Goal: Task Accomplishment & Management: Complete application form

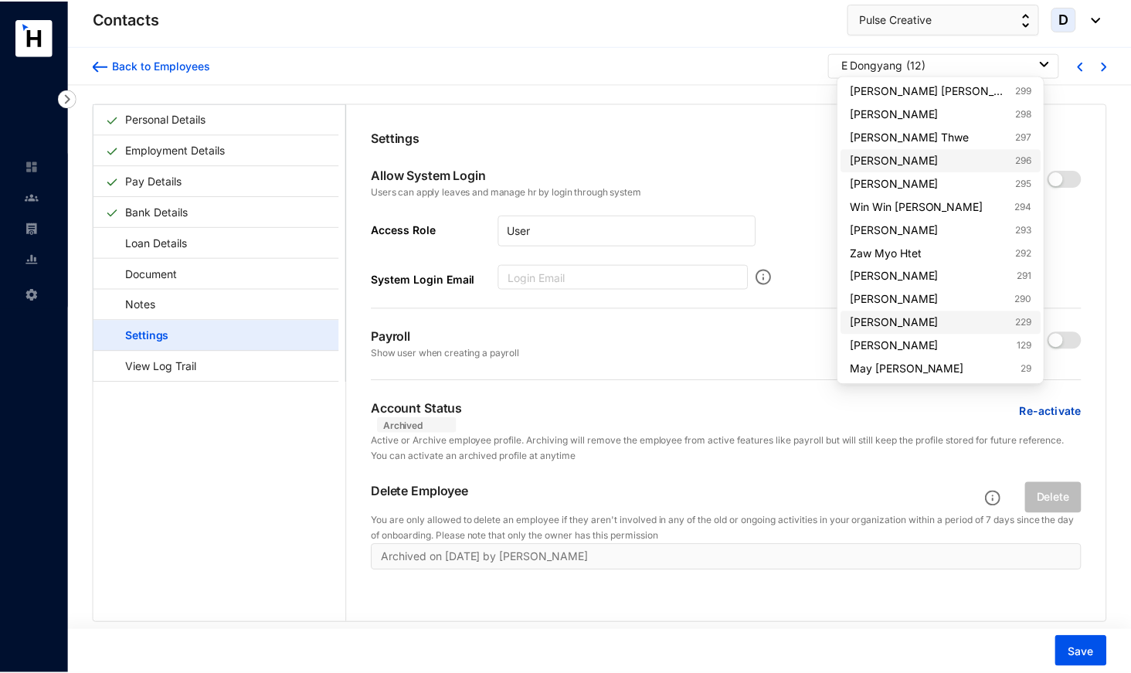
scroll to position [90, 0]
type input "29"
click at [916, 365] on link "May [PERSON_NAME] 29" at bounding box center [944, 368] width 182 height 15
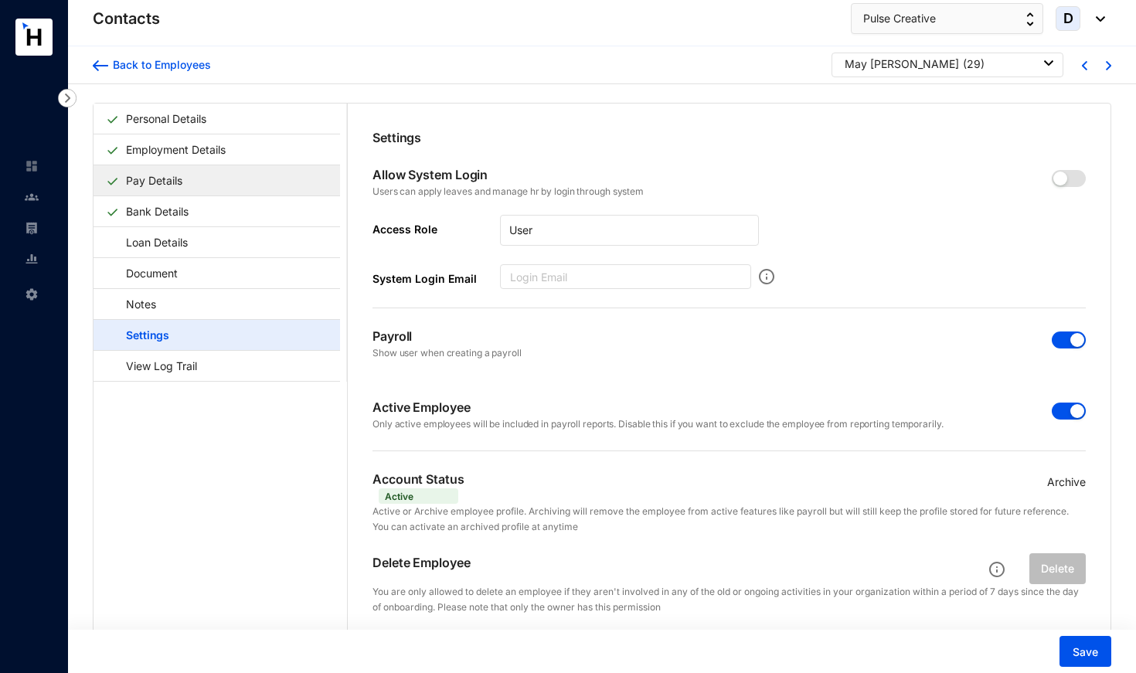
click at [167, 178] on link "Pay Details" at bounding box center [154, 181] width 69 height 32
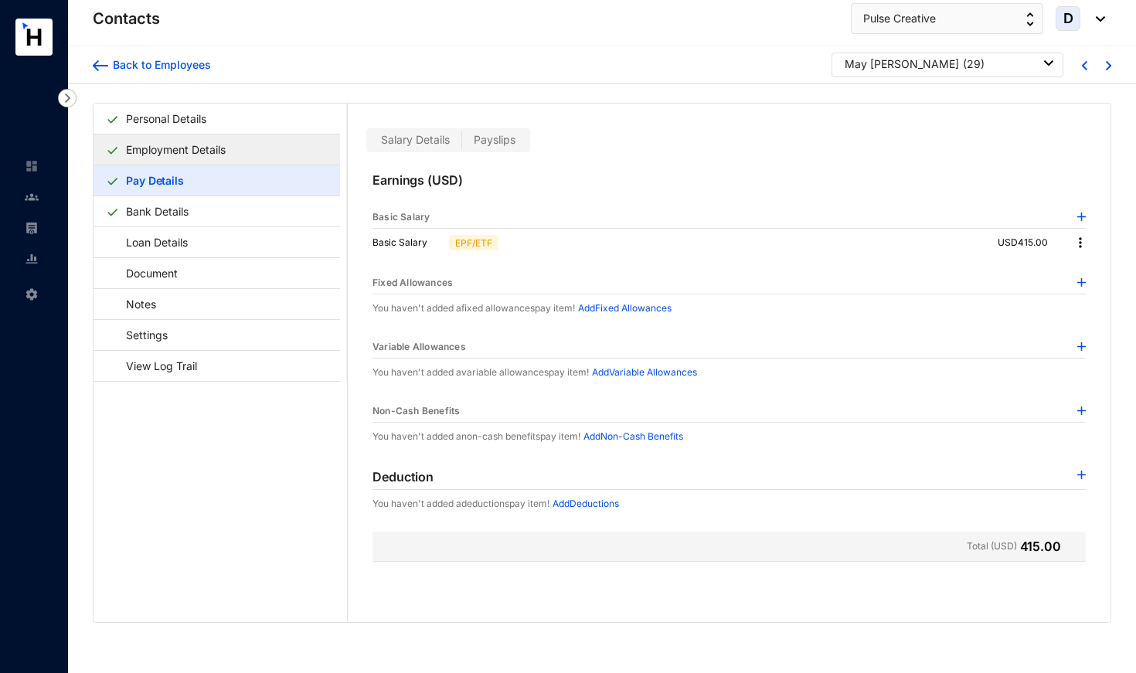
click at [232, 155] on link "Employment Details" at bounding box center [176, 150] width 112 height 32
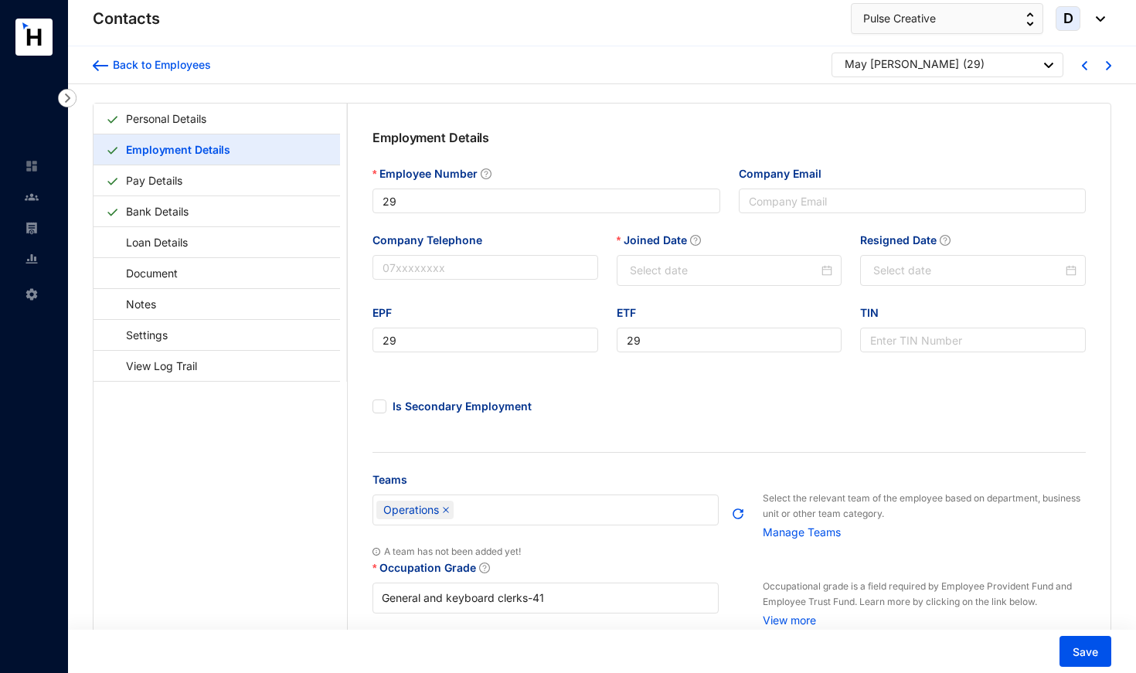
type input "[DATE]"
click at [901, 270] on input "Resigned Date" at bounding box center [964, 270] width 188 height 17
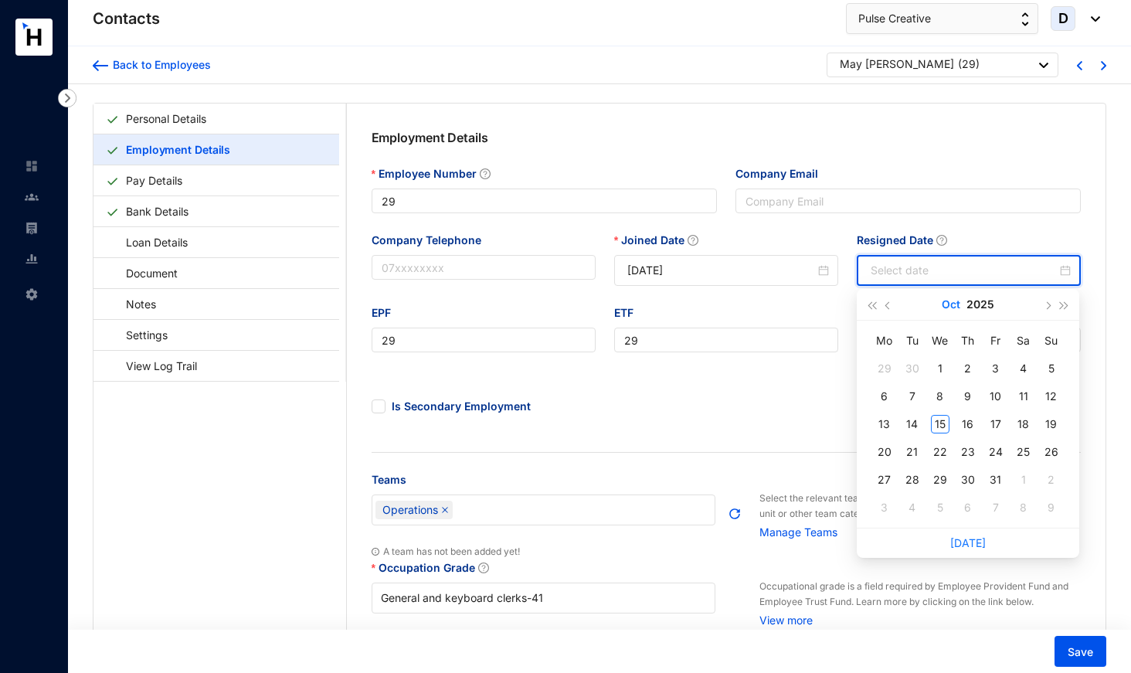
click at [950, 301] on button "Oct" at bounding box center [951, 304] width 19 height 31
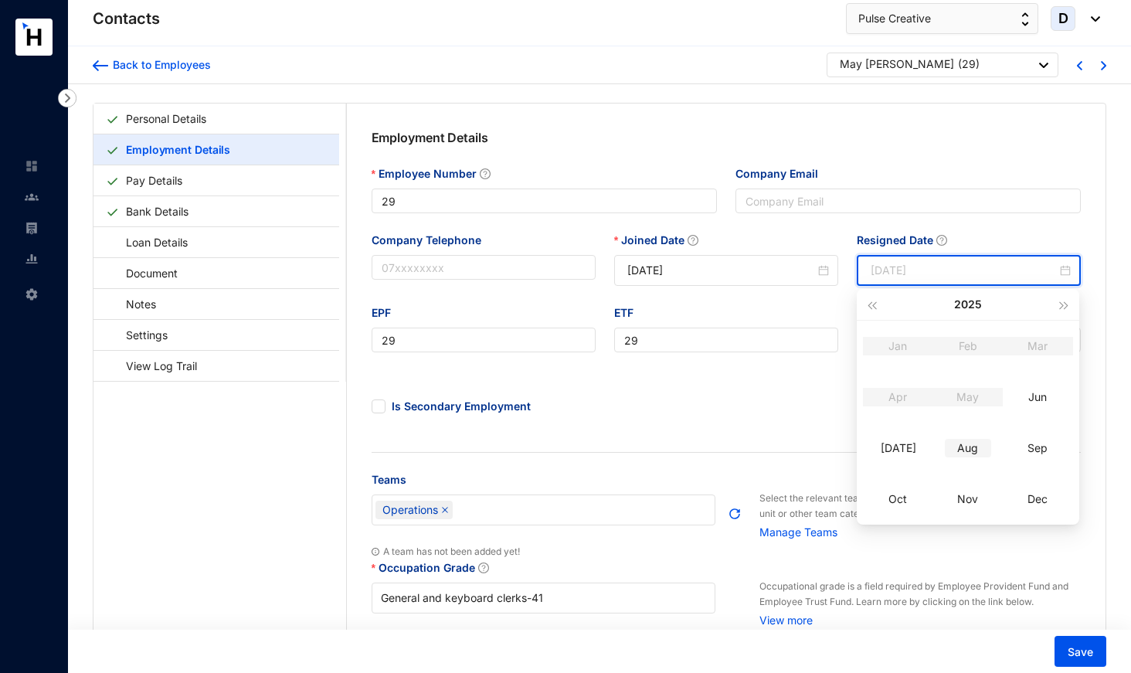
click at [970, 437] on td "Aug" at bounding box center [968, 448] width 70 height 51
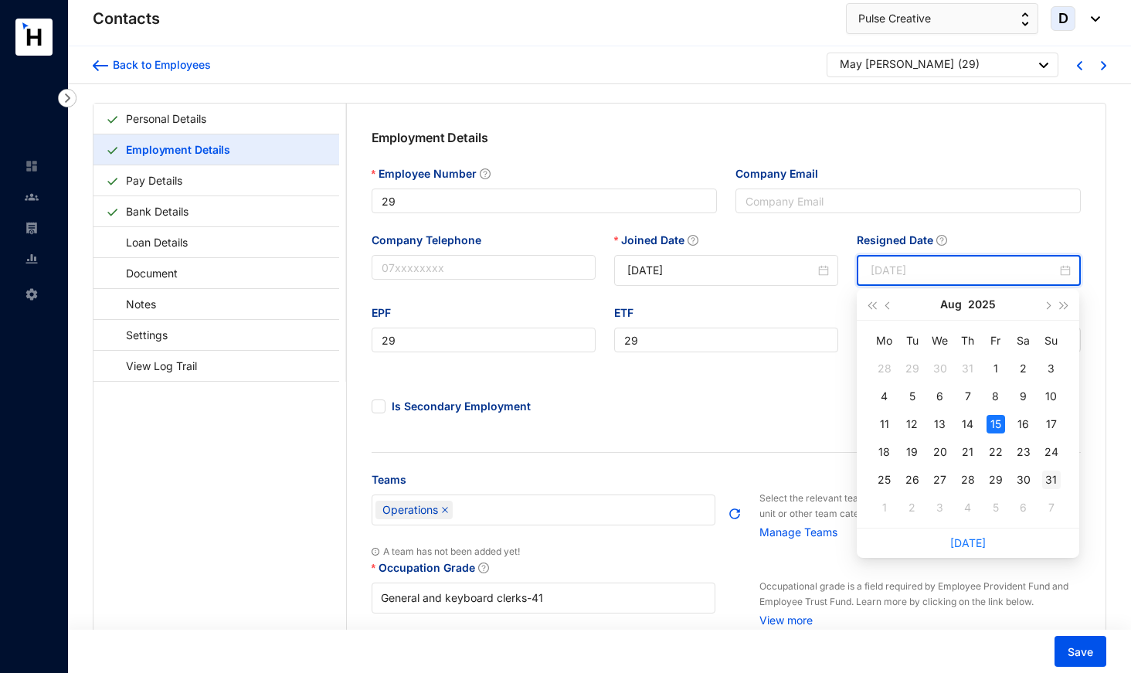
type input "[DATE]"
click at [1054, 477] on div "31" at bounding box center [1051, 480] width 19 height 19
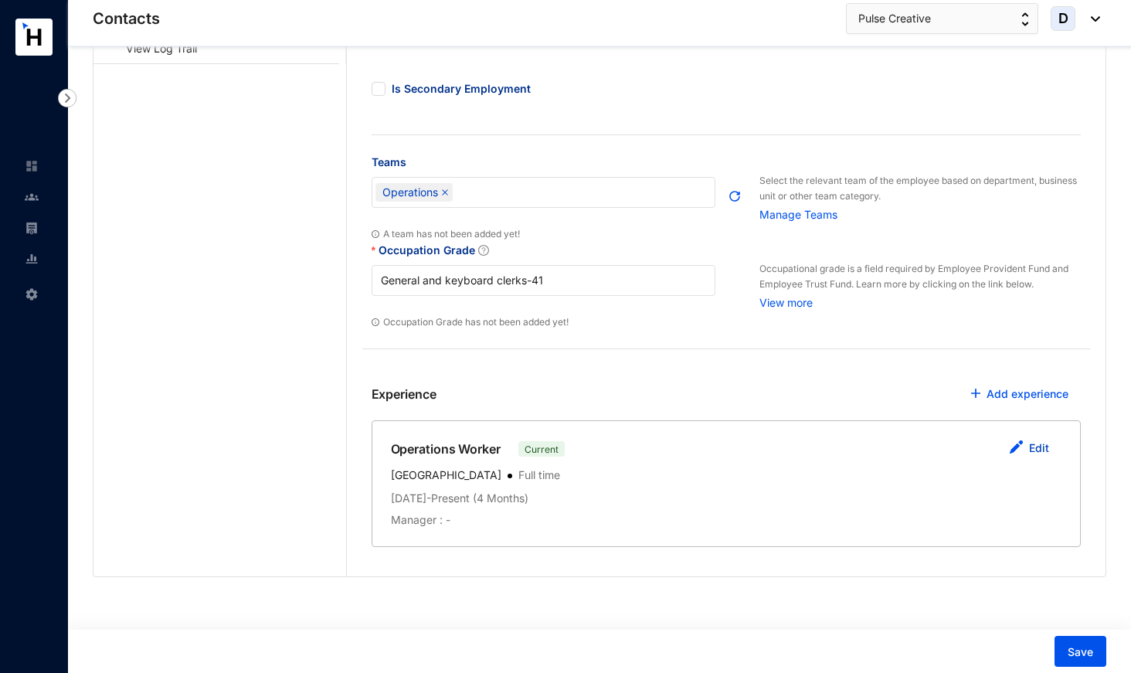
scroll to position [317, 0]
click at [1029, 448] on button "Edit" at bounding box center [1029, 449] width 65 height 31
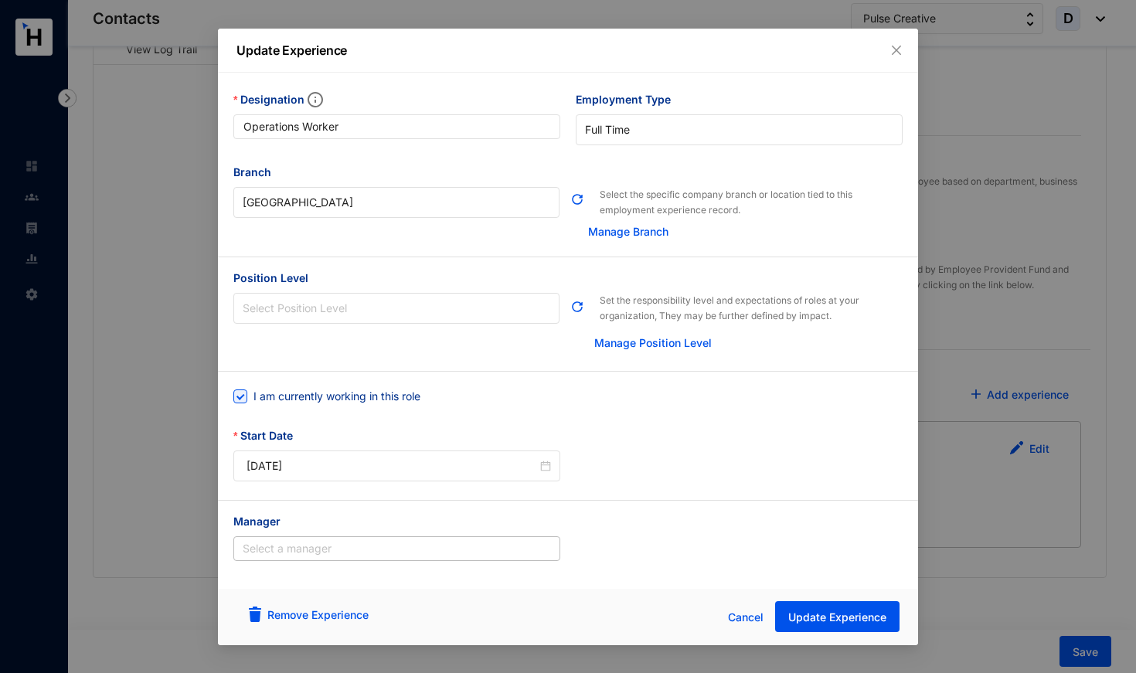
click at [375, 385] on div "I am currently working in this role" at bounding box center [329, 396] width 193 height 25
click at [375, 393] on span "I am currently working in this role" at bounding box center [336, 396] width 179 height 17
click at [244, 393] on input "I am currently working in this role" at bounding box center [238, 394] width 11 height 11
checkbox input "false"
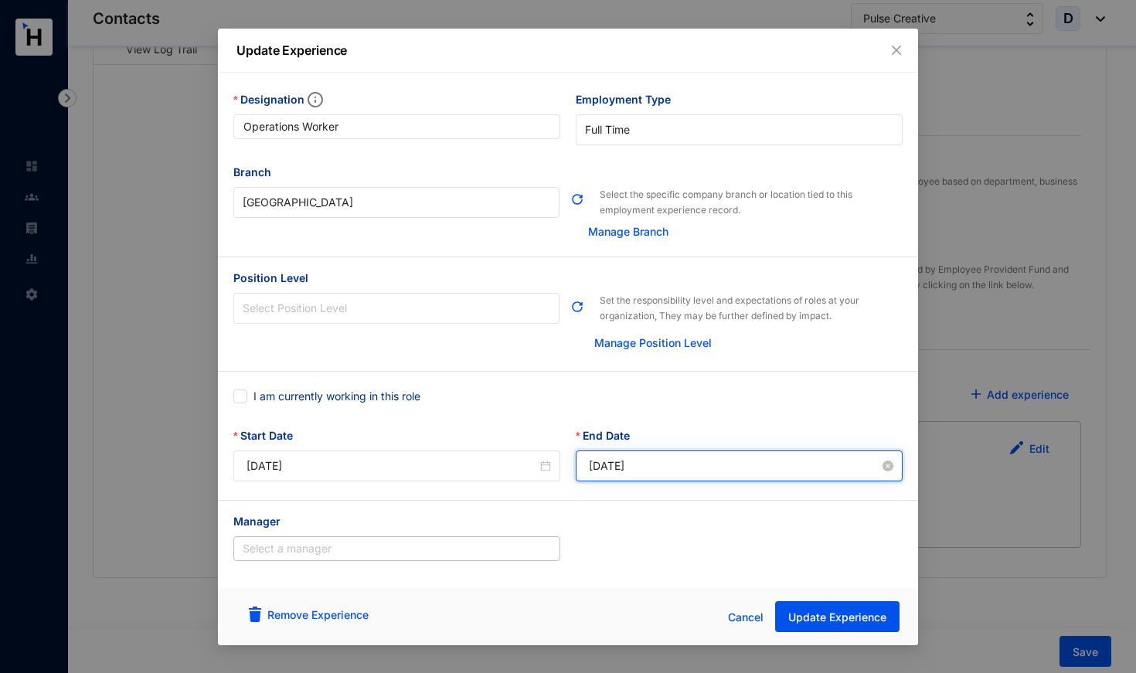
click at [651, 466] on input "[DATE]" at bounding box center [734, 465] width 291 height 17
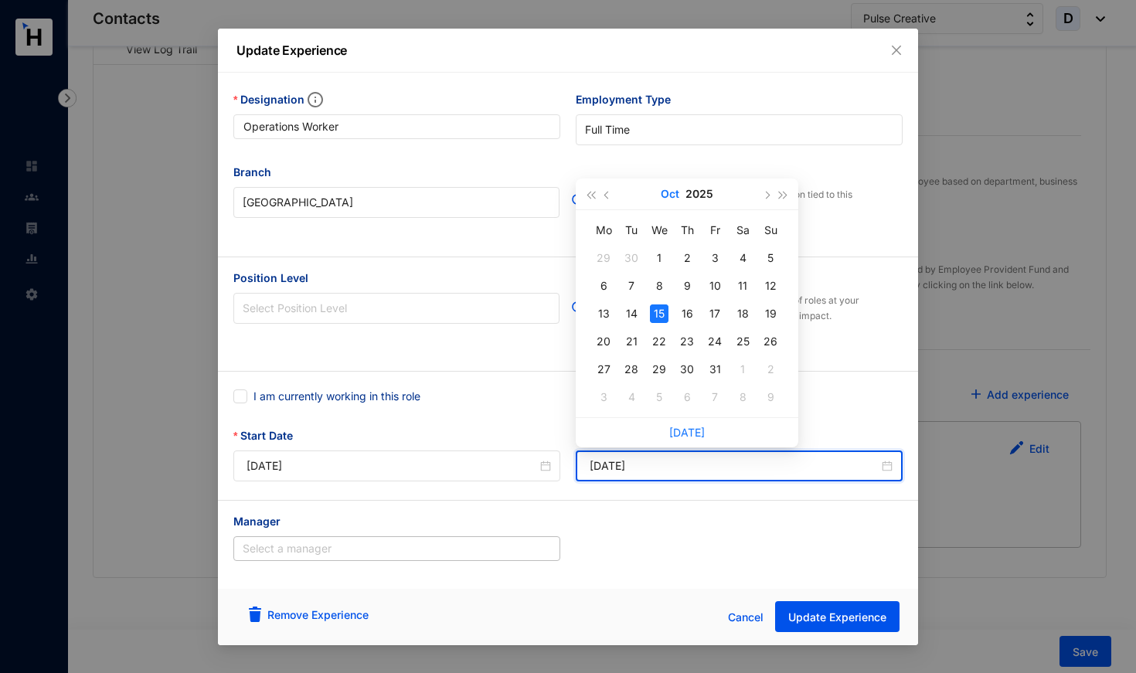
click at [671, 197] on button "Oct" at bounding box center [670, 193] width 19 height 31
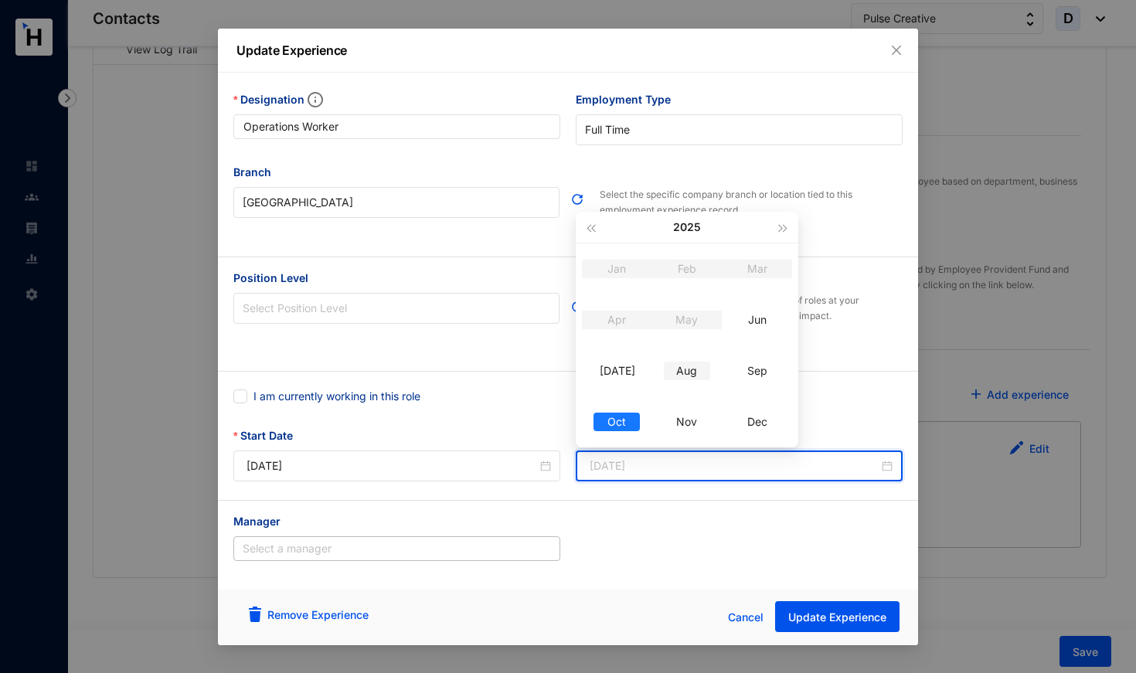
click at [688, 372] on div "Aug" at bounding box center [687, 371] width 46 height 19
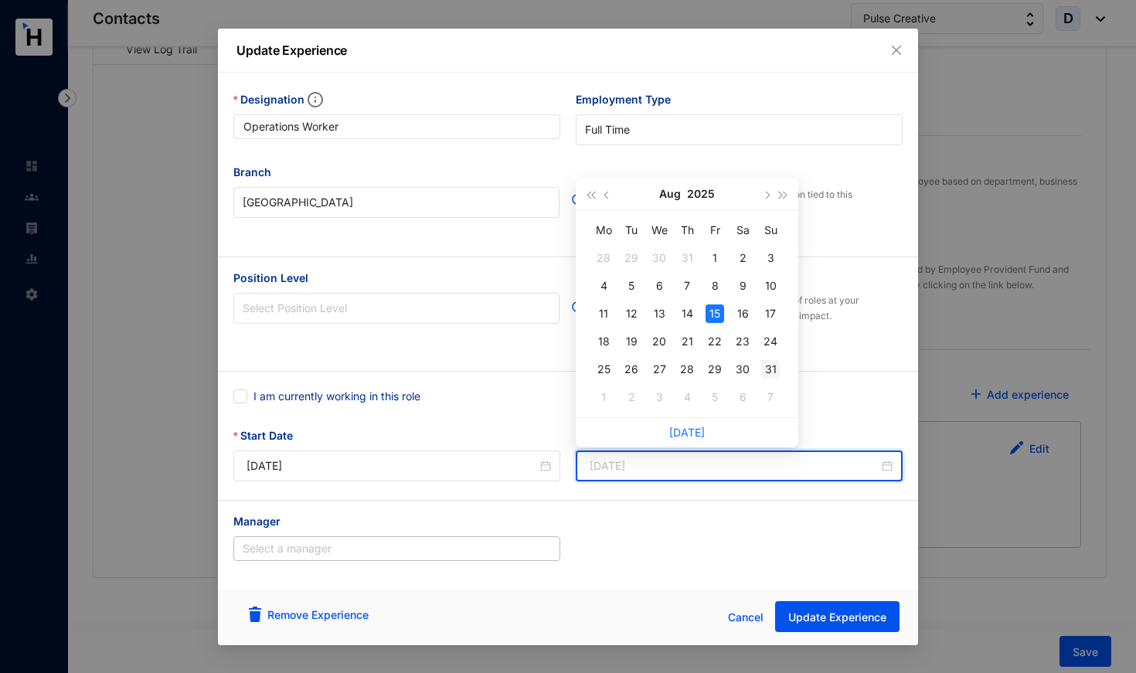
type input "[DATE]"
click at [772, 366] on div "31" at bounding box center [770, 369] width 19 height 19
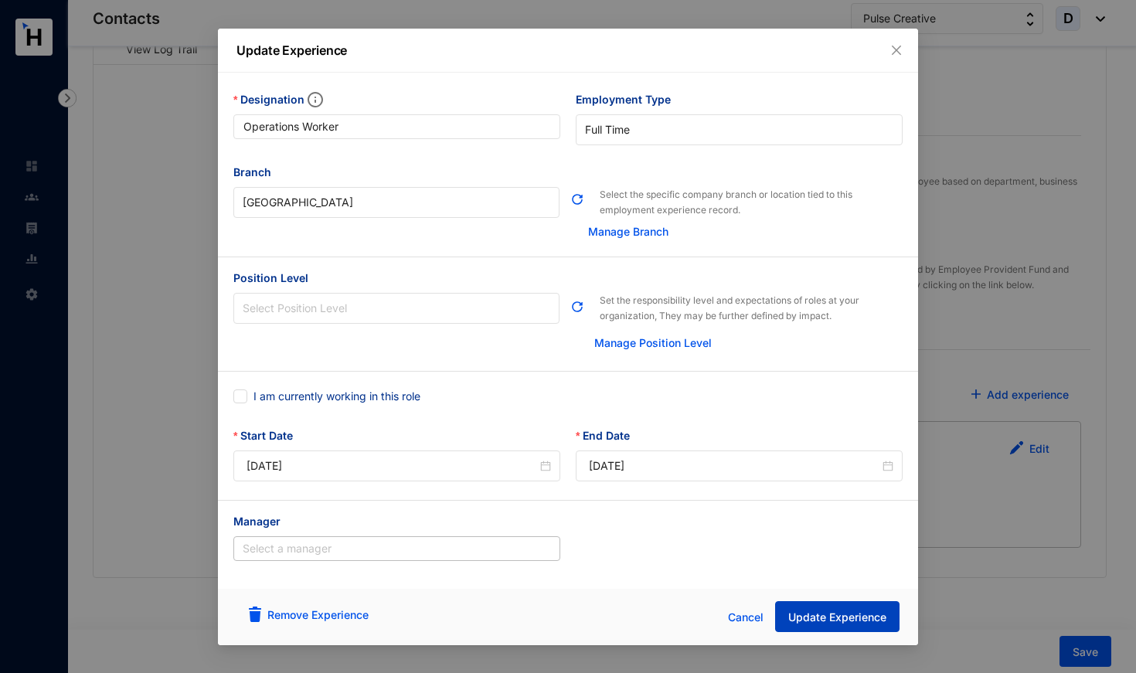
click at [811, 623] on span "Update Experience" at bounding box center [837, 617] width 98 height 15
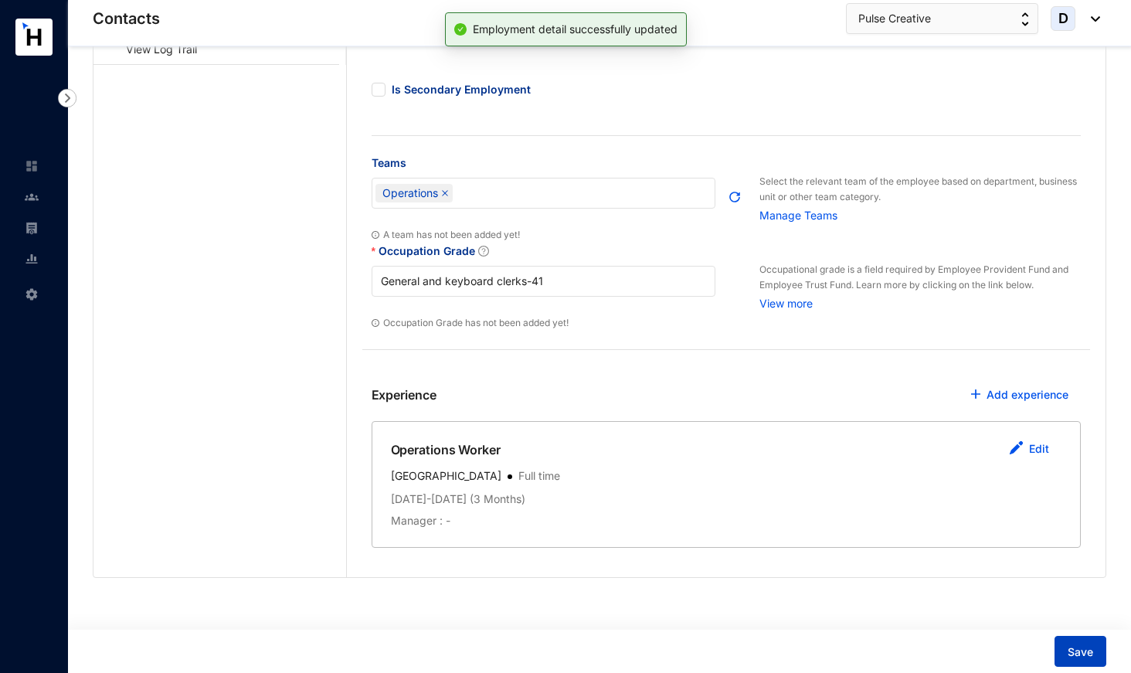
click at [1095, 657] on button "Save" at bounding box center [1081, 651] width 52 height 31
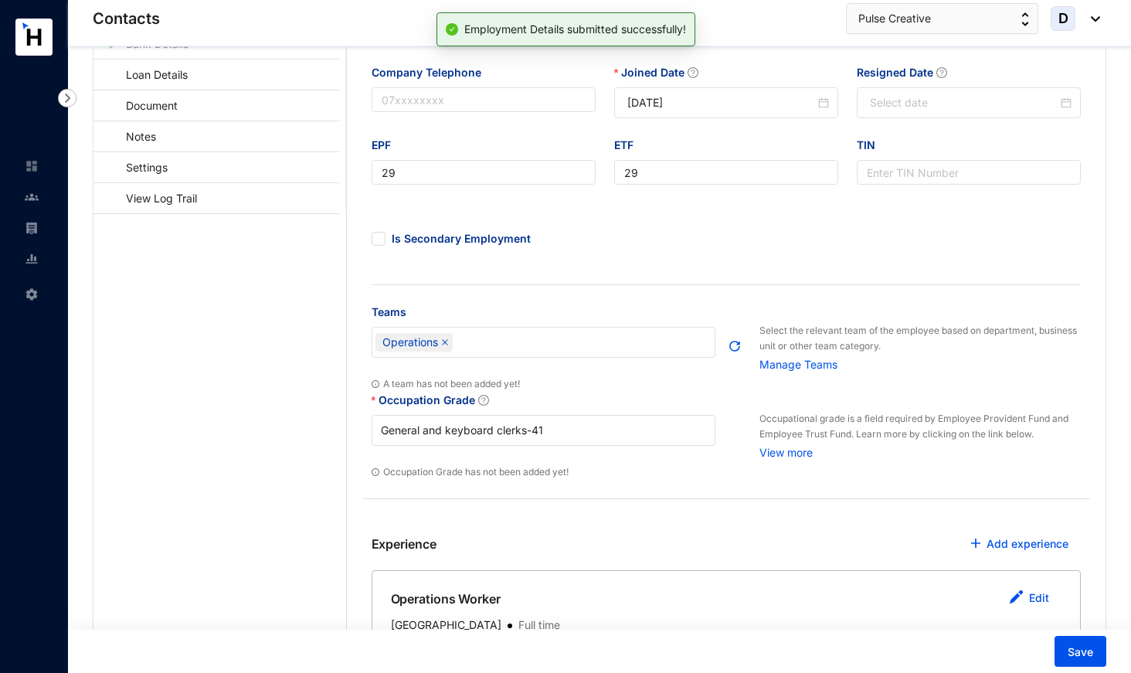
scroll to position [76, 0]
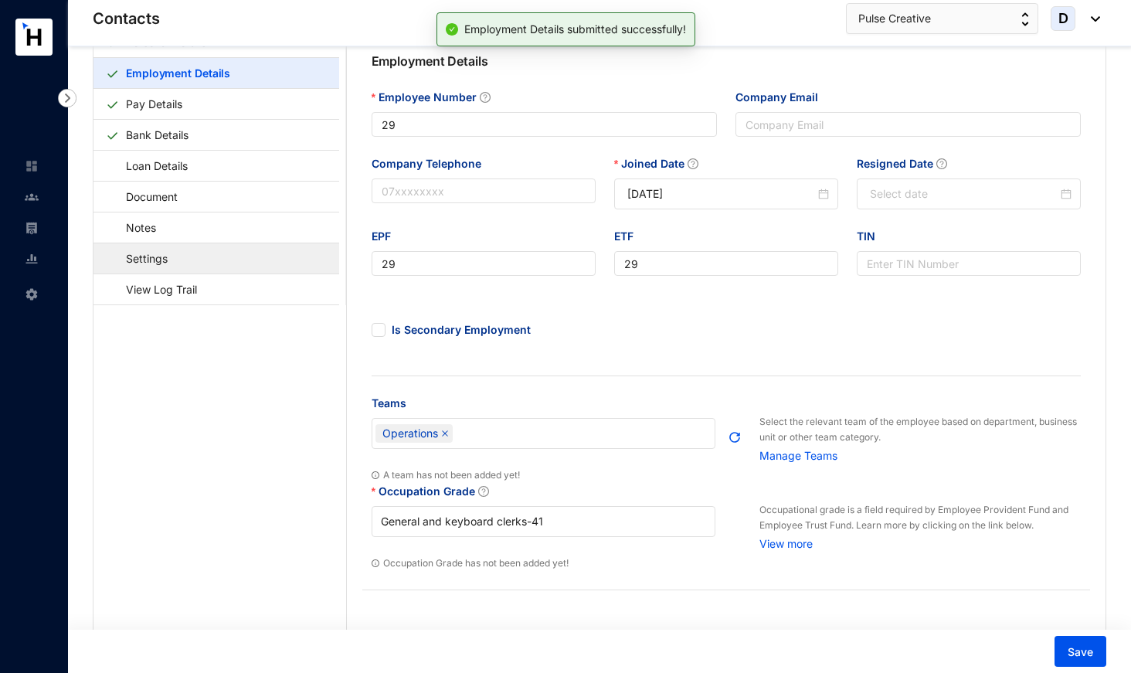
click at [160, 248] on link "Settings" at bounding box center [139, 259] width 67 height 32
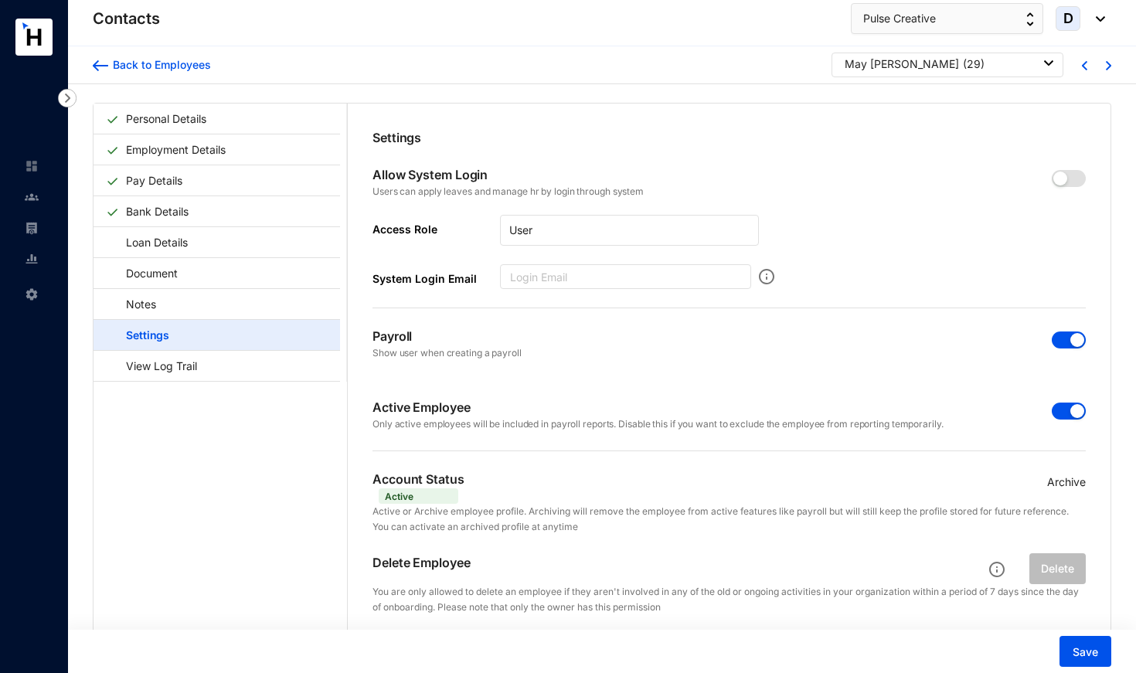
click at [1059, 411] on span "button" at bounding box center [1069, 411] width 34 height 17
click at [1061, 339] on span "button" at bounding box center [1069, 339] width 34 height 17
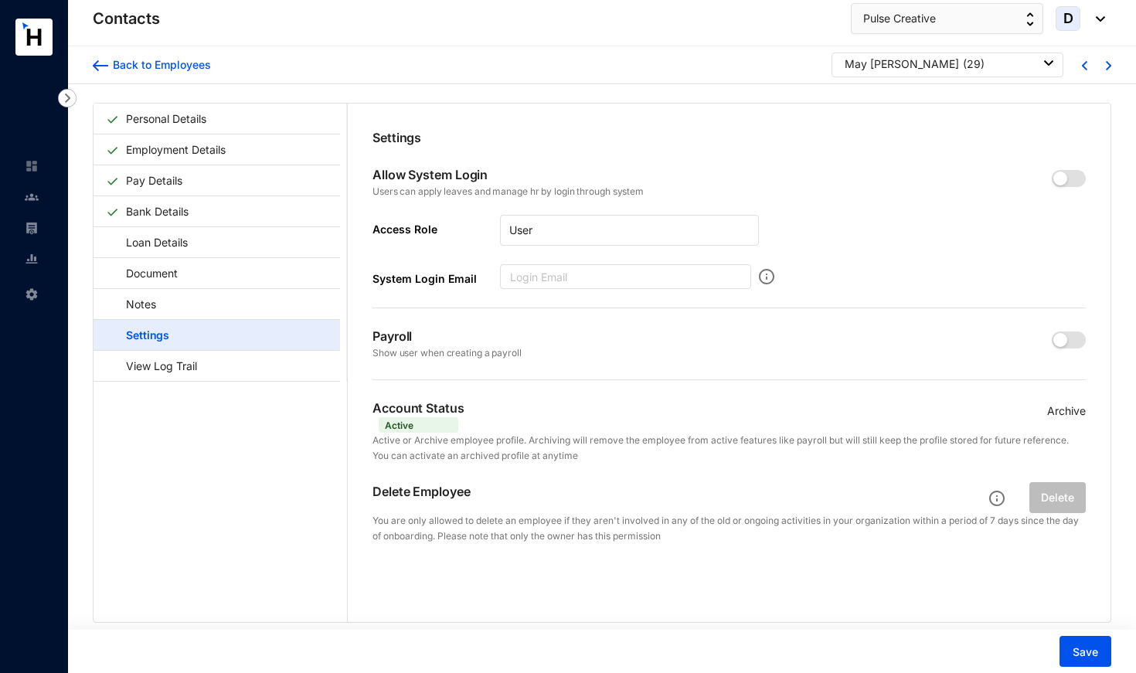
click at [1062, 412] on p "Archive" at bounding box center [1066, 411] width 39 height 17
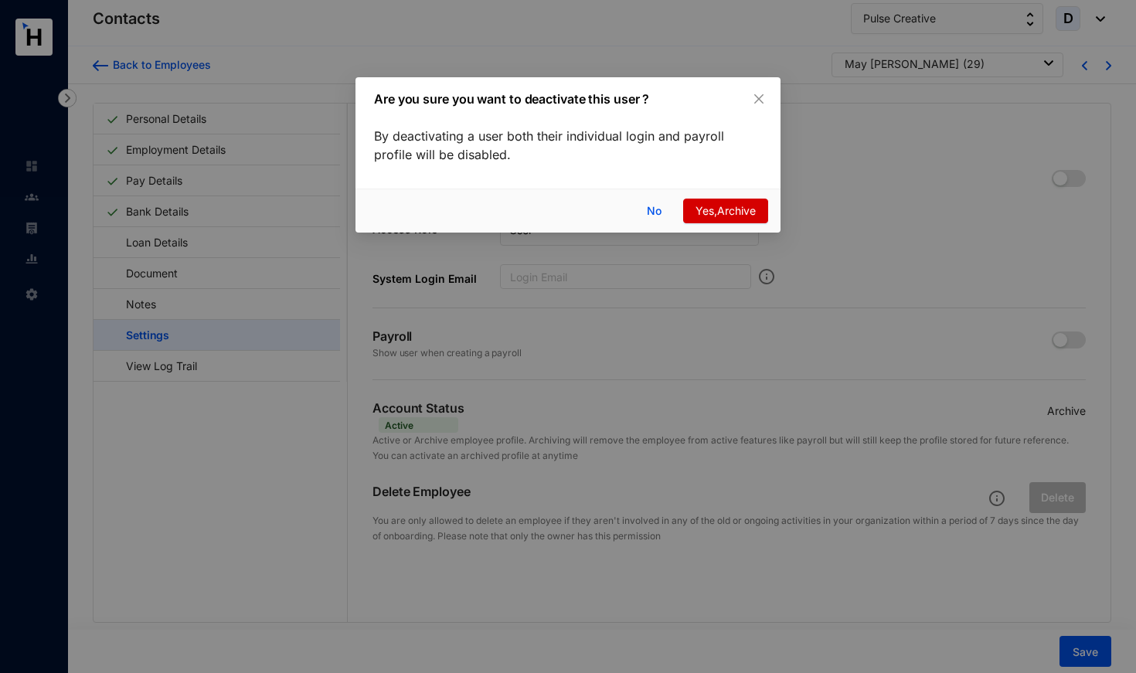
click at [705, 209] on span "Yes,Archive" at bounding box center [725, 210] width 60 height 17
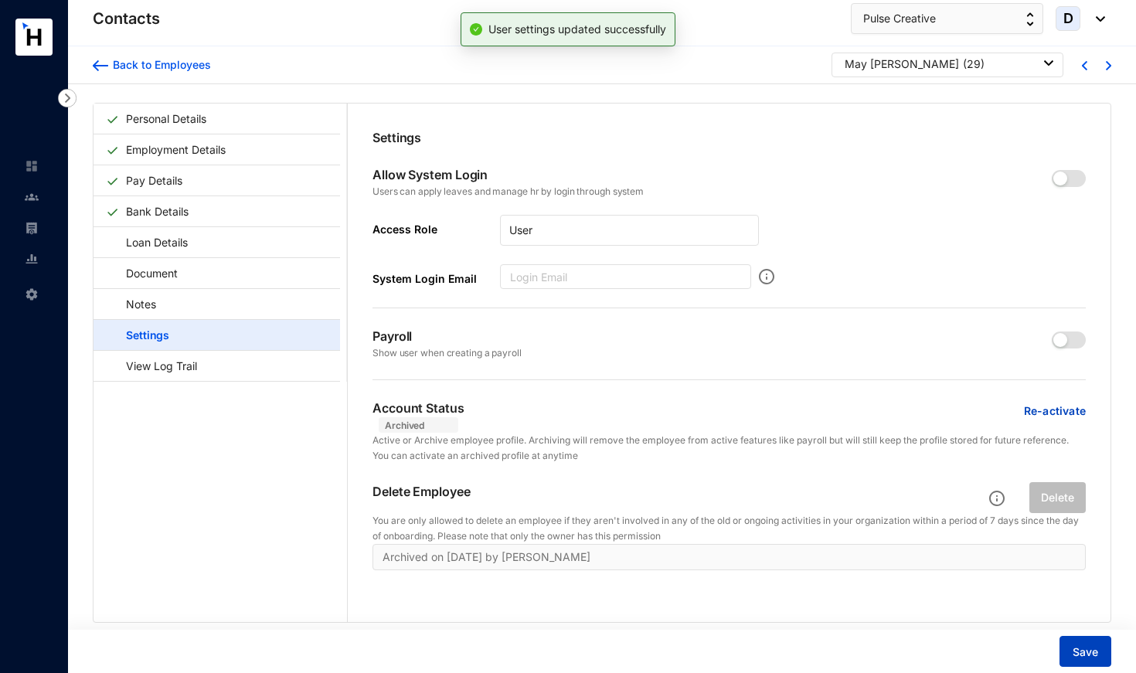
click at [1071, 657] on button "Save" at bounding box center [1085, 651] width 52 height 31
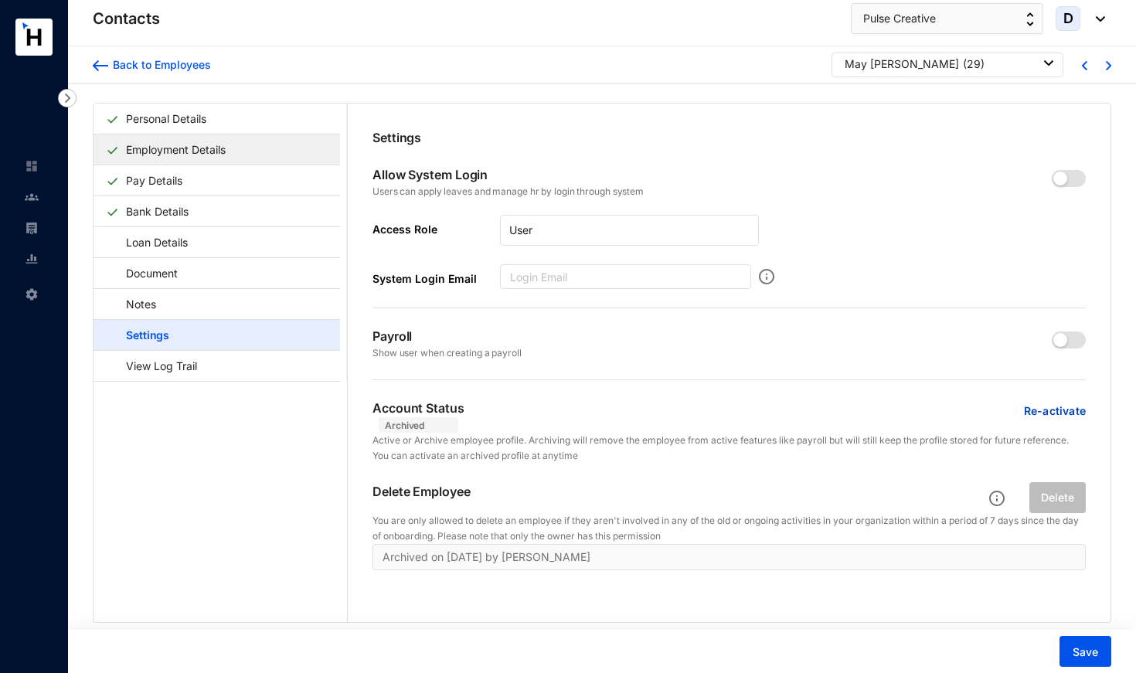
click at [232, 145] on link "Employment Details" at bounding box center [176, 150] width 112 height 32
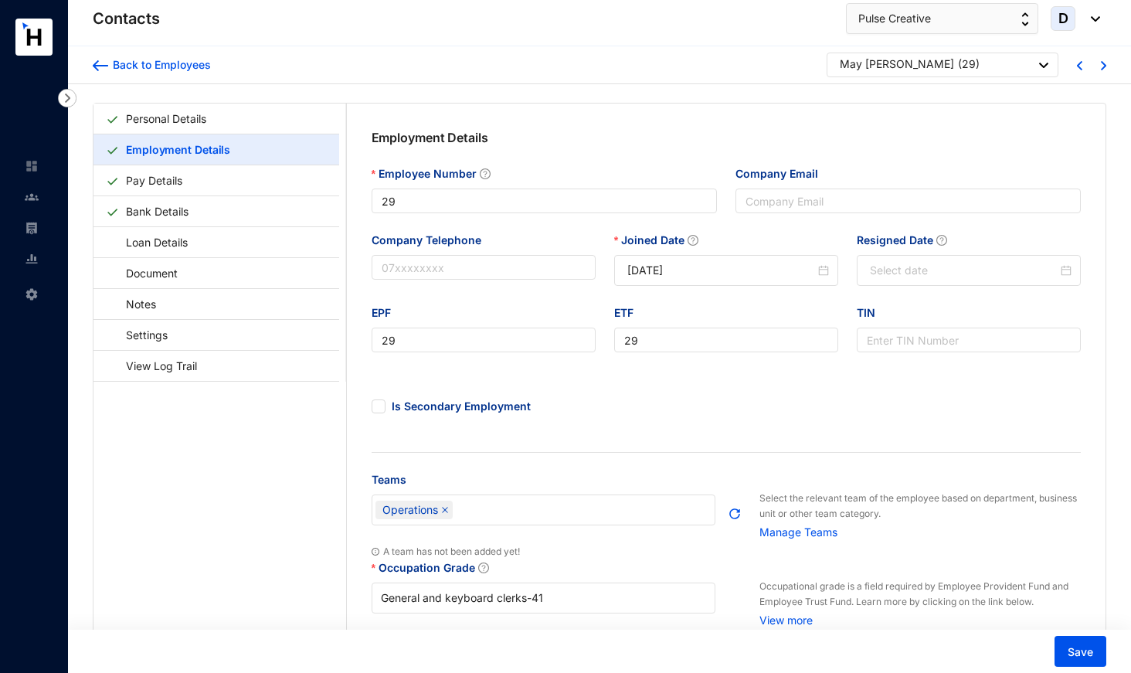
click at [896, 57] on div "May [PERSON_NAME]" at bounding box center [897, 63] width 114 height 15
click at [899, 71] on p "May [PERSON_NAME]" at bounding box center [897, 65] width 114 height 19
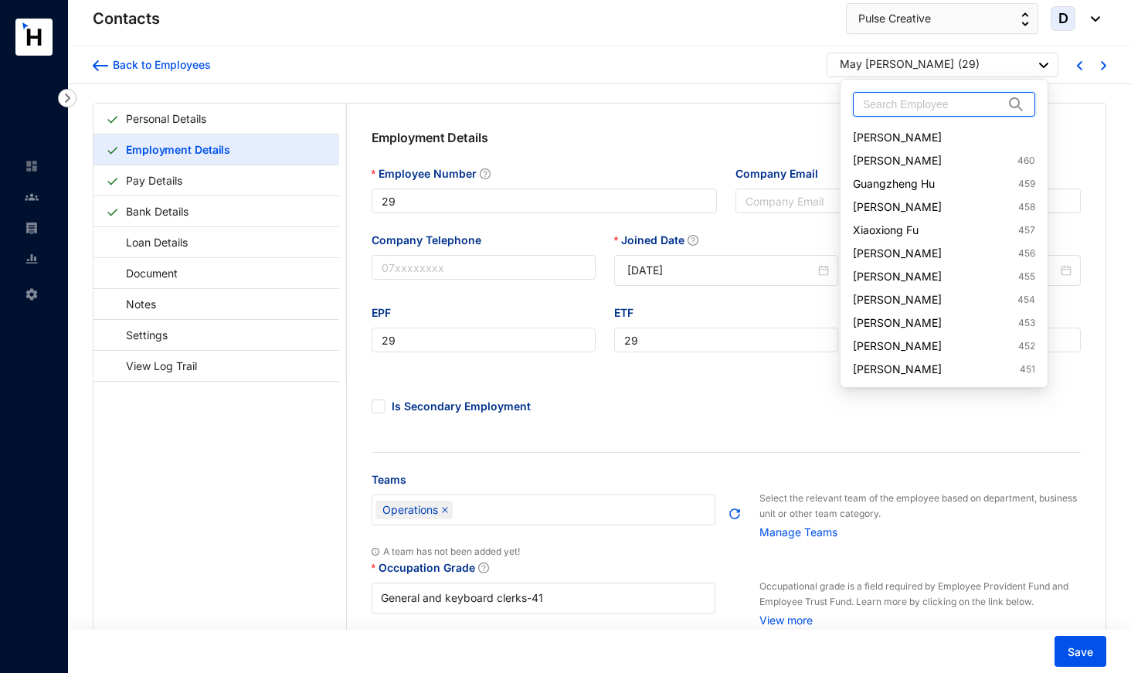
click at [899, 103] on input "text" at bounding box center [933, 104] width 141 height 23
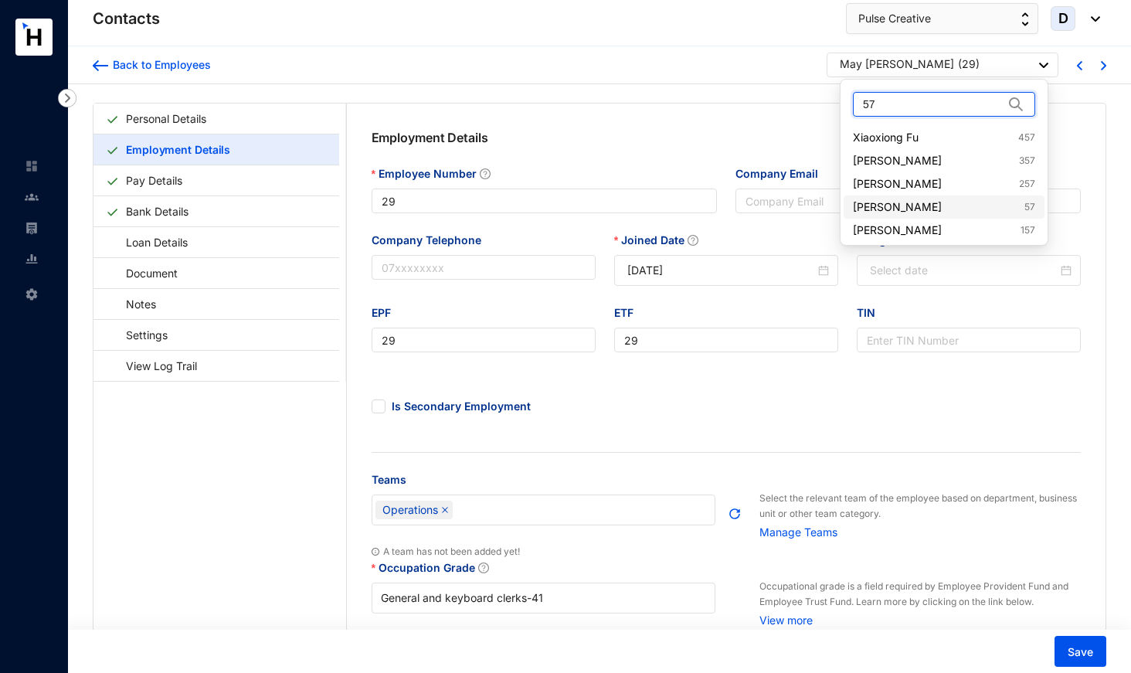
type input "57"
click at [921, 204] on link "[PERSON_NAME] 57" at bounding box center [944, 206] width 182 height 15
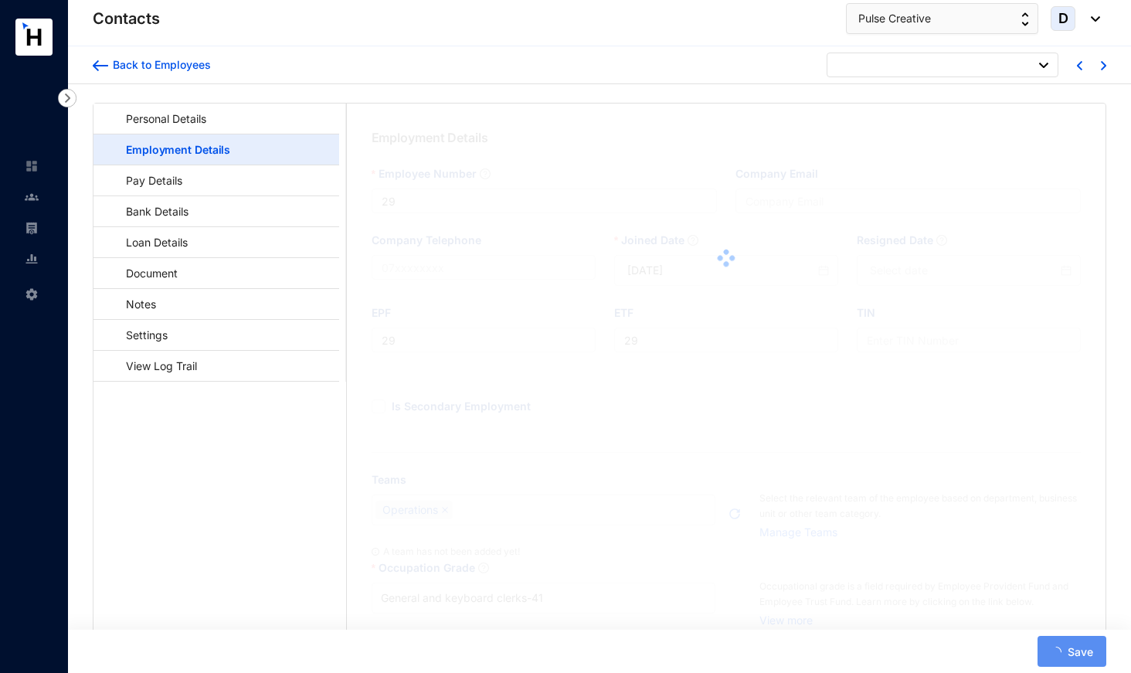
type input "57"
type input "[DATE]"
type input "57"
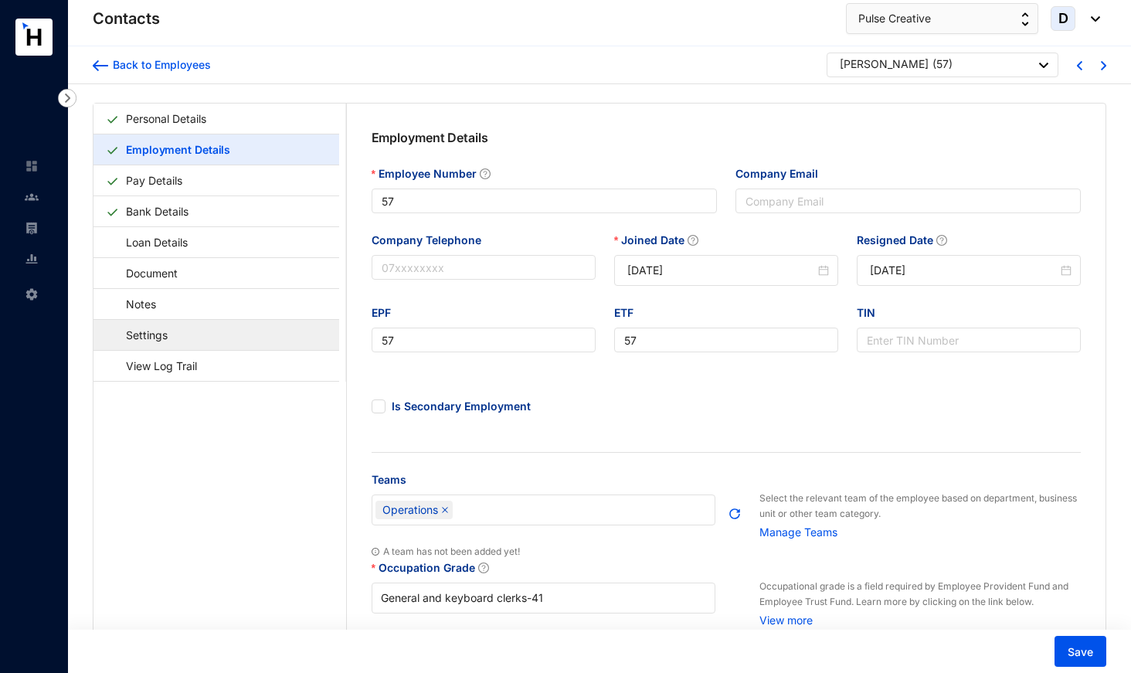
click at [173, 343] on link "Settings" at bounding box center [139, 335] width 67 height 32
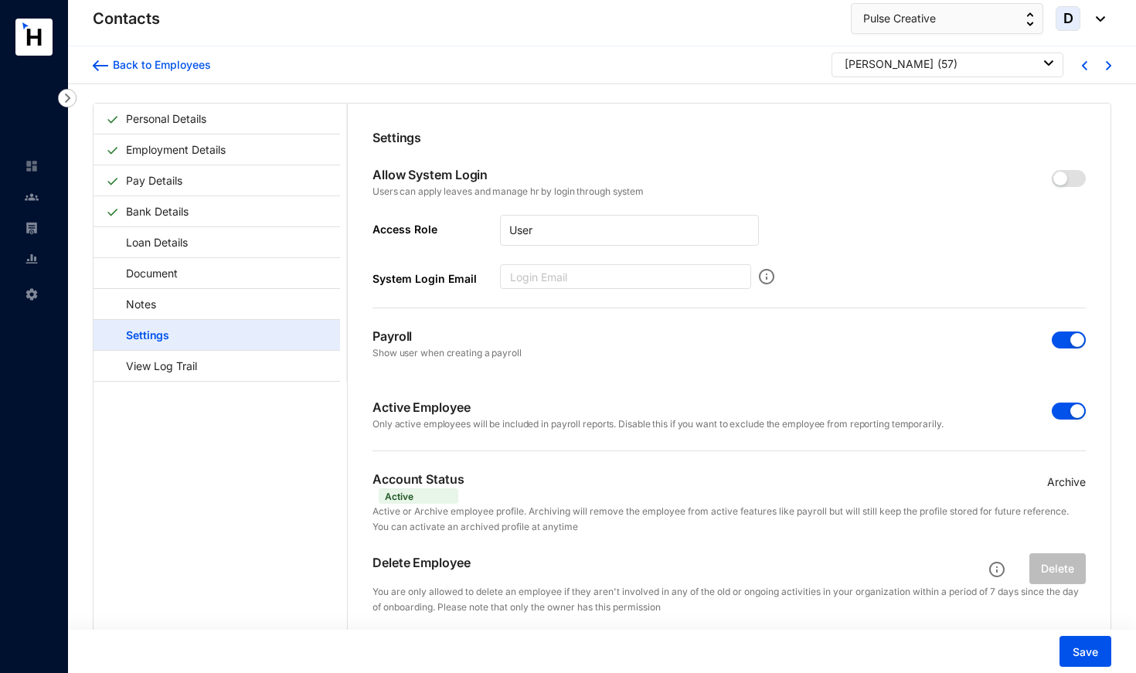
click at [1060, 410] on span "button" at bounding box center [1069, 411] width 34 height 17
click at [1059, 335] on span "button" at bounding box center [1069, 339] width 34 height 17
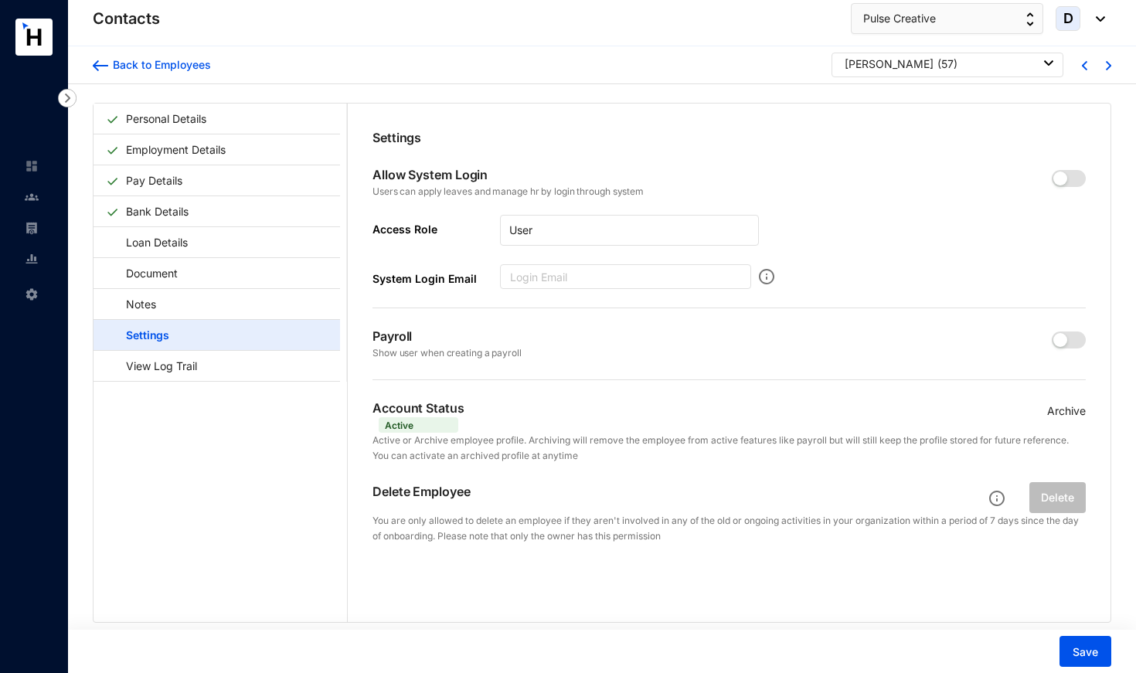
click at [1060, 409] on p "Archive" at bounding box center [1066, 411] width 39 height 17
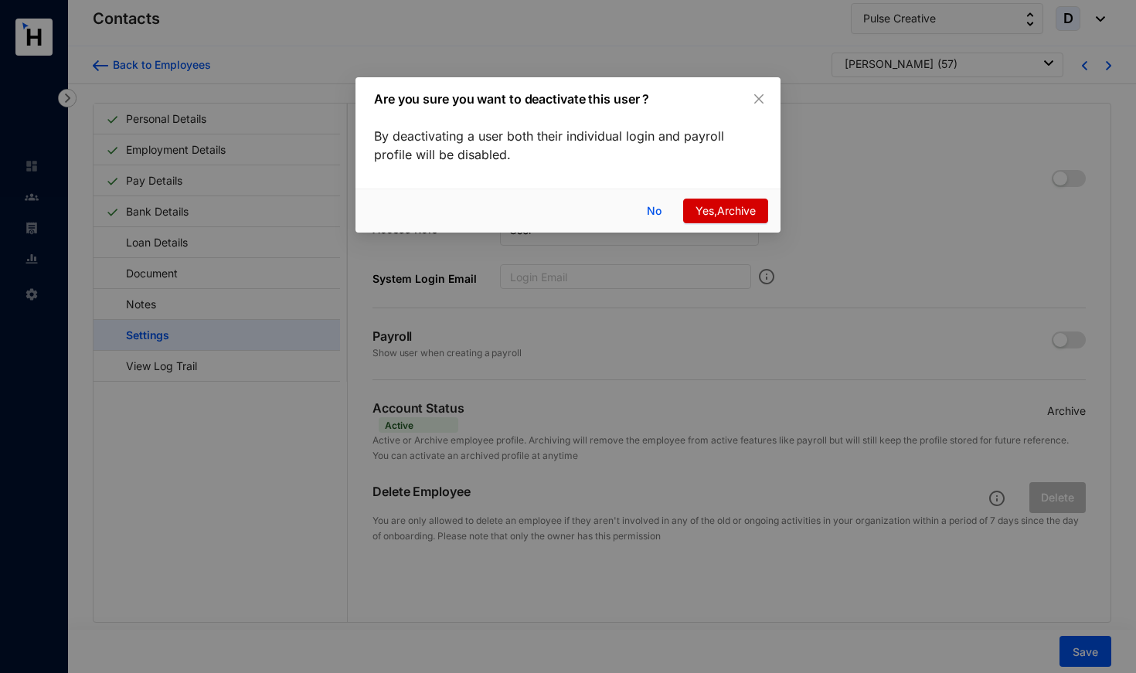
click at [744, 214] on span "Yes,Archive" at bounding box center [725, 210] width 60 height 17
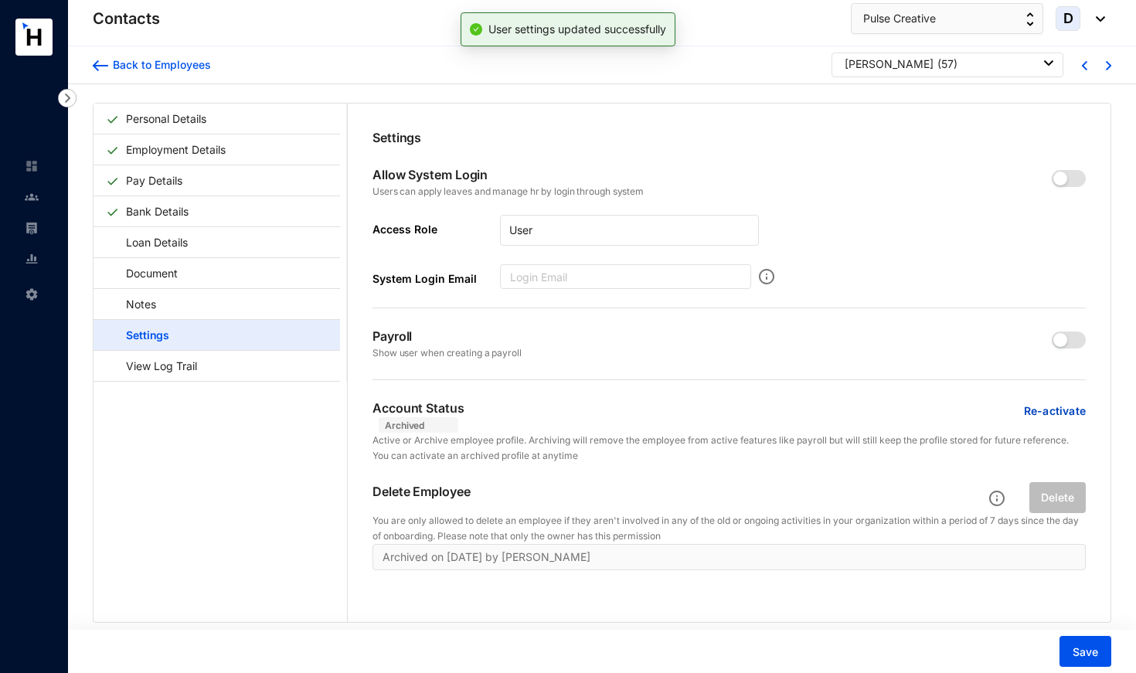
click at [1087, 650] on span "Save" at bounding box center [1084, 651] width 25 height 15
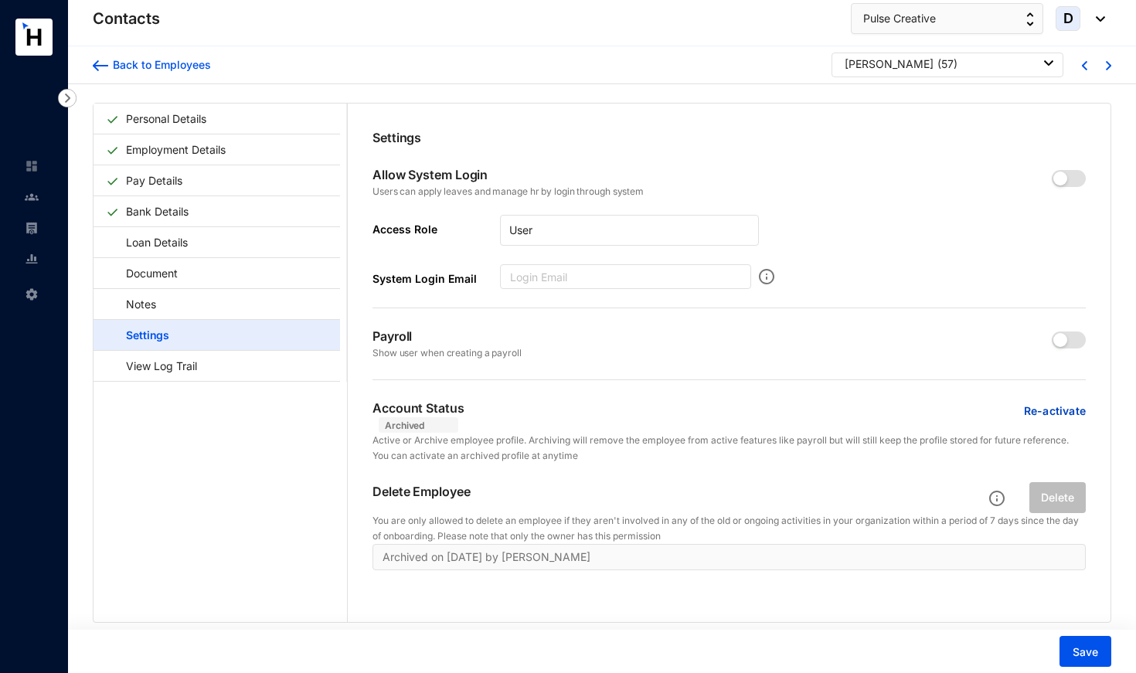
click at [942, 67] on div "[PERSON_NAME] ( 57 )" at bounding box center [949, 63] width 209 height 15
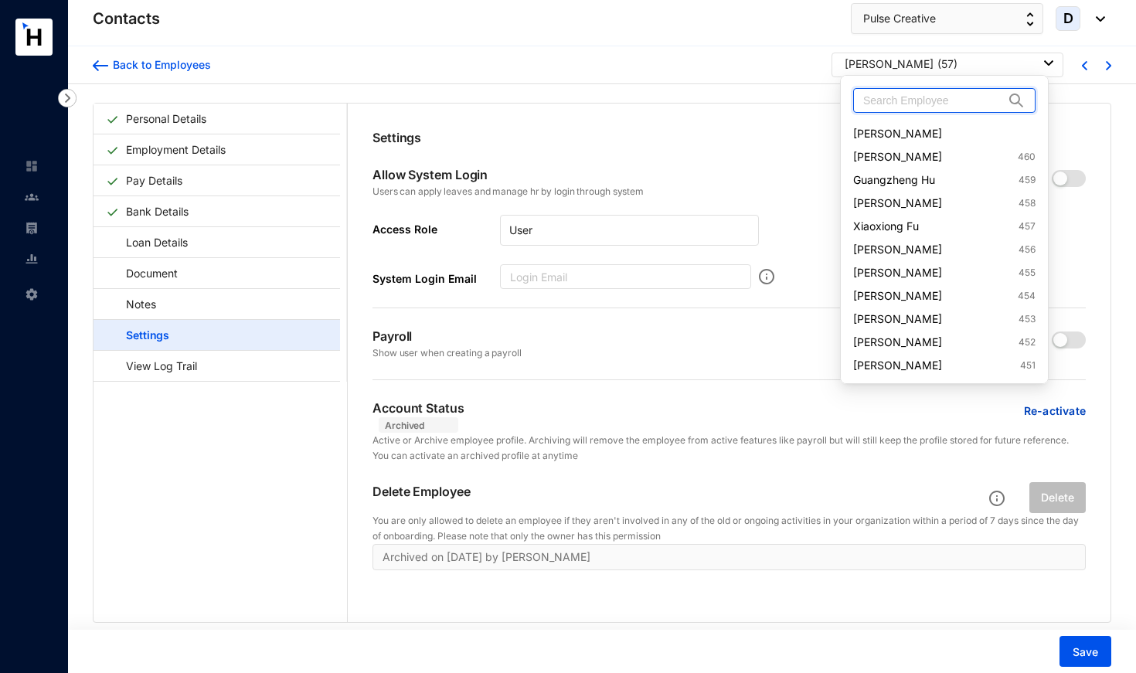
click at [922, 100] on input "text" at bounding box center [933, 100] width 141 height 23
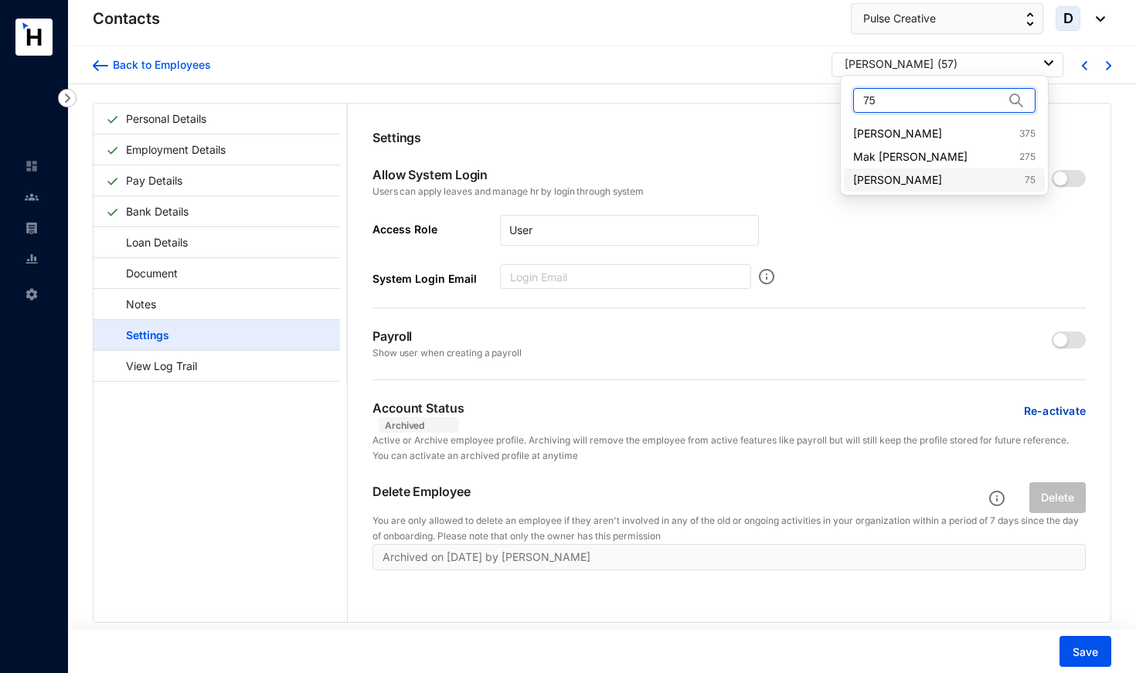
type input "75"
click at [937, 180] on link "[PERSON_NAME] 75" at bounding box center [944, 179] width 182 height 15
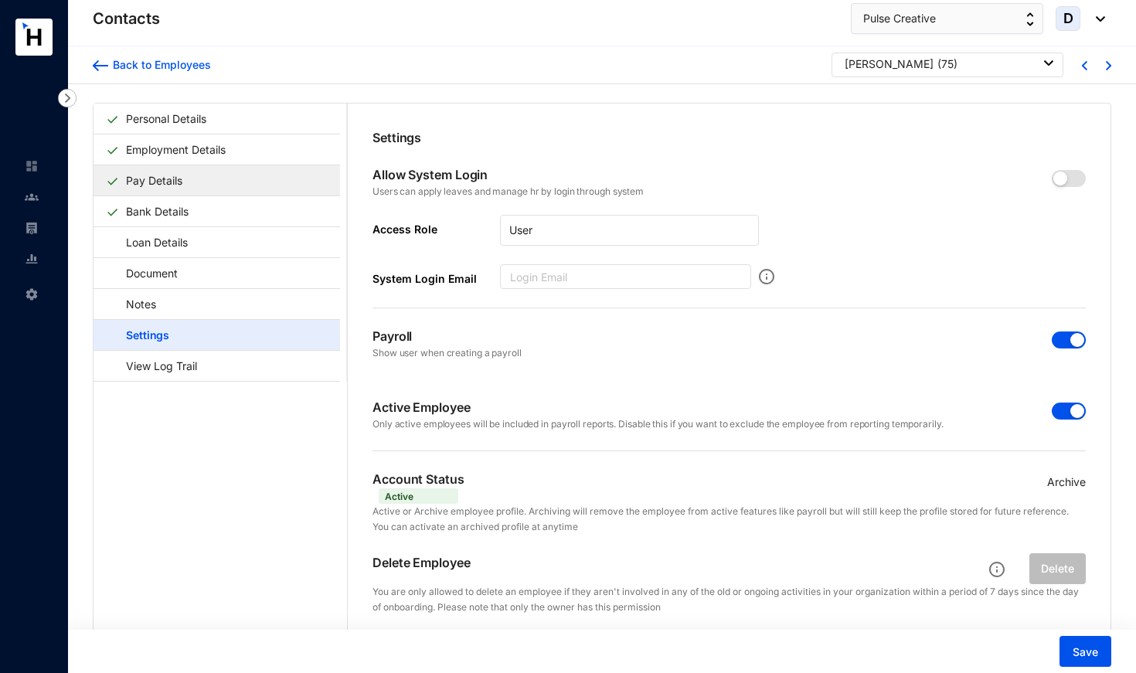
click at [189, 181] on link "Pay Details" at bounding box center [154, 181] width 69 height 32
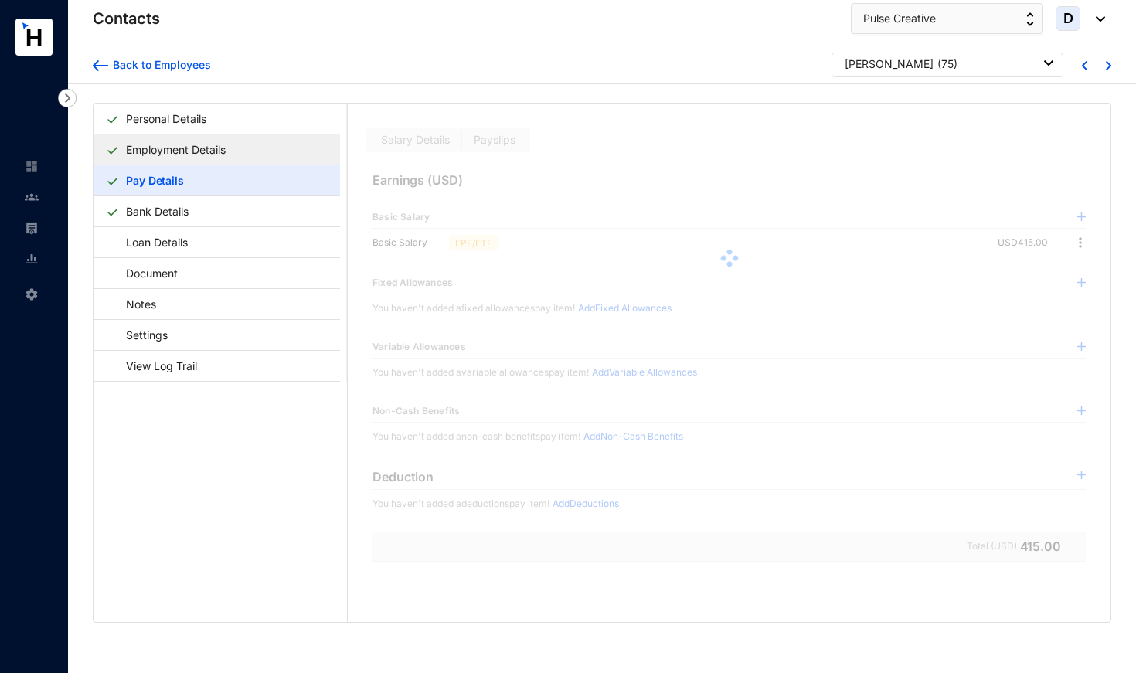
click at [231, 154] on link "Employment Details" at bounding box center [176, 150] width 112 height 32
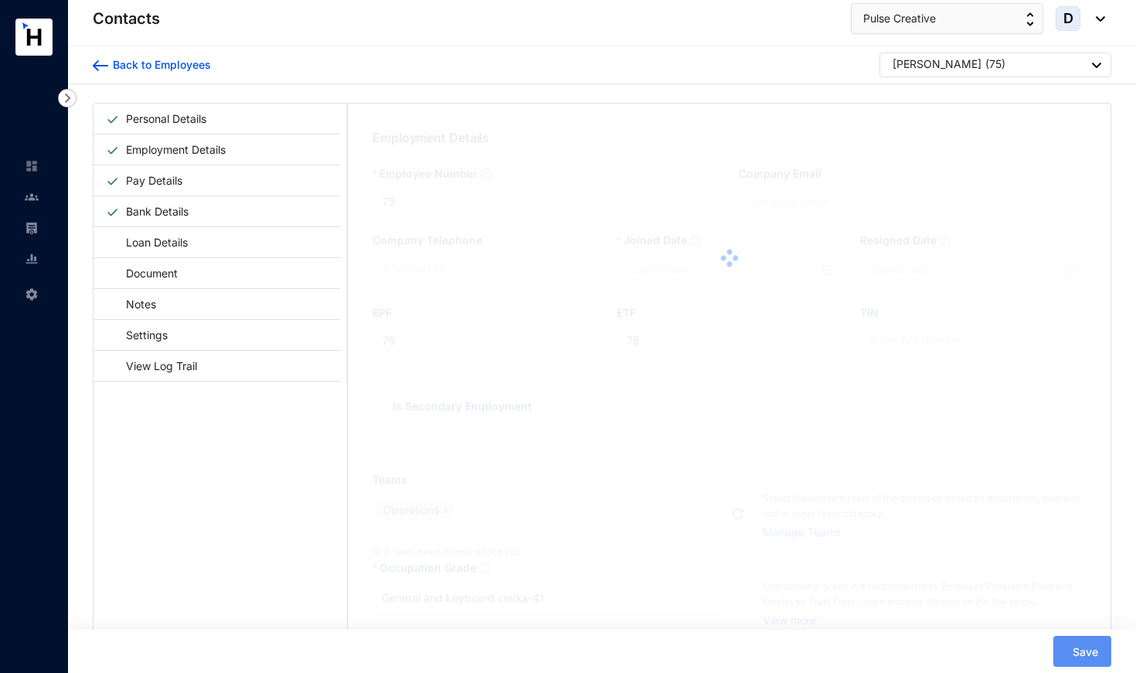
type input "[DATE]"
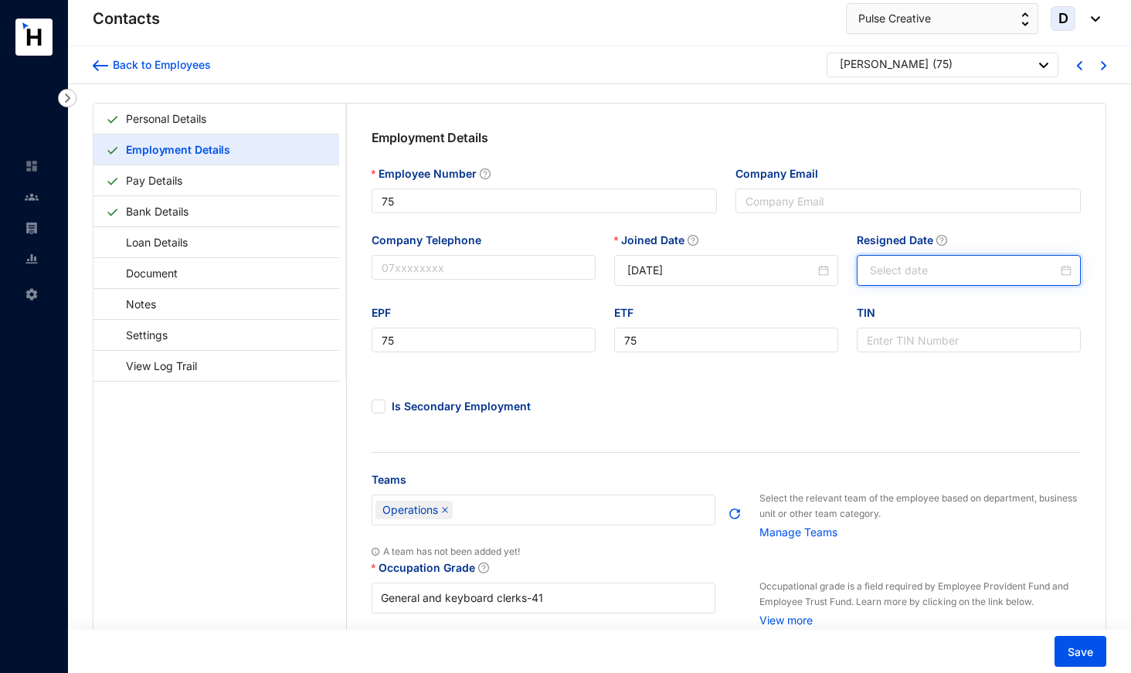
click at [898, 274] on input "Resigned Date" at bounding box center [964, 270] width 188 height 17
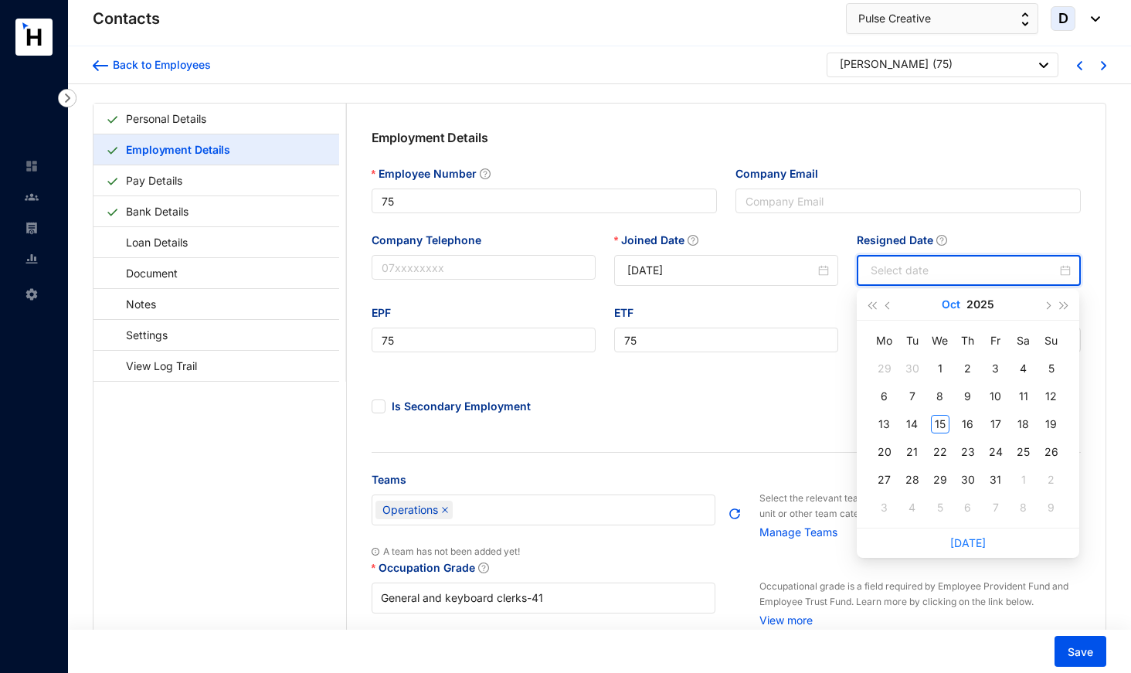
click at [951, 305] on button "Oct" at bounding box center [951, 304] width 19 height 31
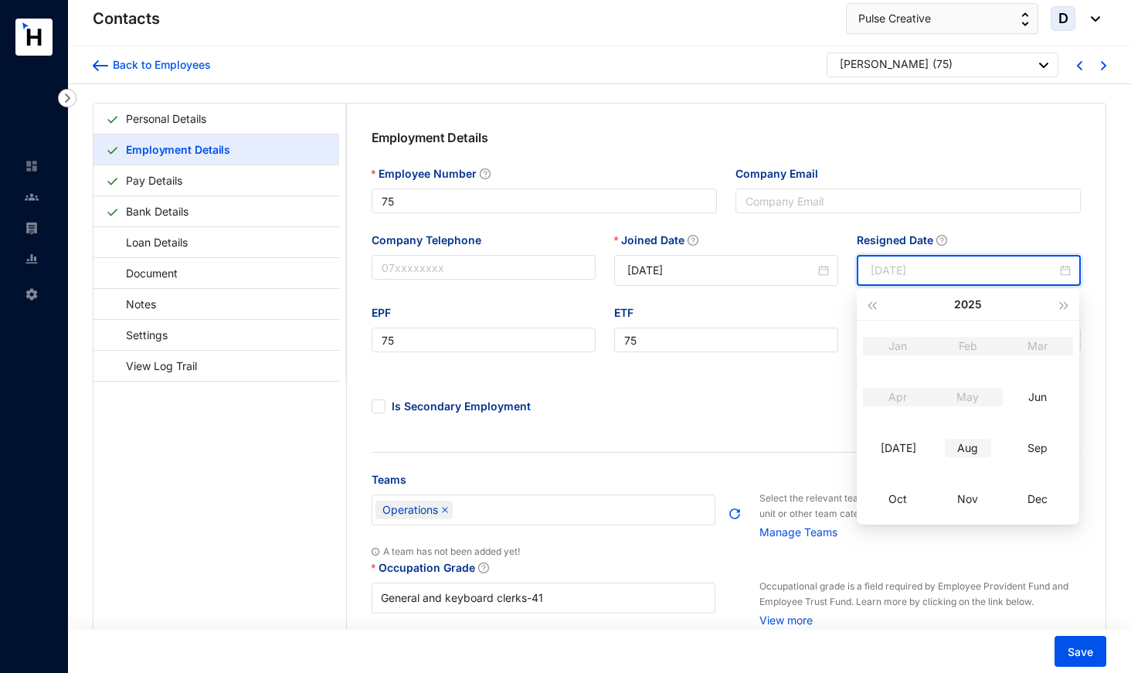
click at [971, 450] on div "Aug" at bounding box center [968, 448] width 46 height 19
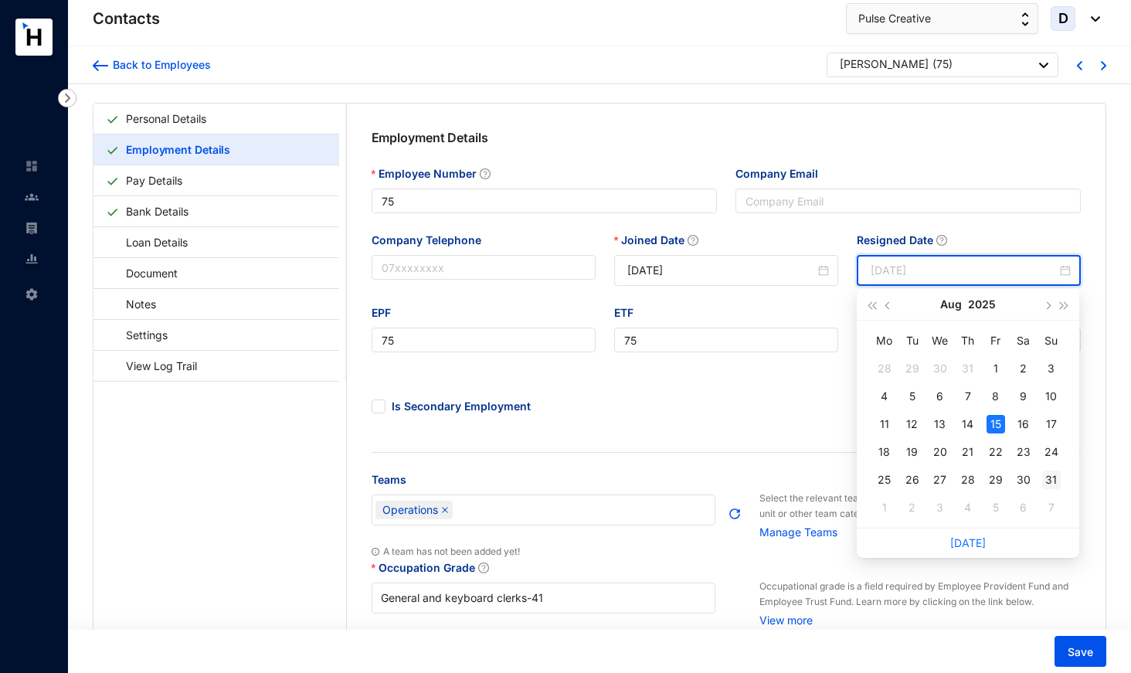
type input "[DATE]"
click at [1059, 484] on div "31" at bounding box center [1051, 480] width 19 height 19
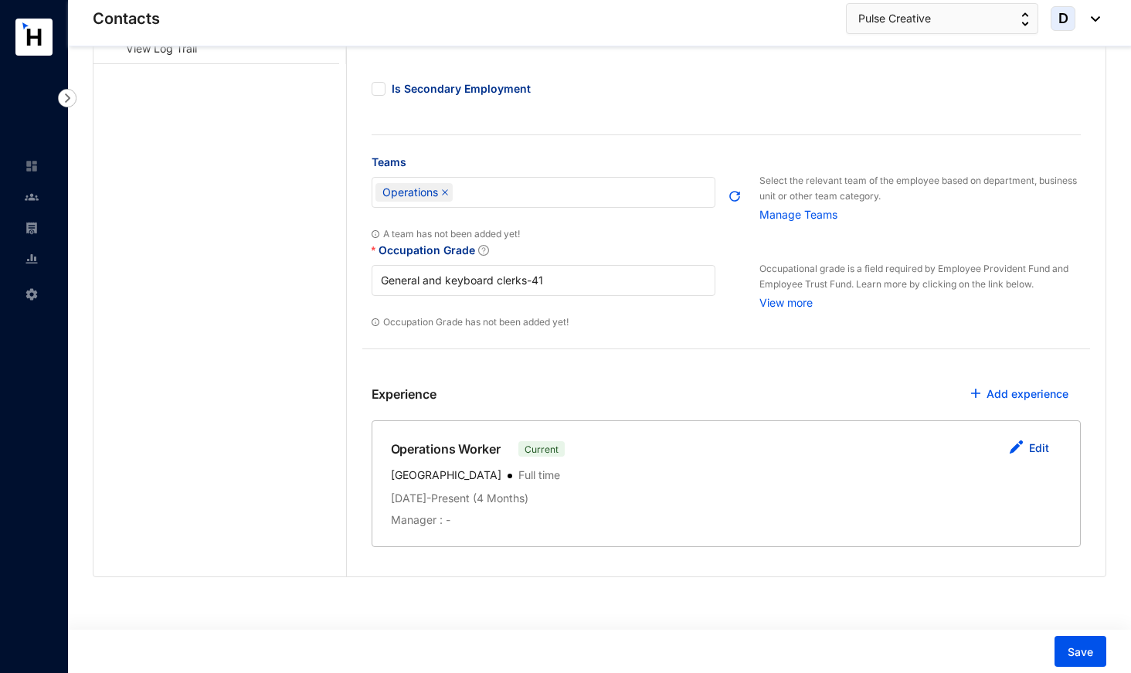
scroll to position [317, 0]
click at [1041, 448] on link "Edit" at bounding box center [1039, 448] width 20 height 13
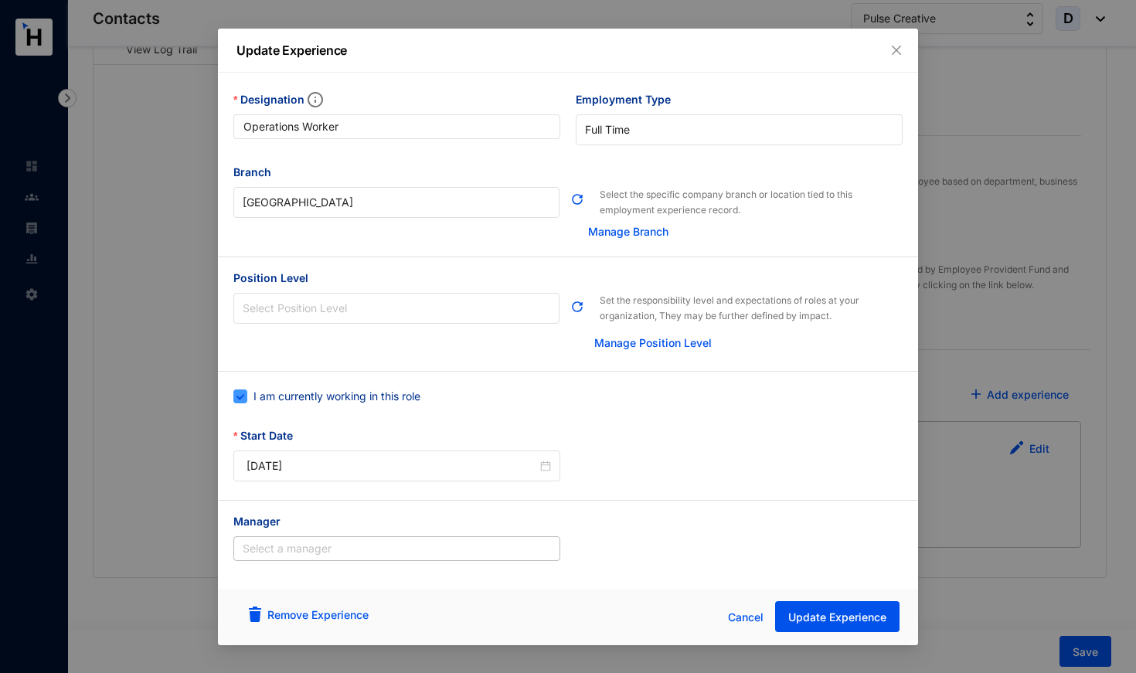
click at [323, 388] on span "I am currently working in this role" at bounding box center [336, 396] width 179 height 17
click at [244, 389] on input "I am currently working in this role" at bounding box center [238, 394] width 11 height 11
checkbox input "false"
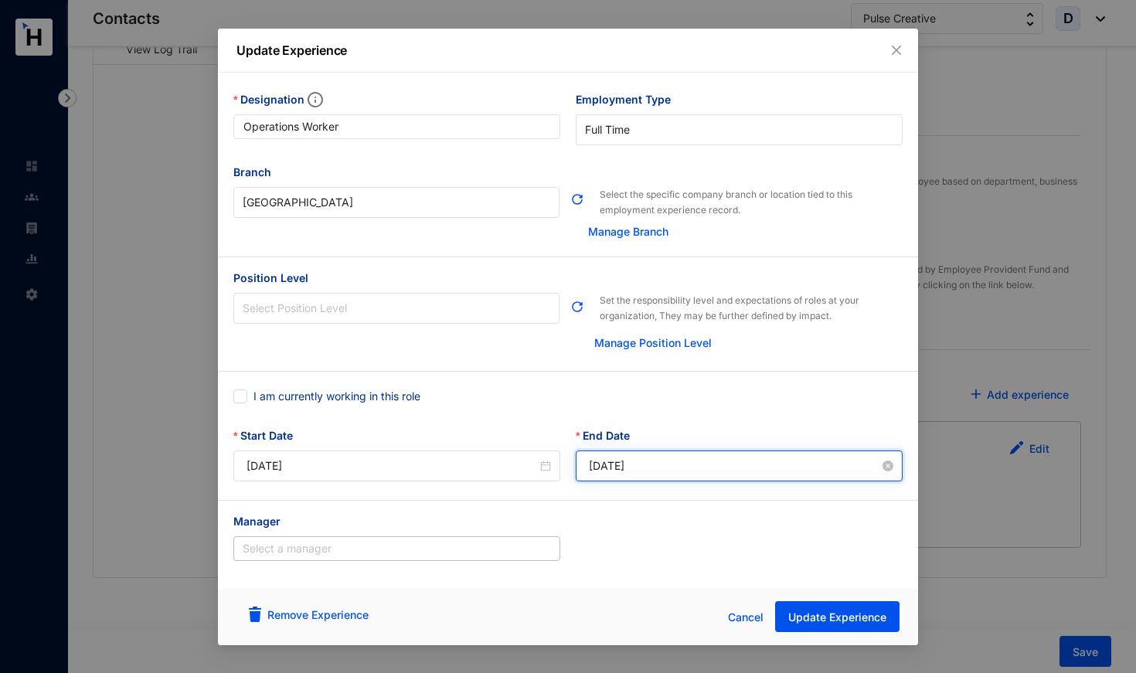
click at [637, 467] on input "[DATE]" at bounding box center [734, 465] width 291 height 17
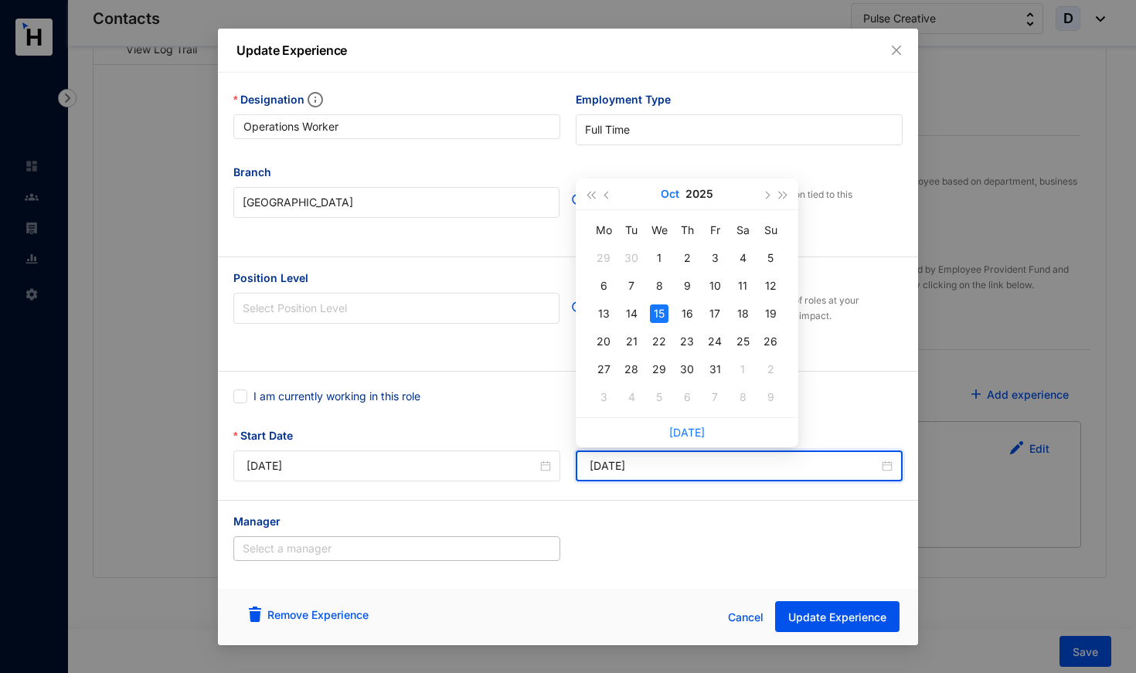
click at [672, 195] on button "Oct" at bounding box center [670, 193] width 19 height 31
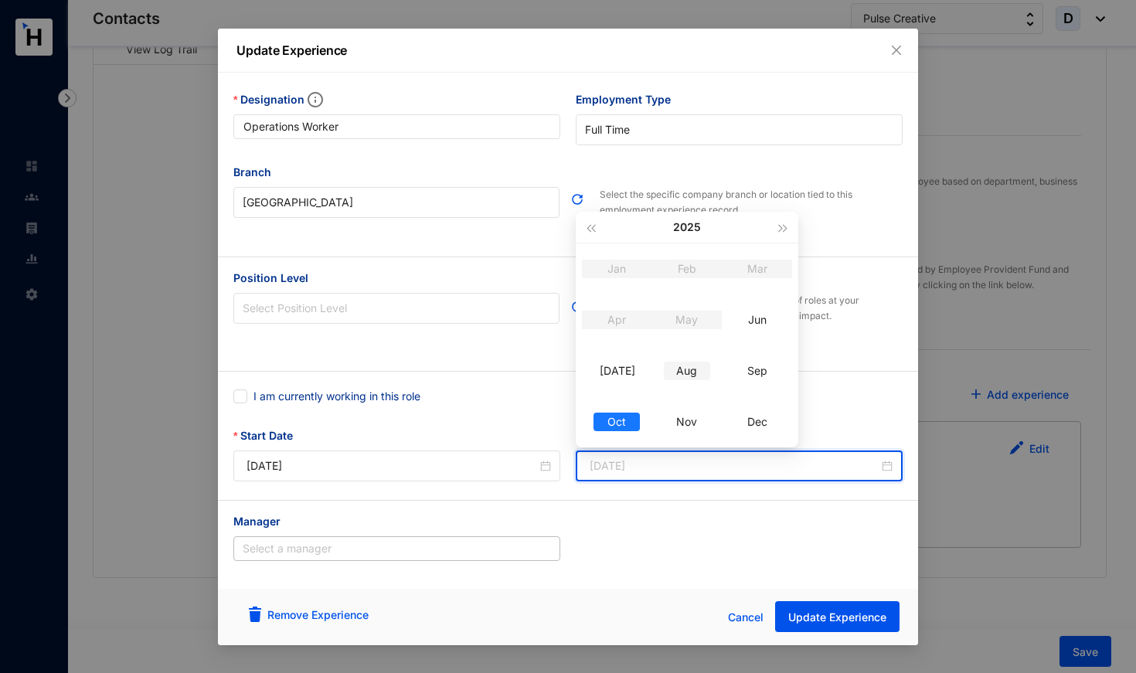
click at [692, 369] on div "Aug" at bounding box center [687, 371] width 46 height 19
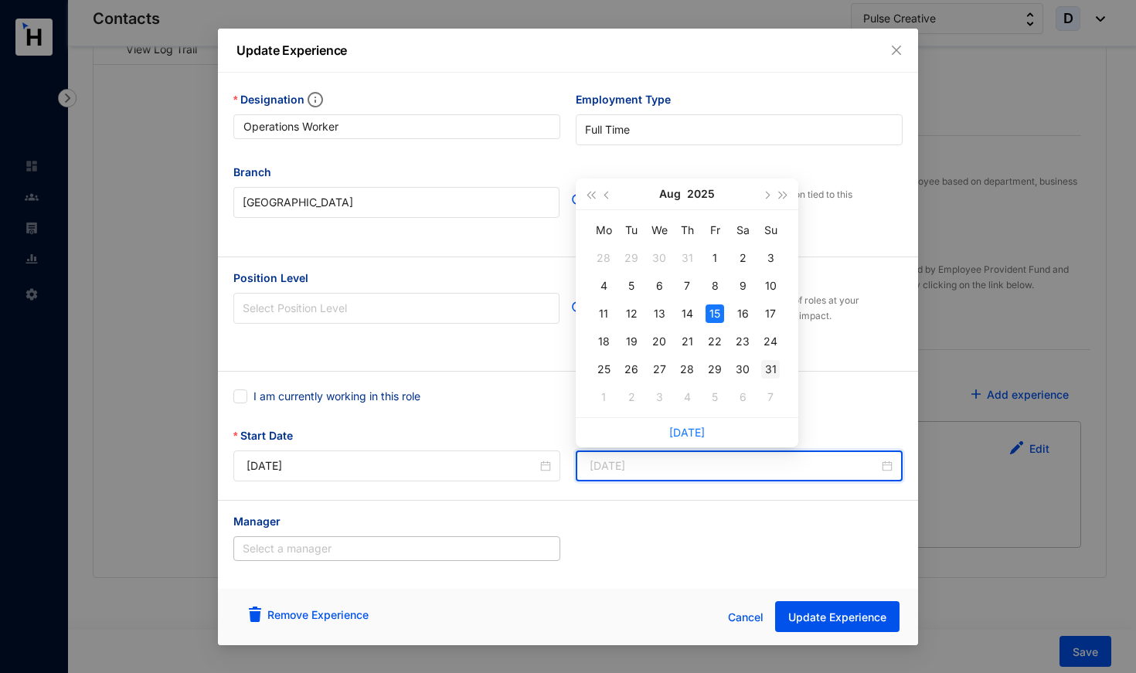
type input "[DATE]"
click at [768, 373] on div "31" at bounding box center [770, 369] width 19 height 19
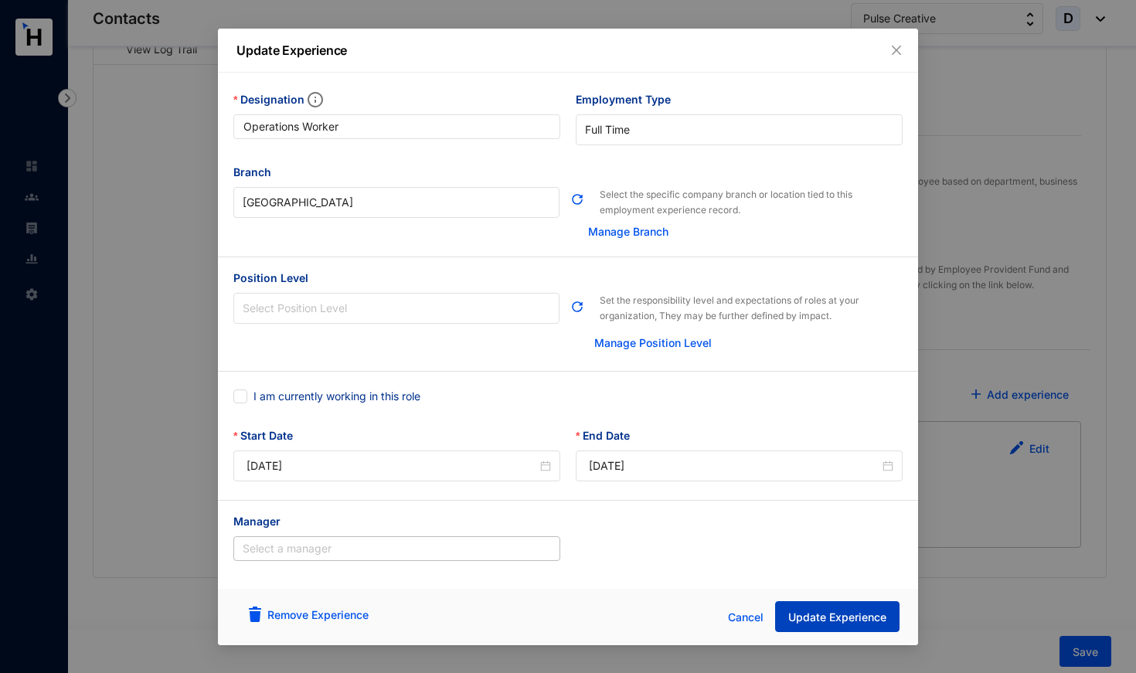
click at [841, 621] on span "Update Experience" at bounding box center [837, 617] width 98 height 15
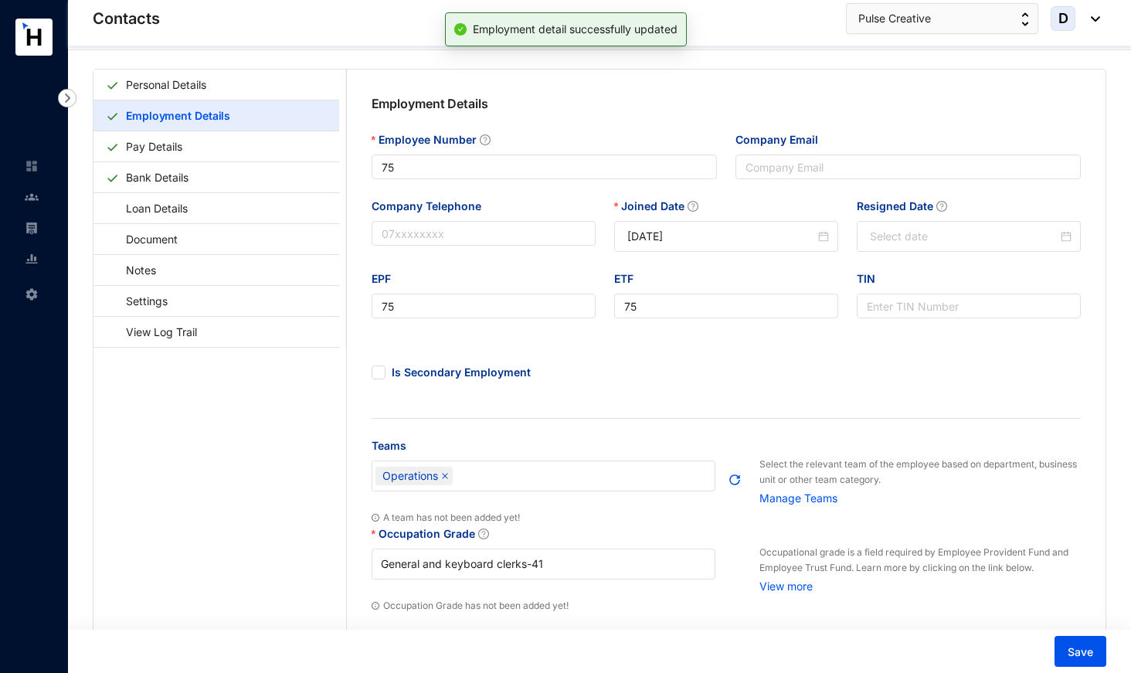
scroll to position [23, 0]
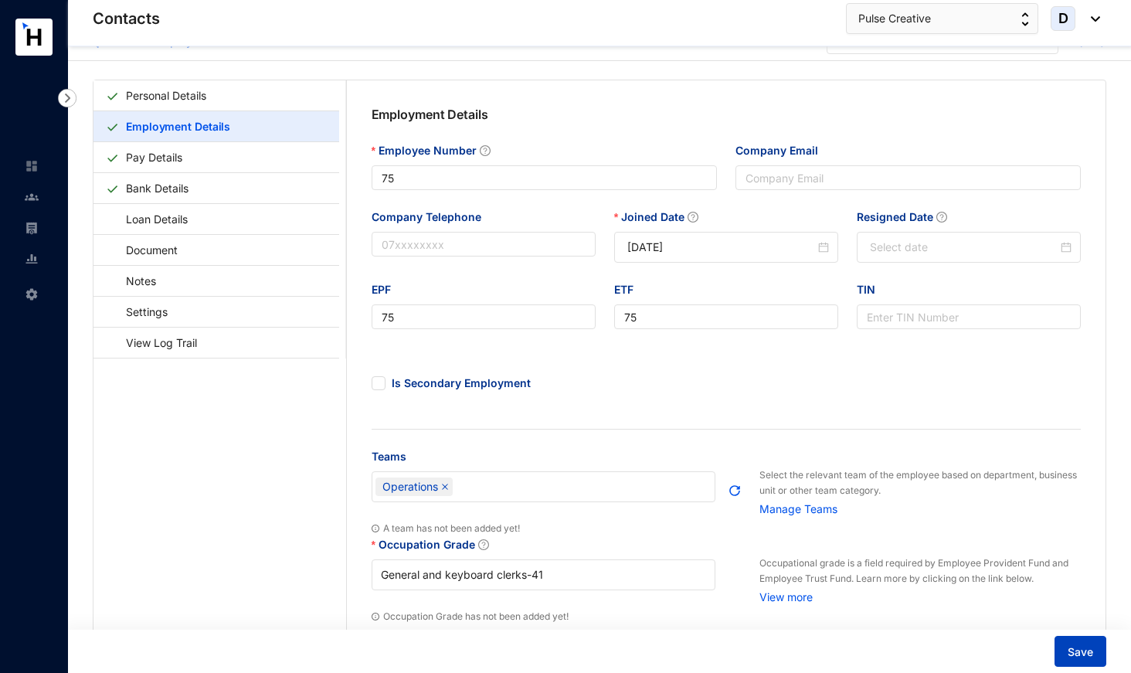
click at [1076, 655] on span "Save" at bounding box center [1080, 651] width 25 height 15
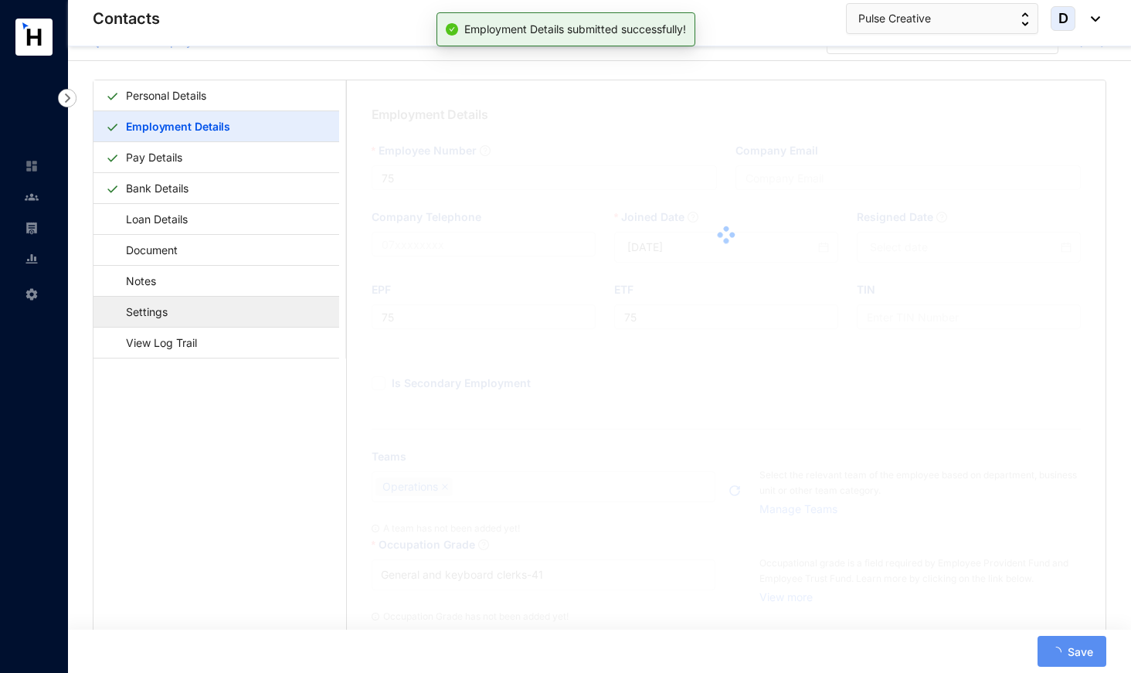
click at [173, 318] on link "Settings" at bounding box center [139, 312] width 67 height 32
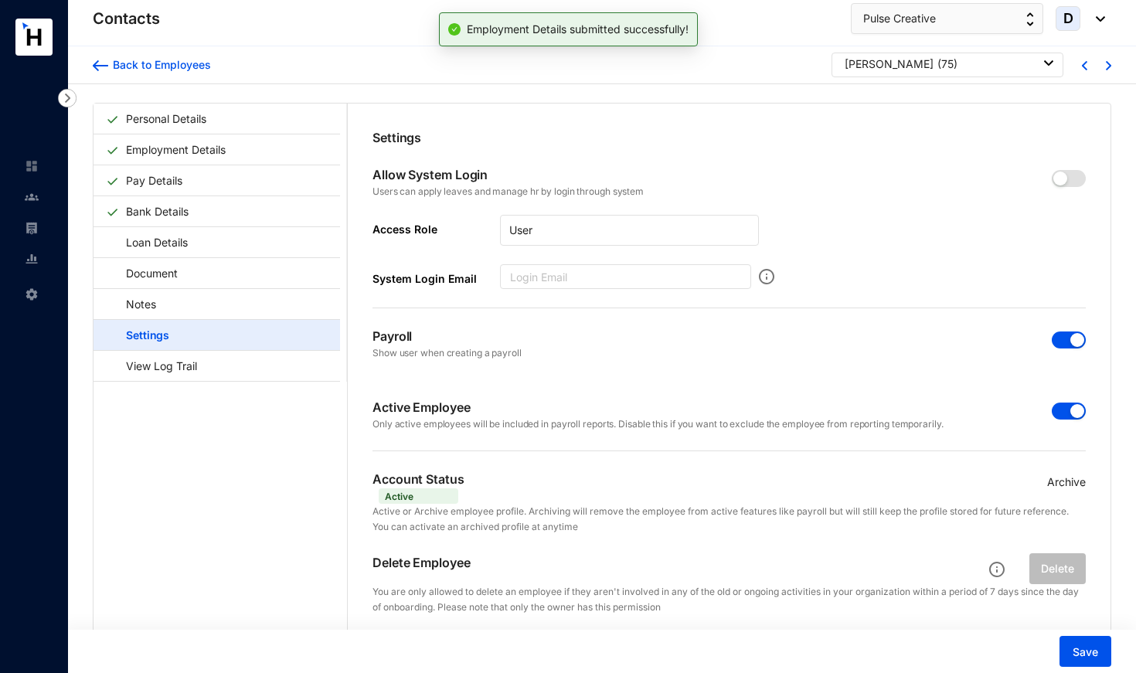
click at [1058, 417] on span "button" at bounding box center [1069, 411] width 34 height 17
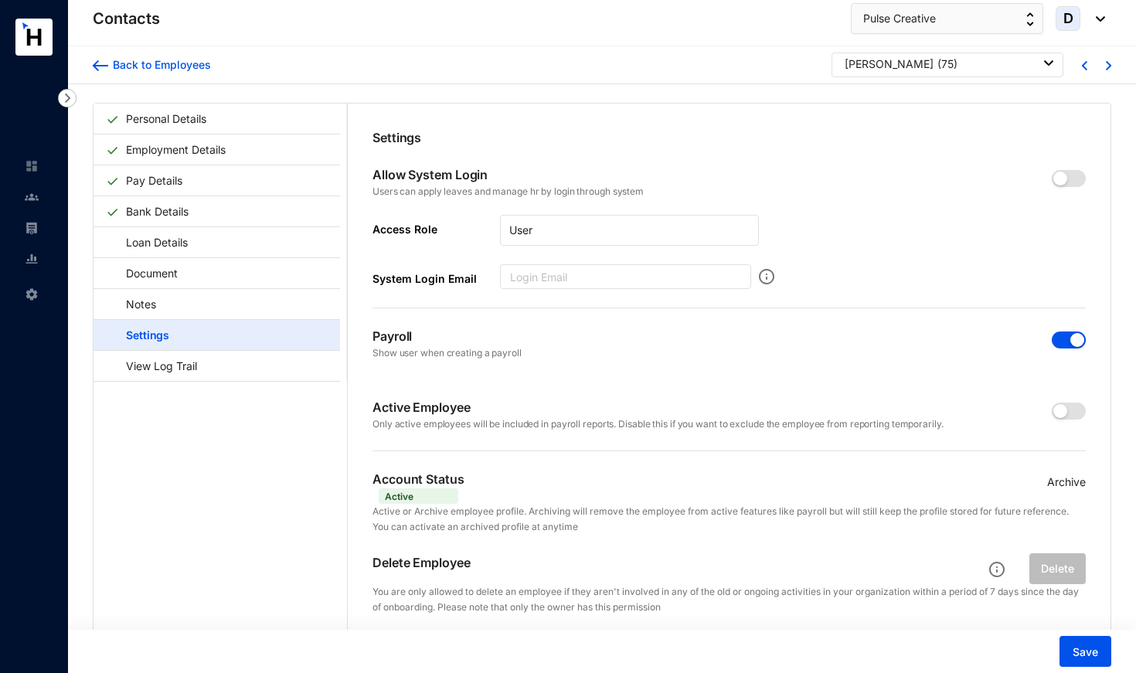
click at [1062, 332] on span "button" at bounding box center [1069, 339] width 34 height 17
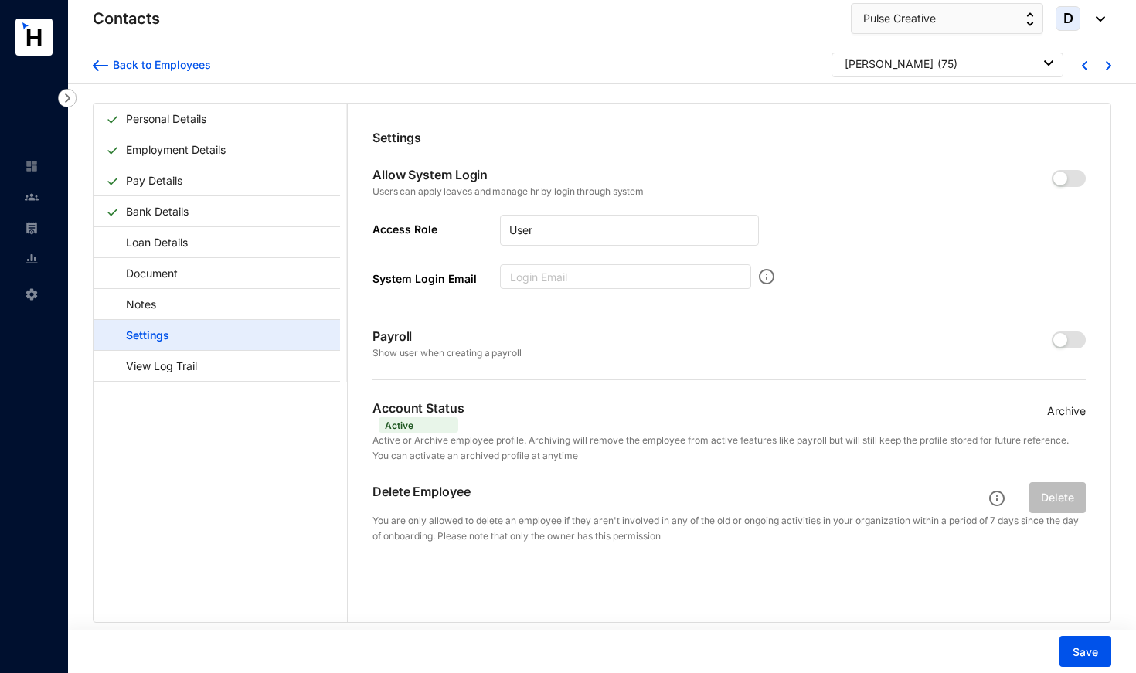
click at [1062, 404] on p "Archive" at bounding box center [1066, 411] width 39 height 17
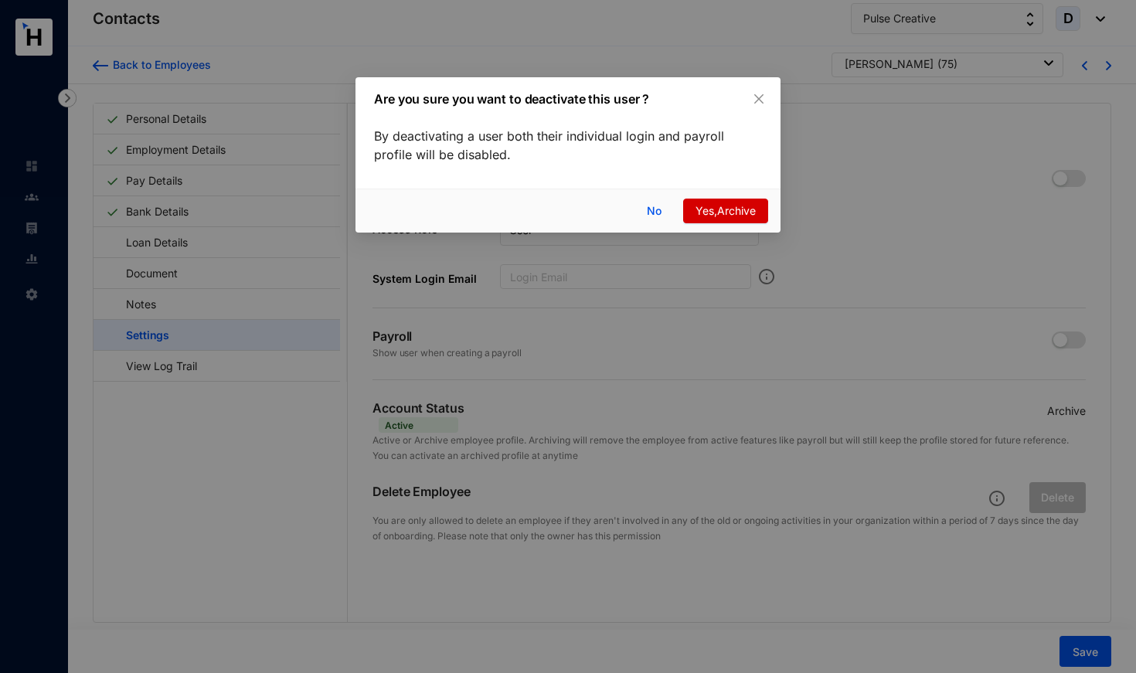
click at [719, 197] on div "No Yes,Archive" at bounding box center [567, 211] width 425 height 44
click at [719, 218] on span "Yes,Archive" at bounding box center [725, 210] width 60 height 17
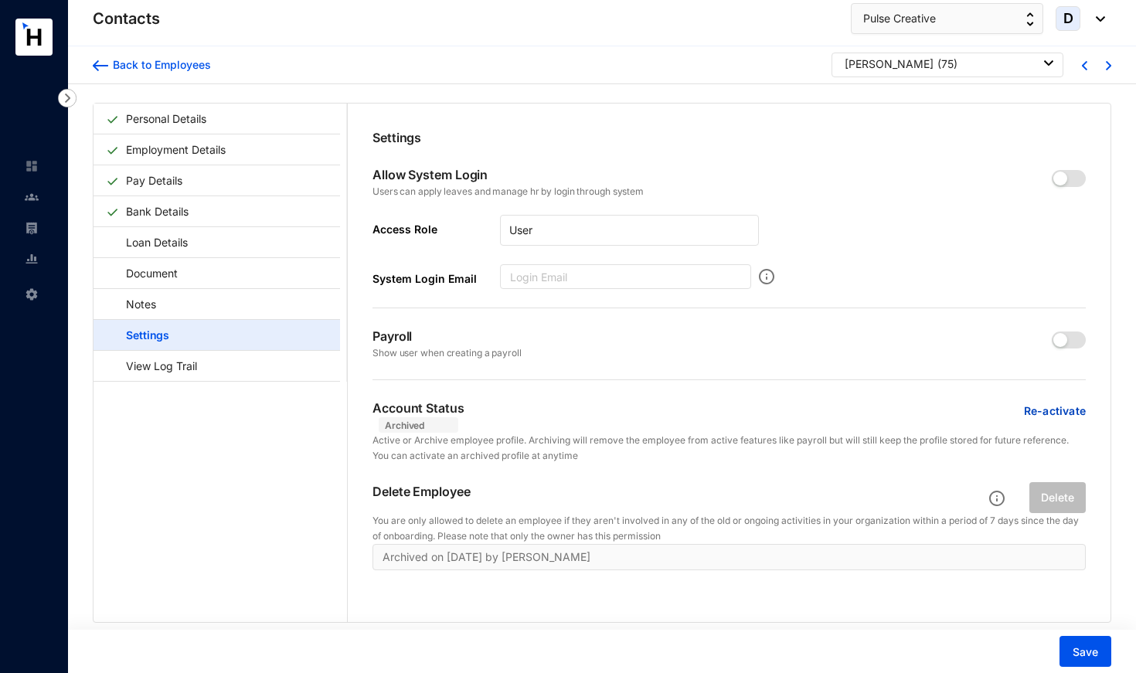
click at [882, 76] on div "[PERSON_NAME] ( 75 )" at bounding box center [947, 65] width 232 height 25
click at [882, 67] on div "[PERSON_NAME]" at bounding box center [889, 63] width 89 height 15
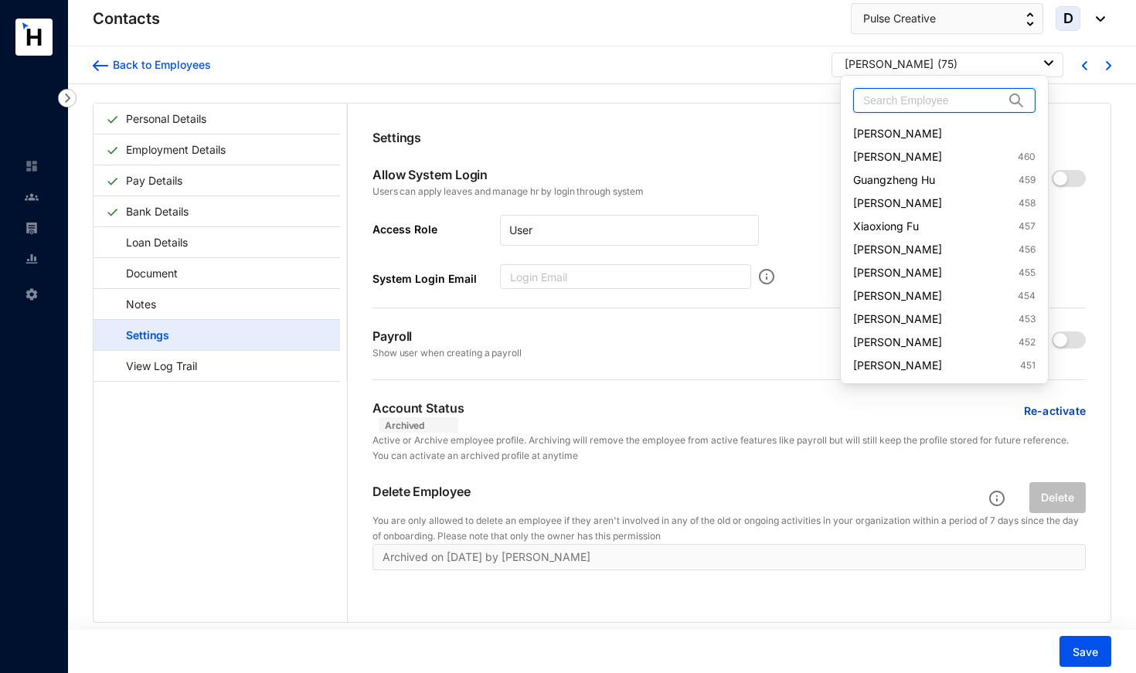
click at [901, 94] on input "text" at bounding box center [933, 100] width 141 height 23
type input "80"
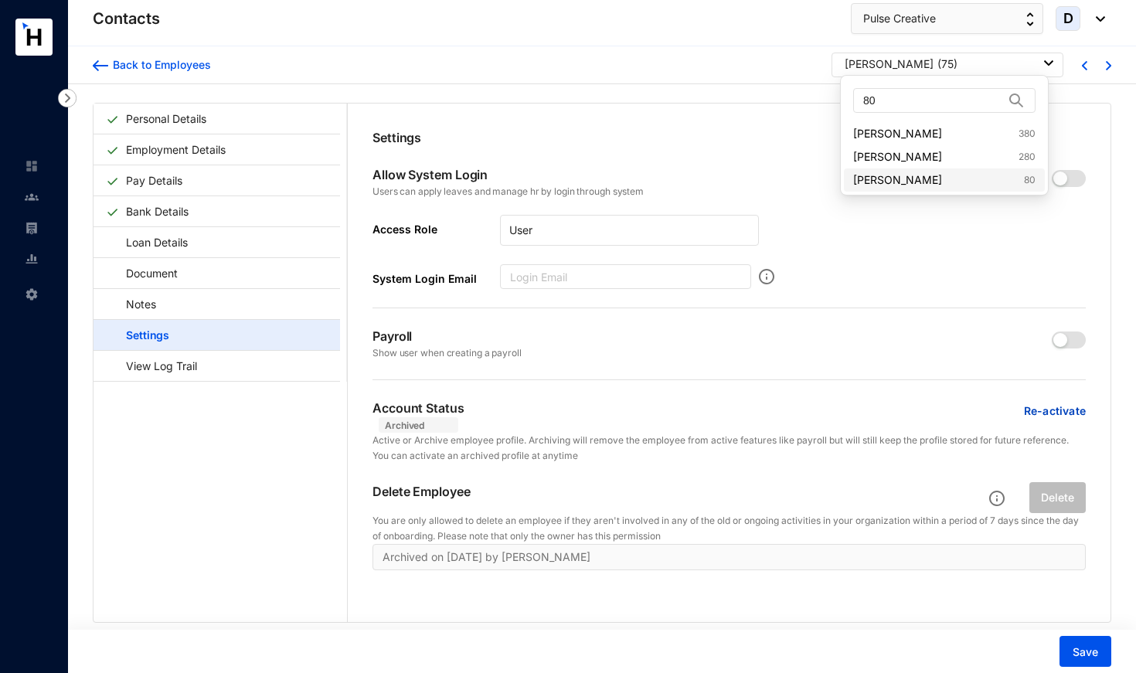
click at [909, 180] on link "[PERSON_NAME] 80" at bounding box center [944, 179] width 182 height 15
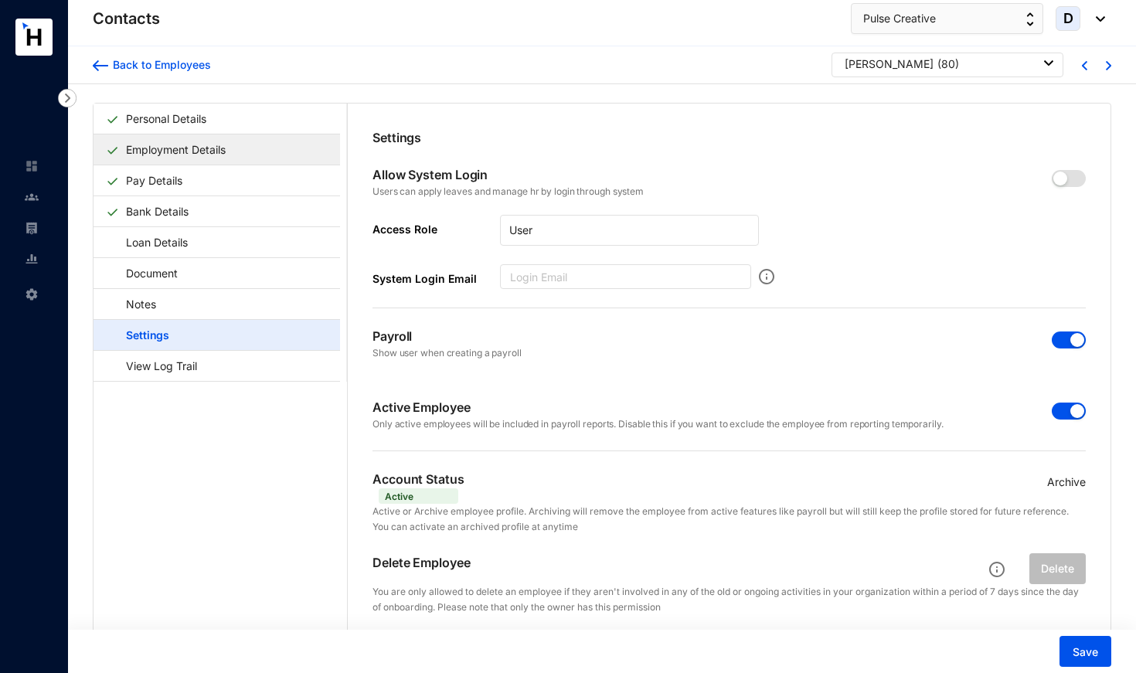
click at [209, 147] on link "Employment Details" at bounding box center [176, 150] width 112 height 32
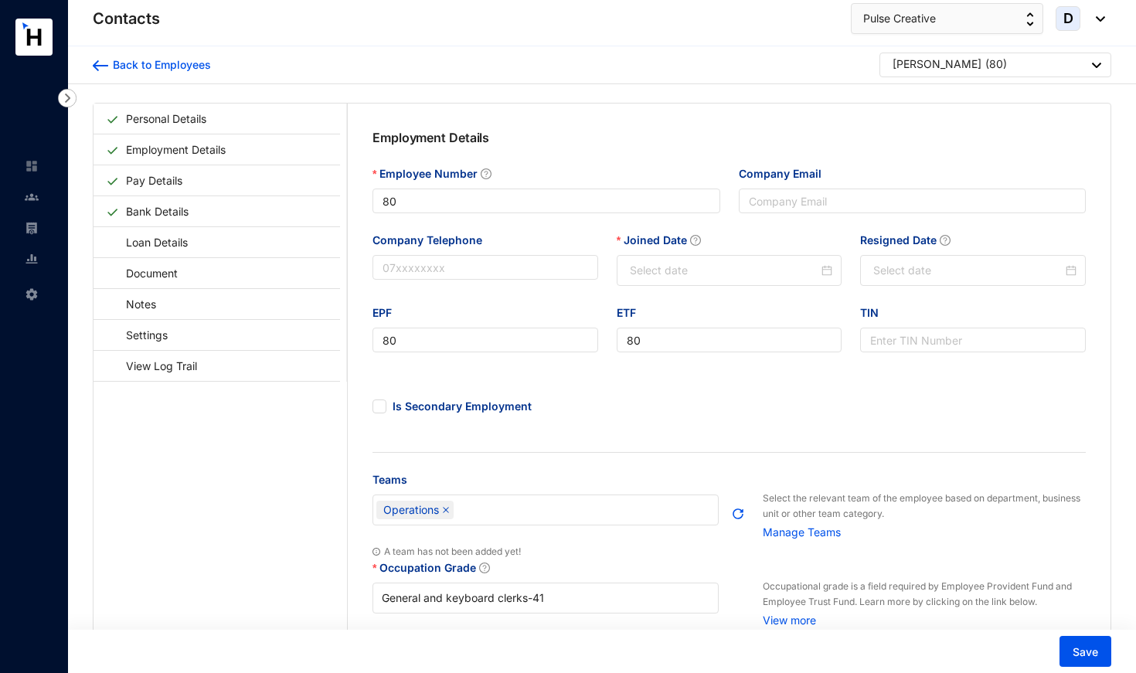
type input "[DATE]"
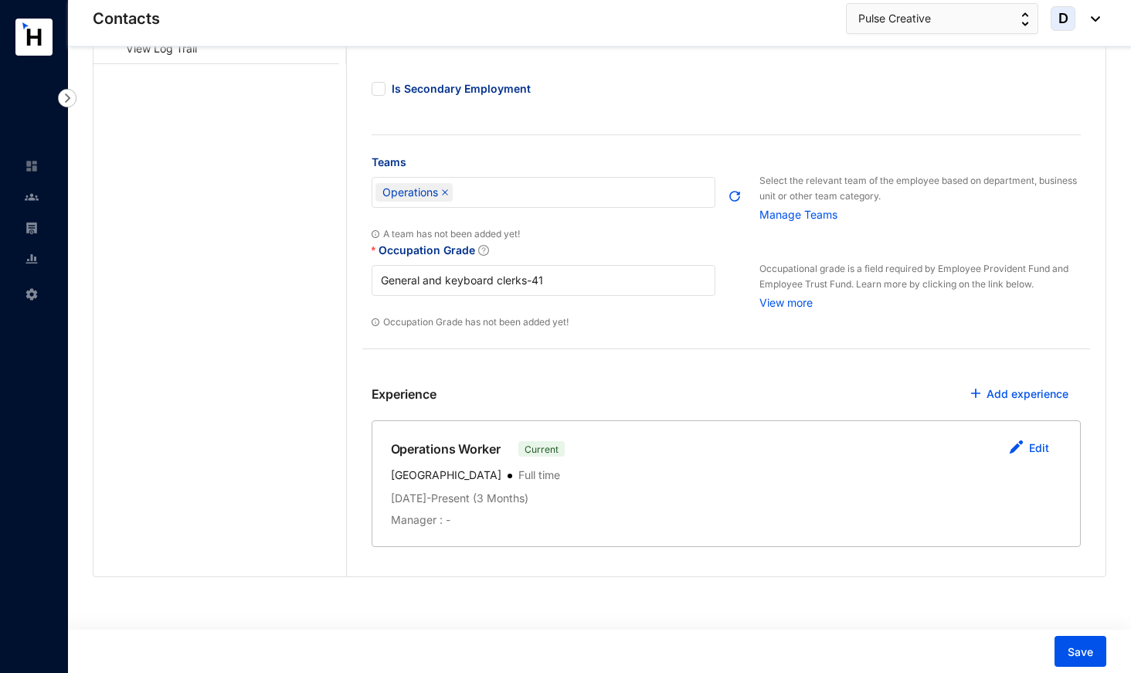
scroll to position [317, 0]
click at [1041, 446] on link "Edit" at bounding box center [1039, 448] width 20 height 13
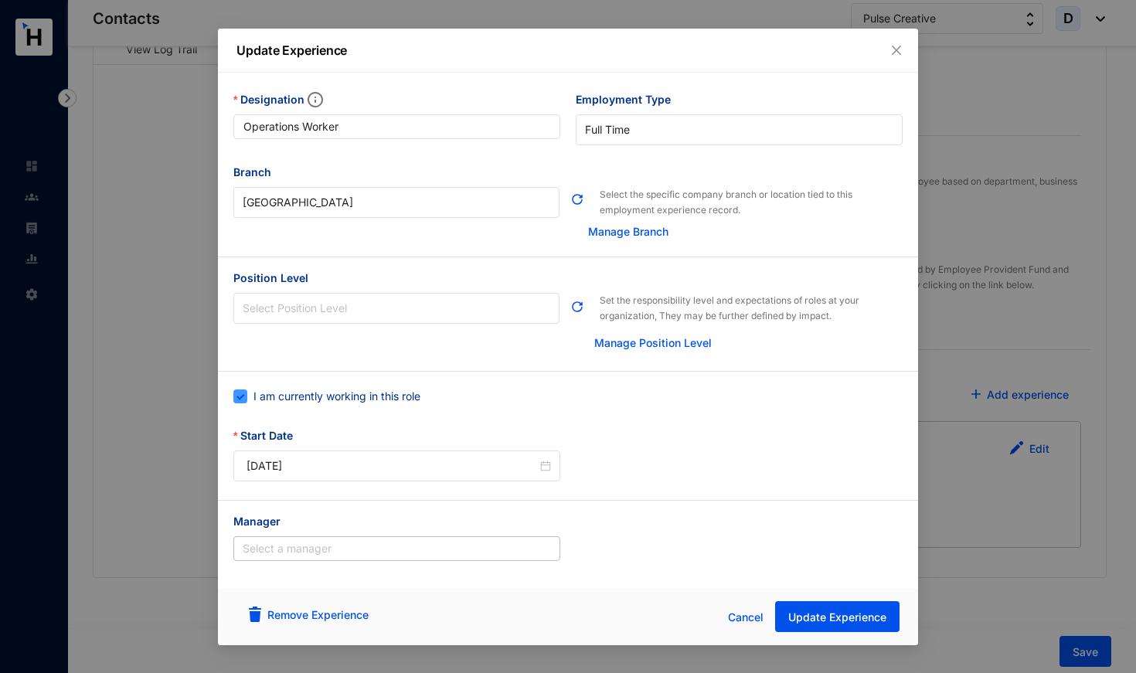
click at [353, 397] on span "I am currently working in this role" at bounding box center [336, 396] width 179 height 17
click at [244, 397] on input "I am currently working in this role" at bounding box center [238, 394] width 11 height 11
checkbox input "false"
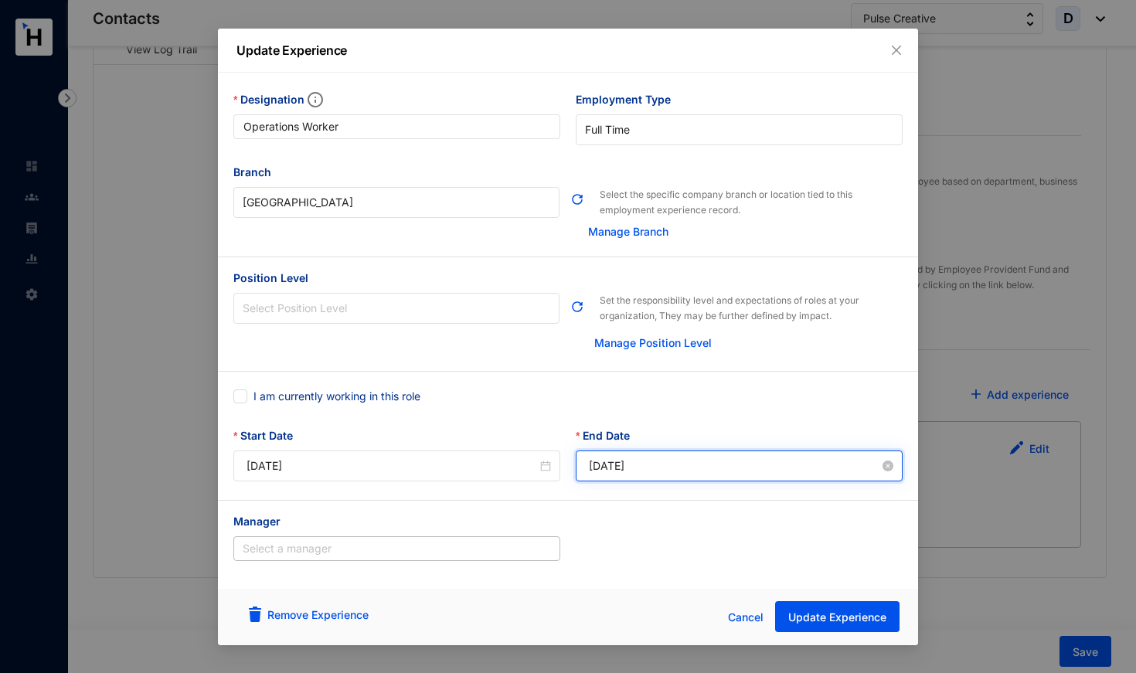
click at [628, 461] on input "[DATE]" at bounding box center [734, 465] width 291 height 17
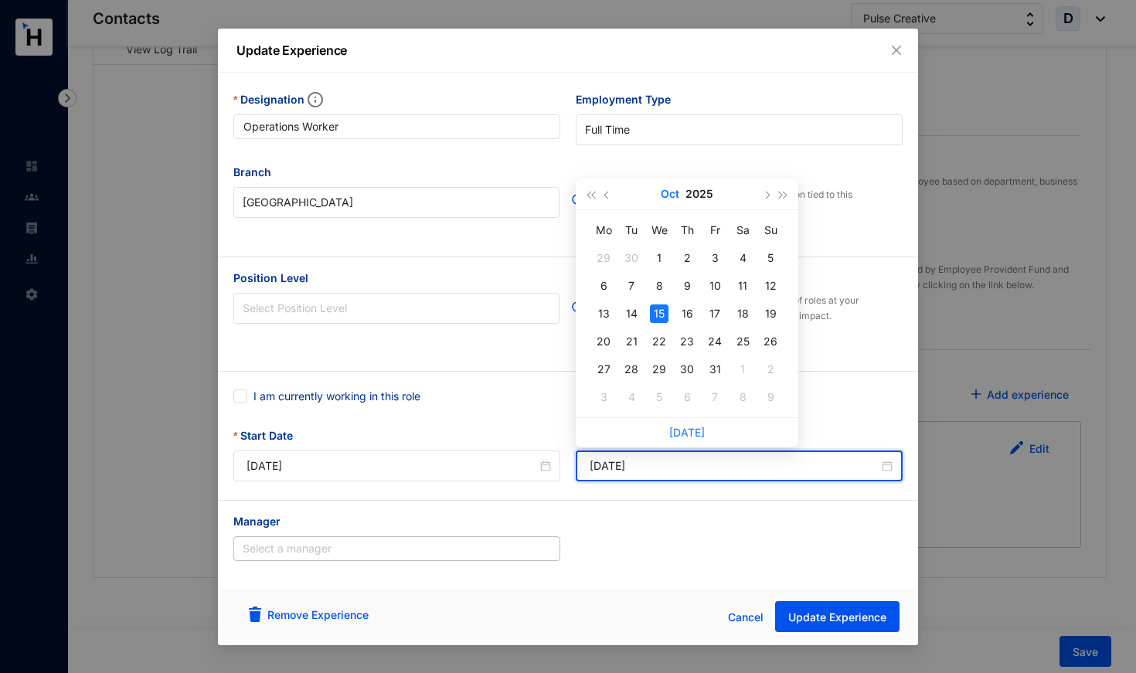
click at [673, 194] on button "Oct" at bounding box center [670, 193] width 19 height 31
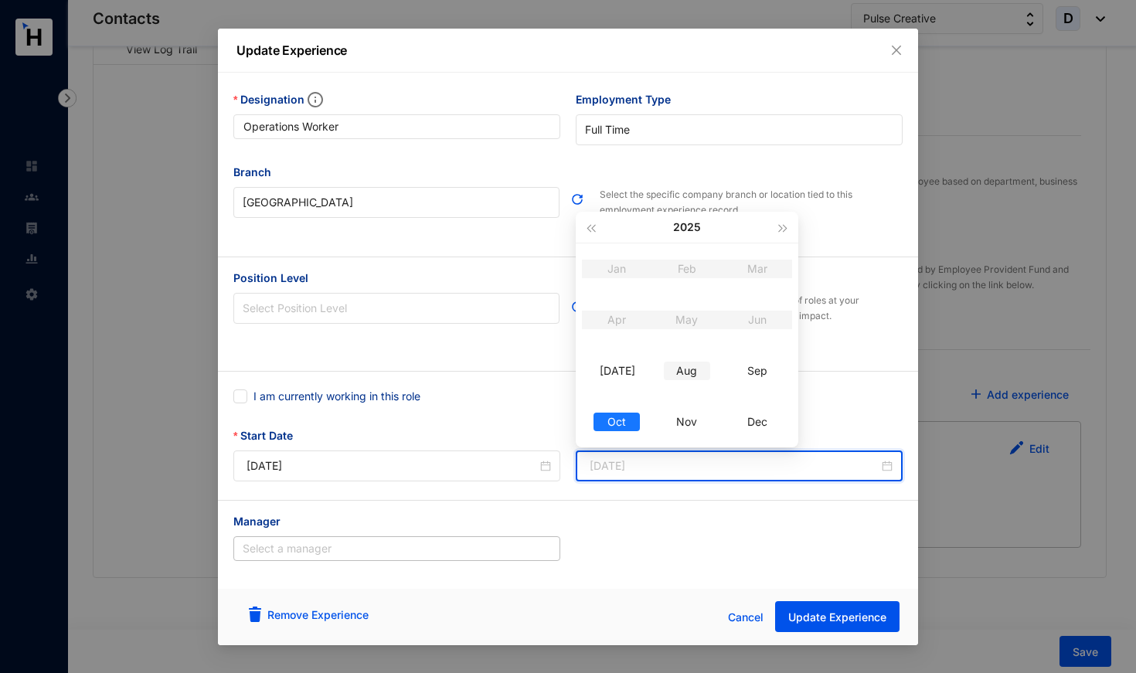
click at [687, 382] on td "Aug" at bounding box center [687, 370] width 70 height 51
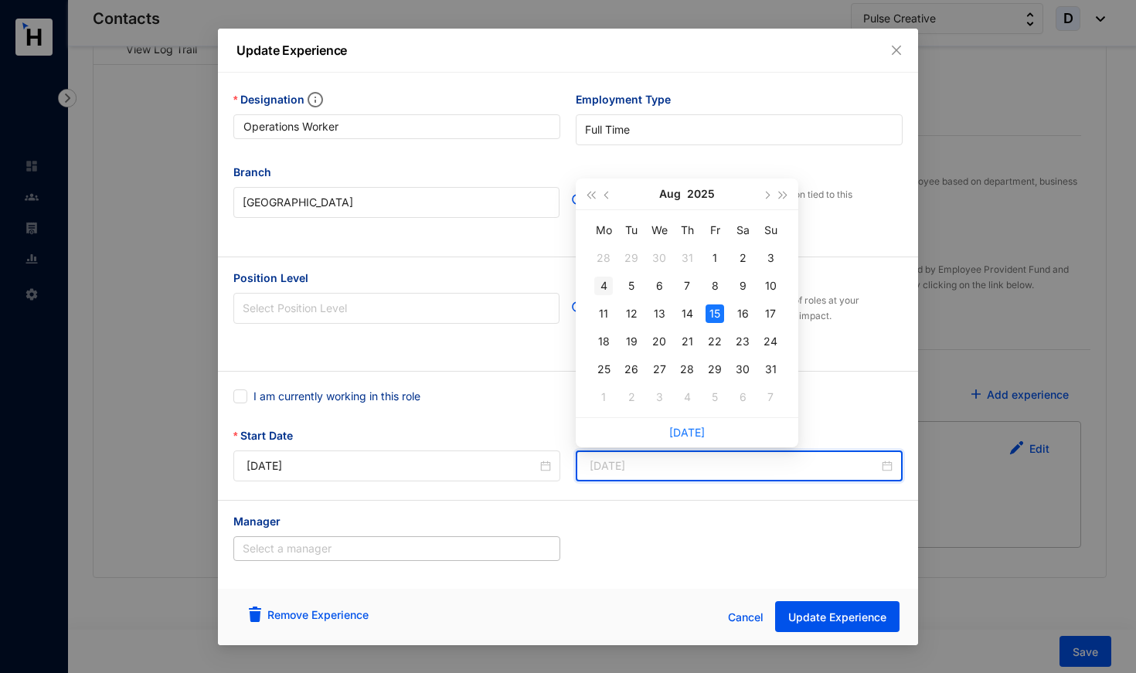
type input "[DATE]"
click at [606, 284] on div "4" at bounding box center [603, 286] width 19 height 19
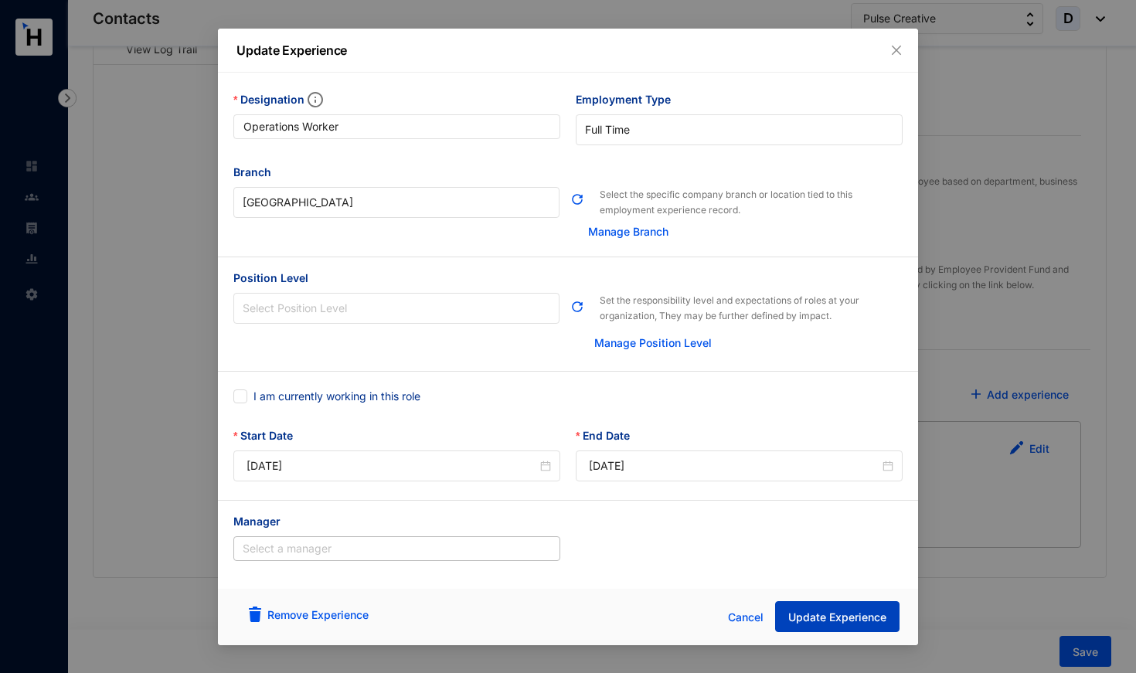
click at [831, 618] on span "Update Experience" at bounding box center [837, 617] width 98 height 15
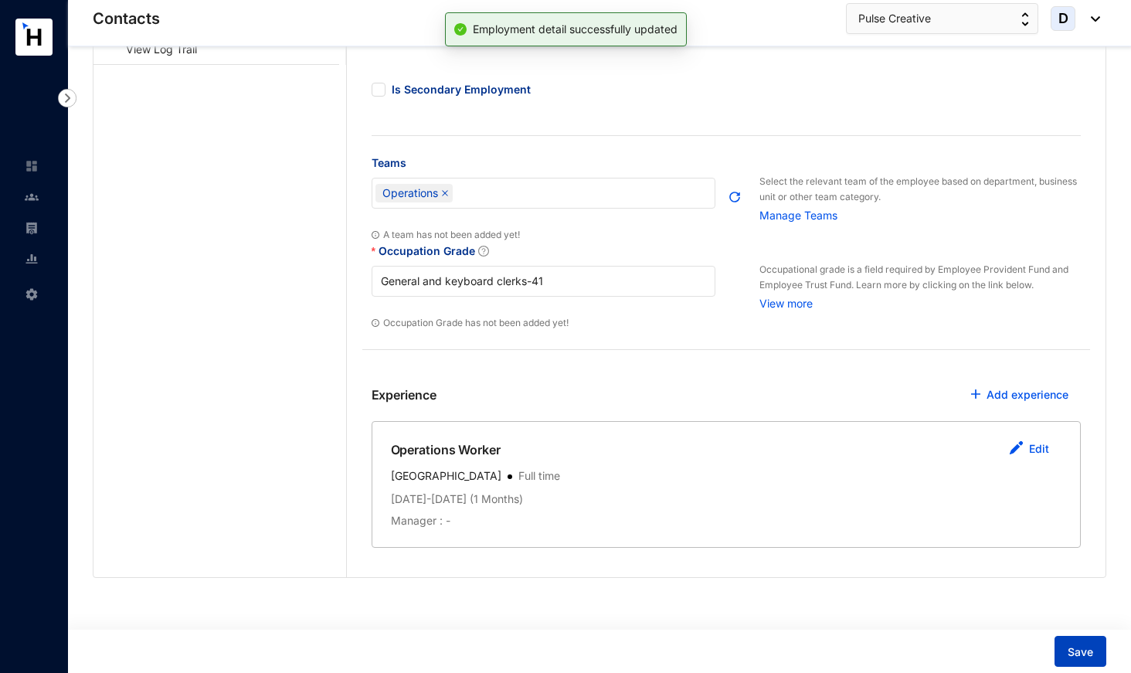
click at [1065, 651] on button "Save" at bounding box center [1081, 651] width 52 height 31
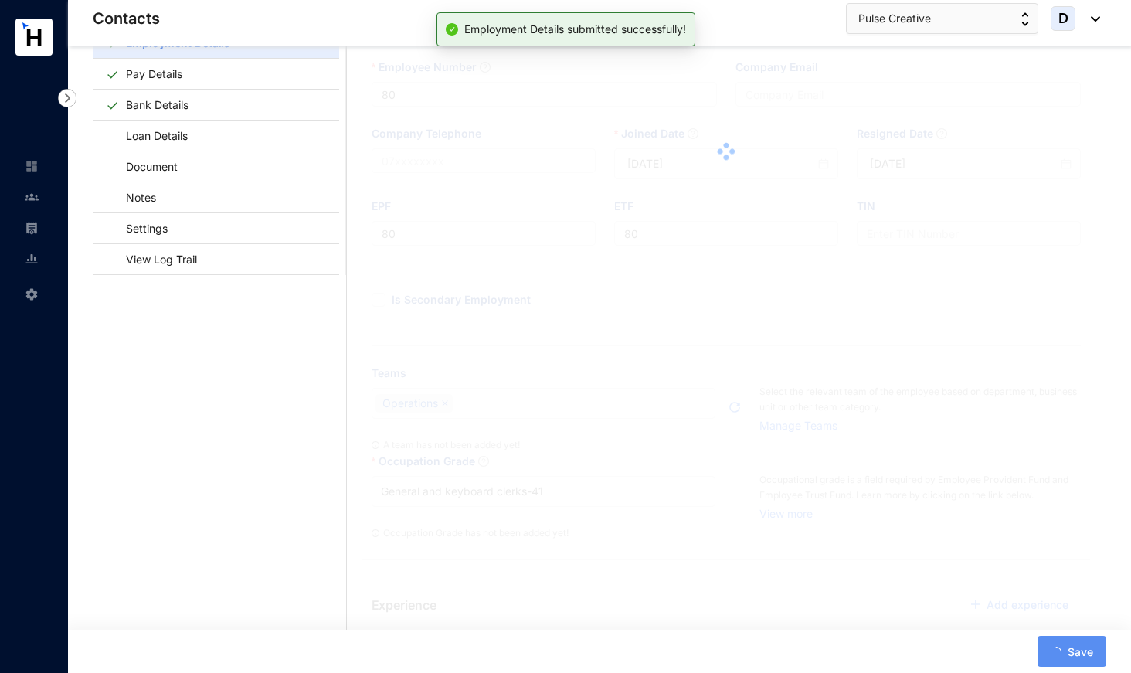
scroll to position [16, 0]
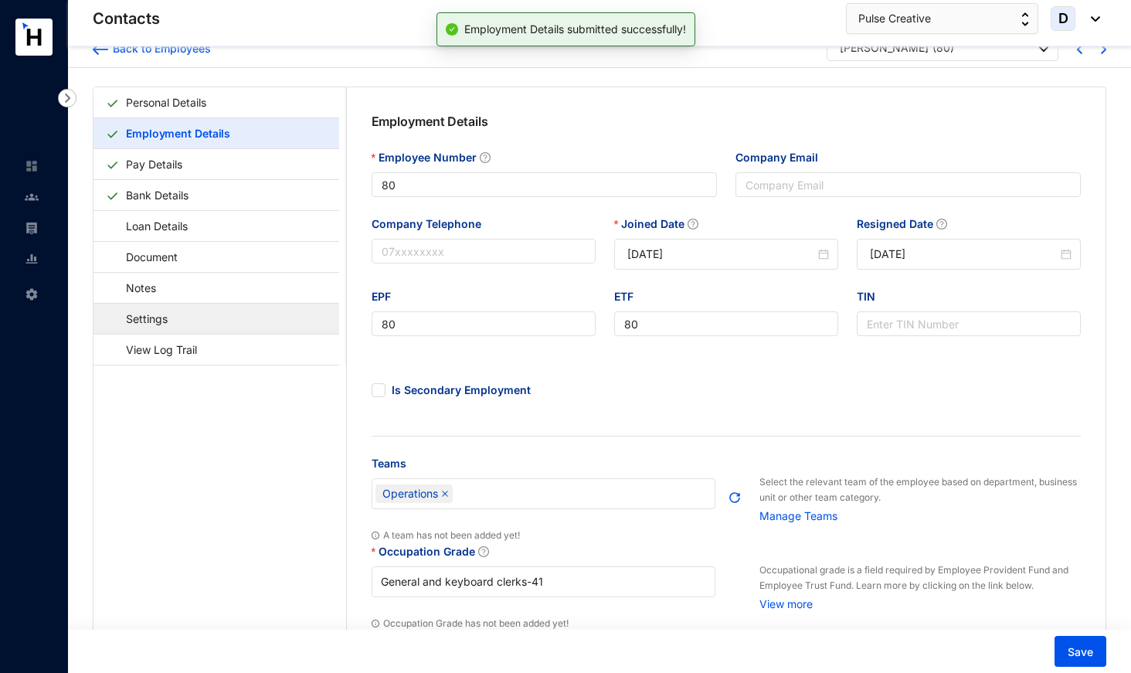
click at [173, 318] on link "Settings" at bounding box center [139, 319] width 67 height 32
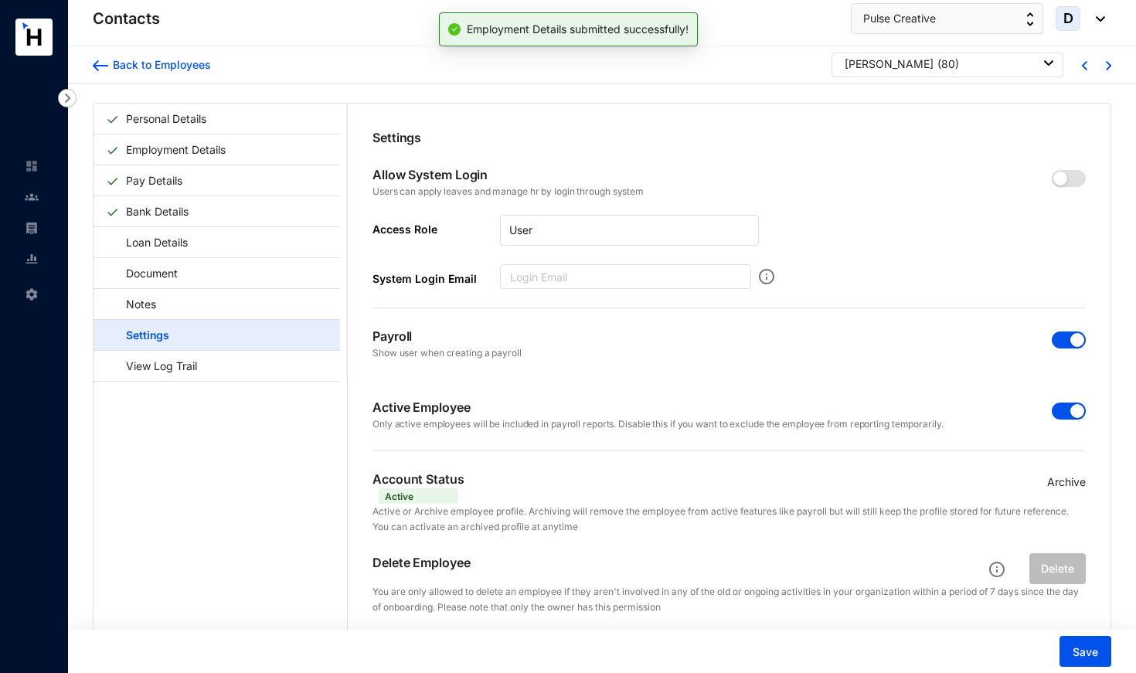
click at [1059, 419] on span "button" at bounding box center [1069, 411] width 34 height 17
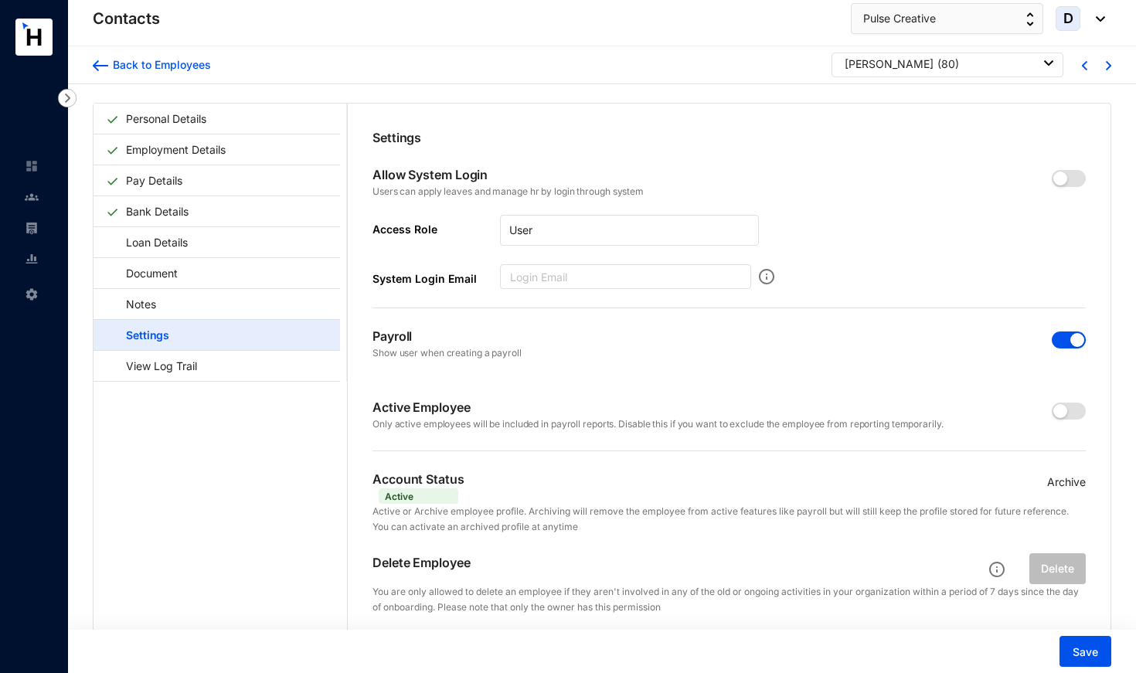
click at [1061, 338] on span "button" at bounding box center [1069, 339] width 34 height 17
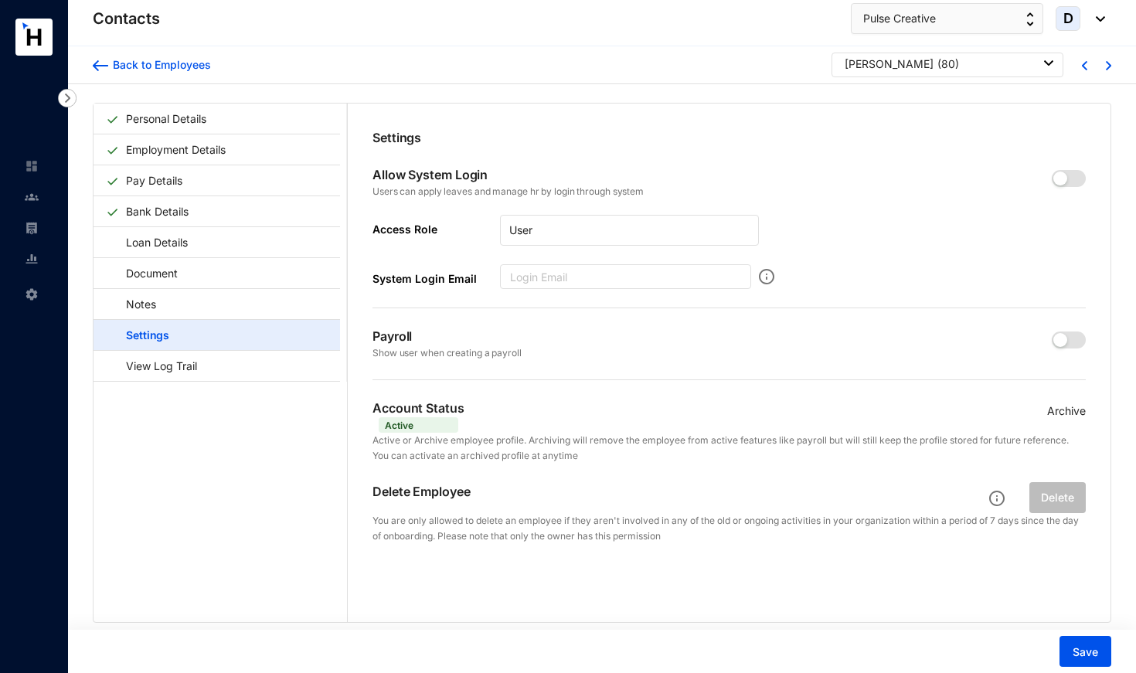
click at [1065, 411] on p "Archive" at bounding box center [1066, 411] width 39 height 17
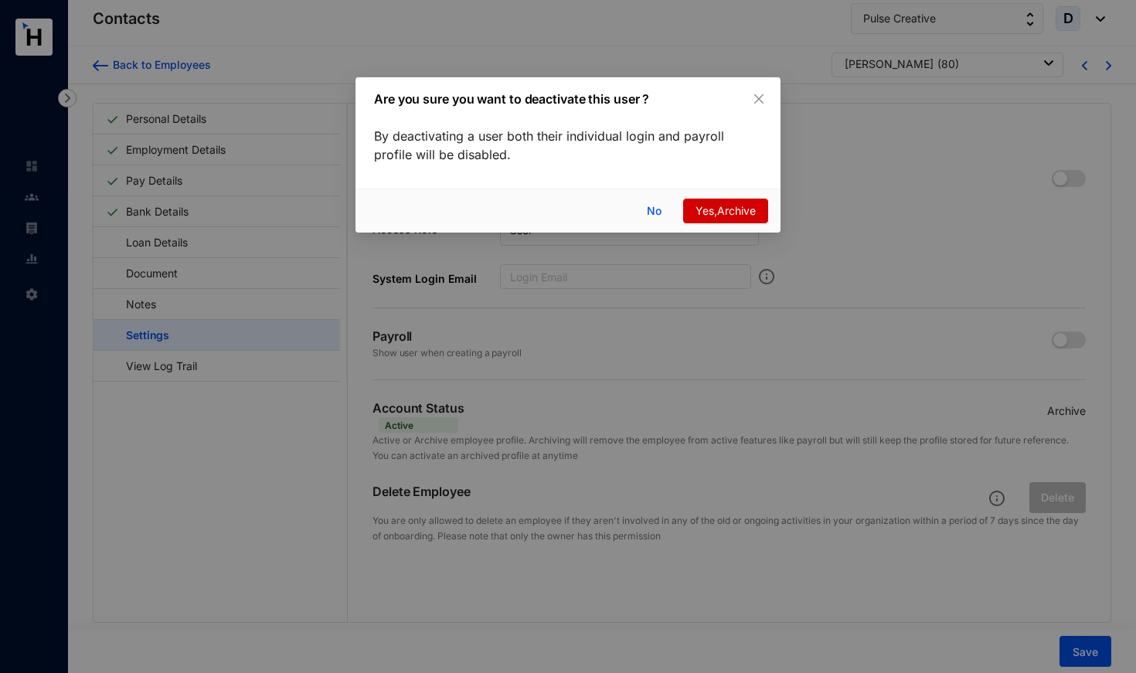
click at [700, 214] on span "Yes,Archive" at bounding box center [725, 210] width 60 height 17
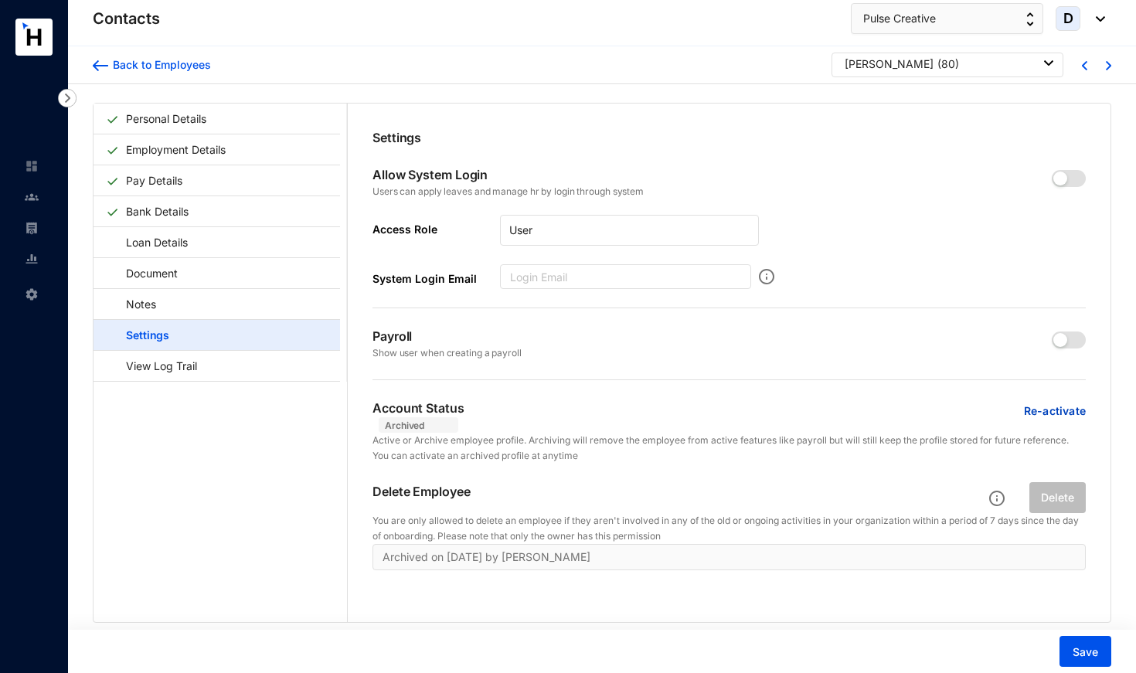
click at [914, 71] on div "[PERSON_NAME] ( 80 )" at bounding box center [949, 63] width 209 height 15
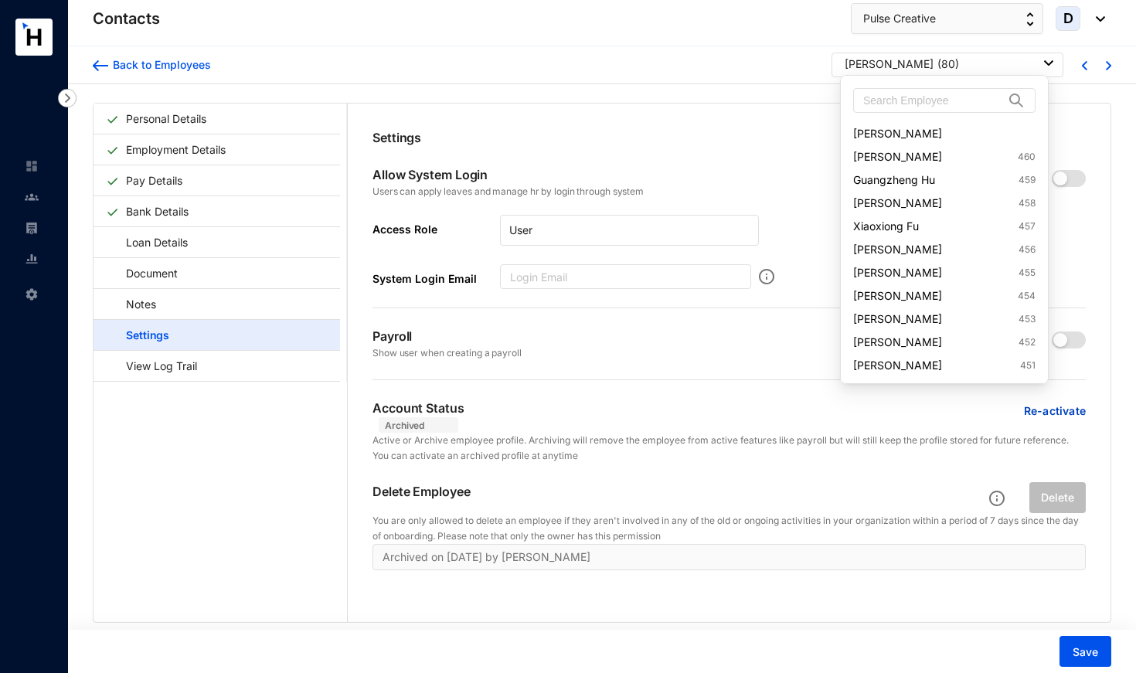
click at [919, 59] on div "[PERSON_NAME] ( 80 )" at bounding box center [949, 63] width 209 height 15
click at [916, 95] on input "text" at bounding box center [933, 100] width 141 height 23
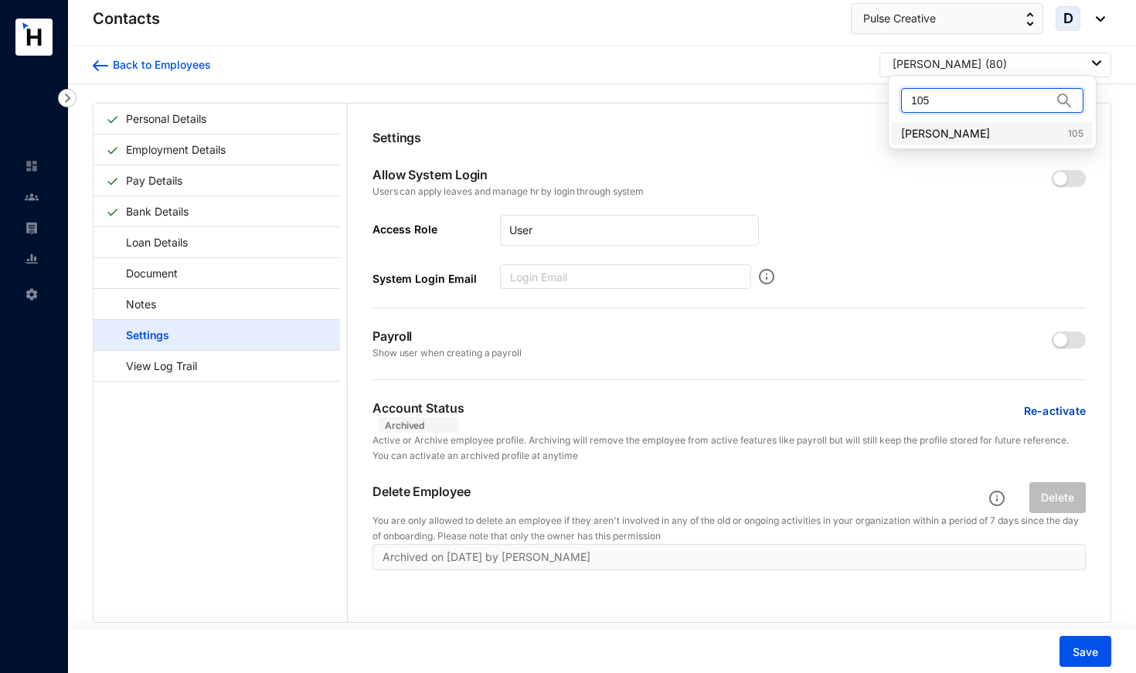
type input "105"
click at [933, 138] on link "[PERSON_NAME] 105" at bounding box center [992, 133] width 182 height 15
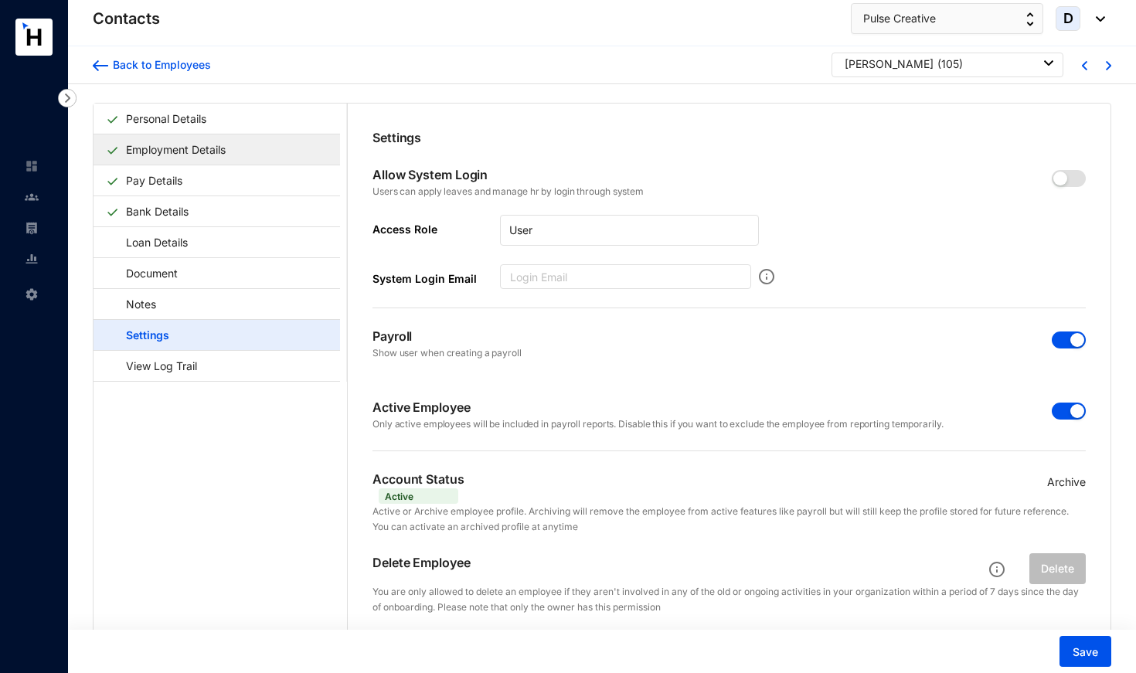
click at [171, 138] on link "Employment Details" at bounding box center [176, 150] width 112 height 32
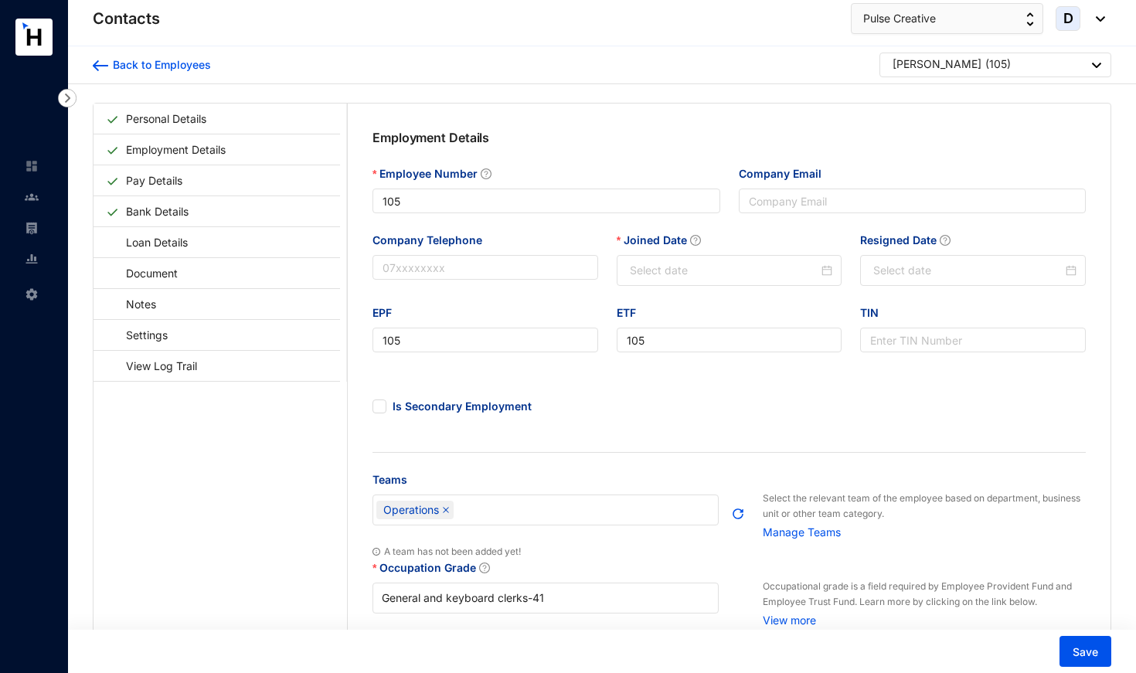
type input "[DATE]"
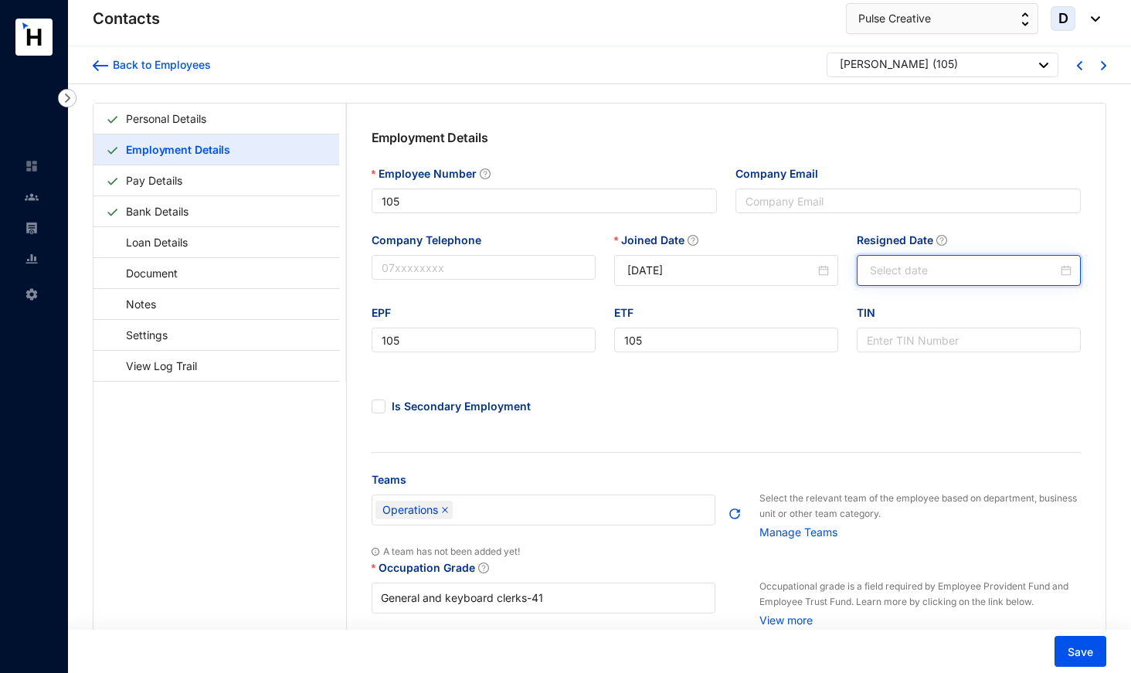
click at [885, 270] on input "Resigned Date" at bounding box center [964, 270] width 188 height 17
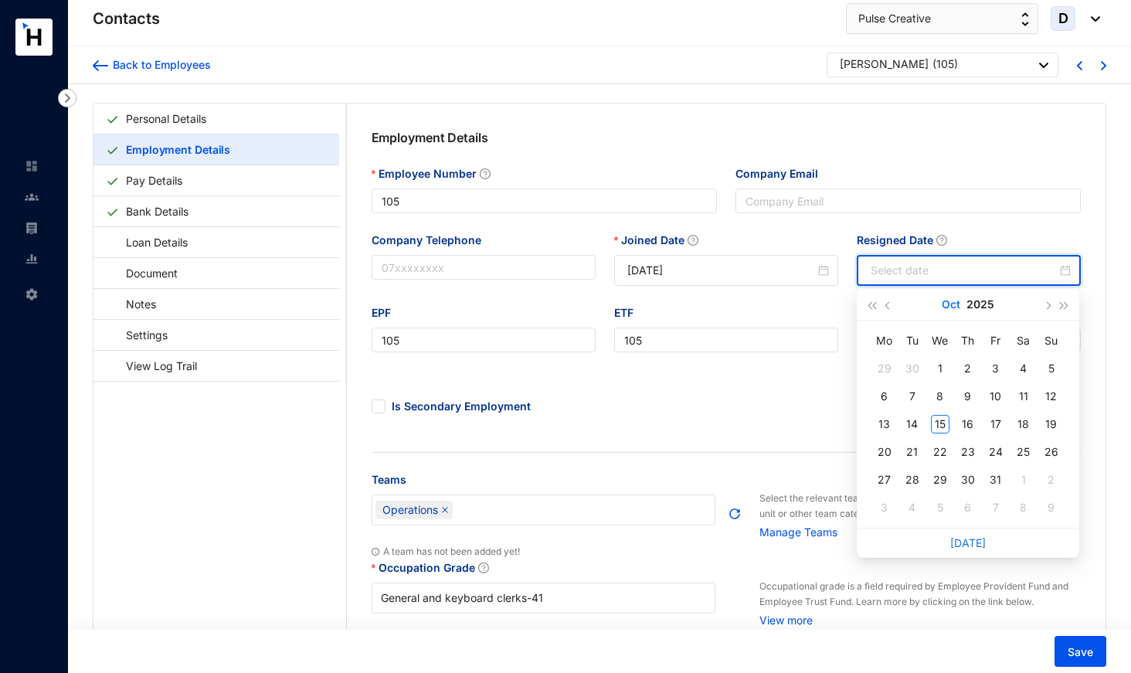
click at [954, 301] on button "Oct" at bounding box center [951, 304] width 19 height 31
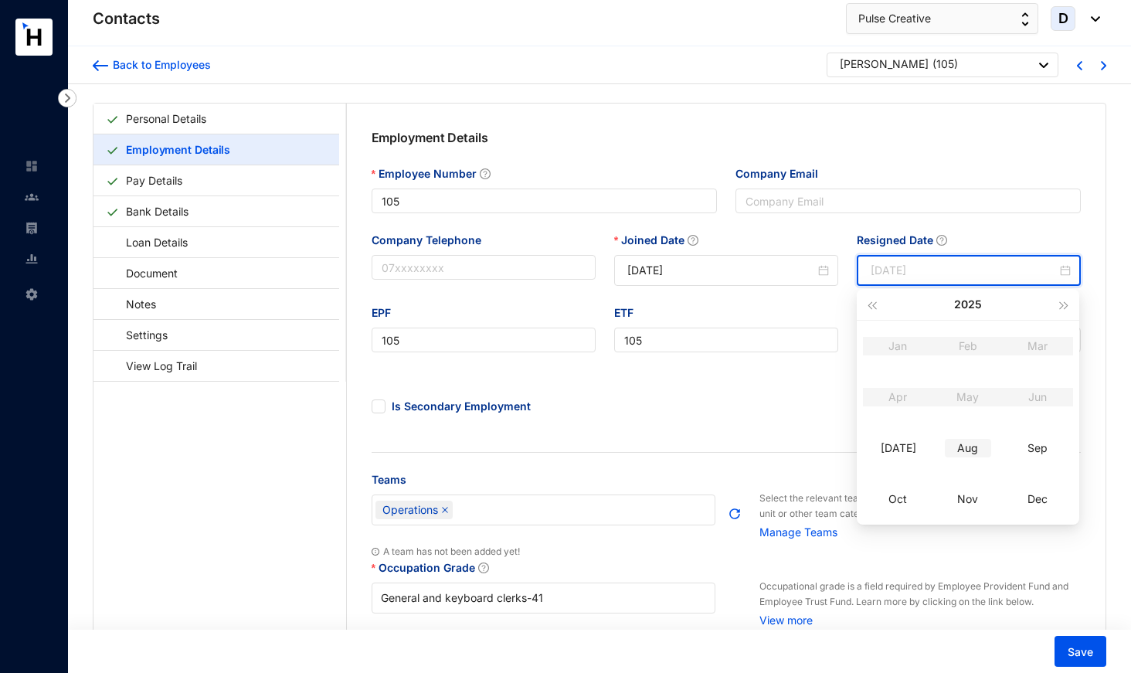
click at [973, 450] on div "Aug" at bounding box center [968, 448] width 46 height 19
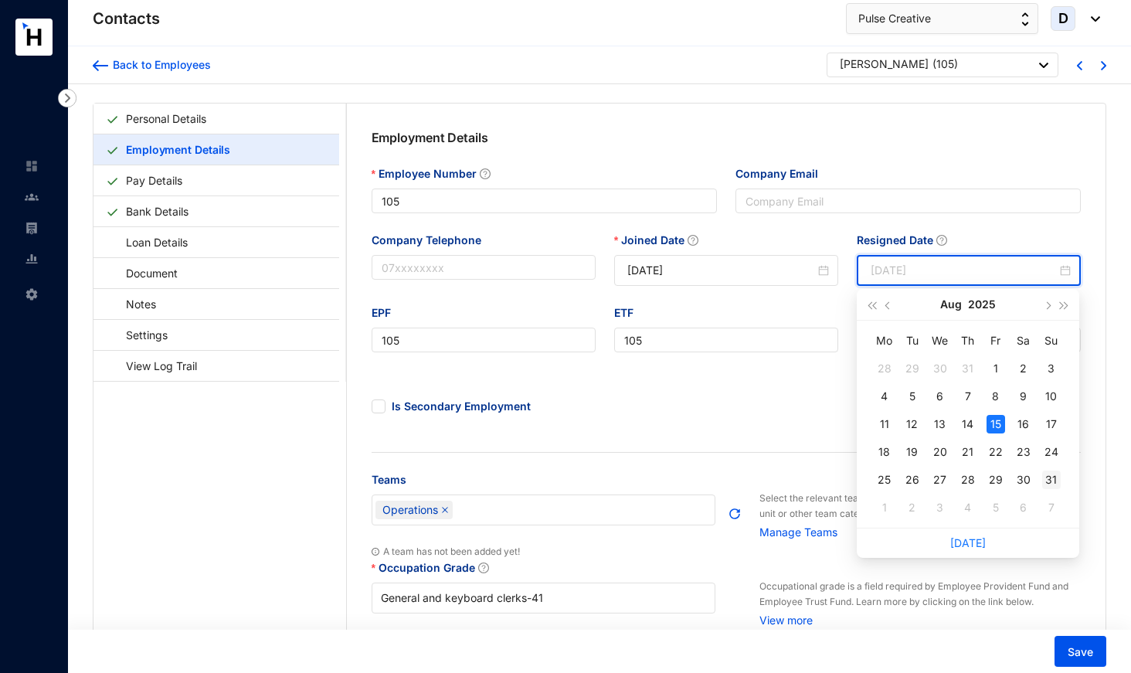
type input "[DATE]"
click at [1051, 477] on div "31" at bounding box center [1051, 480] width 19 height 19
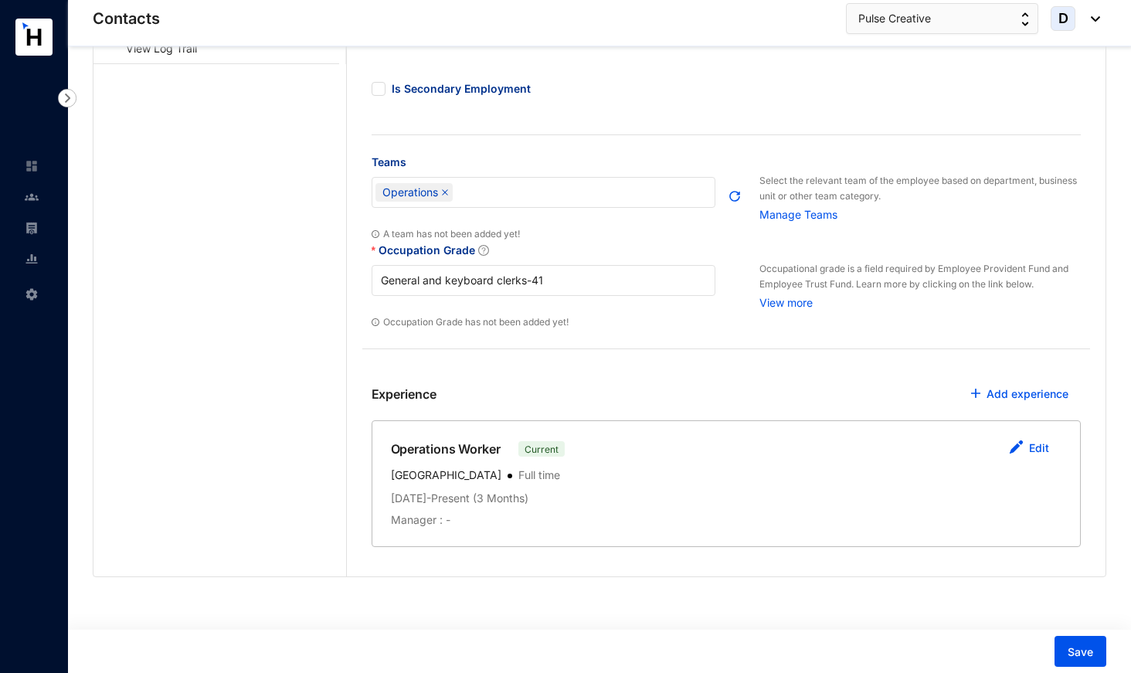
scroll to position [317, 0]
click at [1046, 445] on link "Edit" at bounding box center [1039, 448] width 20 height 13
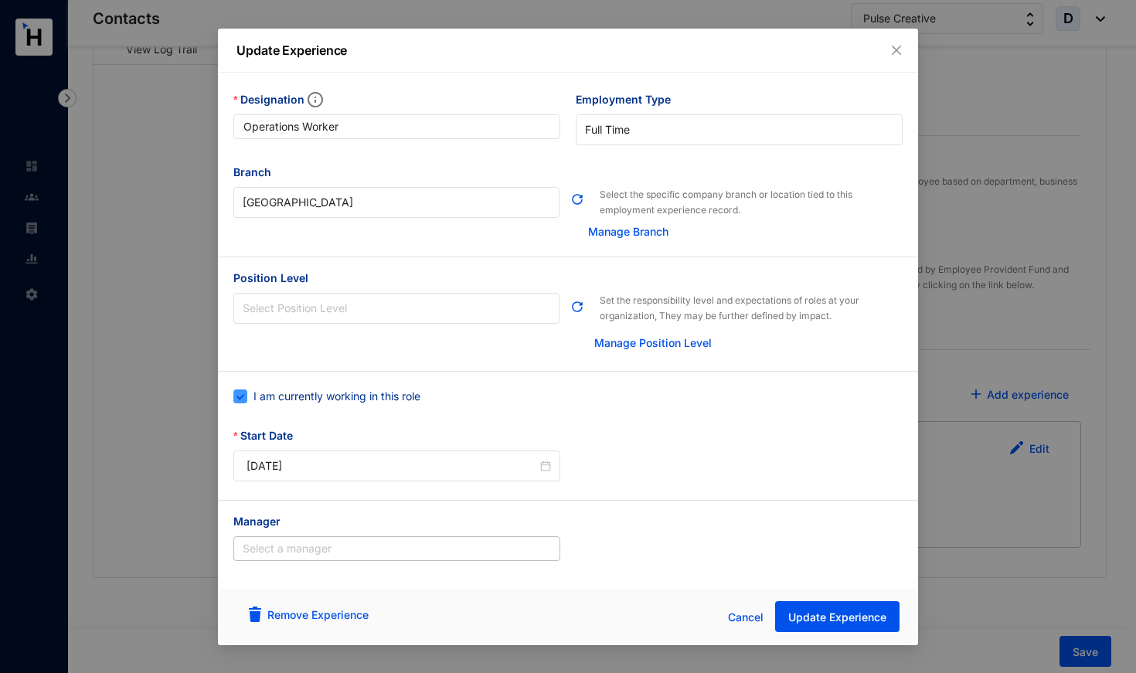
click at [396, 396] on span "I am currently working in this role" at bounding box center [336, 396] width 179 height 17
click at [244, 396] on input "I am currently working in this role" at bounding box center [238, 394] width 11 height 11
checkbox input "false"
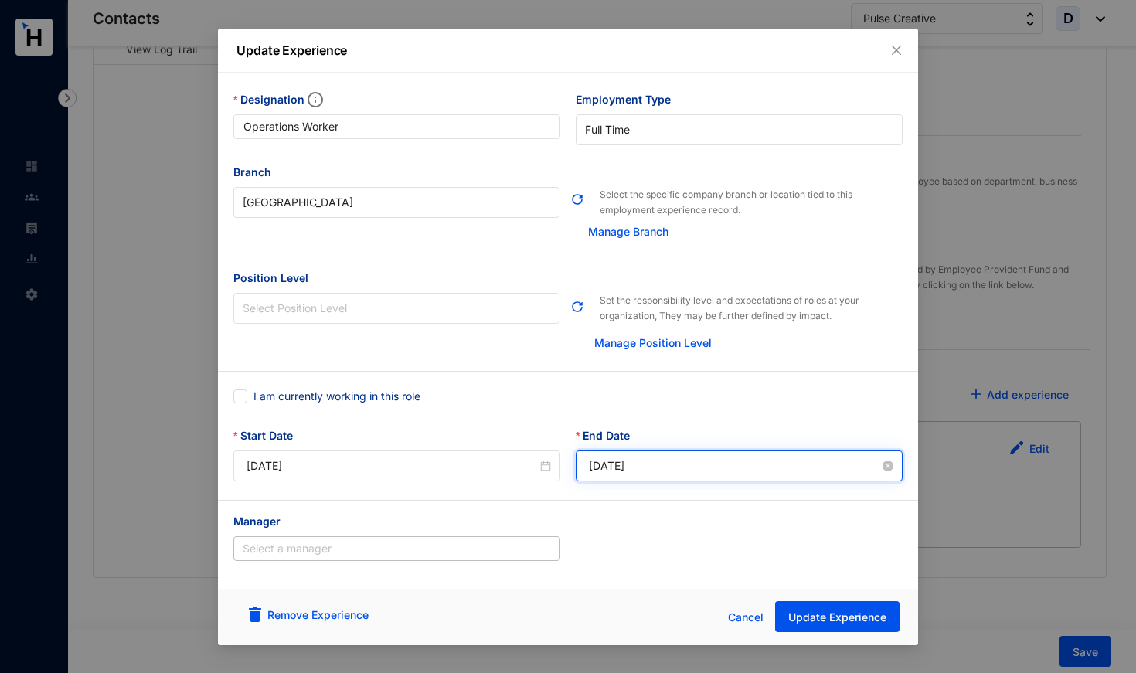
click at [712, 461] on input "[DATE]" at bounding box center [734, 465] width 291 height 17
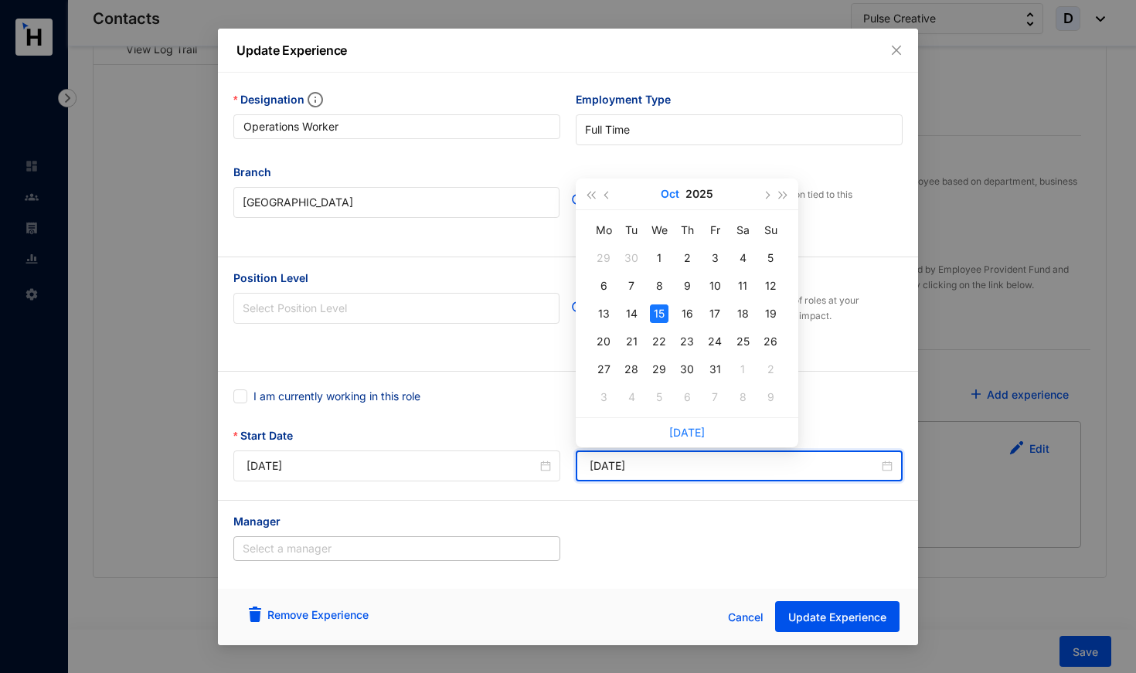
click at [672, 193] on button "Oct" at bounding box center [670, 193] width 19 height 31
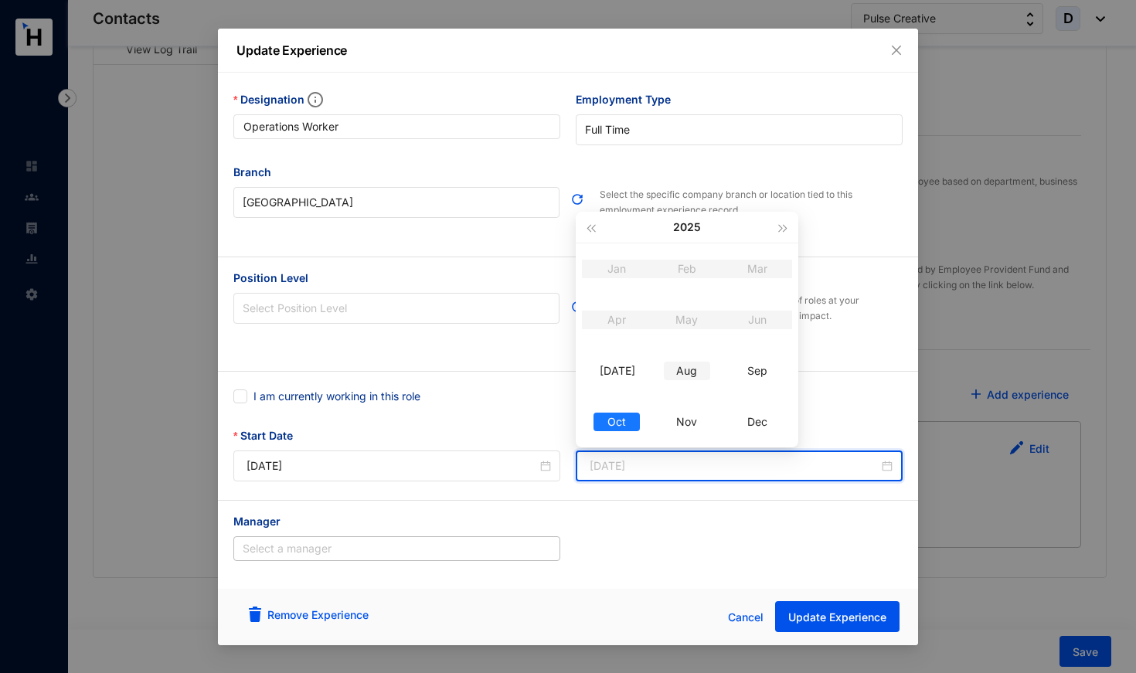
click at [688, 366] on div "Aug" at bounding box center [687, 371] width 46 height 19
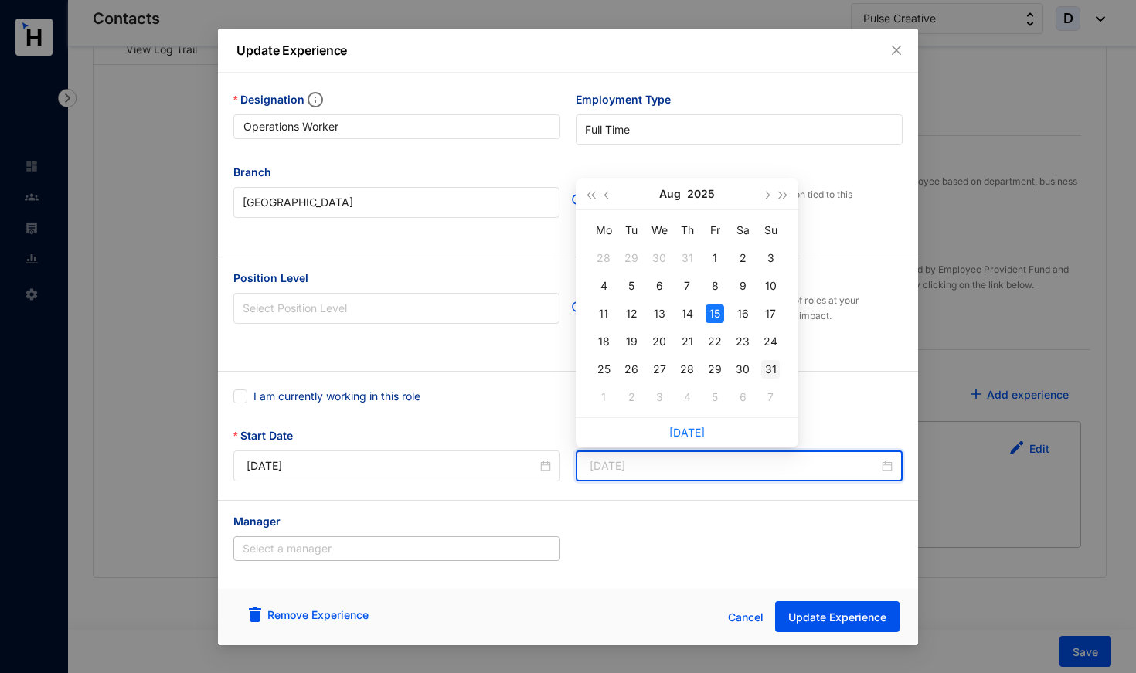
type input "[DATE]"
click at [770, 366] on div "31" at bounding box center [770, 369] width 19 height 19
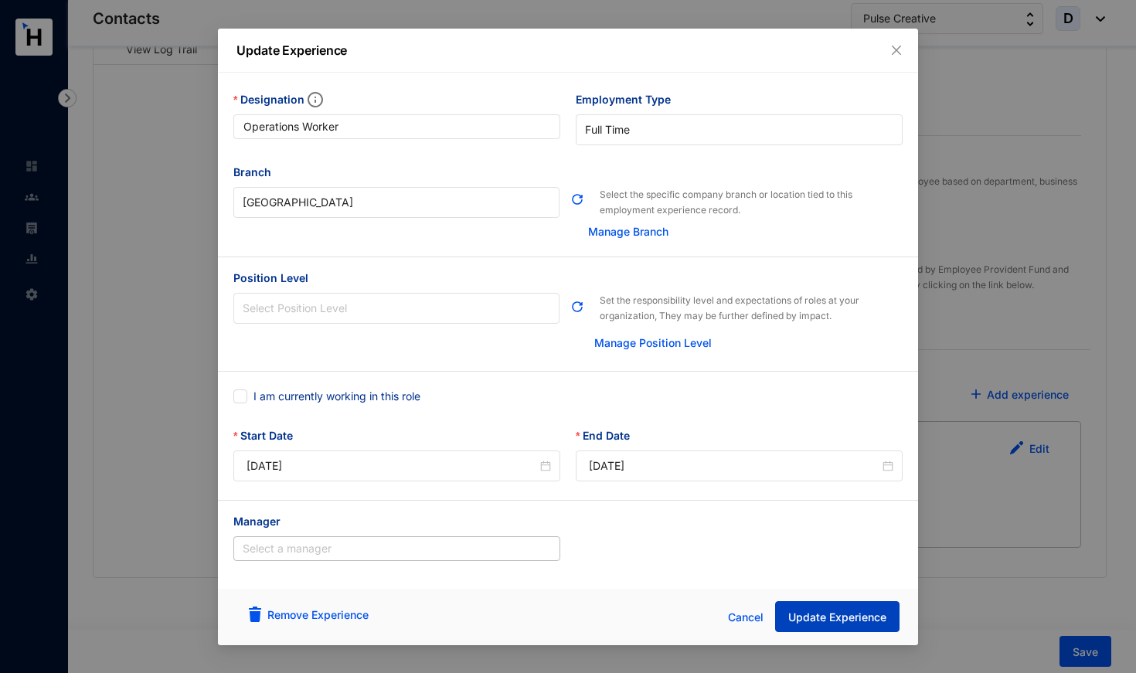
click at [826, 613] on span "Update Experience" at bounding box center [837, 617] width 98 height 15
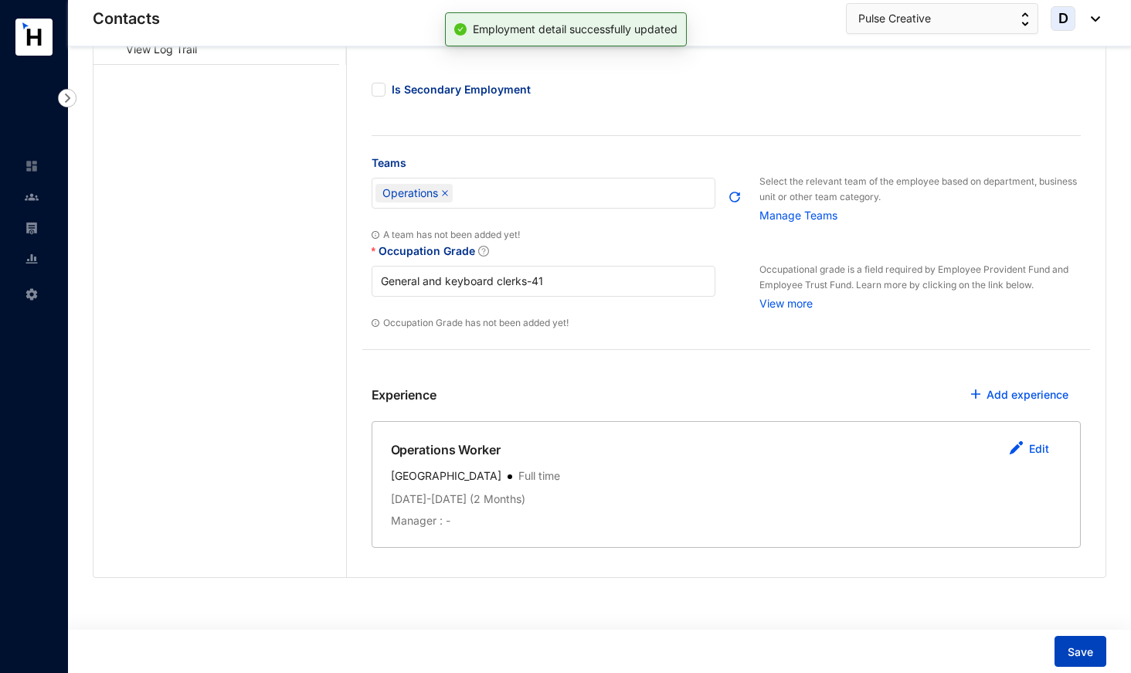
click at [1076, 650] on span "Save" at bounding box center [1080, 651] width 25 height 15
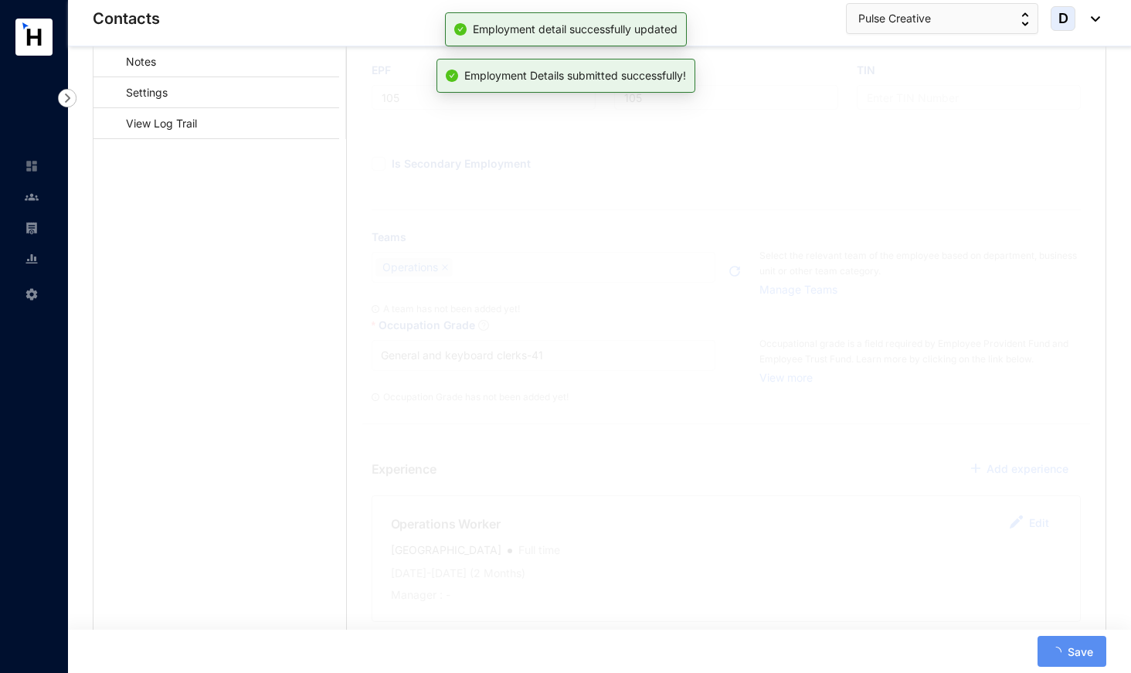
scroll to position [232, 0]
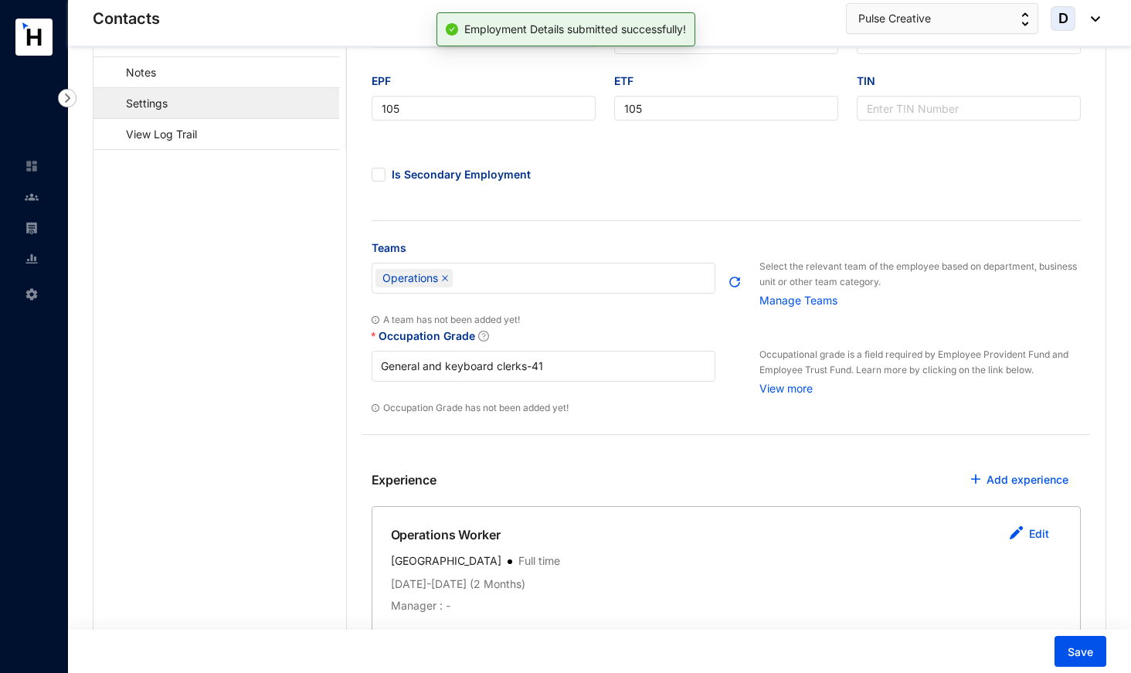
click at [173, 110] on link "Settings" at bounding box center [139, 103] width 67 height 32
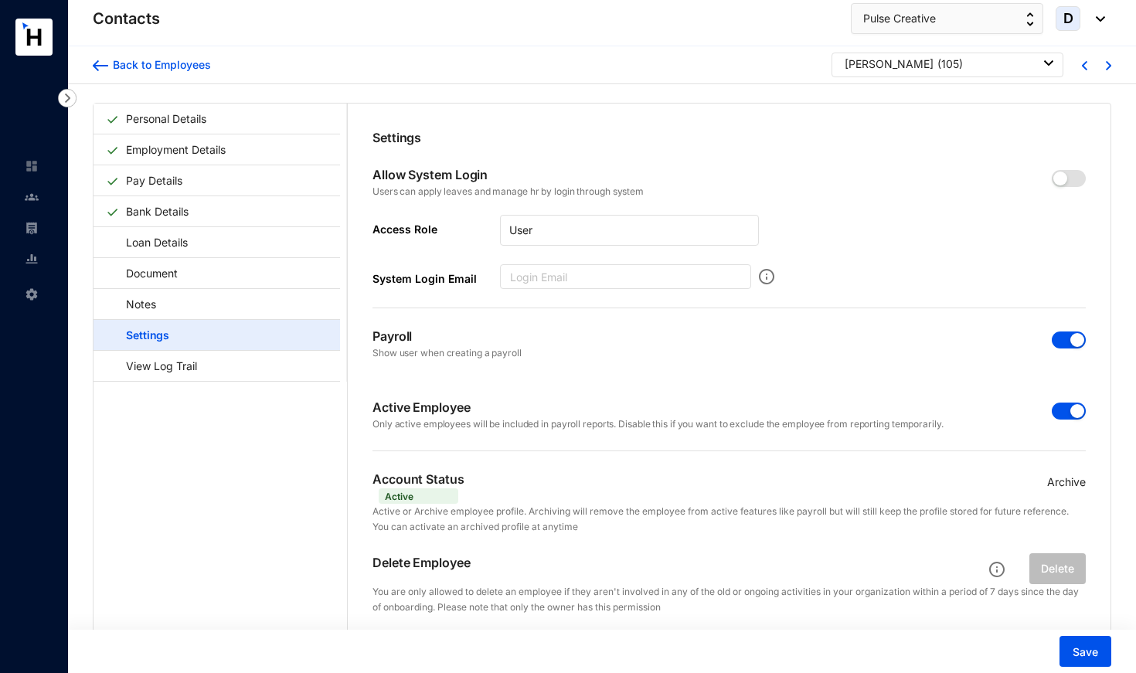
click at [1054, 407] on span "button" at bounding box center [1069, 411] width 34 height 17
click at [1064, 341] on button "button" at bounding box center [1069, 339] width 34 height 17
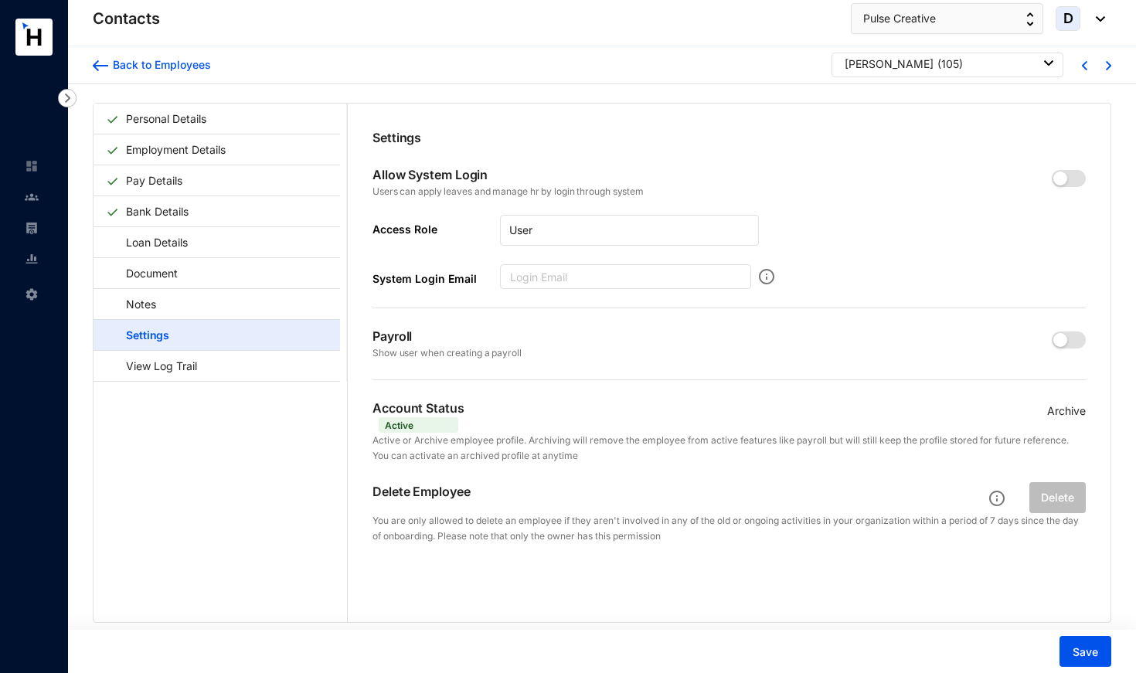
click at [1065, 412] on p "Archive" at bounding box center [1066, 411] width 39 height 17
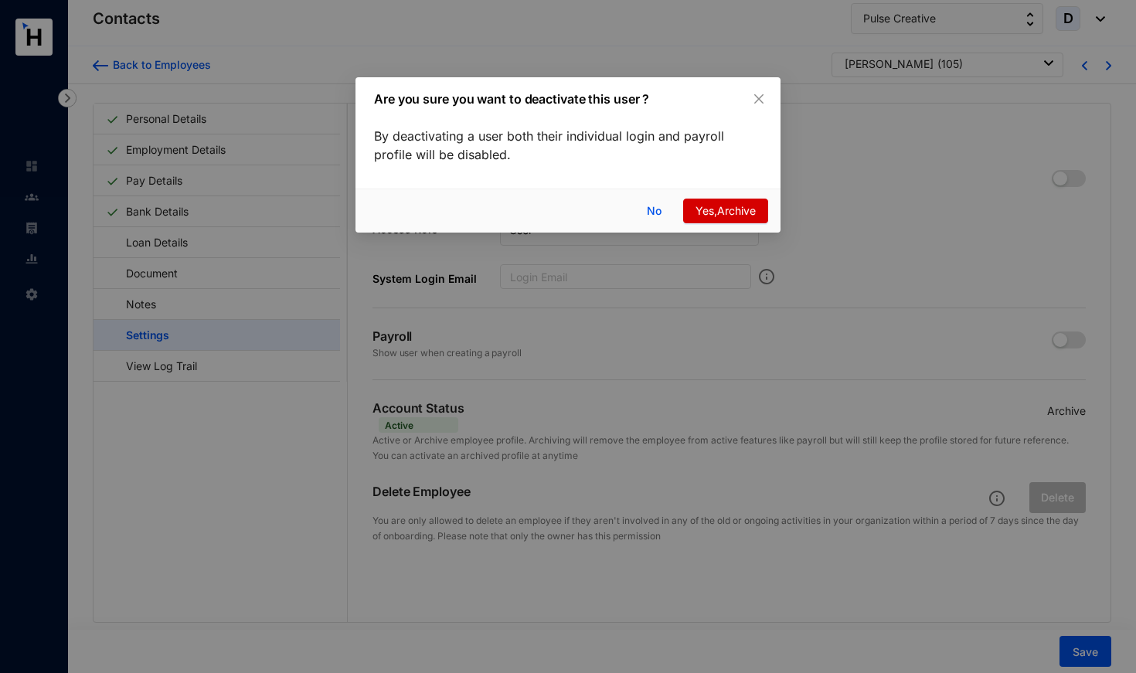
click at [721, 212] on span "Yes,Archive" at bounding box center [725, 210] width 60 height 17
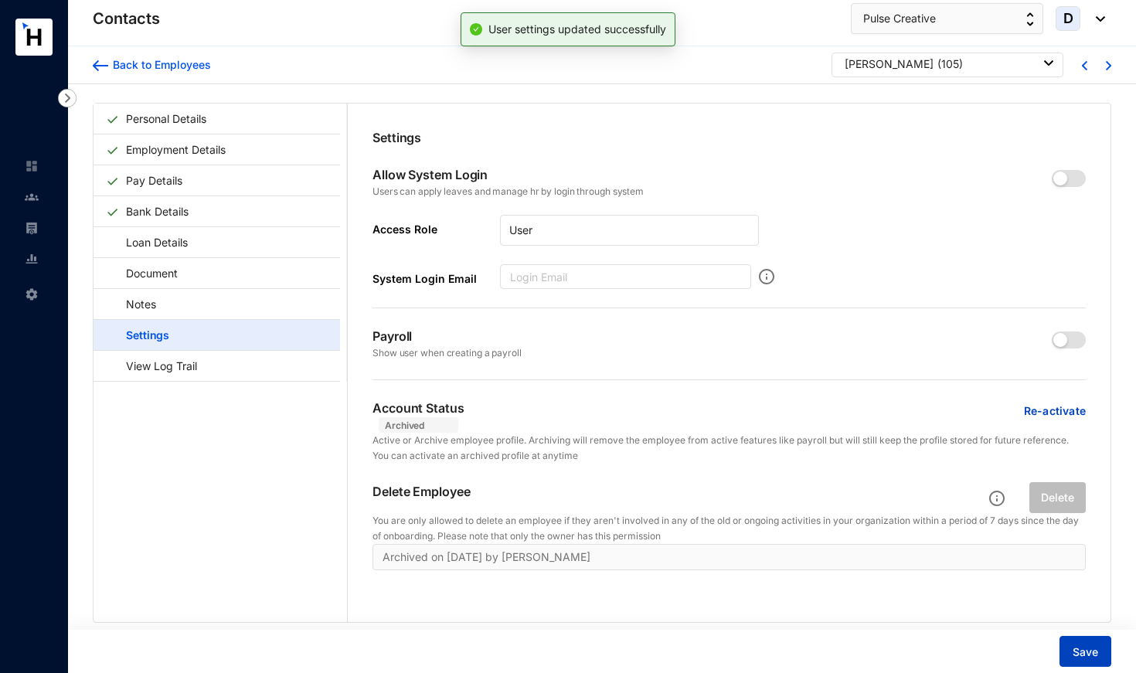
click at [1082, 652] on span "Save" at bounding box center [1084, 651] width 25 height 15
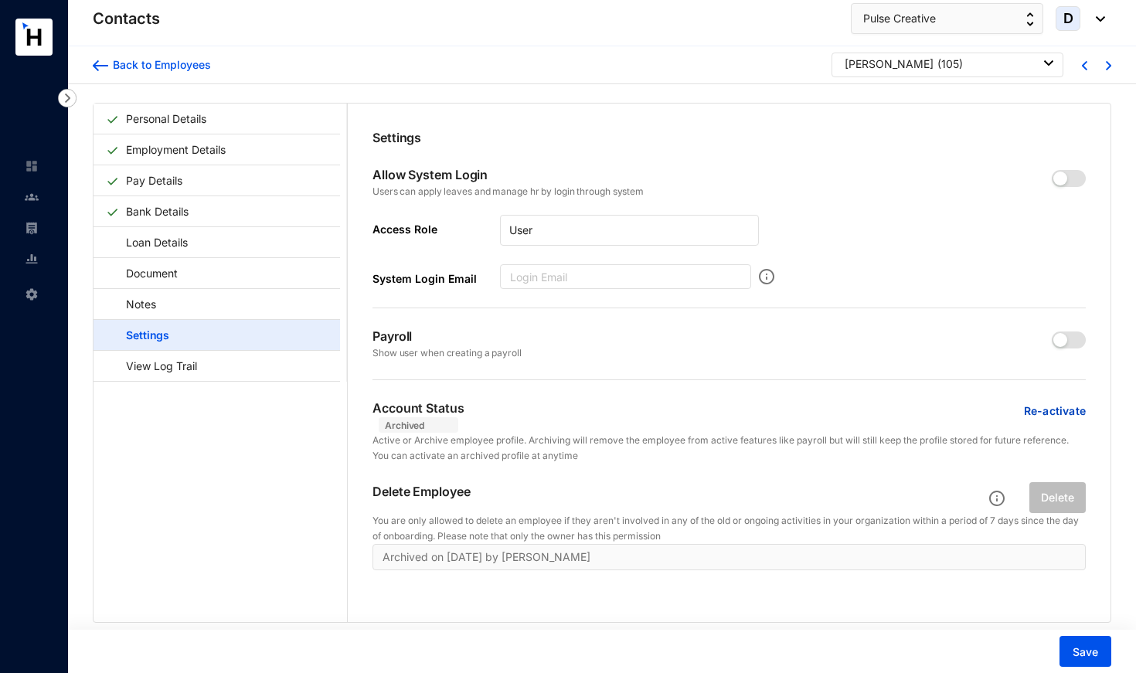
click at [957, 60] on div "[PERSON_NAME] ( 105 )" at bounding box center [949, 63] width 209 height 15
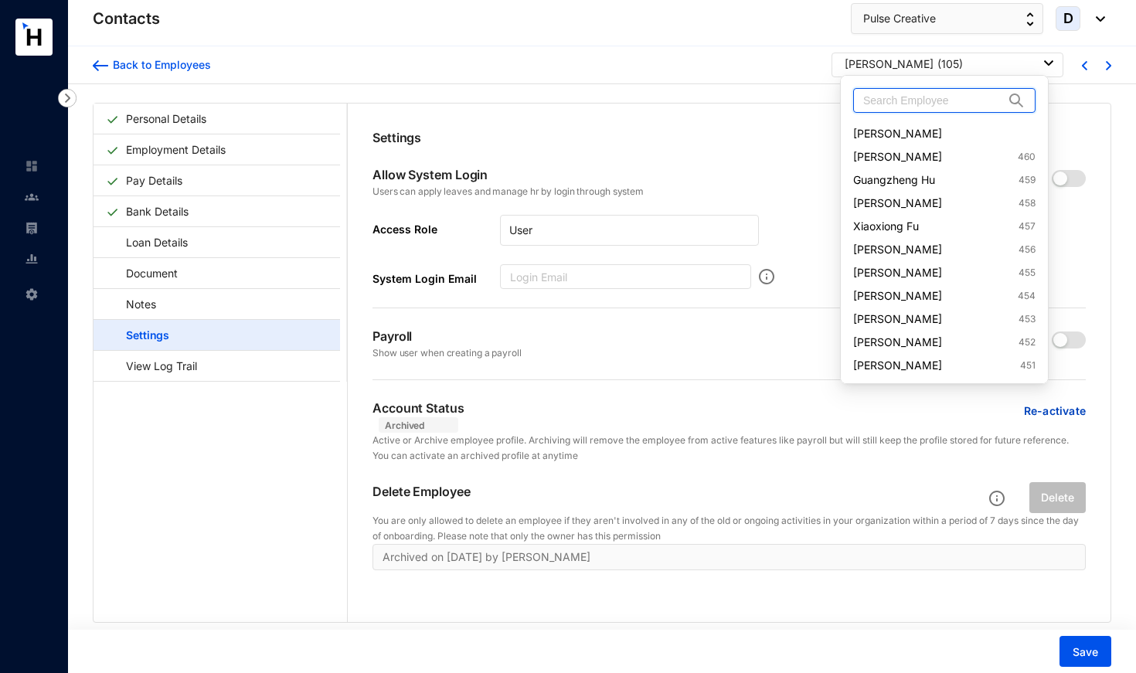
click at [936, 100] on input "text" at bounding box center [933, 100] width 141 height 23
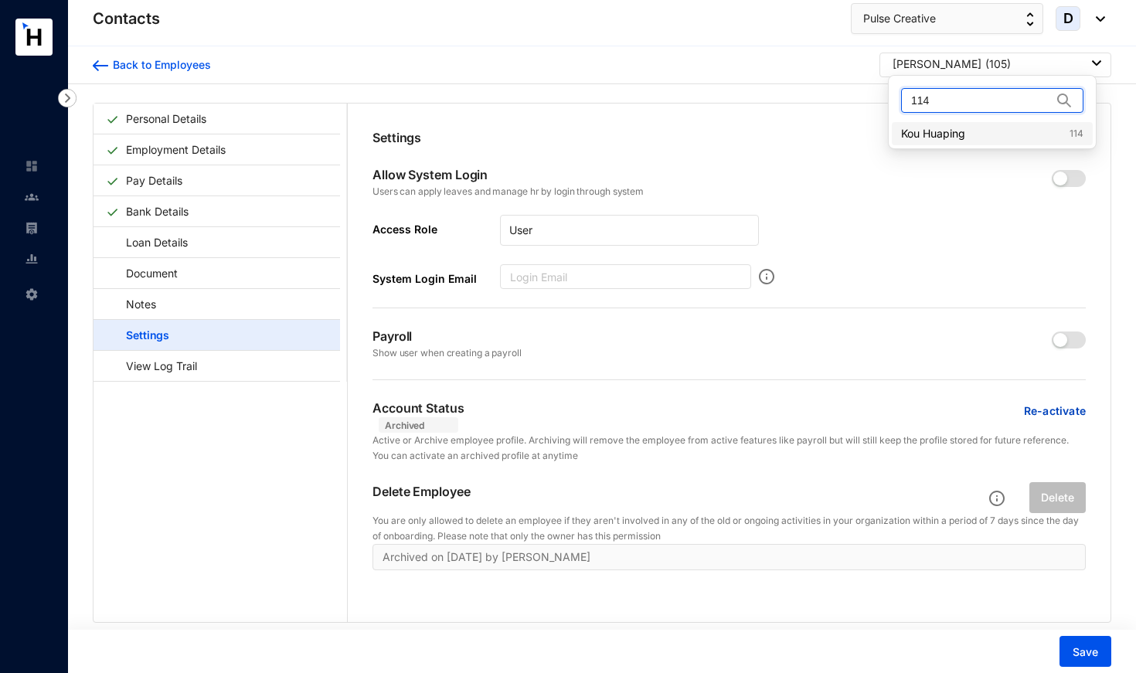
type input "114"
click at [955, 129] on link "Kou Huaping 114" at bounding box center [992, 133] width 182 height 15
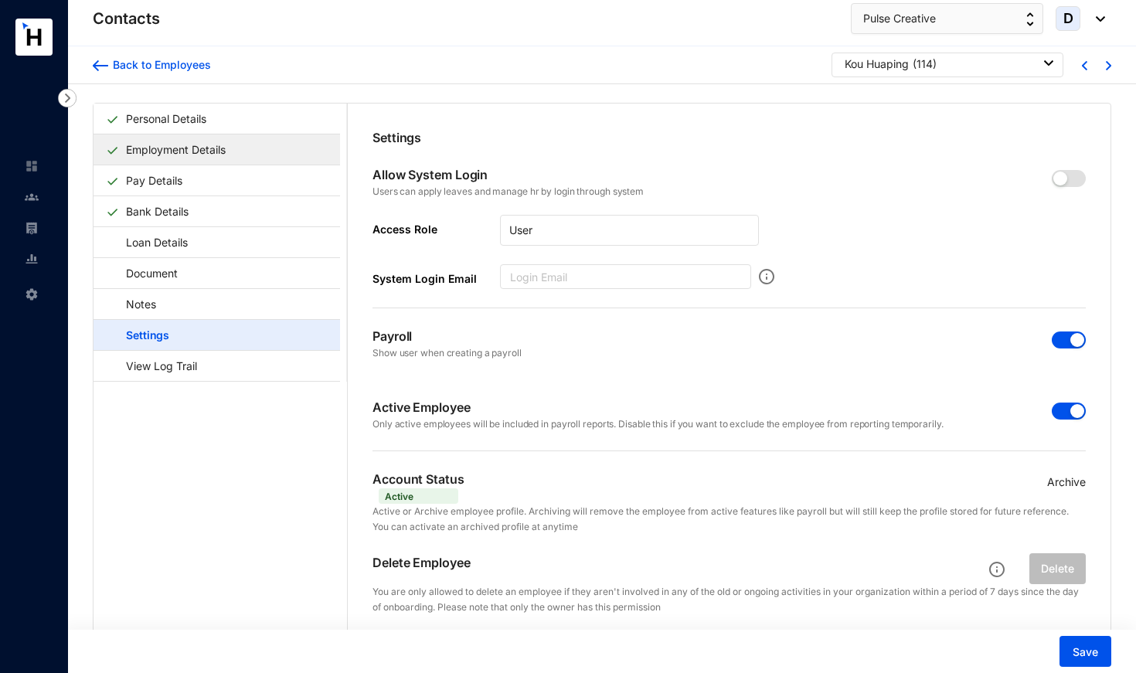
click at [232, 155] on link "Employment Details" at bounding box center [176, 150] width 112 height 32
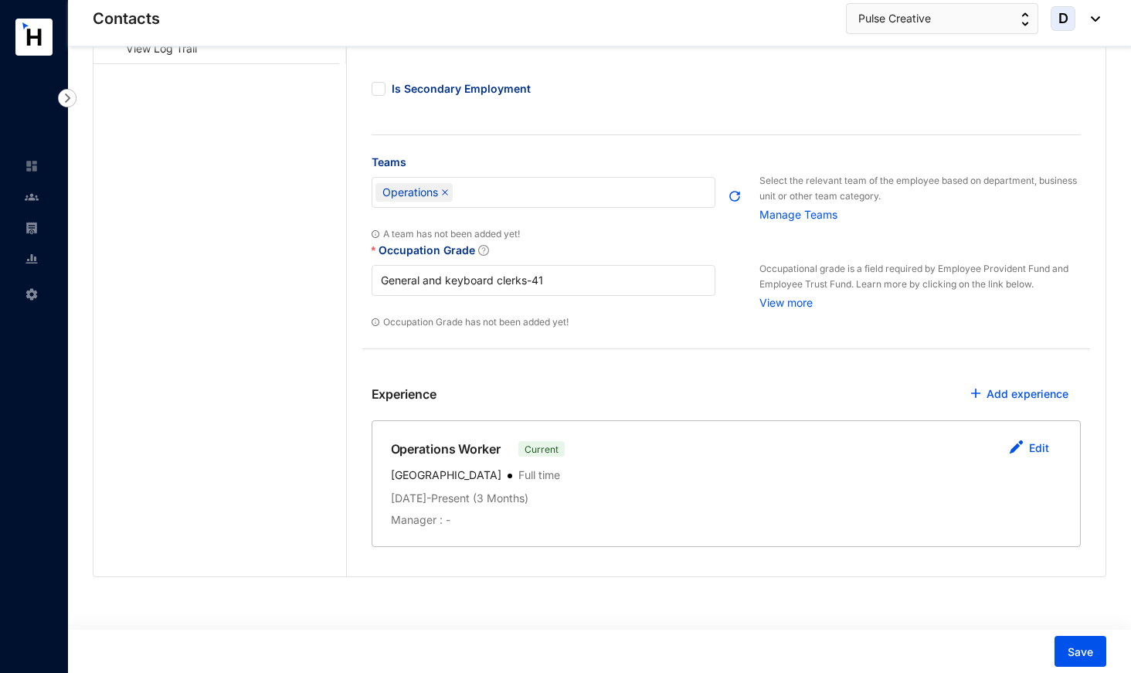
scroll to position [317, 0]
click at [1045, 442] on link "Edit" at bounding box center [1039, 448] width 20 height 13
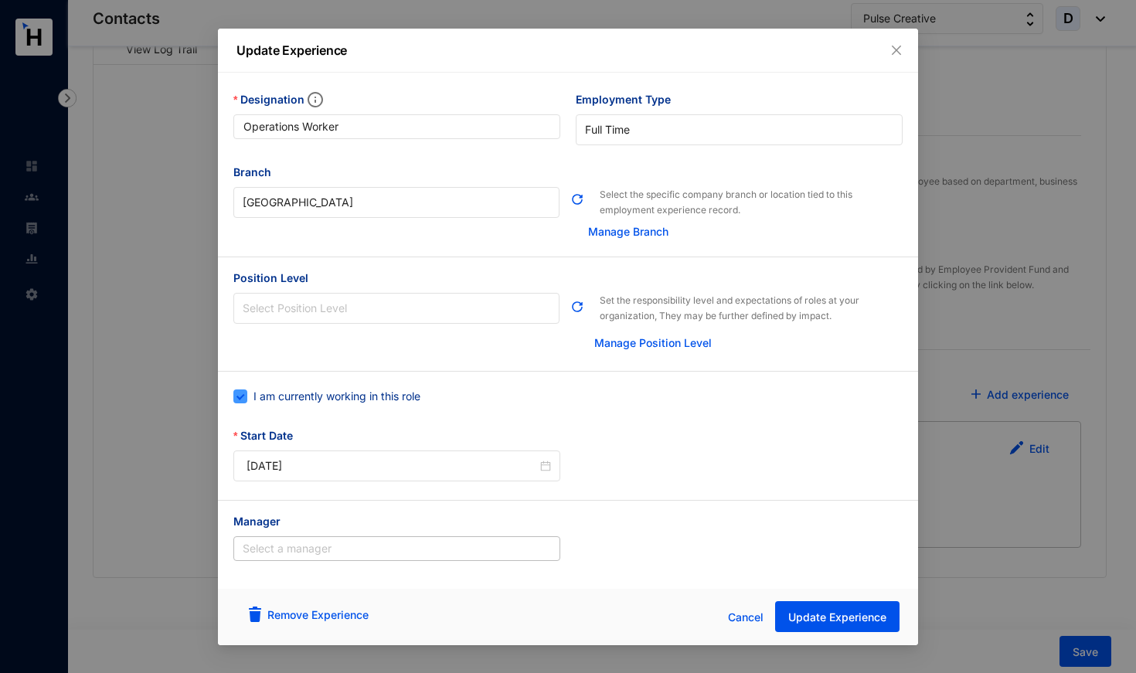
click at [378, 392] on span "I am currently working in this role" at bounding box center [336, 396] width 179 height 17
click at [244, 392] on input "I am currently working in this role" at bounding box center [238, 394] width 11 height 11
checkbox input "false"
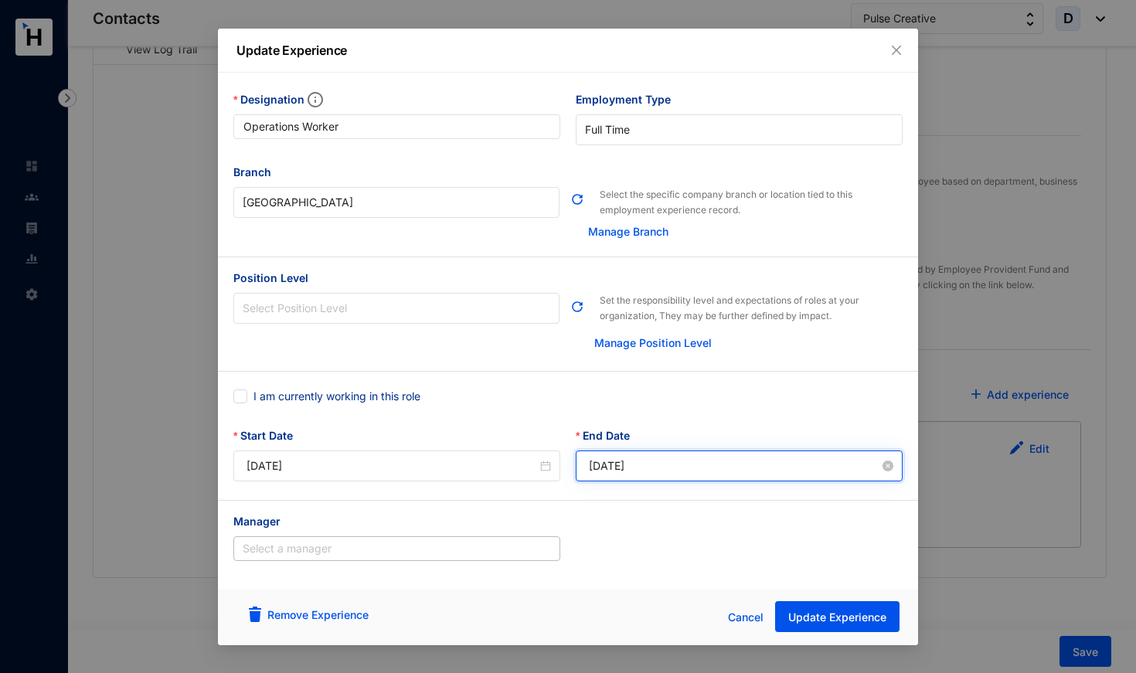
click at [632, 470] on input "[DATE]" at bounding box center [734, 465] width 291 height 17
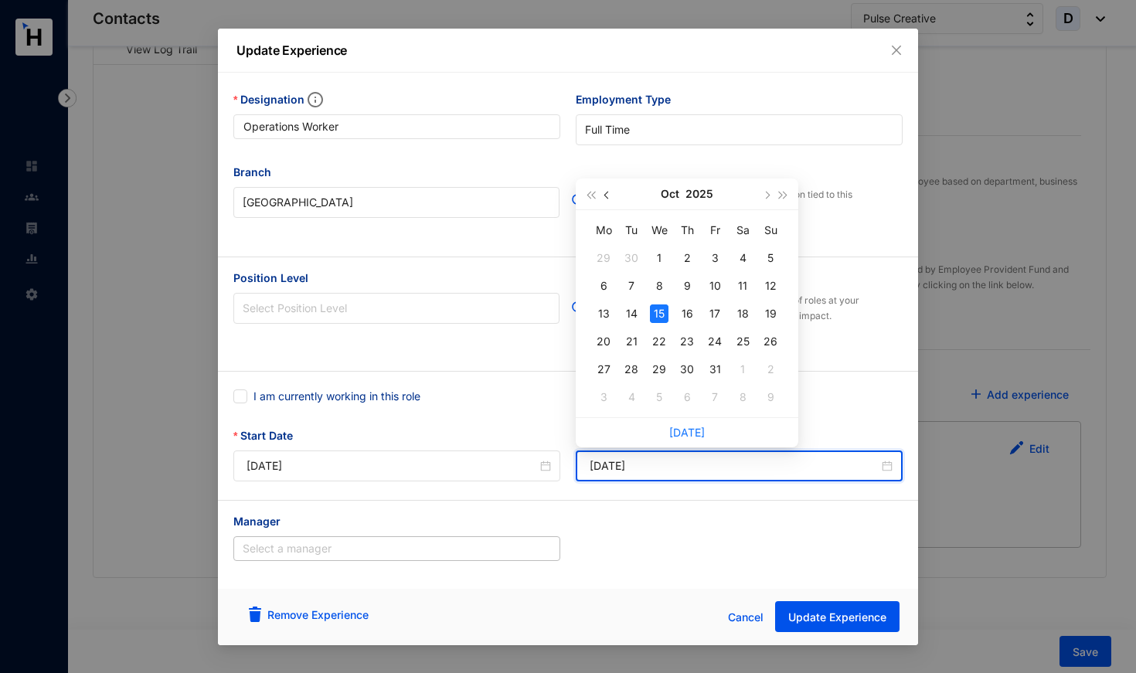
click at [606, 196] on span "button" at bounding box center [608, 195] width 8 height 8
click at [666, 192] on button "Sep" at bounding box center [670, 193] width 20 height 31
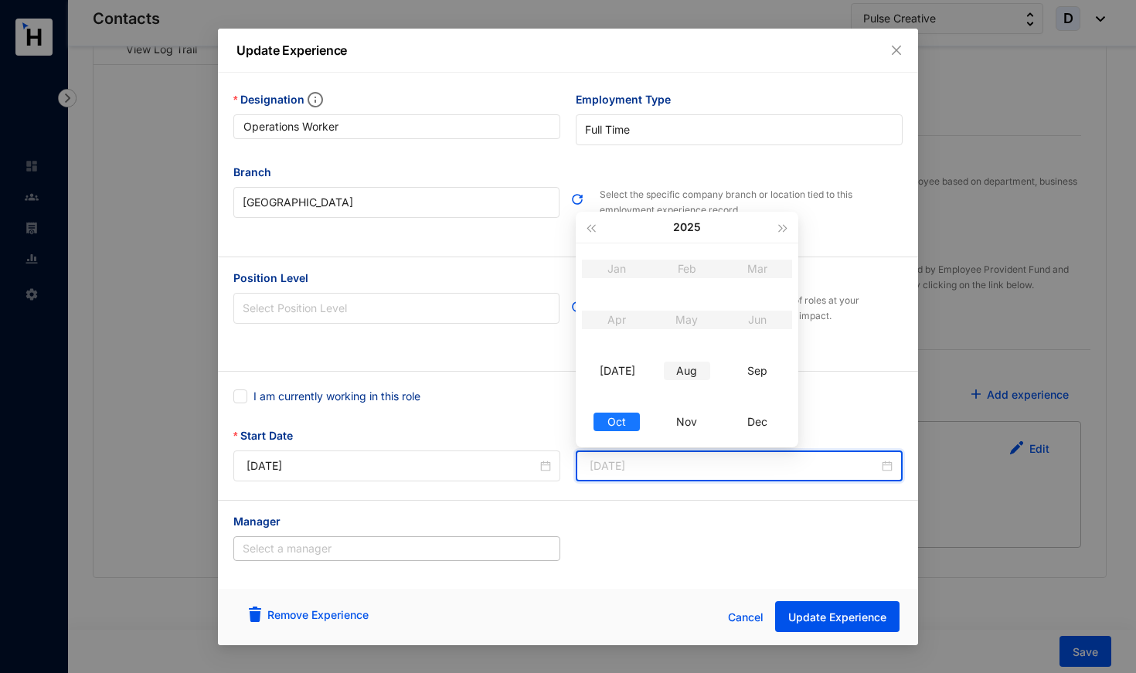
click at [689, 372] on div "Aug" at bounding box center [687, 371] width 46 height 19
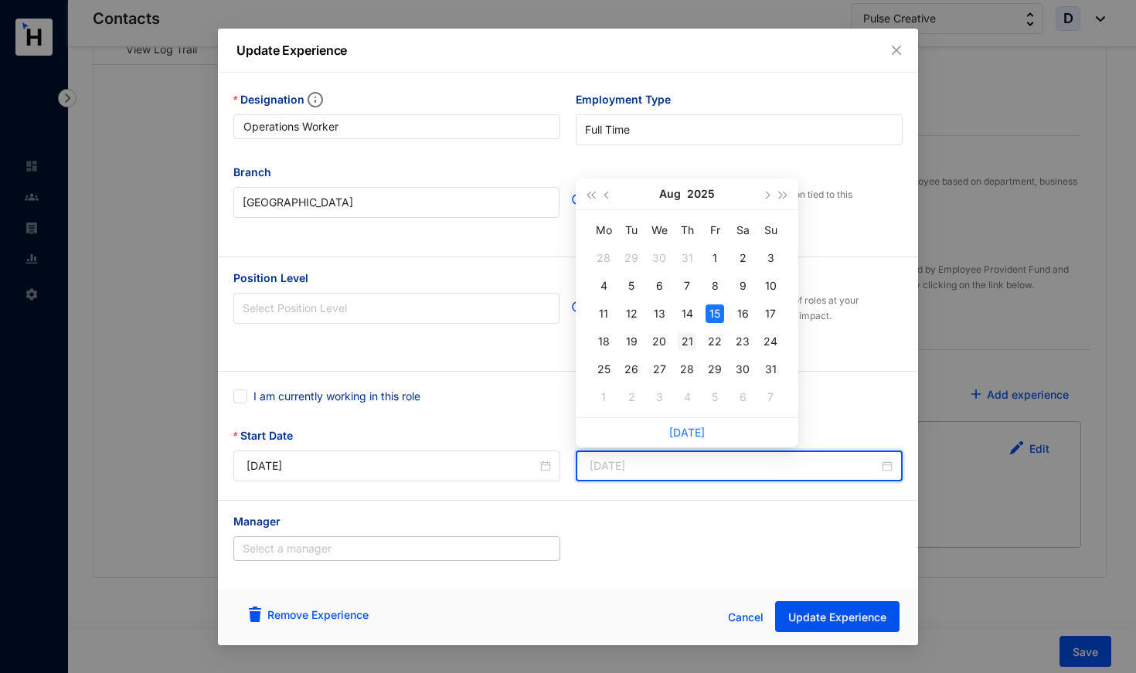
type input "[DATE]"
click at [687, 342] on div "21" at bounding box center [687, 341] width 19 height 19
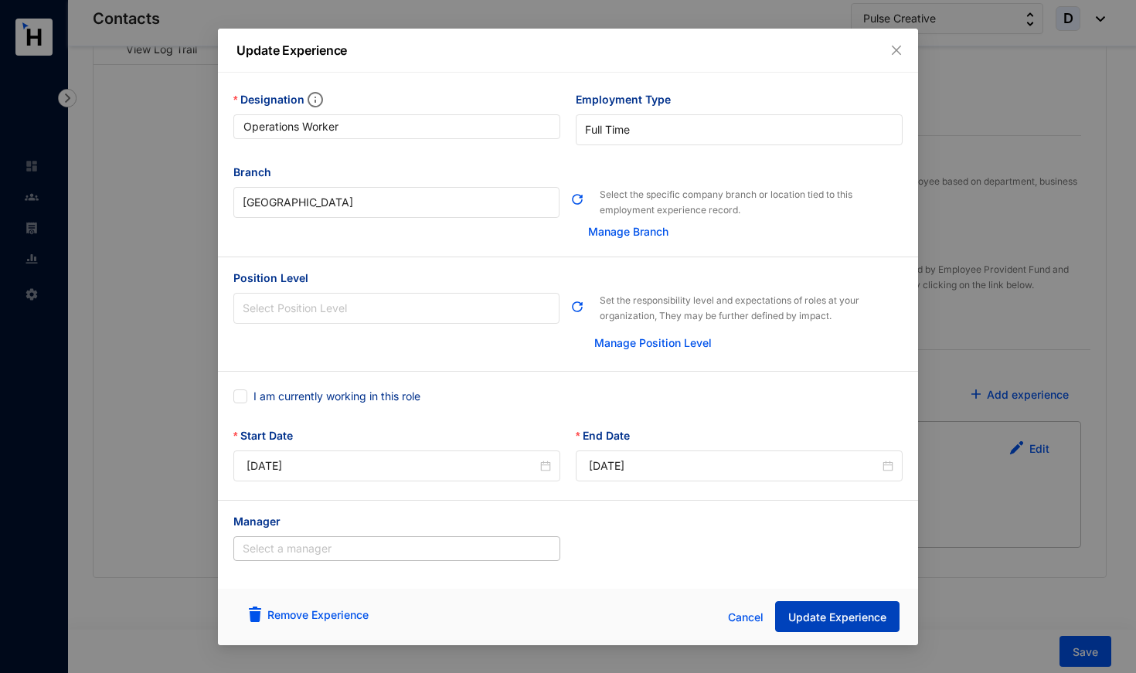
click at [831, 608] on button "Update Experience" at bounding box center [837, 616] width 124 height 31
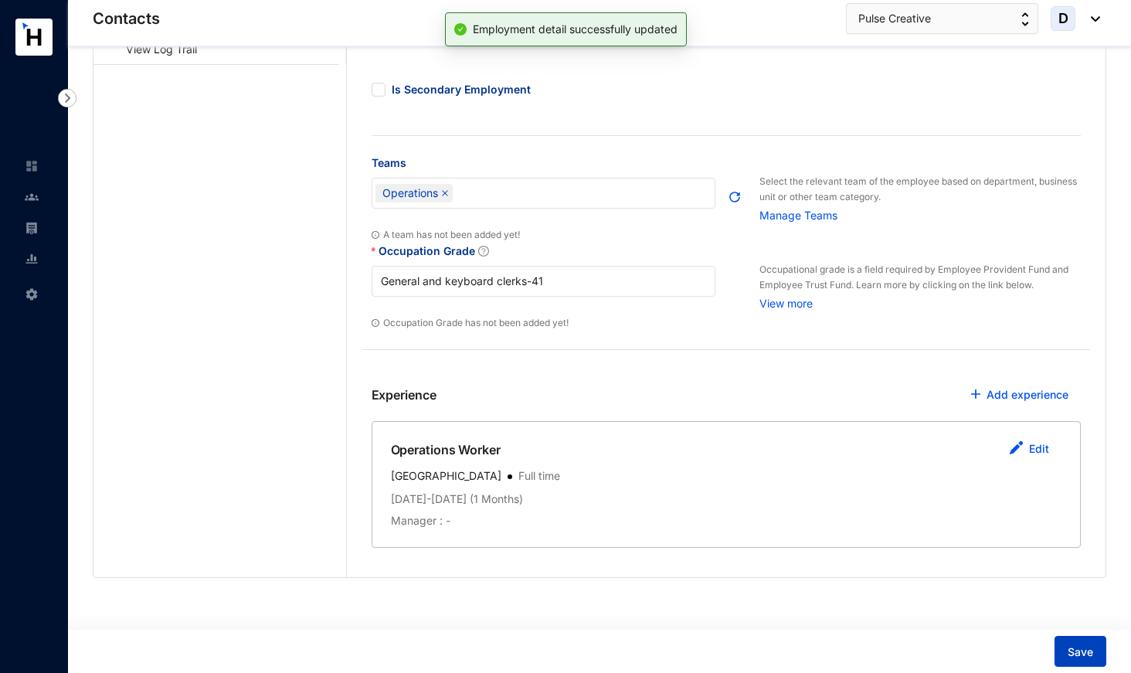
click at [1080, 655] on span "Save" at bounding box center [1080, 651] width 25 height 15
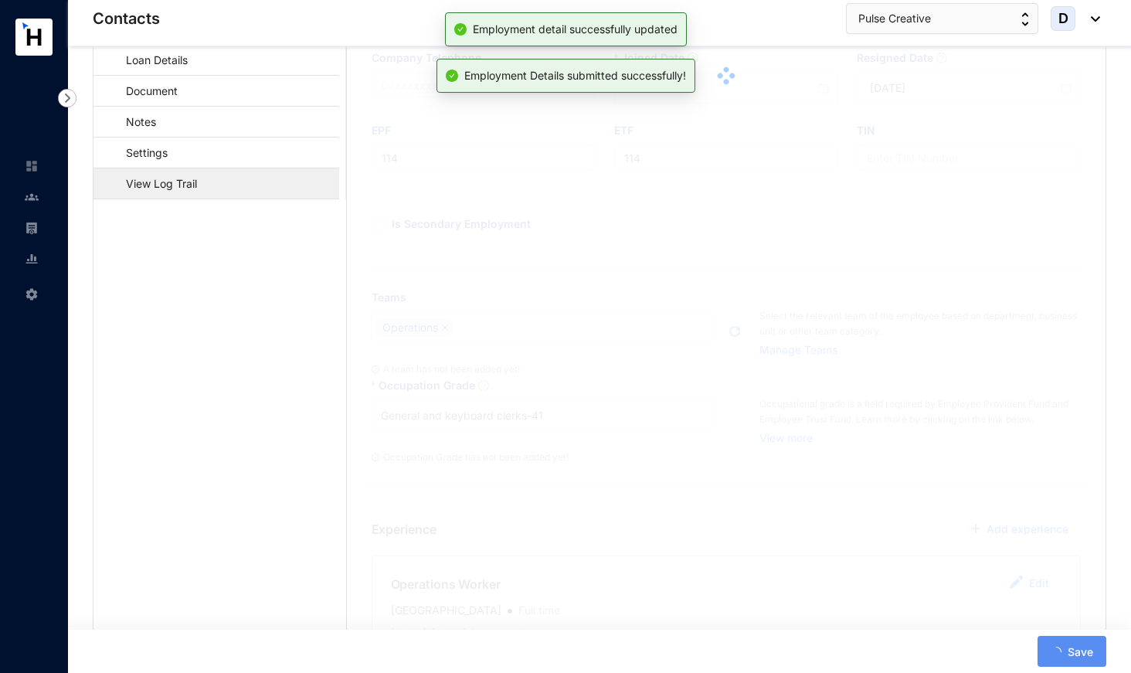
scroll to position [174, 0]
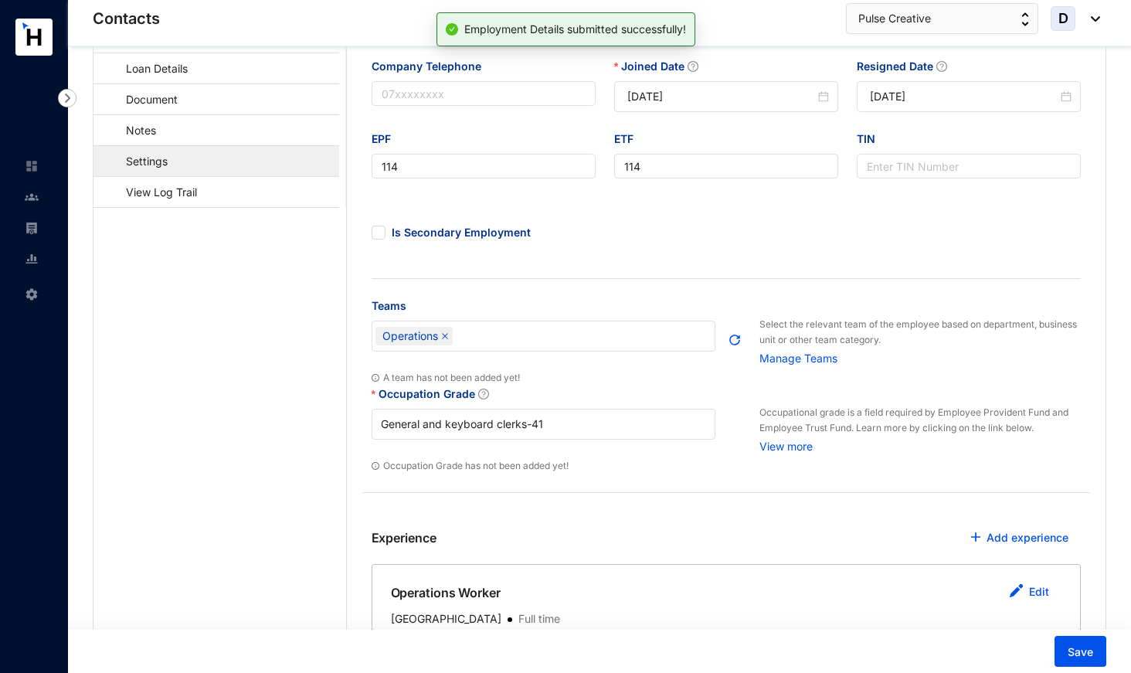
click at [173, 162] on link "Settings" at bounding box center [139, 161] width 67 height 32
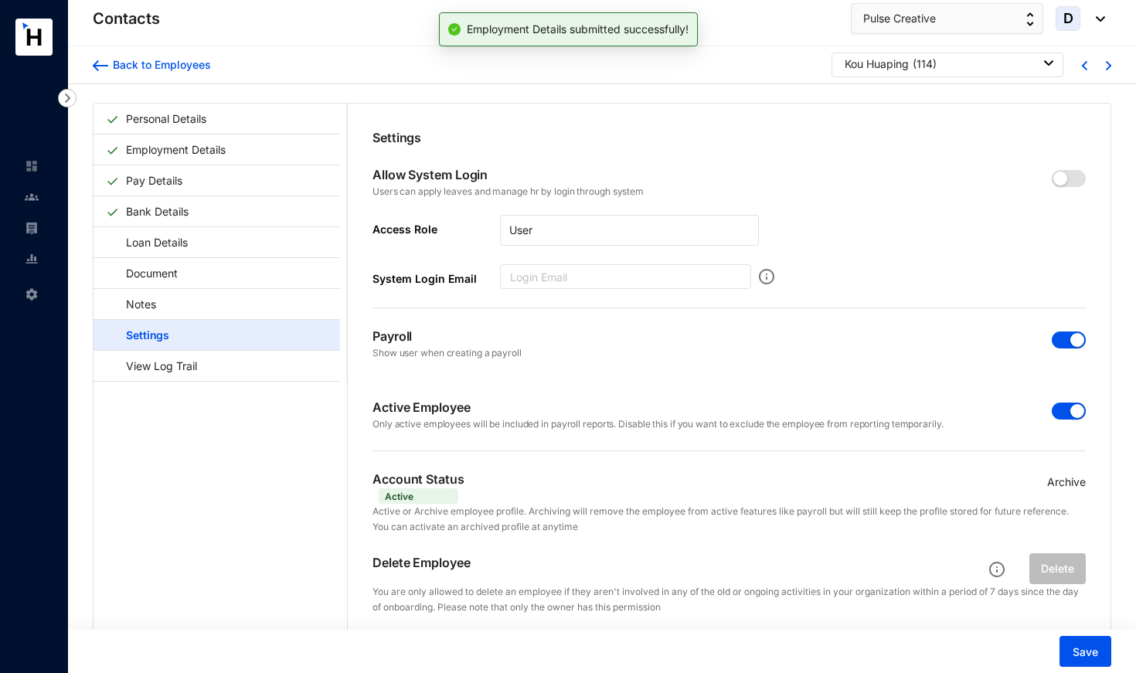
click at [1059, 408] on span "button" at bounding box center [1069, 411] width 34 height 17
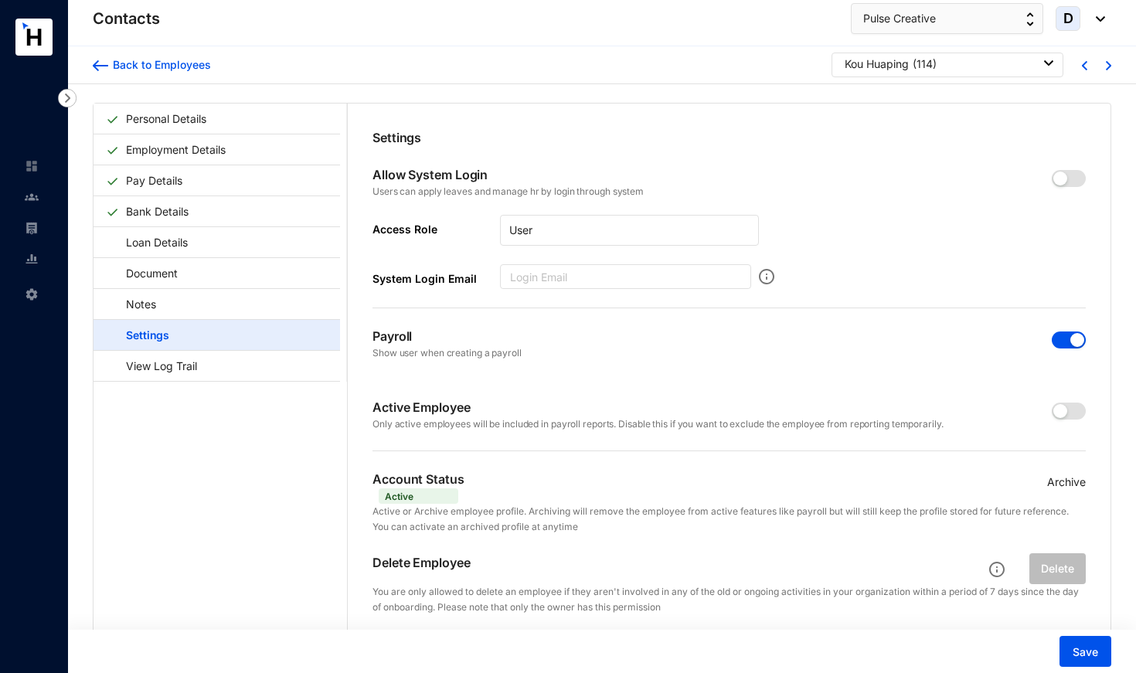
click at [1058, 341] on span "button" at bounding box center [1069, 339] width 34 height 17
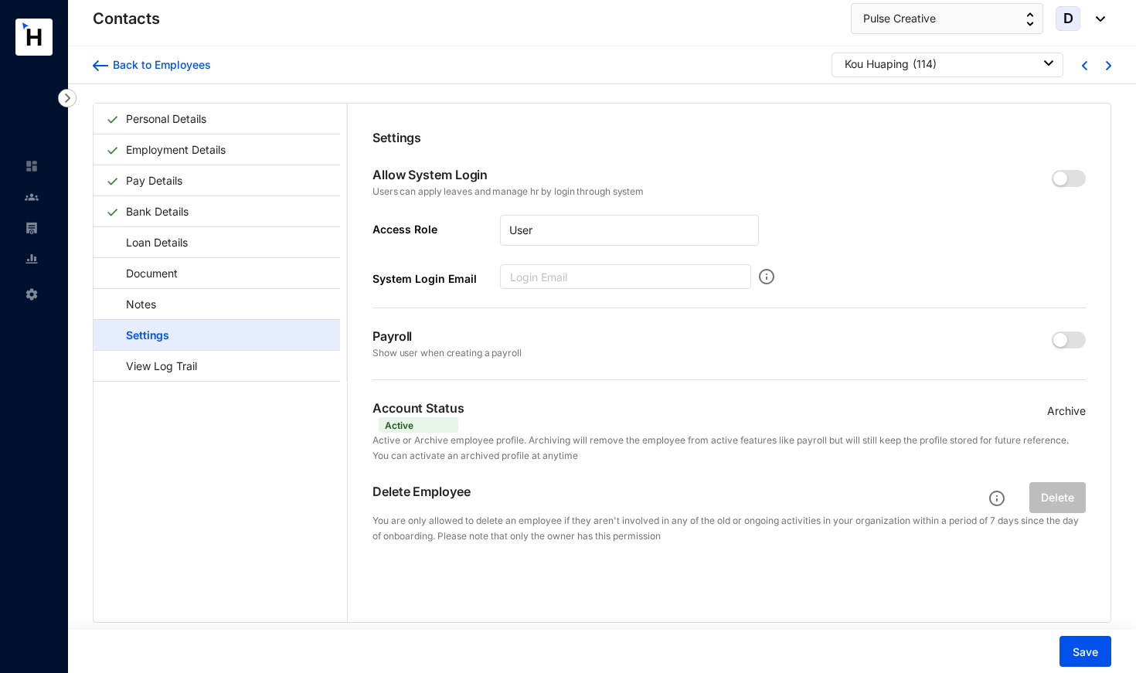
click at [1067, 410] on p "Archive" at bounding box center [1066, 411] width 39 height 17
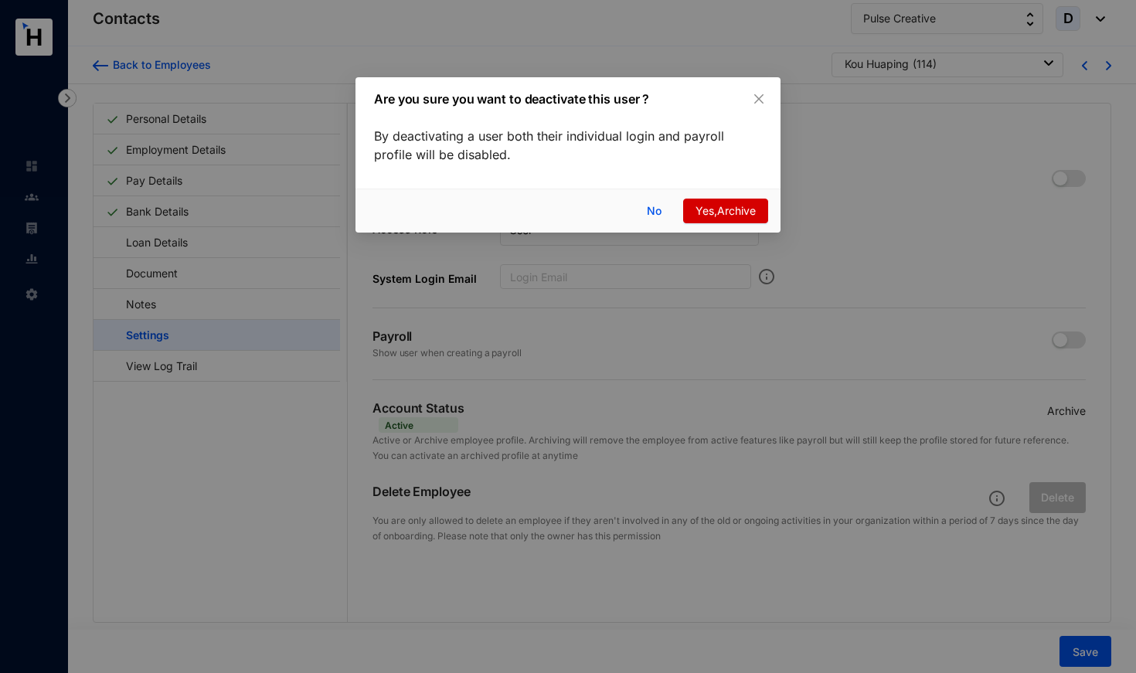
click at [736, 212] on span "Yes,Archive" at bounding box center [725, 210] width 60 height 17
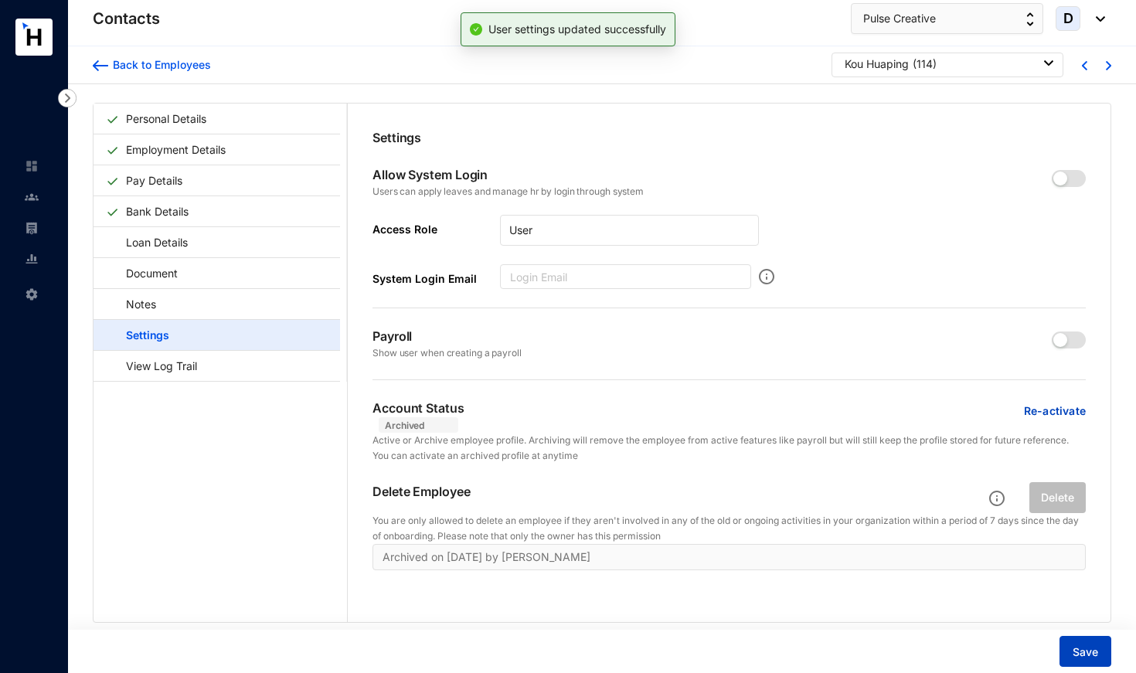
click at [1095, 648] on span "Save" at bounding box center [1084, 651] width 25 height 15
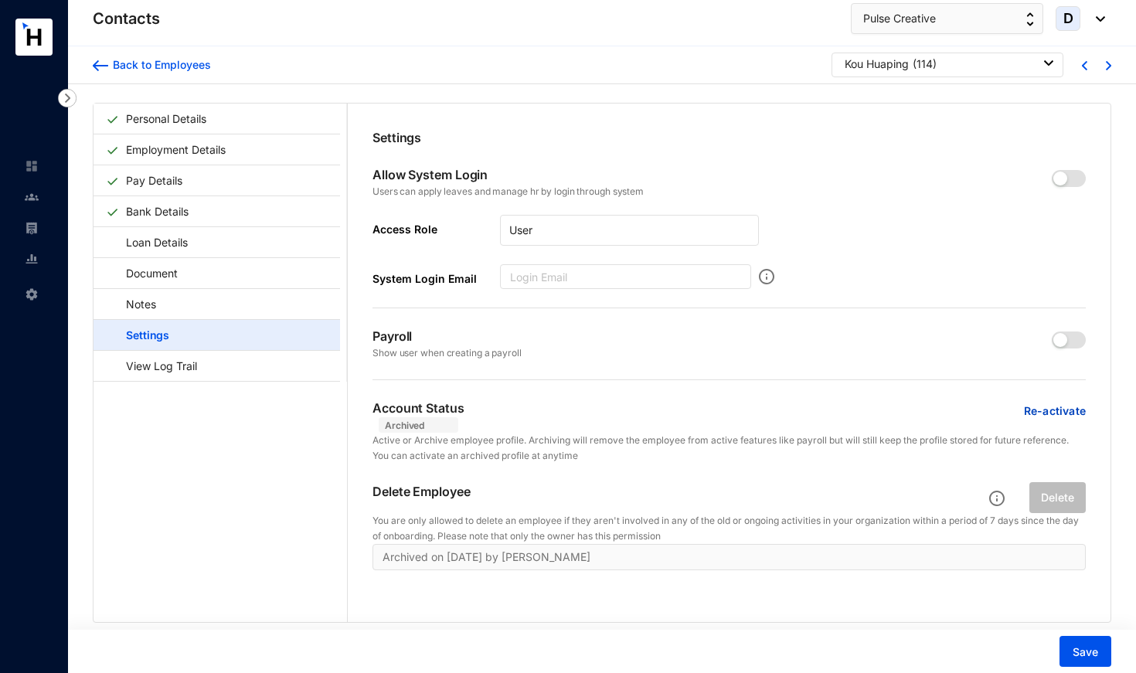
click at [864, 66] on div "Kou Huaping" at bounding box center [877, 63] width 64 height 15
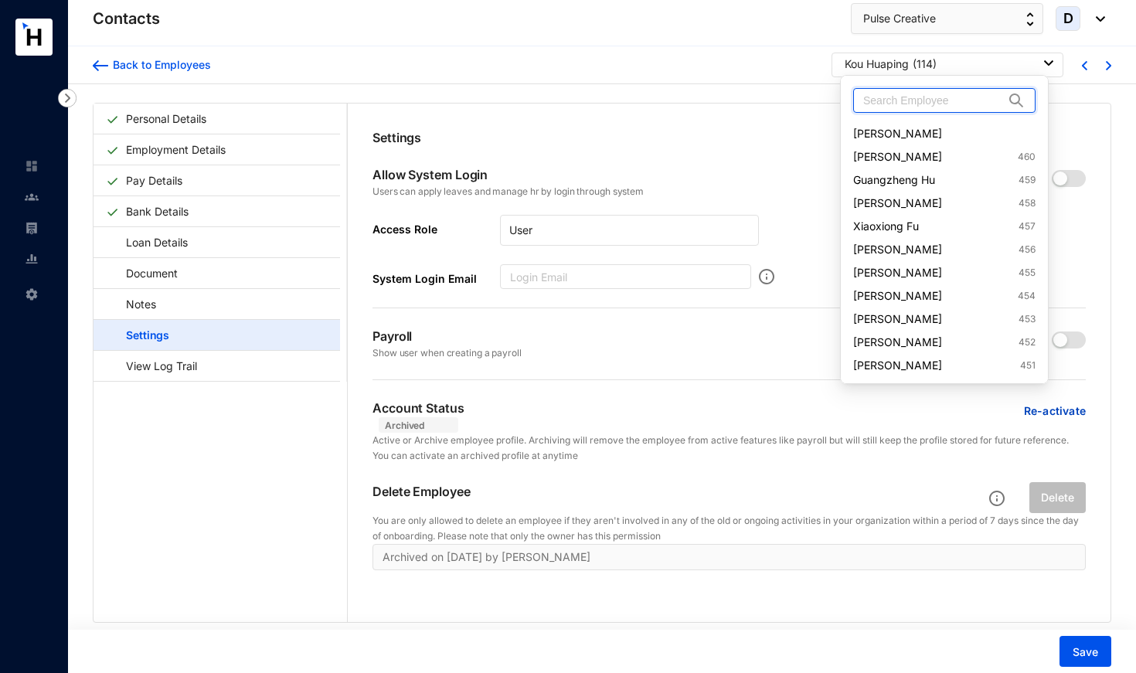
click at [877, 99] on input "text" at bounding box center [933, 100] width 141 height 23
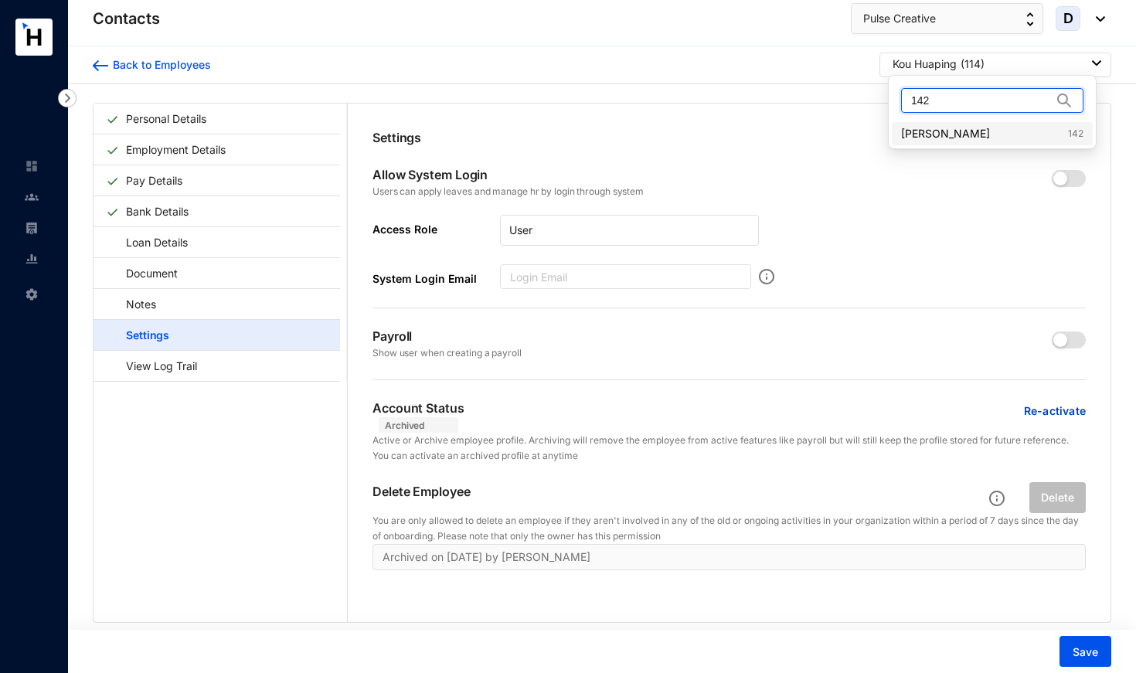
type input "142"
click at [957, 134] on link "[PERSON_NAME] 142" at bounding box center [992, 133] width 182 height 15
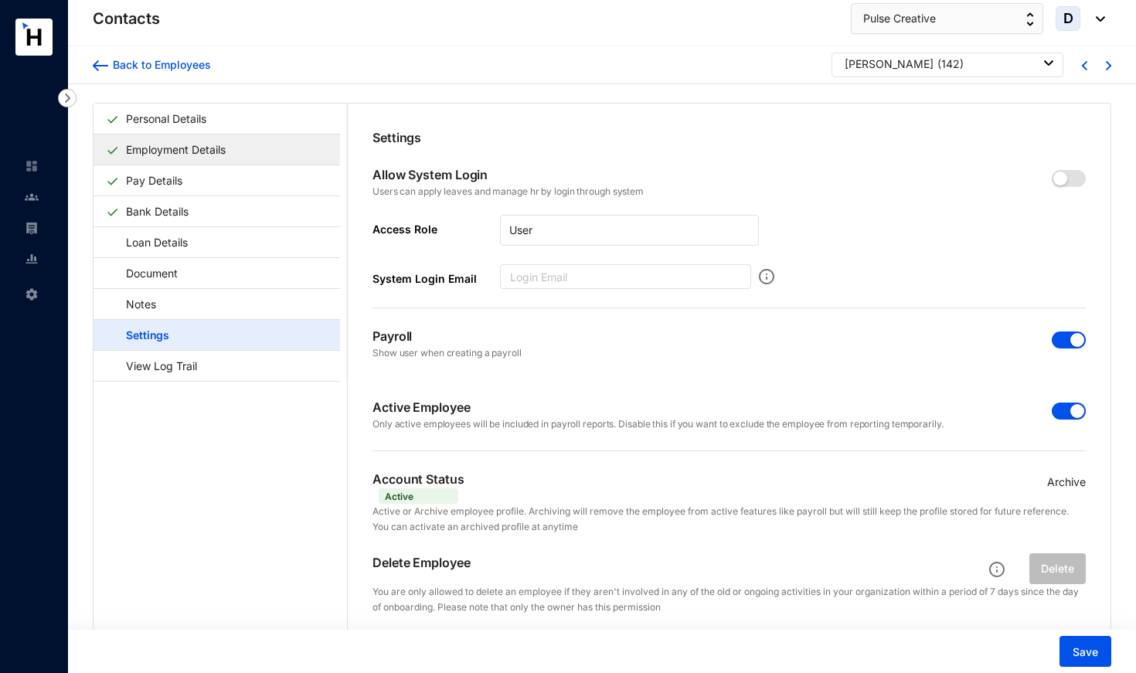
click at [191, 152] on link "Employment Details" at bounding box center [176, 150] width 112 height 32
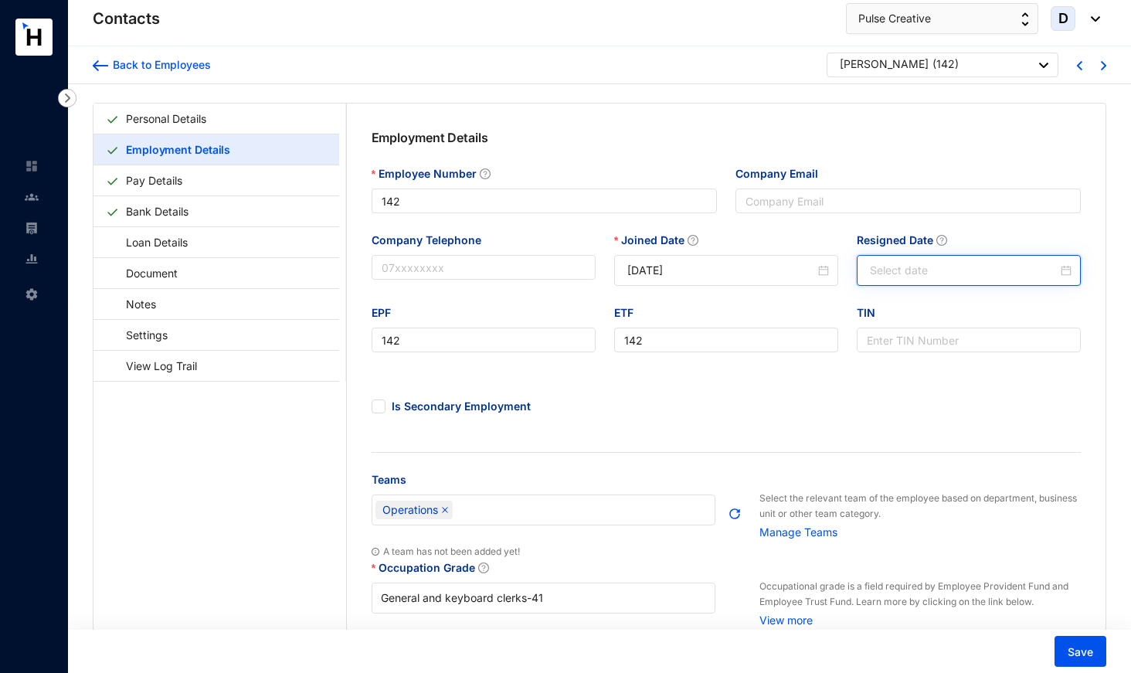
click at [899, 270] on input "Resigned Date" at bounding box center [964, 270] width 188 height 17
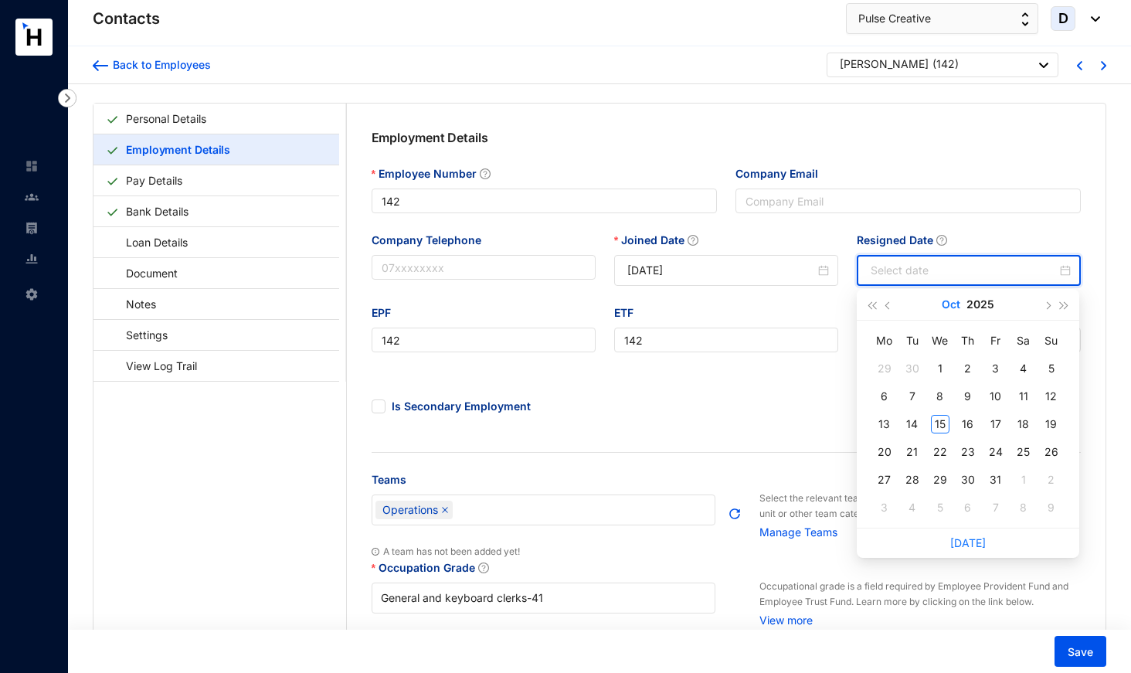
click at [951, 307] on button "Oct" at bounding box center [951, 304] width 19 height 31
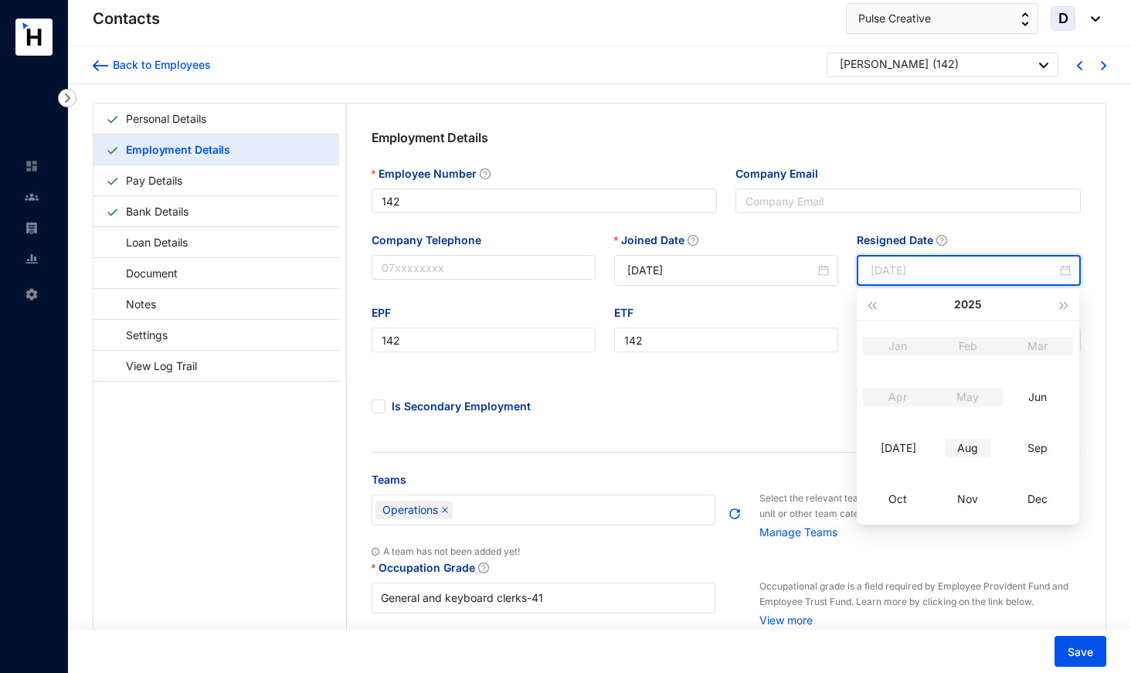
click at [968, 450] on div "Aug" at bounding box center [968, 448] width 46 height 19
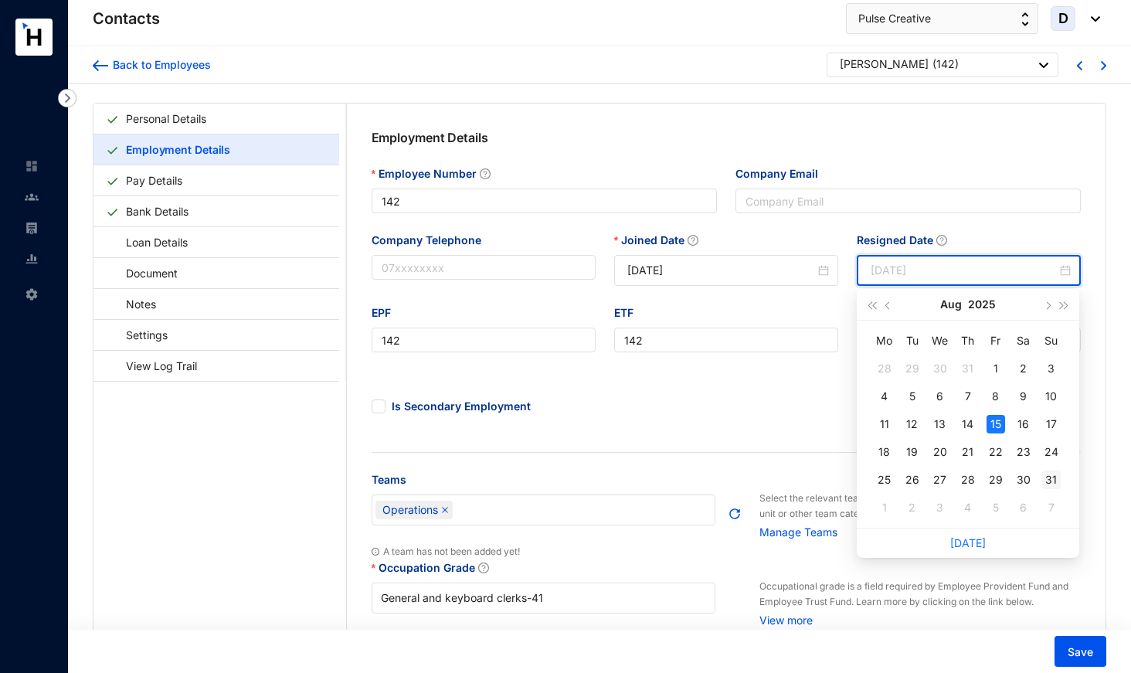
type input "[DATE]"
click at [1050, 481] on div "31" at bounding box center [1051, 480] width 19 height 19
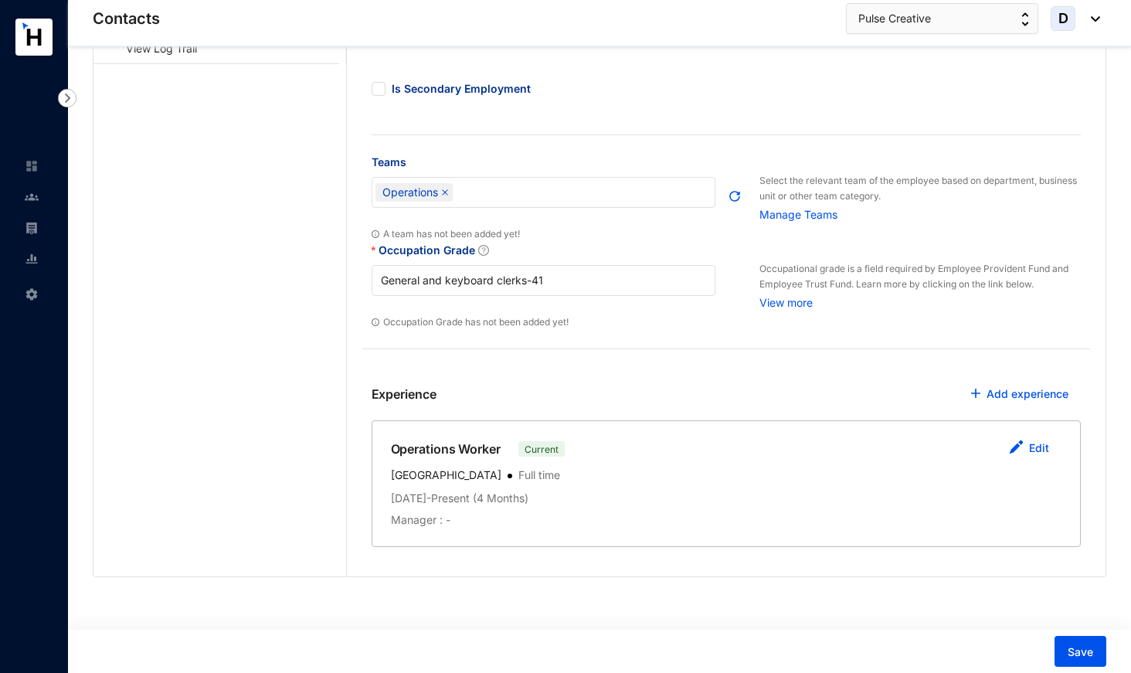
scroll to position [317, 0]
click at [1042, 454] on link "Edit" at bounding box center [1039, 448] width 20 height 13
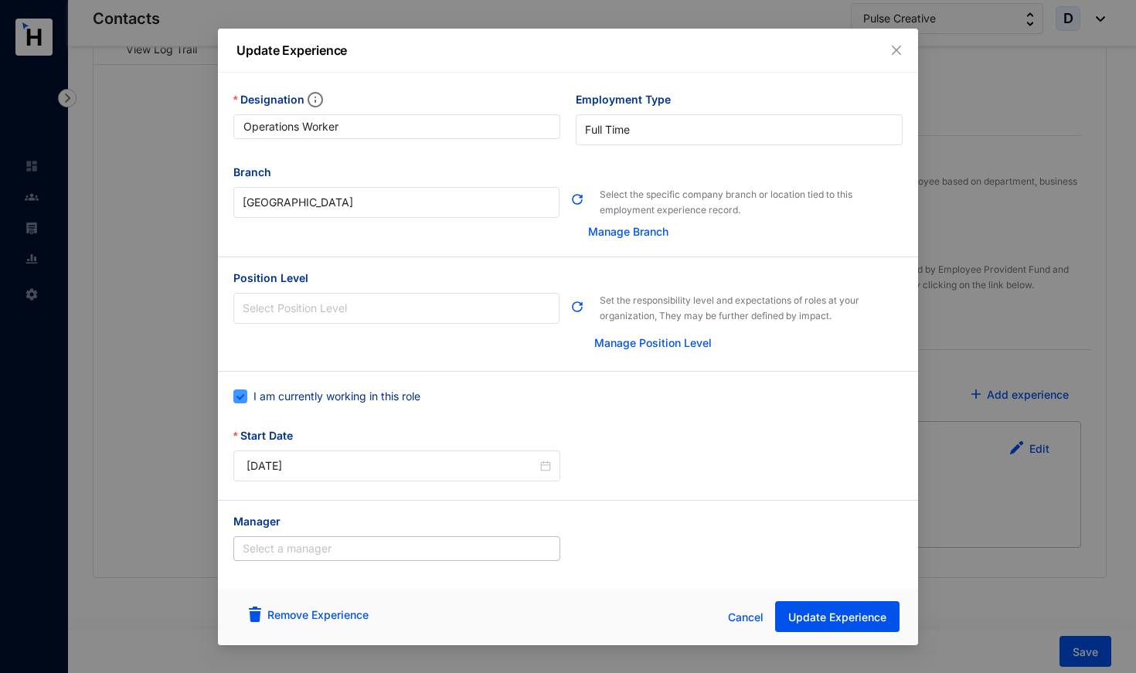
click at [353, 401] on span "I am currently working in this role" at bounding box center [336, 396] width 179 height 17
click at [244, 400] on input "I am currently working in this role" at bounding box center [238, 394] width 11 height 11
checkbox input "false"
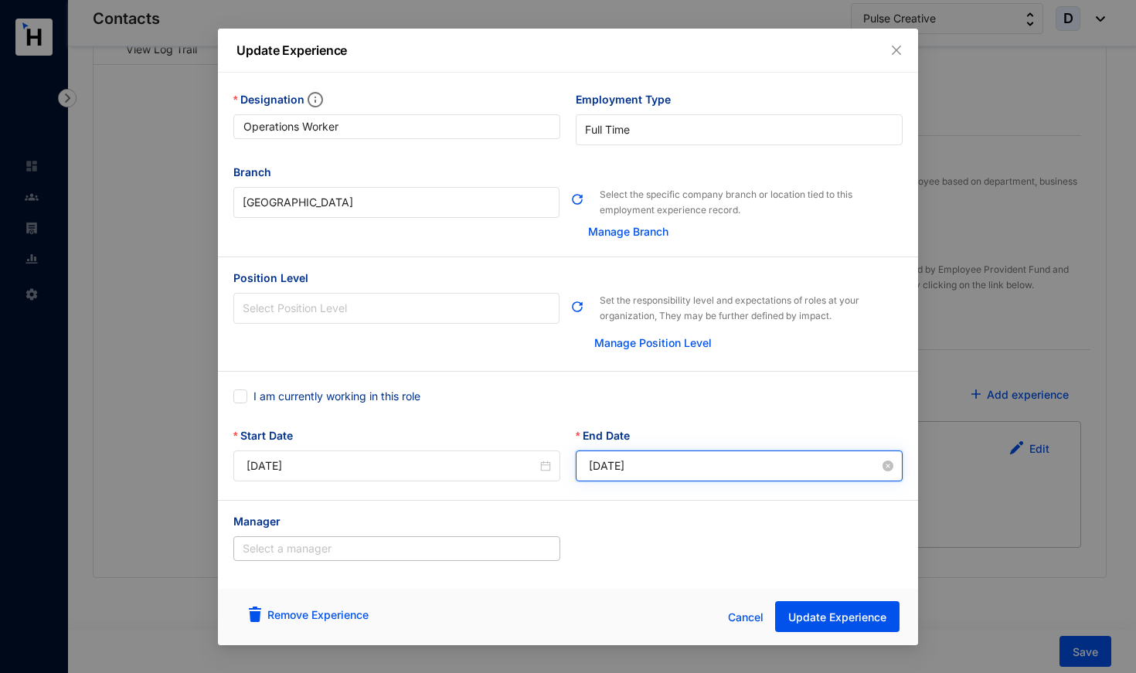
click at [630, 464] on input "[DATE]" at bounding box center [734, 465] width 291 height 17
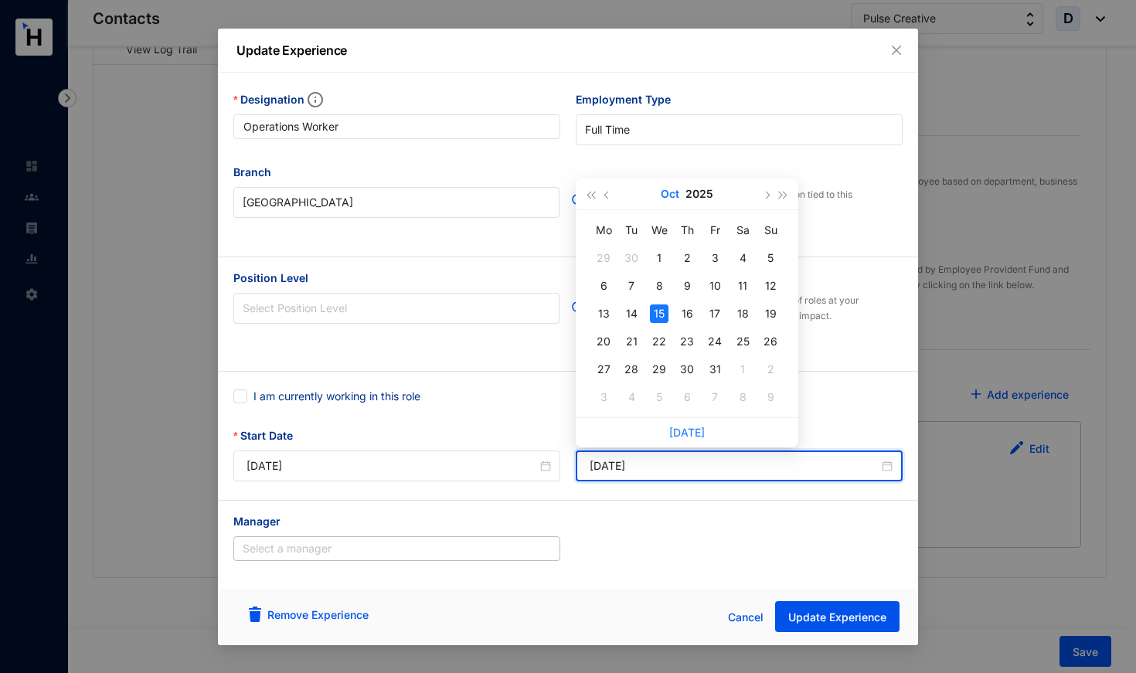
click at [669, 189] on button "Oct" at bounding box center [670, 193] width 19 height 31
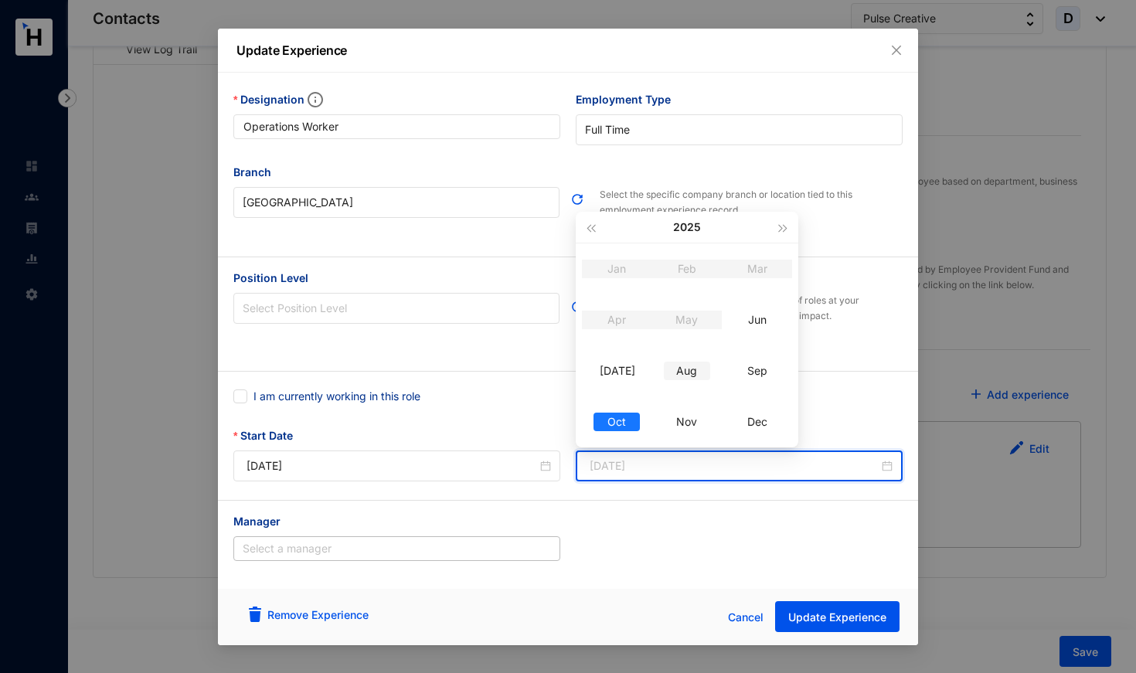
click at [685, 375] on div "Aug" at bounding box center [687, 371] width 46 height 19
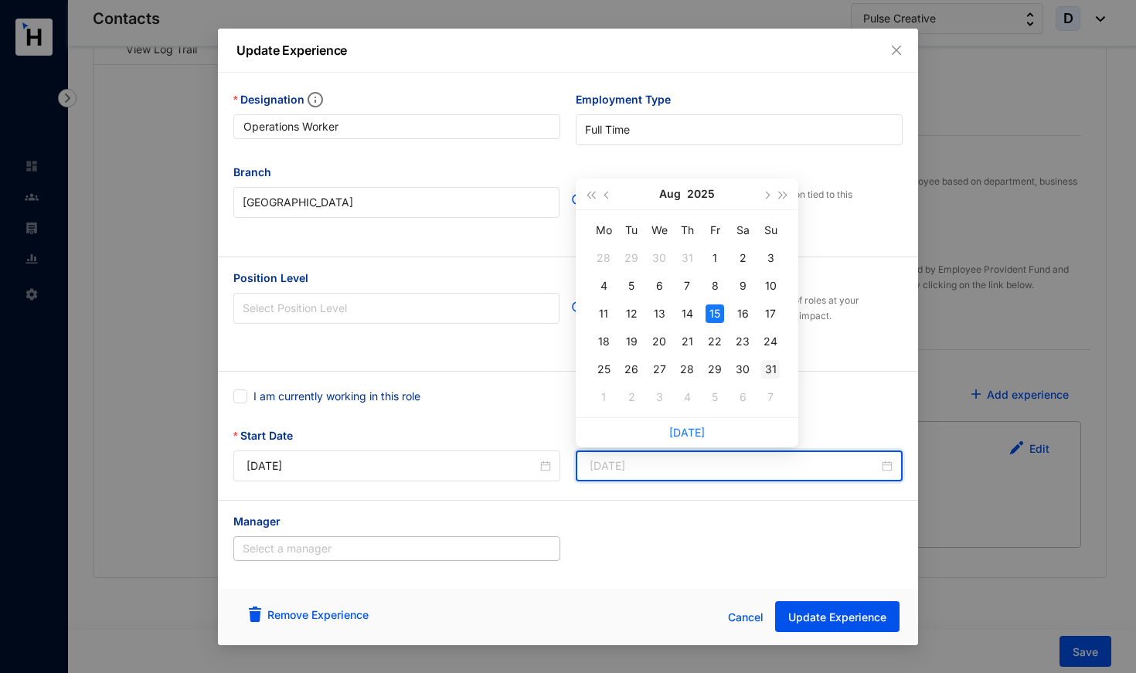
type input "[DATE]"
click at [774, 365] on div "31" at bounding box center [770, 369] width 19 height 19
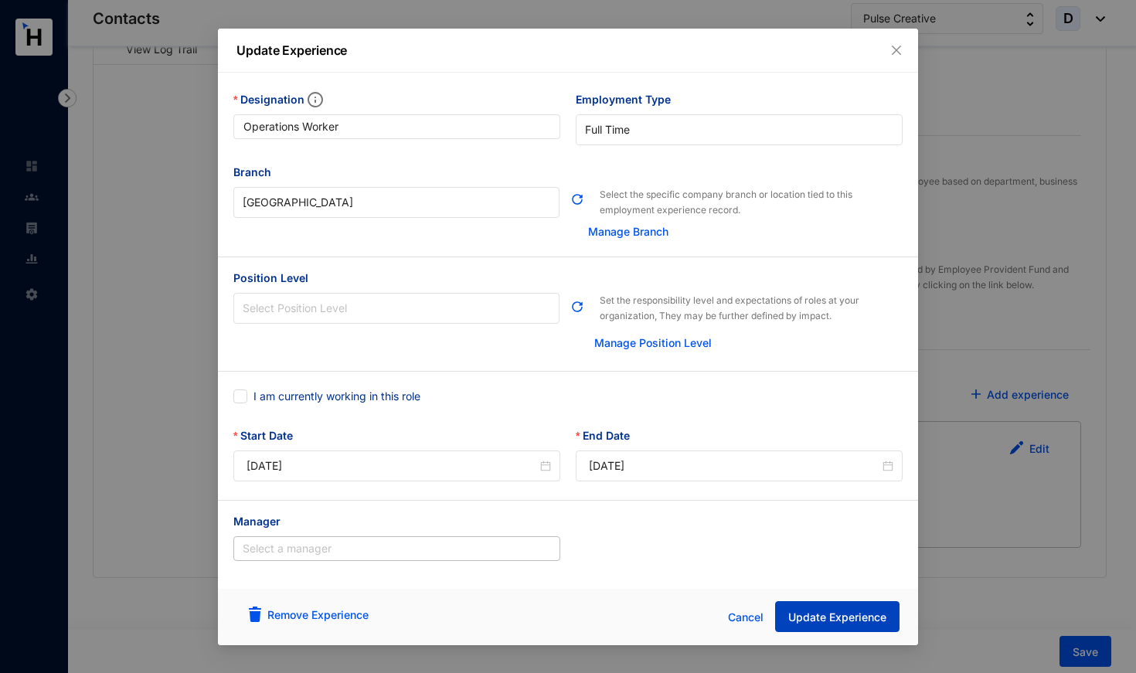
click at [828, 620] on span "Update Experience" at bounding box center [837, 617] width 98 height 15
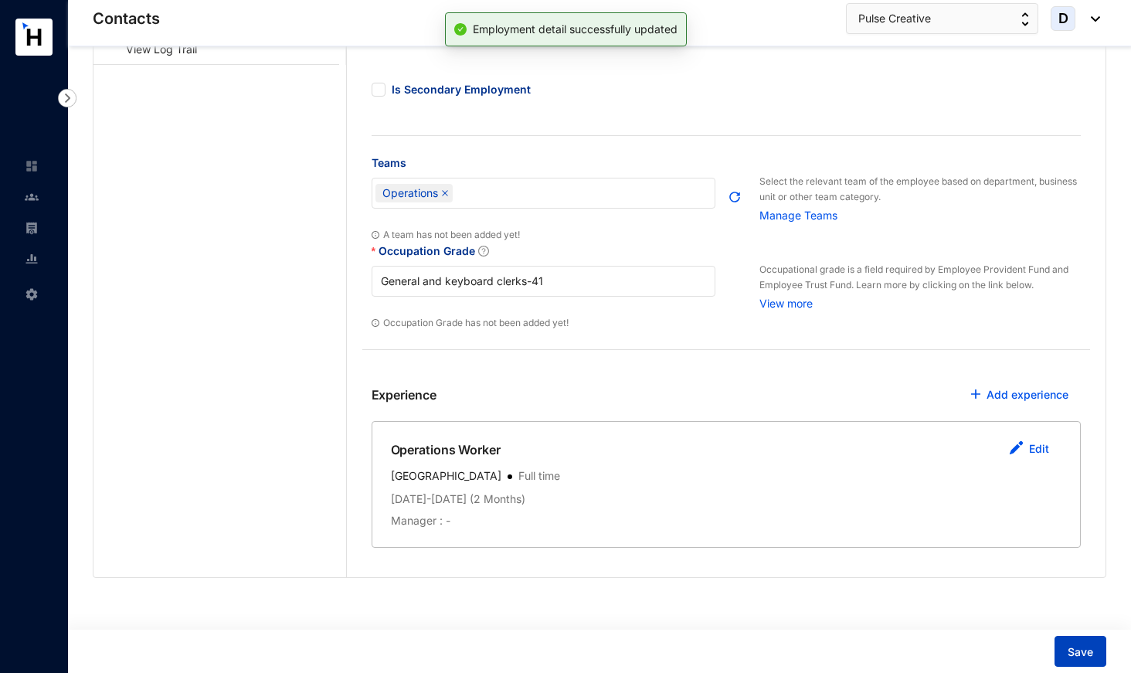
click at [1067, 643] on button "Save" at bounding box center [1081, 651] width 52 height 31
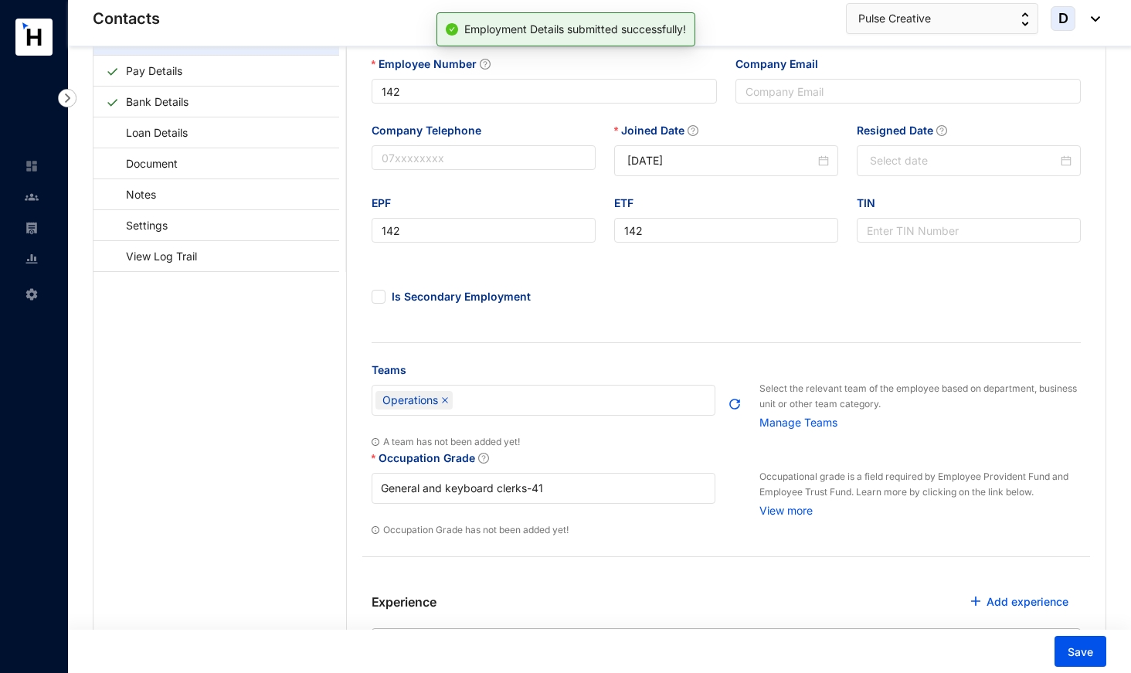
scroll to position [69, 0]
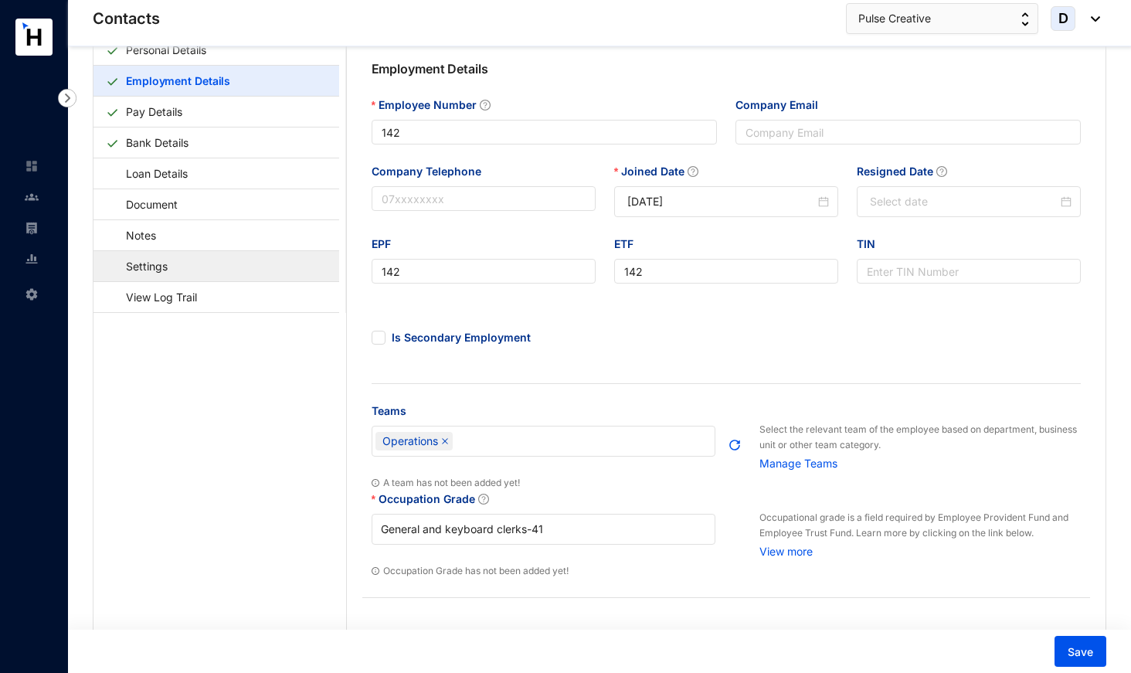
click at [168, 257] on link "Settings" at bounding box center [139, 266] width 67 height 32
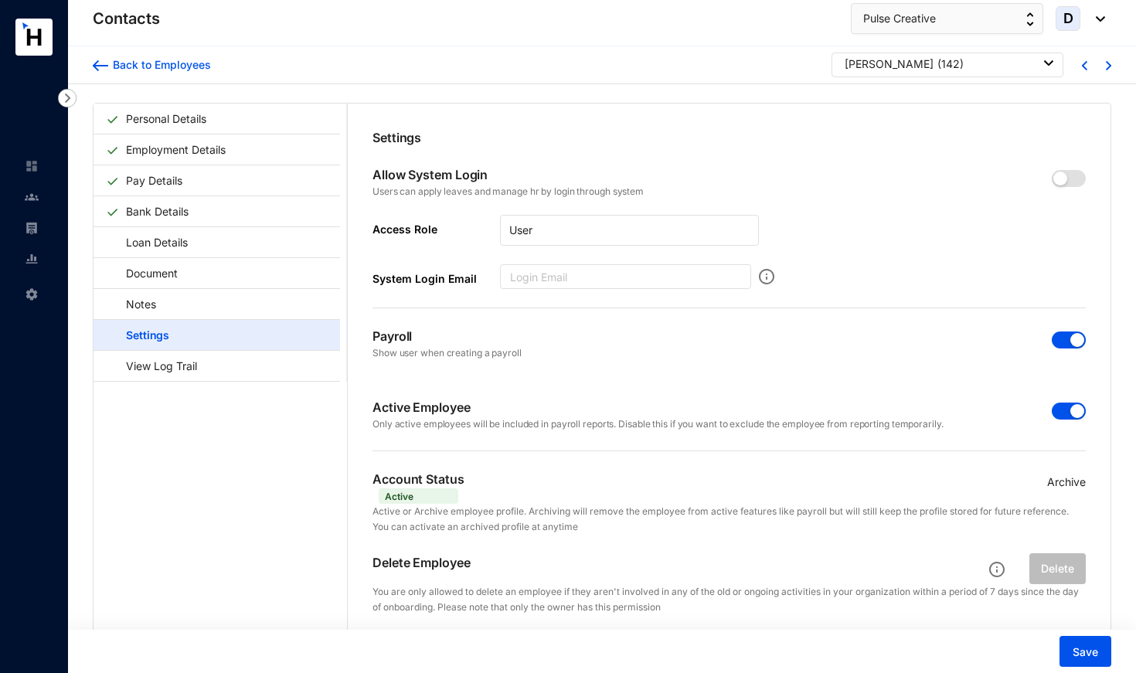
click at [1062, 411] on span "button" at bounding box center [1069, 411] width 34 height 17
click at [1060, 339] on span "button" at bounding box center [1069, 339] width 34 height 17
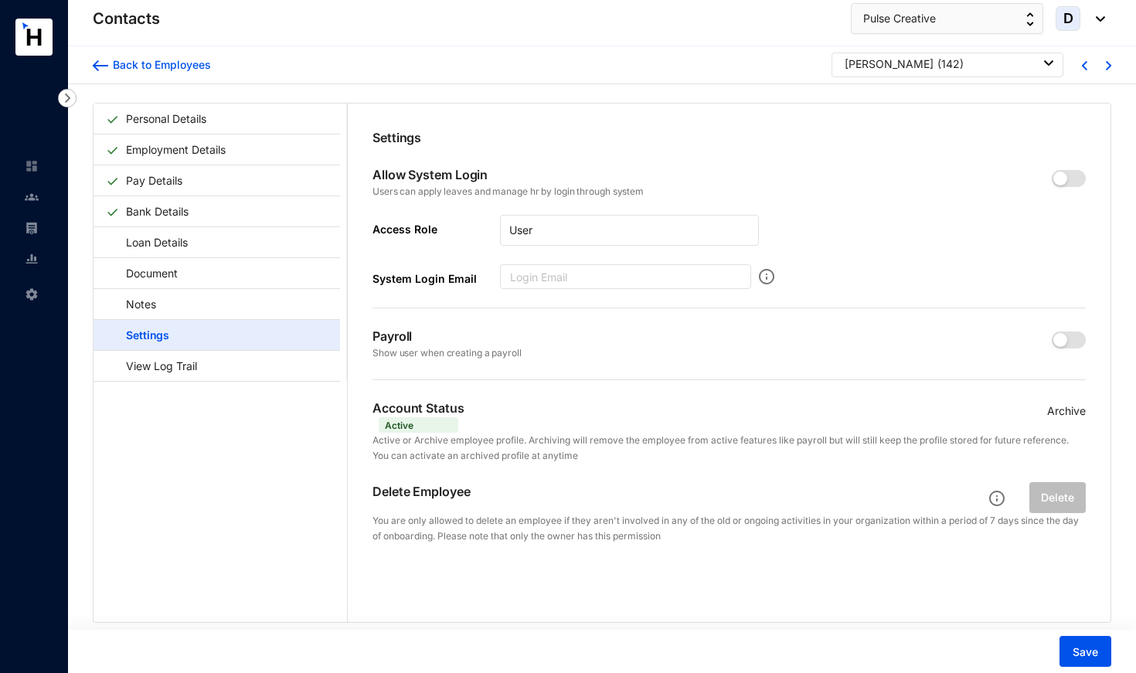
click at [1071, 412] on p "Archive" at bounding box center [1066, 411] width 39 height 17
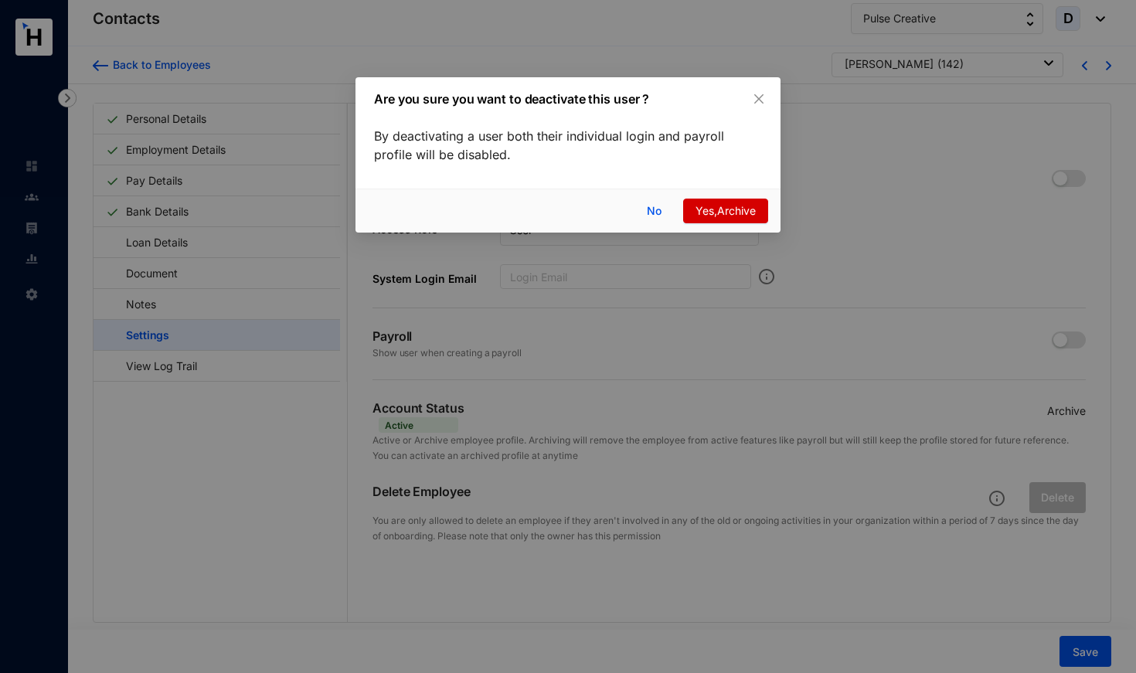
click at [732, 215] on span "Yes,Archive" at bounding box center [725, 210] width 60 height 17
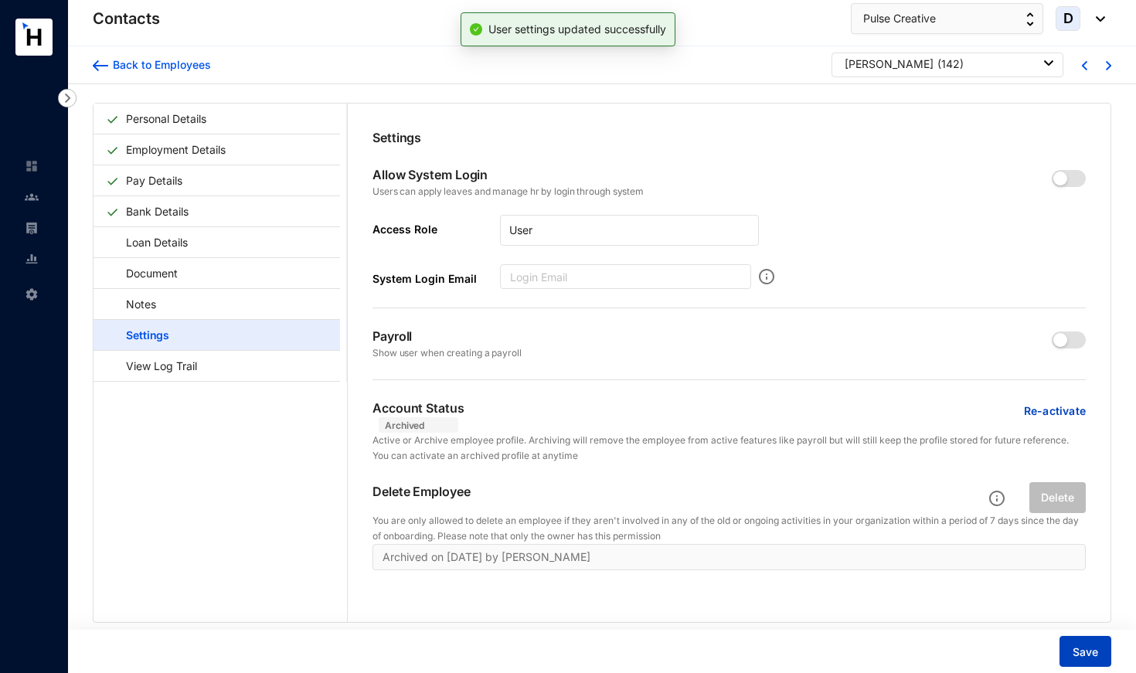
click at [1078, 645] on span "Save" at bounding box center [1084, 651] width 25 height 15
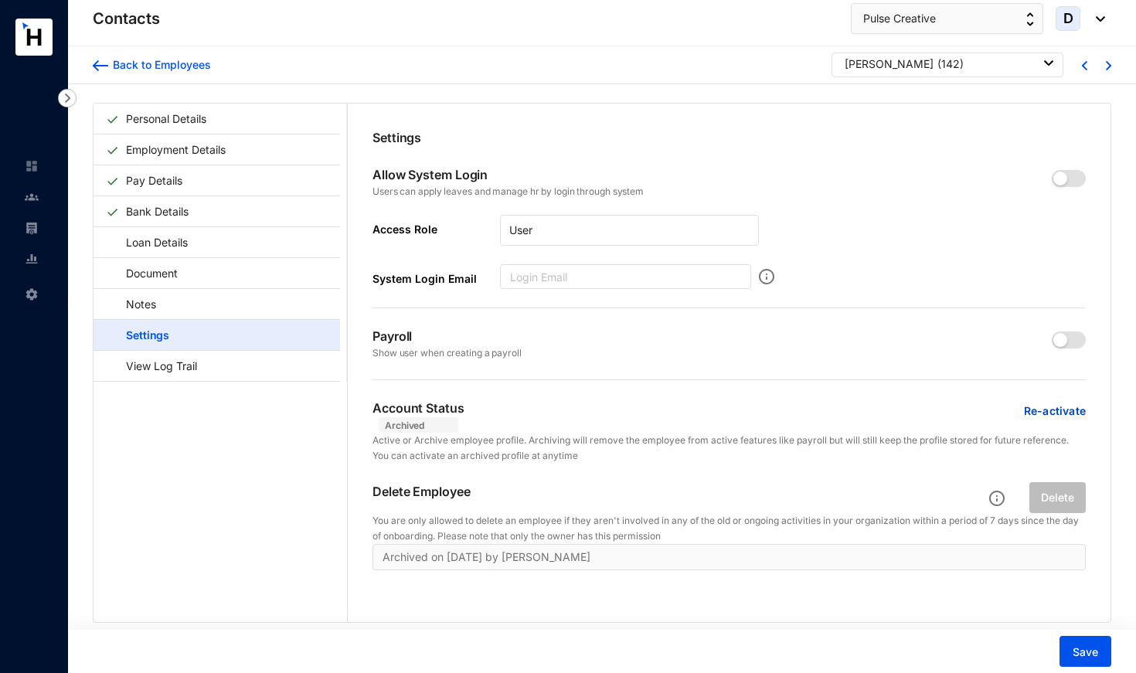
click at [986, 67] on div "[PERSON_NAME] ( 142 )" at bounding box center [949, 63] width 209 height 15
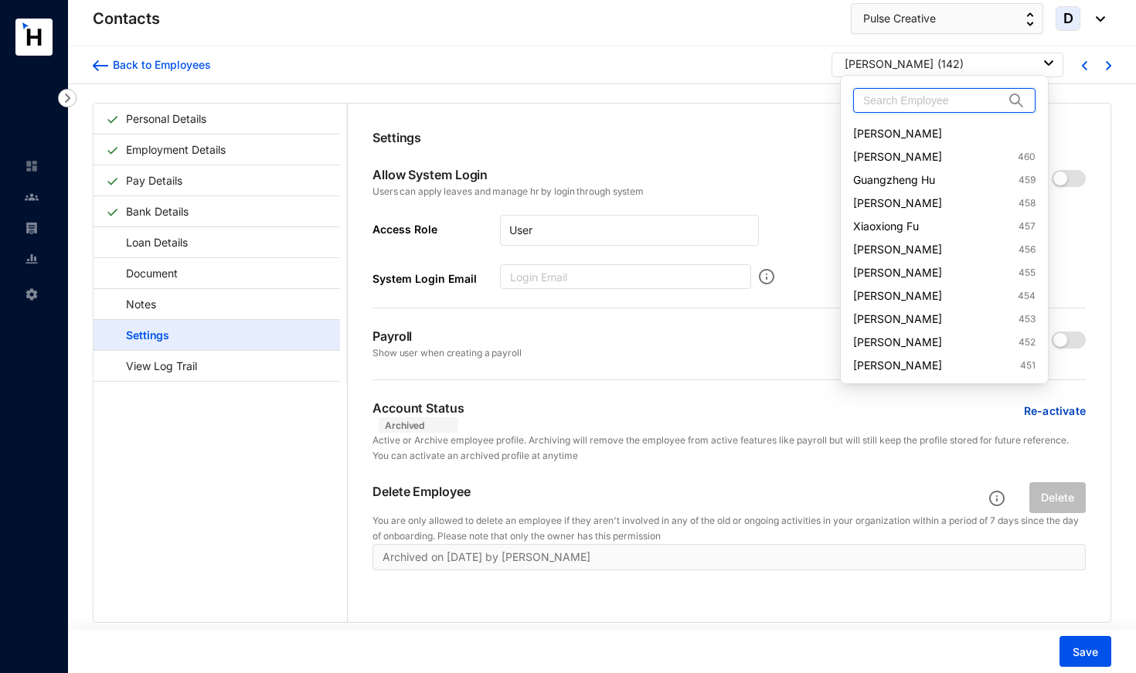
click at [958, 96] on input "text" at bounding box center [933, 100] width 141 height 23
type input "170"
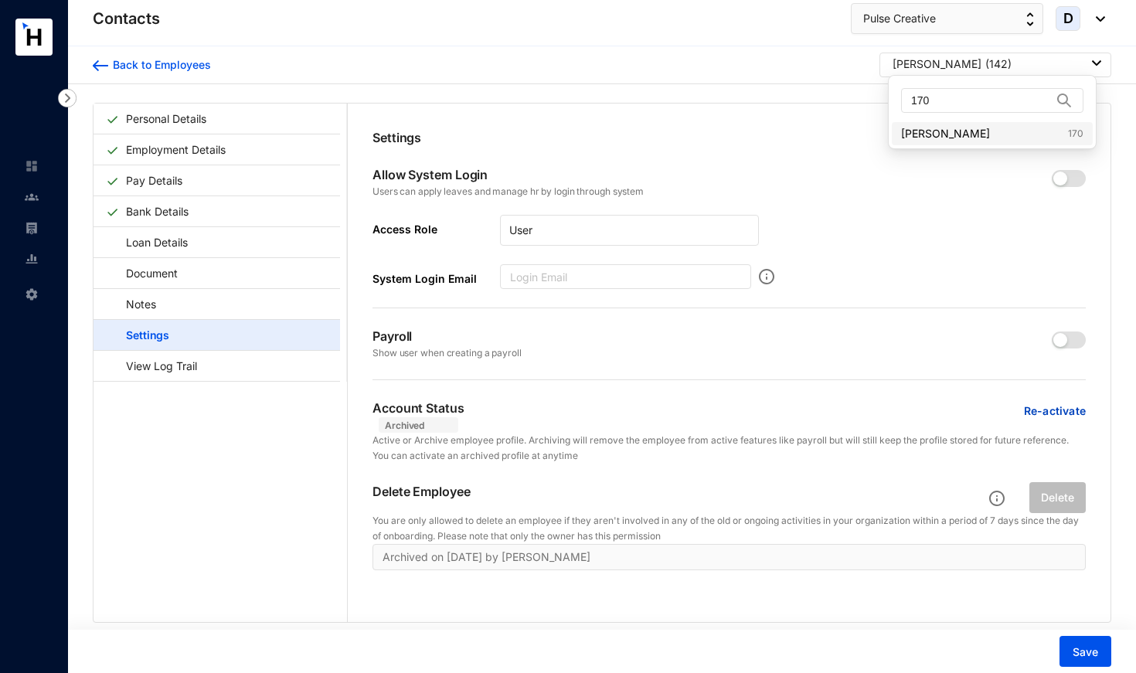
click at [949, 134] on link "[PERSON_NAME] 170" at bounding box center [992, 133] width 182 height 15
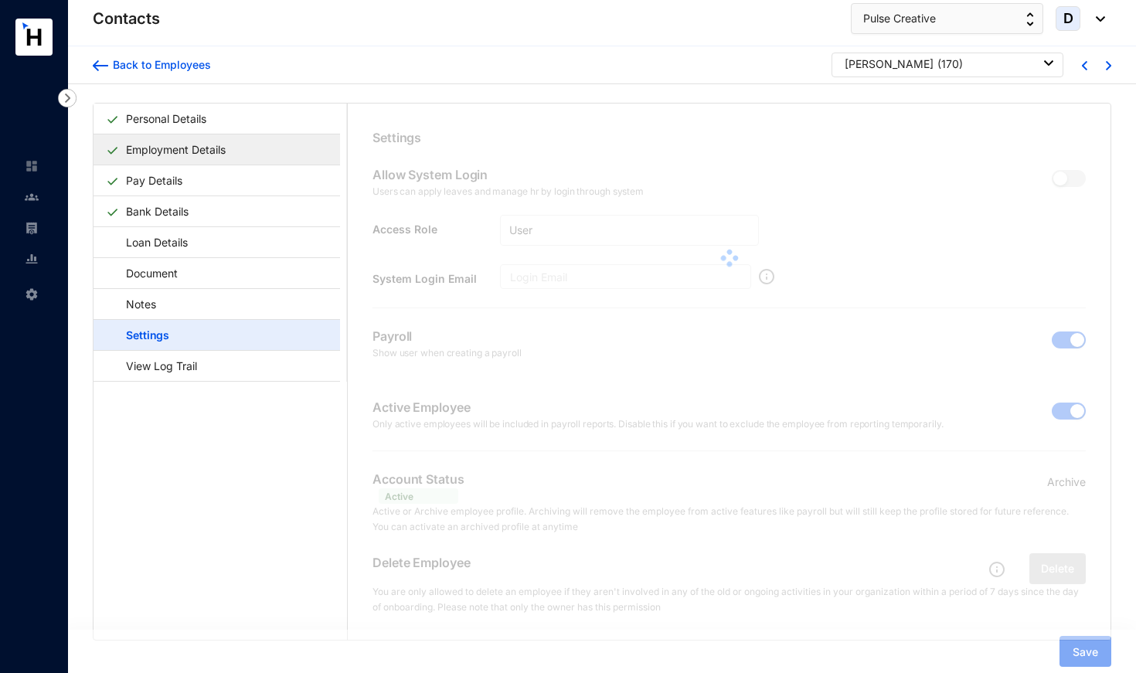
click at [179, 158] on link "Employment Details" at bounding box center [176, 150] width 112 height 32
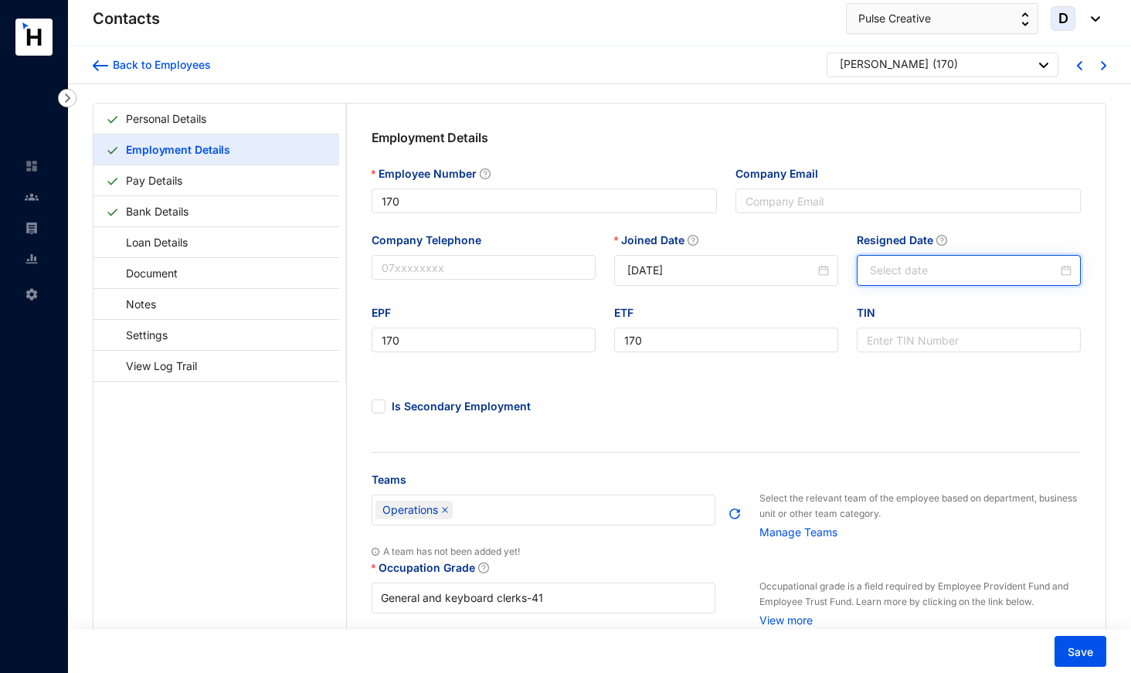
click at [873, 273] on input "Resigned Date" at bounding box center [964, 270] width 188 height 17
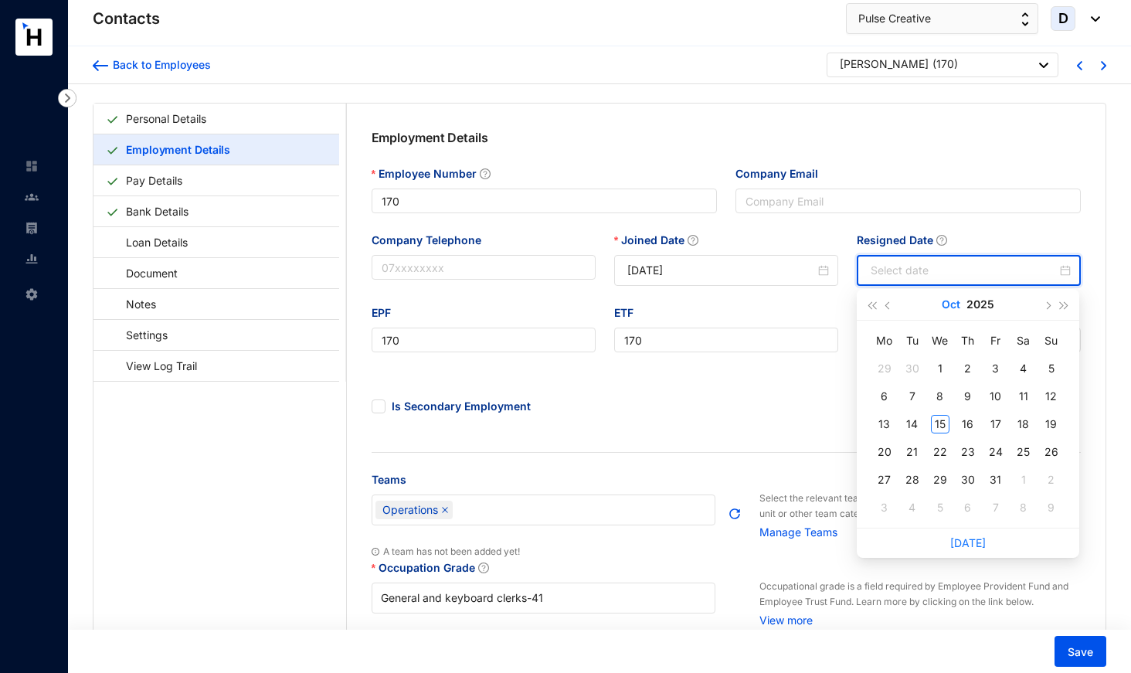
click at [951, 304] on button "Oct" at bounding box center [951, 304] width 19 height 31
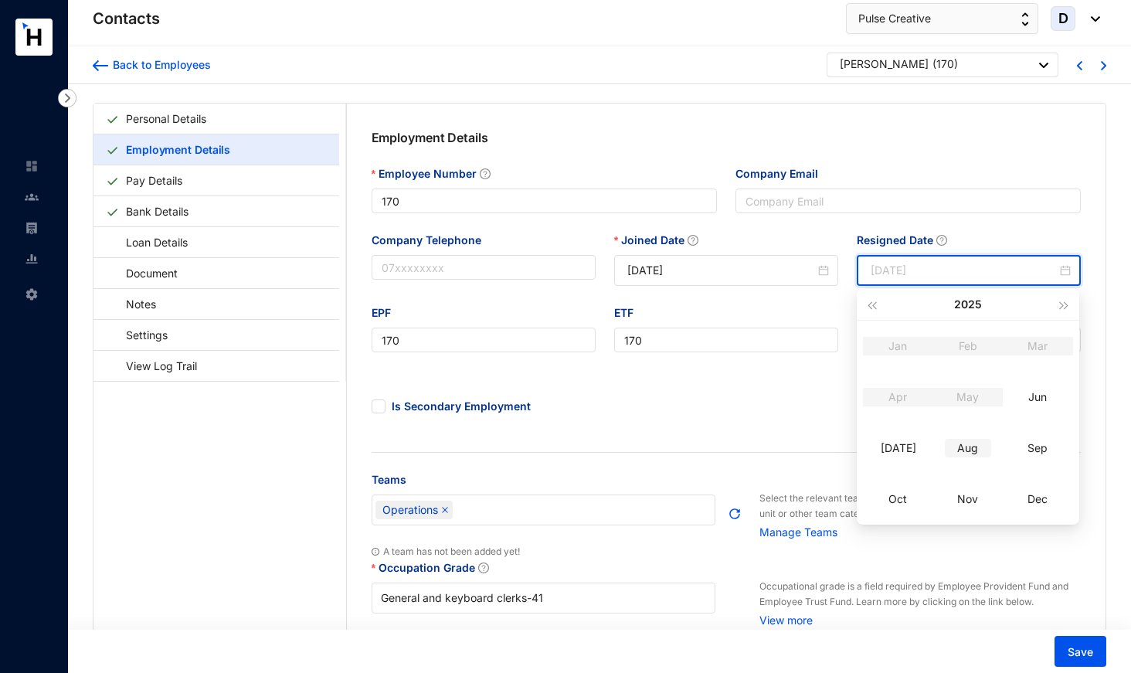
click at [973, 445] on div "Aug" at bounding box center [968, 448] width 46 height 19
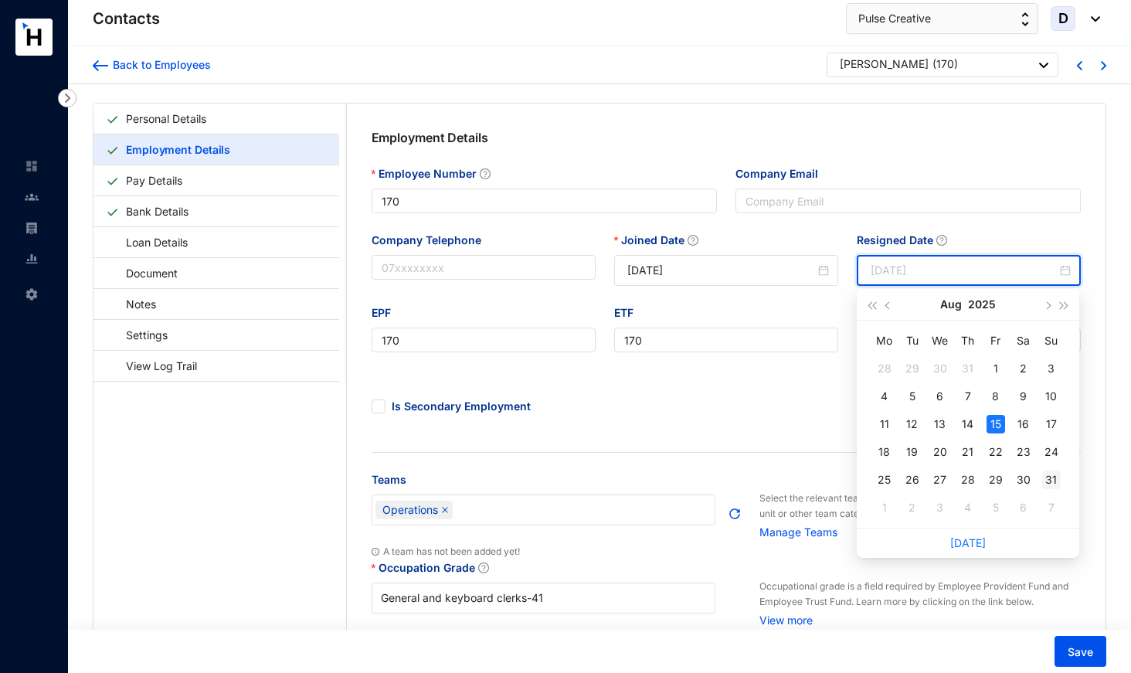
click at [1050, 477] on div "31" at bounding box center [1051, 480] width 19 height 19
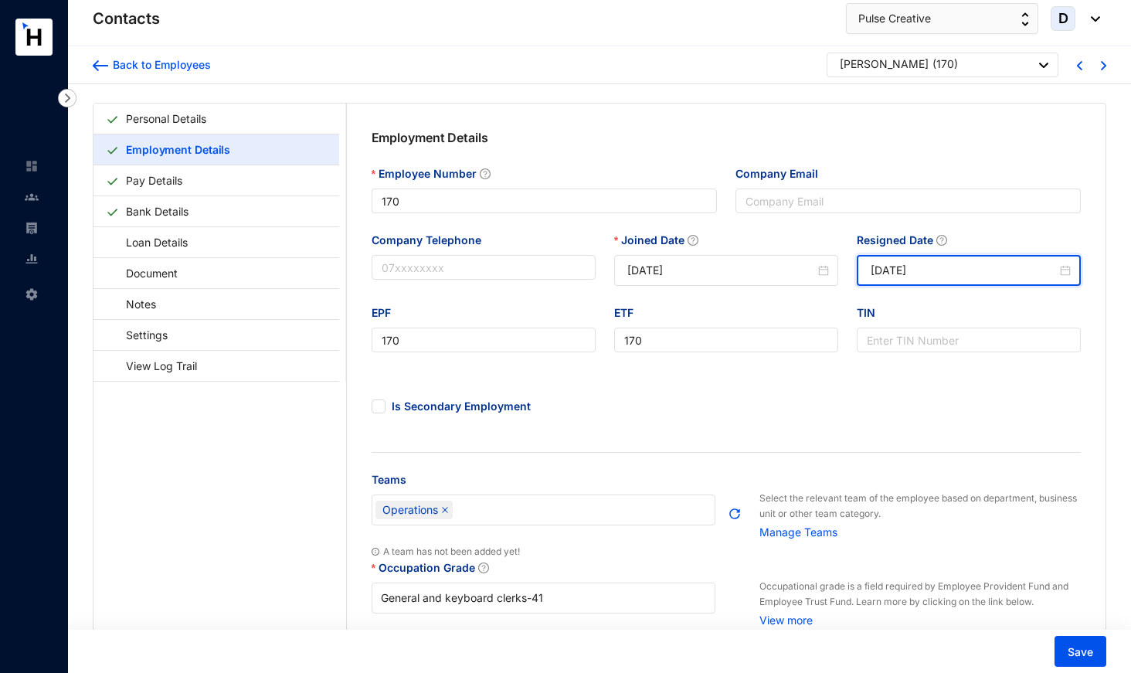
type input "[DATE]"
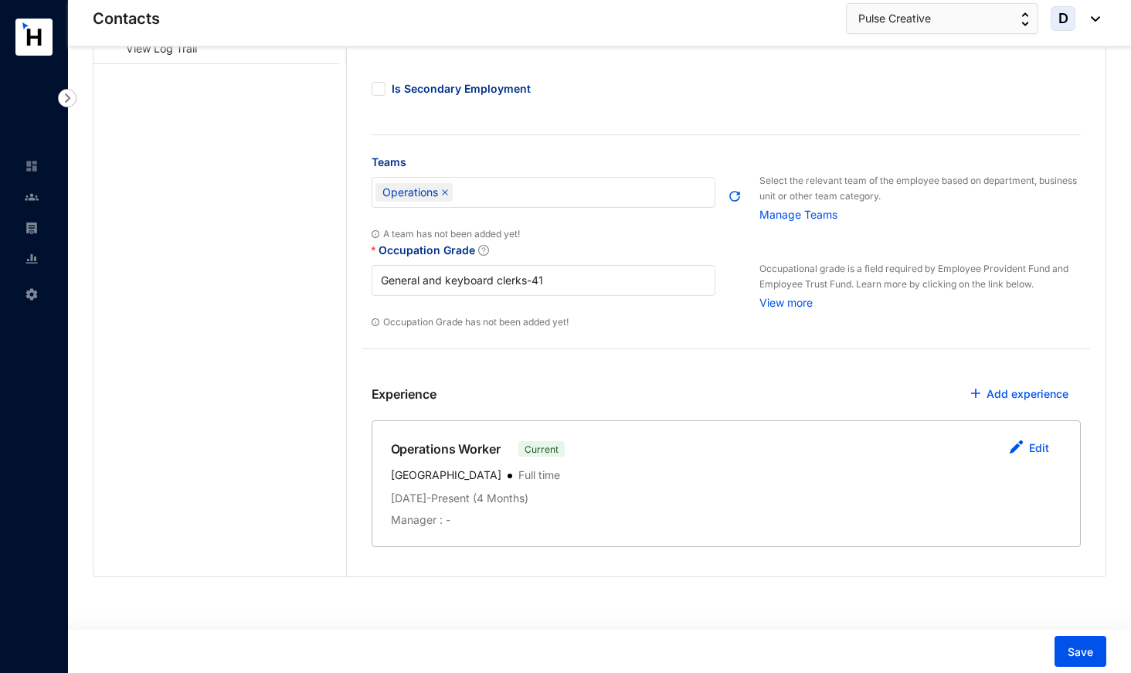
scroll to position [317, 0]
click at [1039, 453] on link "Edit" at bounding box center [1039, 448] width 20 height 13
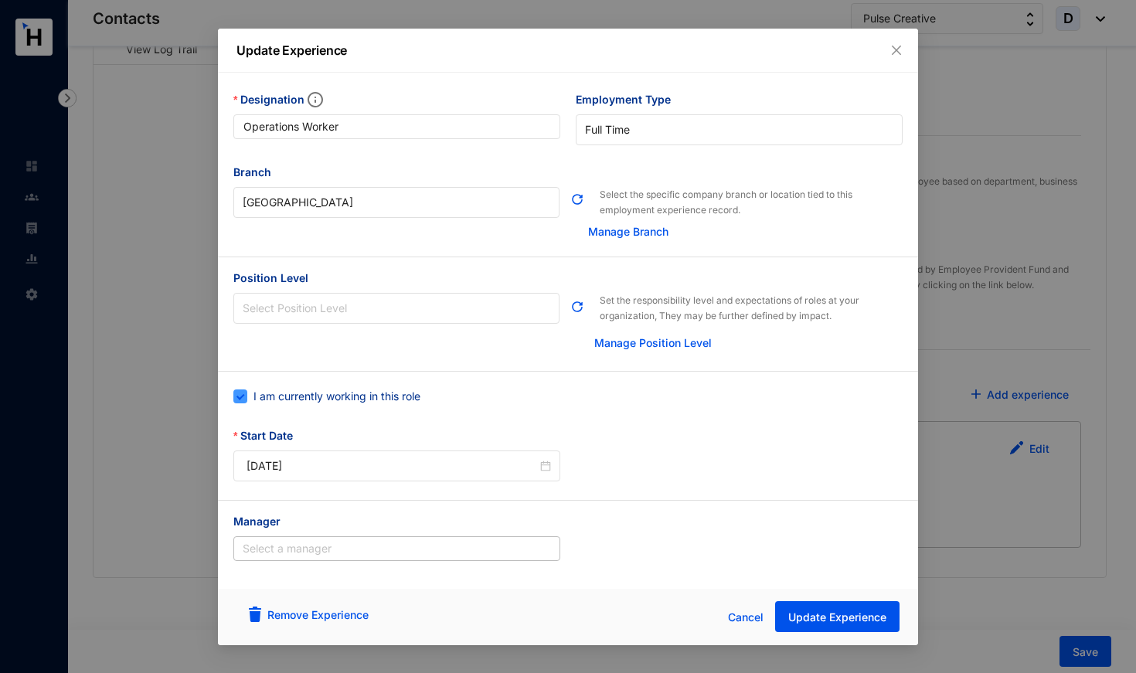
click at [337, 403] on span "I am currently working in this role" at bounding box center [336, 396] width 179 height 17
click at [244, 400] on input "I am currently working in this role" at bounding box center [238, 394] width 11 height 11
checkbox input "false"
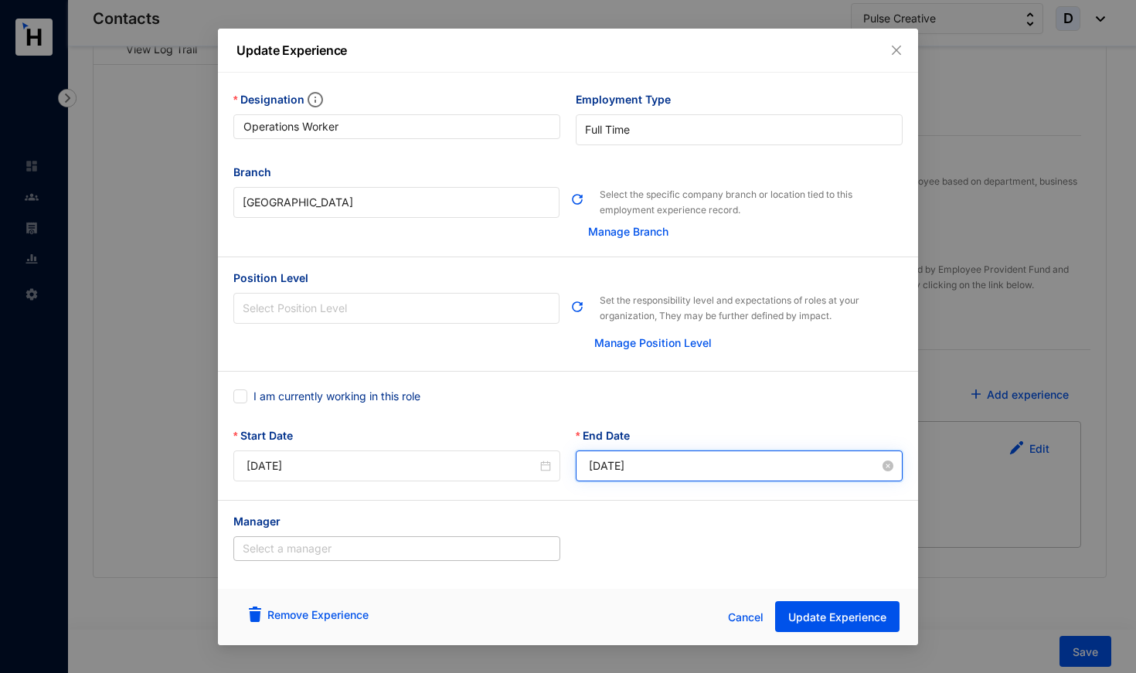
click at [617, 468] on input "[DATE]" at bounding box center [734, 465] width 291 height 17
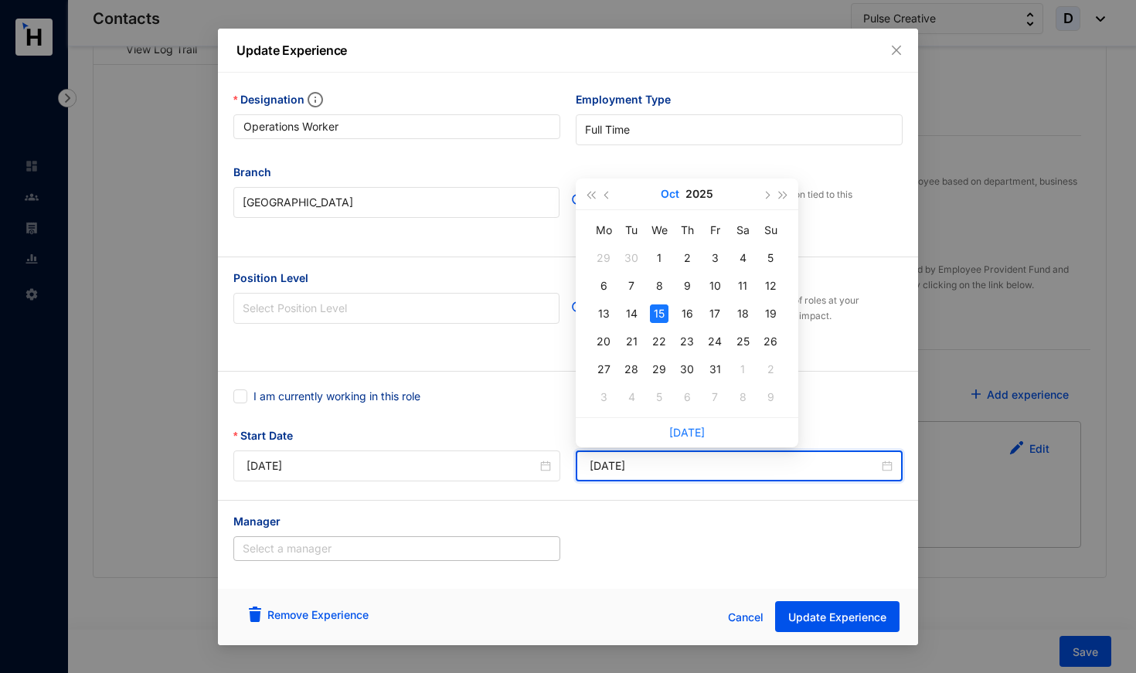
click at [675, 192] on button "Oct" at bounding box center [670, 193] width 19 height 31
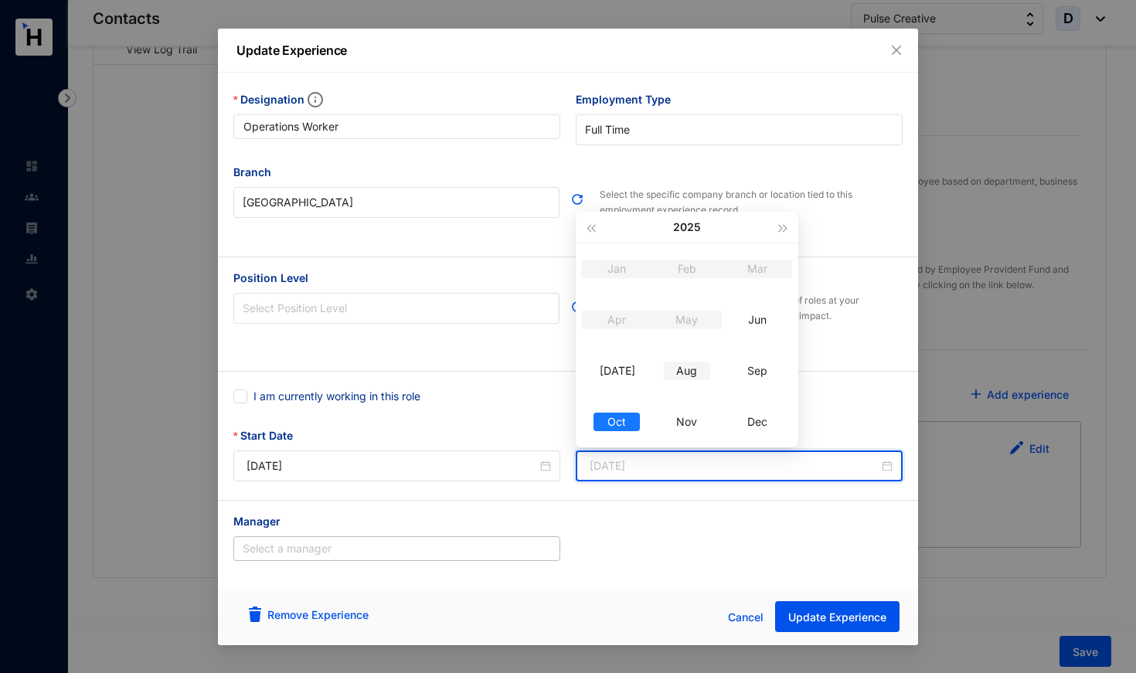
click at [696, 366] on div "Aug" at bounding box center [687, 371] width 46 height 19
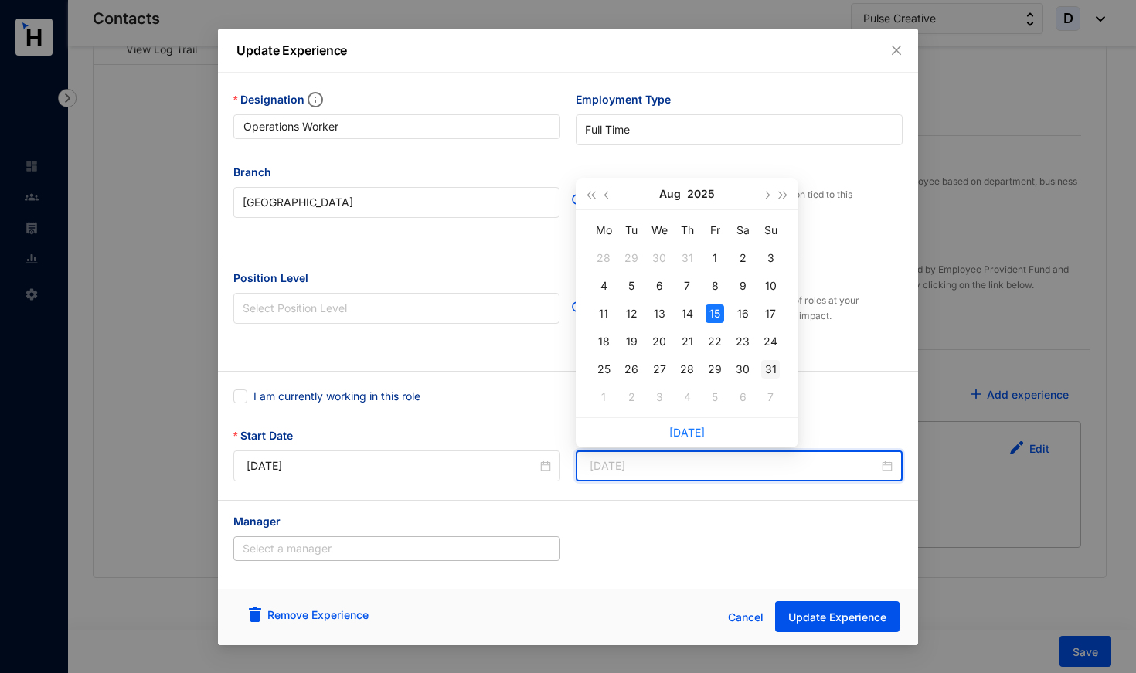
type input "[DATE]"
click at [773, 368] on div "31" at bounding box center [770, 369] width 19 height 19
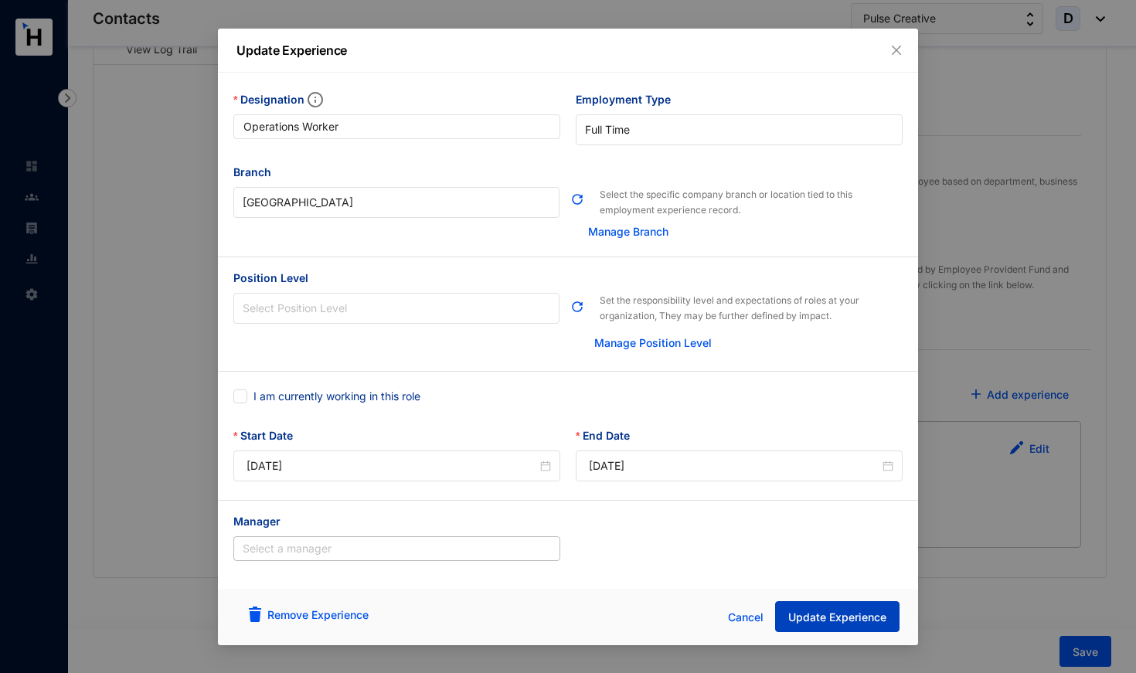
click at [822, 622] on span "Update Experience" at bounding box center [837, 617] width 98 height 15
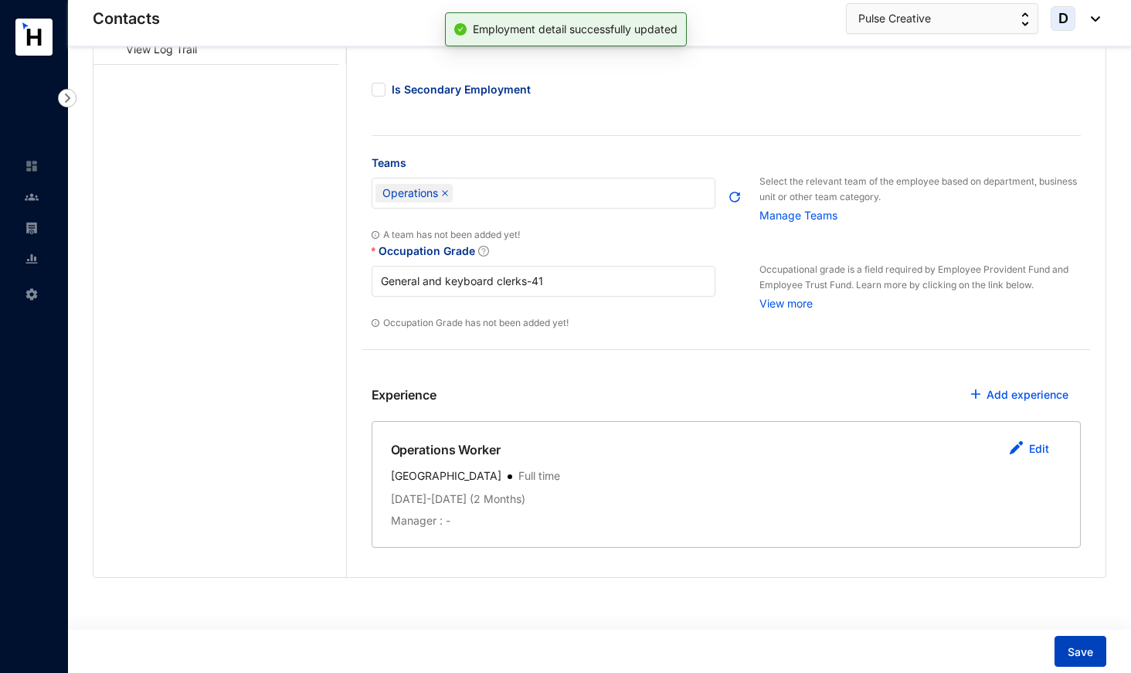
click at [1086, 651] on span "Save" at bounding box center [1080, 651] width 25 height 15
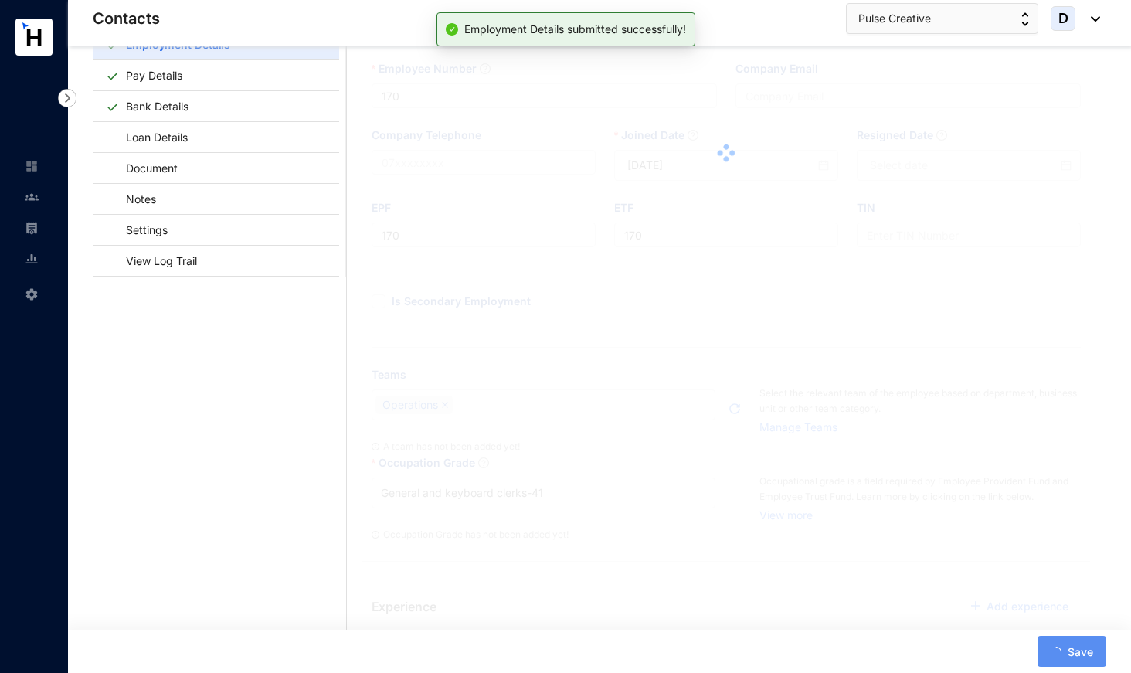
scroll to position [61, 0]
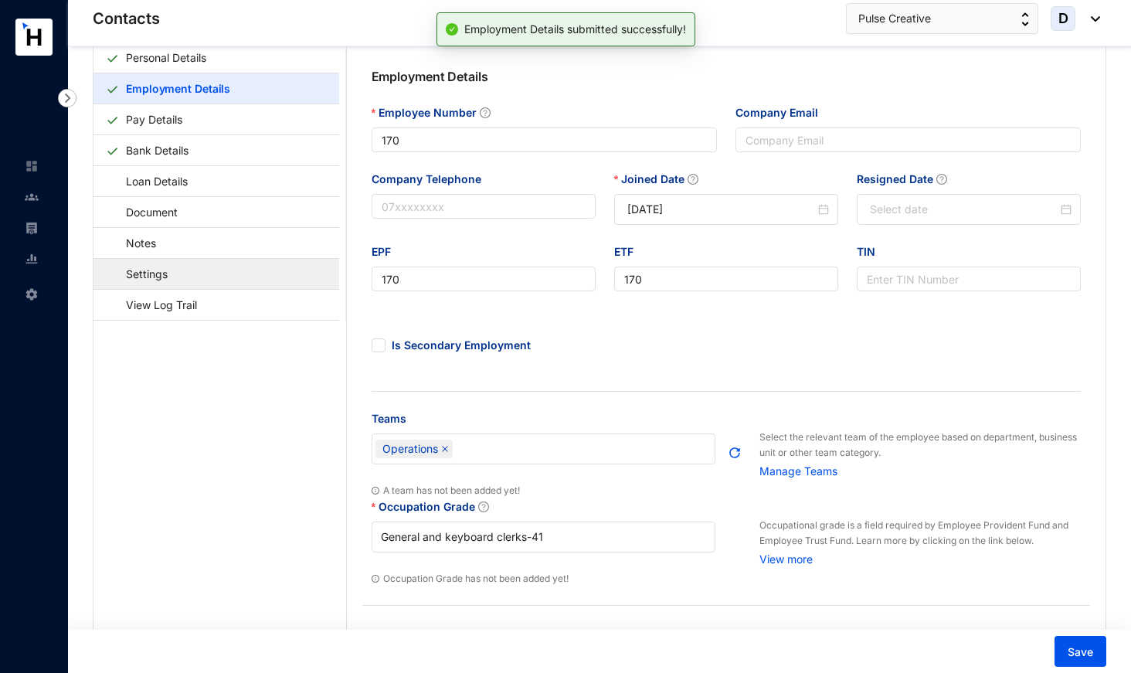
click at [173, 273] on link "Settings" at bounding box center [139, 274] width 67 height 32
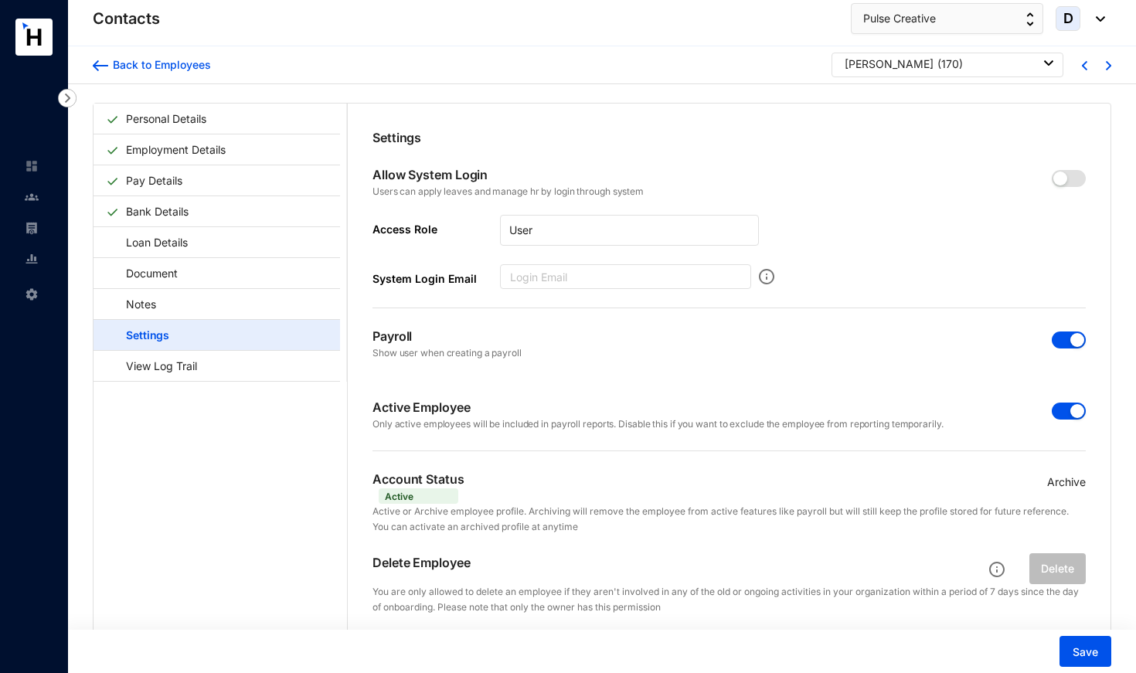
click at [1052, 413] on span "button" at bounding box center [1069, 411] width 34 height 17
click at [1063, 335] on span "button" at bounding box center [1069, 339] width 34 height 17
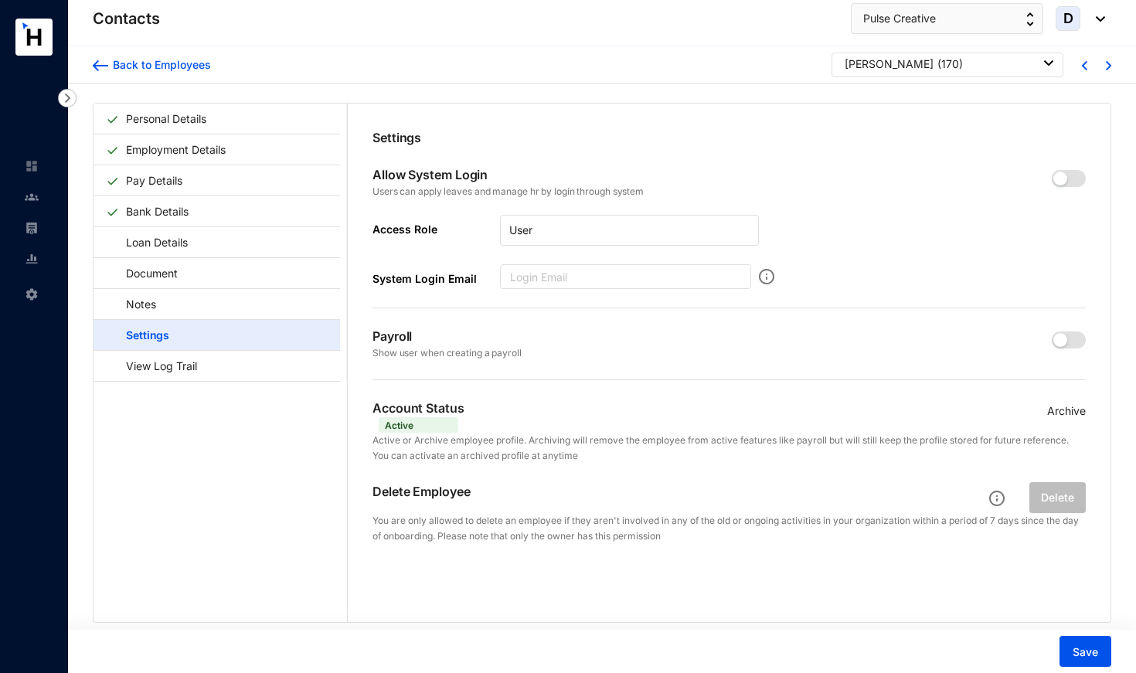
click at [1069, 408] on p "Archive" at bounding box center [1066, 411] width 39 height 17
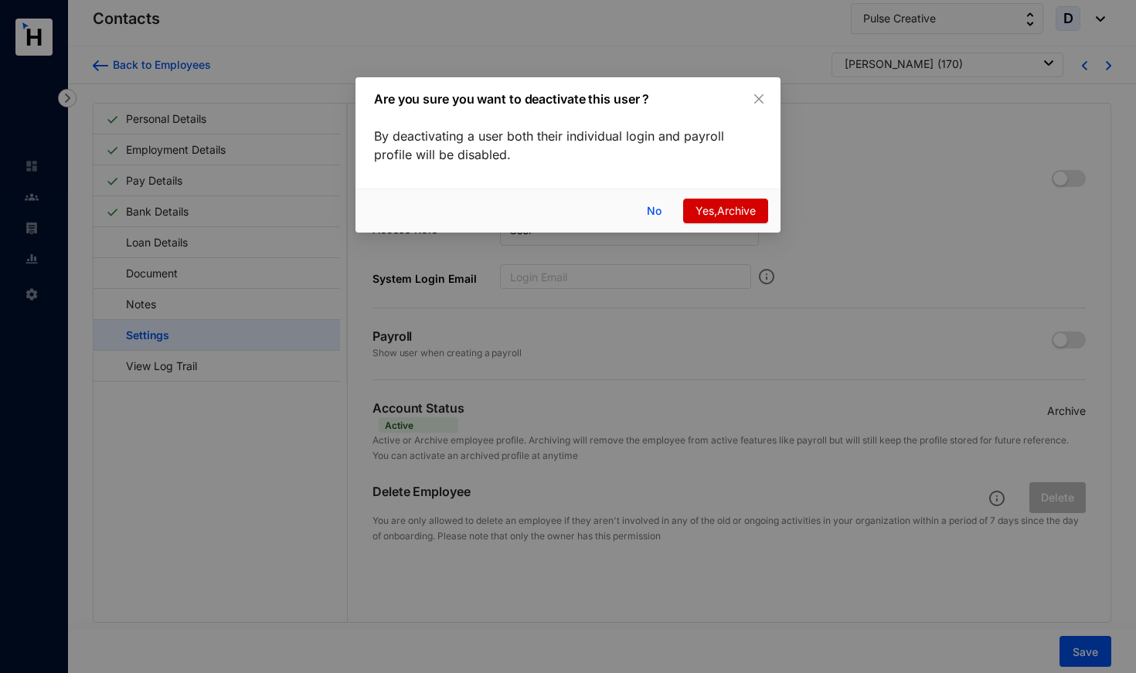
click at [707, 207] on span "Yes,Archive" at bounding box center [725, 210] width 60 height 17
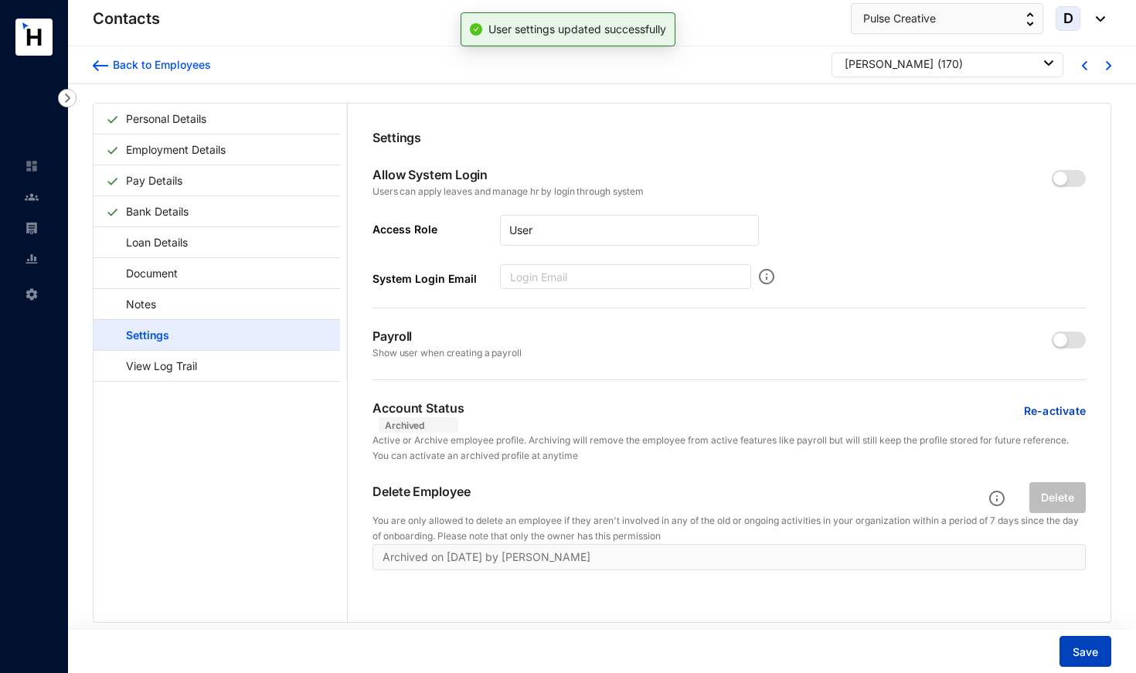
click at [1082, 654] on span "Save" at bounding box center [1084, 651] width 25 height 15
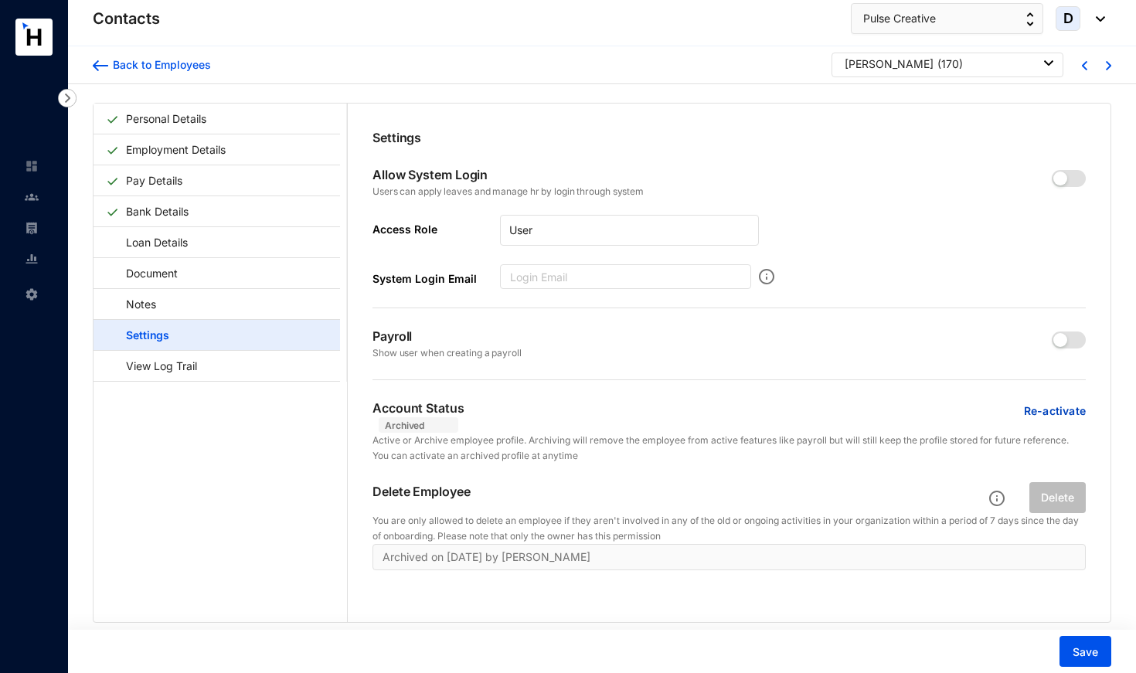
click at [1025, 62] on div "[PERSON_NAME] ( 170 )" at bounding box center [949, 63] width 209 height 15
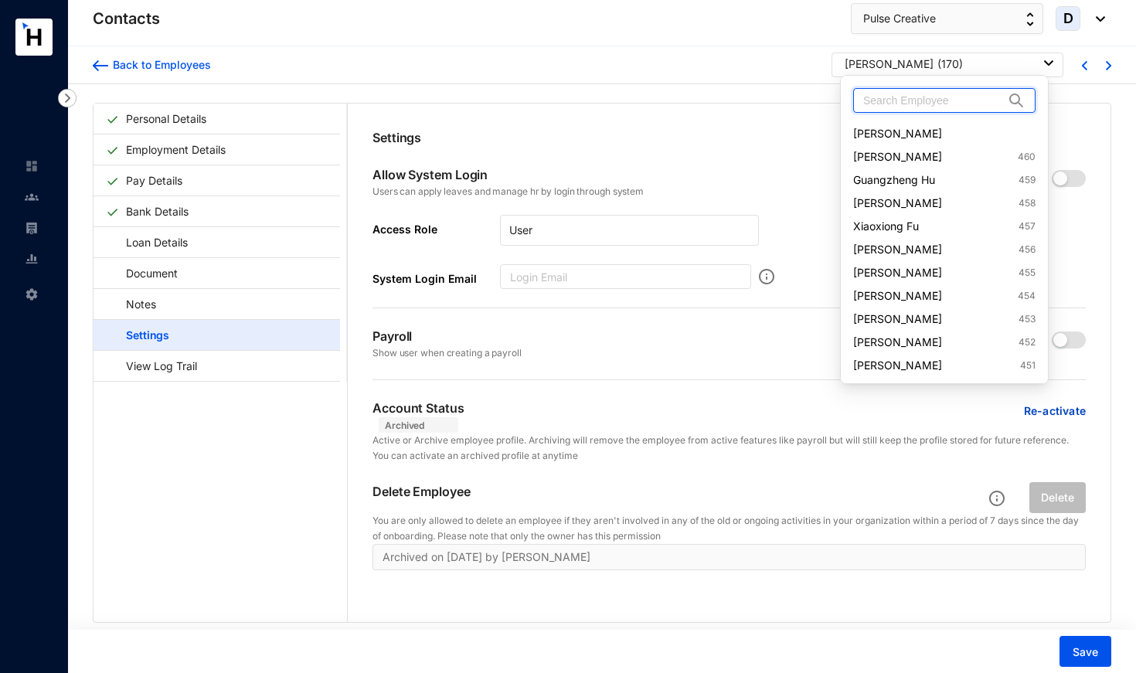
click at [987, 99] on input "text" at bounding box center [933, 100] width 141 height 23
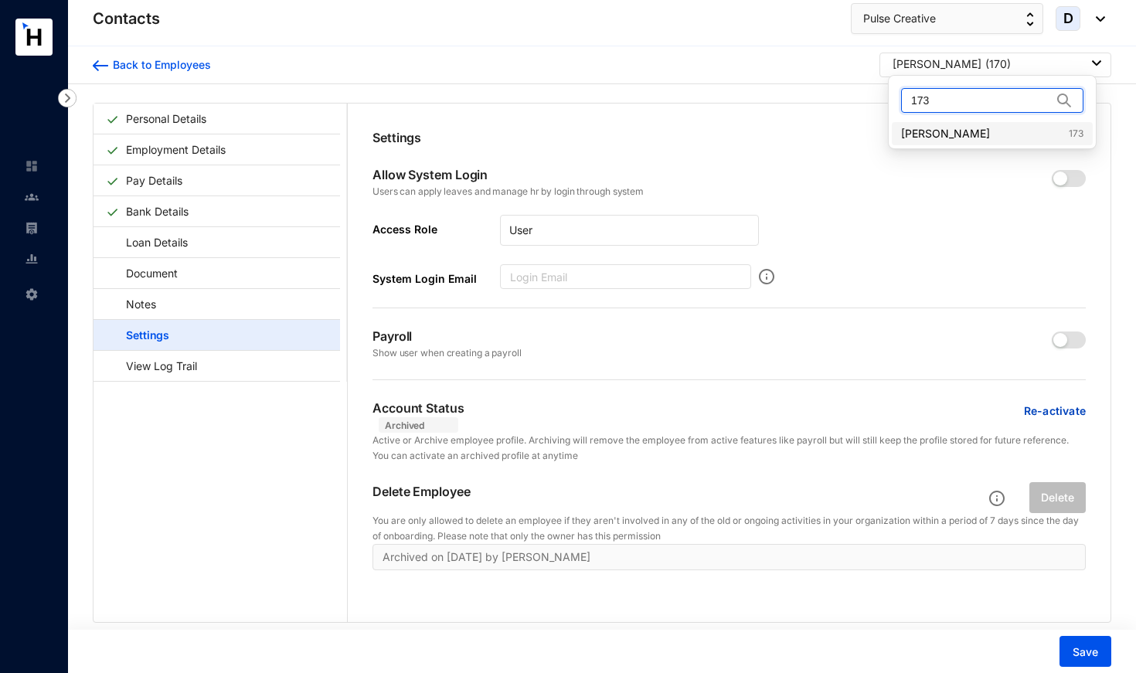
type input "173"
click at [973, 134] on link "[PERSON_NAME] 173" at bounding box center [992, 133] width 182 height 15
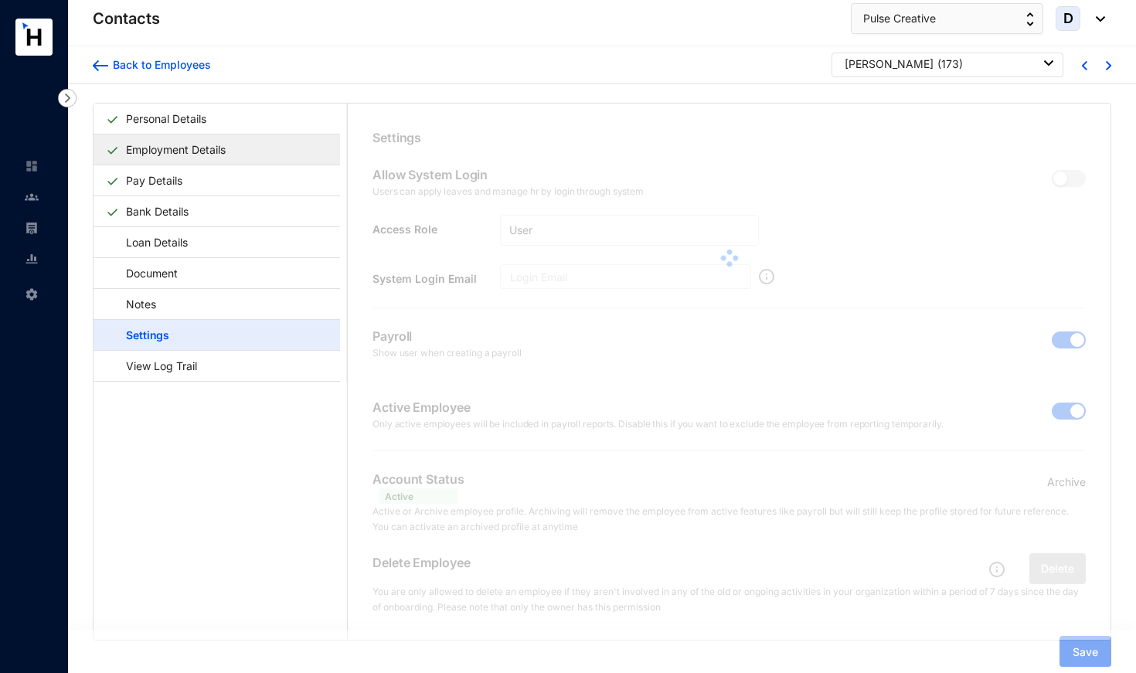
click at [167, 149] on link "Employment Details" at bounding box center [176, 150] width 112 height 32
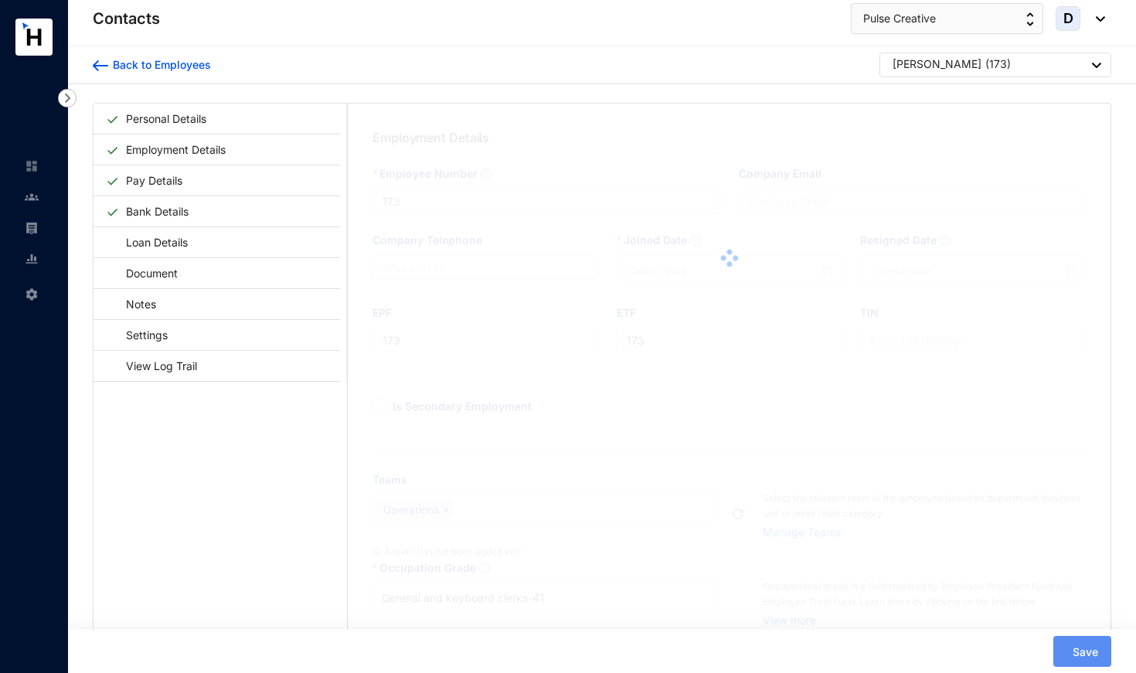
type input "[DATE]"
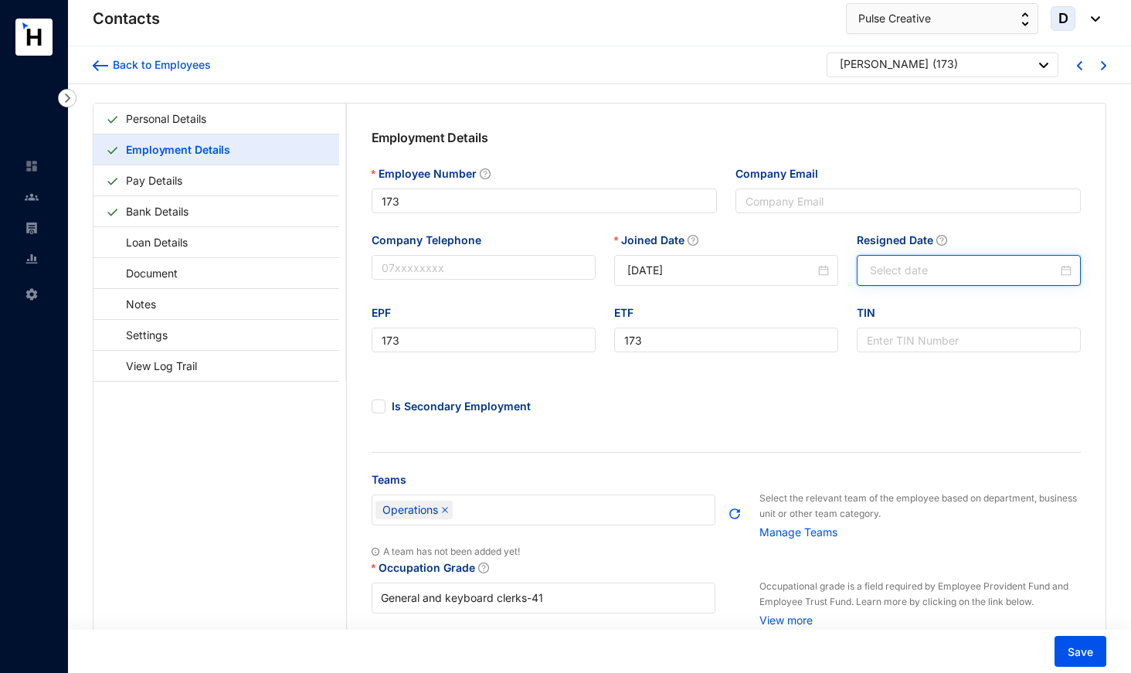
click at [873, 274] on input "Resigned Date" at bounding box center [964, 270] width 188 height 17
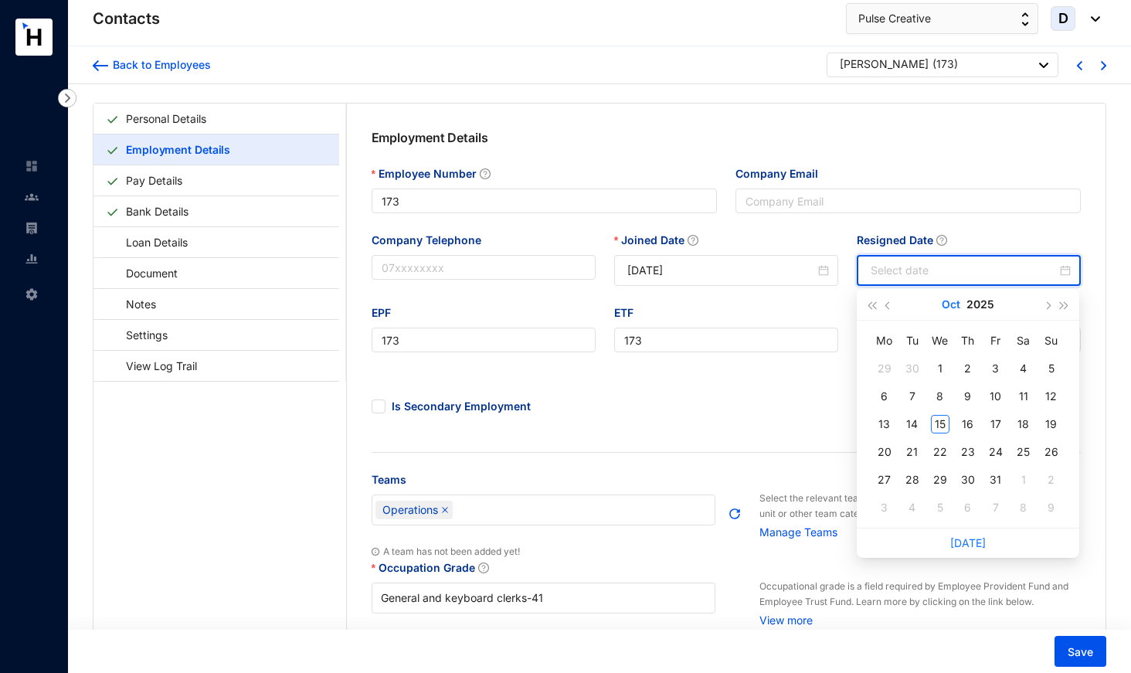
click at [950, 308] on button "Oct" at bounding box center [951, 304] width 19 height 31
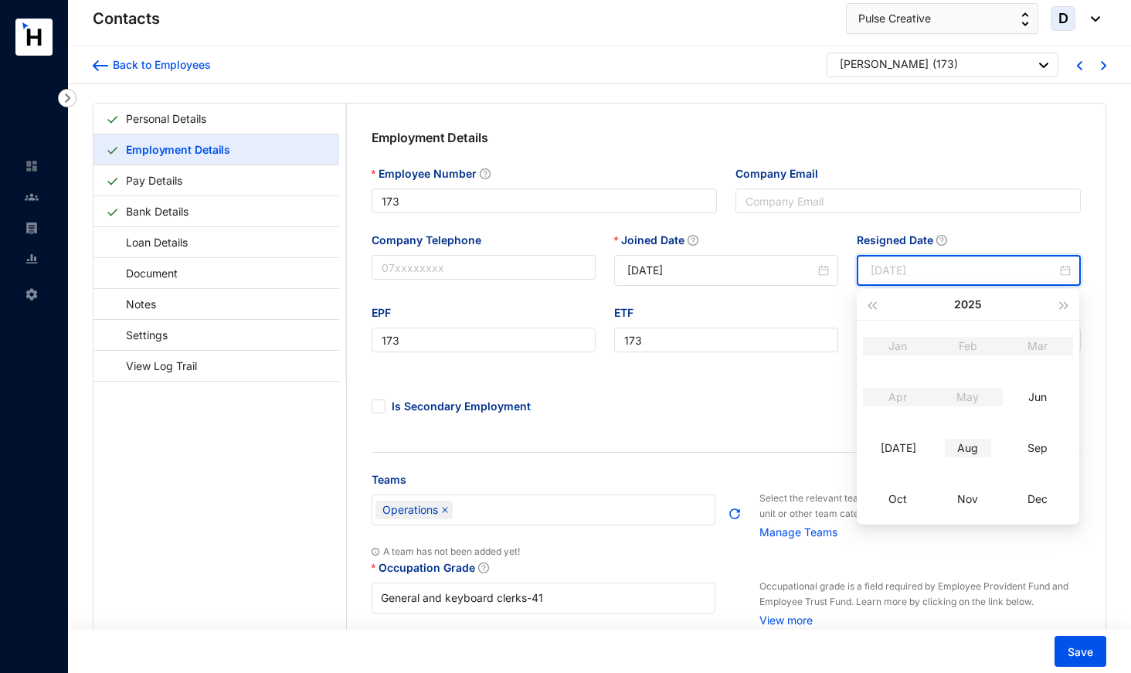
click at [975, 448] on div "Aug" at bounding box center [968, 448] width 46 height 19
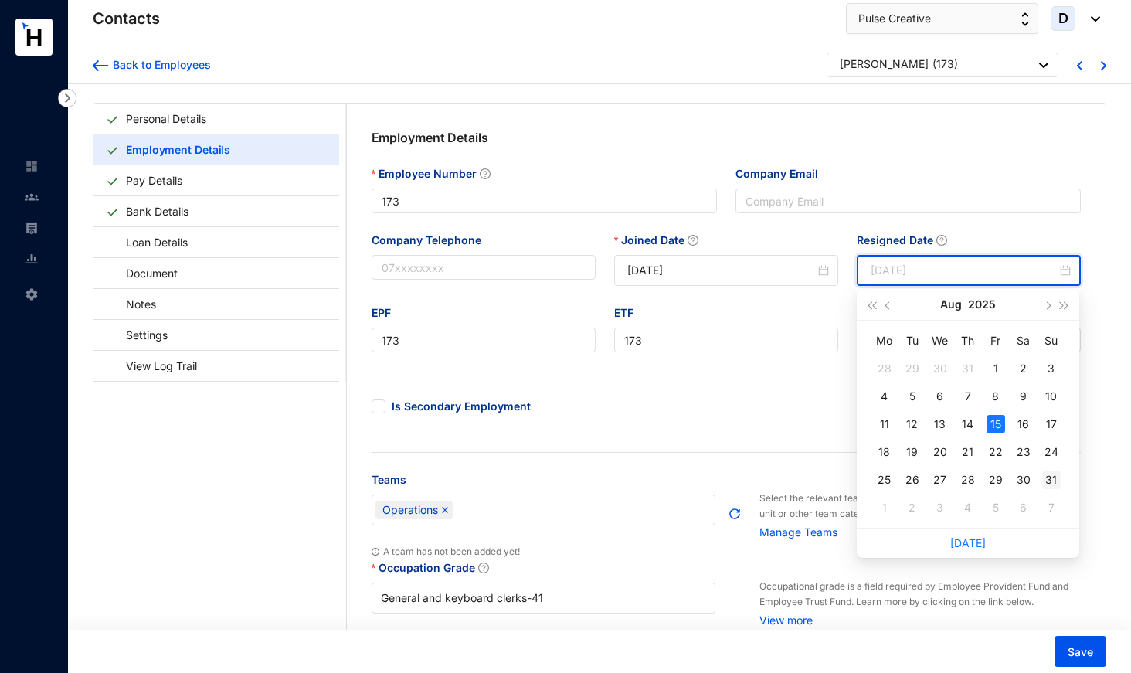
type input "[DATE]"
click at [1049, 479] on div "31" at bounding box center [1051, 480] width 19 height 19
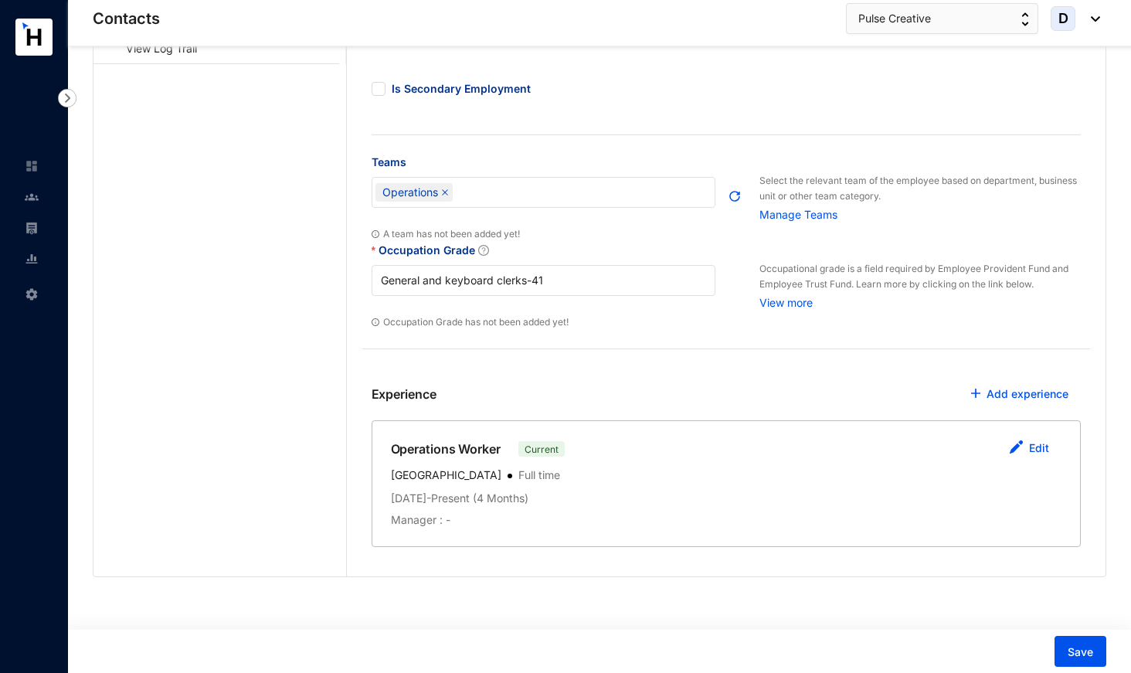
scroll to position [317, 0]
click at [1043, 449] on link "Edit" at bounding box center [1039, 448] width 20 height 13
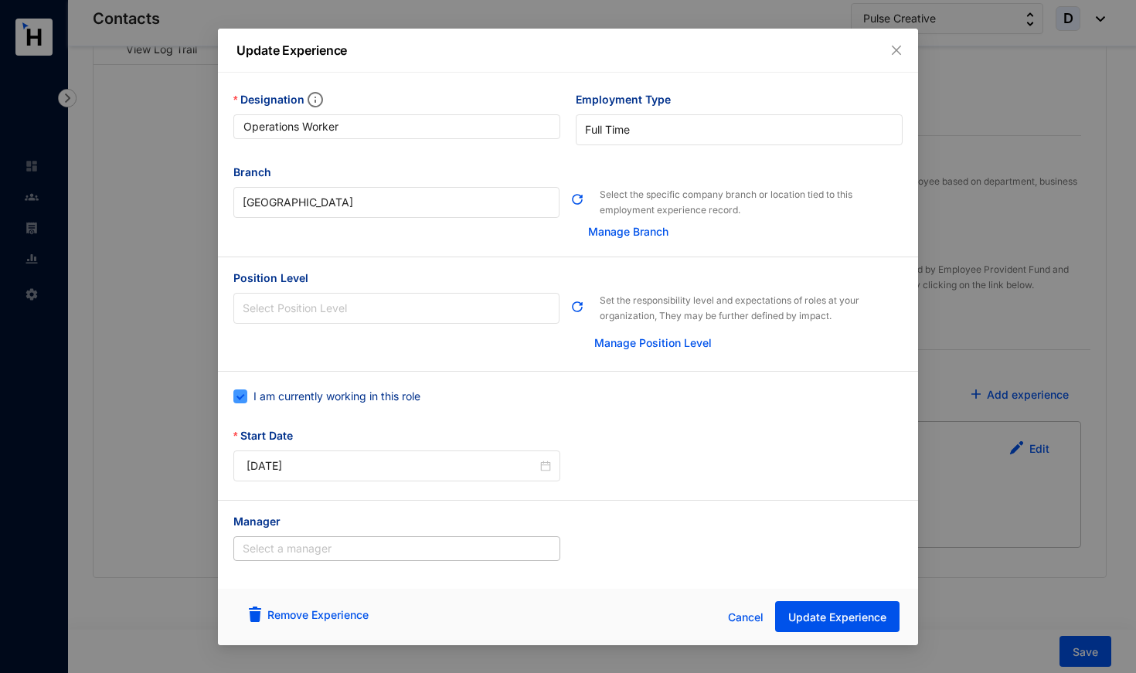
click at [407, 401] on span "I am currently working in this role" at bounding box center [336, 396] width 179 height 17
click at [244, 400] on input "I am currently working in this role" at bounding box center [238, 394] width 11 height 11
checkbox input "false"
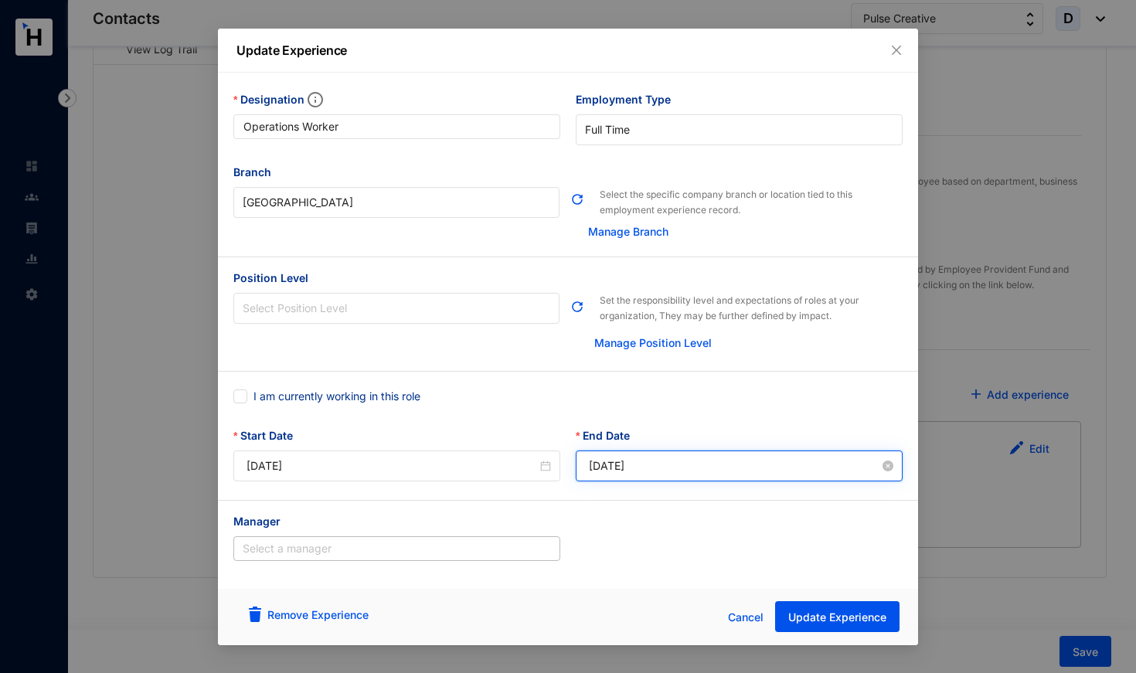
click at [632, 461] on input "[DATE]" at bounding box center [734, 465] width 291 height 17
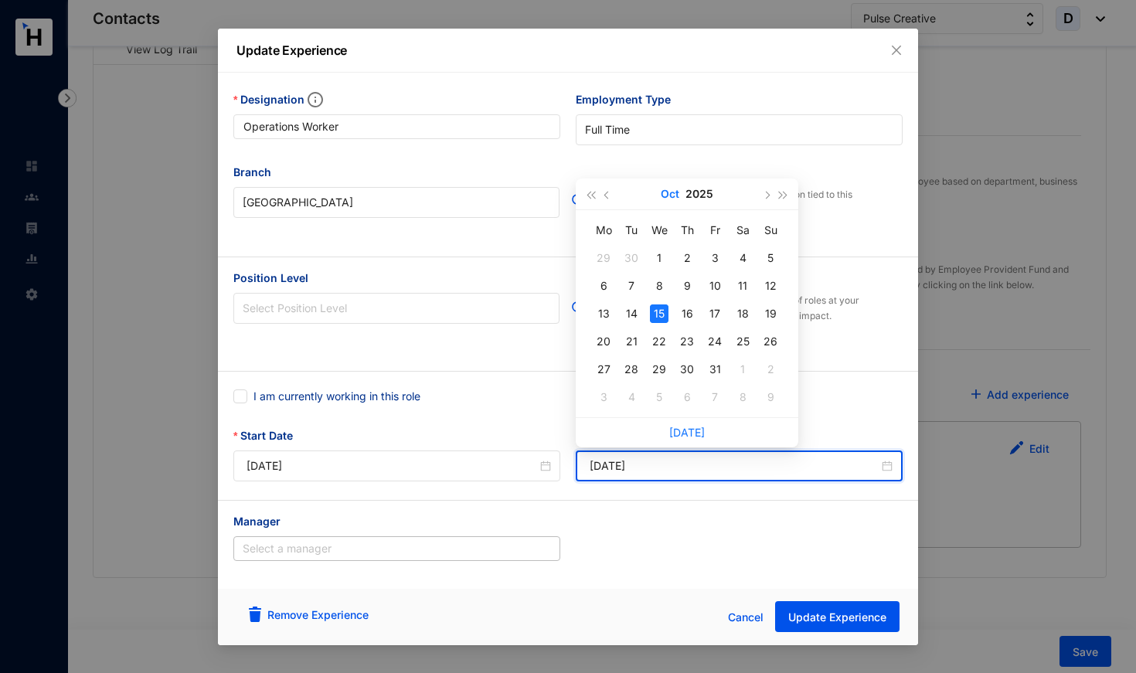
click at [666, 192] on button "Oct" at bounding box center [670, 193] width 19 height 31
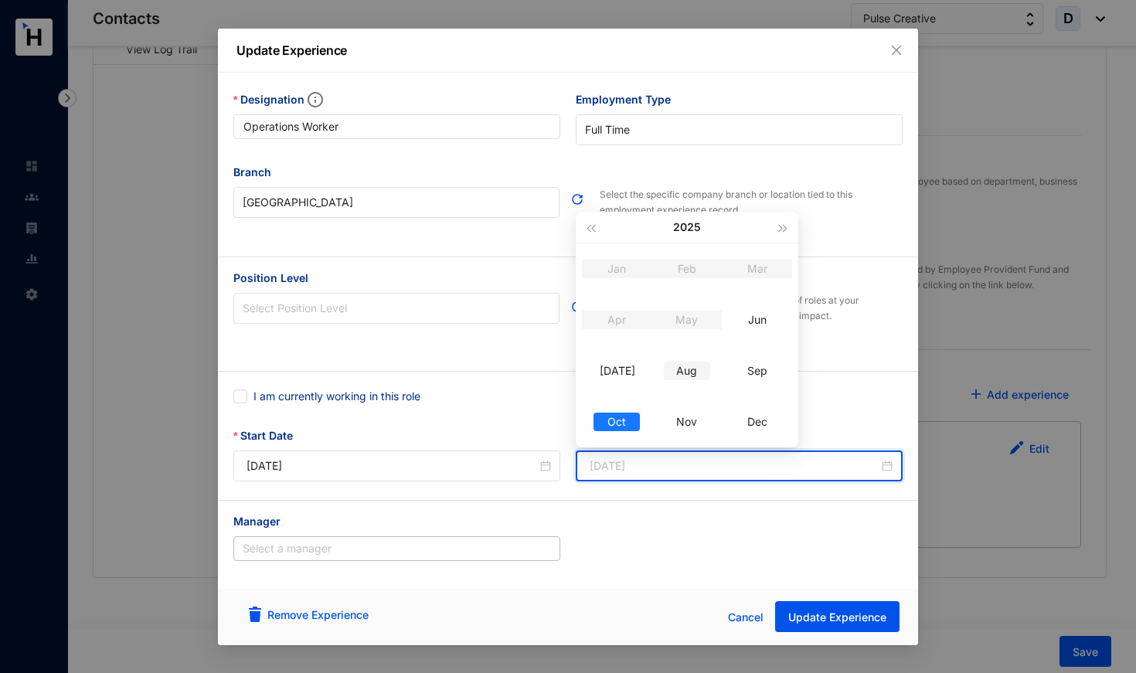
click at [678, 375] on div "Aug" at bounding box center [687, 371] width 46 height 19
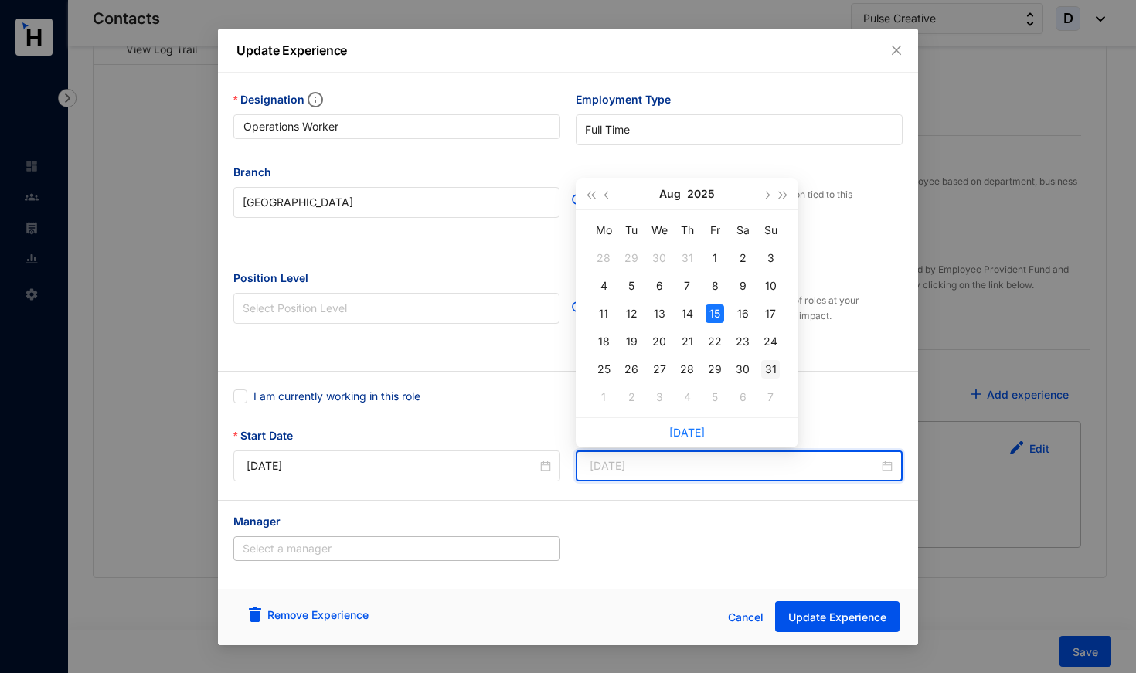
type input "[DATE]"
click at [775, 370] on div "31" at bounding box center [770, 369] width 19 height 19
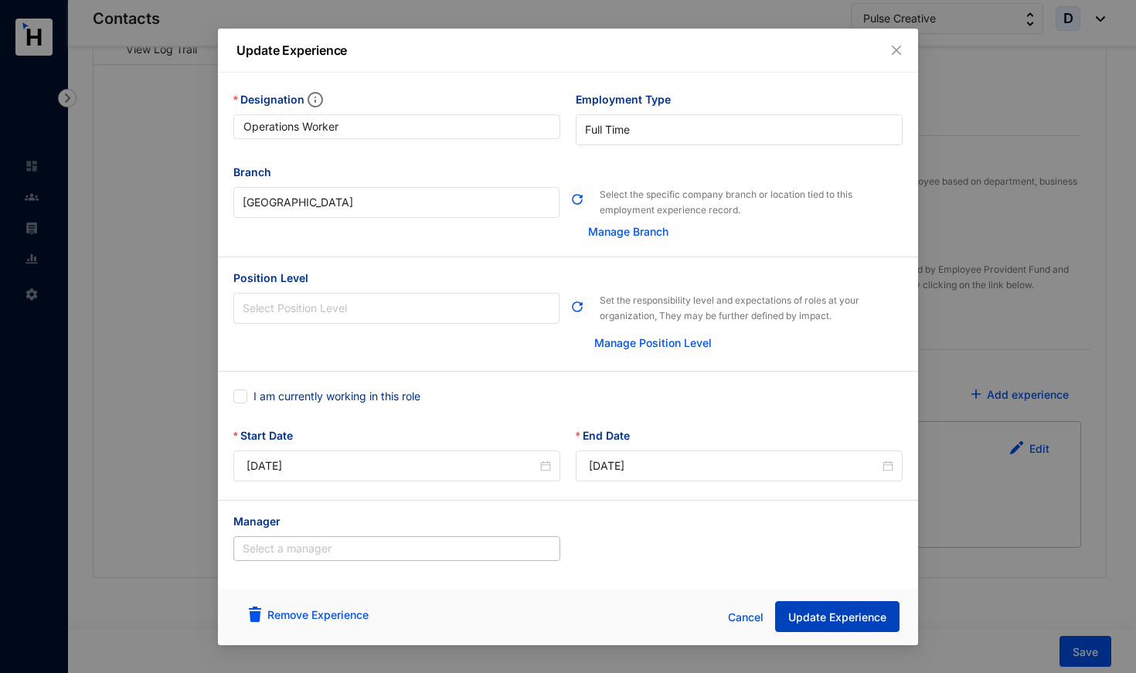
click at [803, 617] on span "Update Experience" at bounding box center [837, 617] width 98 height 15
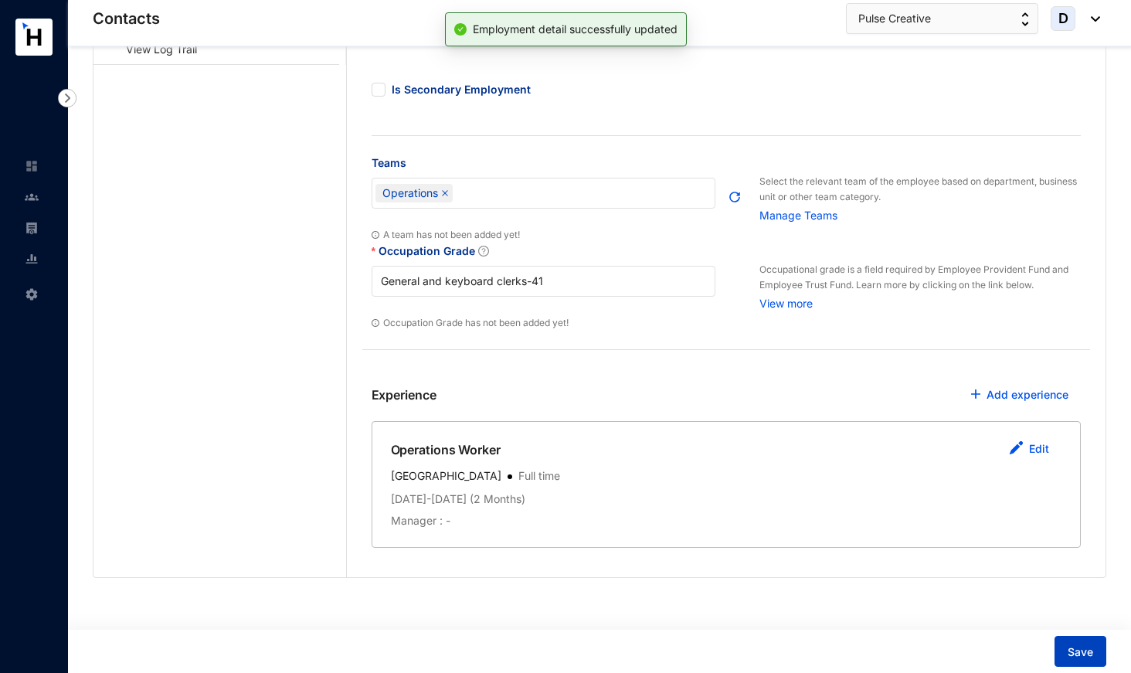
click at [1090, 658] on span "Save" at bounding box center [1080, 651] width 25 height 15
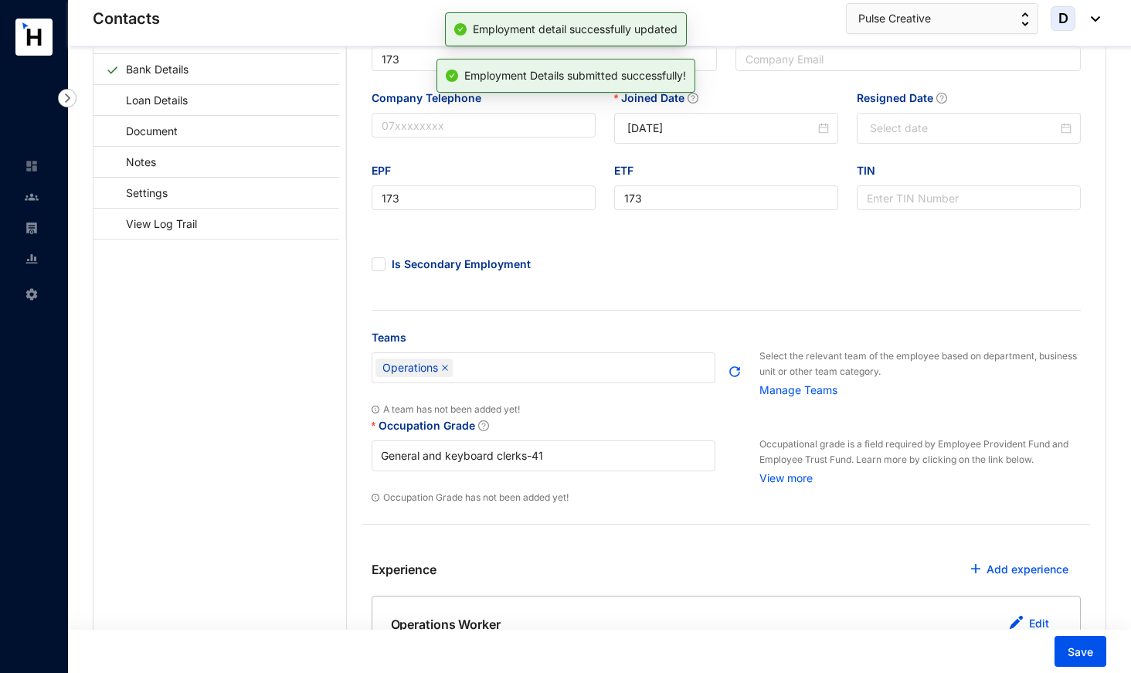
scroll to position [123, 0]
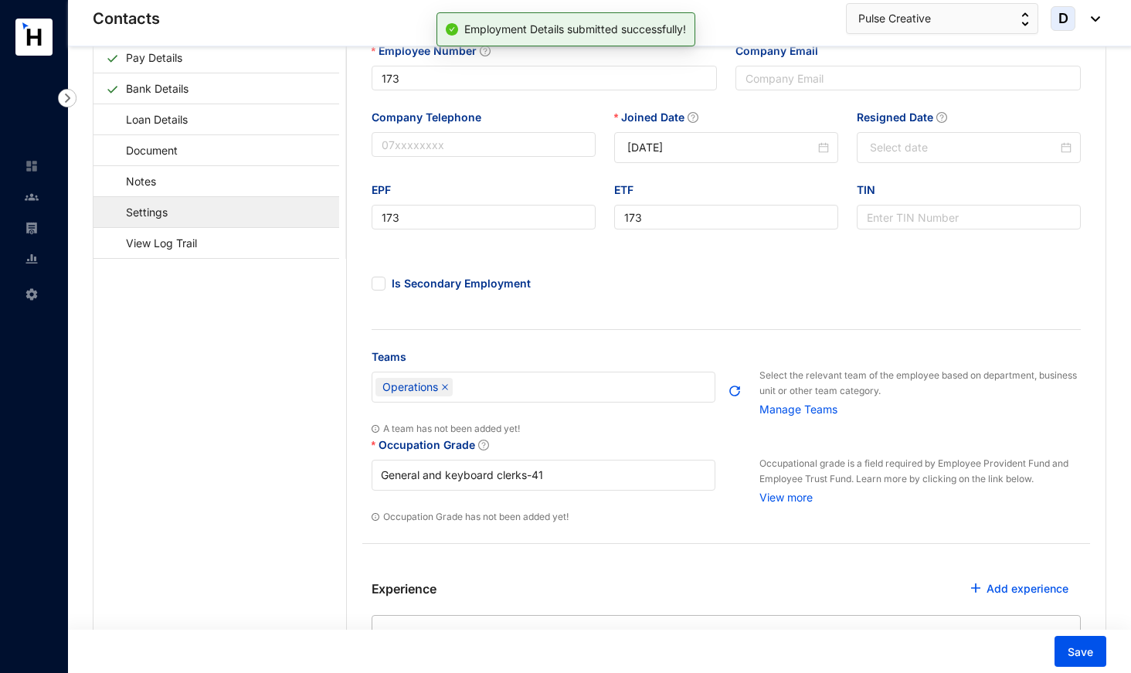
click at [173, 211] on link "Settings" at bounding box center [139, 212] width 67 height 32
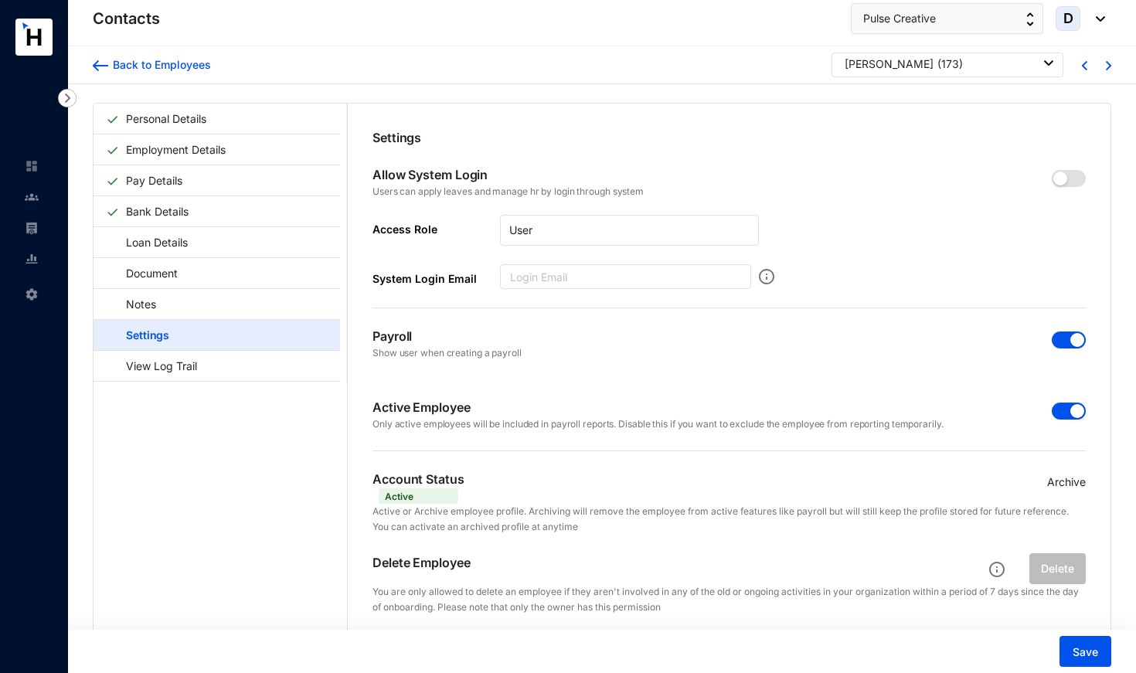
click at [1062, 412] on button "button" at bounding box center [1069, 411] width 34 height 17
click at [1055, 339] on span "button" at bounding box center [1069, 339] width 34 height 17
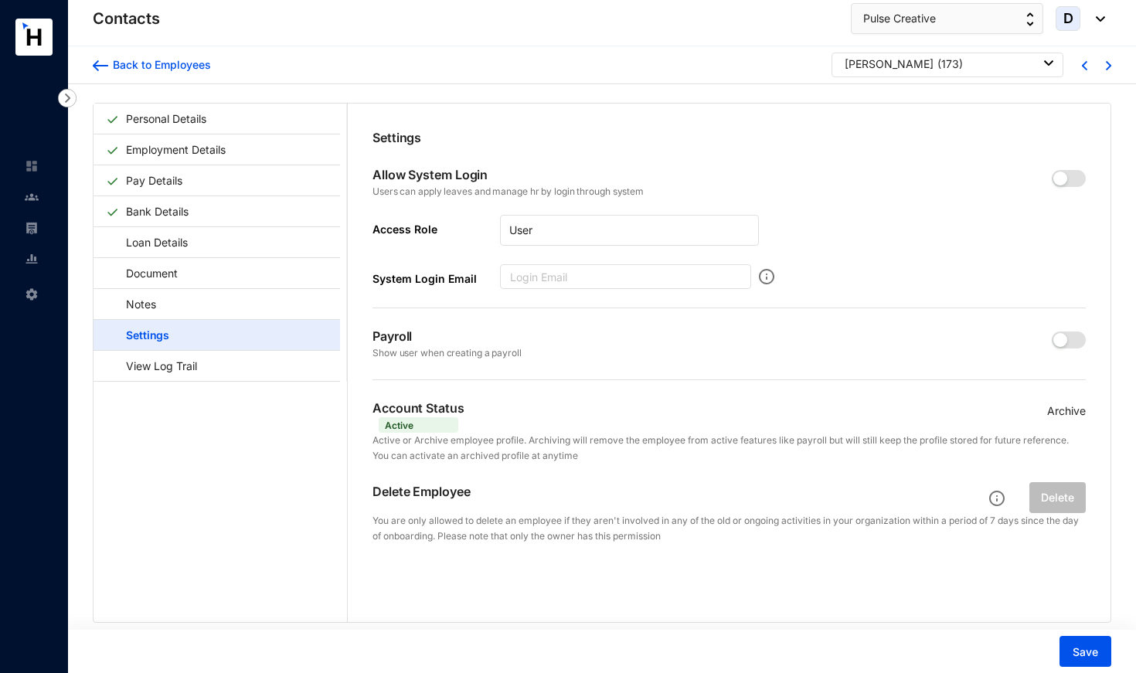
click at [1060, 406] on p "Archive" at bounding box center [1066, 411] width 39 height 17
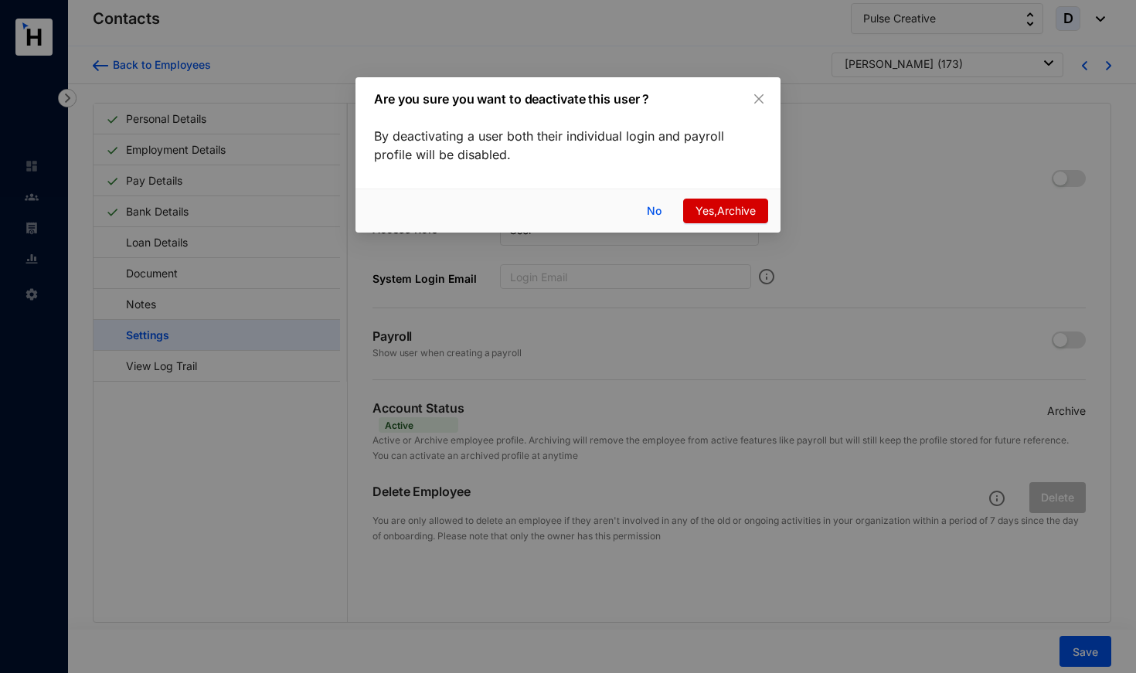
click at [699, 210] on span "Yes,Archive" at bounding box center [725, 210] width 60 height 17
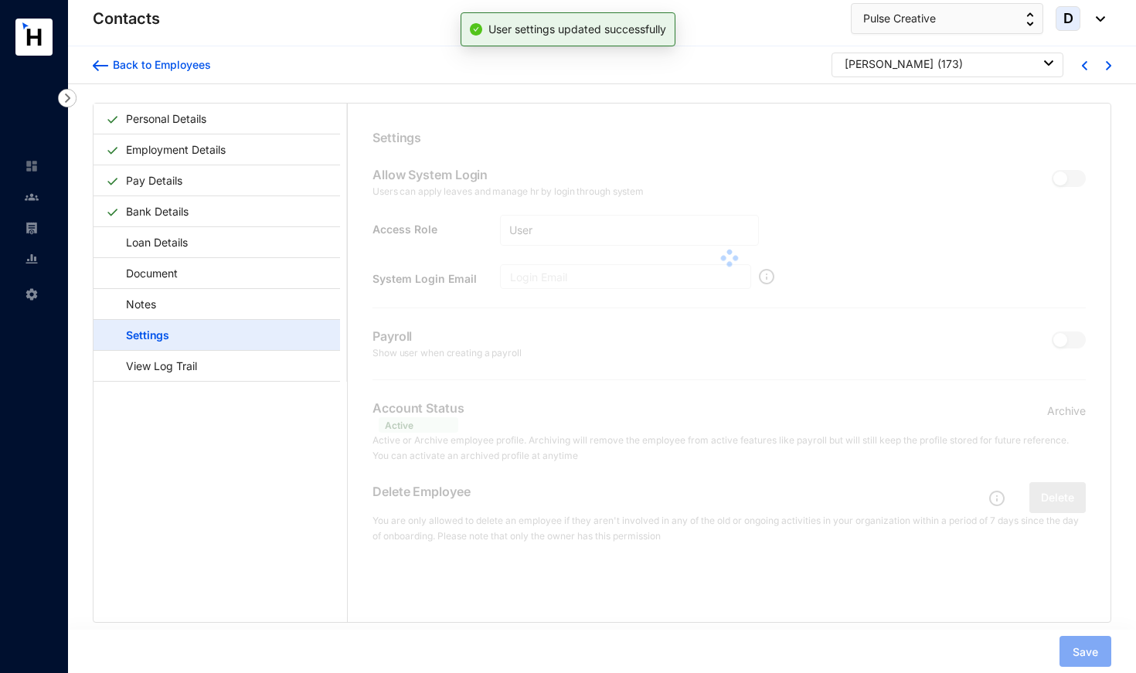
click at [1083, 657] on div "Personal Details Employment Details Pay Details Bank Details Loan Details Docum…" at bounding box center [602, 397] width 1068 height 627
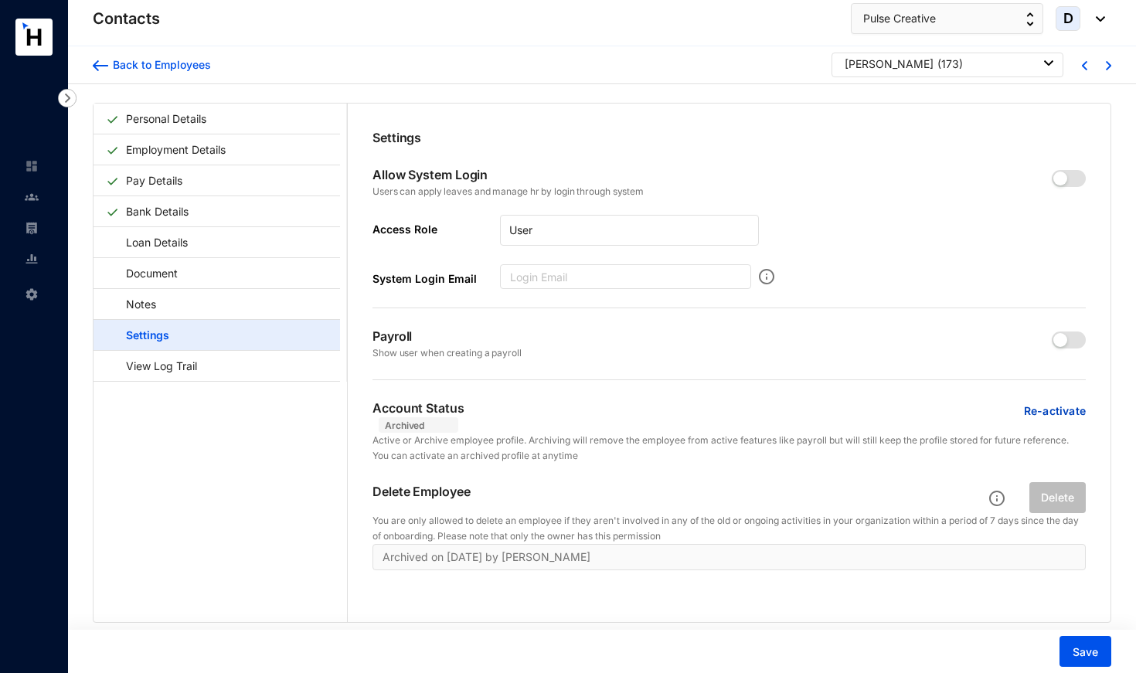
click at [902, 72] on div "[PERSON_NAME] ( 173 )" at bounding box center [947, 65] width 232 height 25
click at [902, 61] on div "[PERSON_NAME]" at bounding box center [889, 63] width 89 height 15
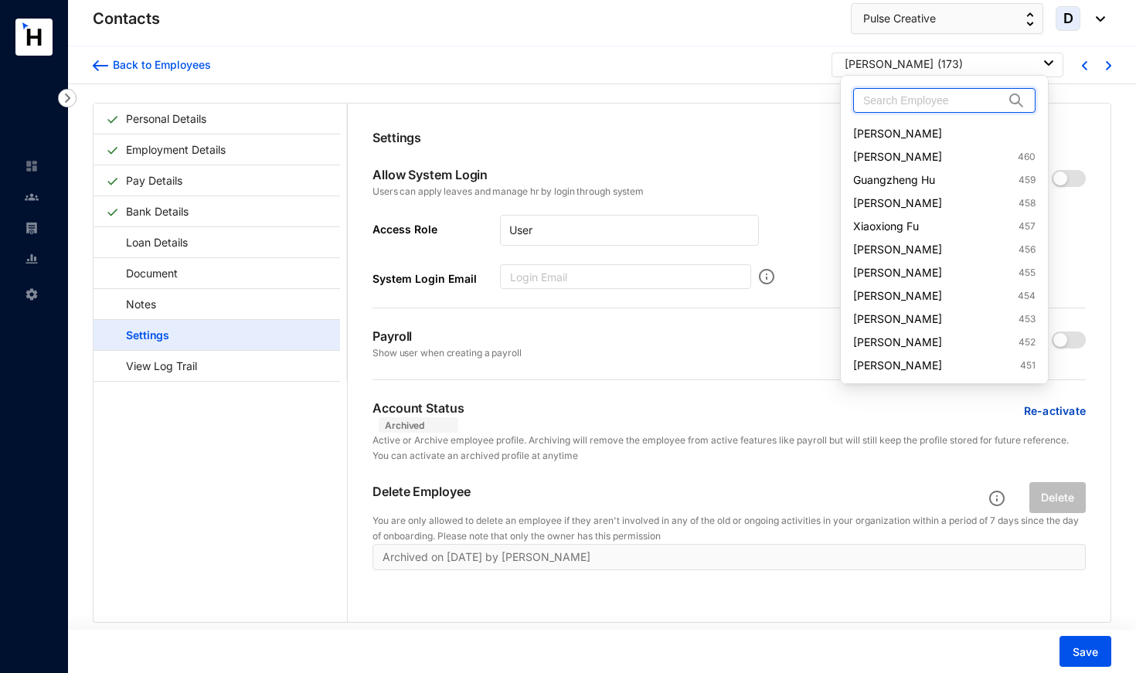
click at [896, 105] on input "text" at bounding box center [933, 100] width 141 height 23
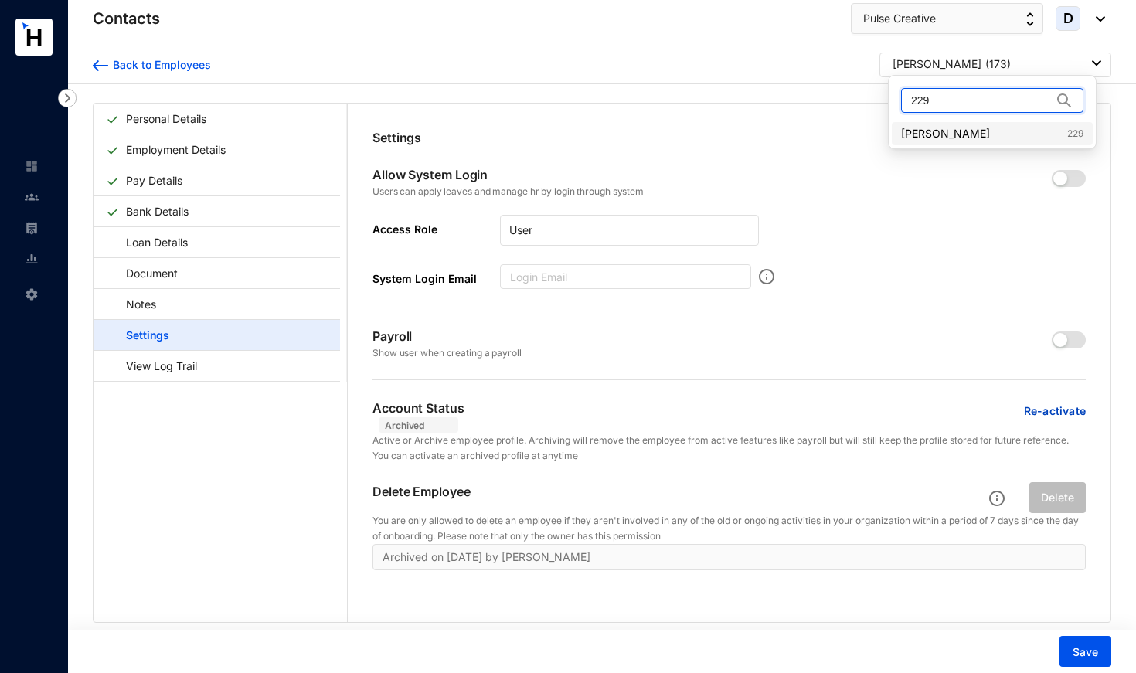
type input "229"
click at [935, 130] on link "[PERSON_NAME] 229" at bounding box center [992, 133] width 182 height 15
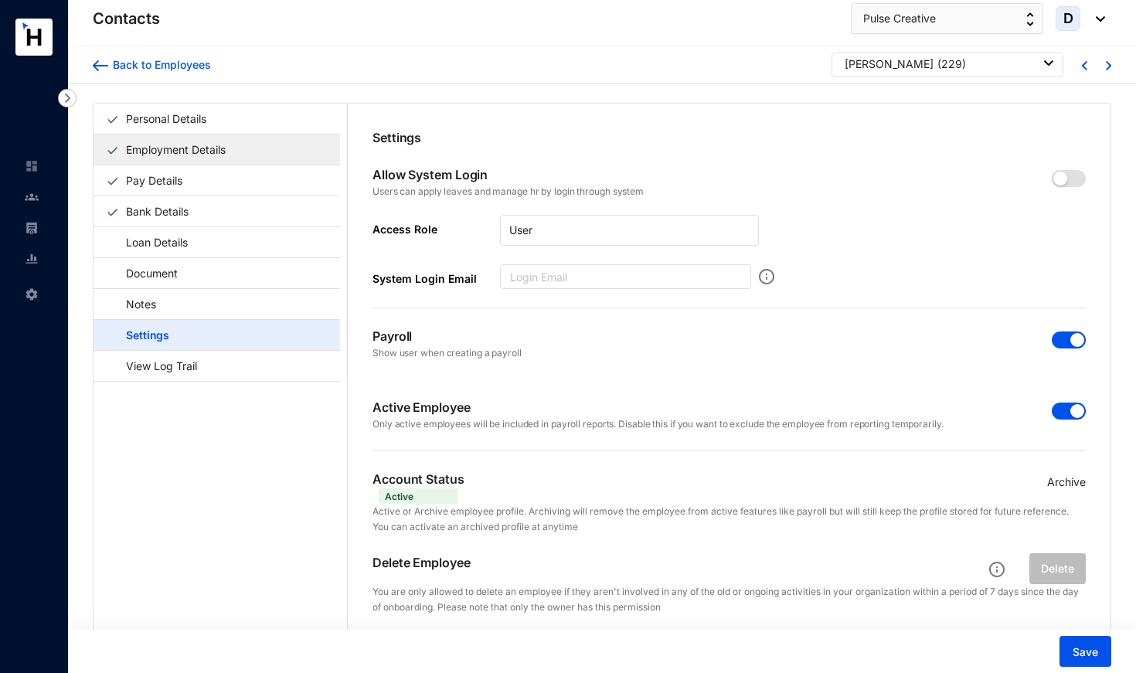
click at [232, 146] on link "Employment Details" at bounding box center [176, 150] width 112 height 32
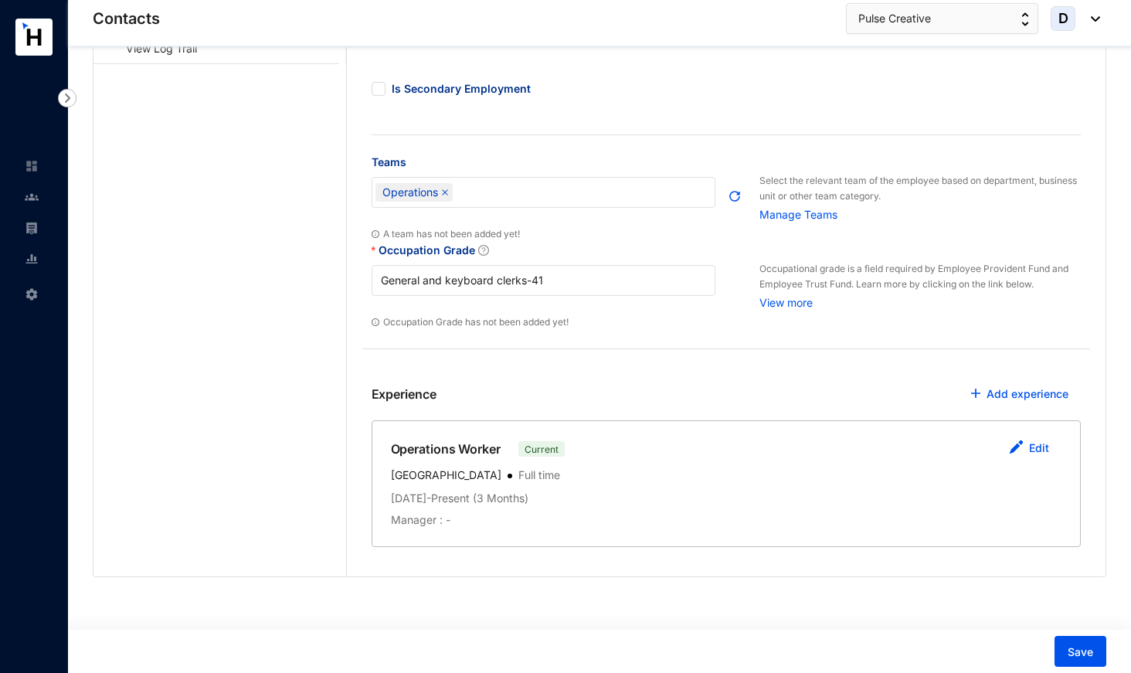
scroll to position [317, 0]
click at [1042, 450] on link "Edit" at bounding box center [1039, 448] width 20 height 13
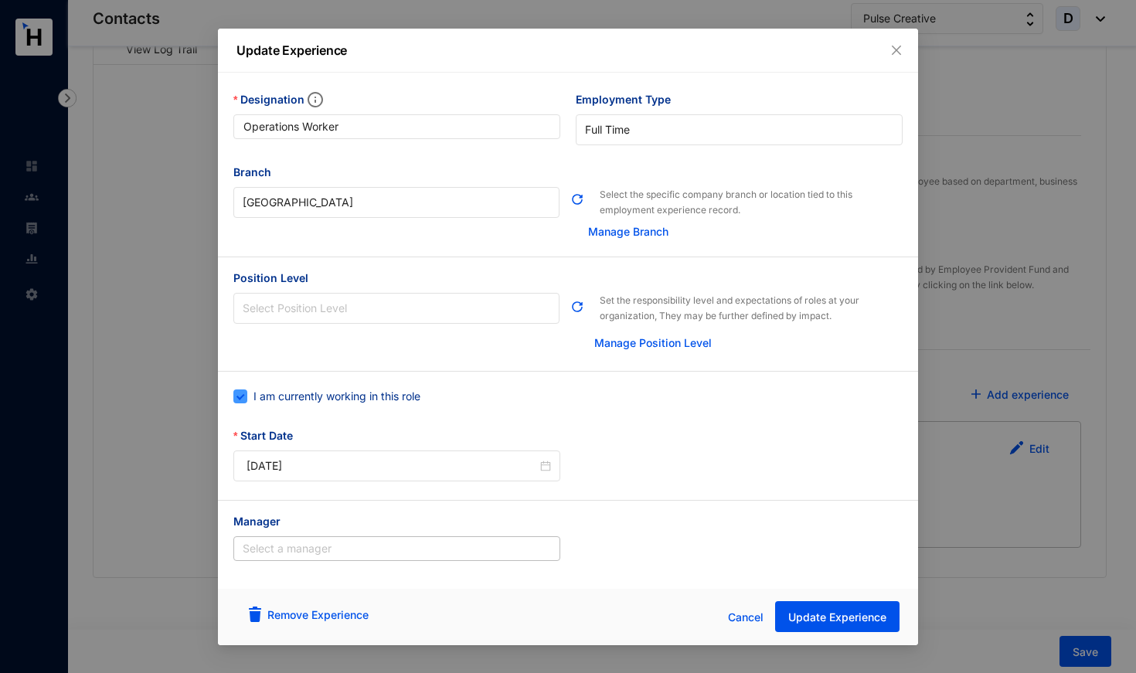
click at [362, 403] on span "I am currently working in this role" at bounding box center [336, 396] width 179 height 17
click at [244, 400] on input "I am currently working in this role" at bounding box center [238, 394] width 11 height 11
checkbox input "false"
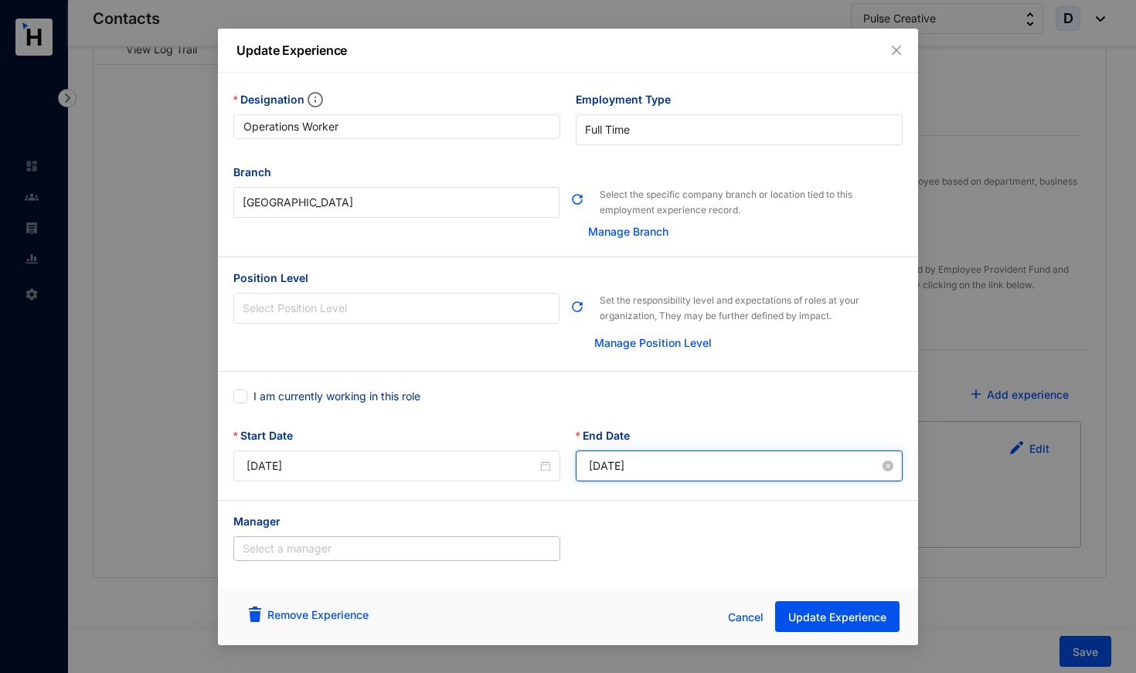
click at [624, 464] on input "[DATE]" at bounding box center [734, 465] width 291 height 17
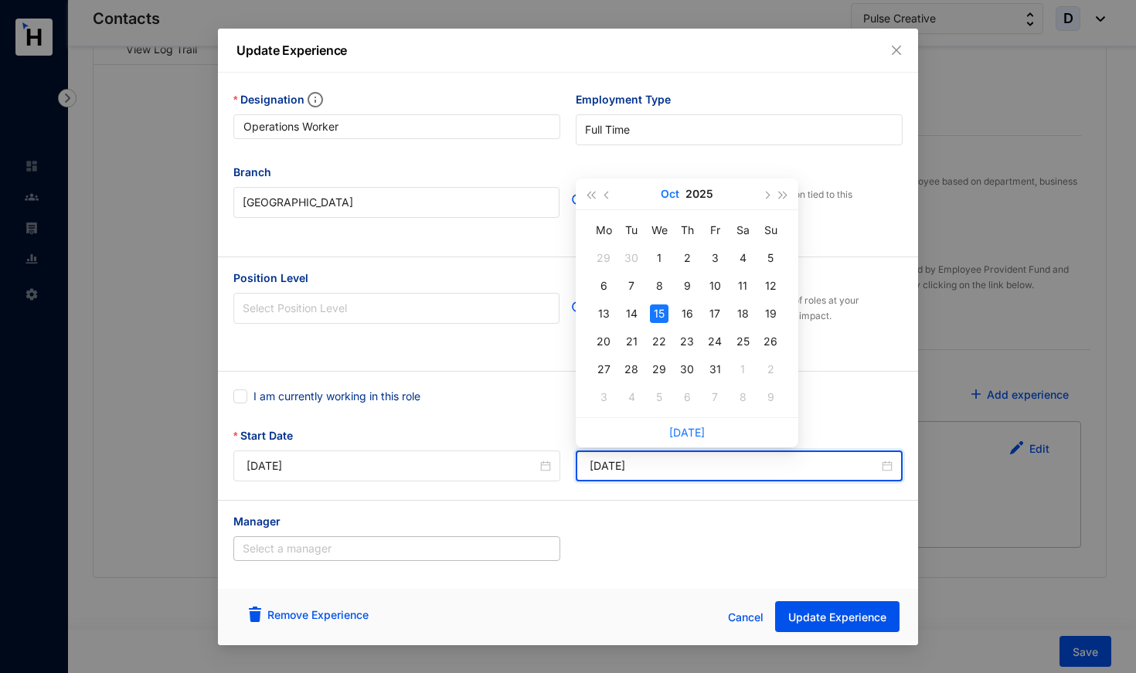
click at [669, 194] on button "Oct" at bounding box center [670, 193] width 19 height 31
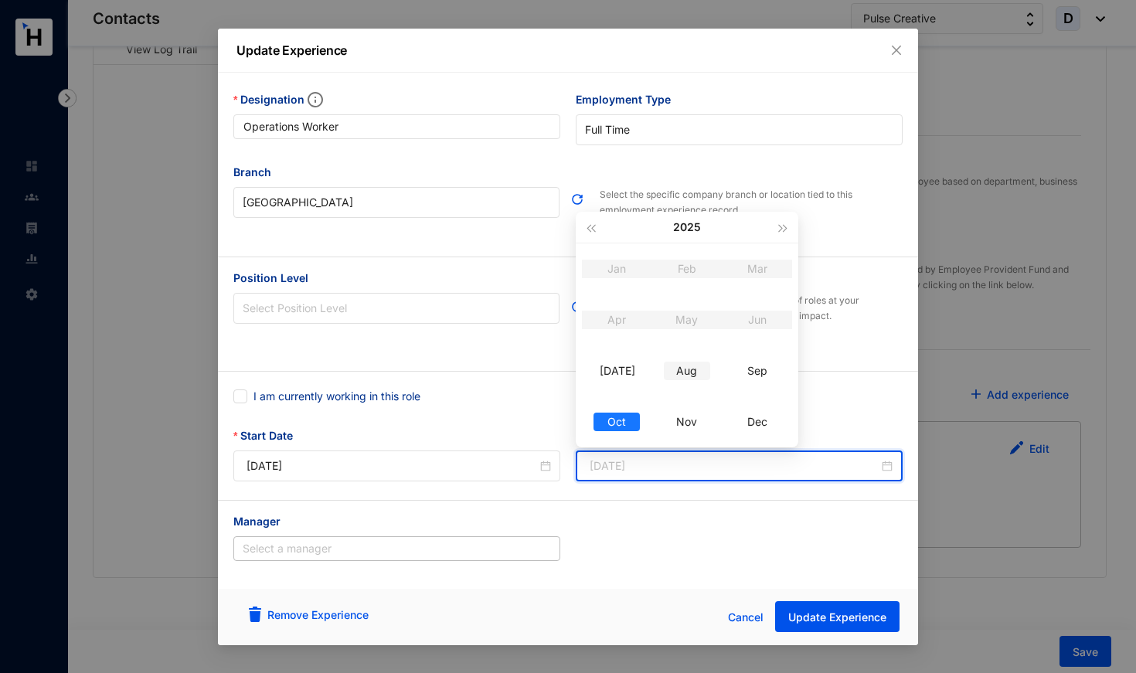
click at [687, 369] on div "Aug" at bounding box center [687, 371] width 46 height 19
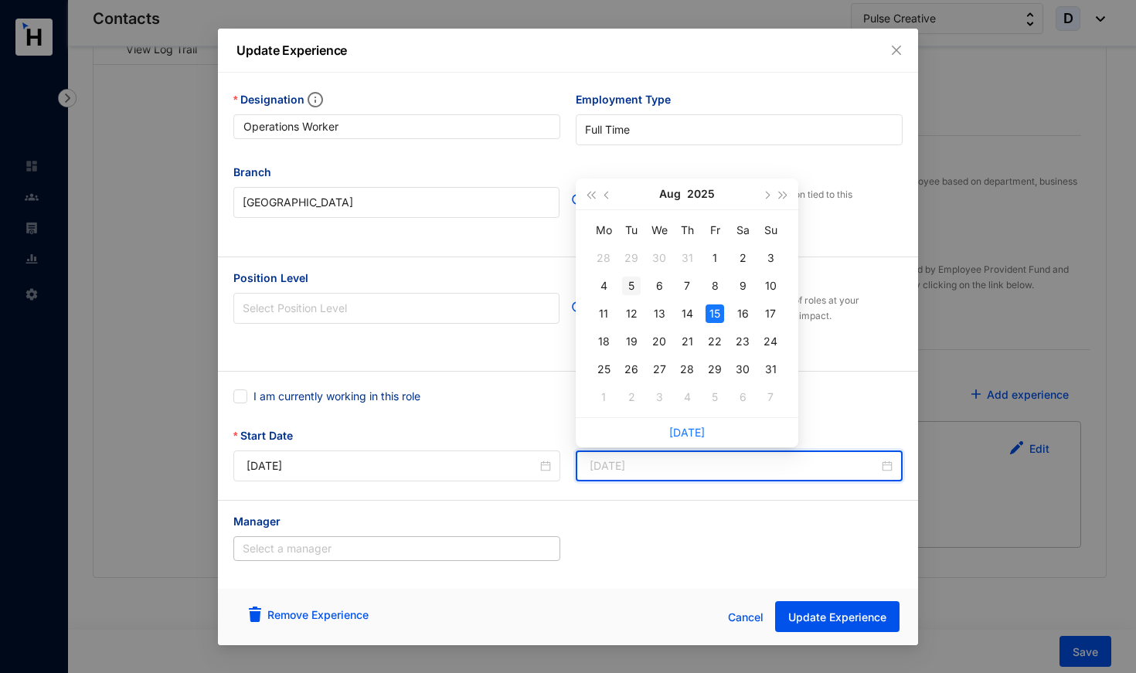
click at [627, 285] on div "5" at bounding box center [631, 286] width 19 height 19
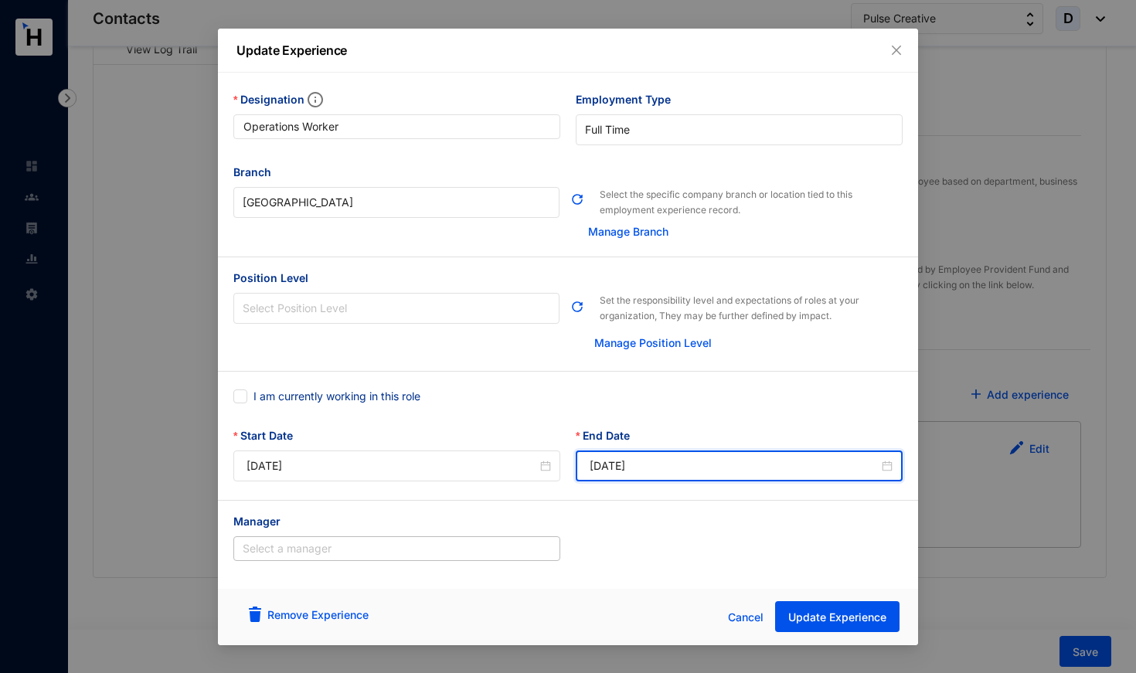
type input "[DATE]"
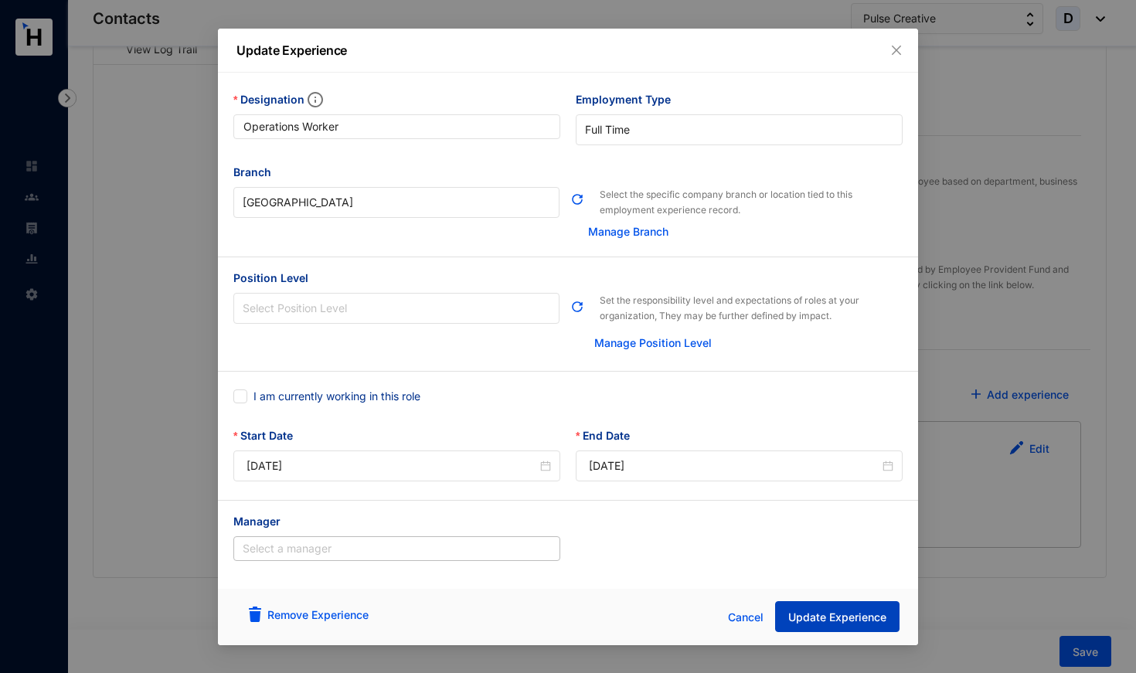
click at [827, 620] on span "Update Experience" at bounding box center [837, 617] width 98 height 15
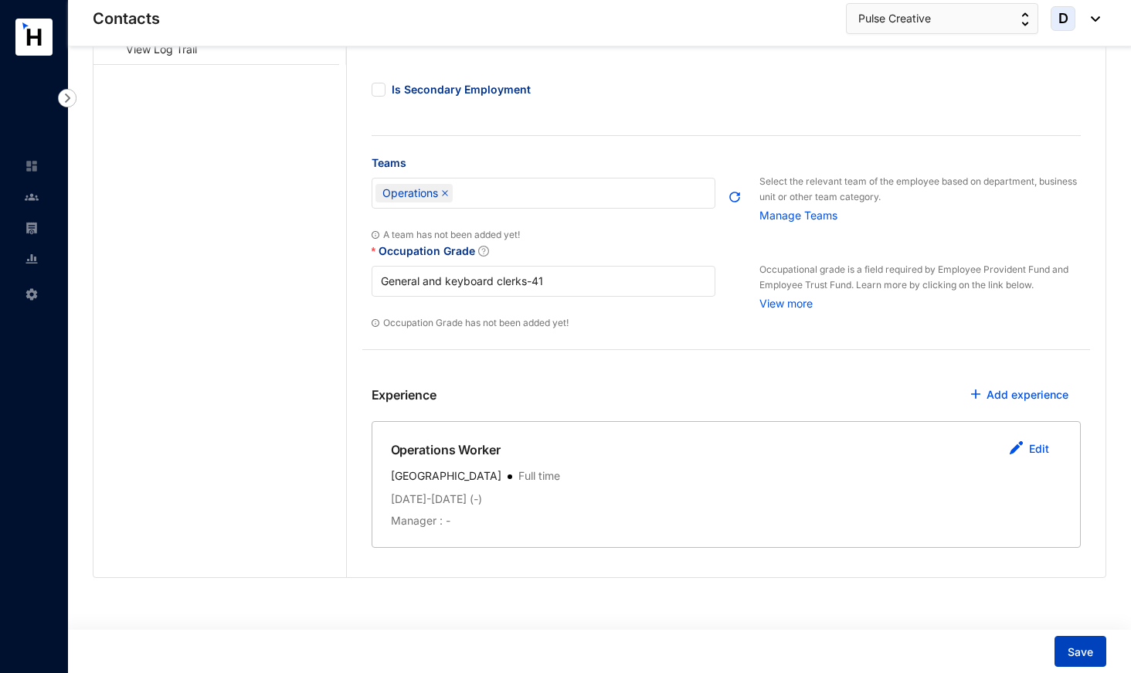
click at [1092, 651] on span "Save" at bounding box center [1080, 651] width 25 height 15
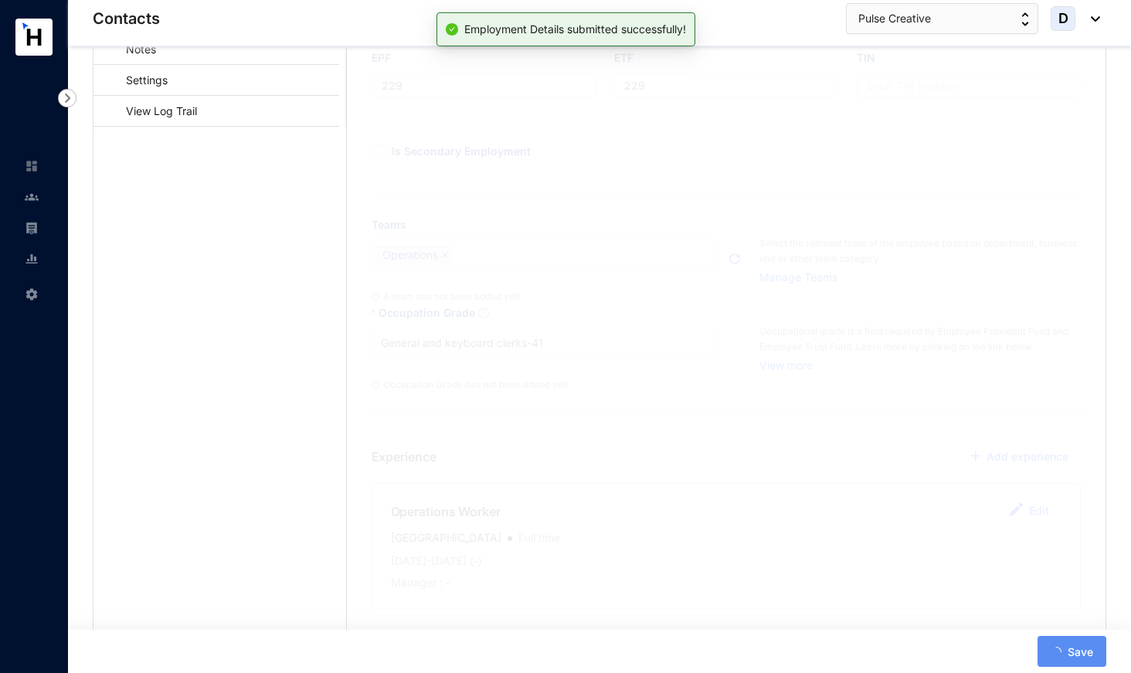
scroll to position [253, 0]
click at [173, 76] on link "Settings" at bounding box center [139, 82] width 67 height 32
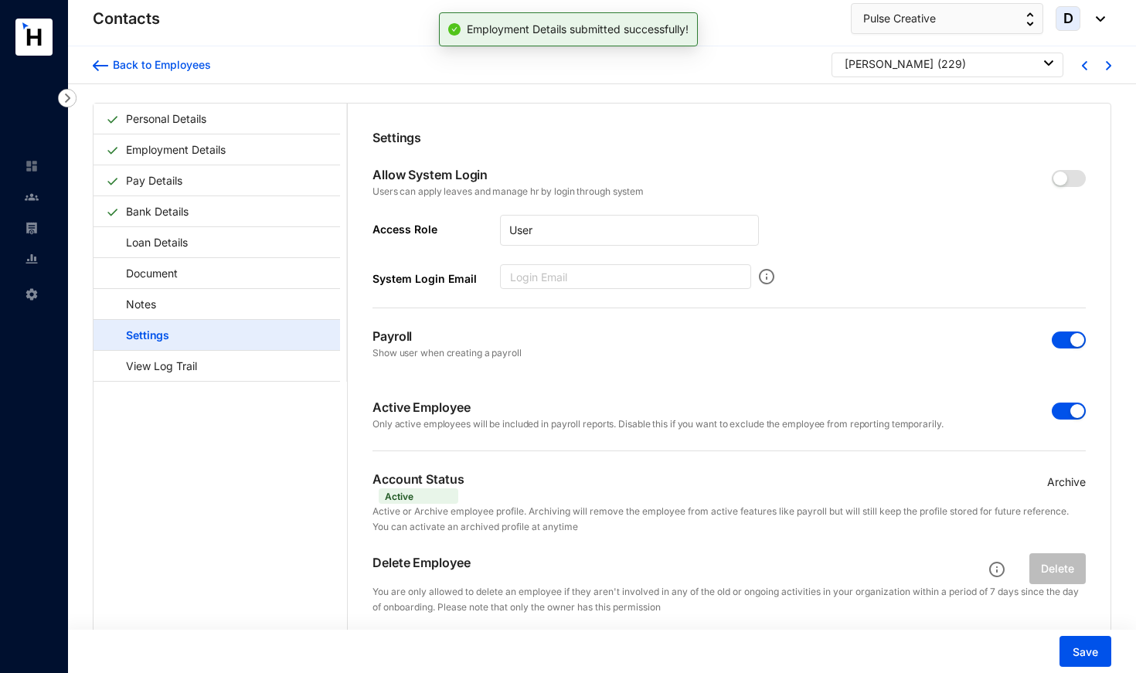
click at [1055, 410] on span "button" at bounding box center [1069, 411] width 34 height 17
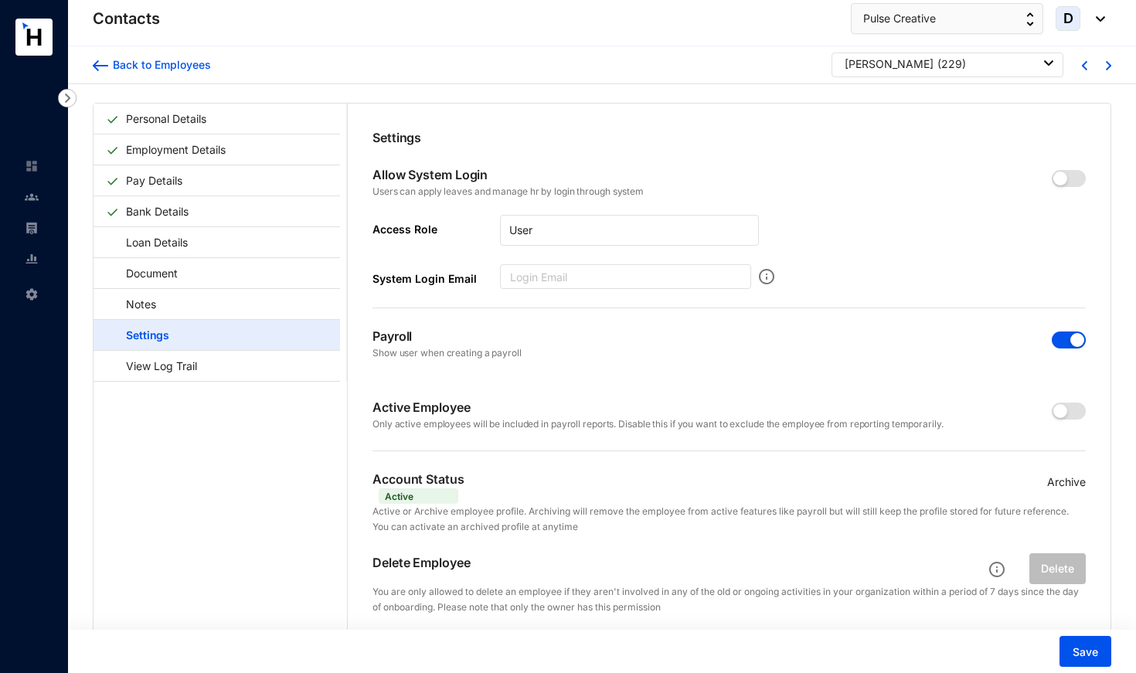
click at [1062, 330] on div at bounding box center [1069, 339] width 34 height 18
click at [1062, 335] on span "button" at bounding box center [1069, 339] width 34 height 17
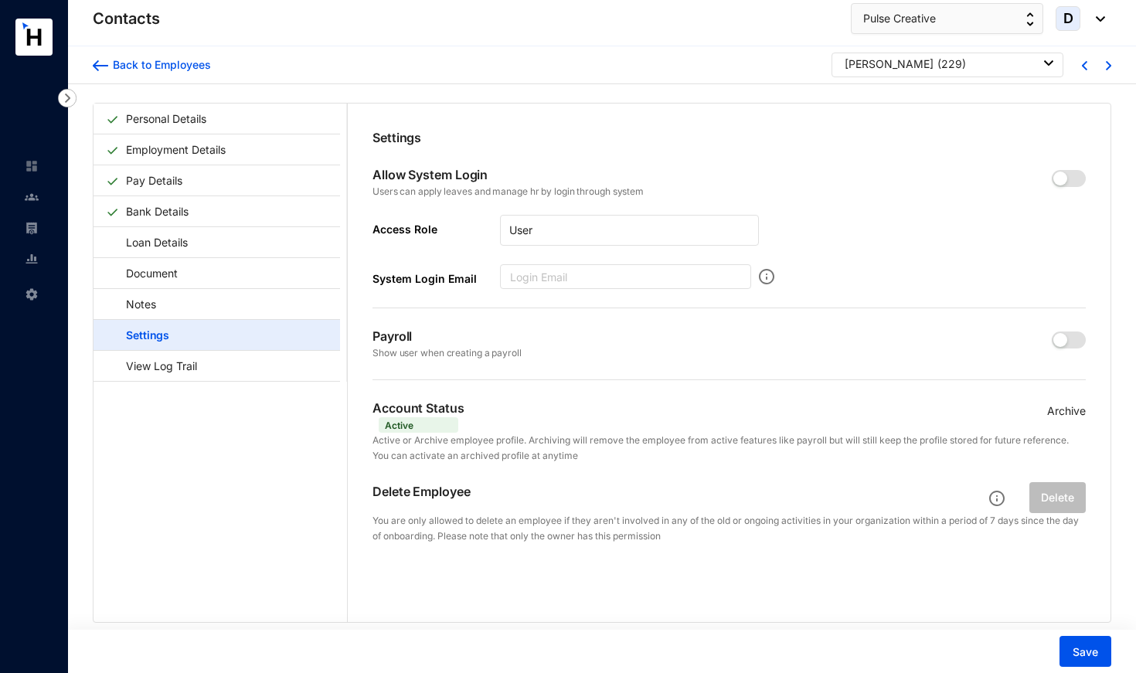
click at [1062, 415] on p "Archive" at bounding box center [1066, 411] width 39 height 17
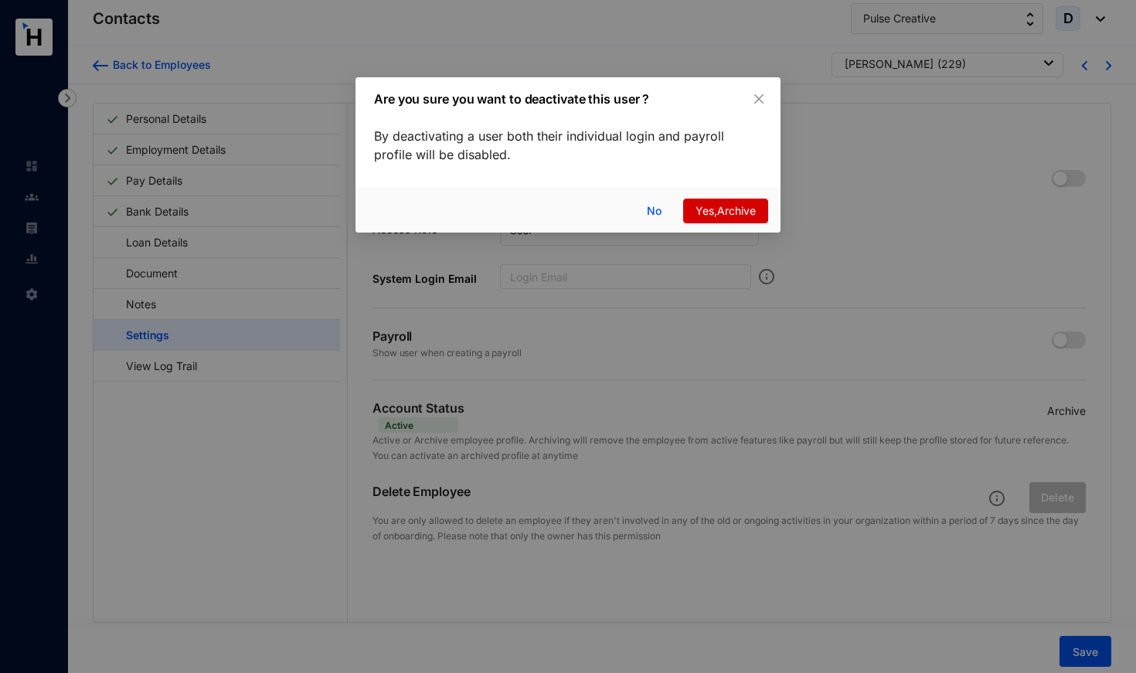
click at [742, 206] on span "Yes,Archive" at bounding box center [725, 210] width 60 height 17
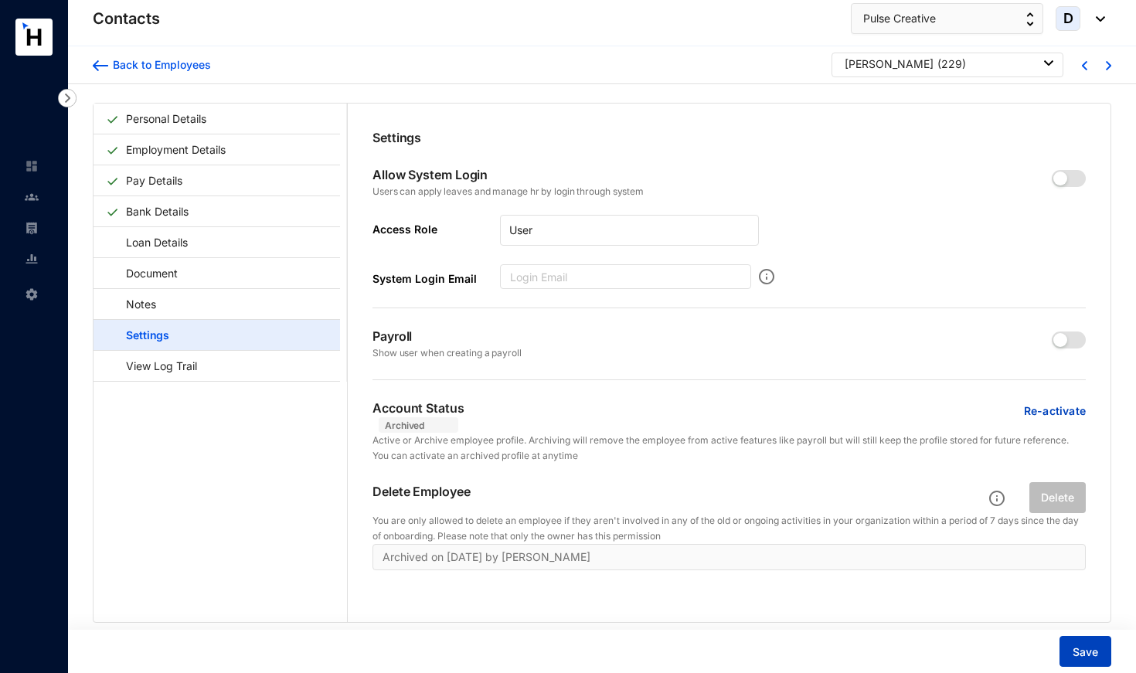
click at [1087, 650] on span "Save" at bounding box center [1084, 651] width 25 height 15
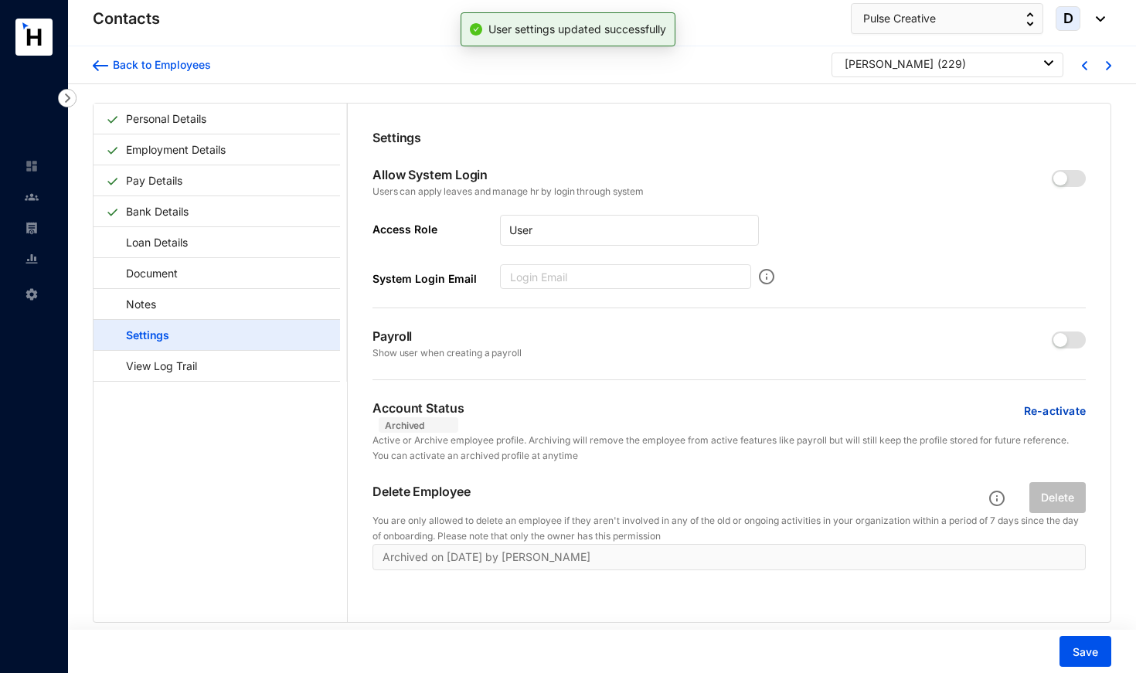
click at [934, 66] on div "[PERSON_NAME] ( 229 )" at bounding box center [949, 63] width 209 height 15
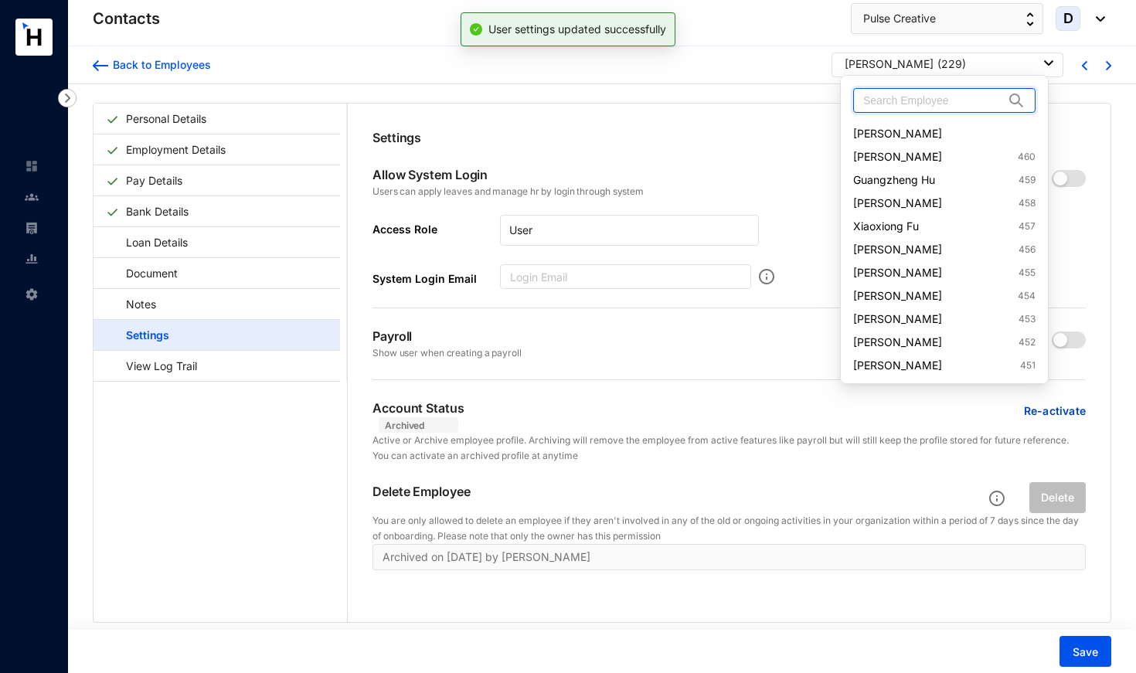
click at [926, 98] on input "text" at bounding box center [933, 100] width 141 height 23
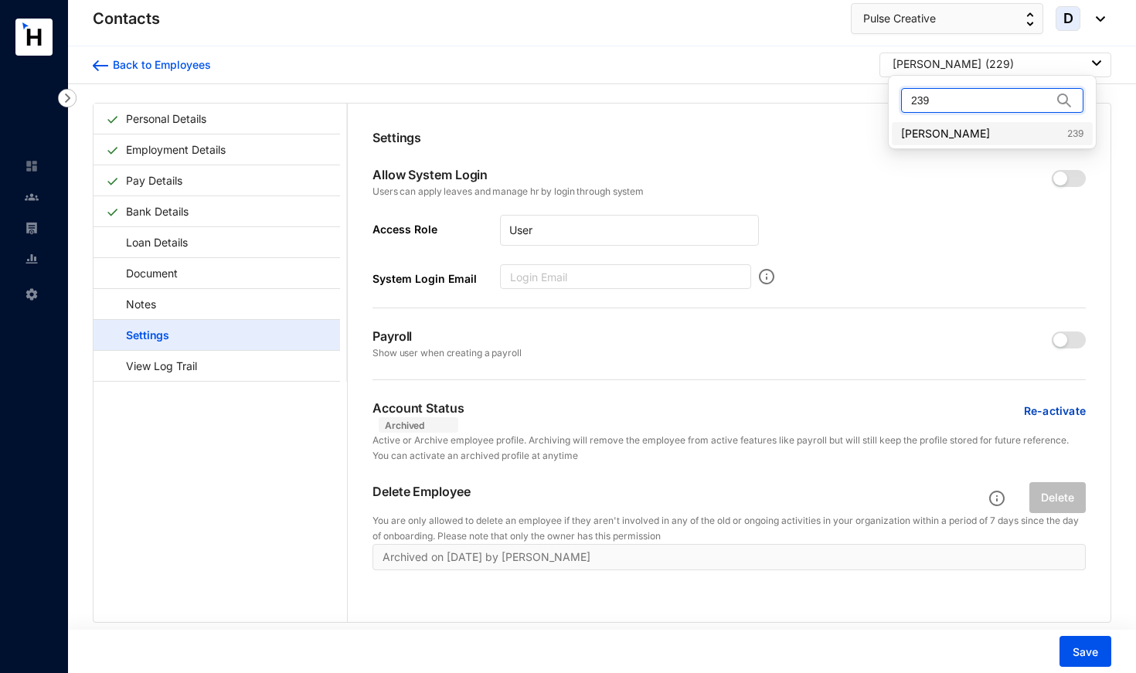
type input "239"
click at [929, 134] on link "[PERSON_NAME] 239" at bounding box center [992, 133] width 182 height 15
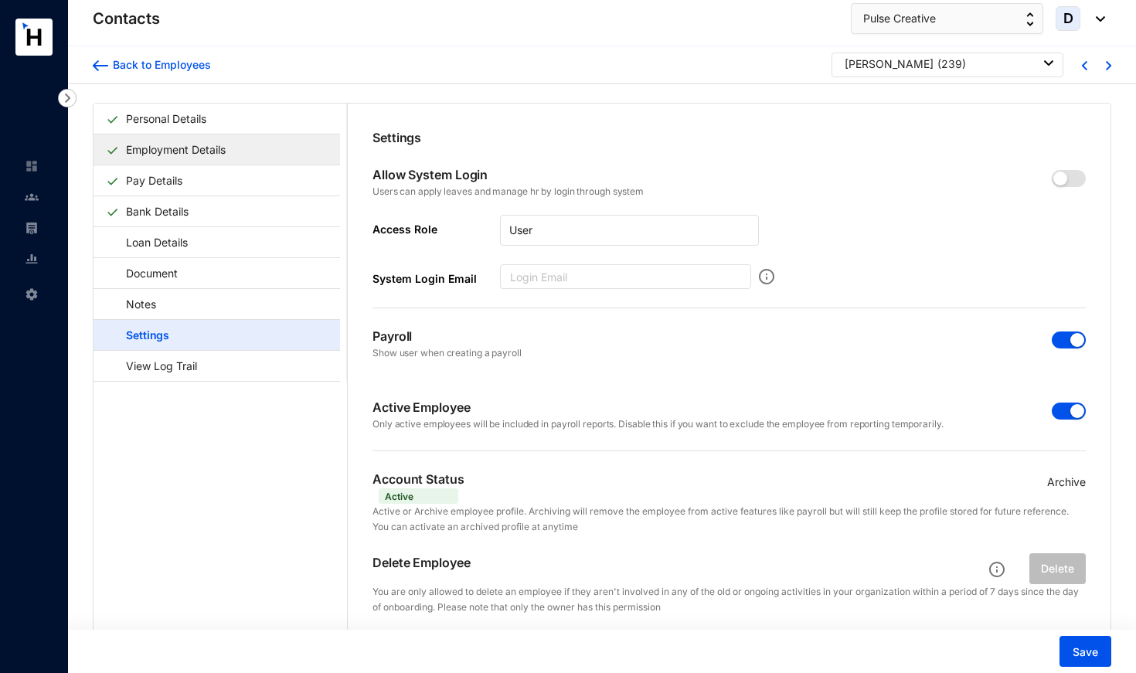
click at [216, 152] on link "Employment Details" at bounding box center [176, 150] width 112 height 32
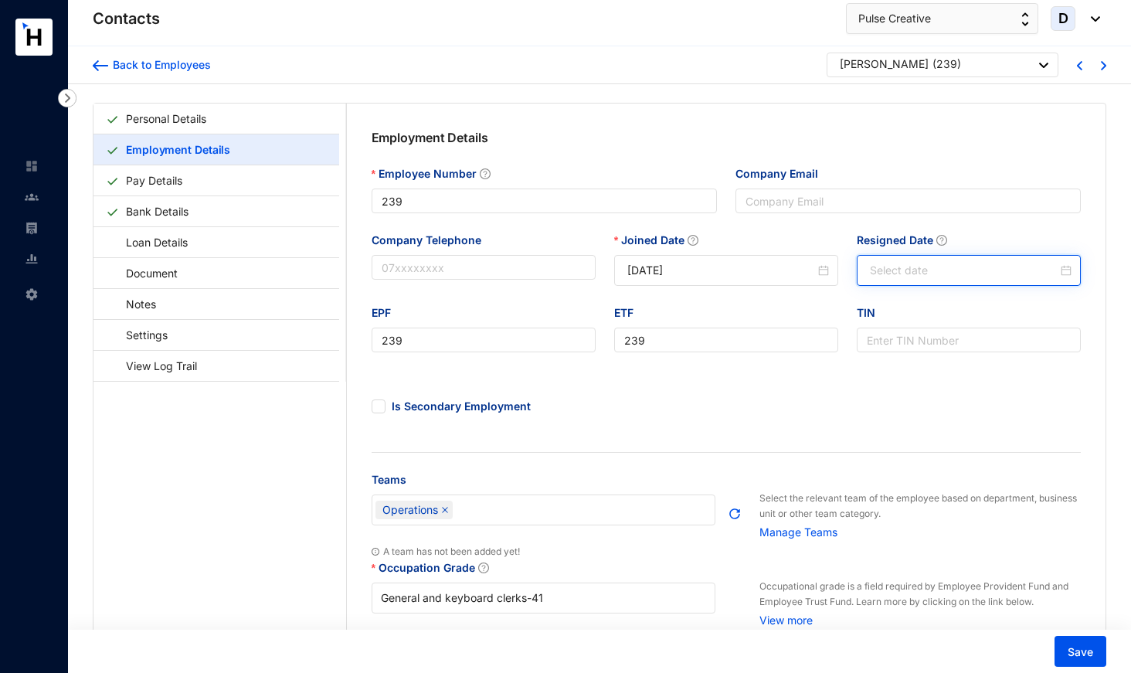
click at [873, 273] on input "Resigned Date" at bounding box center [964, 270] width 188 height 17
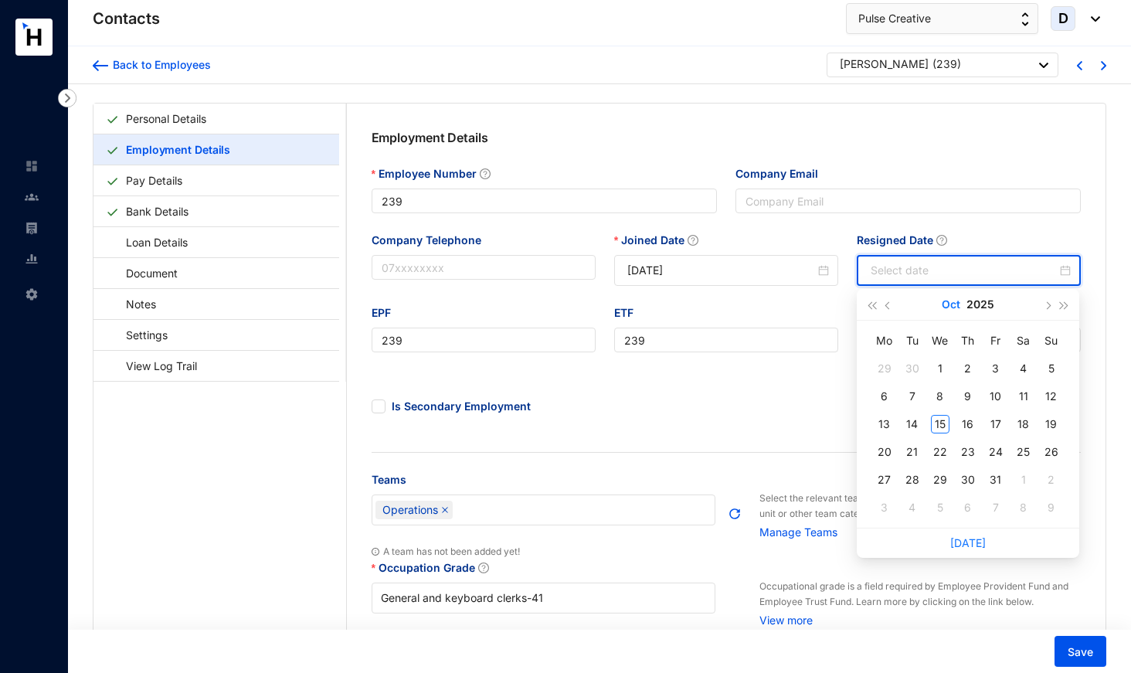
click at [948, 305] on button "Oct" at bounding box center [951, 304] width 19 height 31
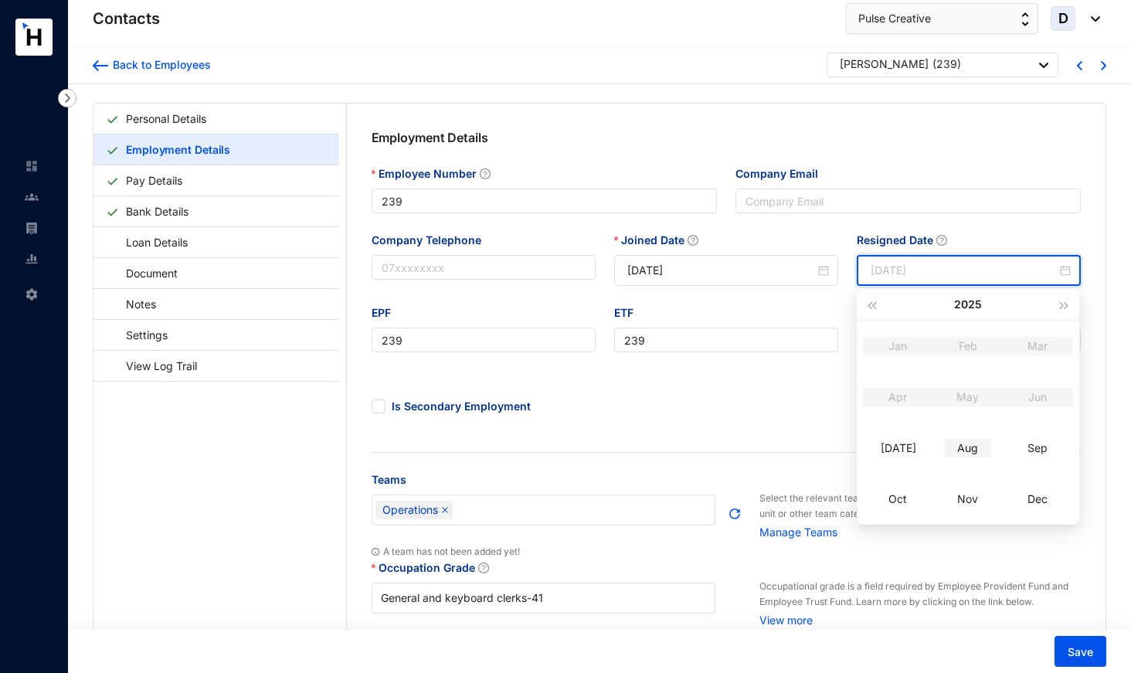
click at [970, 446] on div "Aug" at bounding box center [968, 448] width 46 height 19
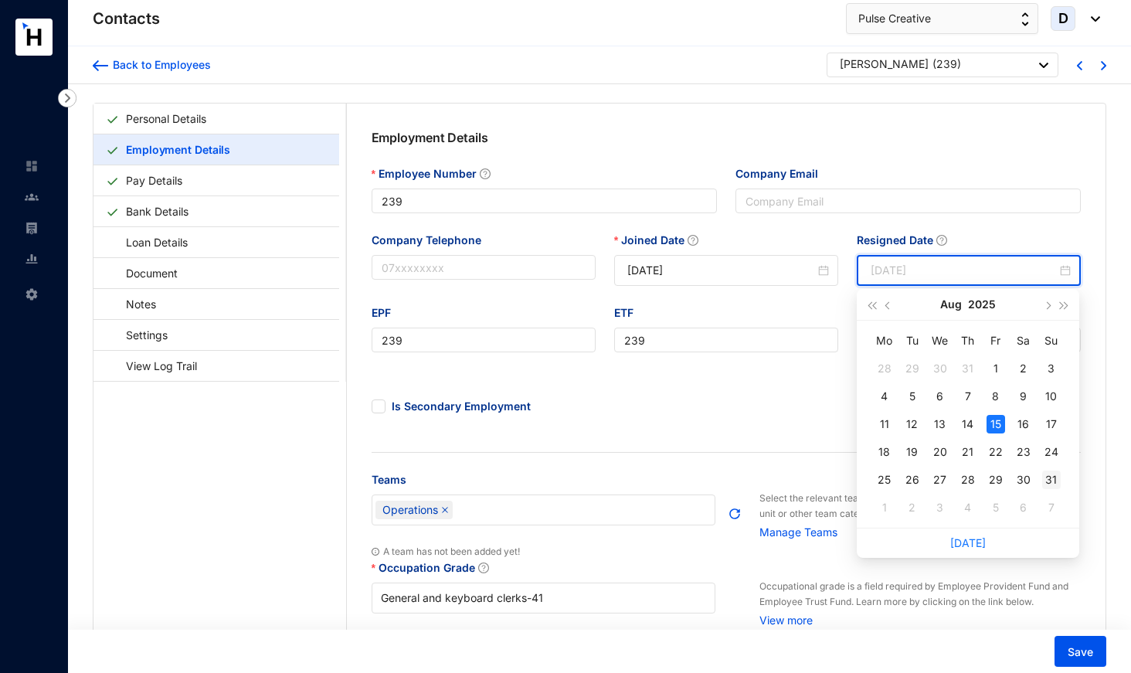
type input "[DATE]"
click at [1055, 481] on div "31" at bounding box center [1051, 480] width 19 height 19
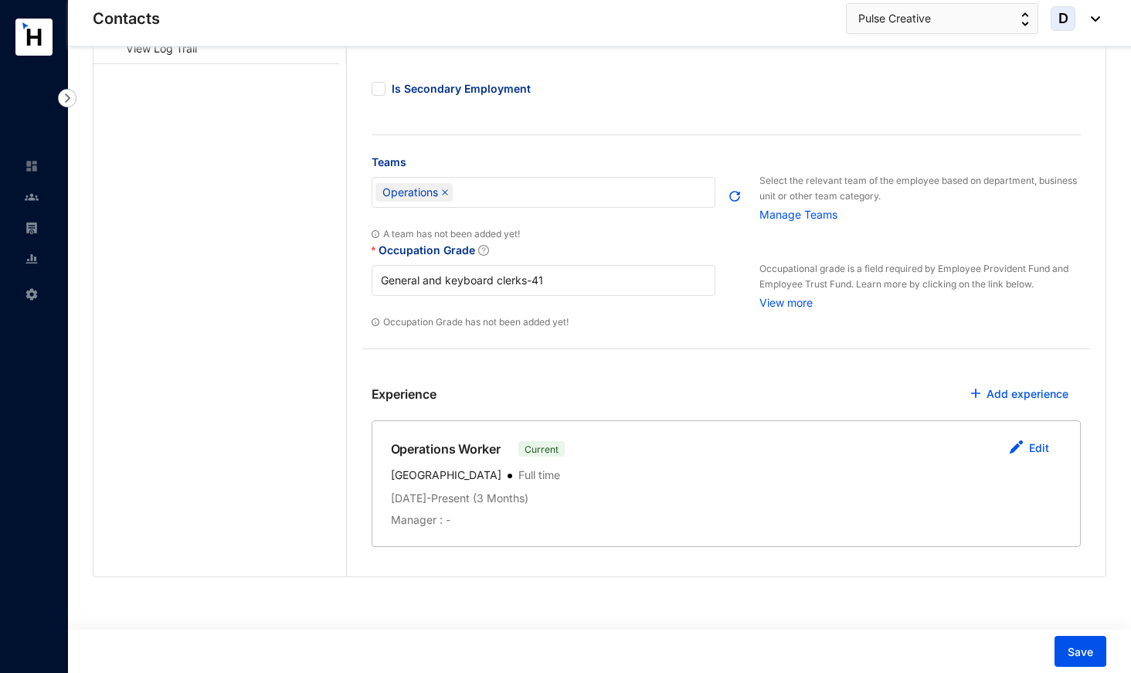
scroll to position [317, 0]
click at [1035, 448] on link "Edit" at bounding box center [1039, 448] width 20 height 13
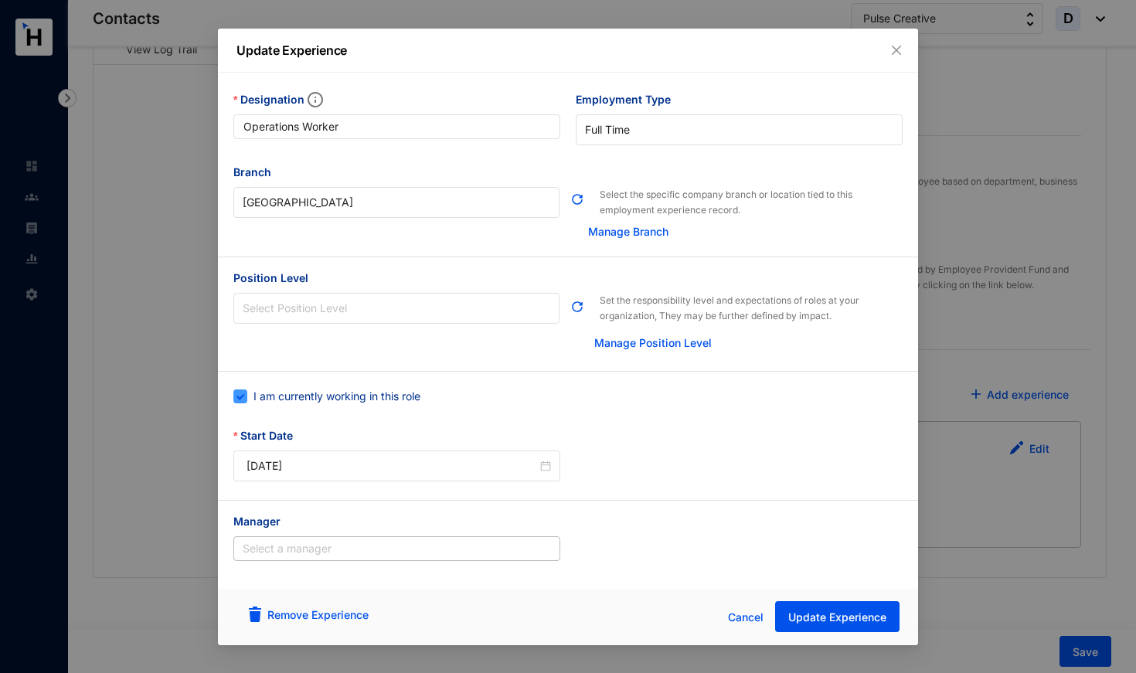
click at [348, 396] on span "I am currently working in this role" at bounding box center [336, 396] width 179 height 17
click at [244, 396] on input "I am currently working in this role" at bounding box center [238, 394] width 11 height 11
checkbox input "false"
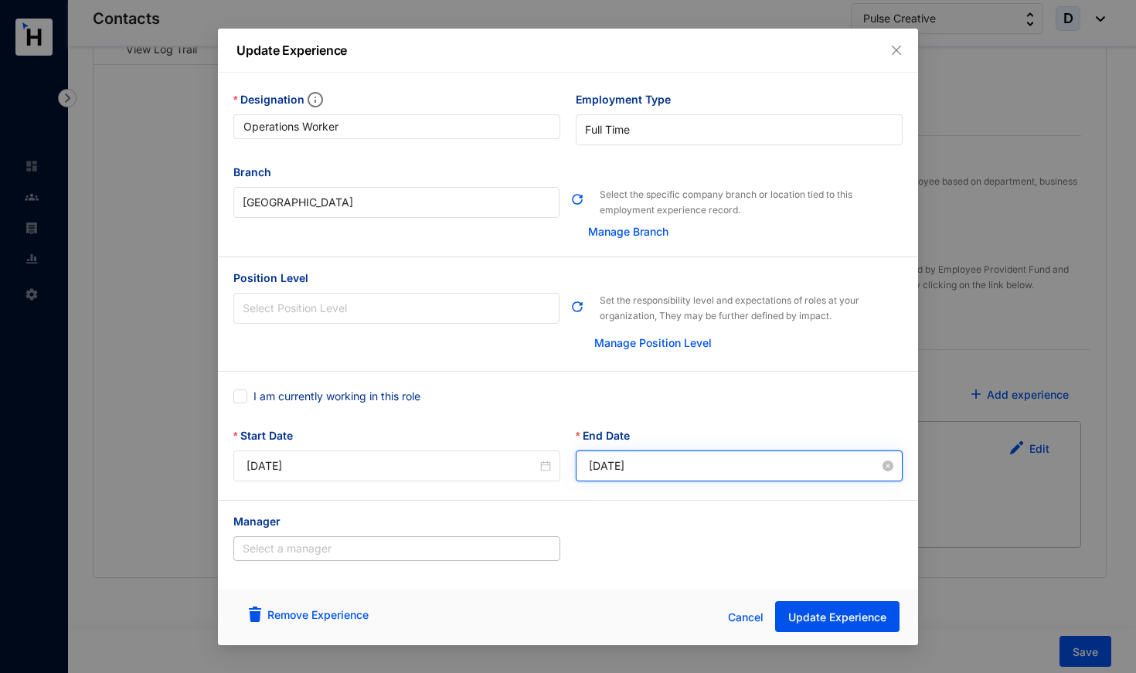
click at [613, 458] on input "[DATE]" at bounding box center [734, 465] width 291 height 17
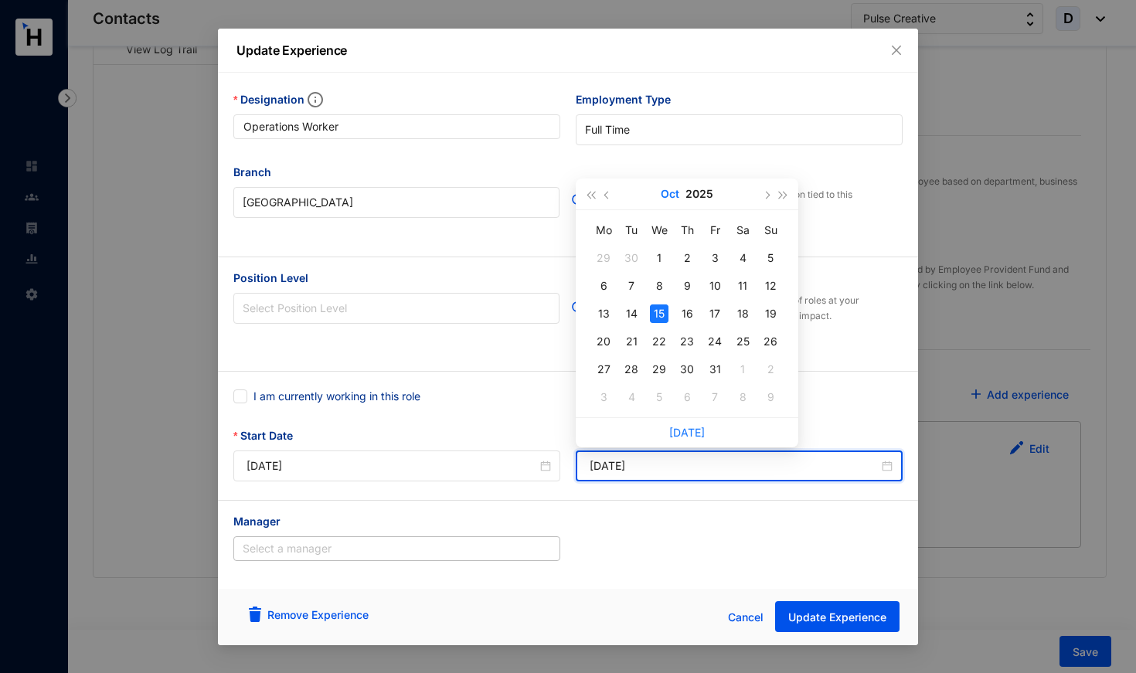
click at [671, 195] on button "Oct" at bounding box center [670, 193] width 19 height 31
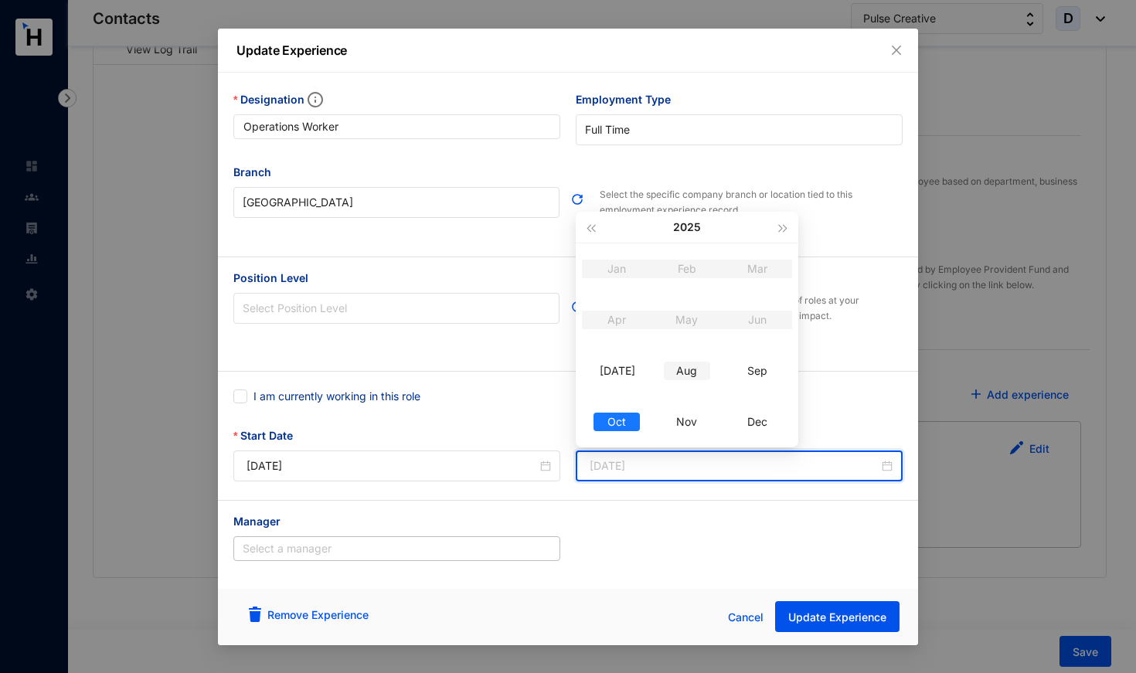
click at [686, 369] on div "Aug" at bounding box center [687, 371] width 46 height 19
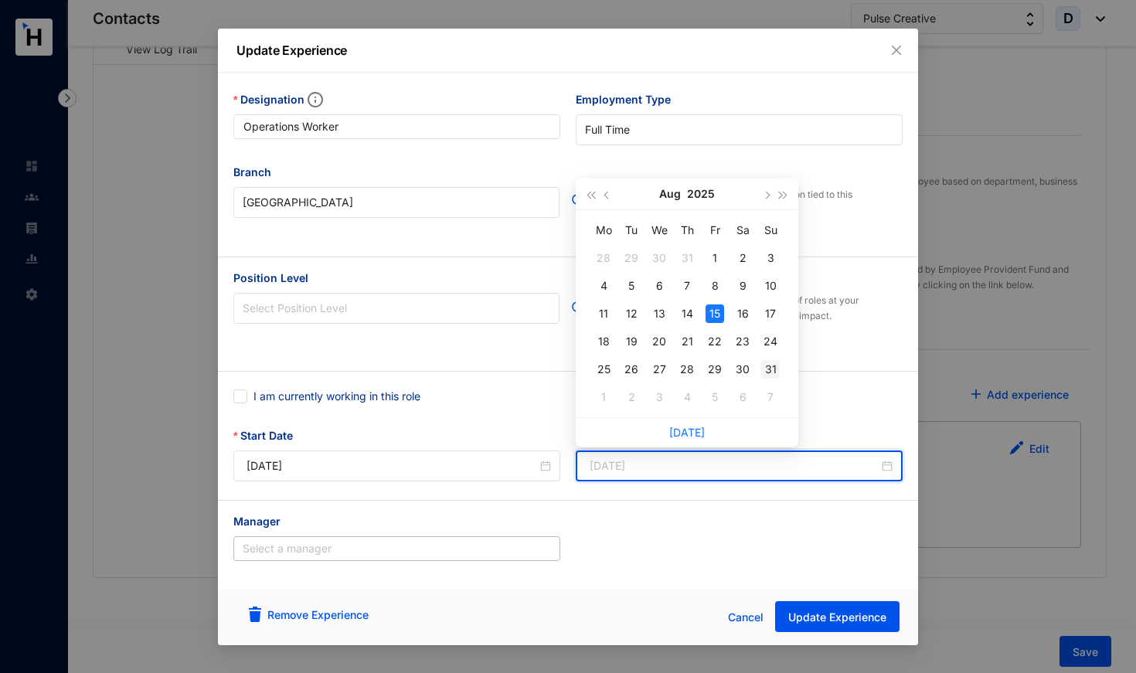
type input "[DATE]"
click at [774, 369] on div "31" at bounding box center [770, 369] width 19 height 19
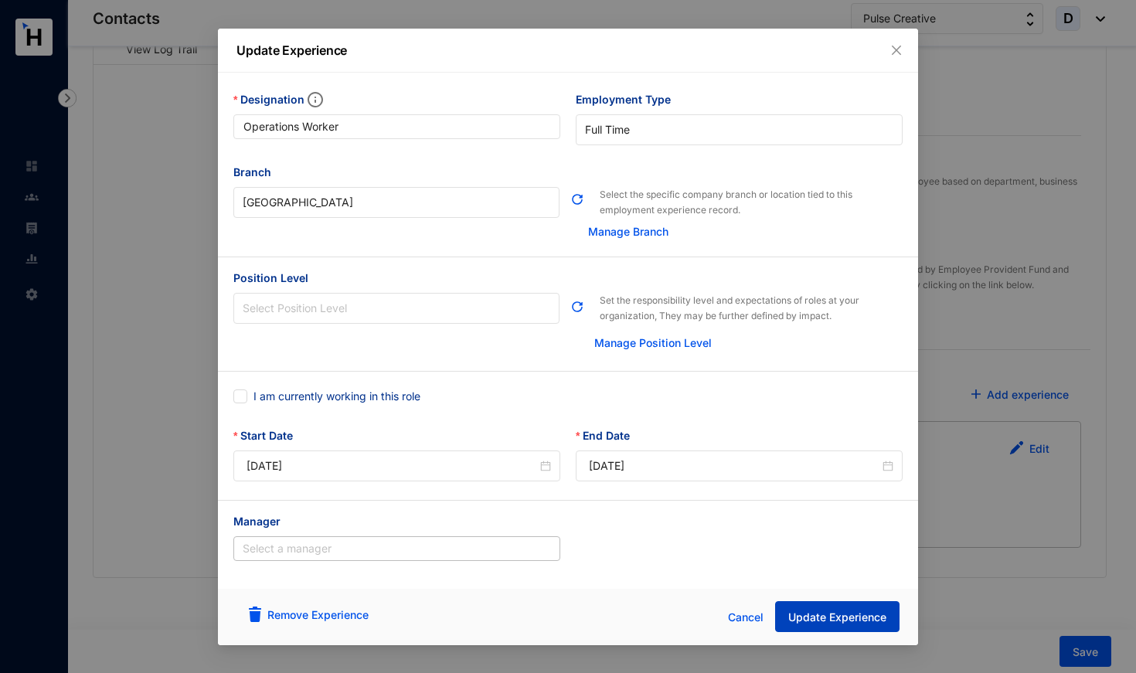
click at [834, 625] on button "Update Experience" at bounding box center [837, 616] width 124 height 31
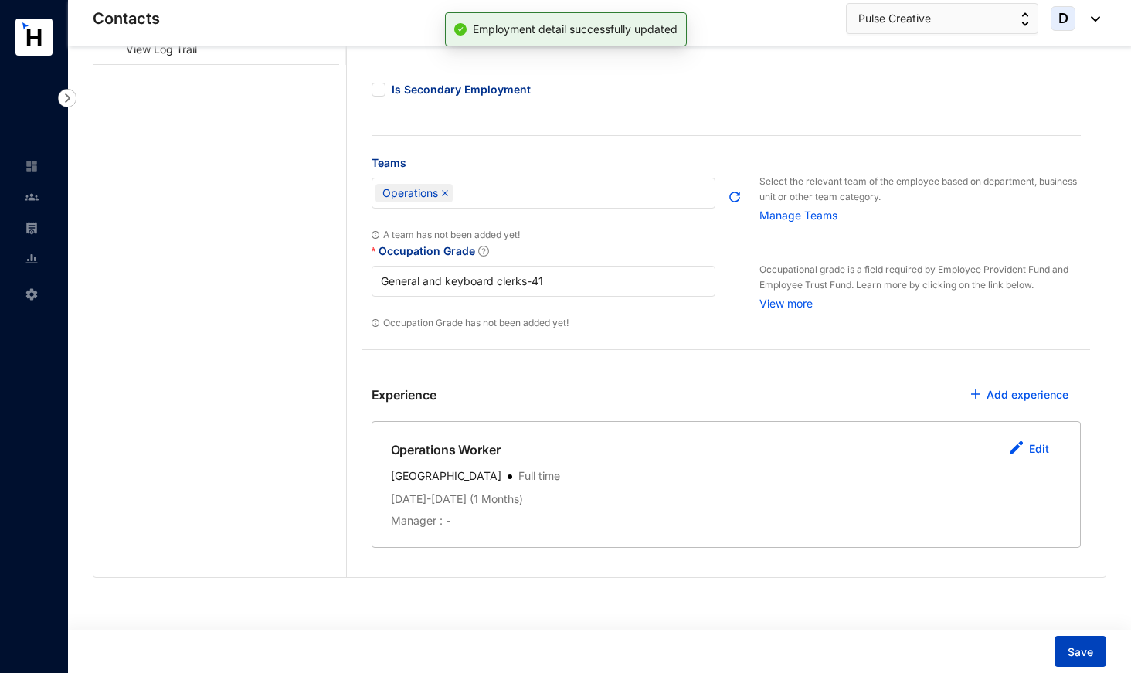
click at [1076, 647] on span "Save" at bounding box center [1080, 651] width 25 height 15
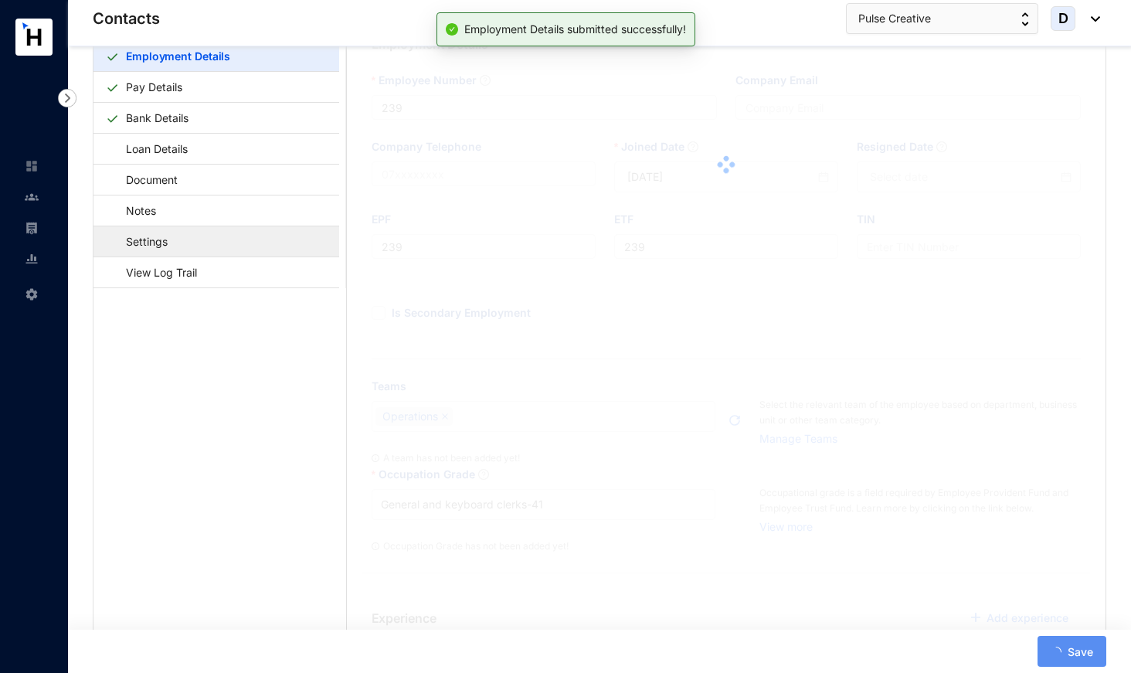
scroll to position [80, 0]
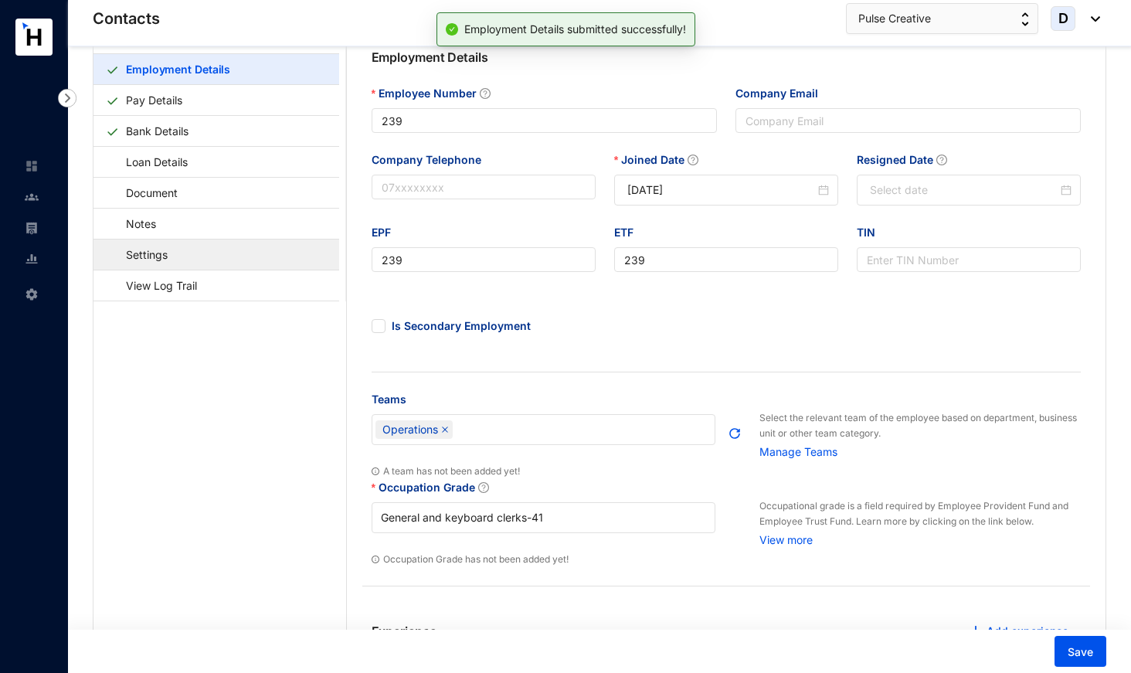
click at [173, 251] on link "Settings" at bounding box center [139, 255] width 67 height 32
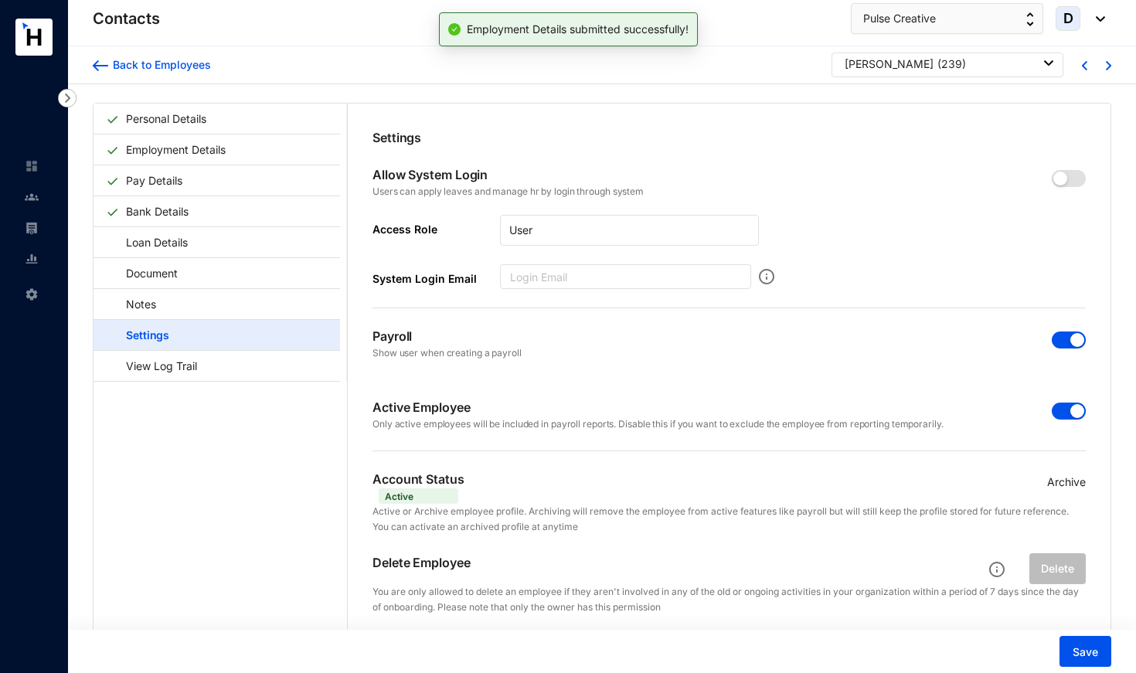
click at [1052, 404] on span "button" at bounding box center [1069, 411] width 34 height 17
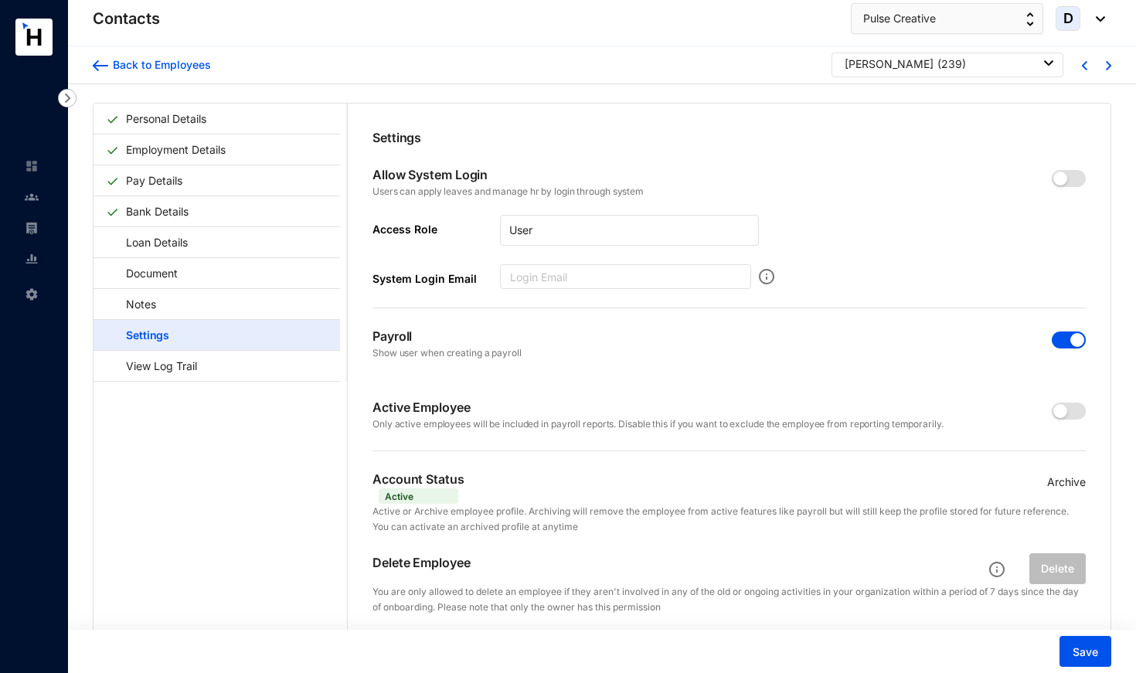
click at [1063, 344] on span "button" at bounding box center [1069, 339] width 34 height 17
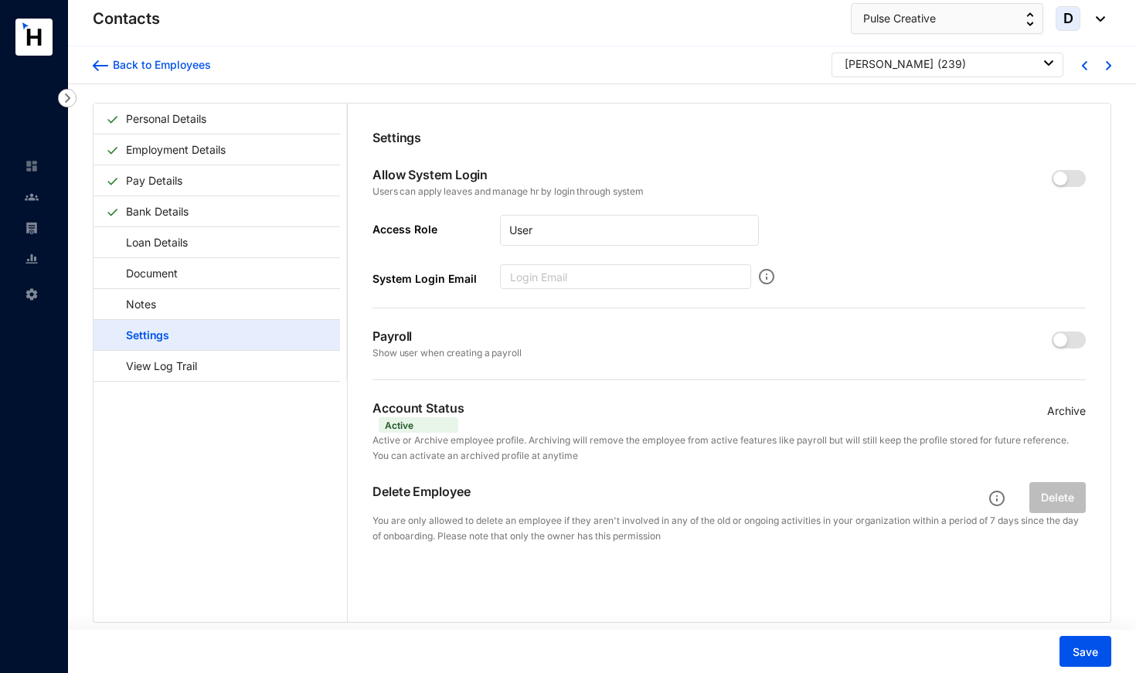
click at [1066, 408] on p "Archive" at bounding box center [1066, 411] width 39 height 17
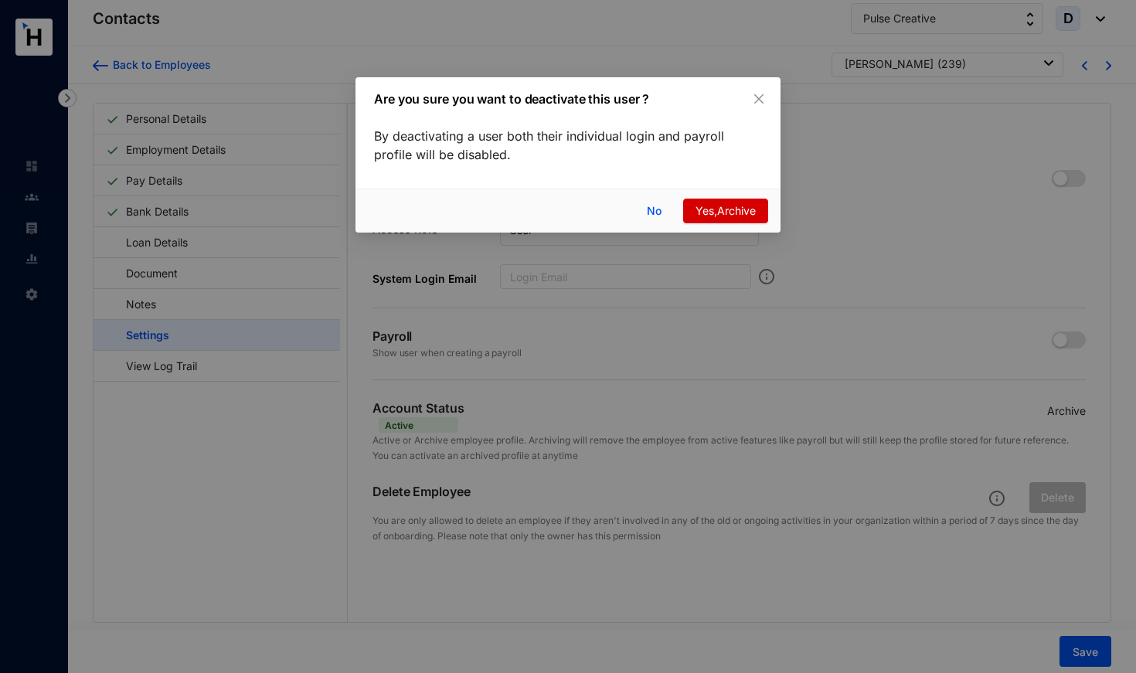
click at [709, 209] on span "Yes,Archive" at bounding box center [725, 210] width 60 height 17
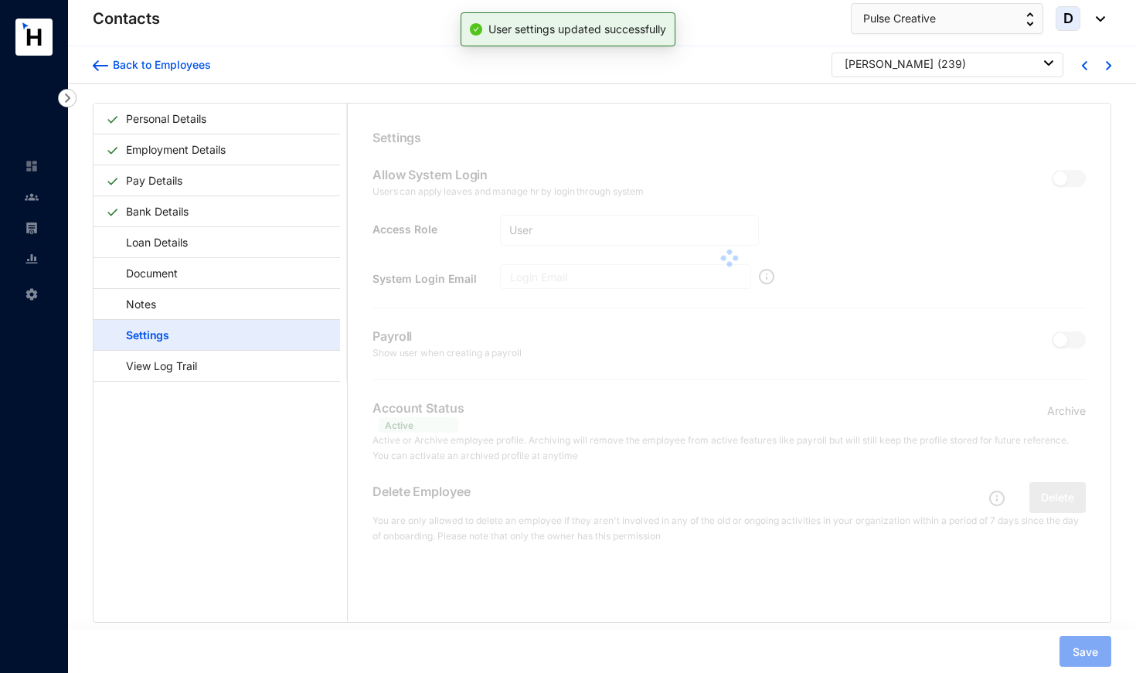
click at [1079, 651] on div "Personal Details Employment Details Pay Details Bank Details Loan Details Docum…" at bounding box center [602, 397] width 1068 height 627
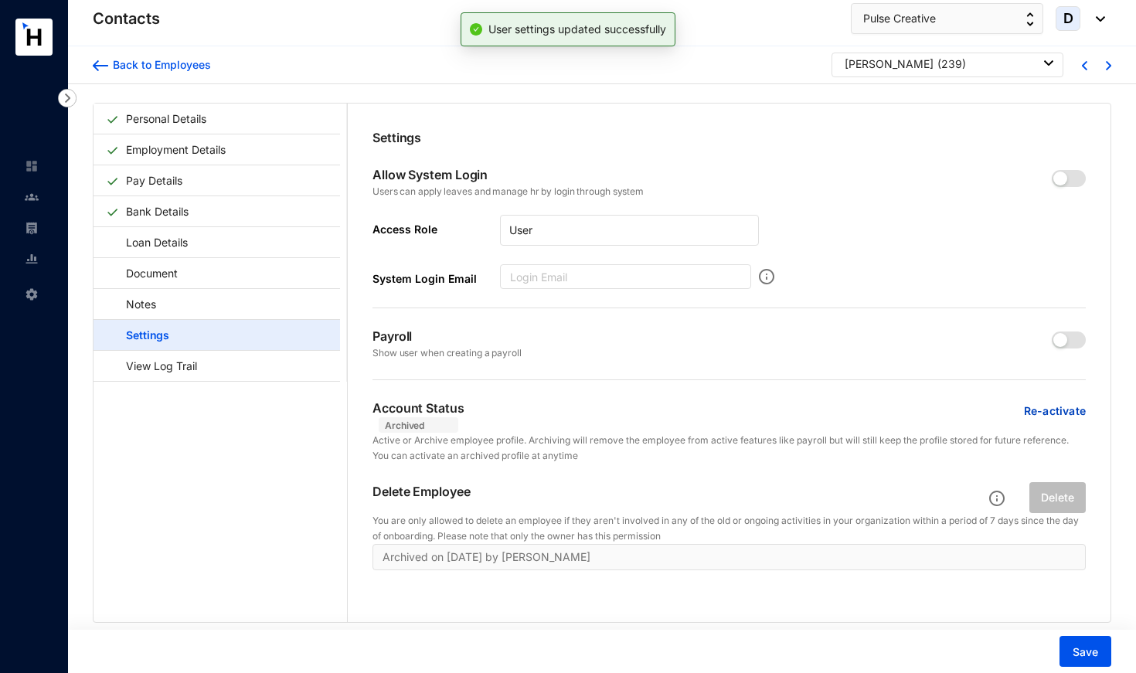
click at [1079, 651] on span "Save" at bounding box center [1084, 651] width 25 height 15
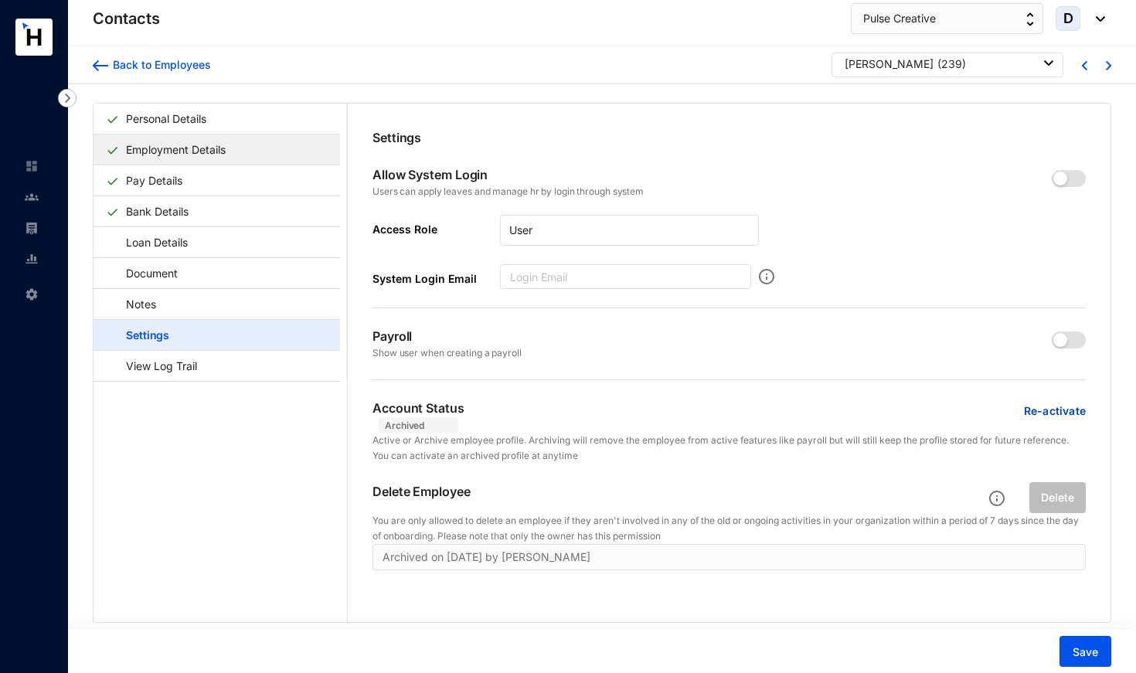
click at [232, 143] on link "Employment Details" at bounding box center [176, 150] width 112 height 32
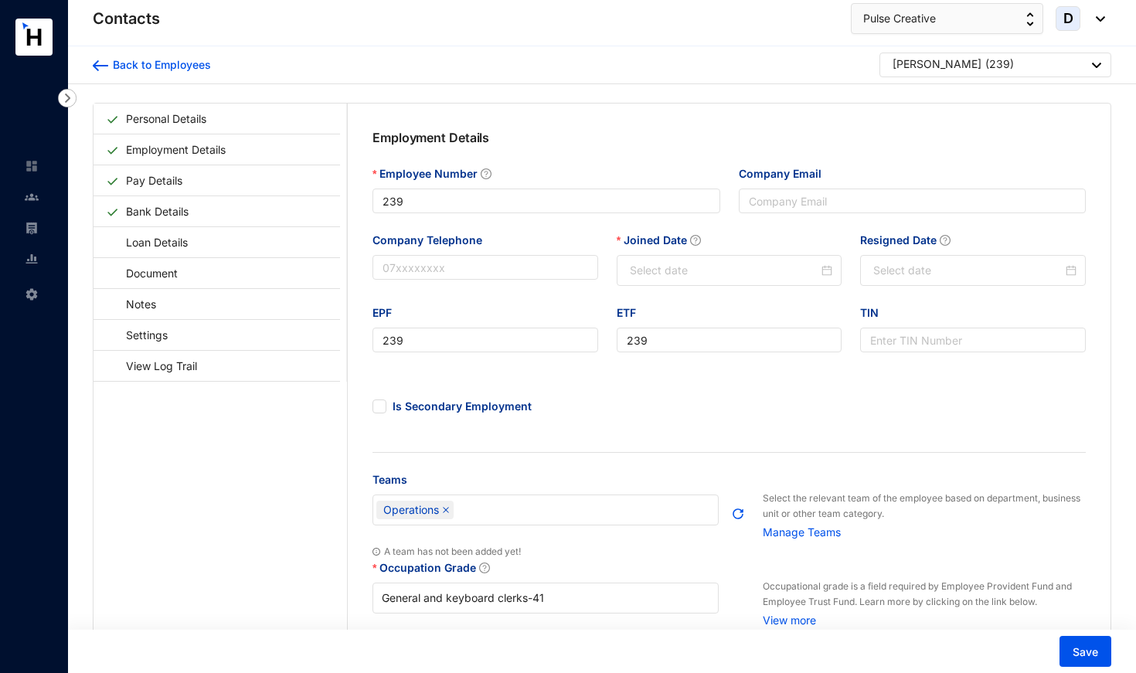
type input "[DATE]"
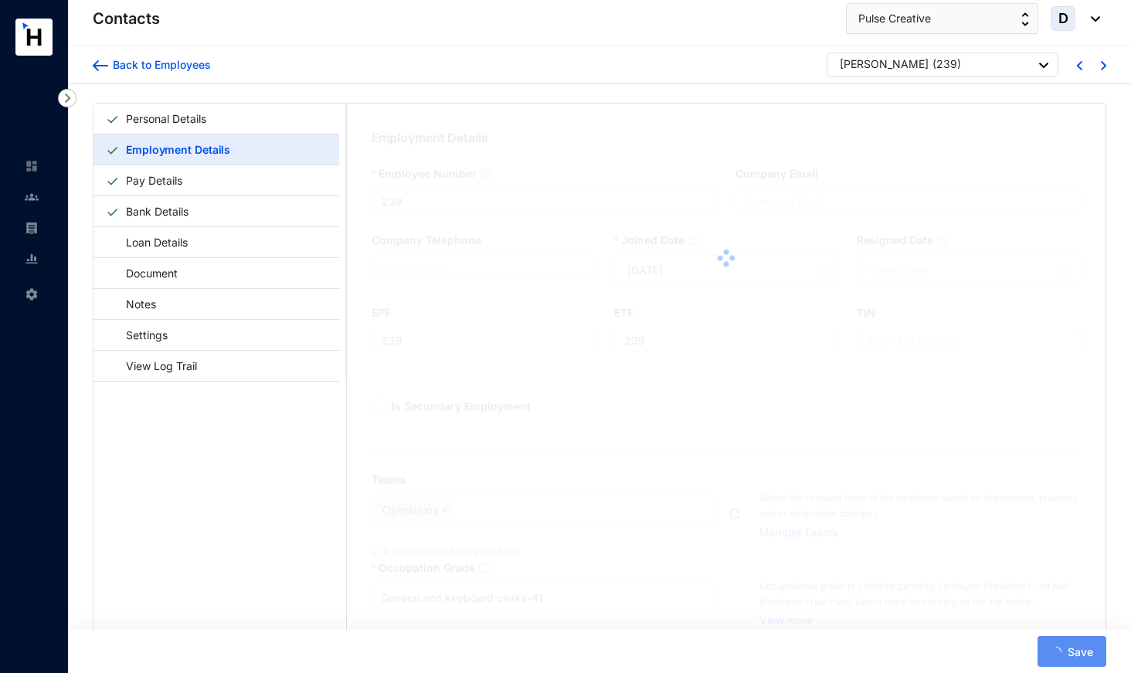
click at [886, 62] on div "[PERSON_NAME]" at bounding box center [884, 63] width 89 height 15
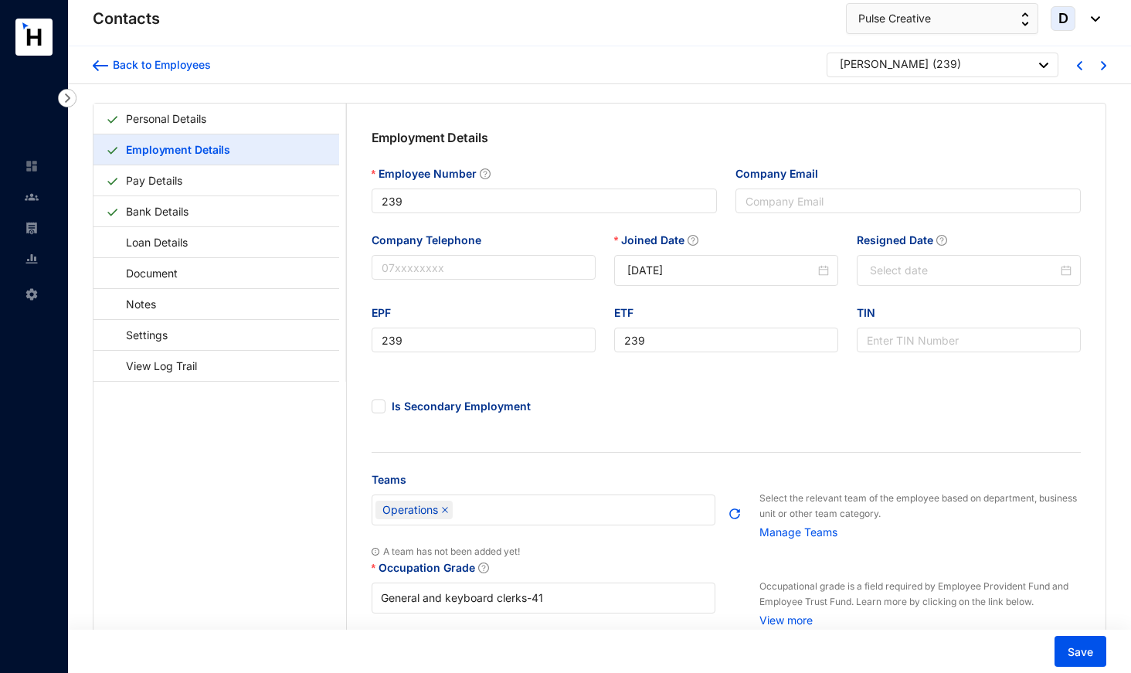
click at [887, 66] on div "[PERSON_NAME]" at bounding box center [884, 63] width 89 height 15
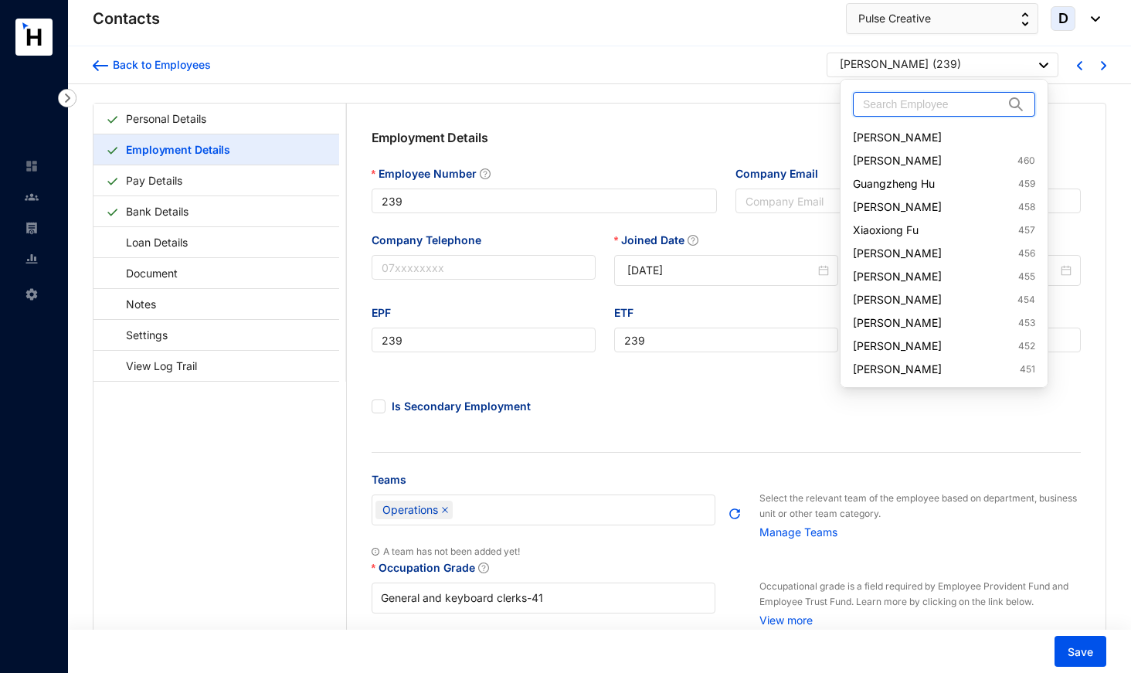
click at [899, 102] on input "text" at bounding box center [933, 104] width 141 height 23
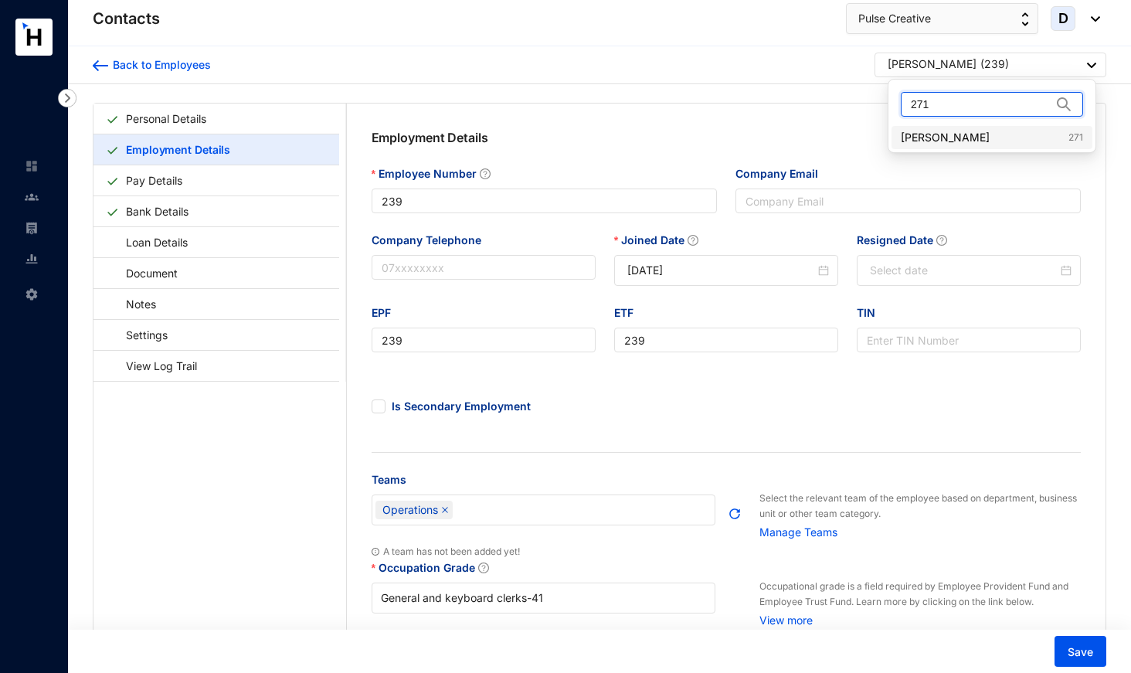
type input "271"
click at [937, 137] on link "[PERSON_NAME] 271" at bounding box center [992, 137] width 182 height 15
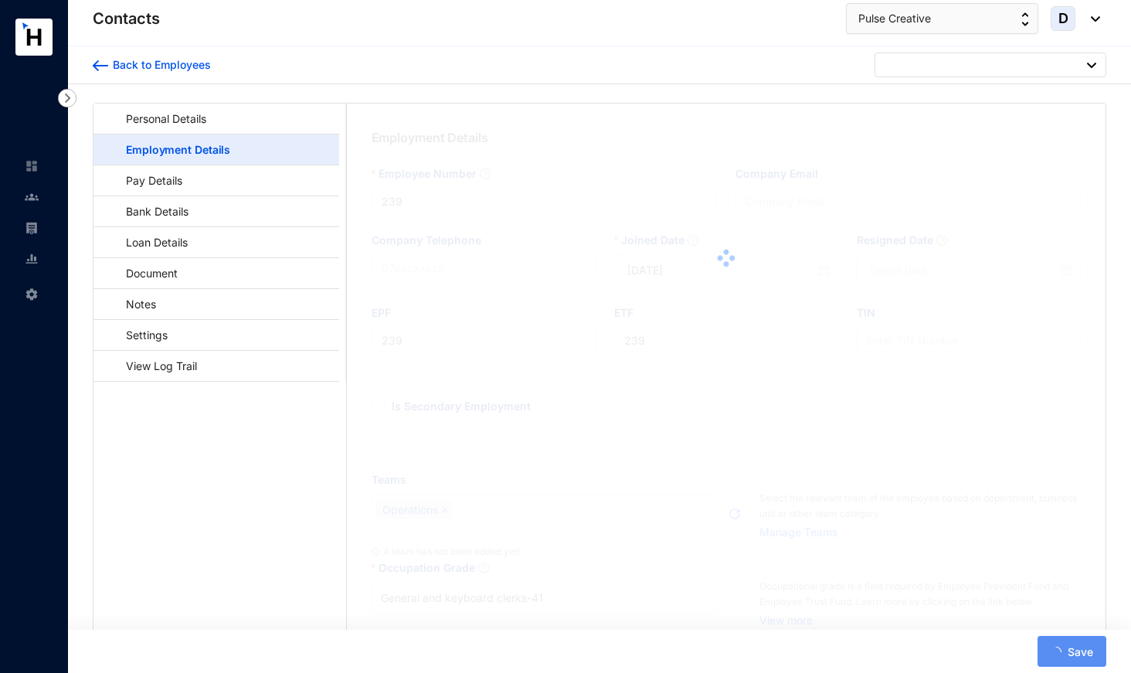
type input "271"
type input "[DATE]"
type input "271"
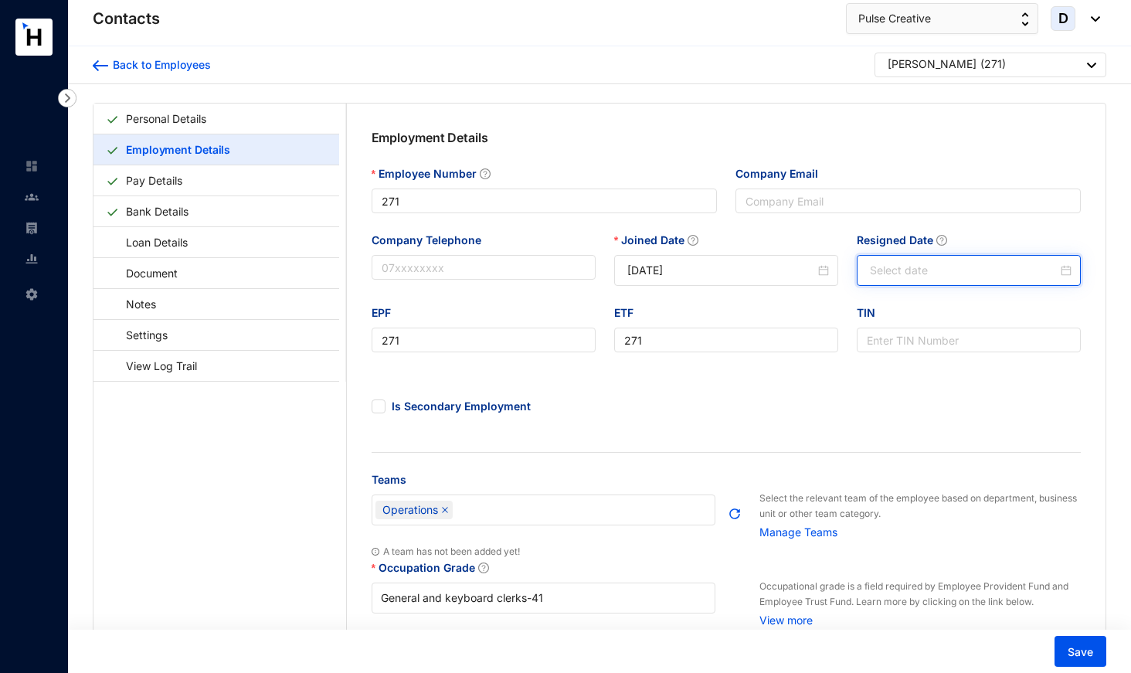
click at [877, 266] on input "Resigned Date" at bounding box center [964, 270] width 188 height 17
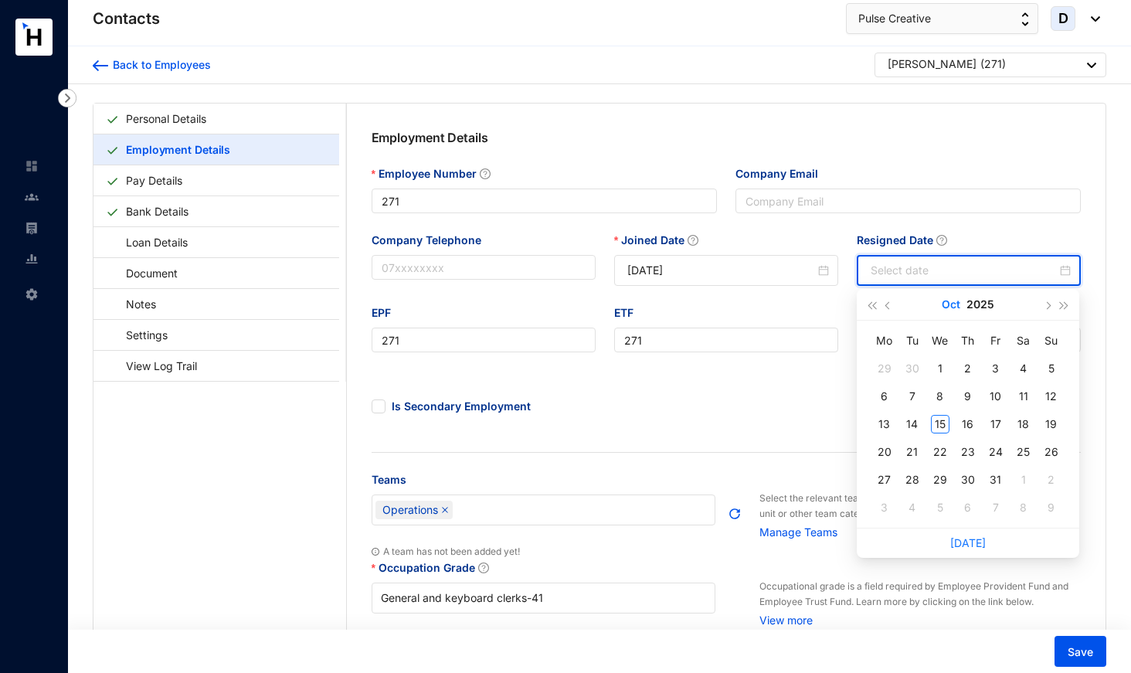
click at [959, 301] on button "Oct" at bounding box center [951, 304] width 19 height 31
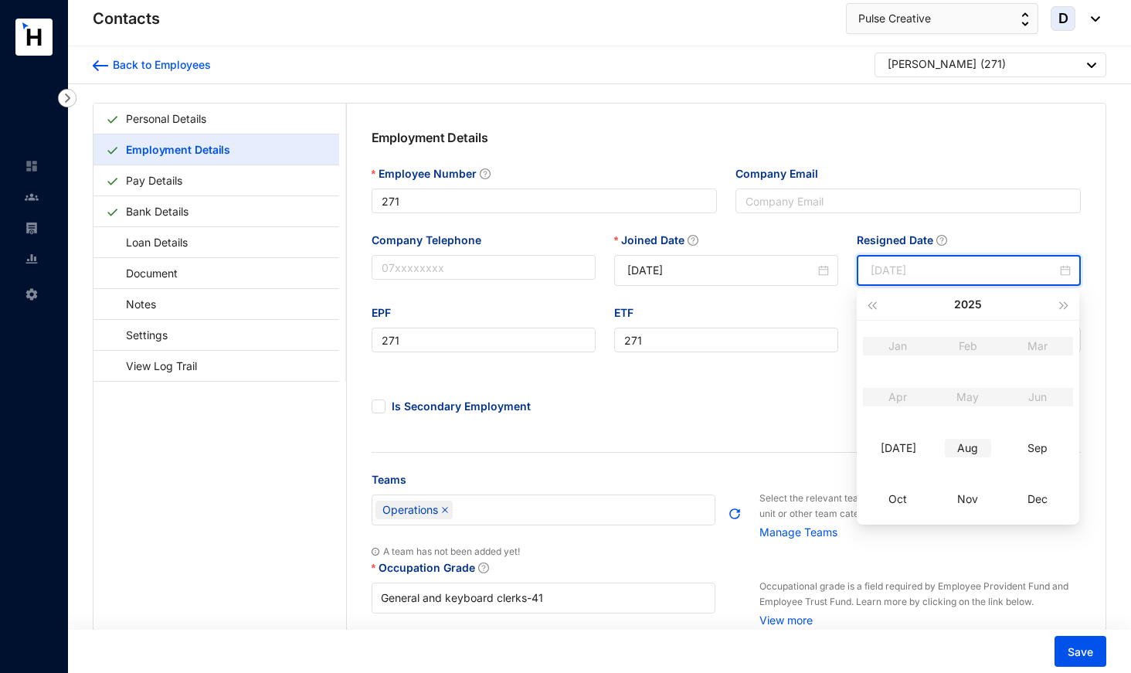
click at [973, 451] on div "Aug" at bounding box center [968, 448] width 46 height 19
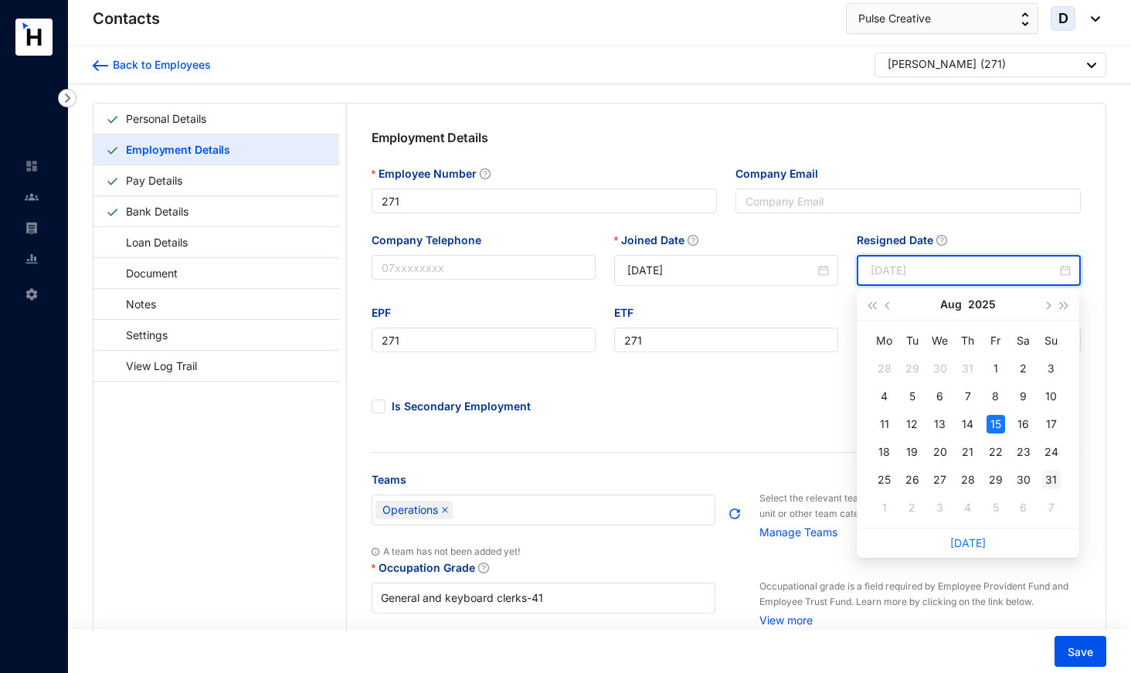
type input "[DATE]"
click at [1048, 481] on div "31" at bounding box center [1051, 480] width 19 height 19
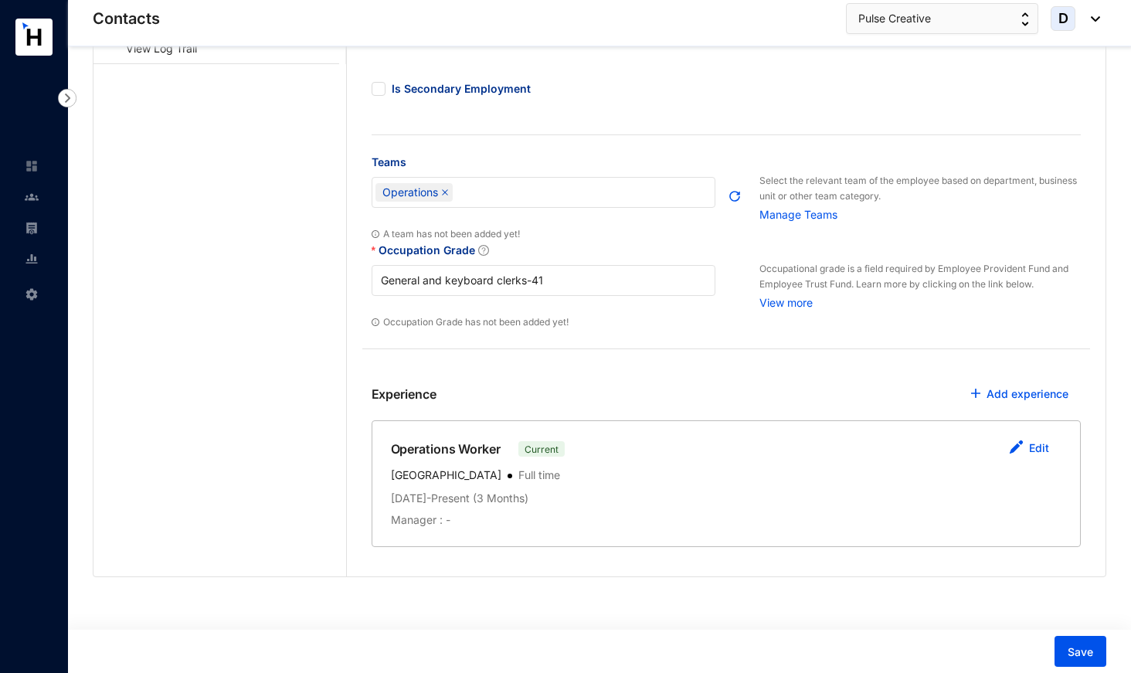
scroll to position [317, 0]
click at [1045, 447] on link "Edit" at bounding box center [1039, 448] width 20 height 13
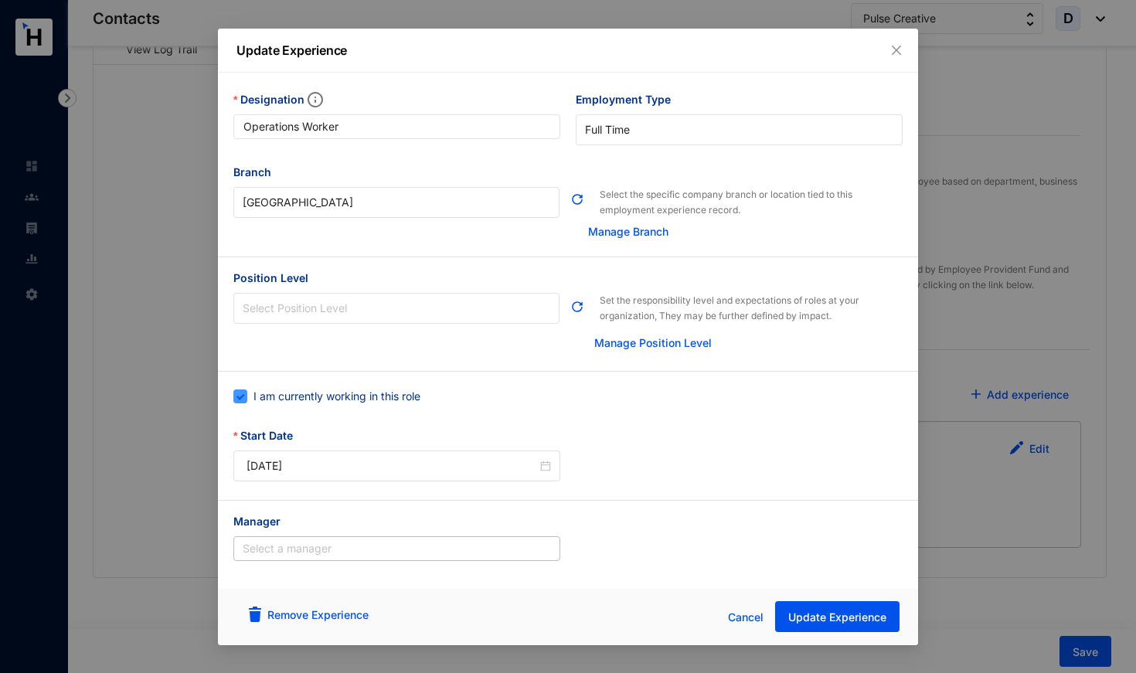
click at [393, 396] on span "I am currently working in this role" at bounding box center [336, 396] width 179 height 17
click at [244, 396] on input "I am currently working in this role" at bounding box center [238, 394] width 11 height 11
checkbox input "false"
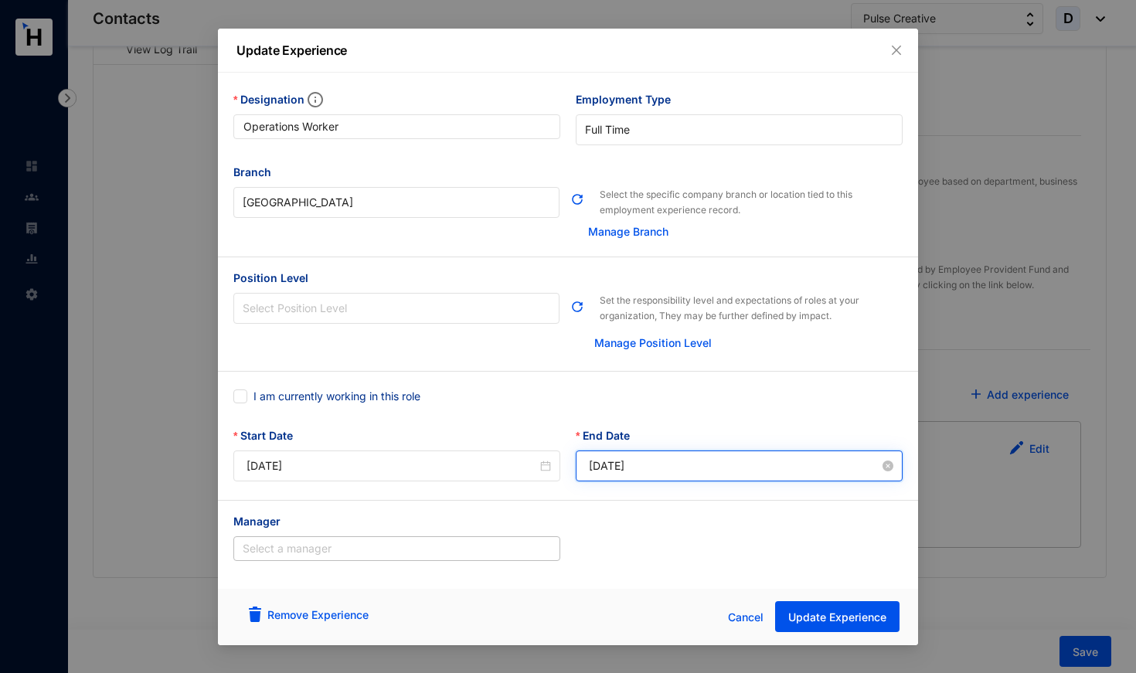
click at [614, 467] on input "[DATE]" at bounding box center [734, 465] width 291 height 17
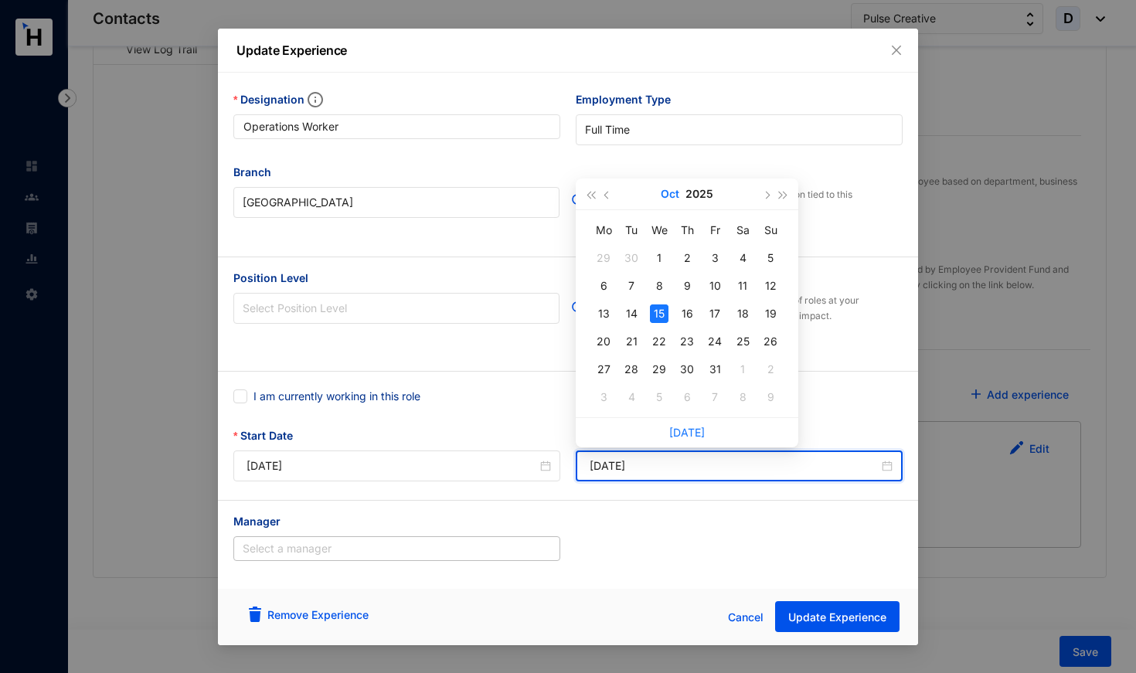
click at [667, 199] on button "Oct" at bounding box center [670, 193] width 19 height 31
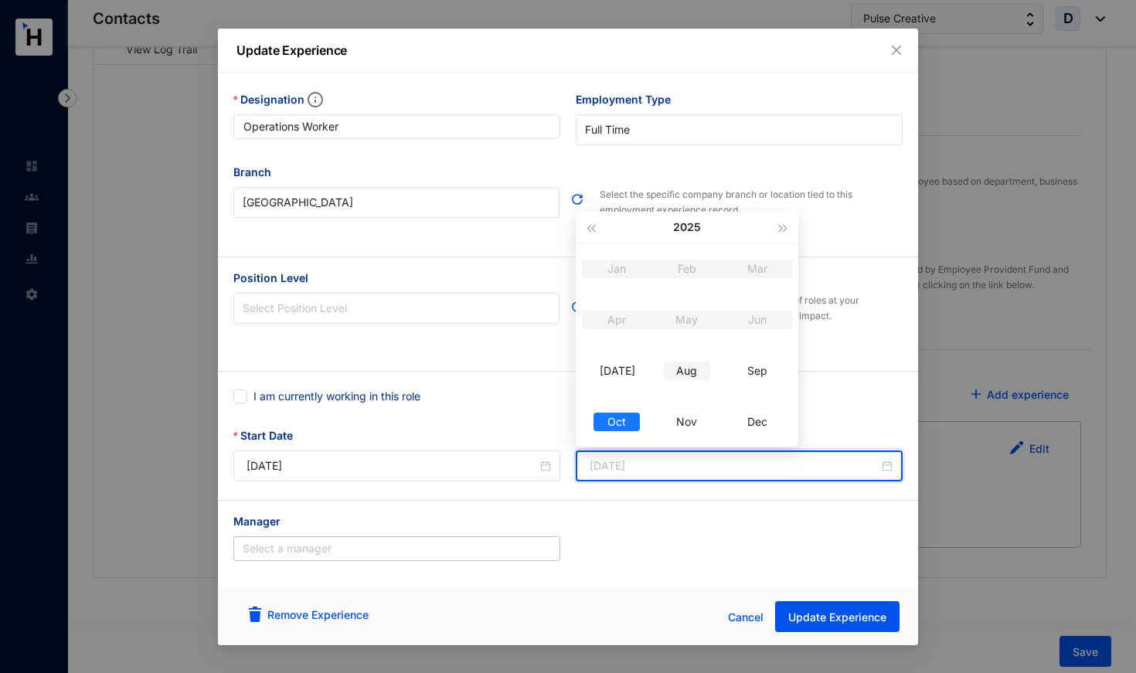
click at [679, 373] on div "Aug" at bounding box center [687, 371] width 46 height 19
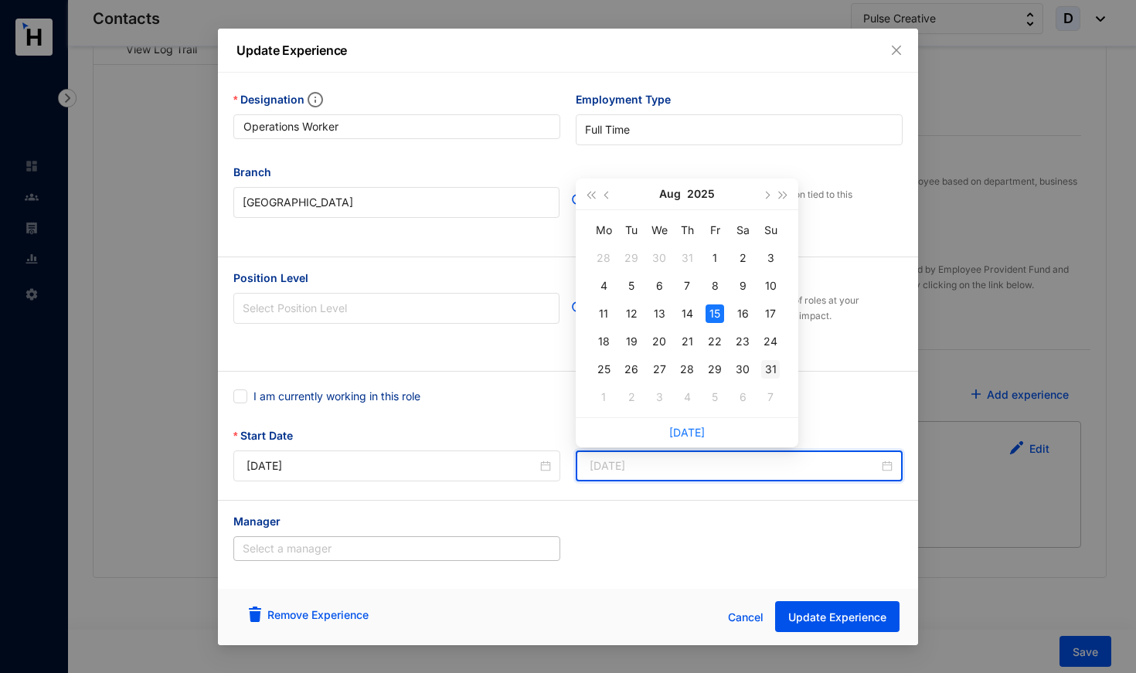
type input "[DATE]"
click at [768, 370] on div "31" at bounding box center [770, 369] width 19 height 19
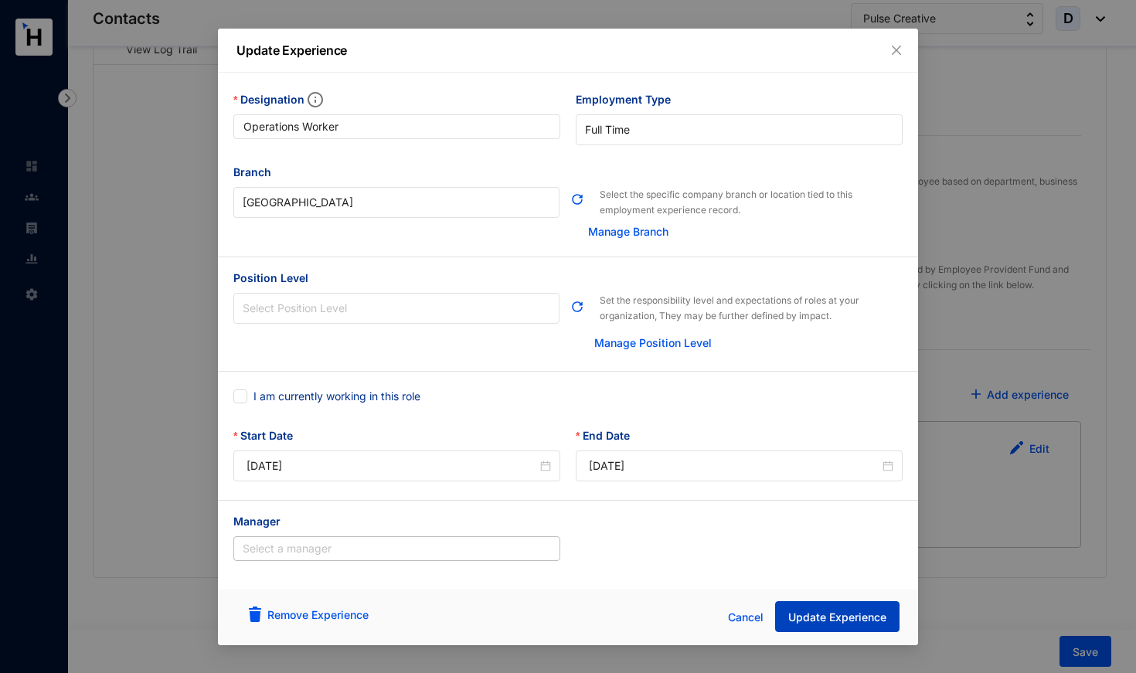
click at [838, 611] on span "Update Experience" at bounding box center [837, 617] width 98 height 15
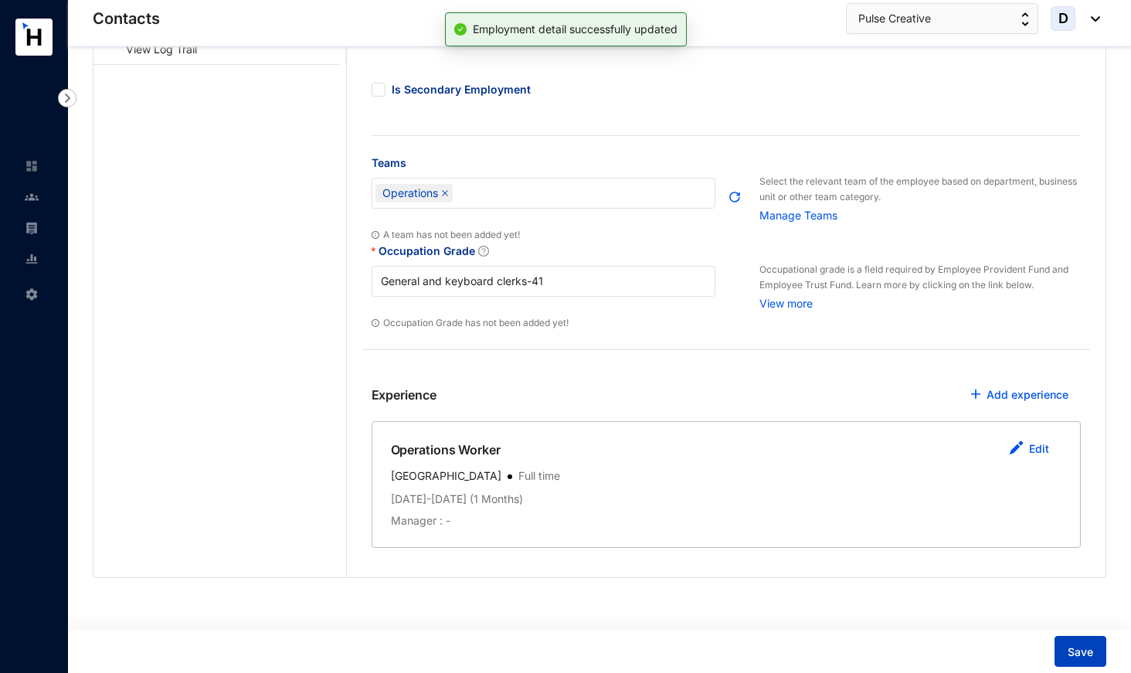
click at [1070, 650] on span "Save" at bounding box center [1080, 651] width 25 height 15
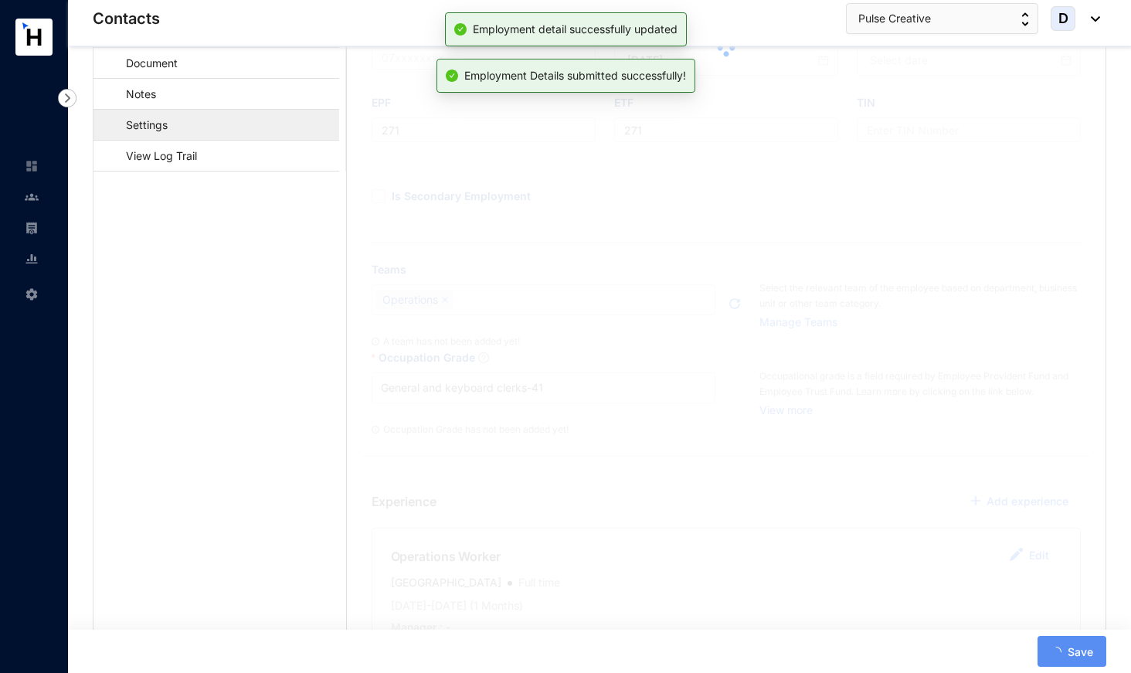
click at [173, 124] on link "Settings" at bounding box center [139, 125] width 67 height 32
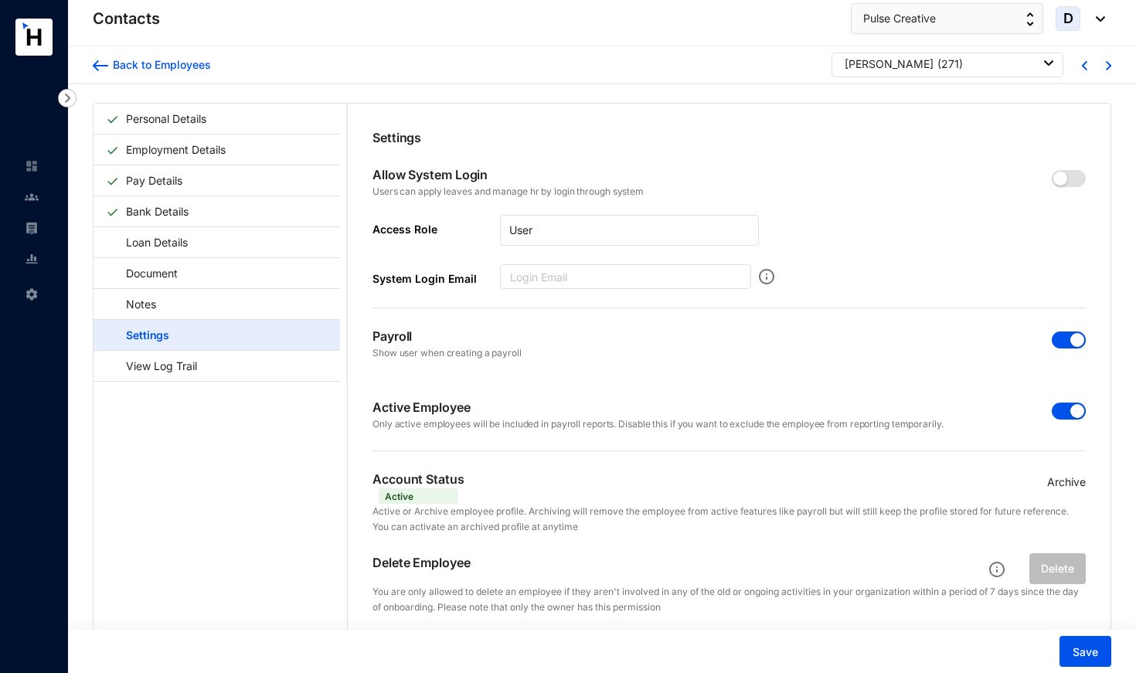
click at [1062, 413] on span "button" at bounding box center [1069, 411] width 34 height 17
click at [1056, 339] on span "button" at bounding box center [1069, 339] width 34 height 17
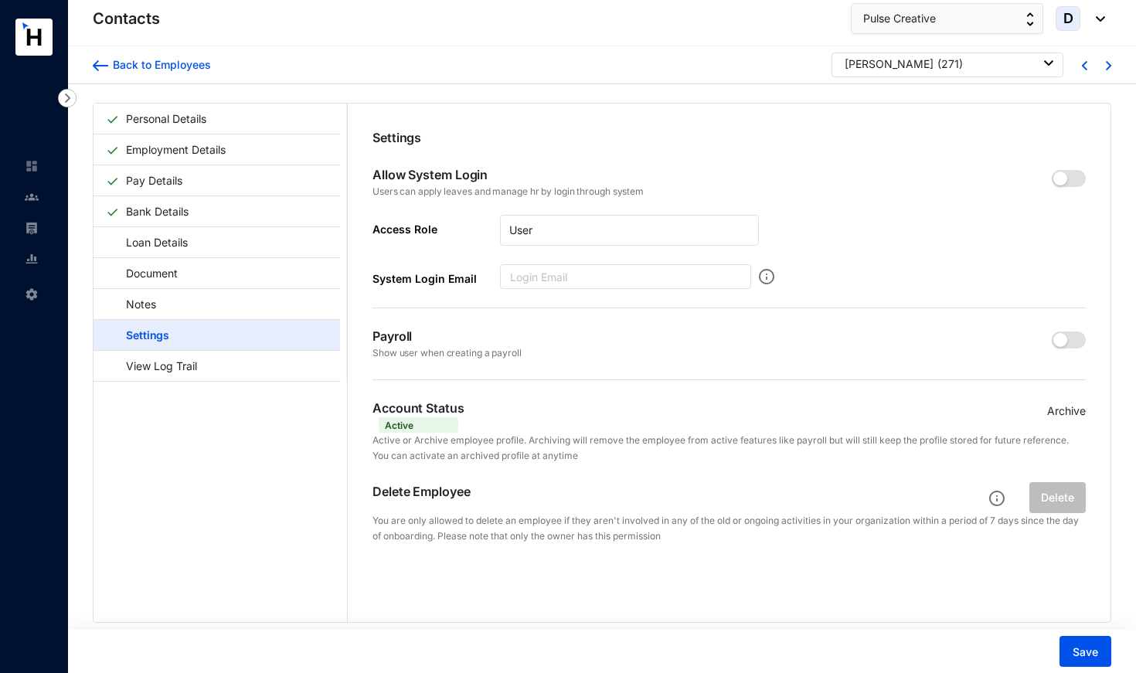
click at [1059, 408] on p "Archive" at bounding box center [1066, 411] width 39 height 17
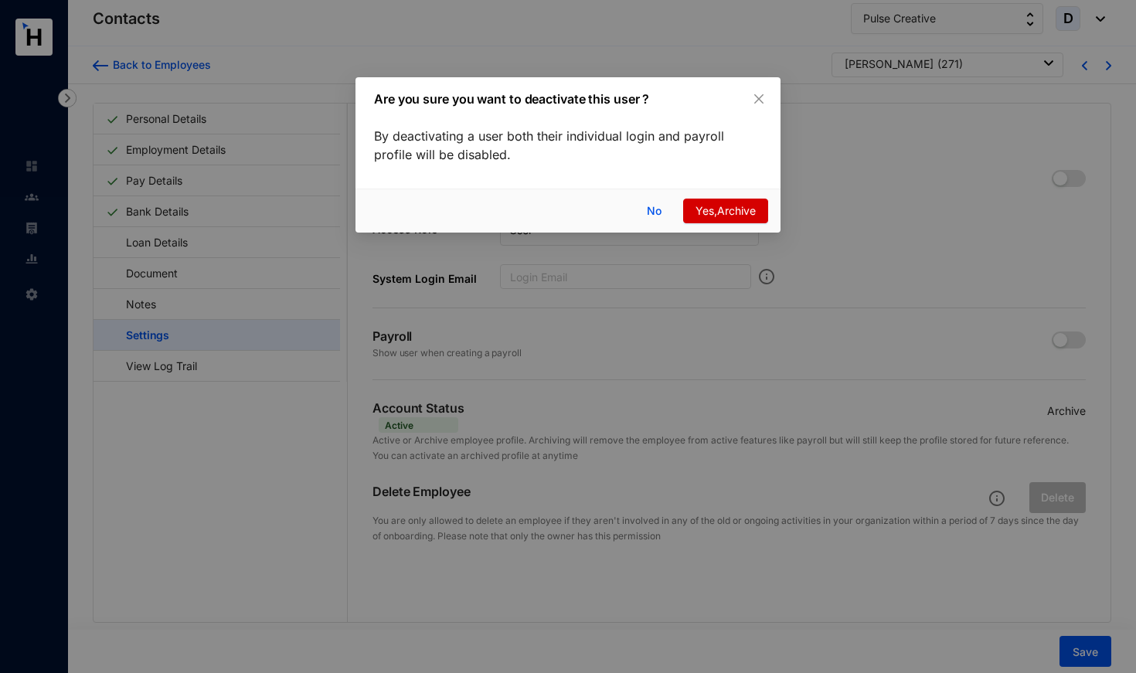
click at [721, 209] on span "Yes,Archive" at bounding box center [725, 210] width 60 height 17
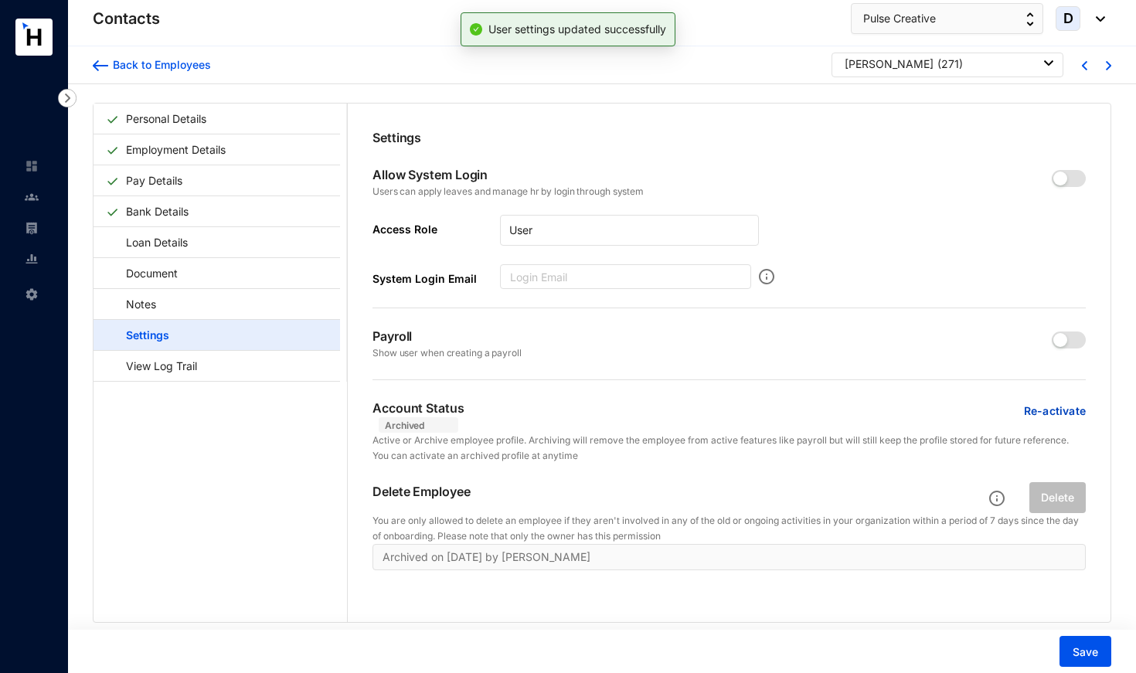
click at [1079, 653] on span "Save" at bounding box center [1084, 651] width 25 height 15
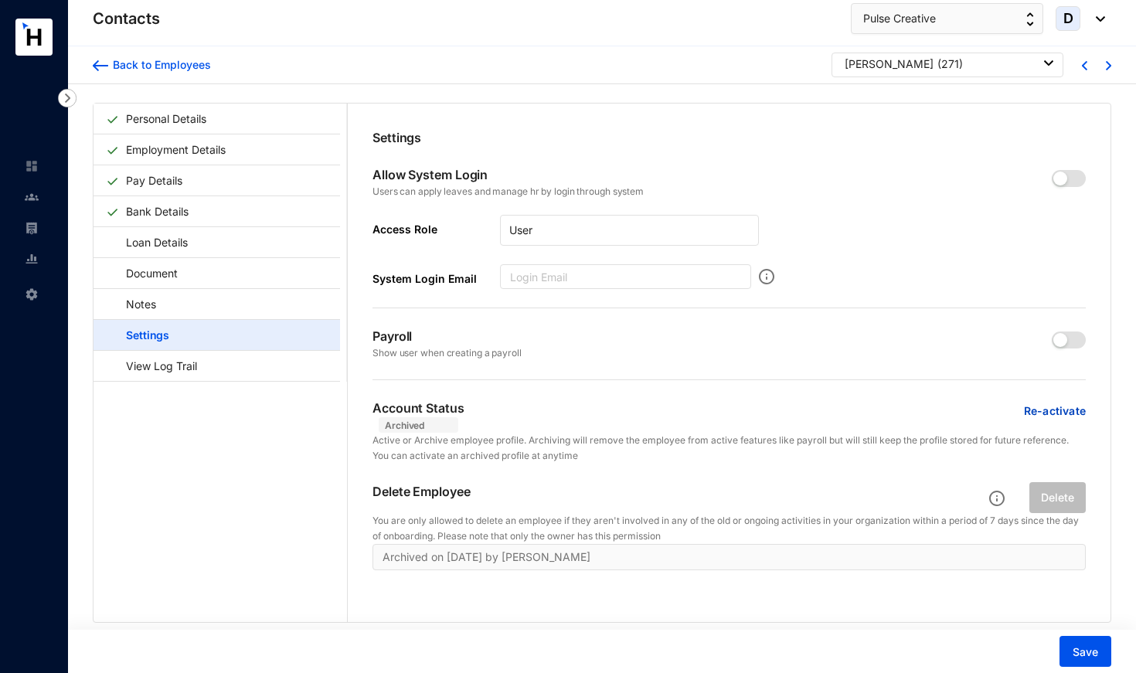
click at [897, 68] on div "[PERSON_NAME]" at bounding box center [889, 63] width 89 height 15
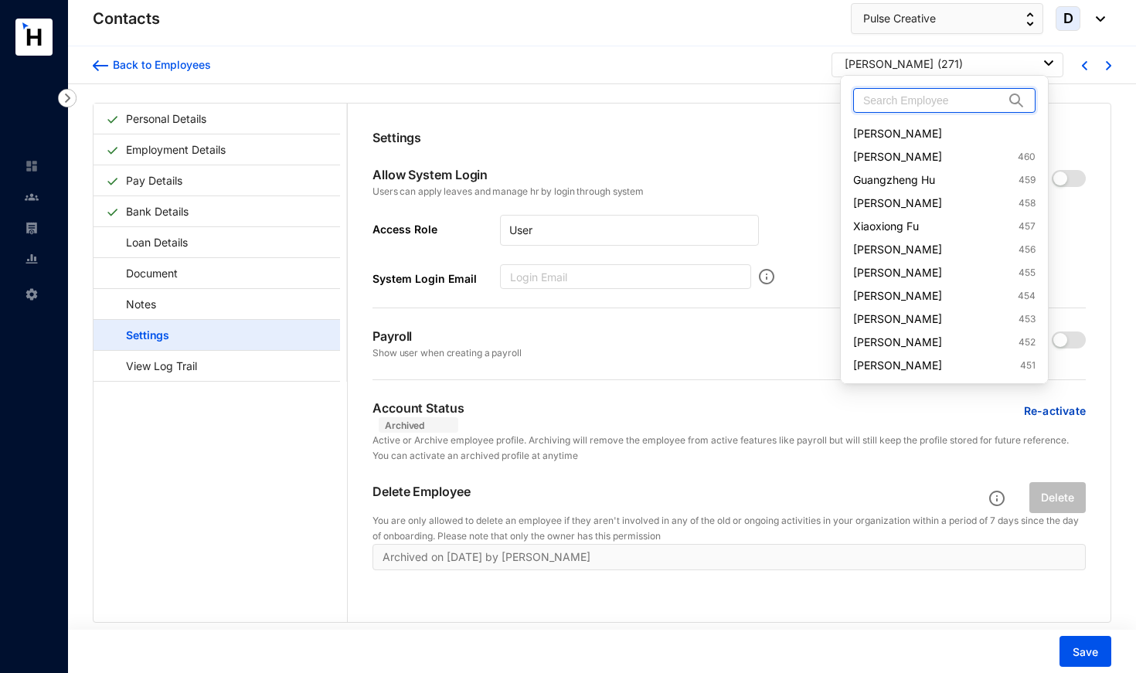
click at [896, 110] on input "text" at bounding box center [933, 100] width 141 height 23
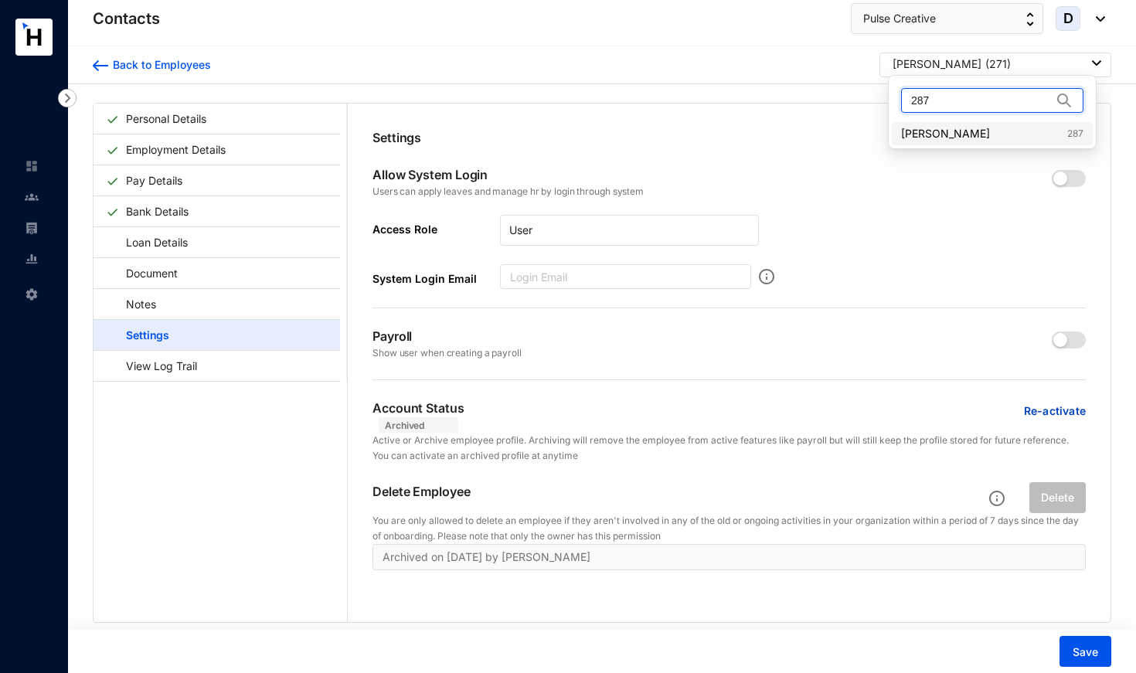
type input "287"
click at [916, 130] on link "[PERSON_NAME] 287" at bounding box center [992, 133] width 182 height 15
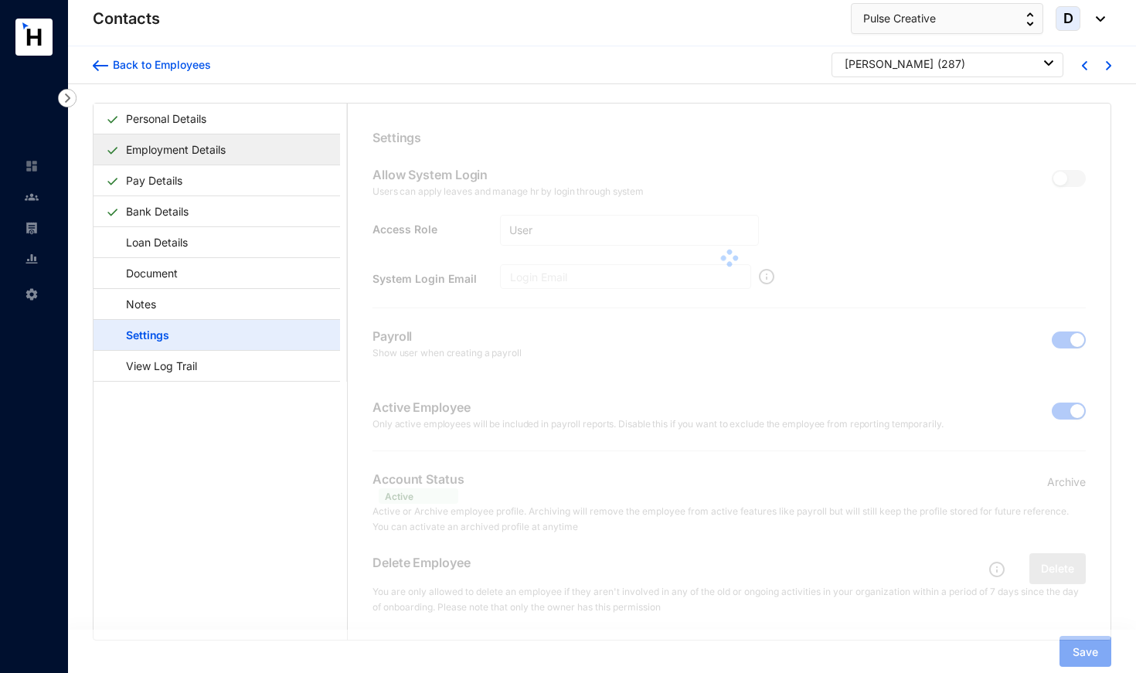
click at [149, 143] on link "Employment Details" at bounding box center [176, 150] width 112 height 32
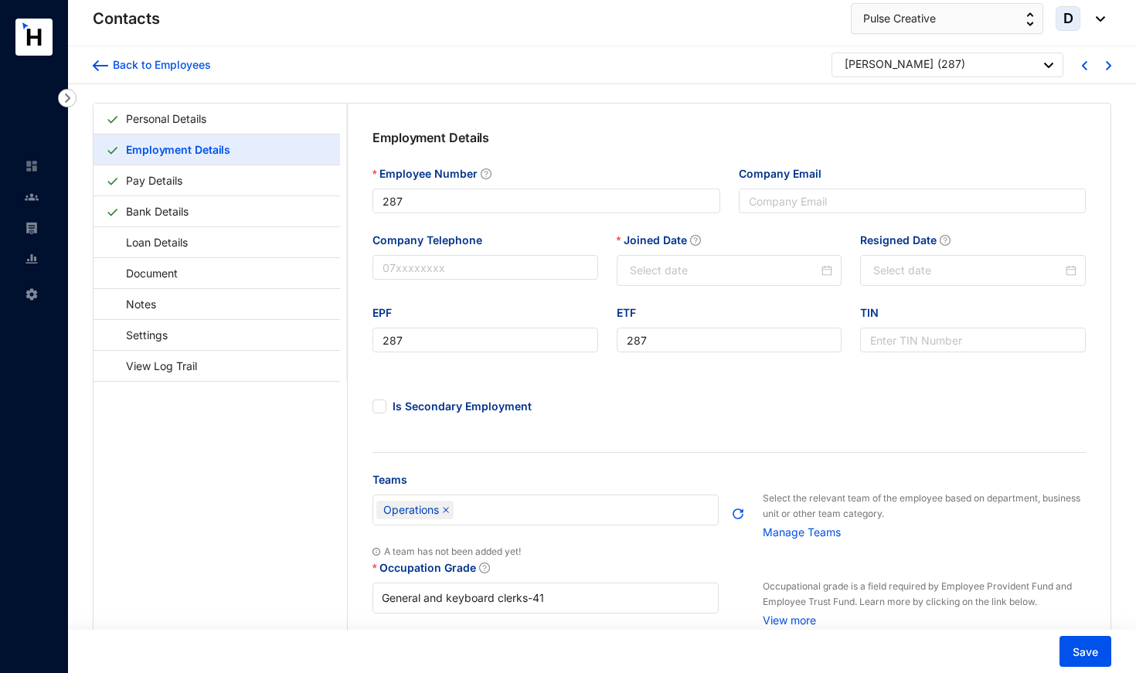
type input "[DATE]"
click at [885, 280] on div at bounding box center [969, 270] width 224 height 31
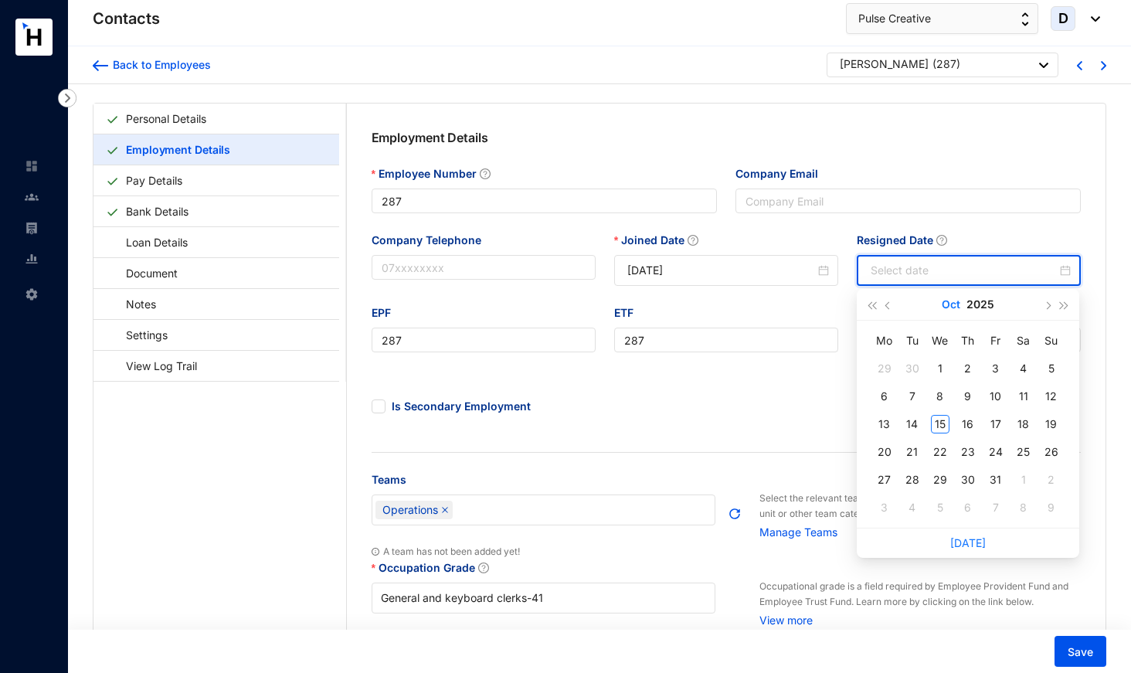
click at [953, 306] on button "Oct" at bounding box center [951, 304] width 19 height 31
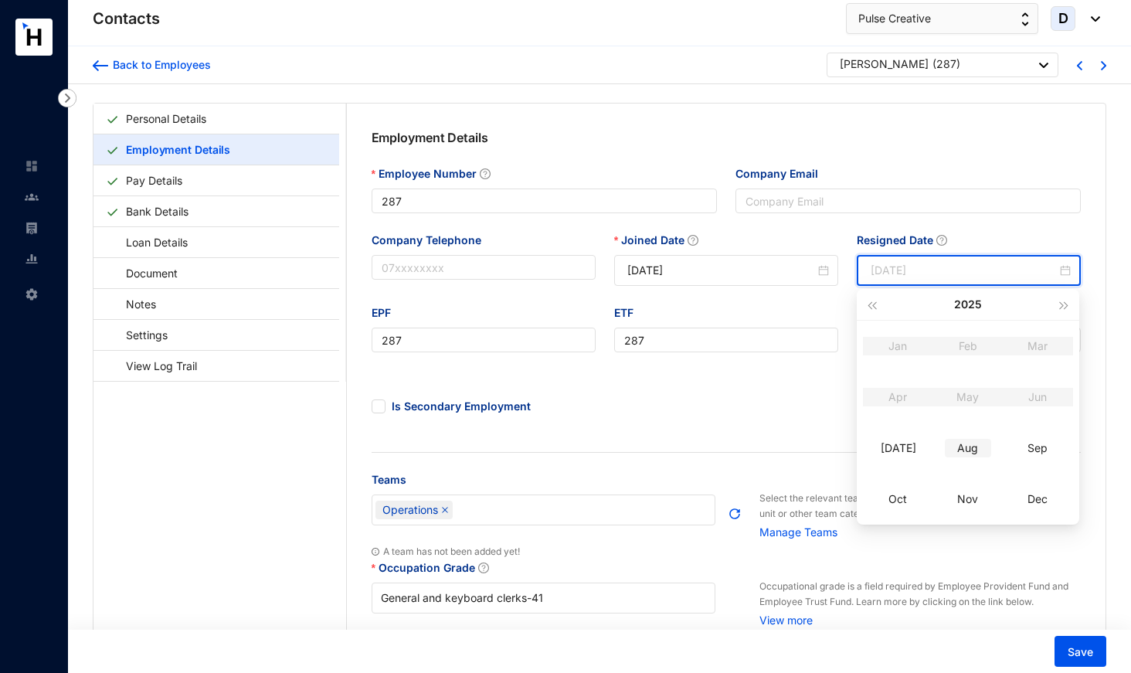
click at [974, 447] on div "Aug" at bounding box center [968, 448] width 46 height 19
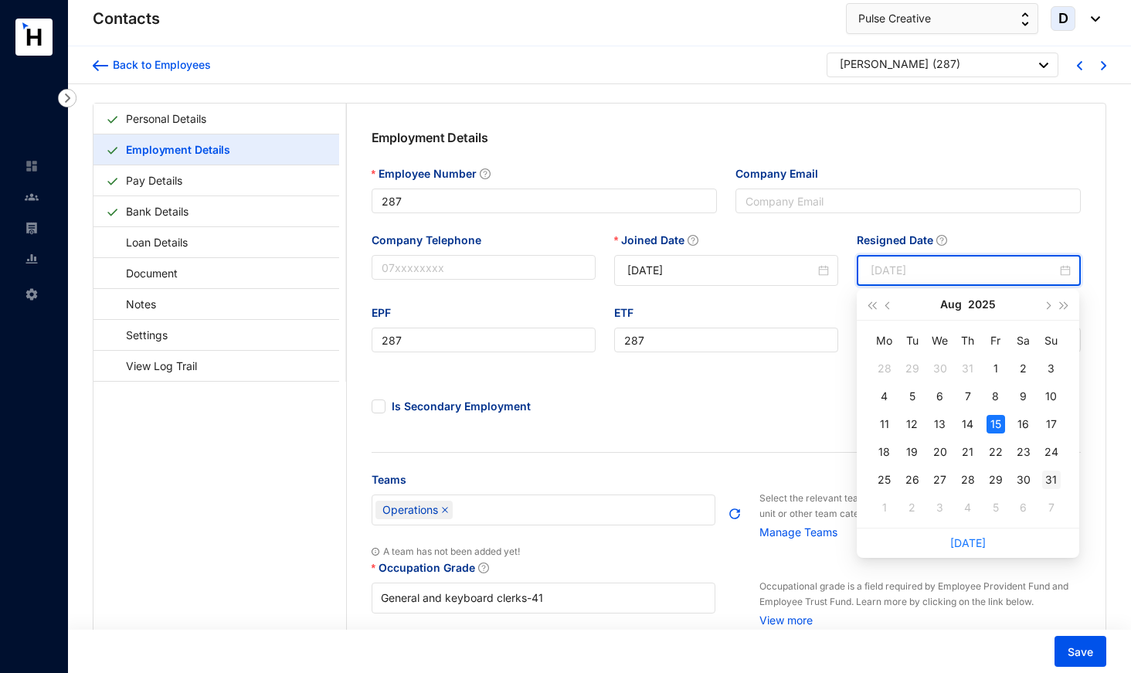
type input "[DATE]"
click at [1050, 481] on div "31" at bounding box center [1051, 480] width 19 height 19
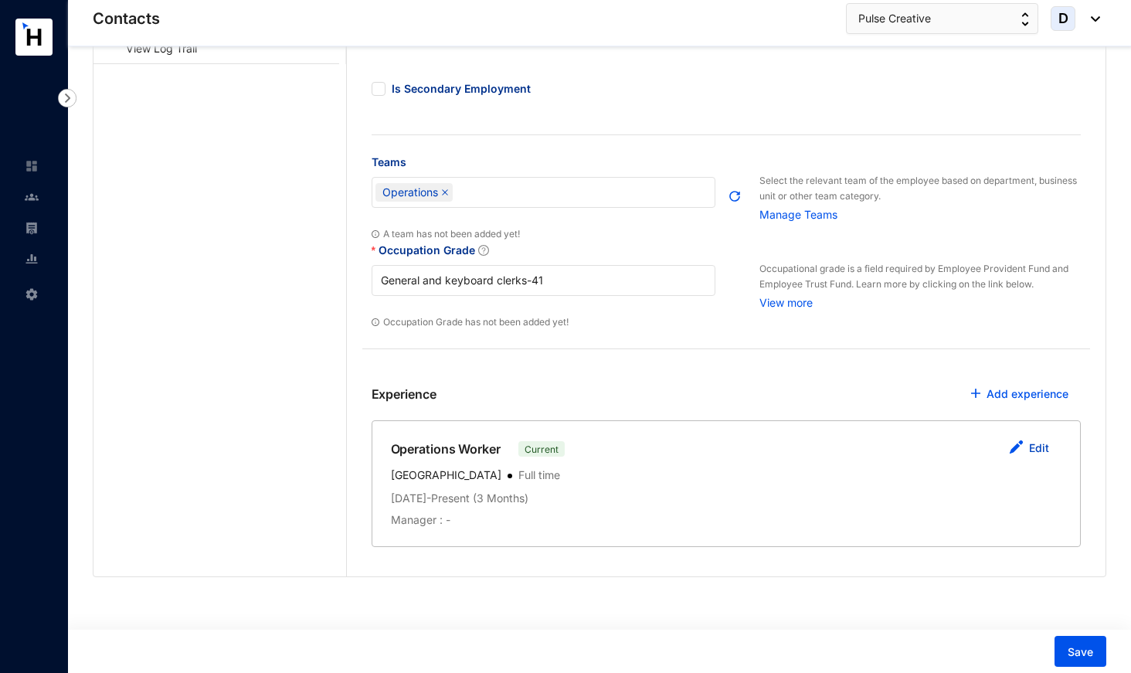
scroll to position [317, 0]
click at [1042, 448] on link "Edit" at bounding box center [1039, 448] width 20 height 13
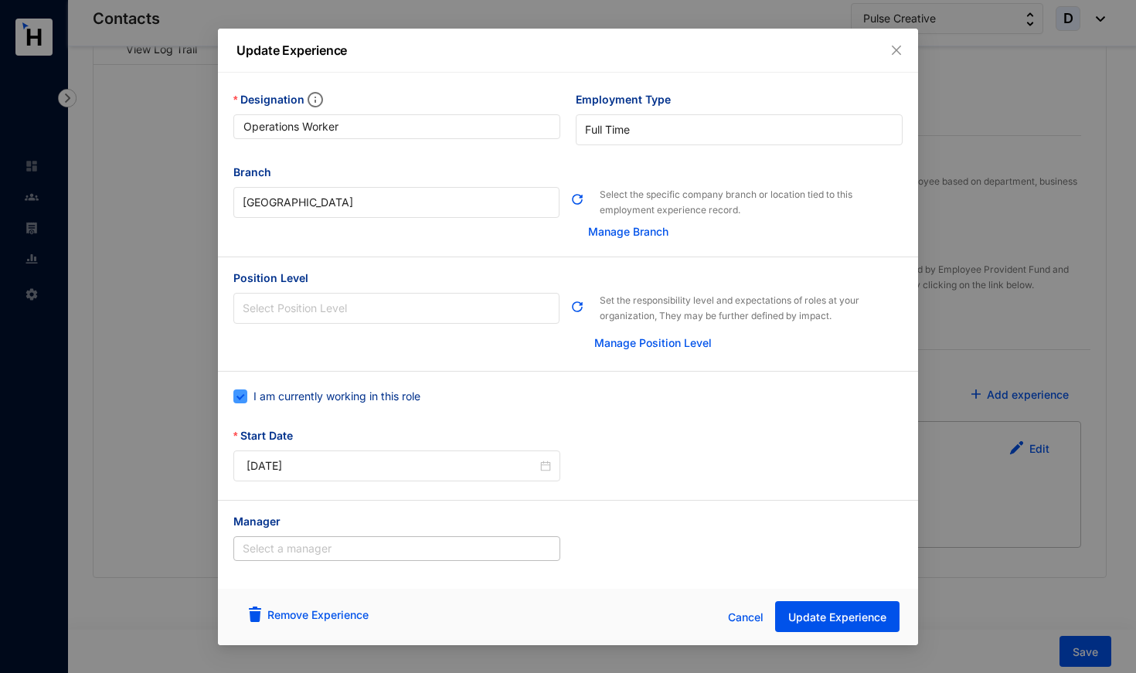
click at [390, 388] on span "I am currently working in this role" at bounding box center [336, 396] width 179 height 17
click at [244, 389] on input "I am currently working in this role" at bounding box center [238, 394] width 11 height 11
checkbox input "false"
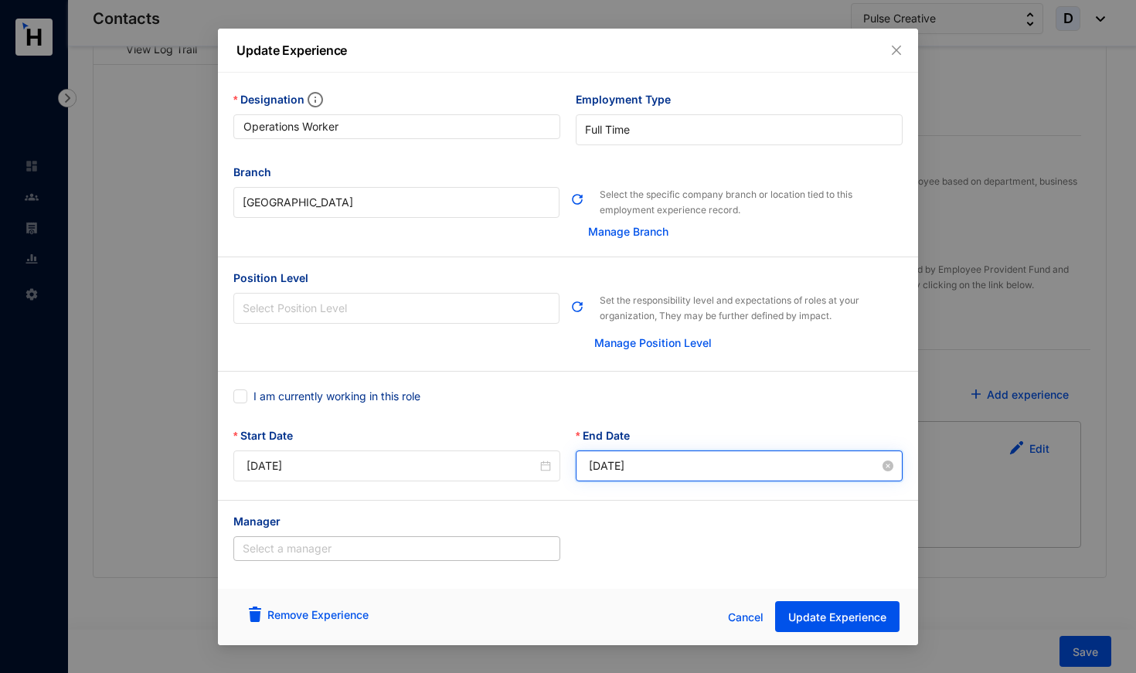
click at [621, 467] on input "[DATE]" at bounding box center [734, 465] width 291 height 17
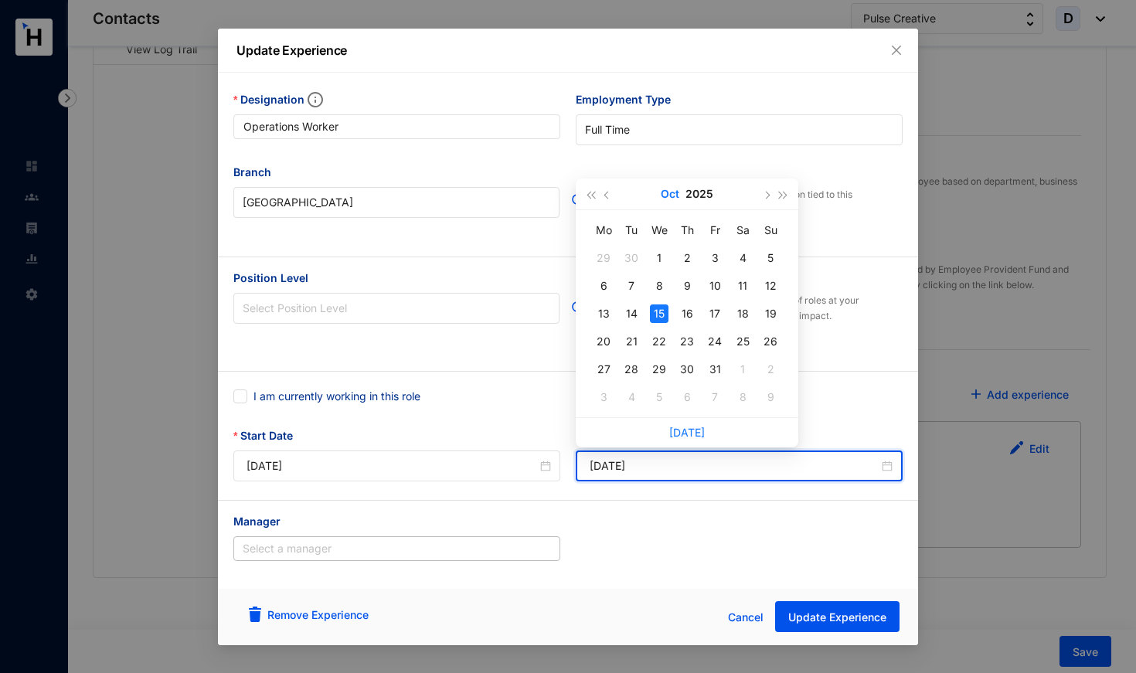
click at [666, 195] on button "Oct" at bounding box center [670, 193] width 19 height 31
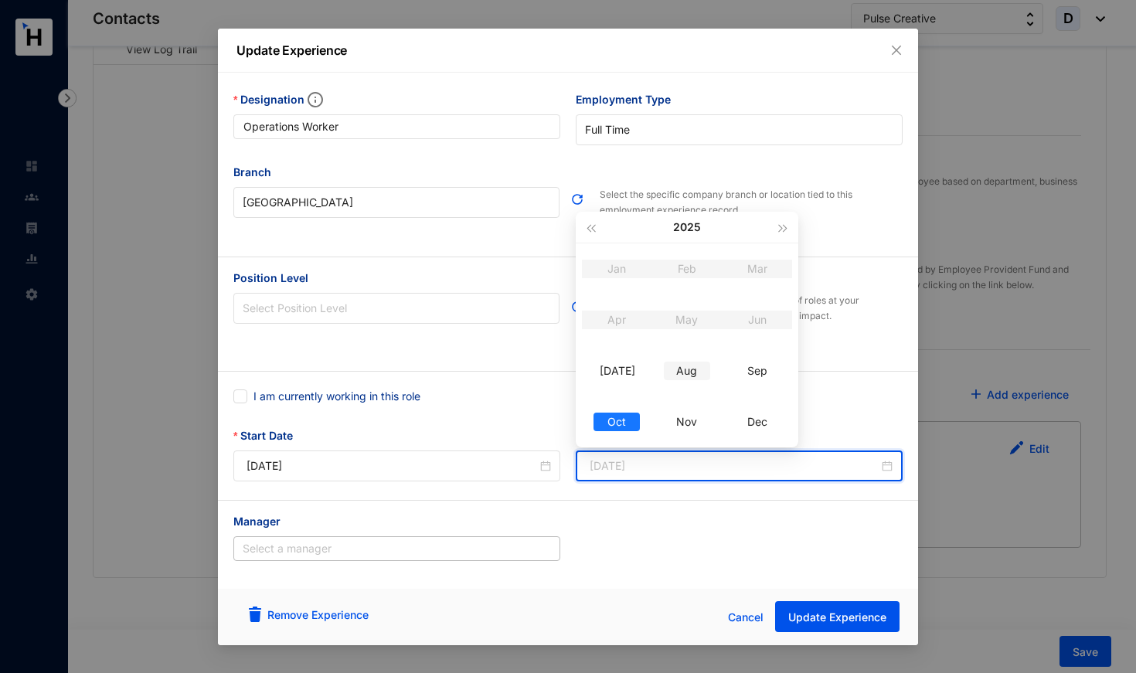
click at [685, 372] on div "Aug" at bounding box center [687, 371] width 46 height 19
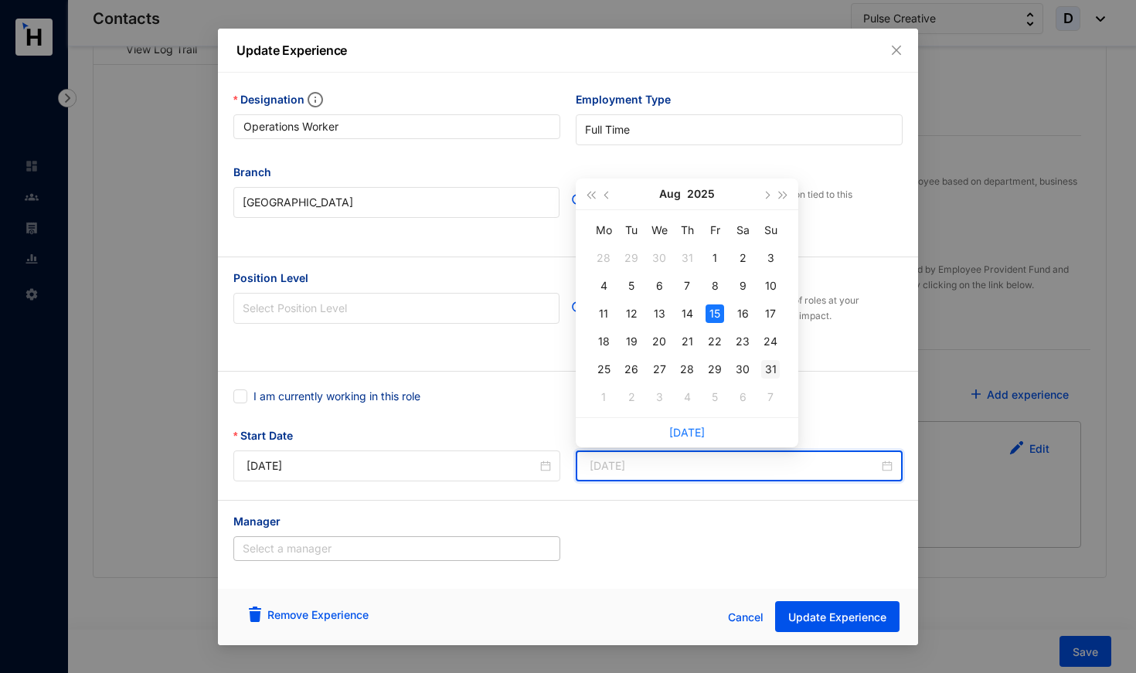
click at [766, 365] on div "31" at bounding box center [770, 369] width 19 height 19
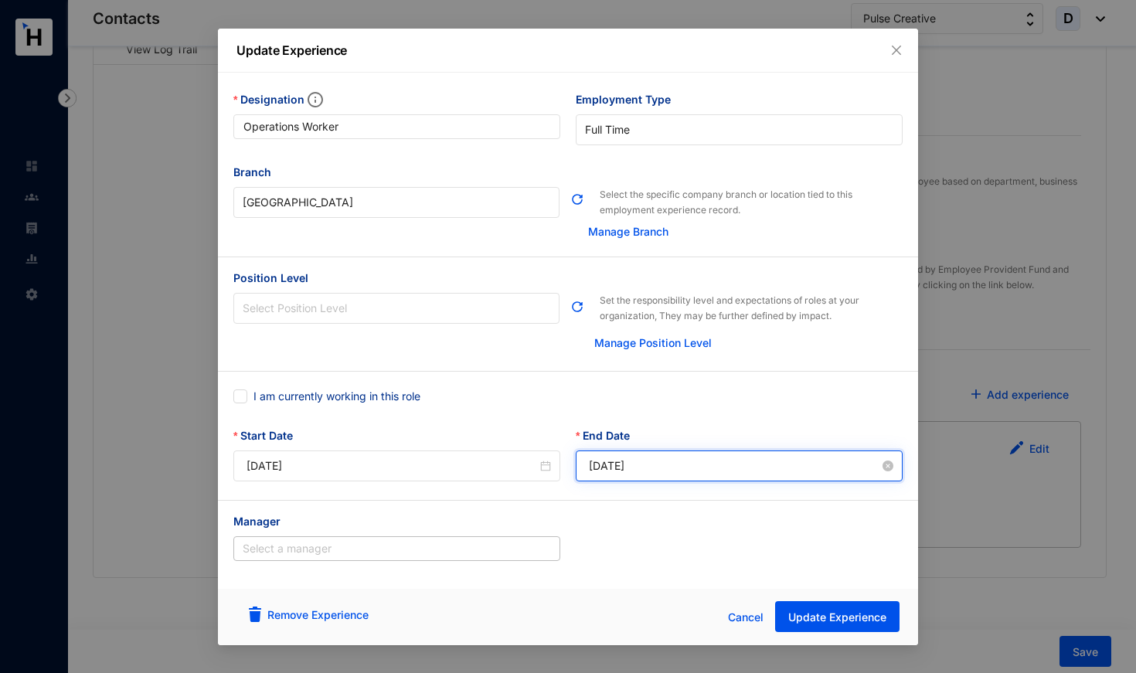
type input "[DATE]"
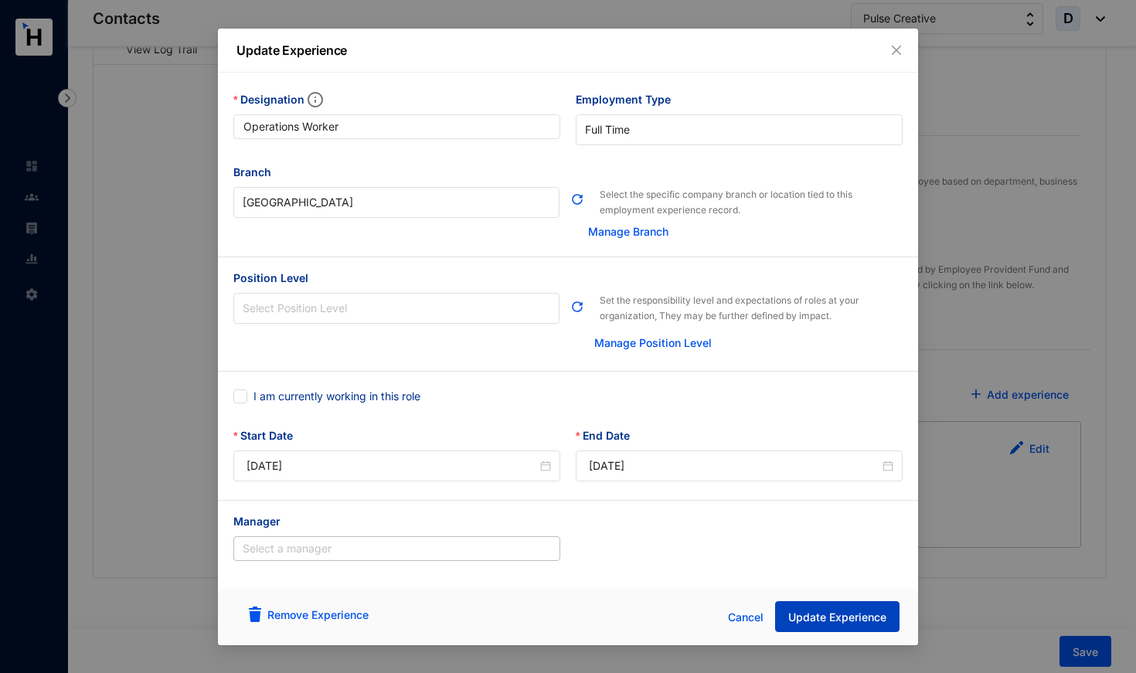
click at [834, 621] on span "Update Experience" at bounding box center [837, 617] width 98 height 15
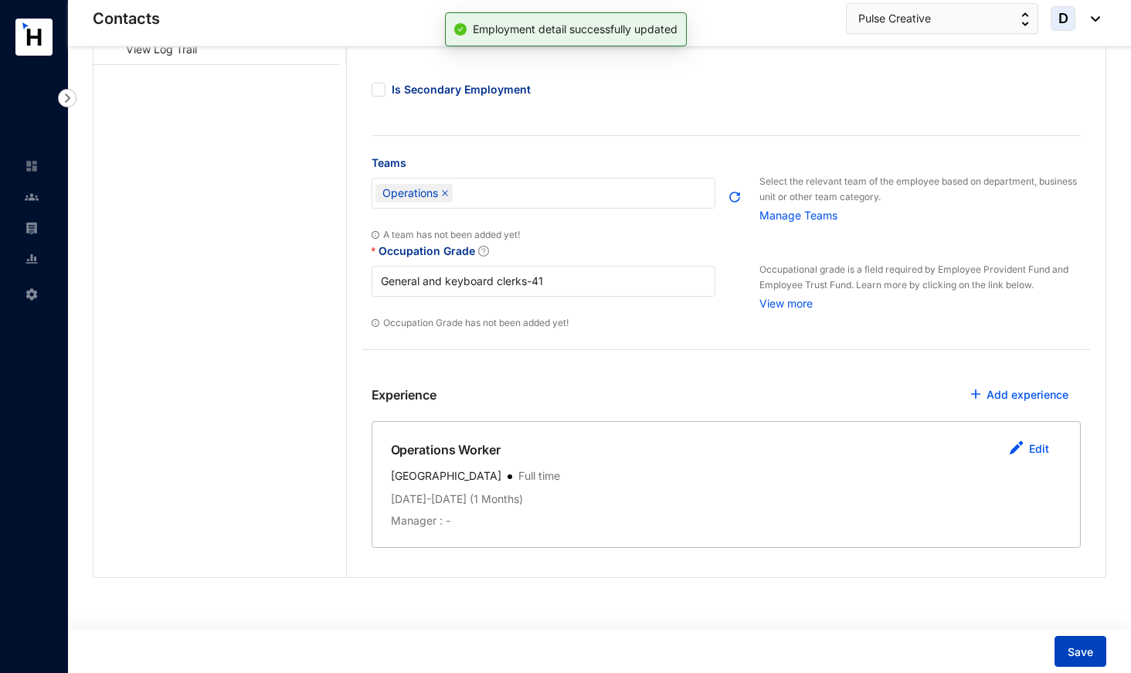
click at [1073, 654] on span "Save" at bounding box center [1080, 651] width 25 height 15
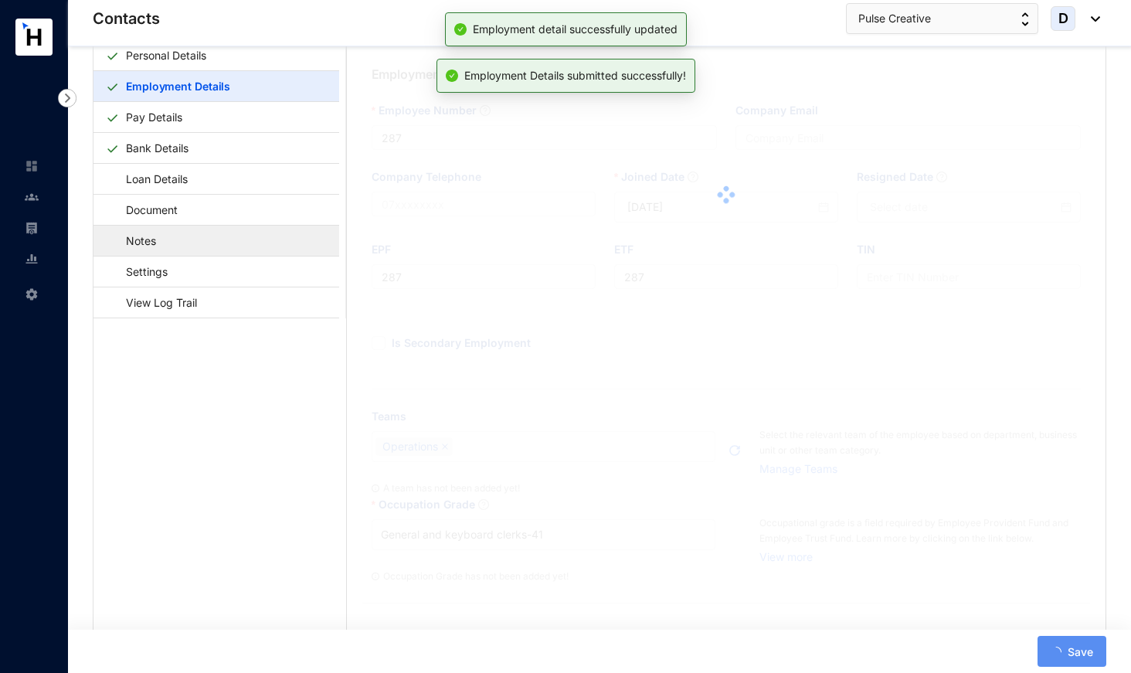
scroll to position [53, 0]
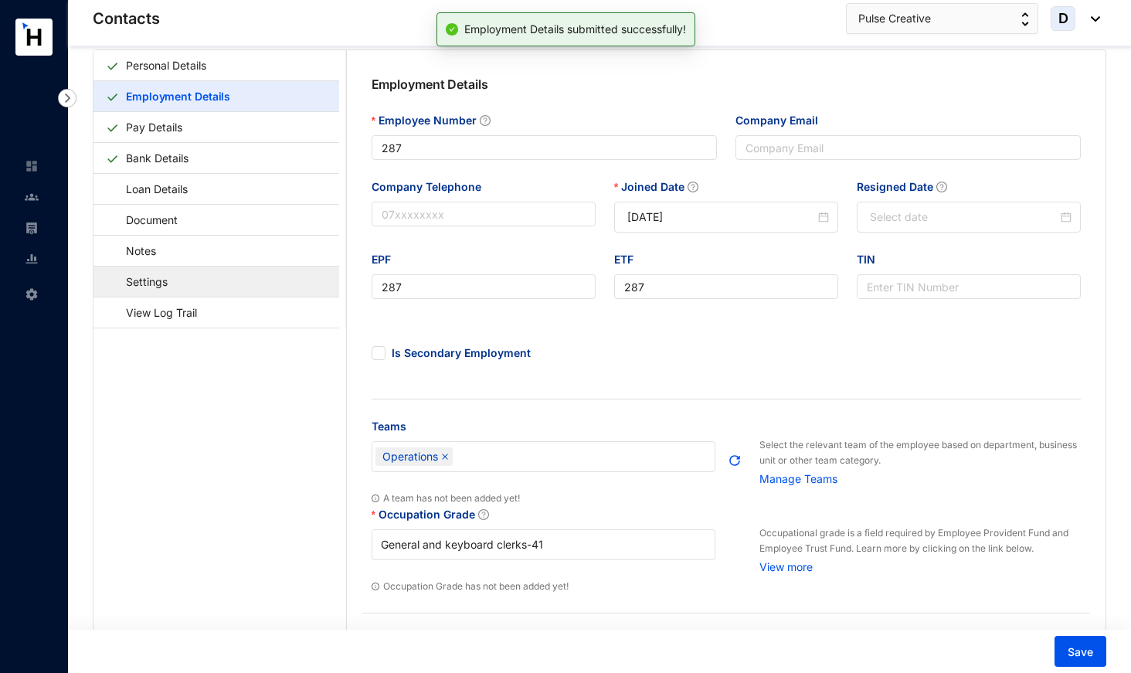
click at [173, 274] on link "Settings" at bounding box center [139, 282] width 67 height 32
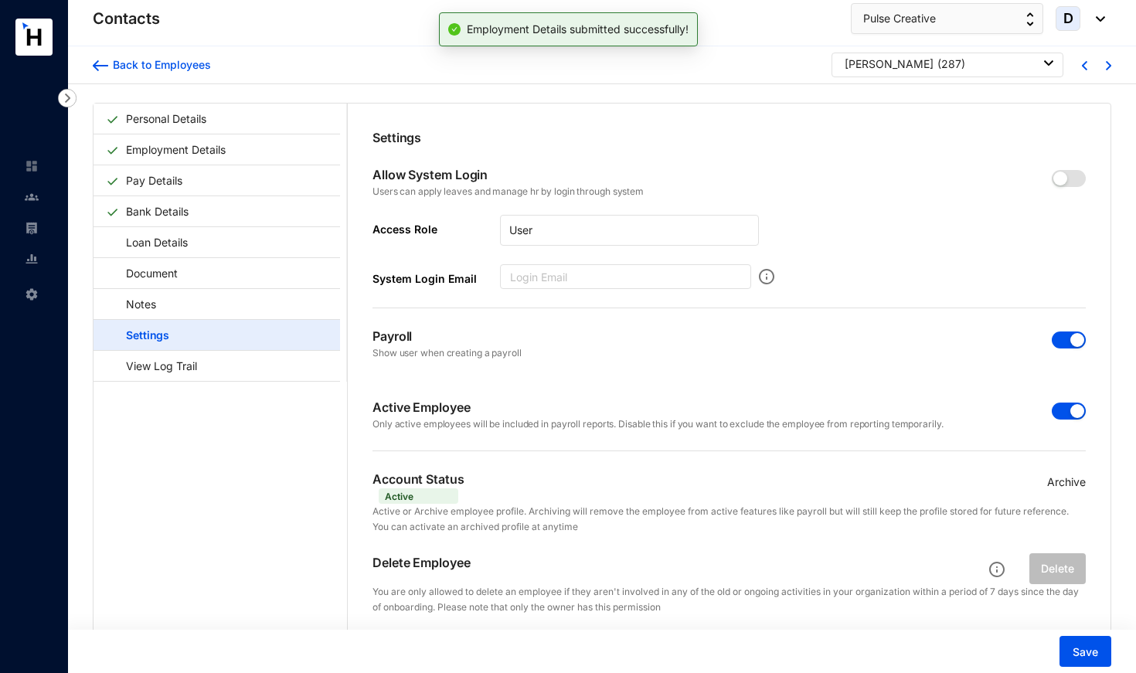
click at [1057, 413] on span "button" at bounding box center [1069, 411] width 34 height 17
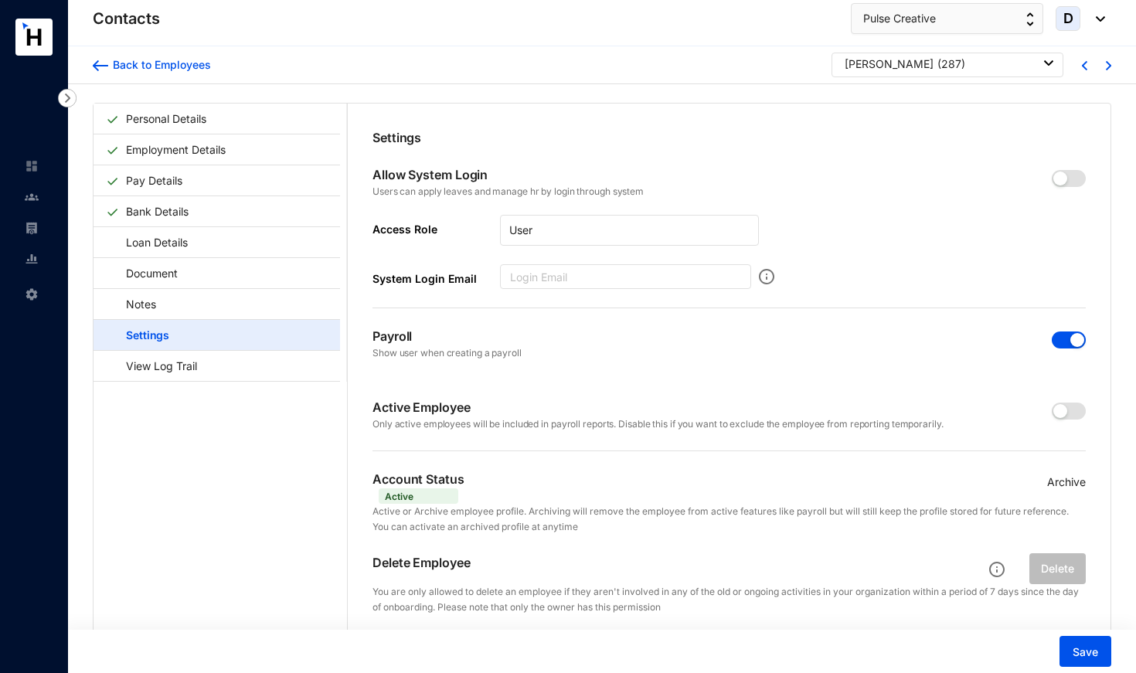
click at [1058, 339] on span "button" at bounding box center [1069, 339] width 34 height 17
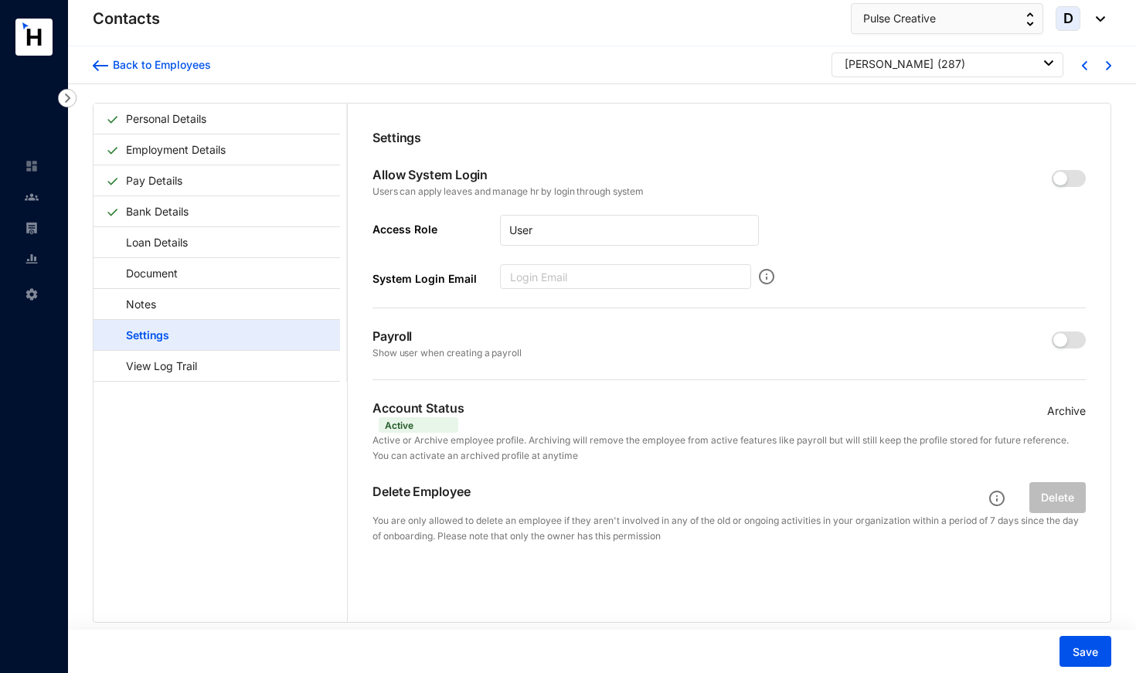
click at [1071, 409] on p "Archive" at bounding box center [1066, 411] width 39 height 17
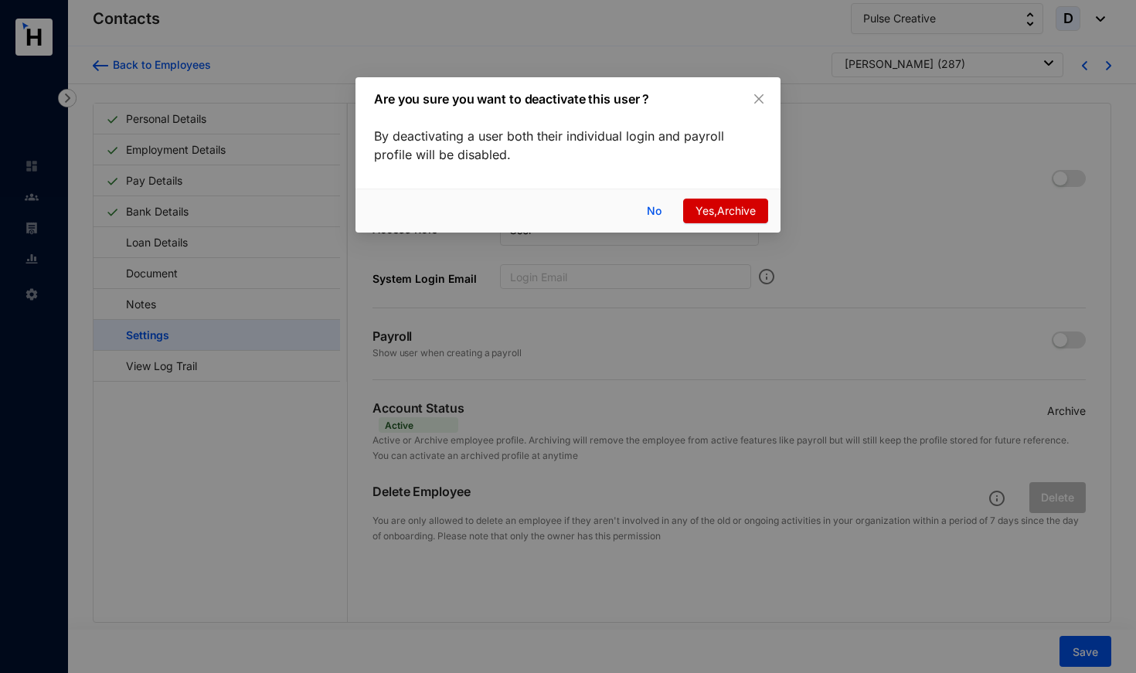
click at [700, 206] on span "Yes,Archive" at bounding box center [725, 210] width 60 height 17
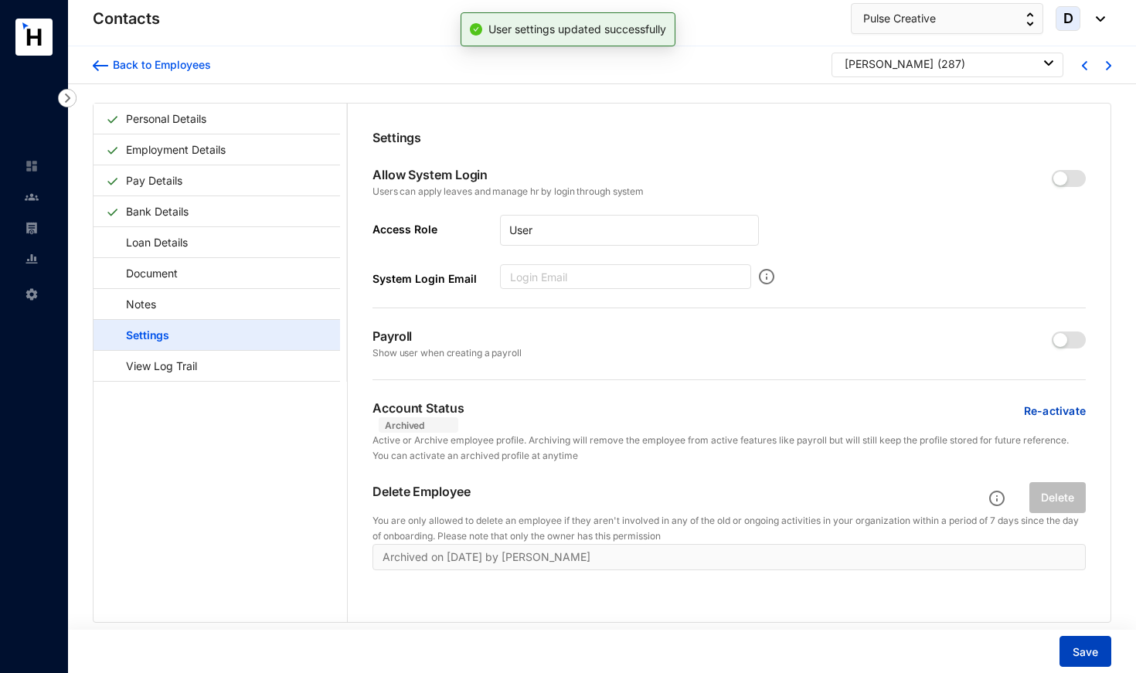
click at [1083, 655] on span "Save" at bounding box center [1084, 651] width 25 height 15
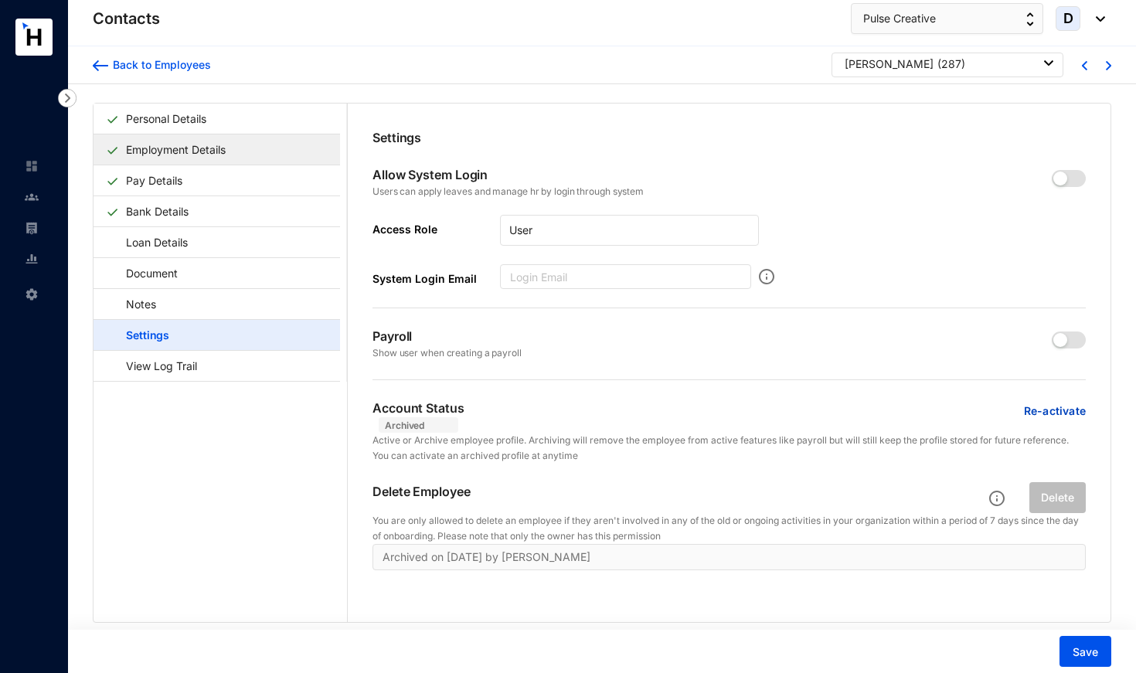
click at [232, 149] on link "Employment Details" at bounding box center [176, 150] width 112 height 32
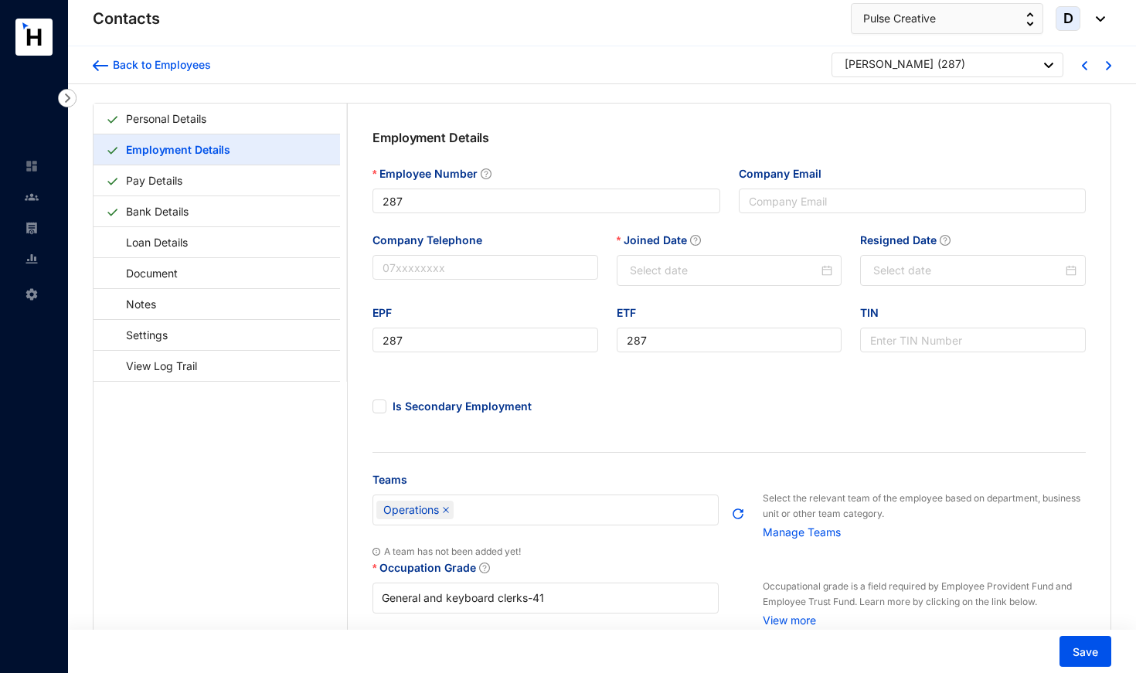
type input "[DATE]"
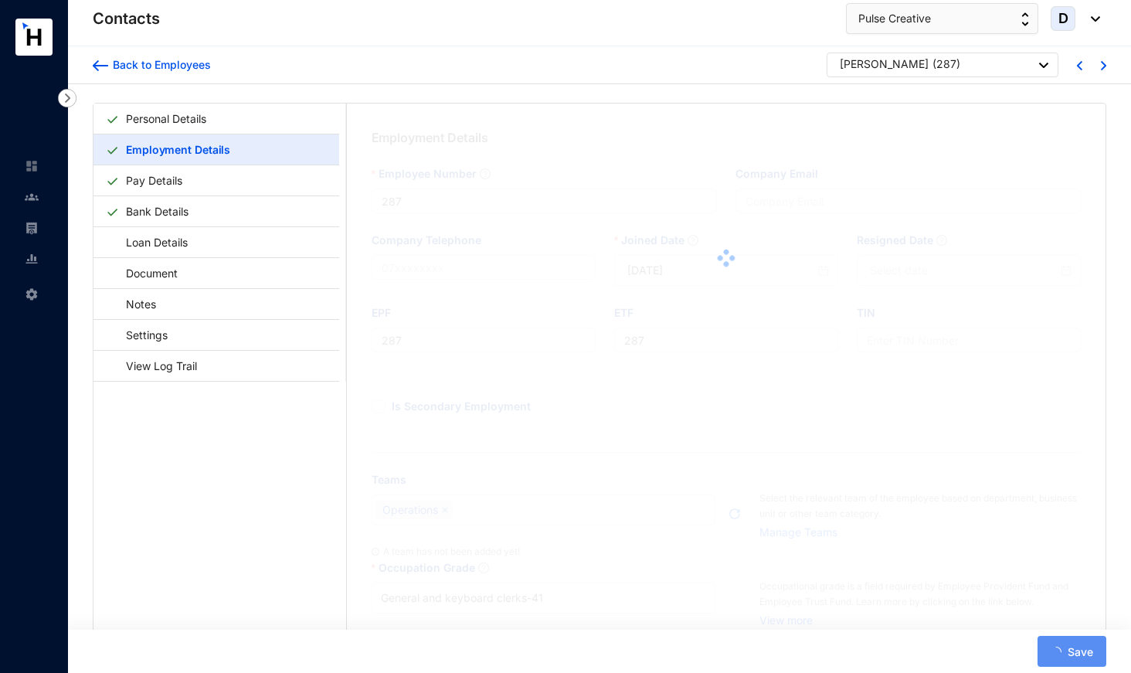
click at [892, 56] on div "[PERSON_NAME]" at bounding box center [884, 63] width 89 height 15
drag, startPoint x: 892, startPoint y: 60, endPoint x: 892, endPoint y: 70, distance: 9.3
click at [892, 60] on div "[PERSON_NAME]" at bounding box center [884, 63] width 89 height 15
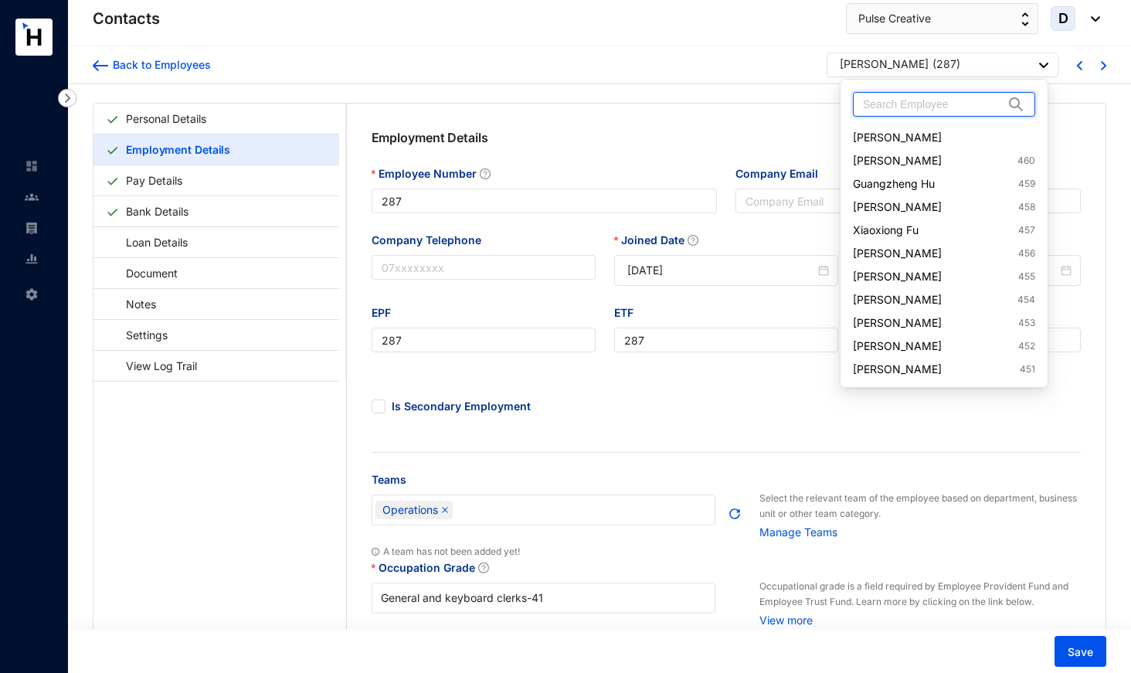
click at [892, 97] on input "text" at bounding box center [933, 104] width 141 height 23
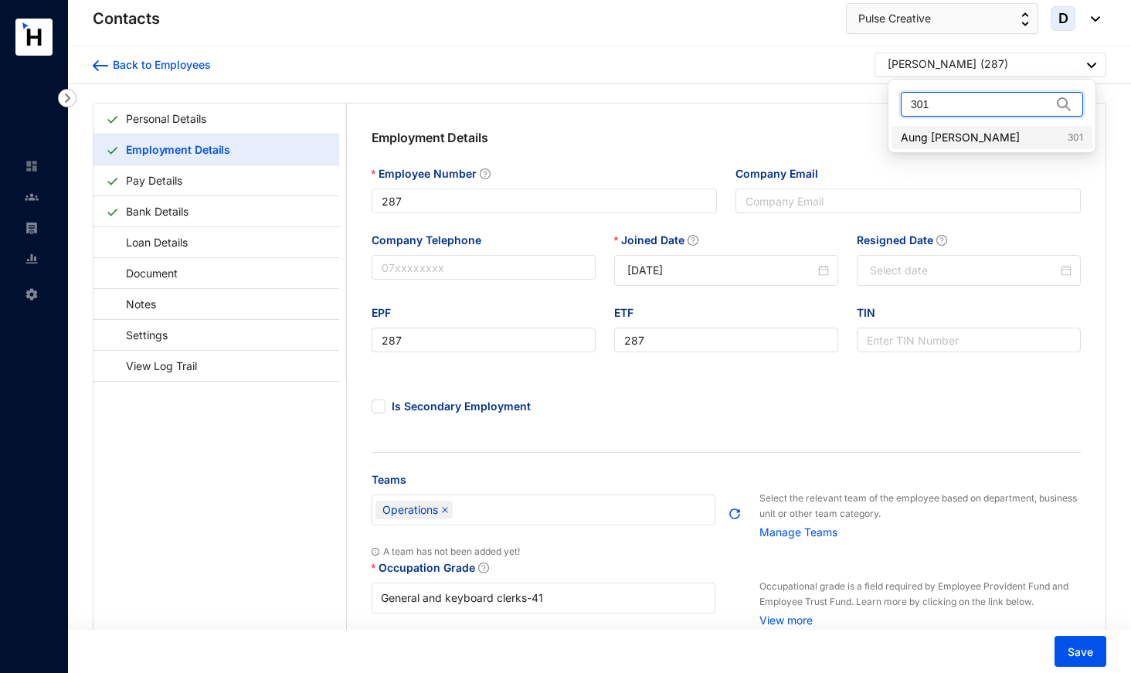
type input "301"
click at [925, 138] on link "Aung [PERSON_NAME] 301" at bounding box center [992, 137] width 182 height 15
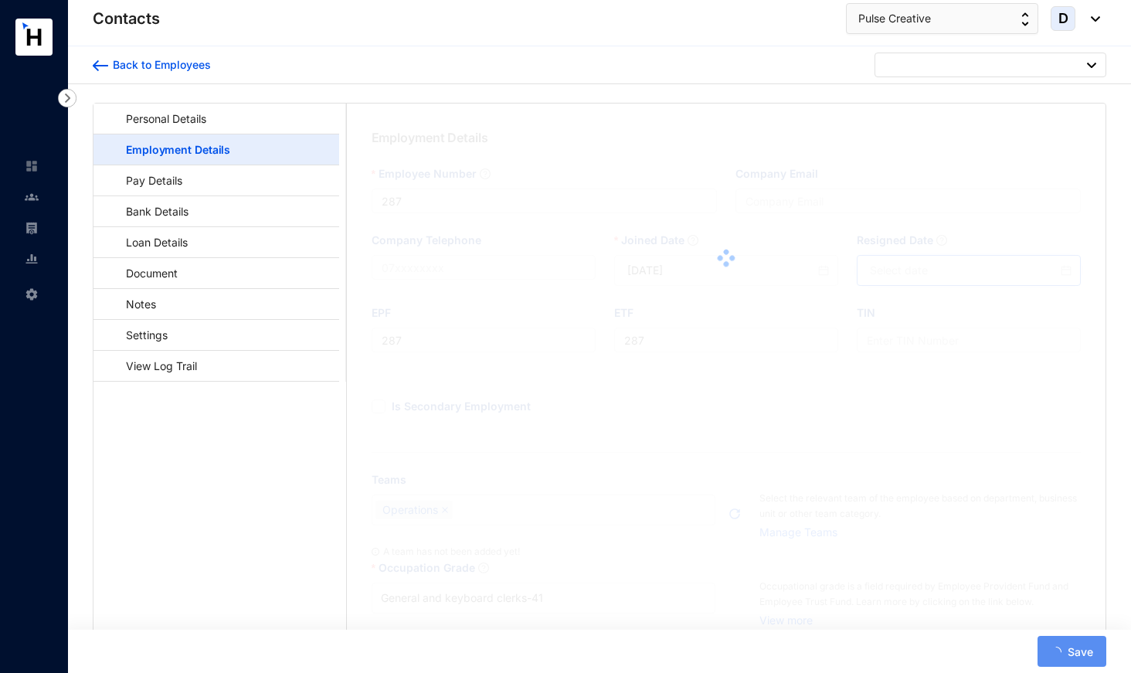
type input "301"
type input "[DATE]"
type input "301"
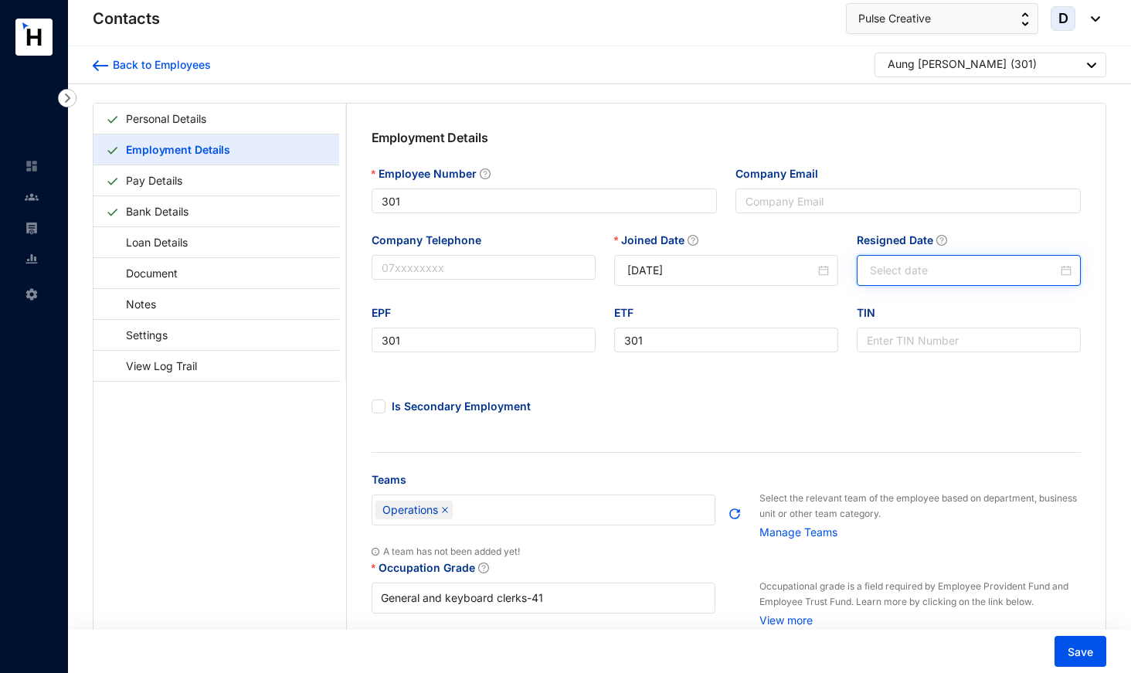
click at [892, 267] on input "Resigned Date" at bounding box center [964, 270] width 188 height 17
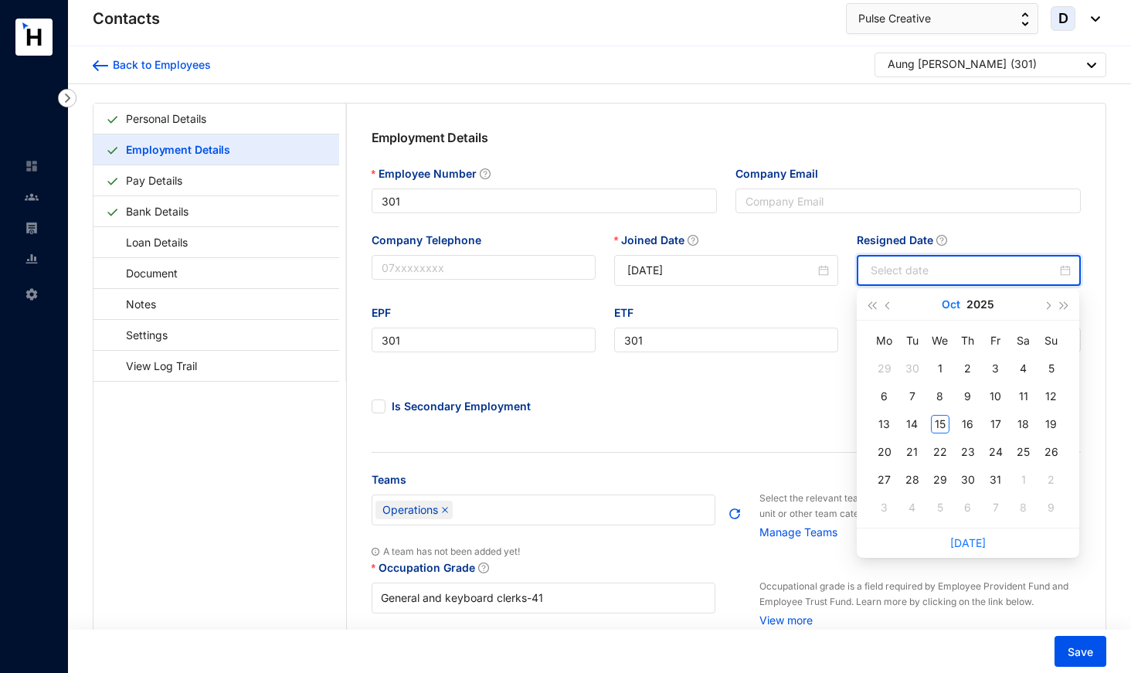
click at [950, 306] on button "Oct" at bounding box center [951, 304] width 19 height 31
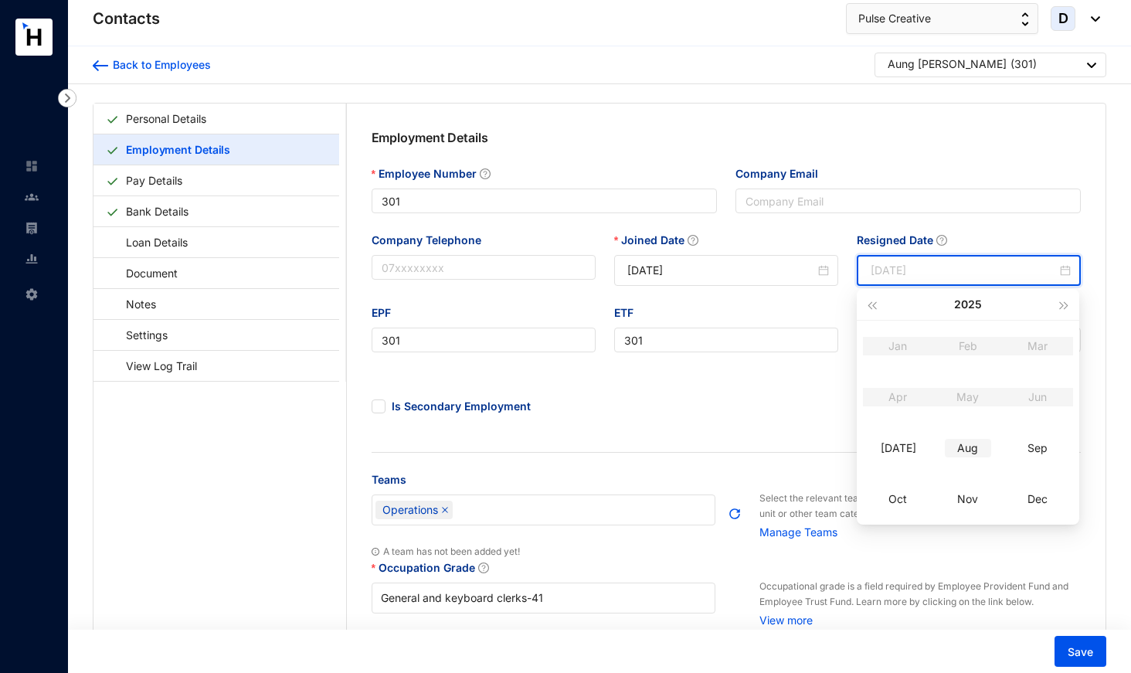
click at [970, 447] on div "Aug" at bounding box center [968, 448] width 46 height 19
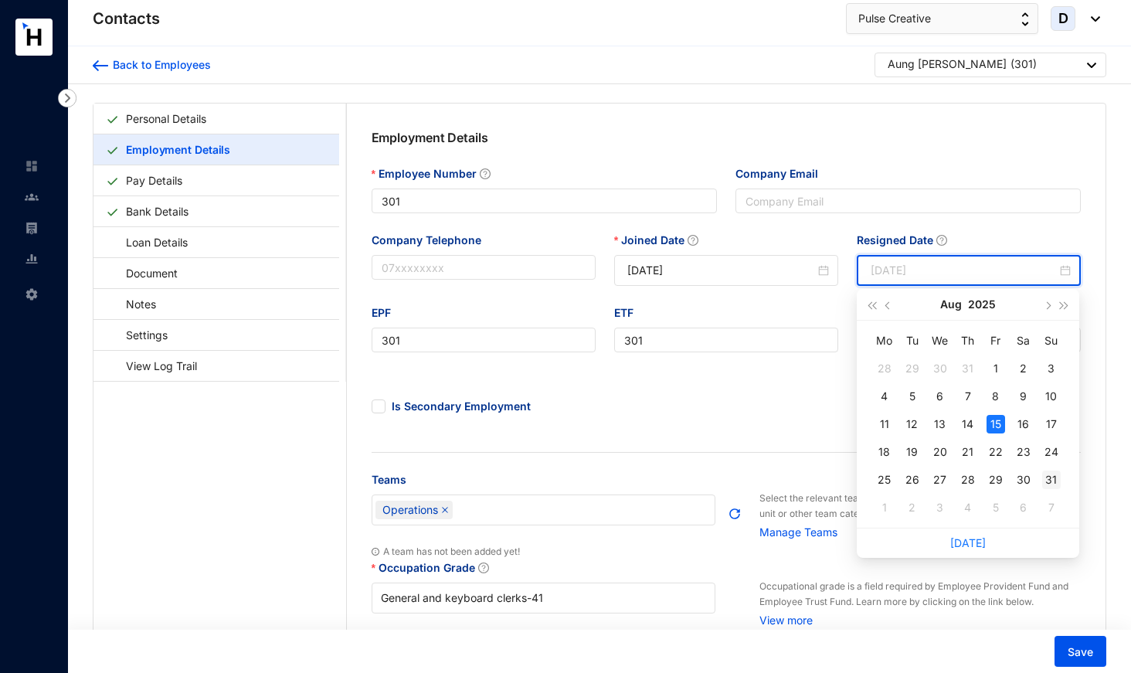
type input "[DATE]"
click at [1052, 481] on div "31" at bounding box center [1051, 480] width 19 height 19
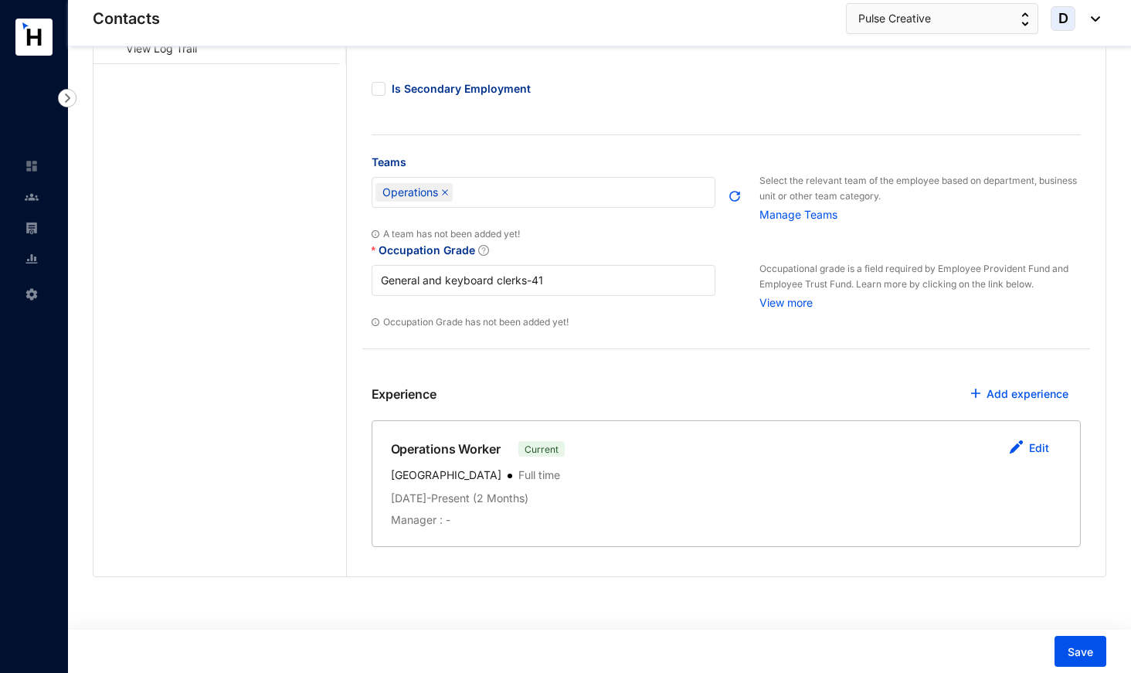
scroll to position [317, 0]
click at [1035, 444] on link "Edit" at bounding box center [1039, 448] width 20 height 13
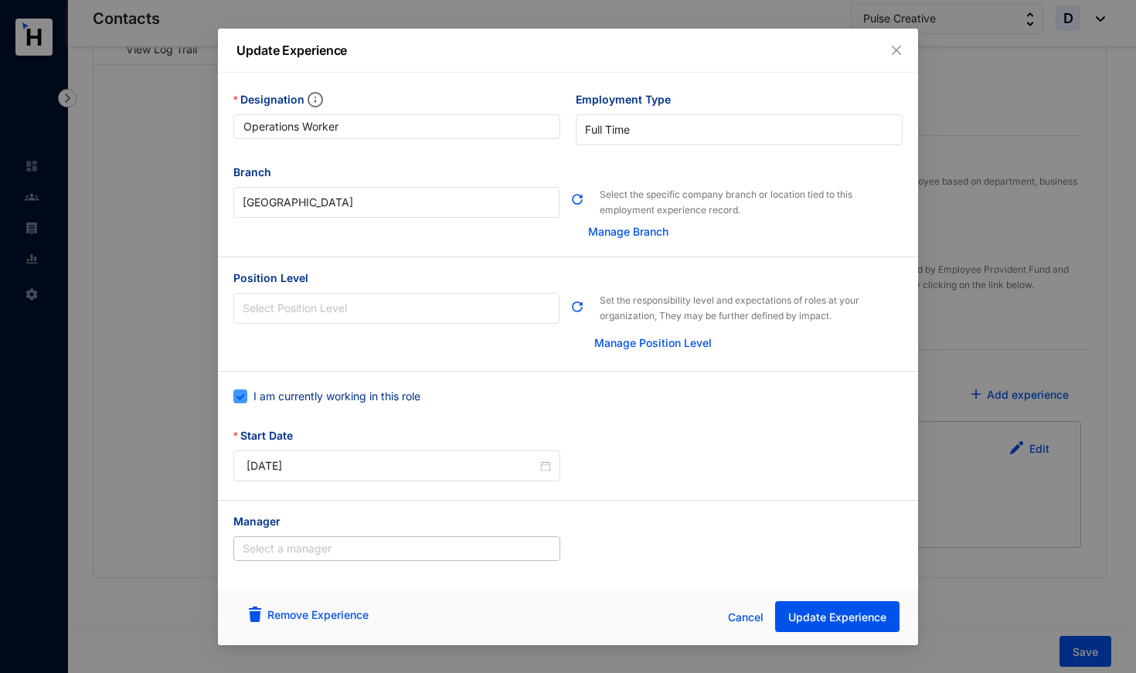
click at [353, 395] on span "I am currently working in this role" at bounding box center [336, 396] width 179 height 17
click at [244, 395] on input "I am currently working in this role" at bounding box center [238, 394] width 11 height 11
checkbox input "false"
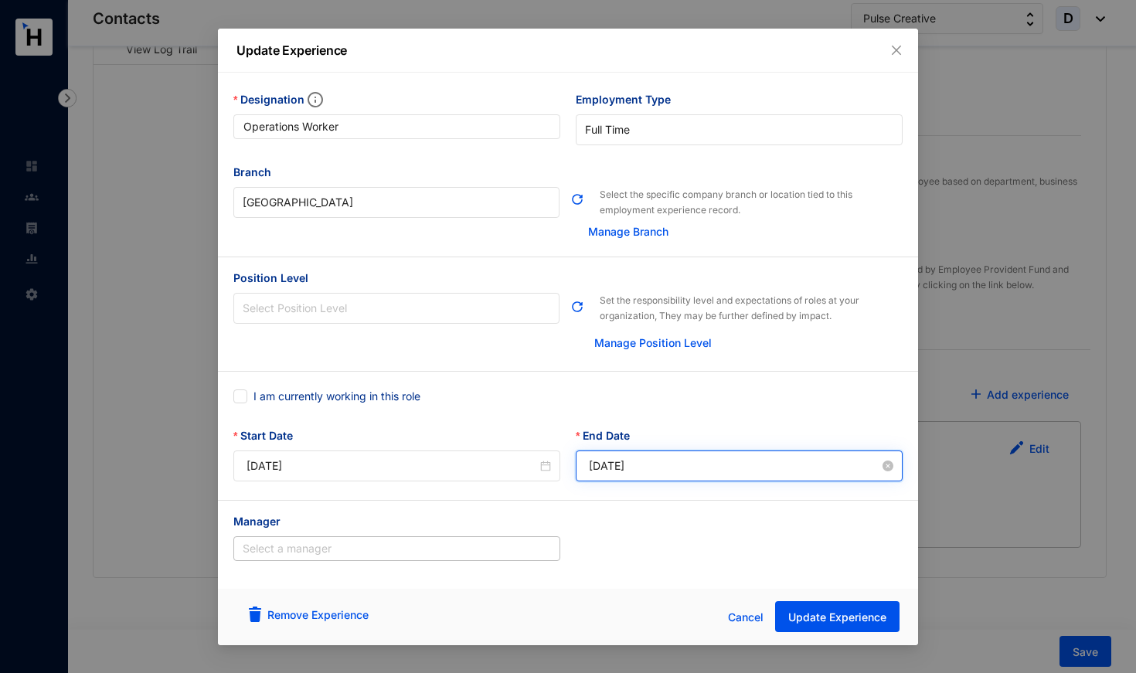
click at [628, 464] on input "[DATE]" at bounding box center [734, 465] width 291 height 17
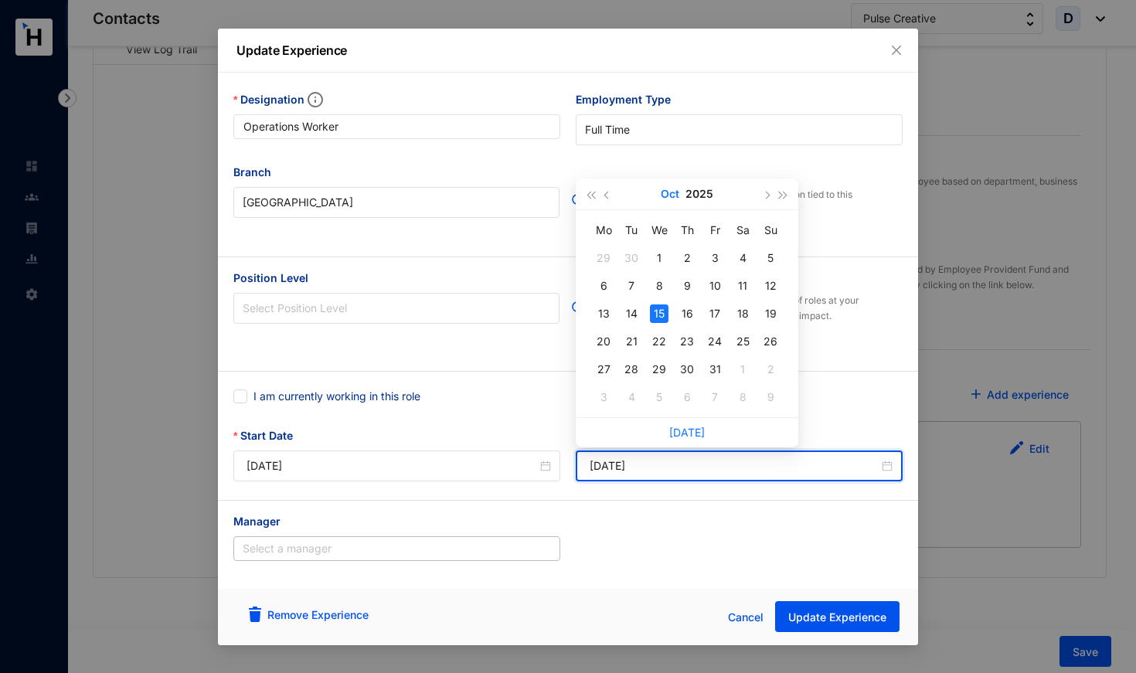
click at [669, 190] on button "Oct" at bounding box center [670, 193] width 19 height 31
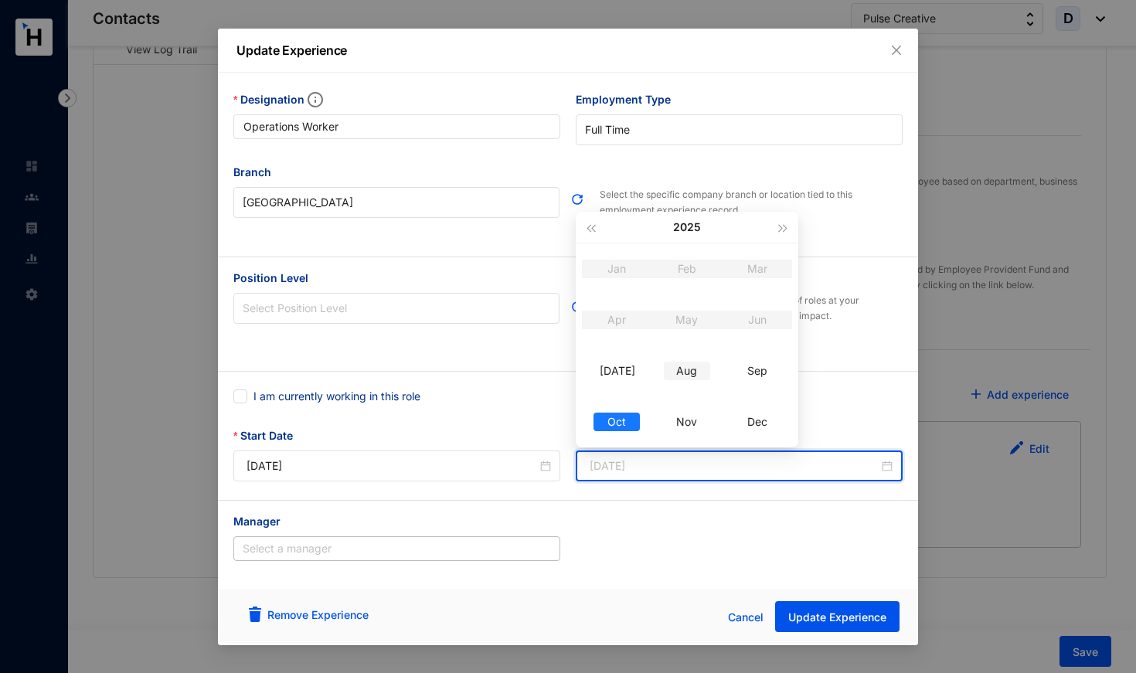
click at [692, 372] on div "Aug" at bounding box center [687, 371] width 46 height 19
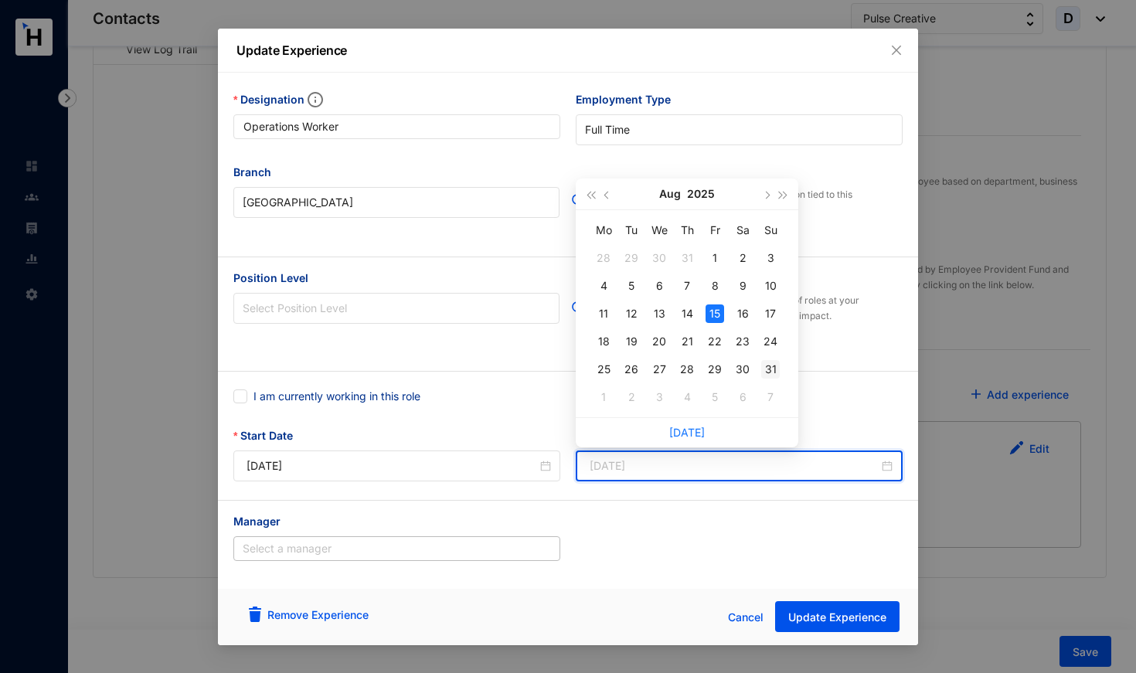
type input "[DATE]"
click at [776, 367] on div "31" at bounding box center [770, 369] width 19 height 19
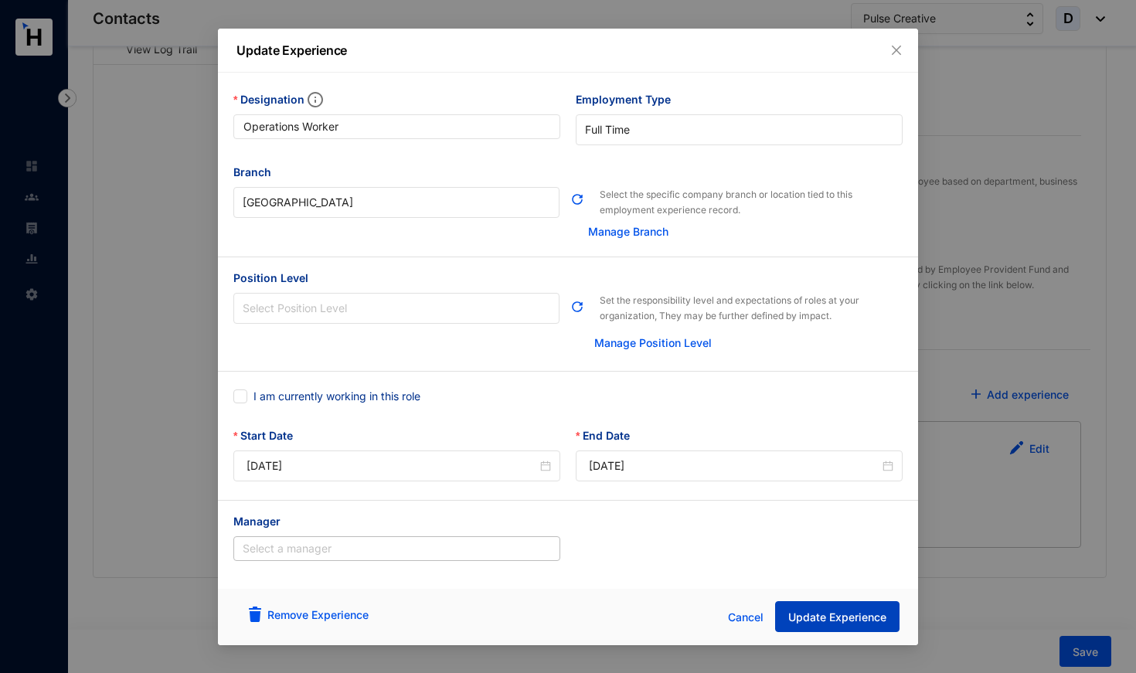
click at [833, 604] on button "Update Experience" at bounding box center [837, 616] width 124 height 31
click at [833, 617] on span "Update Experience" at bounding box center [837, 617] width 98 height 15
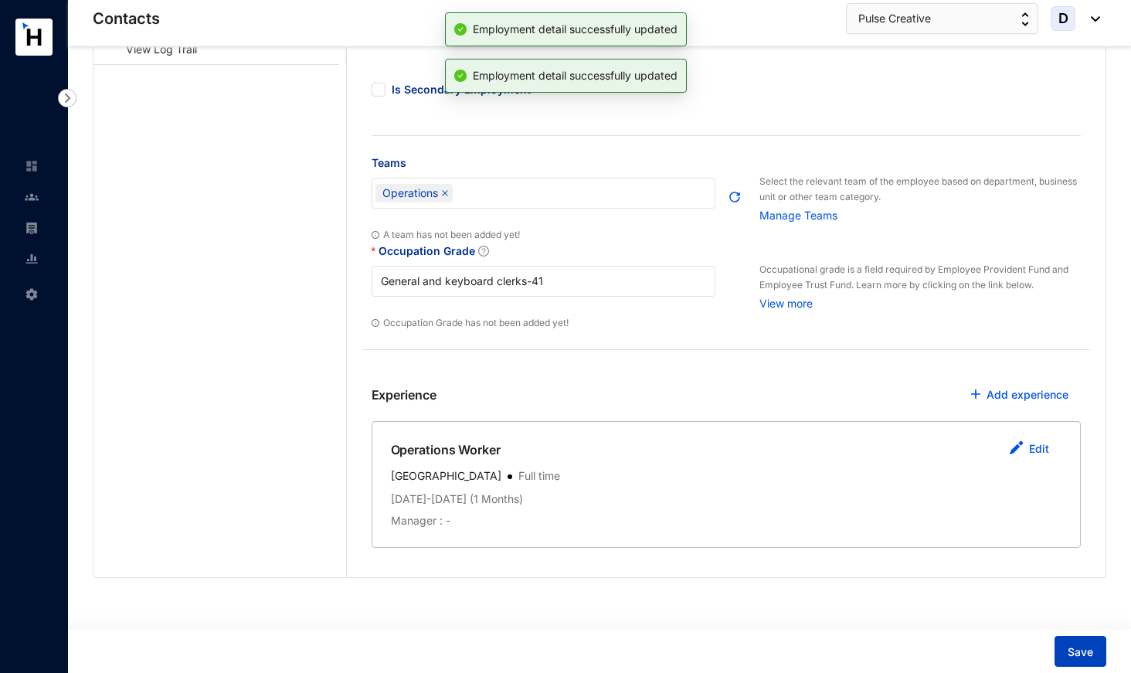
click at [1078, 655] on span "Save" at bounding box center [1080, 651] width 25 height 15
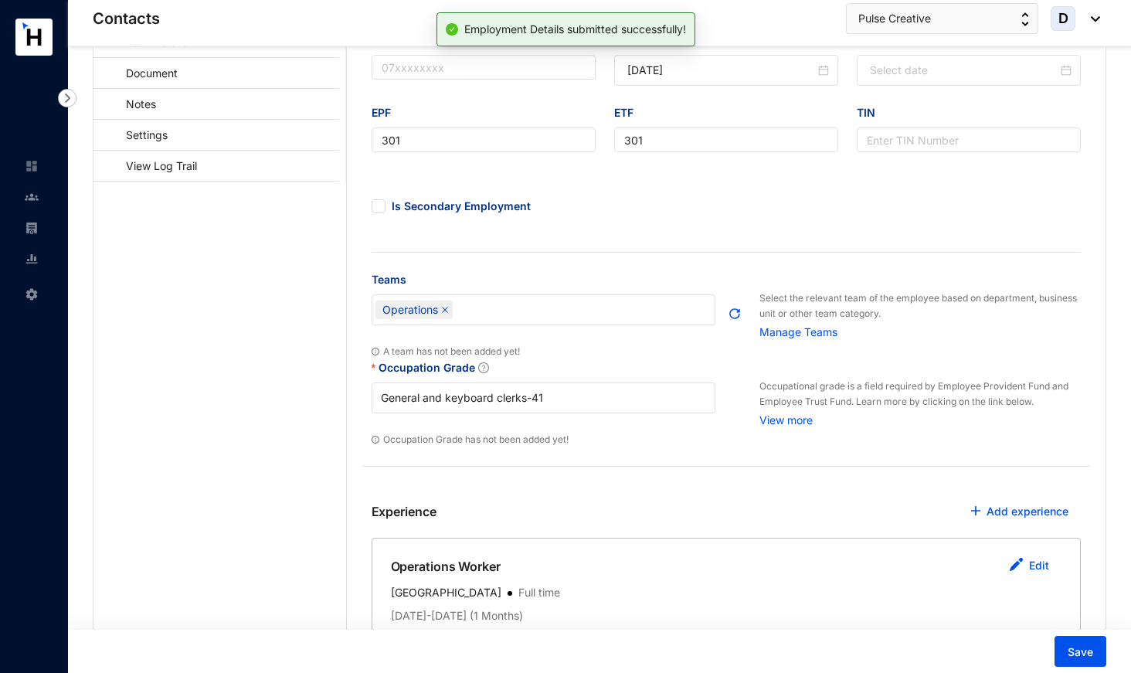
scroll to position [194, 0]
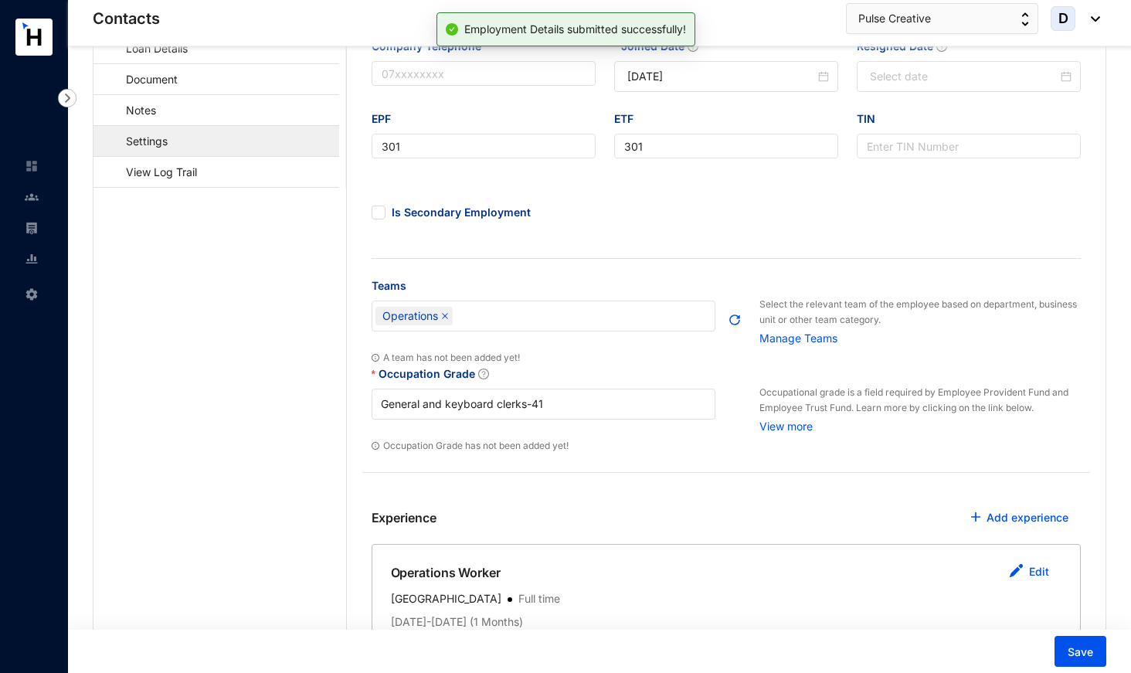
click at [173, 135] on link "Settings" at bounding box center [139, 141] width 67 height 32
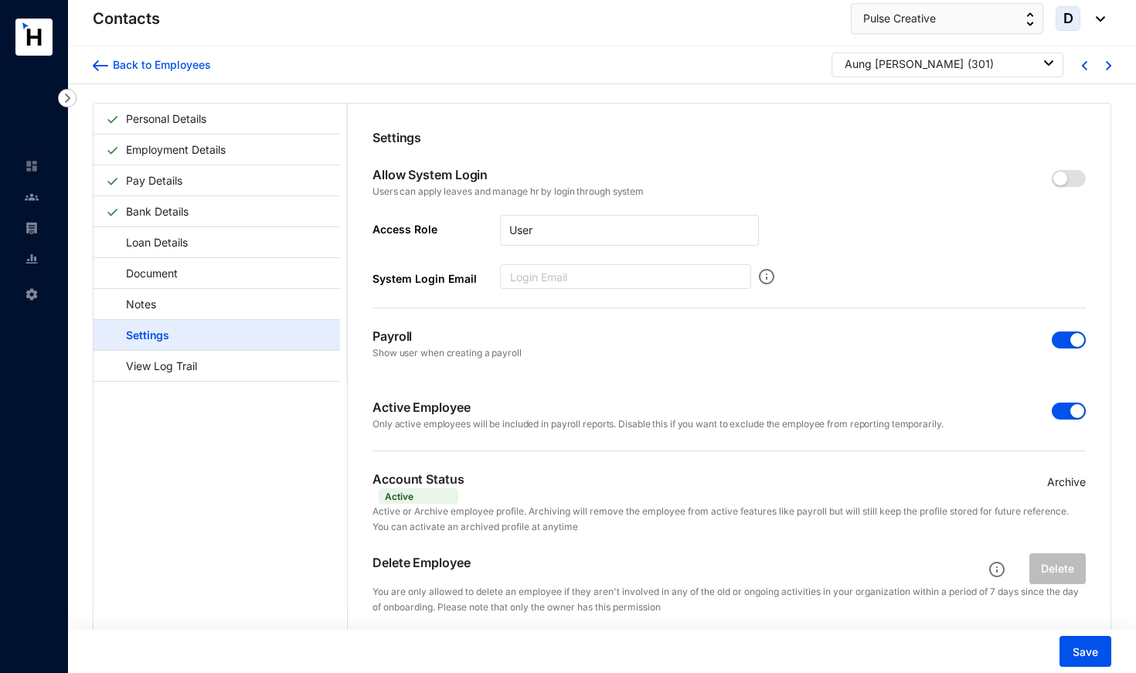
click at [1059, 406] on span "button" at bounding box center [1069, 411] width 34 height 17
click at [1063, 336] on span "button" at bounding box center [1069, 339] width 34 height 17
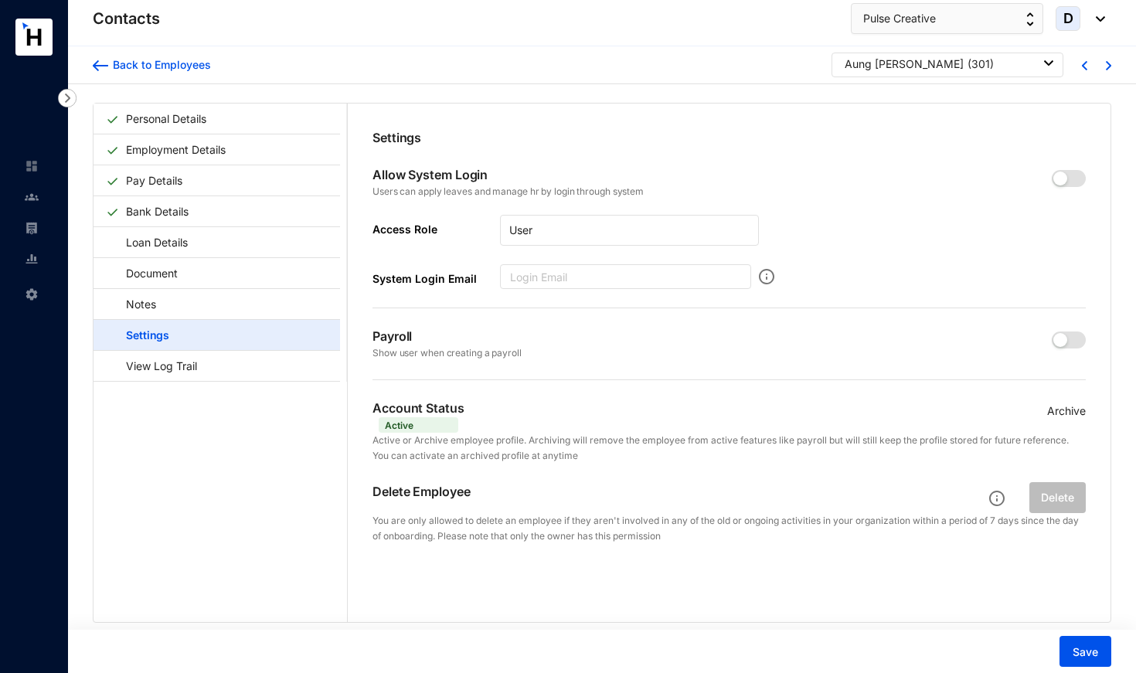
click at [1057, 411] on p "Archive" at bounding box center [1066, 411] width 39 height 17
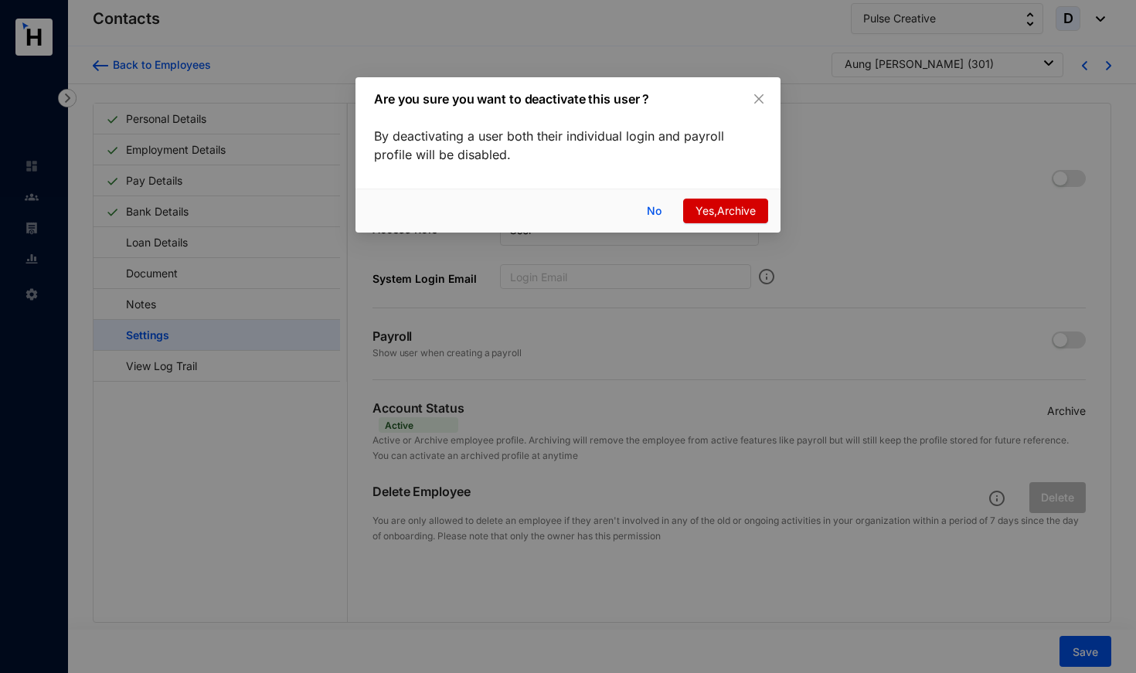
click at [737, 213] on span "Yes,Archive" at bounding box center [725, 210] width 60 height 17
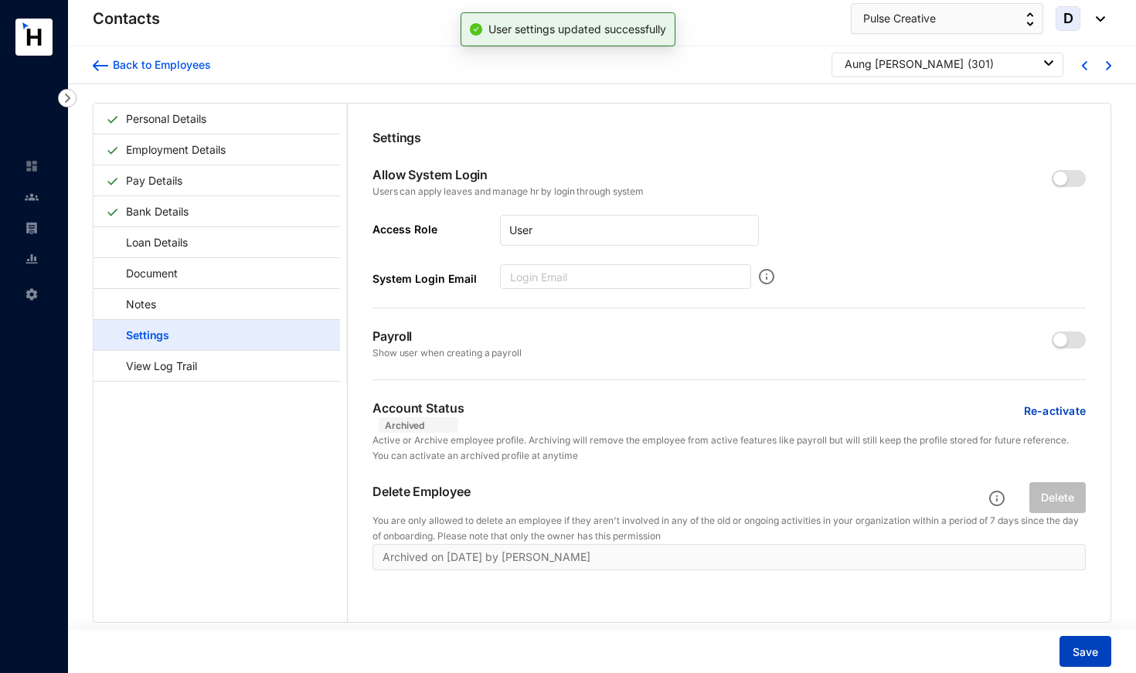
click at [1086, 650] on span "Save" at bounding box center [1084, 651] width 25 height 15
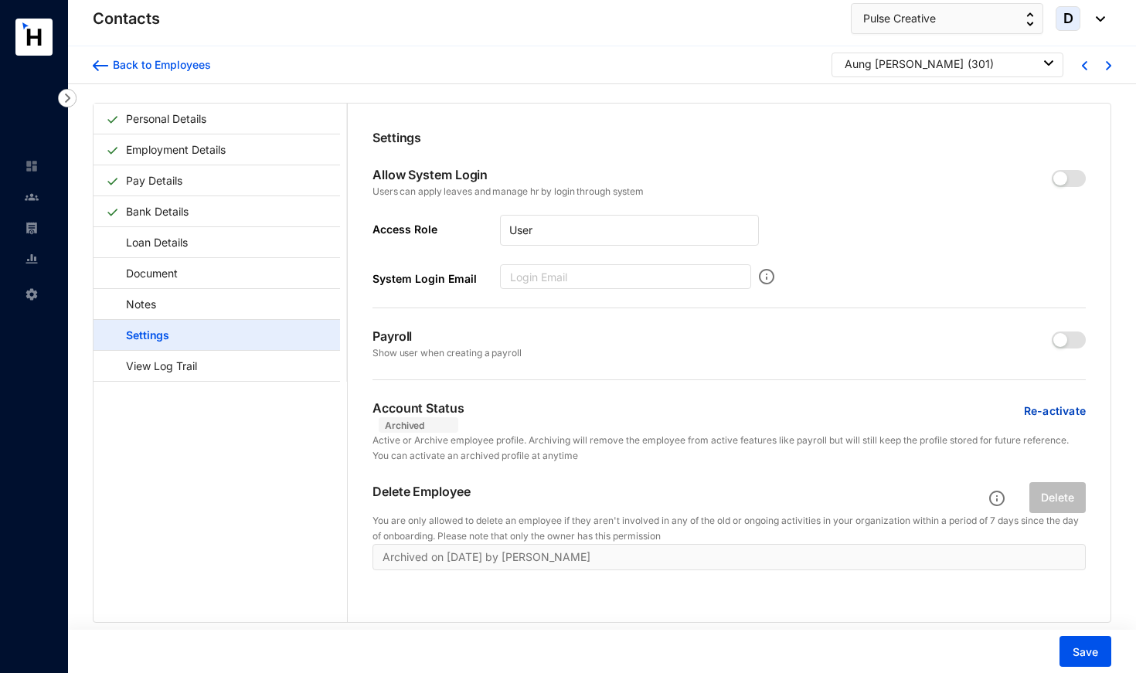
drag, startPoint x: 888, startPoint y: 63, endPoint x: 884, endPoint y: 83, distance: 19.7
click at [888, 63] on div "Aung [PERSON_NAME]" at bounding box center [904, 63] width 119 height 15
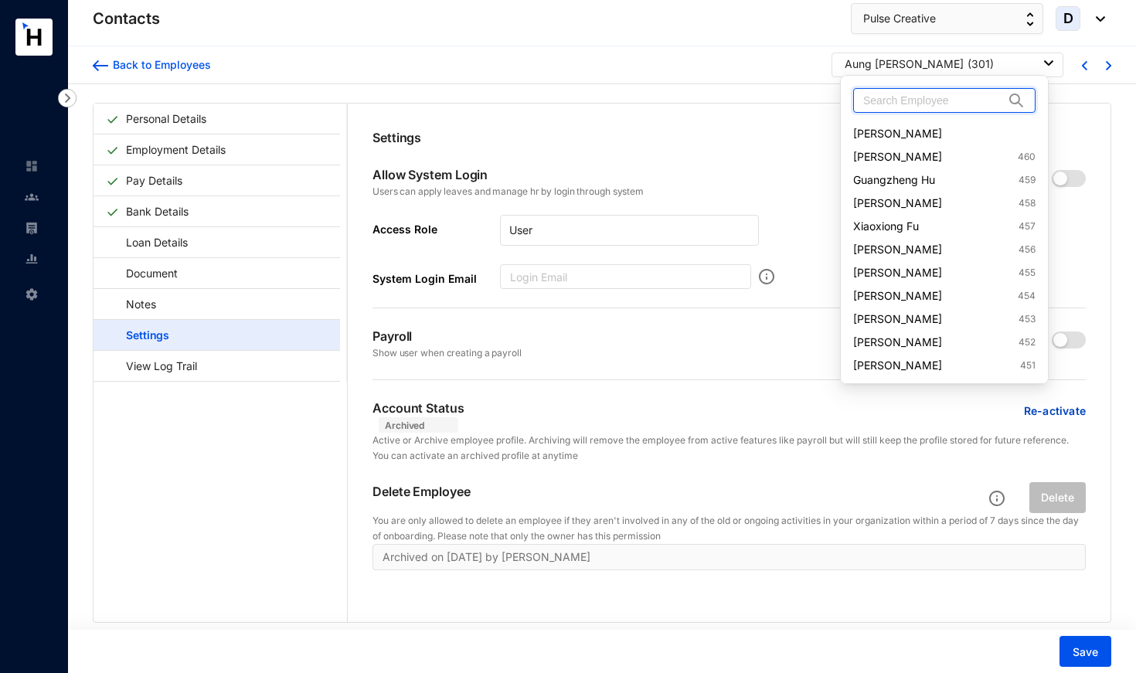
click at [879, 105] on input "text" at bounding box center [933, 100] width 141 height 23
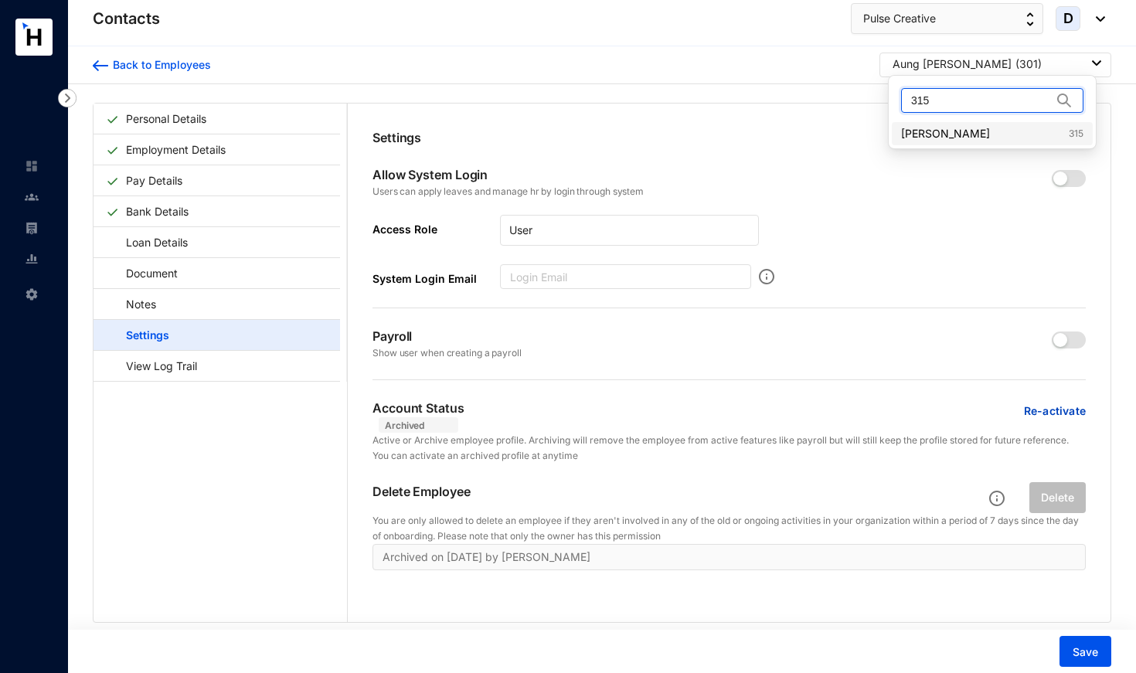
type input "315"
click at [935, 141] on link "[PERSON_NAME] 315" at bounding box center [992, 133] width 182 height 15
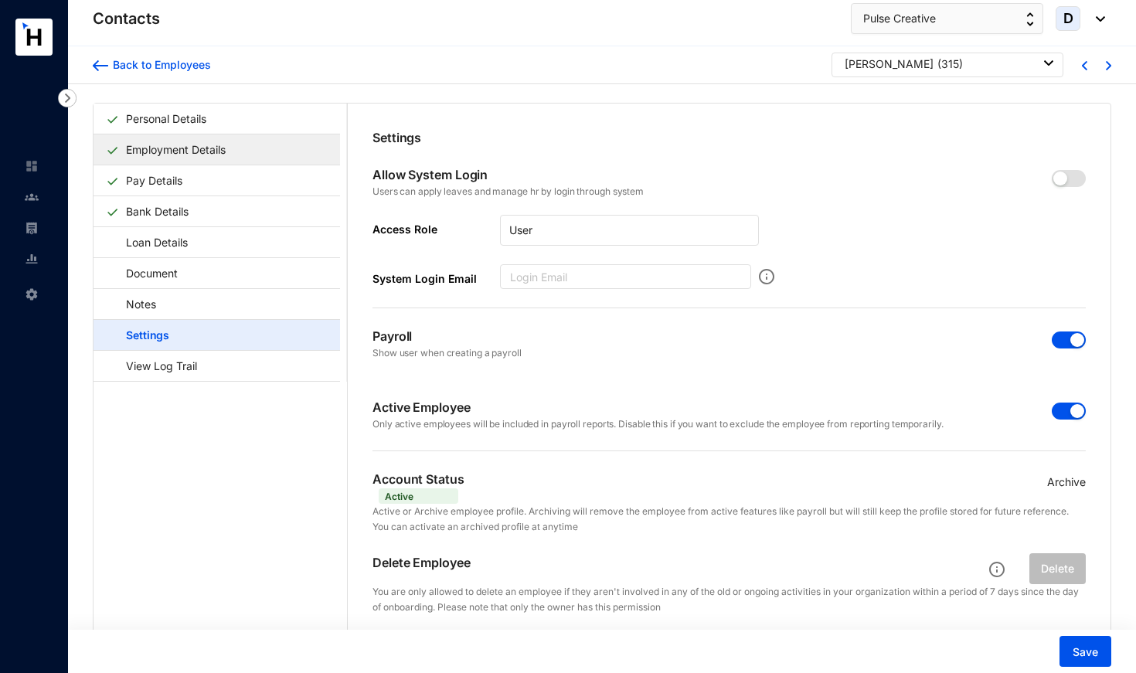
click at [175, 143] on link "Employment Details" at bounding box center [176, 150] width 112 height 32
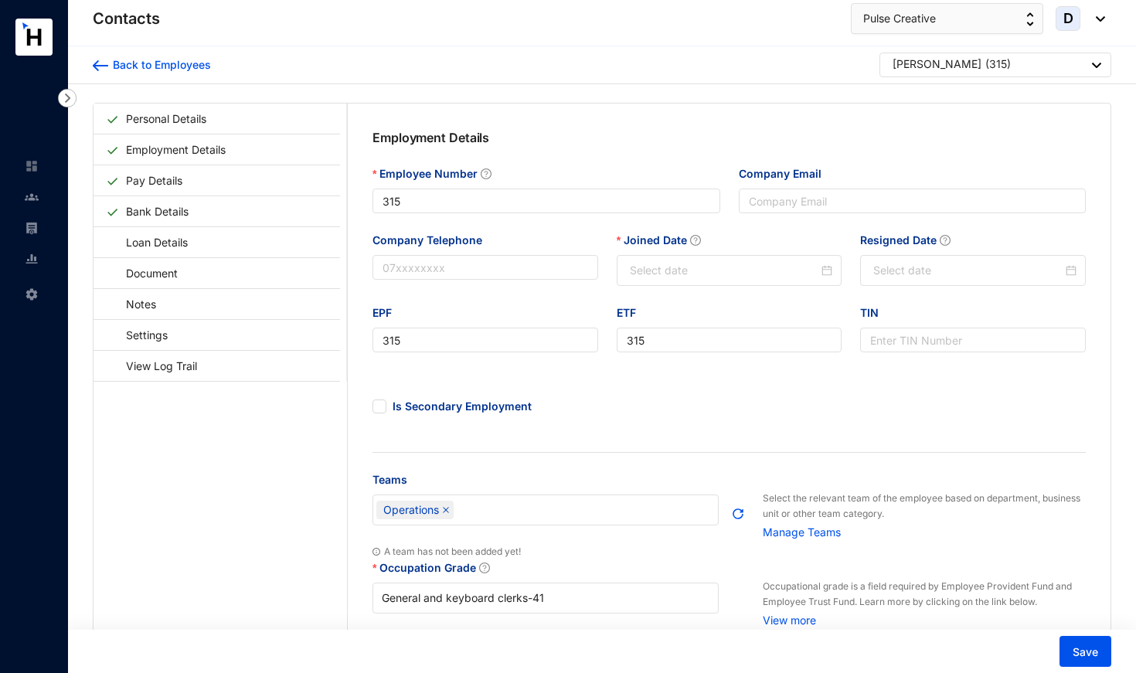
type input "[DATE]"
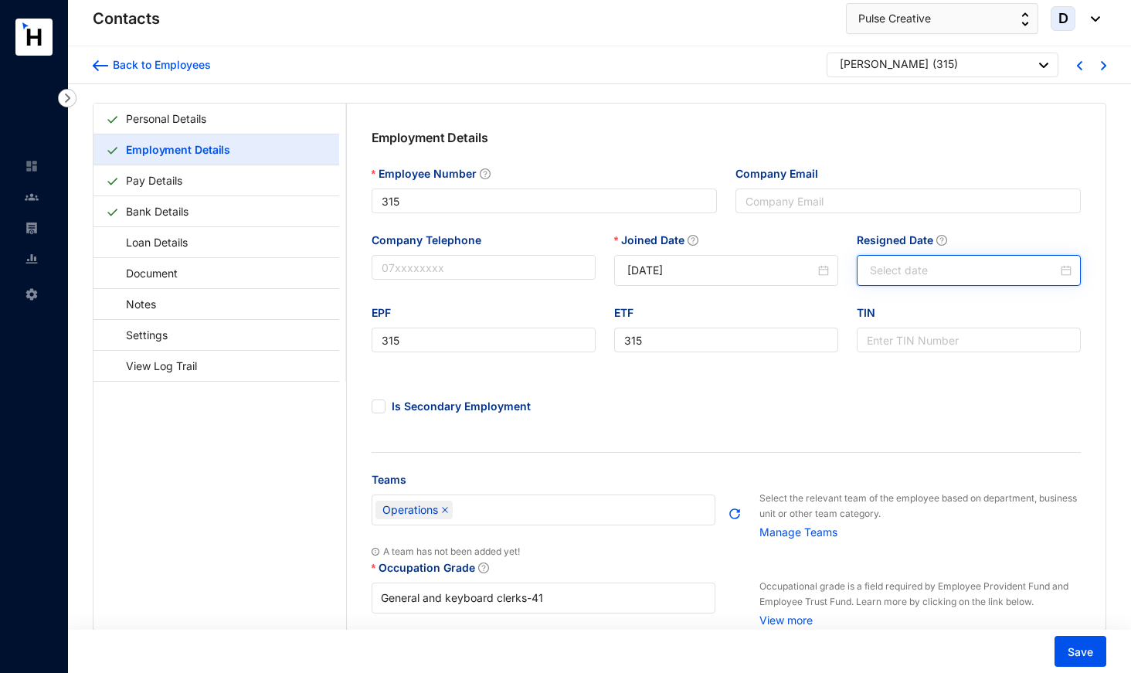
click at [885, 272] on input "Resigned Date" at bounding box center [964, 270] width 188 height 17
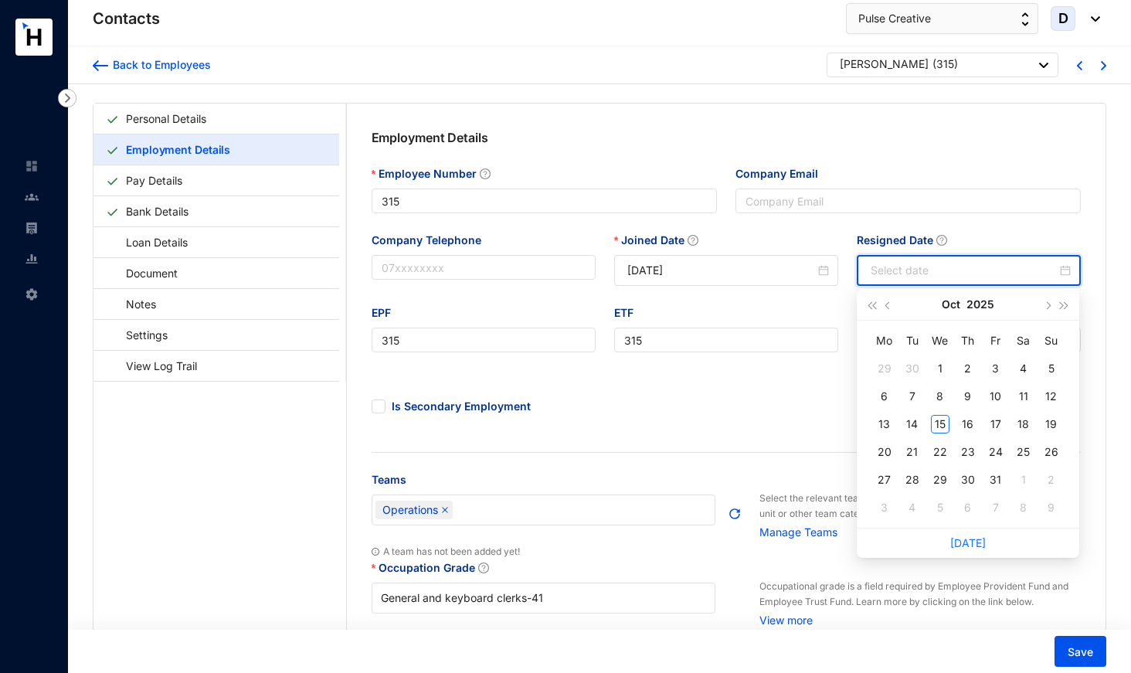
click at [963, 306] on div "[DATE]" at bounding box center [968, 304] width 141 height 31
click at [953, 301] on button "Oct" at bounding box center [951, 304] width 19 height 31
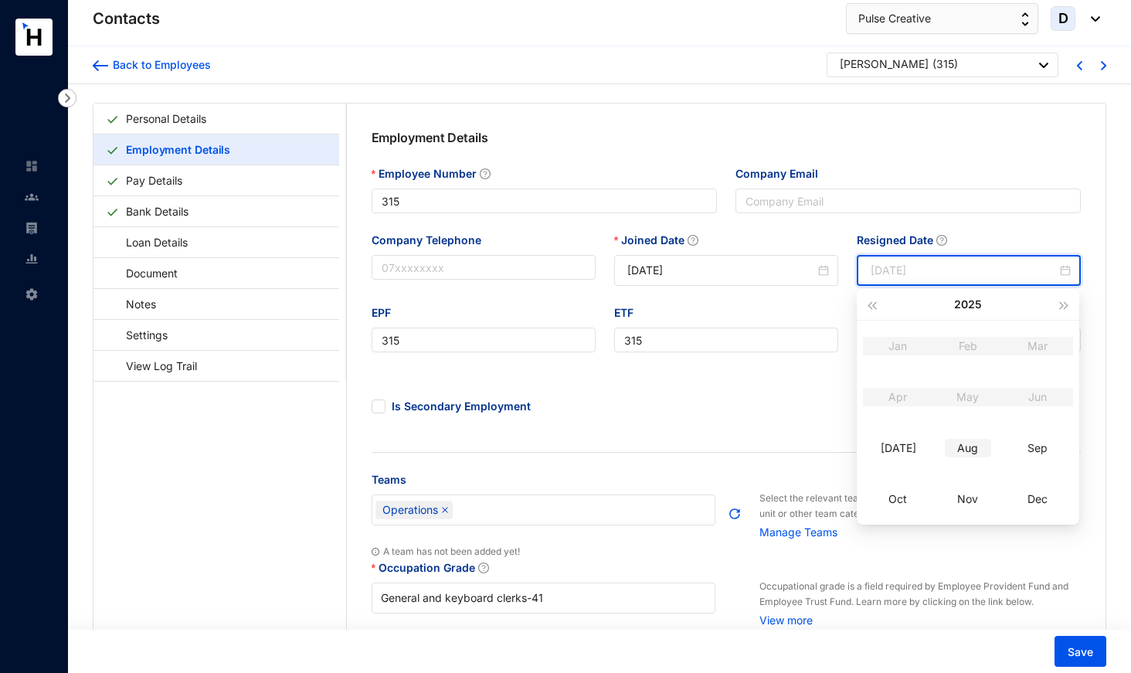
click at [978, 444] on div "Aug" at bounding box center [968, 448] width 46 height 19
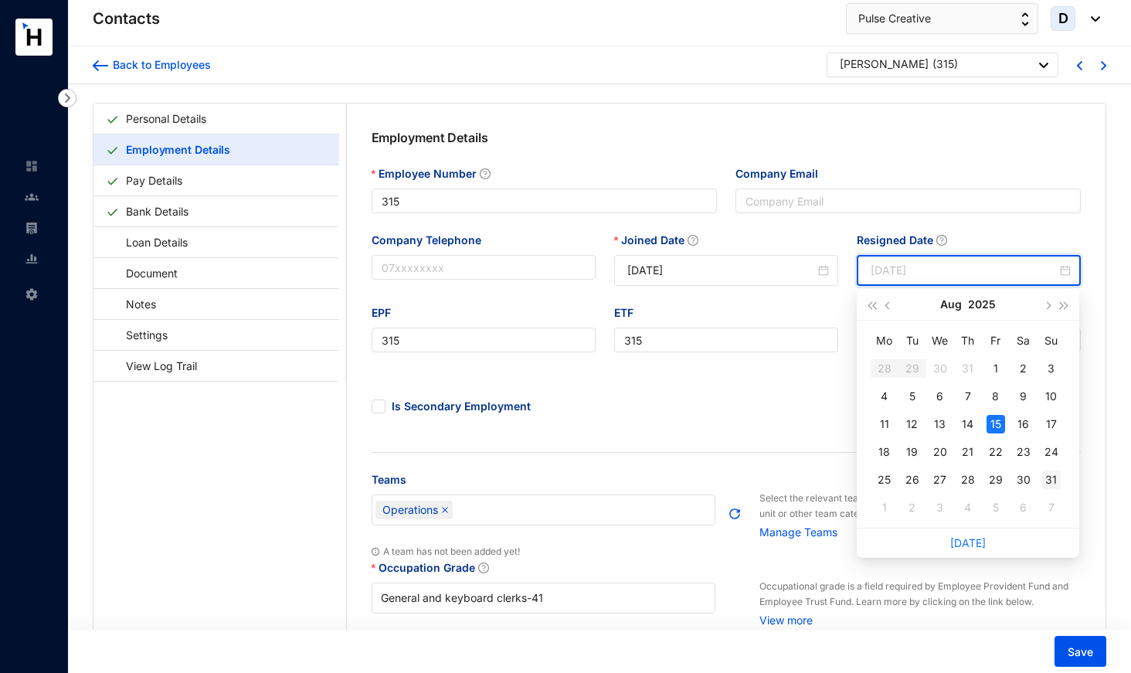
type input "[DATE]"
click at [1049, 481] on div "31" at bounding box center [1051, 480] width 19 height 19
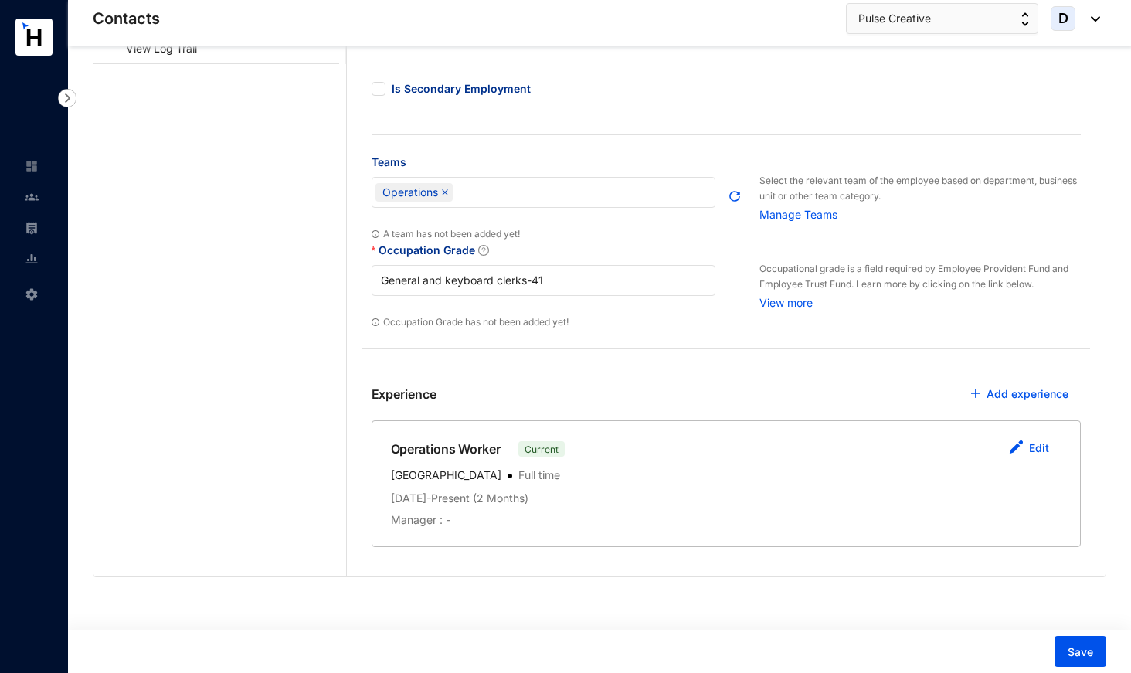
scroll to position [317, 0]
click at [1031, 444] on link "Edit" at bounding box center [1039, 448] width 20 height 13
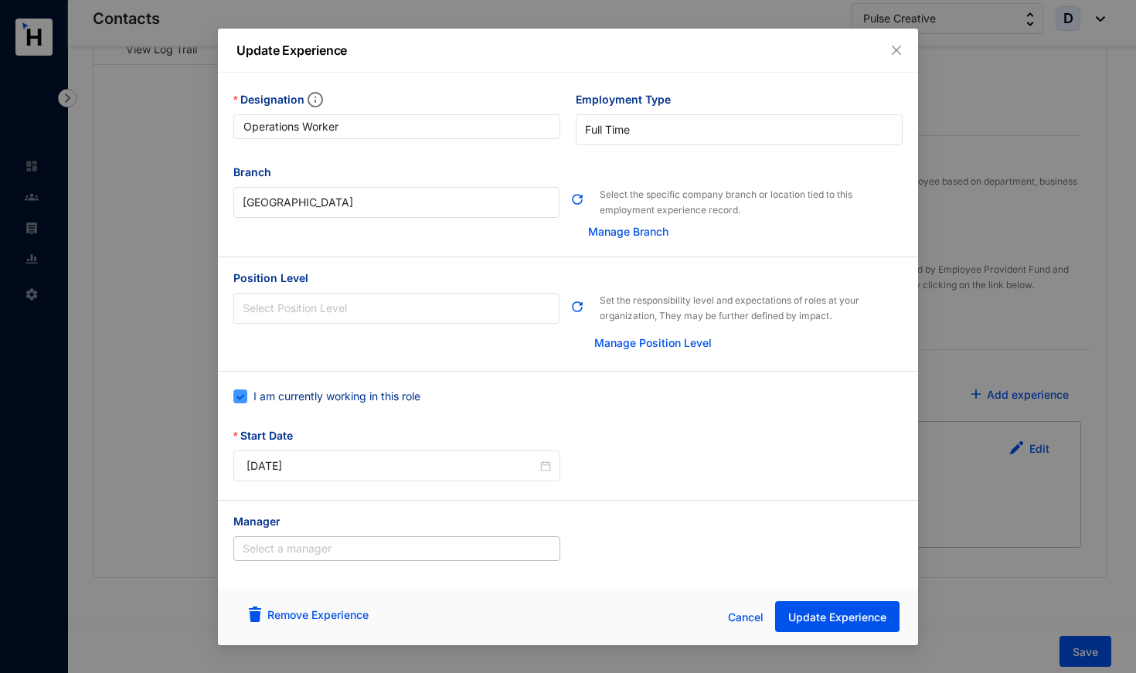
click at [389, 389] on span "I am currently working in this role" at bounding box center [336, 396] width 179 height 17
click at [244, 389] on input "I am currently working in this role" at bounding box center [238, 394] width 11 height 11
checkbox input "false"
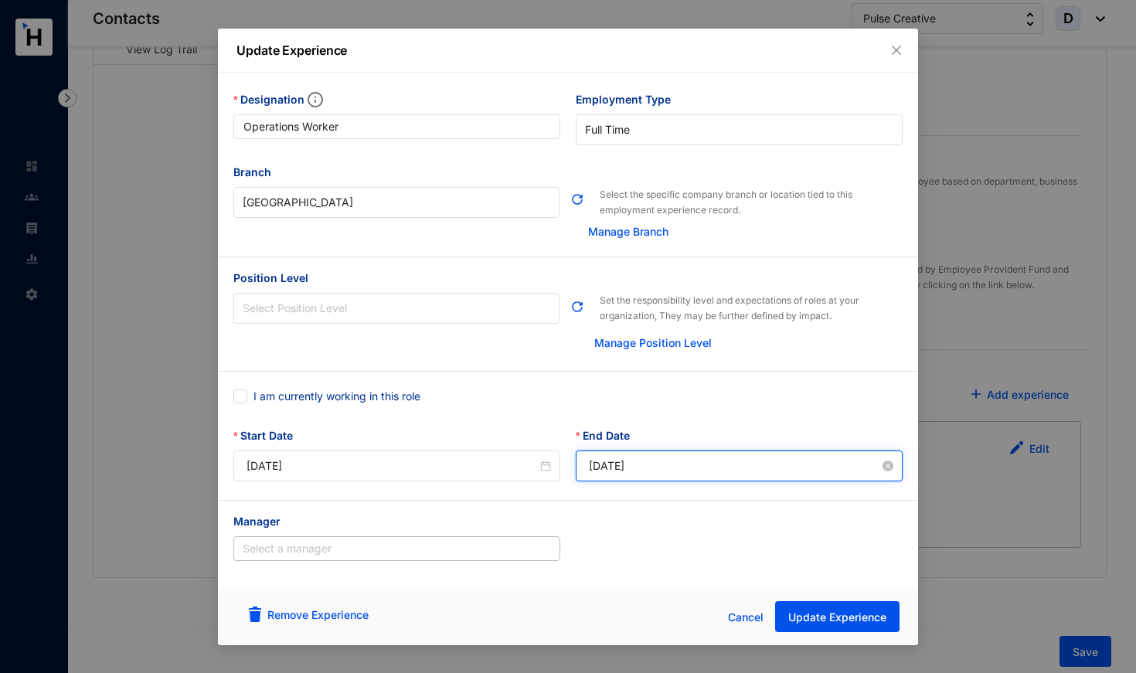
click at [630, 464] on input "[DATE]" at bounding box center [734, 465] width 291 height 17
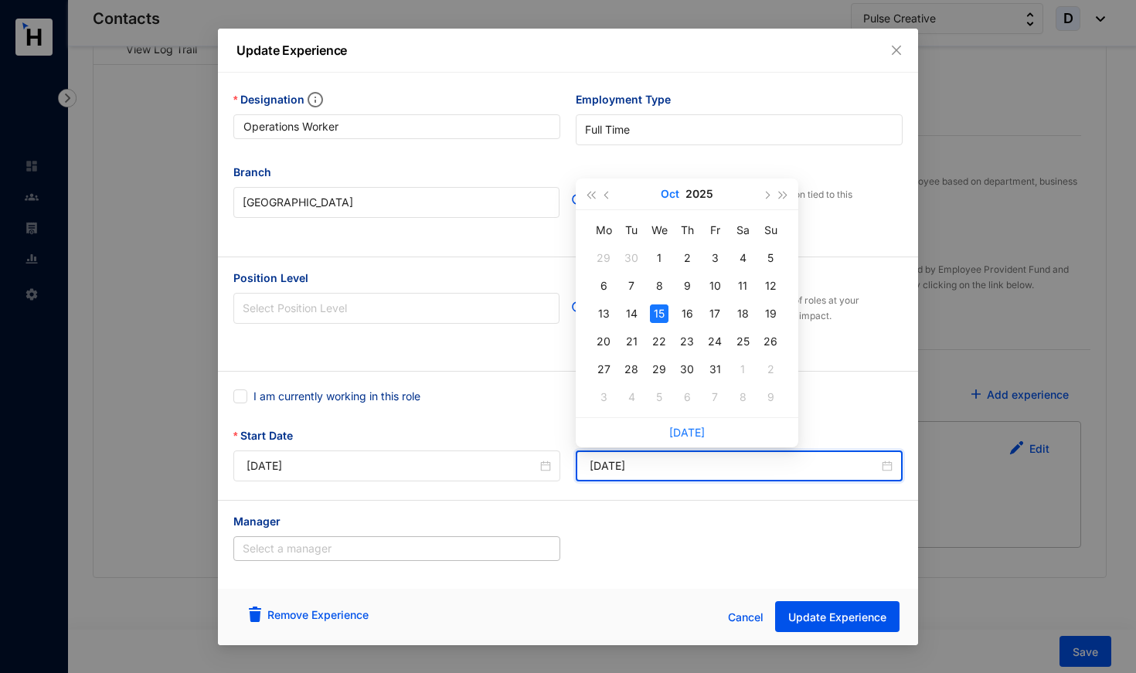
click at [668, 190] on button "Oct" at bounding box center [670, 193] width 19 height 31
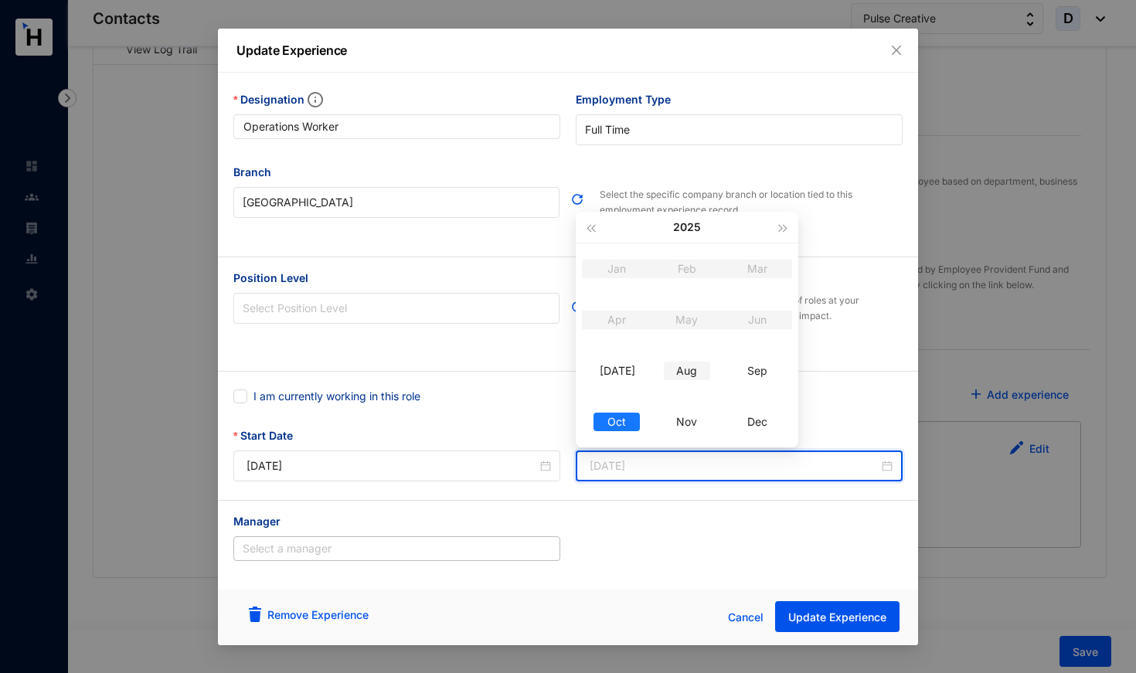
click at [692, 363] on div "Aug" at bounding box center [687, 371] width 46 height 19
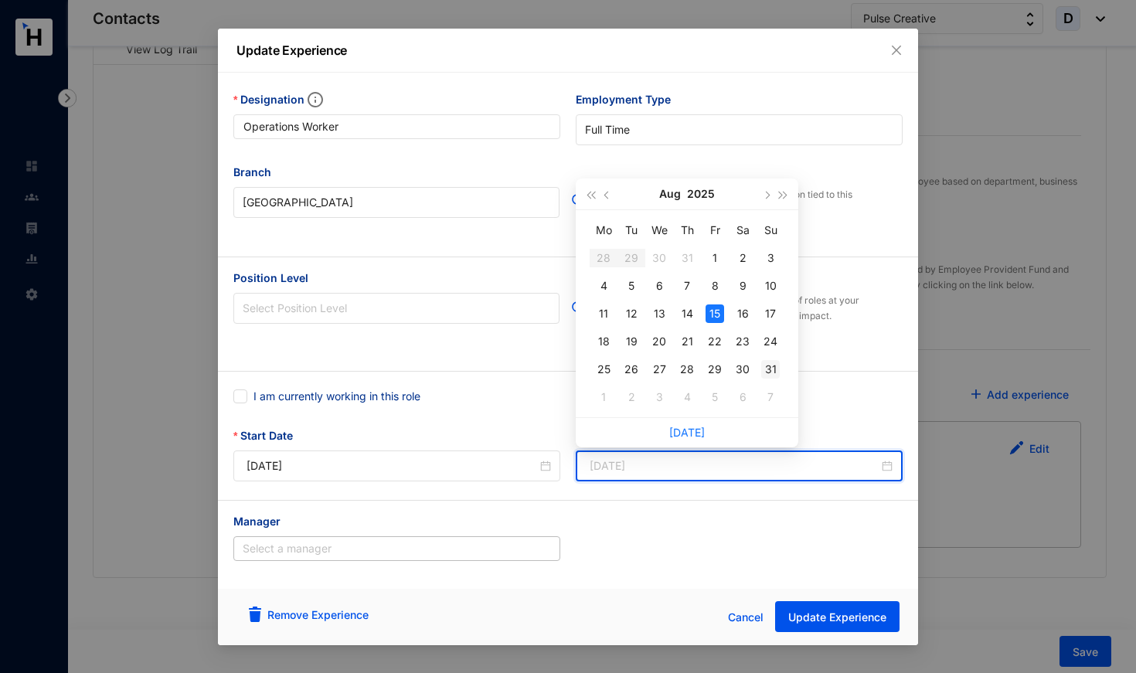
click at [771, 365] on div "31" at bounding box center [770, 369] width 19 height 19
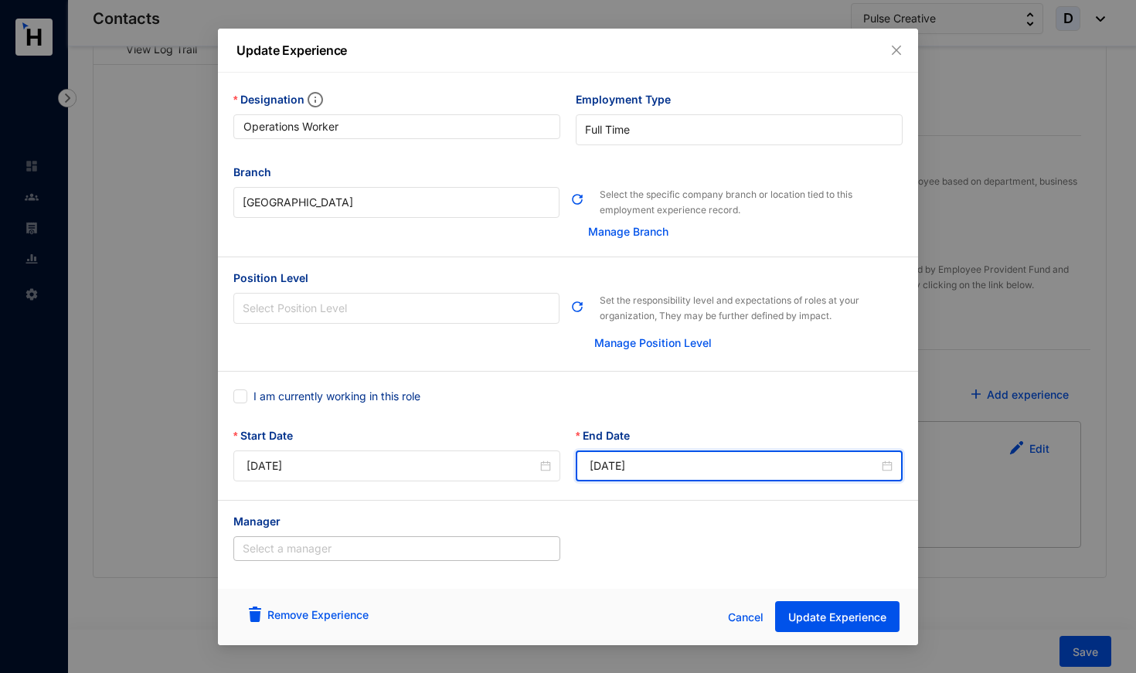
type input "[DATE]"
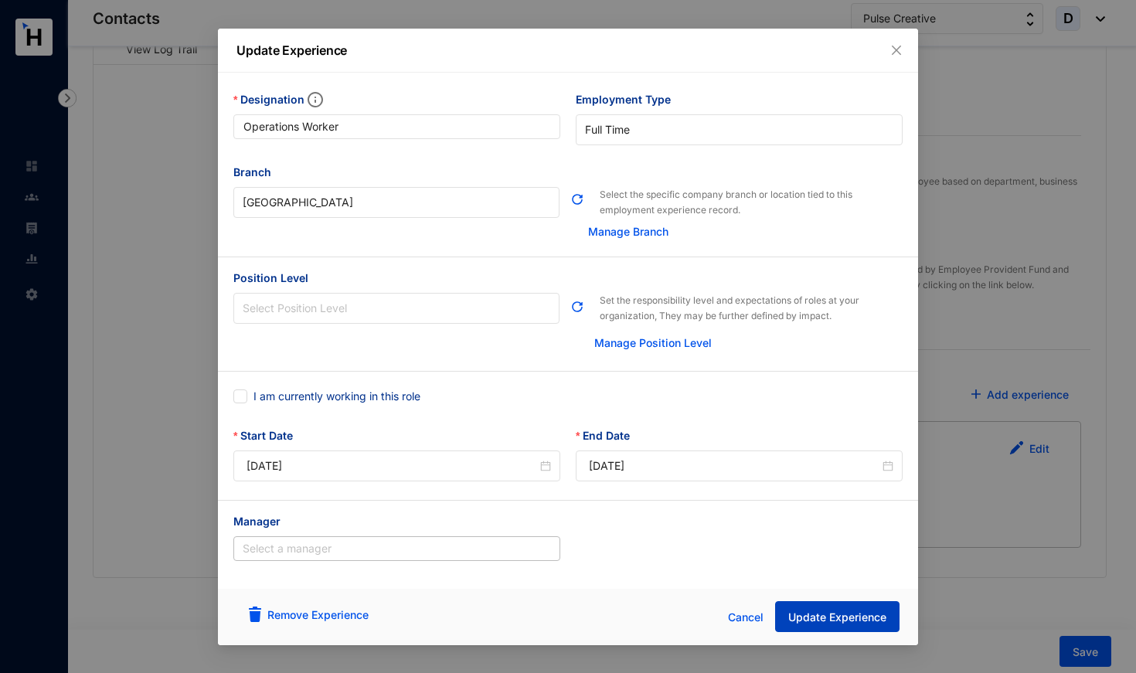
click at [845, 618] on span "Update Experience" at bounding box center [837, 617] width 98 height 15
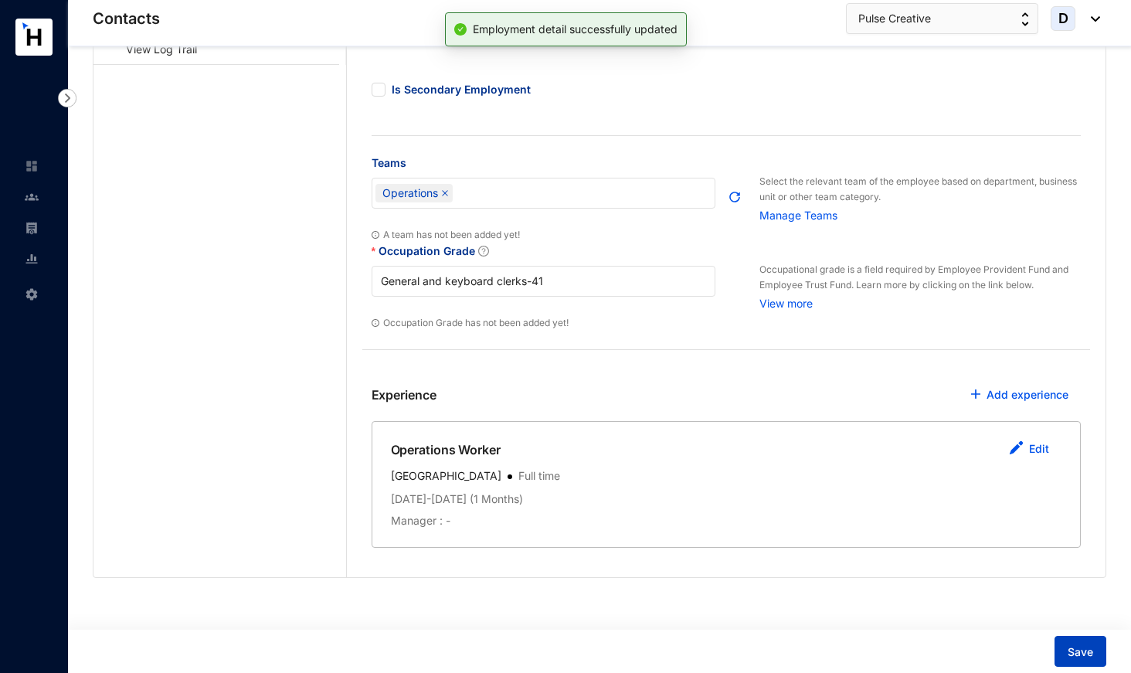
click at [1070, 648] on span "Save" at bounding box center [1080, 651] width 25 height 15
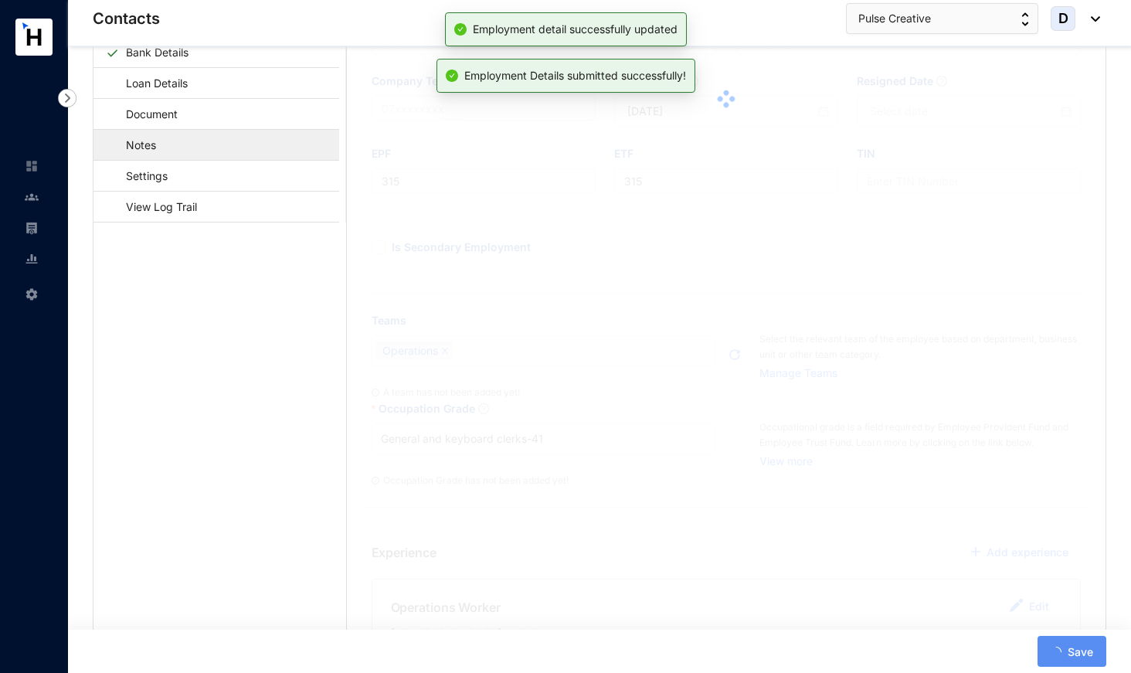
scroll to position [139, 0]
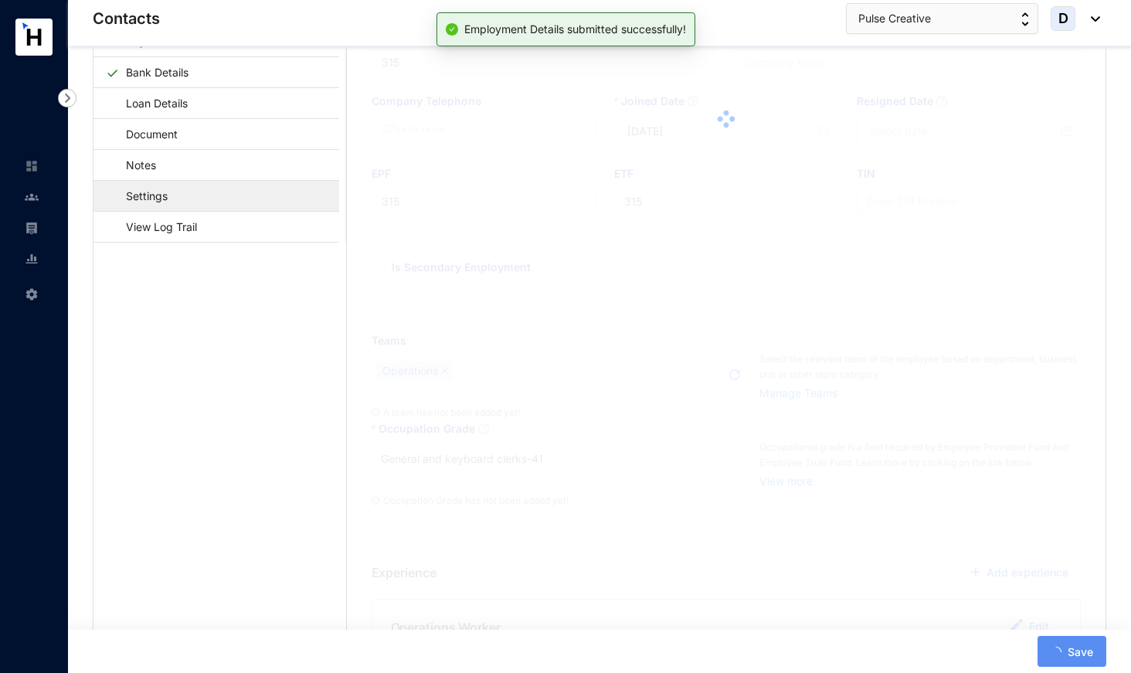
click at [173, 183] on link "Settings" at bounding box center [139, 196] width 67 height 32
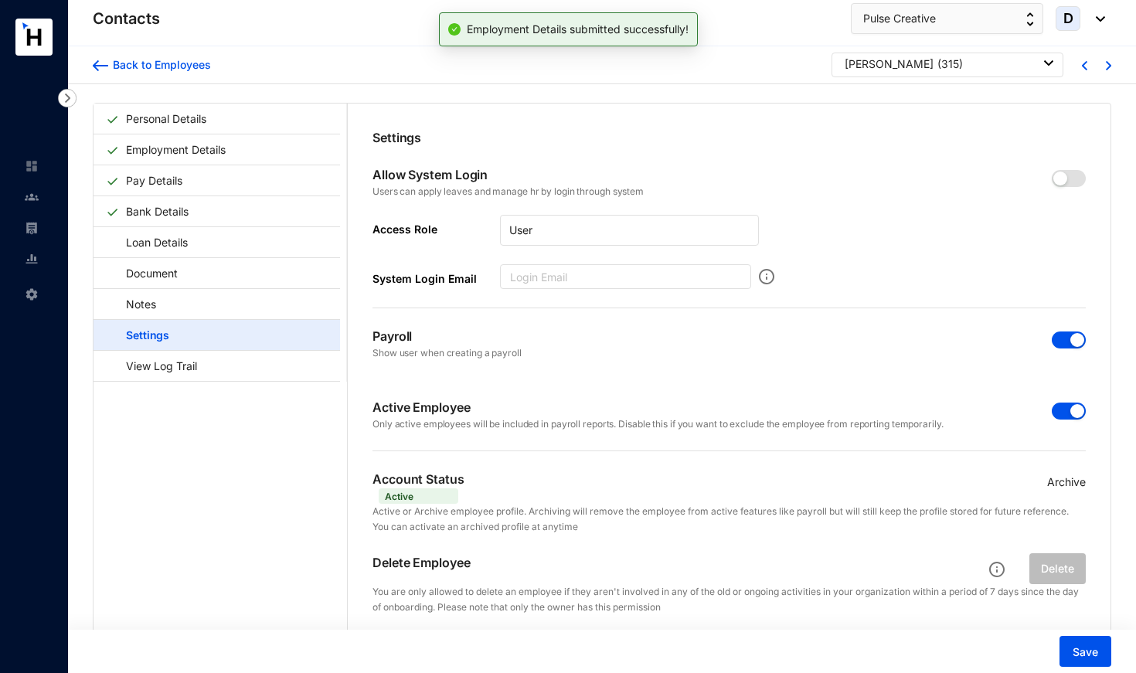
click at [1055, 410] on span "button" at bounding box center [1069, 411] width 34 height 17
click at [1063, 327] on div at bounding box center [1069, 339] width 34 height 25
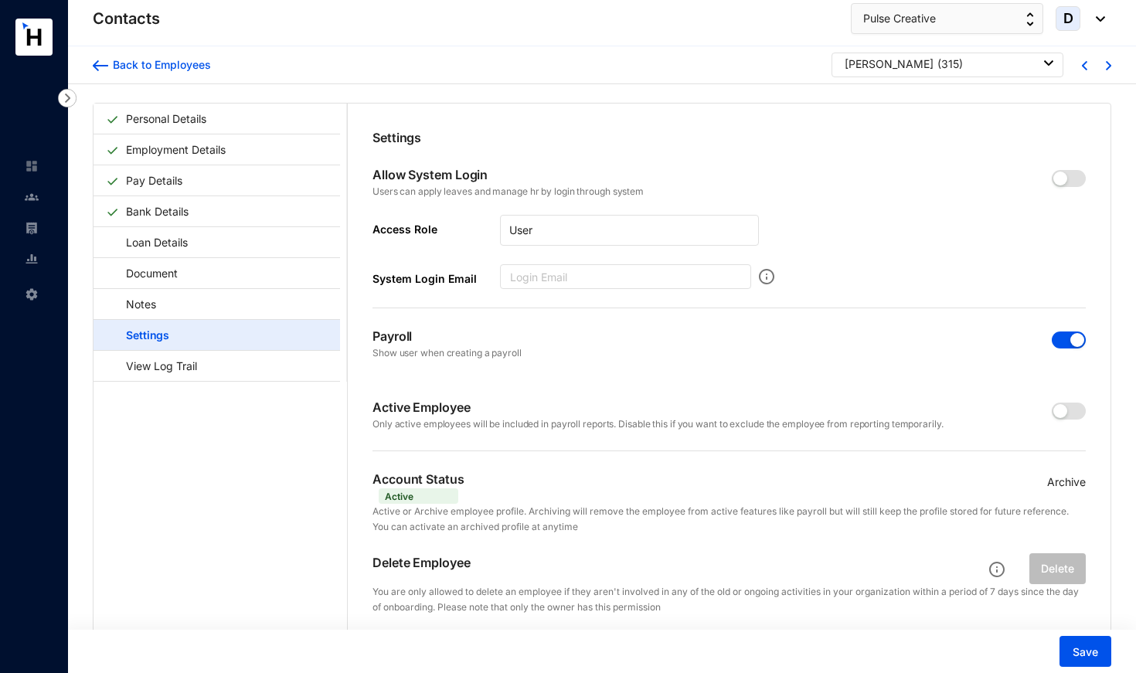
click at [1063, 330] on div at bounding box center [1069, 339] width 34 height 18
click at [1062, 339] on span "button" at bounding box center [1069, 339] width 34 height 17
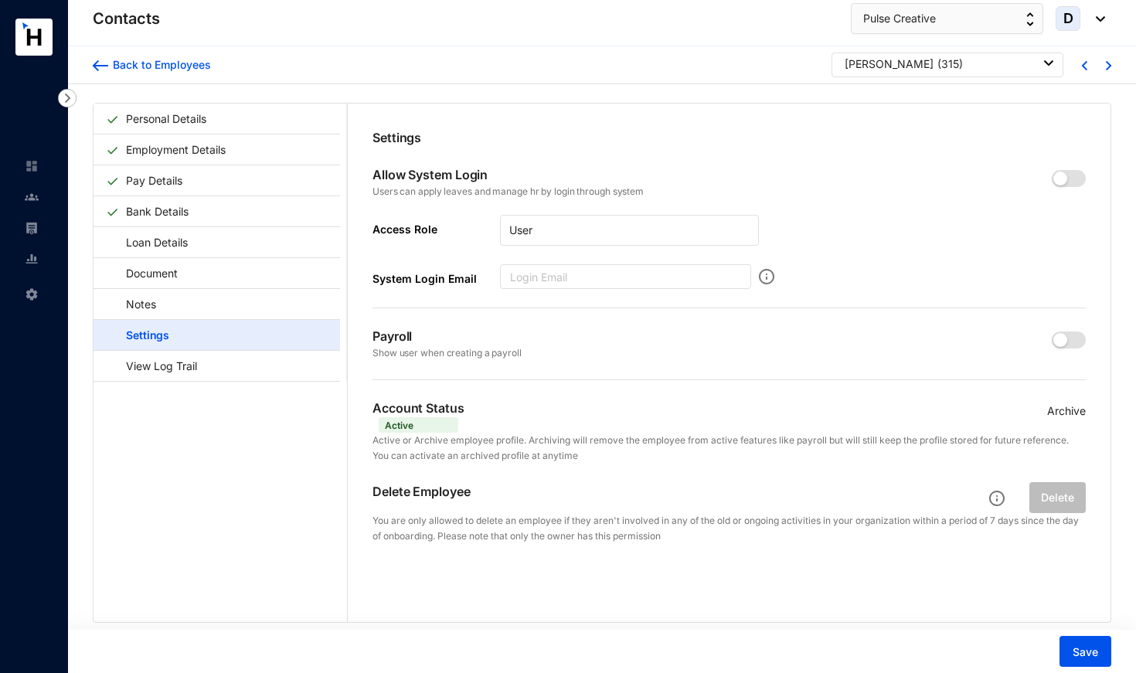
click at [1067, 410] on p "Archive" at bounding box center [1066, 411] width 39 height 17
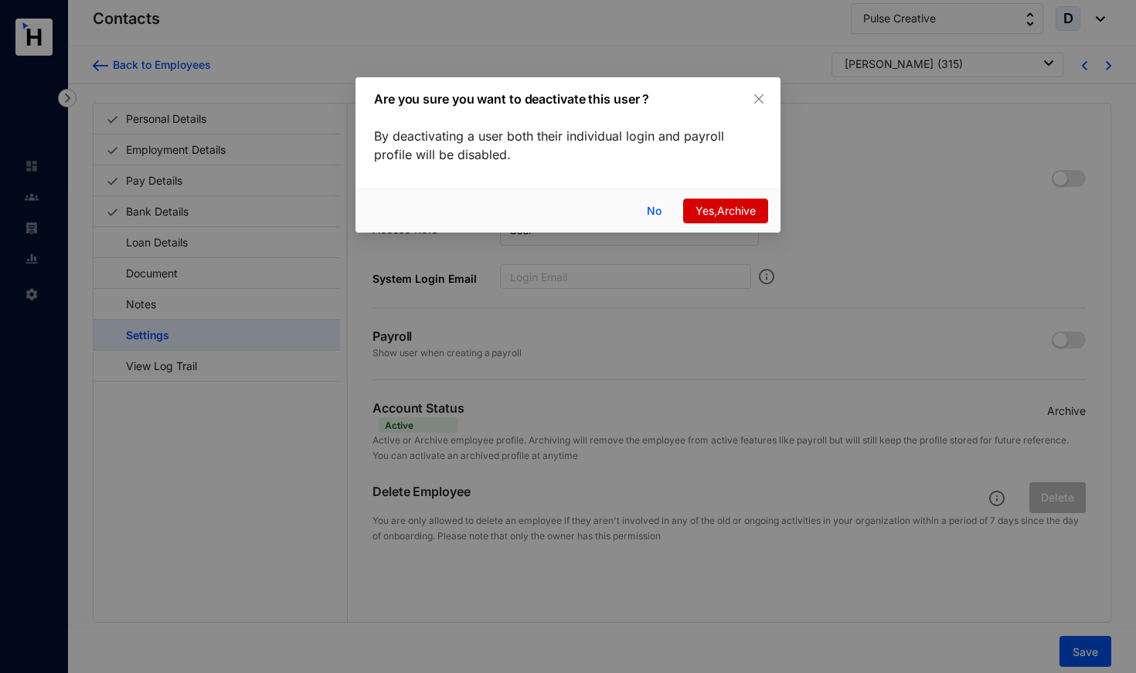
click at [710, 206] on span "Yes,Archive" at bounding box center [725, 210] width 60 height 17
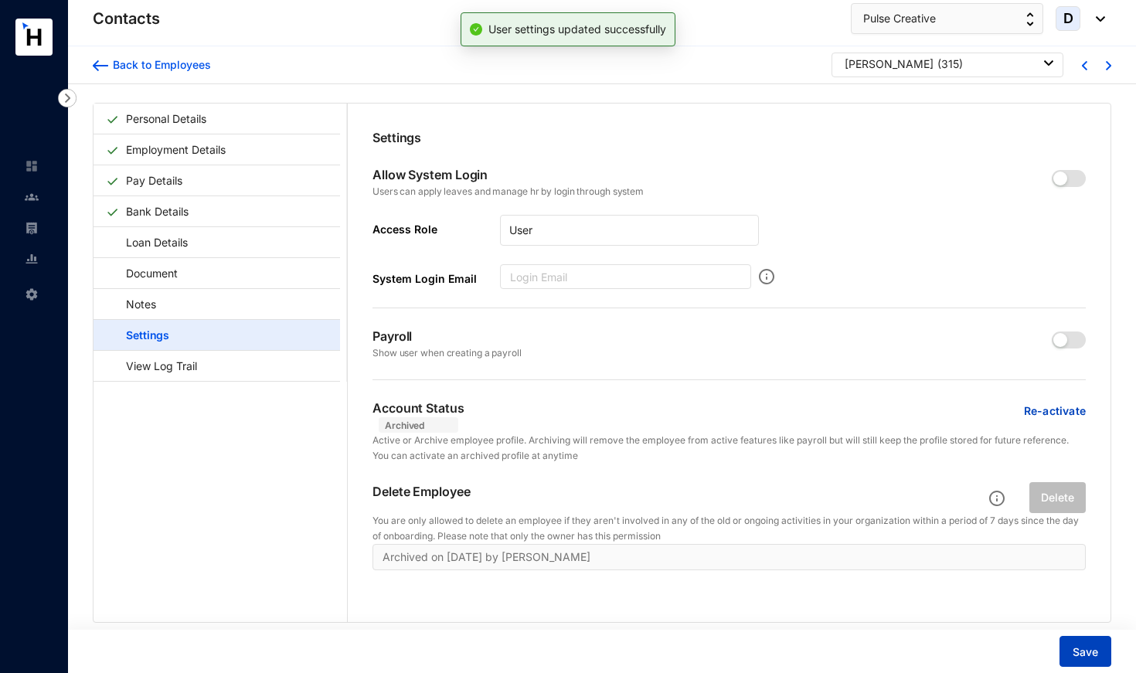
click at [1078, 646] on span "Save" at bounding box center [1084, 651] width 25 height 15
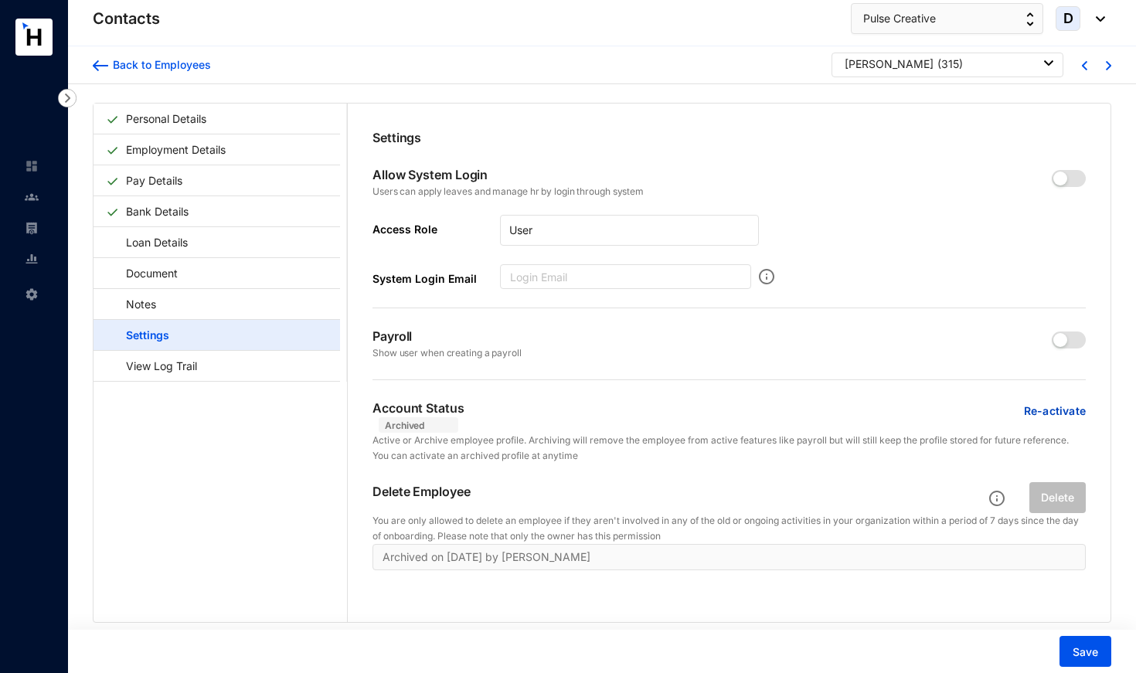
click at [937, 69] on p "( 315 )" at bounding box center [949, 63] width 25 height 15
click at [928, 68] on div "[PERSON_NAME] ( 315 )" at bounding box center [949, 63] width 209 height 15
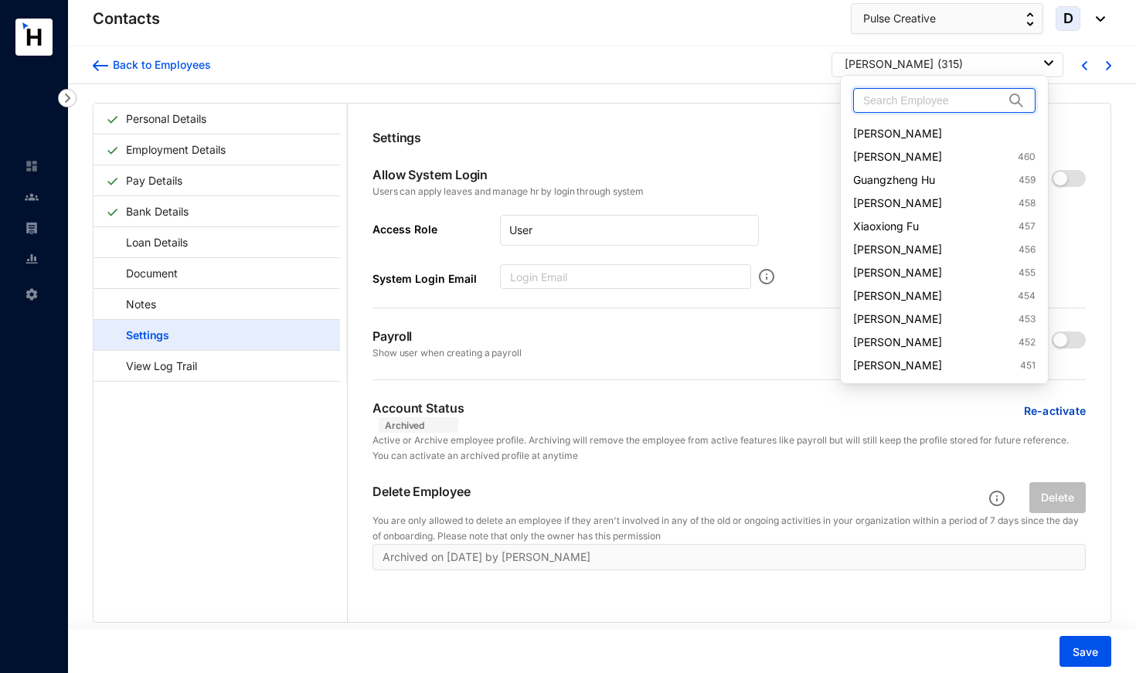
click at [926, 92] on input "text" at bounding box center [933, 100] width 141 height 23
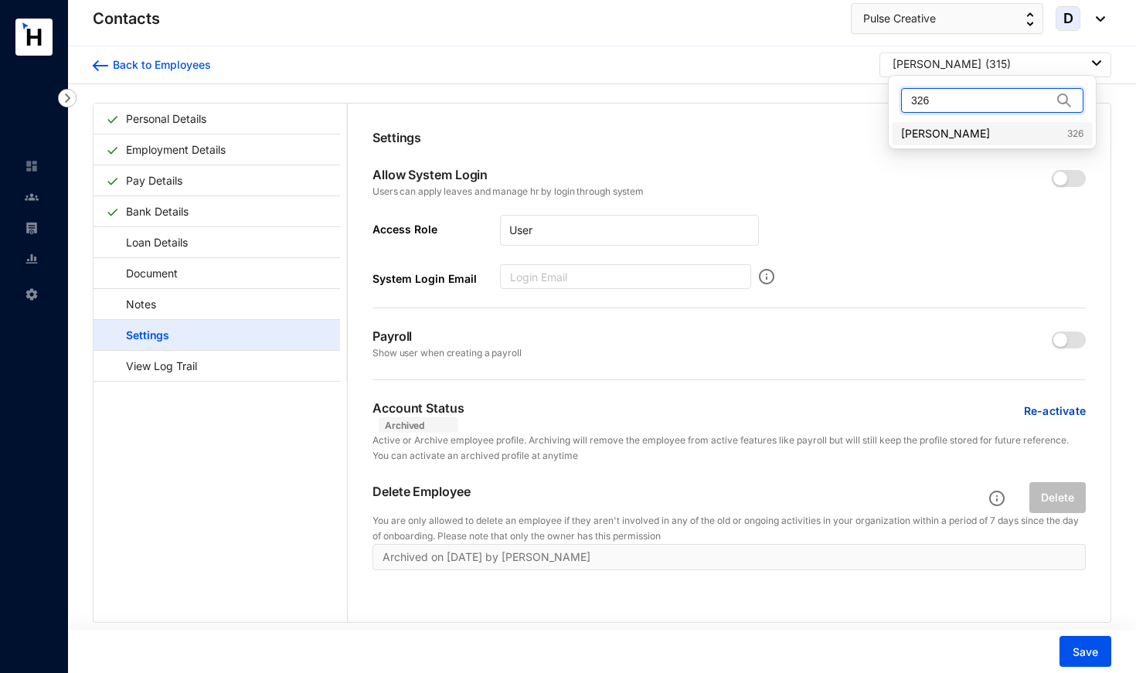
type input "326"
click at [941, 126] on link "[PERSON_NAME] 326" at bounding box center [992, 133] width 182 height 15
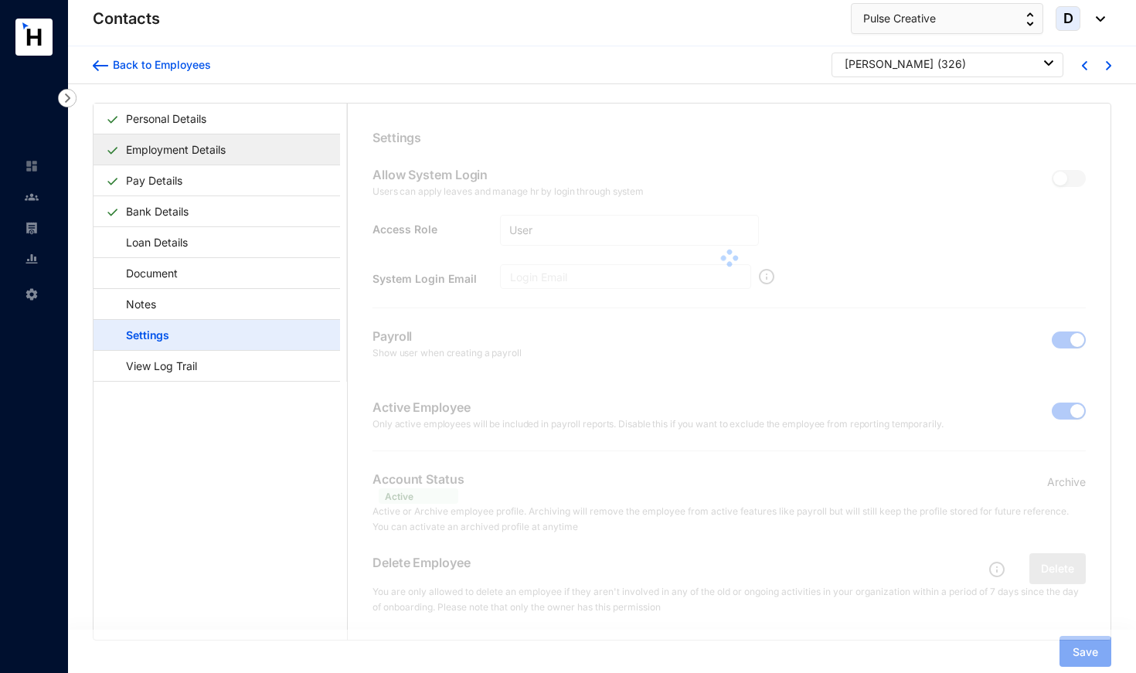
click at [181, 146] on link "Employment Details" at bounding box center [176, 150] width 112 height 32
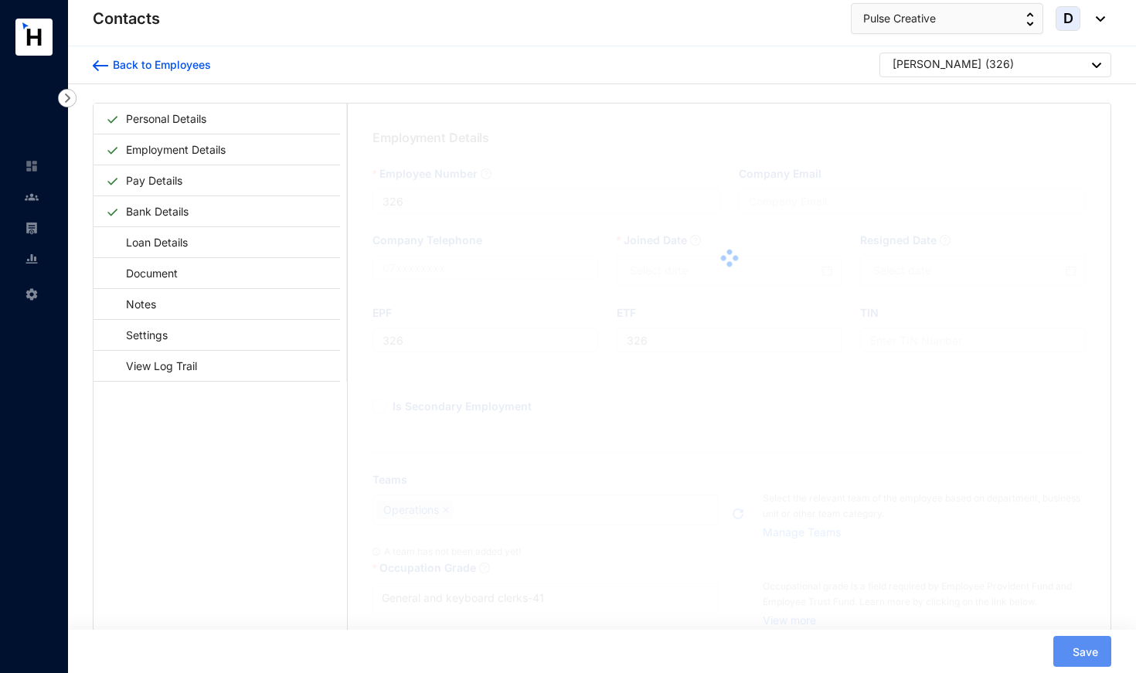
type input "[DATE]"
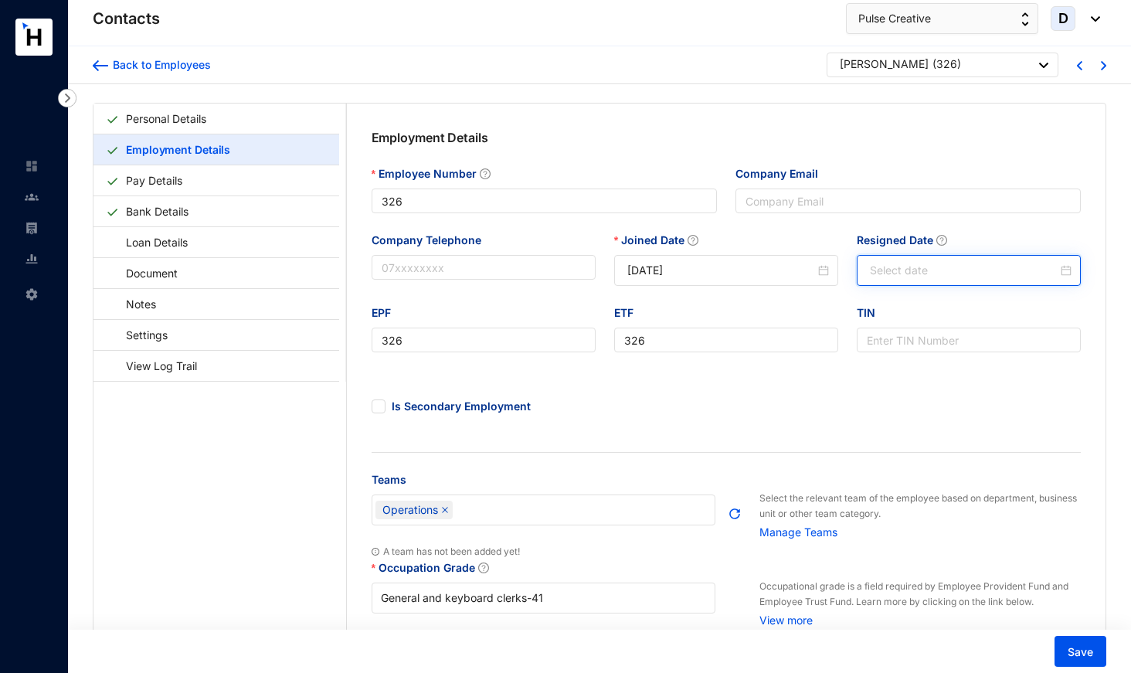
click at [920, 269] on input "Resigned Date" at bounding box center [964, 270] width 188 height 17
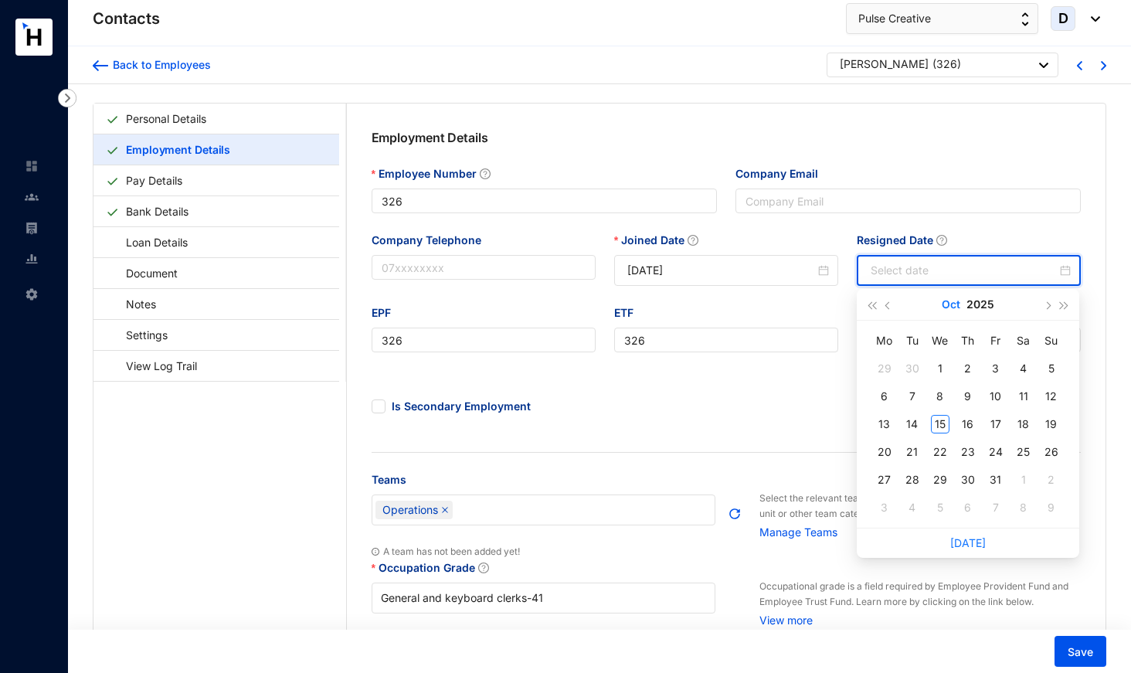
click at [953, 301] on button "Oct" at bounding box center [951, 304] width 19 height 31
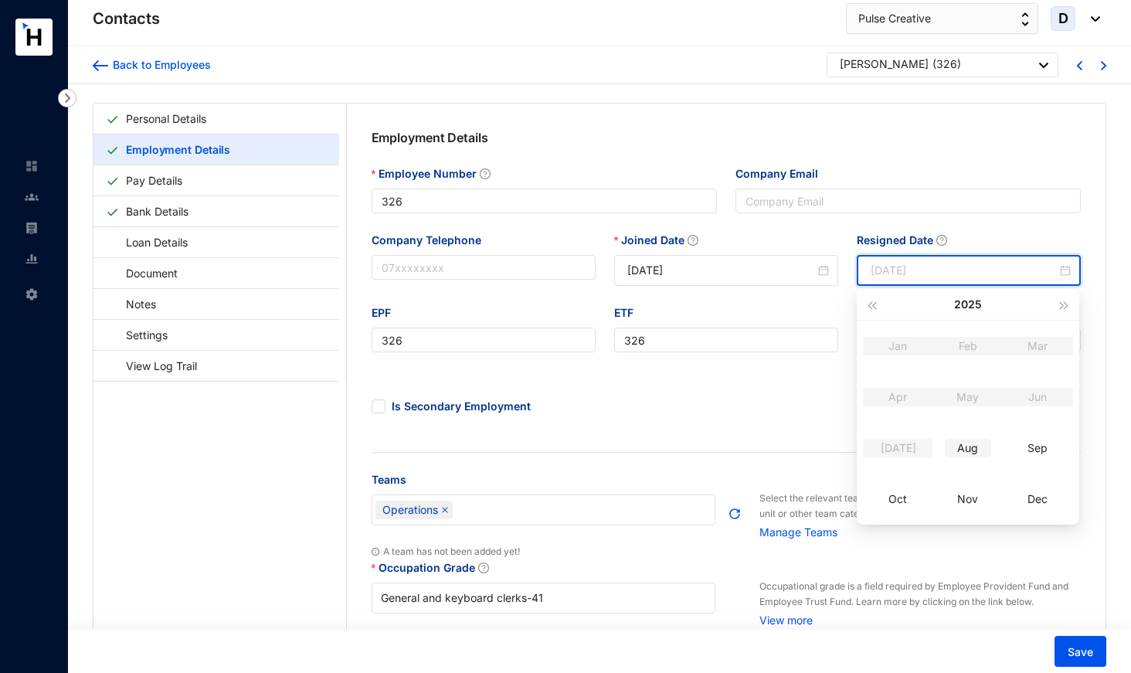
click at [970, 447] on div "Aug" at bounding box center [968, 448] width 46 height 19
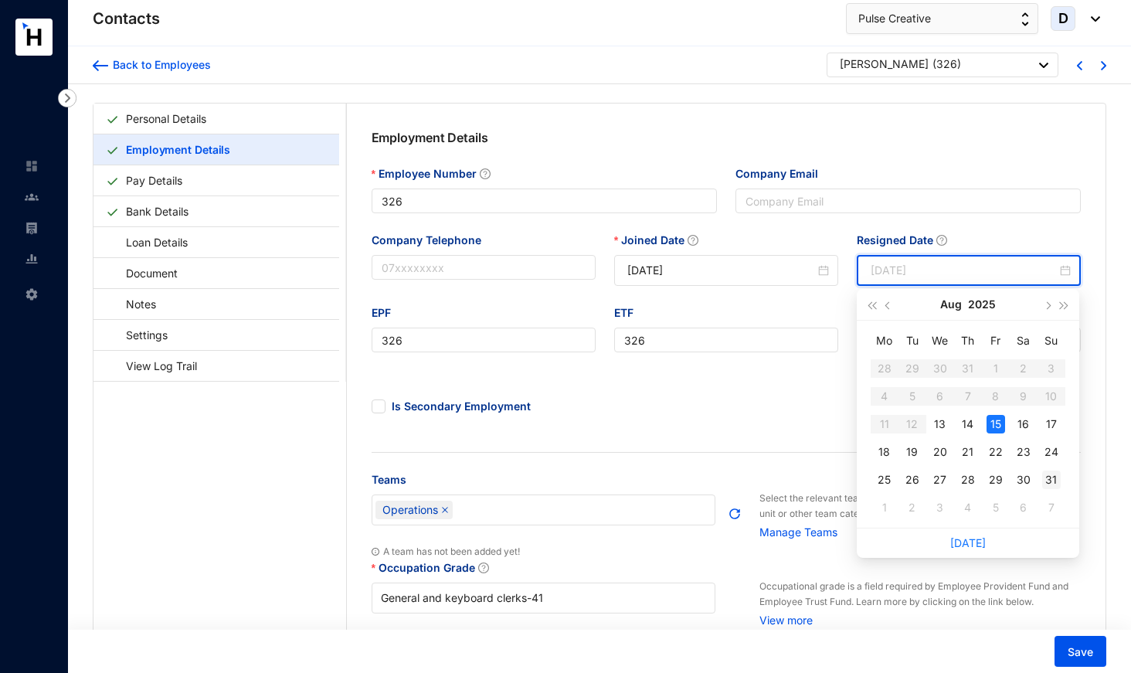
type input "[DATE]"
click at [1047, 481] on div "31" at bounding box center [1051, 480] width 19 height 19
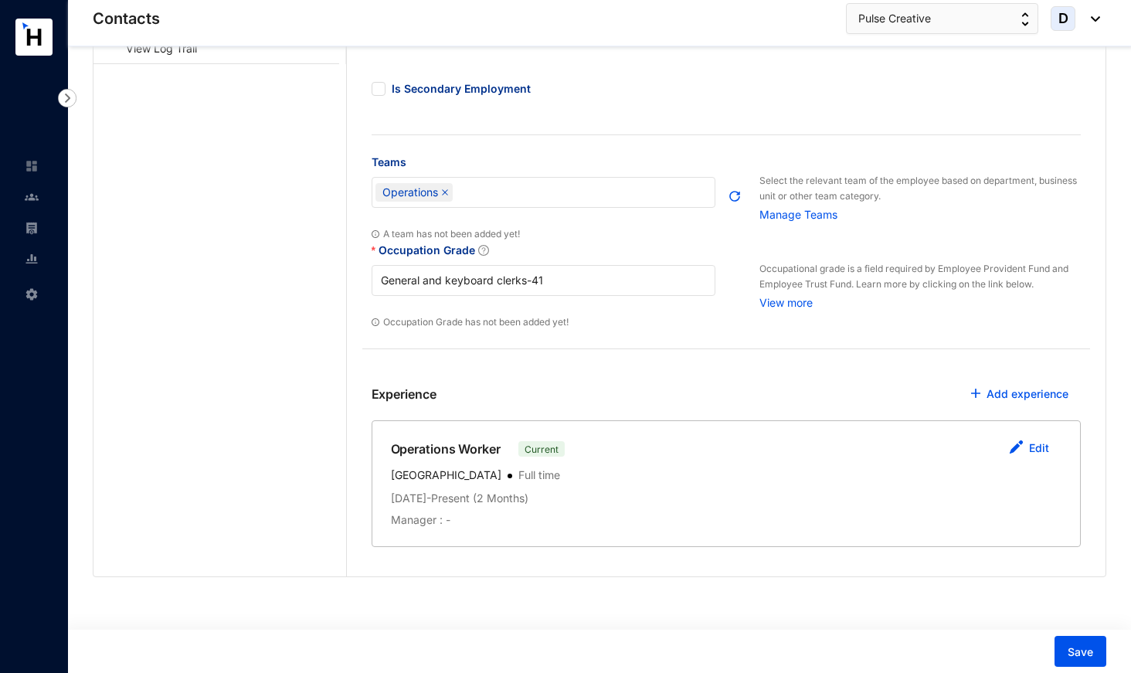
scroll to position [317, 0]
click at [1033, 452] on link "Edit" at bounding box center [1039, 448] width 20 height 13
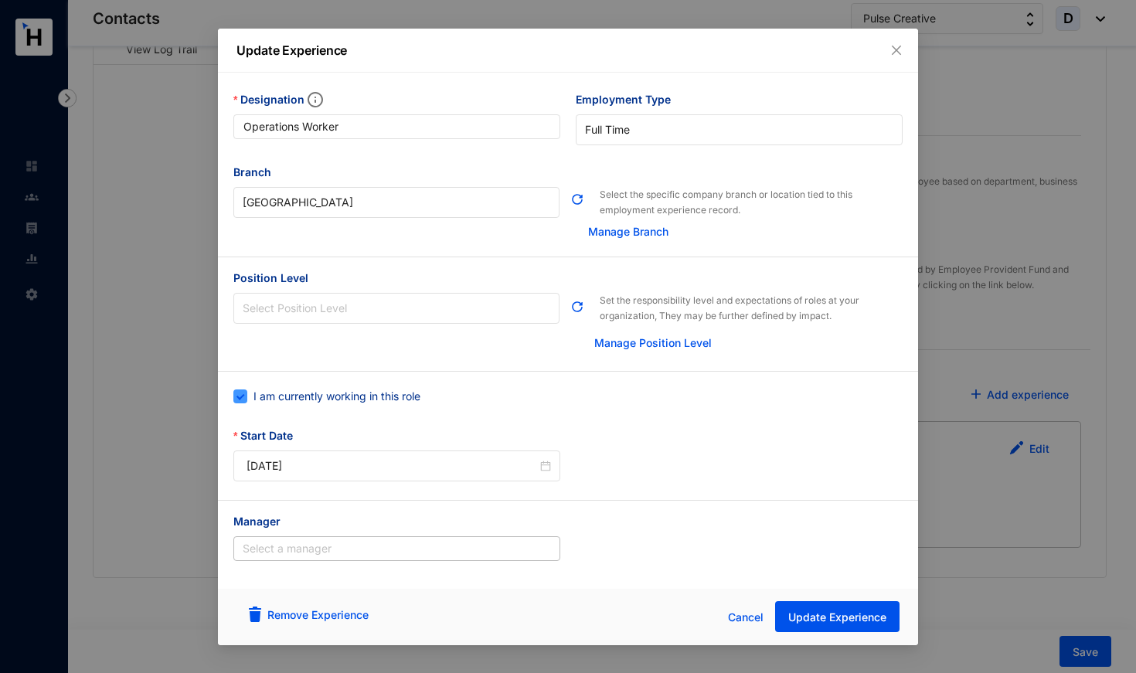
click at [390, 403] on span "I am currently working in this role" at bounding box center [336, 396] width 179 height 17
click at [244, 400] on input "I am currently working in this role" at bounding box center [238, 394] width 11 height 11
checkbox input "false"
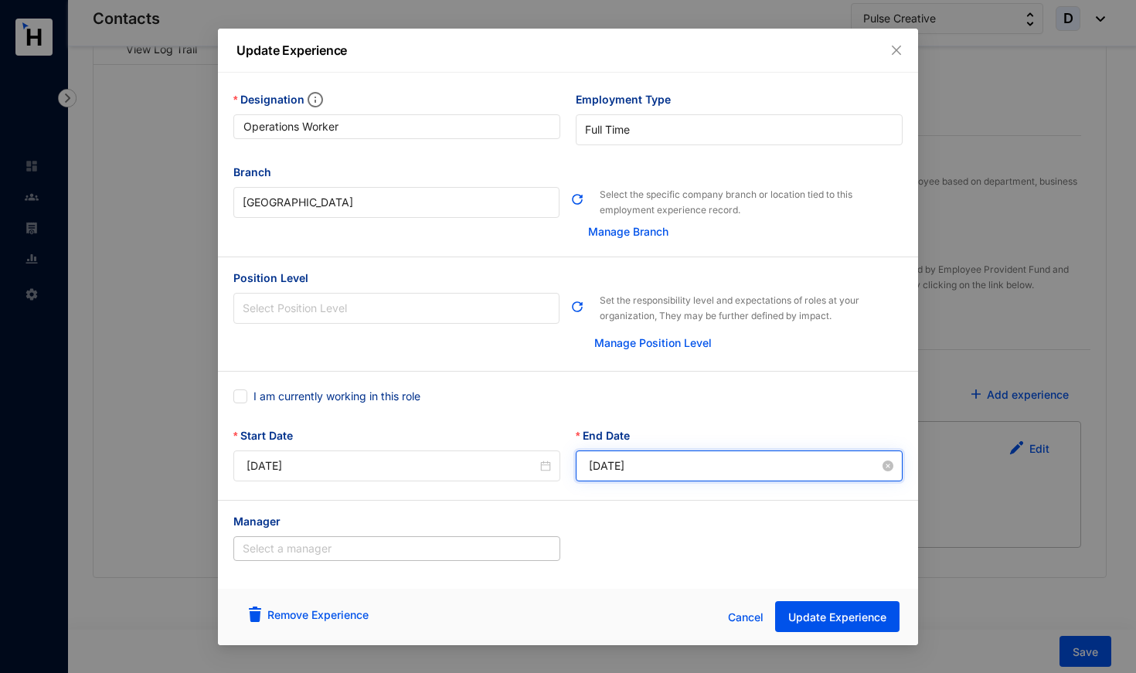
click at [648, 466] on input "[DATE]" at bounding box center [734, 465] width 291 height 17
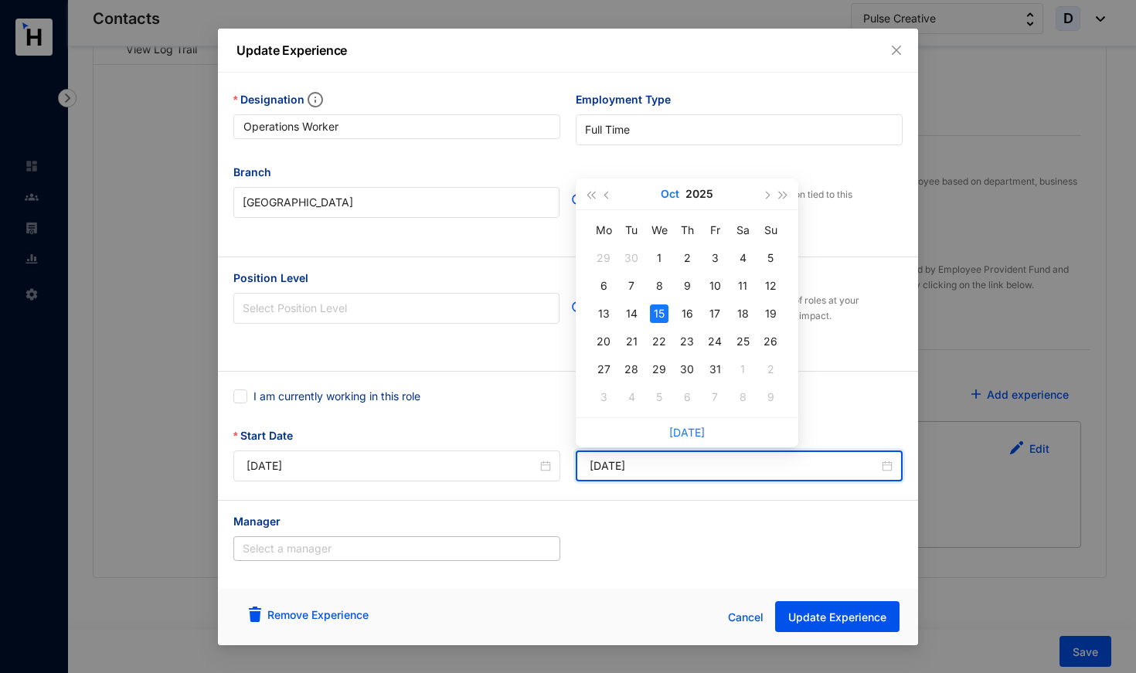
click at [675, 192] on button "Oct" at bounding box center [670, 193] width 19 height 31
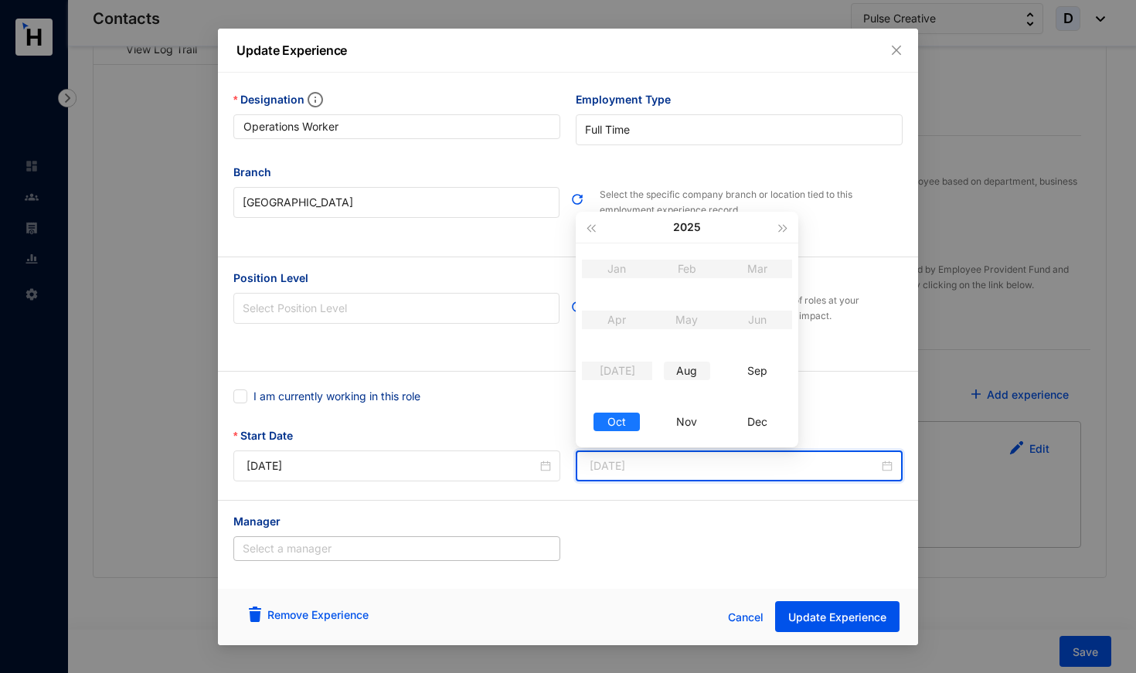
click at [691, 370] on div "Aug" at bounding box center [687, 371] width 46 height 19
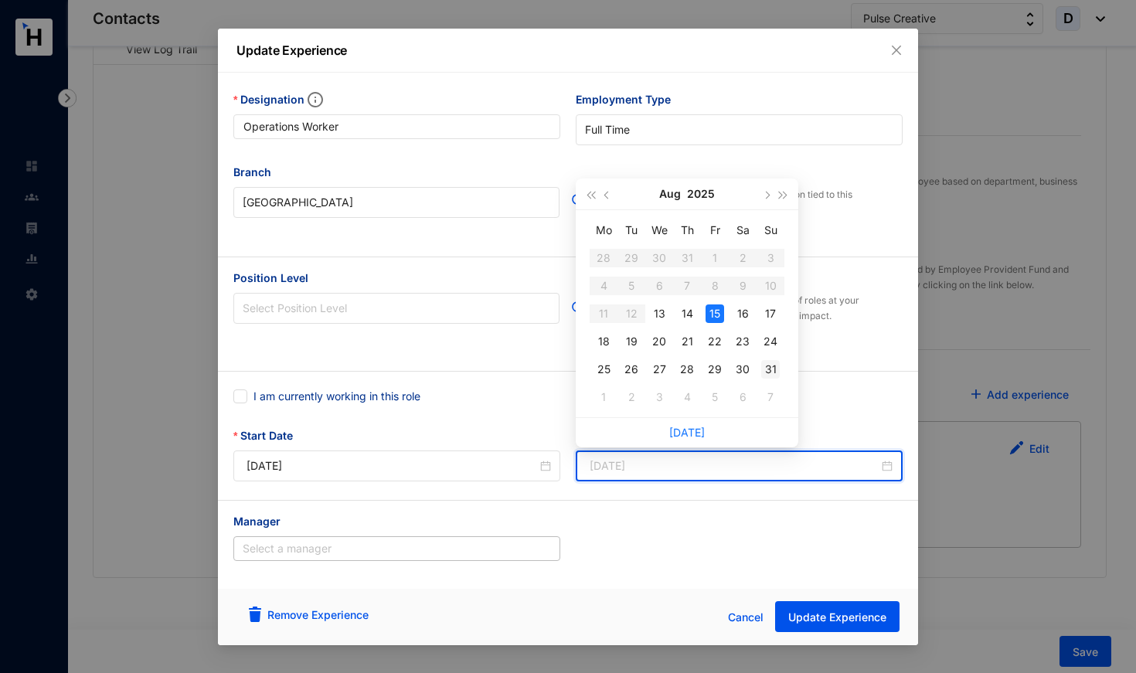
type input "[DATE]"
click at [773, 368] on div "31" at bounding box center [770, 369] width 19 height 19
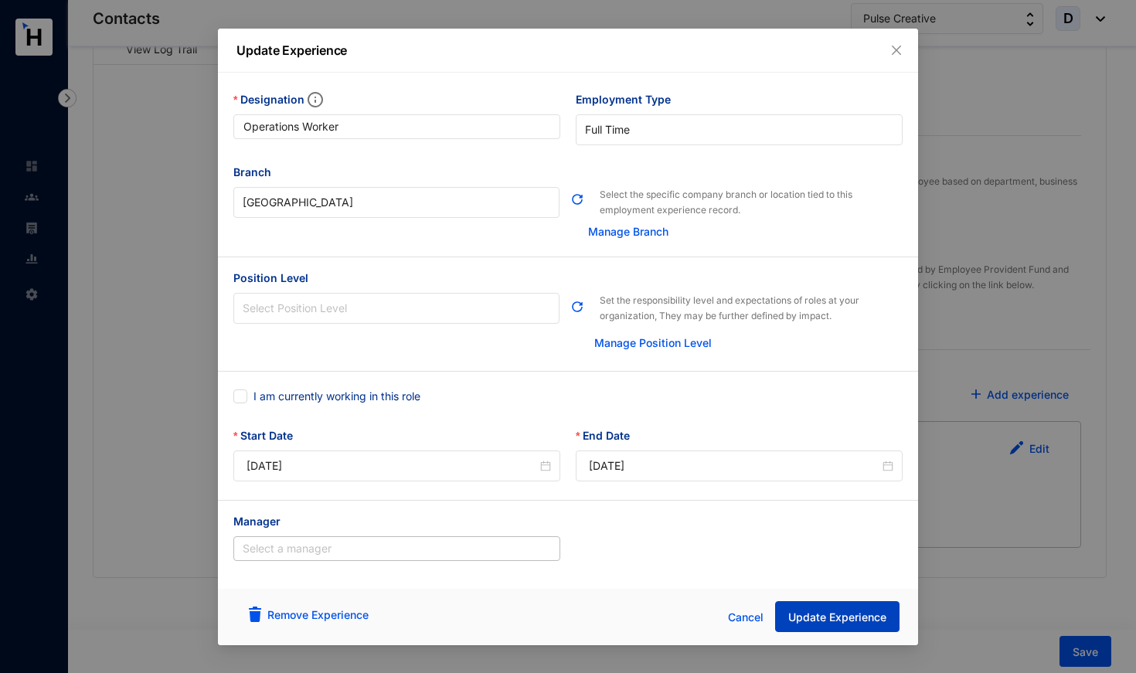
click at [829, 615] on span "Update Experience" at bounding box center [837, 617] width 98 height 15
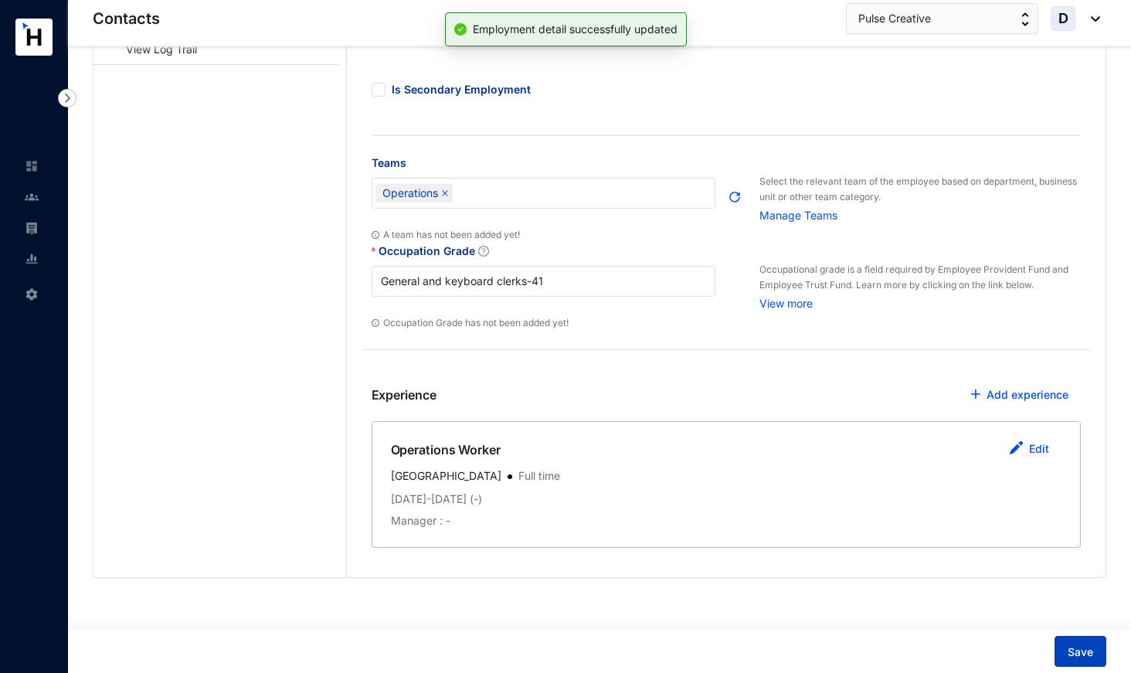
click at [1083, 644] on span "Save" at bounding box center [1080, 651] width 25 height 15
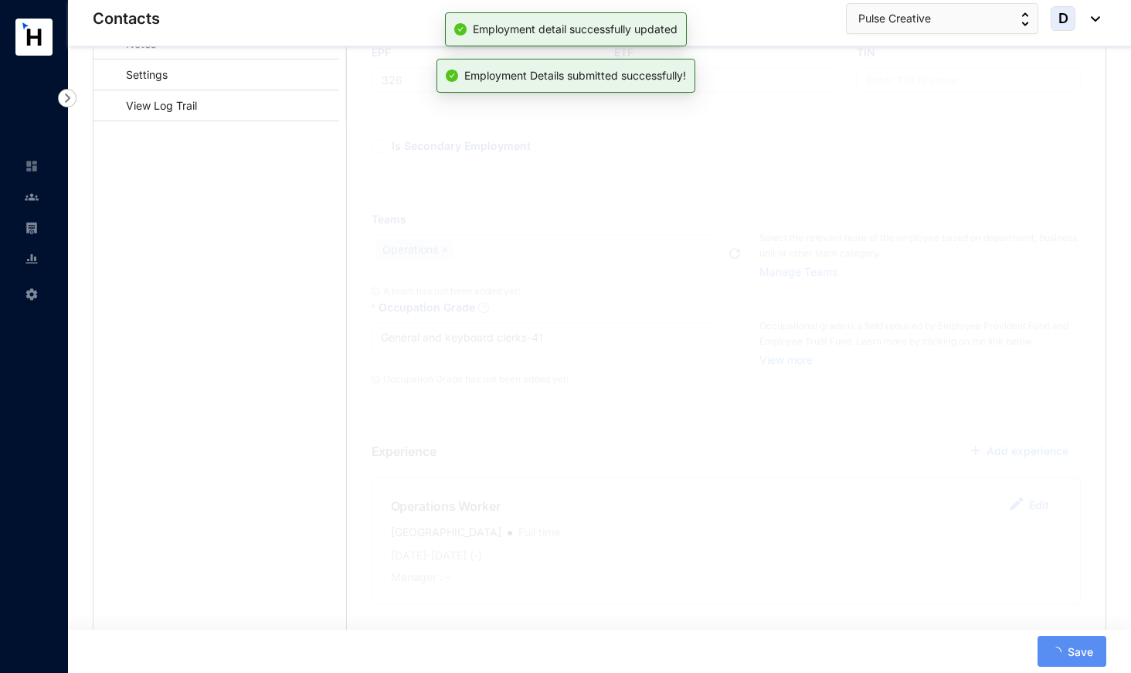
scroll to position [246, 0]
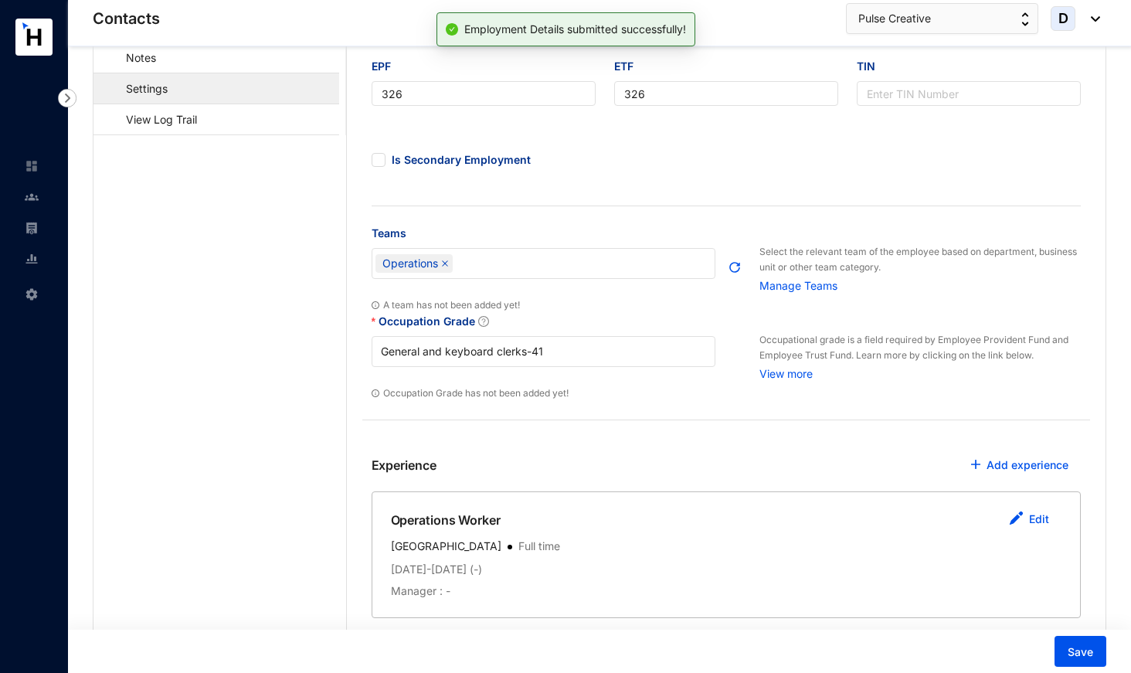
click at [173, 83] on link "Settings" at bounding box center [139, 89] width 67 height 32
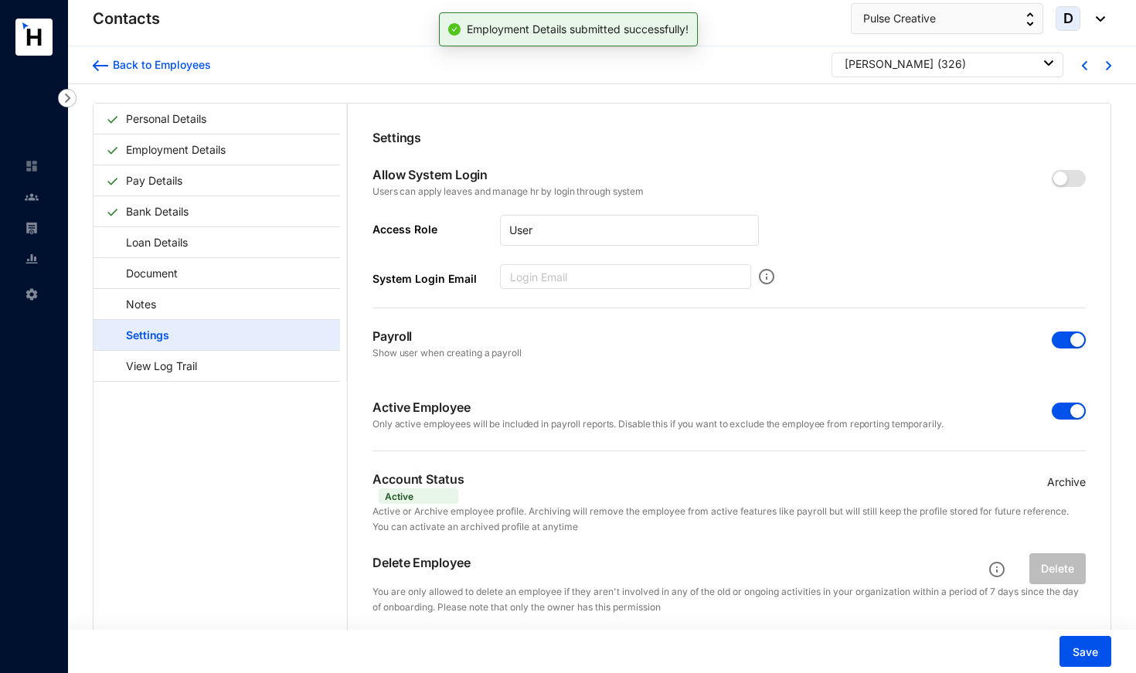
click at [1052, 406] on span "button" at bounding box center [1069, 411] width 34 height 17
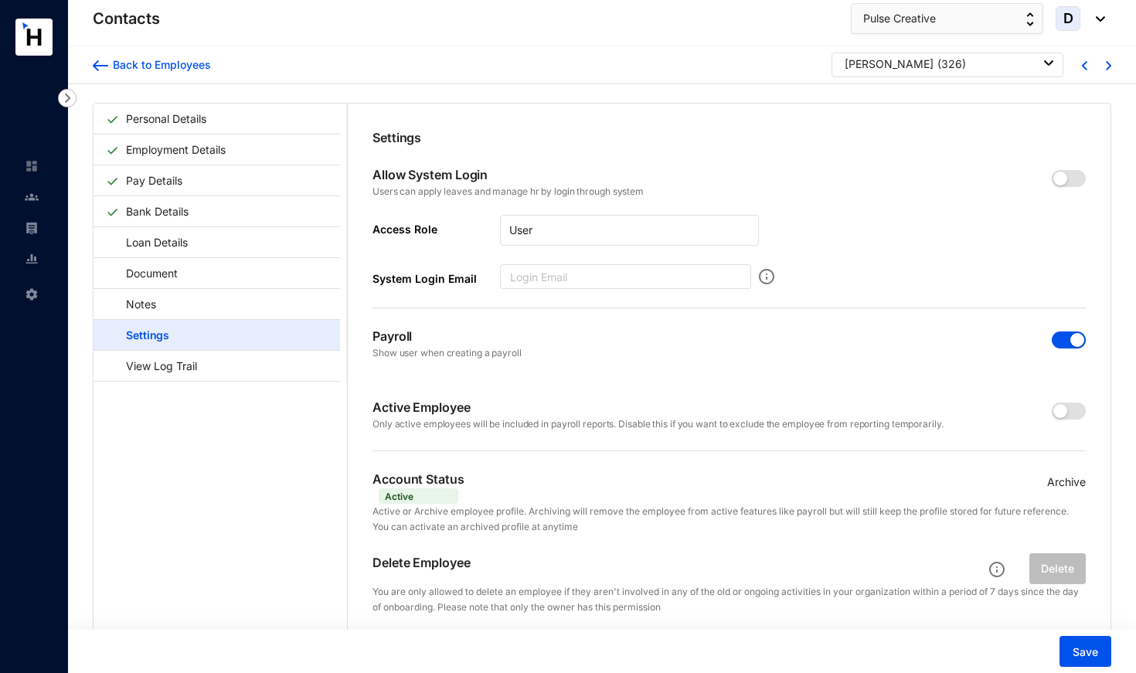
click at [1059, 338] on span "button" at bounding box center [1069, 339] width 34 height 17
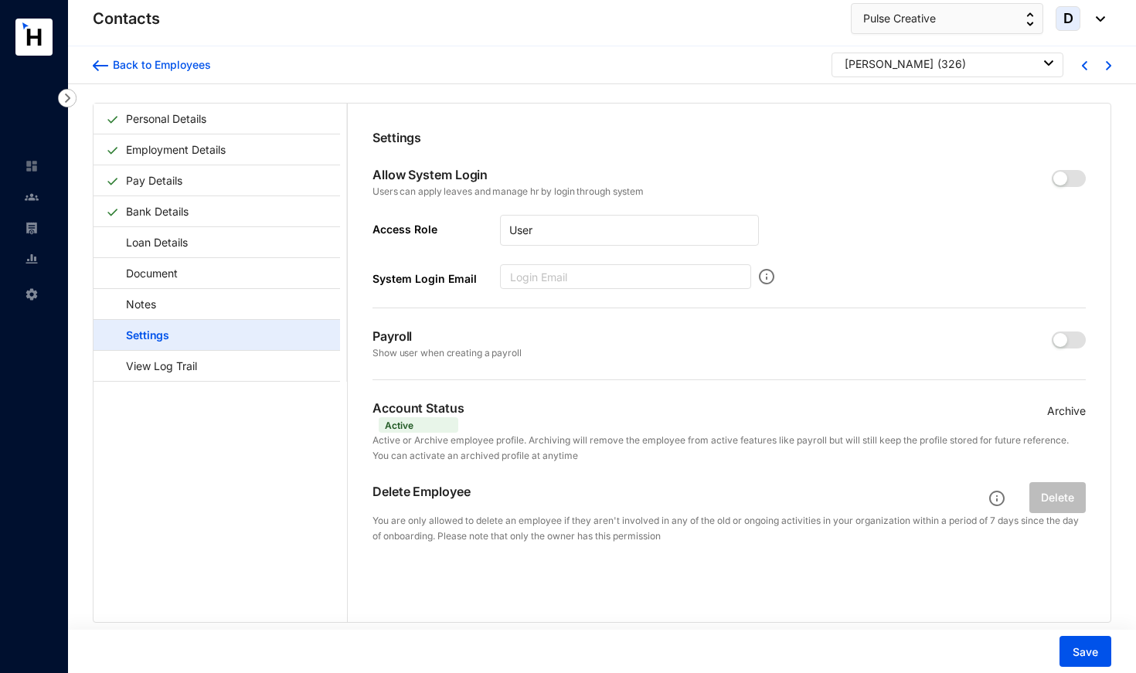
click at [1062, 416] on p "Archive" at bounding box center [1066, 411] width 39 height 17
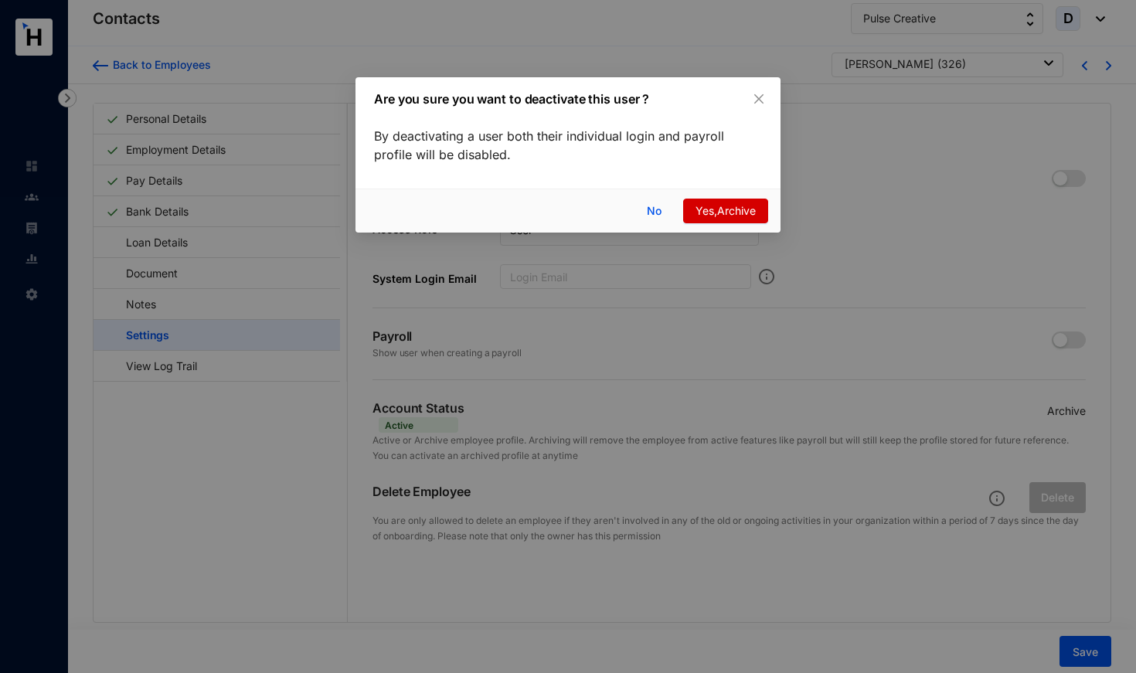
click at [705, 219] on button "Yes,Archive" at bounding box center [725, 211] width 85 height 25
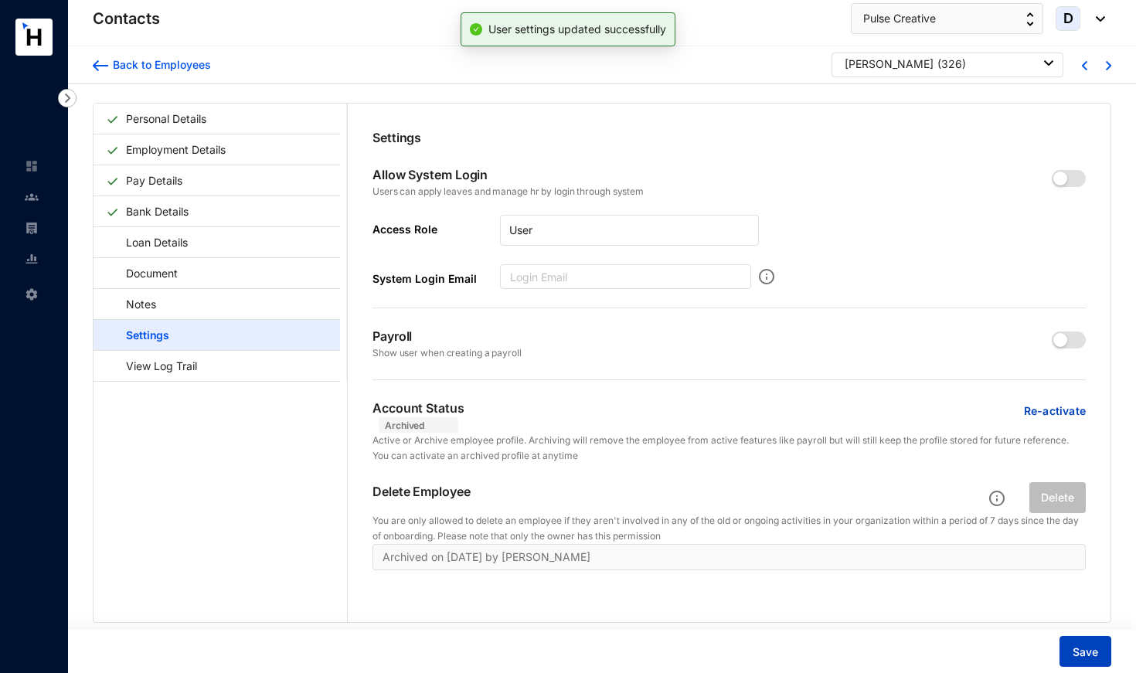
click at [1079, 653] on span "Save" at bounding box center [1084, 651] width 25 height 15
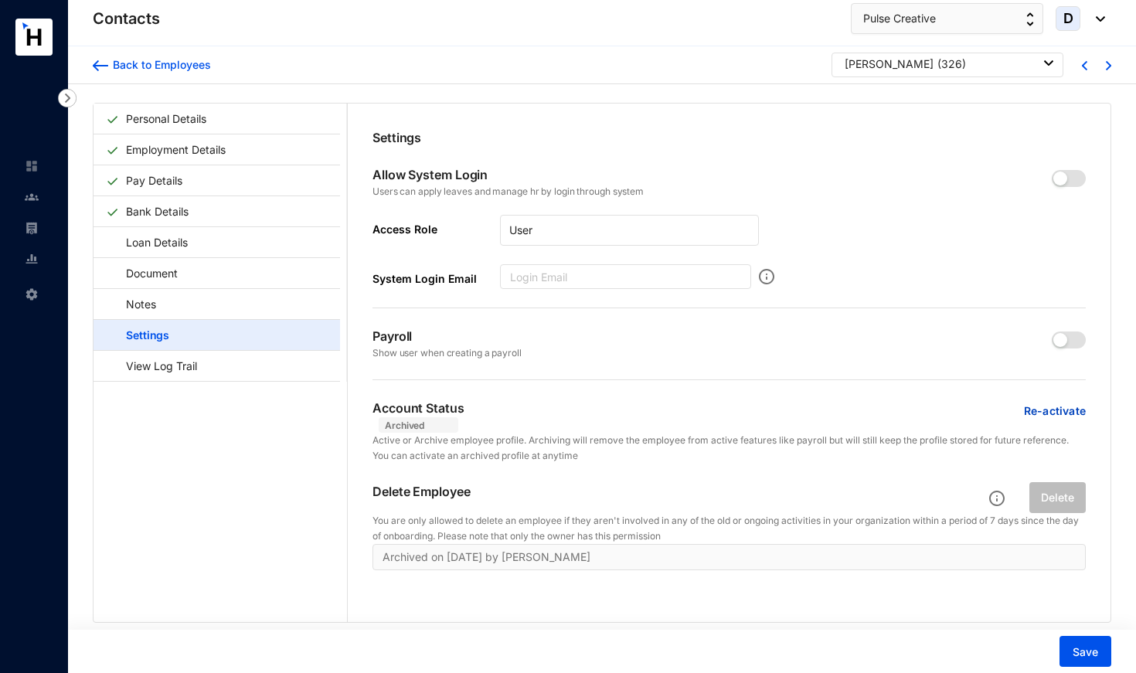
click at [870, 62] on div "[PERSON_NAME]" at bounding box center [889, 63] width 89 height 15
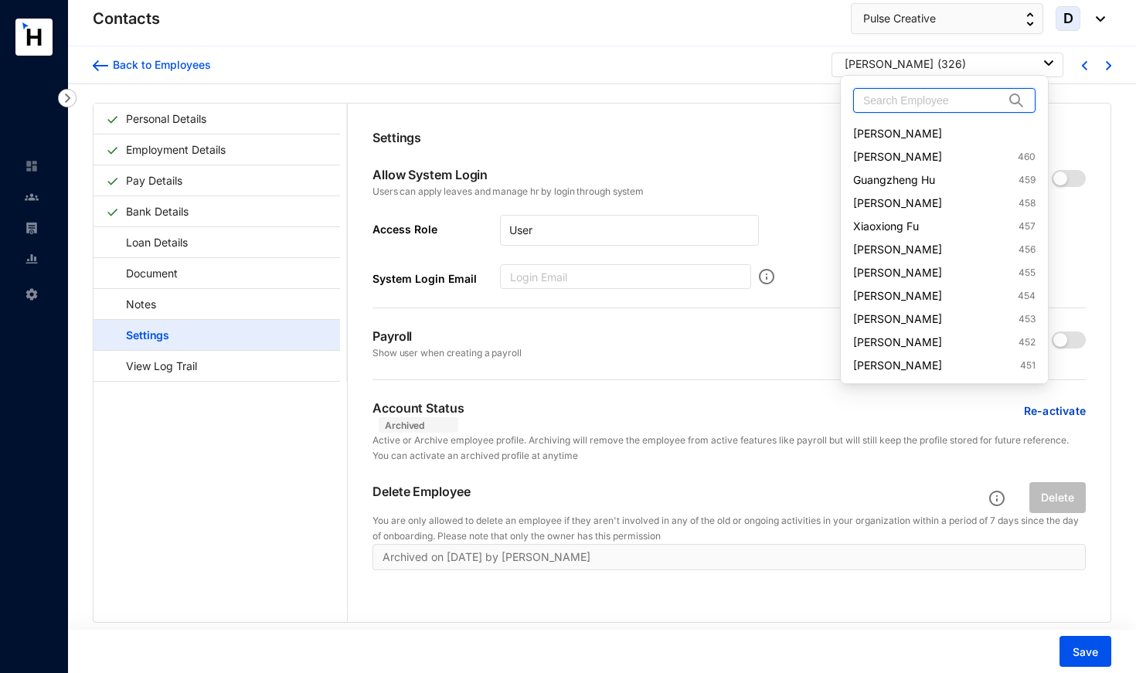
click at [881, 103] on input "text" at bounding box center [933, 100] width 141 height 23
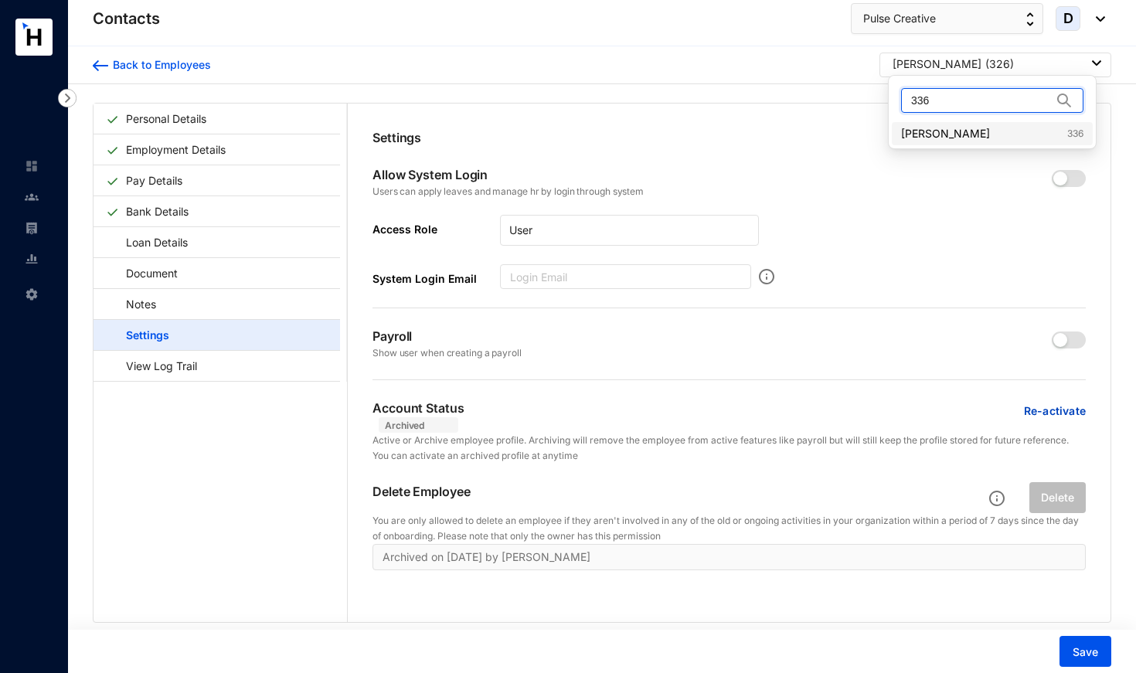
type input "336"
click at [955, 131] on link "Chongji Du 336" at bounding box center [992, 133] width 182 height 15
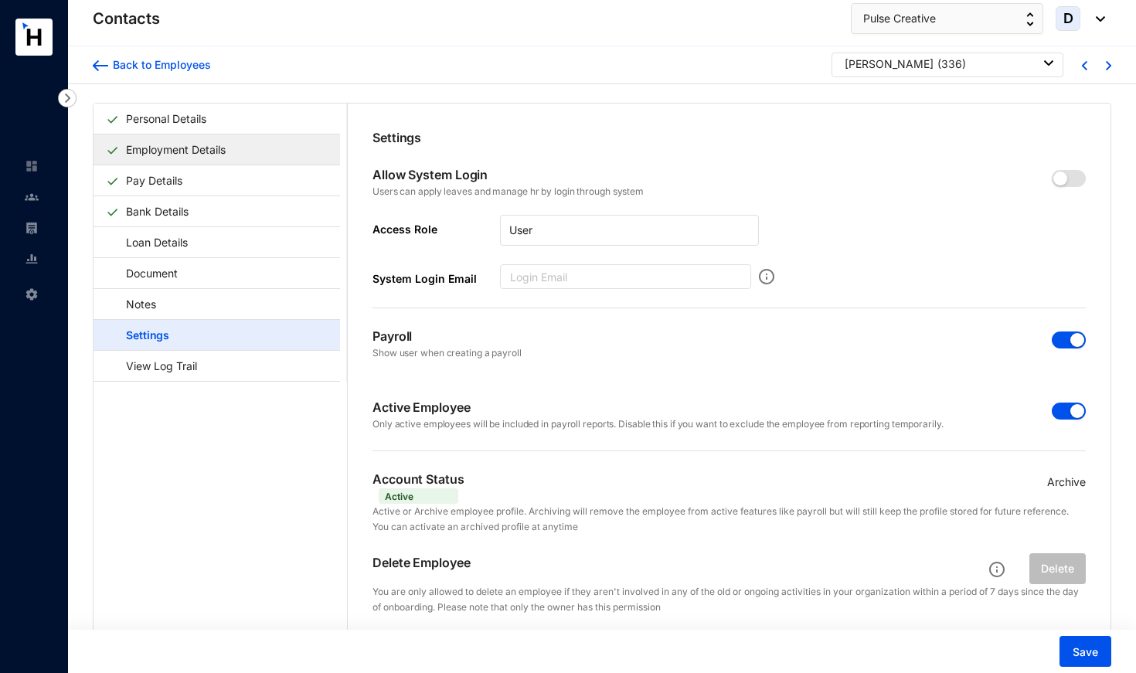
click at [232, 156] on link "Employment Details" at bounding box center [176, 150] width 112 height 32
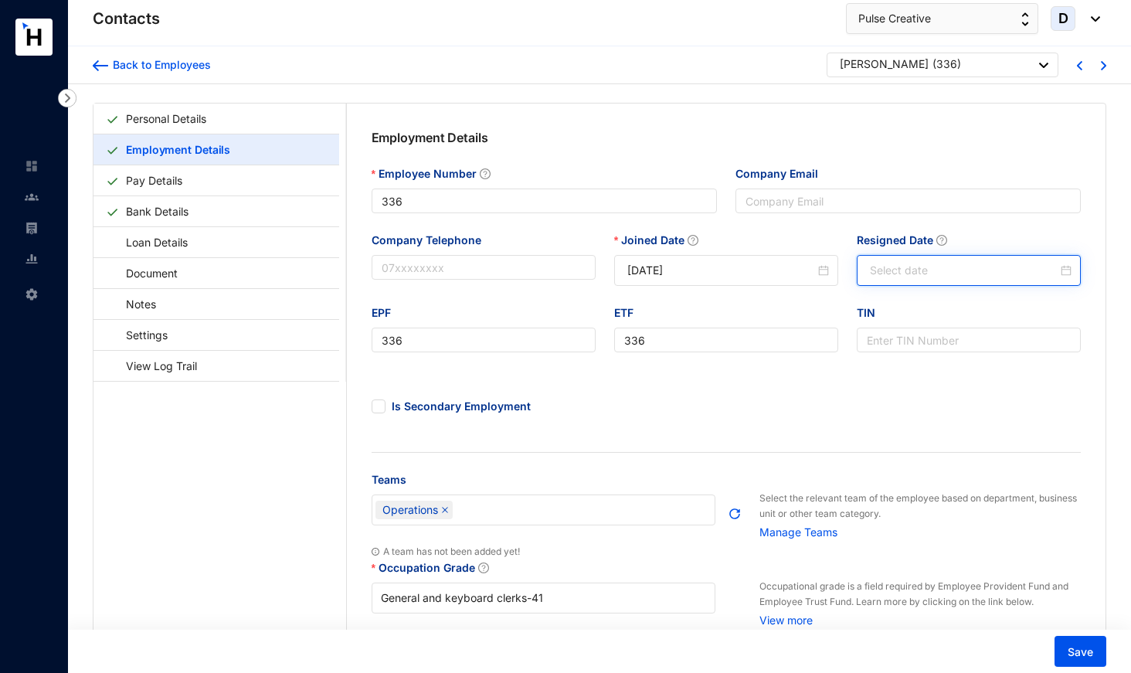
click at [889, 268] on input "Resigned Date" at bounding box center [964, 270] width 188 height 17
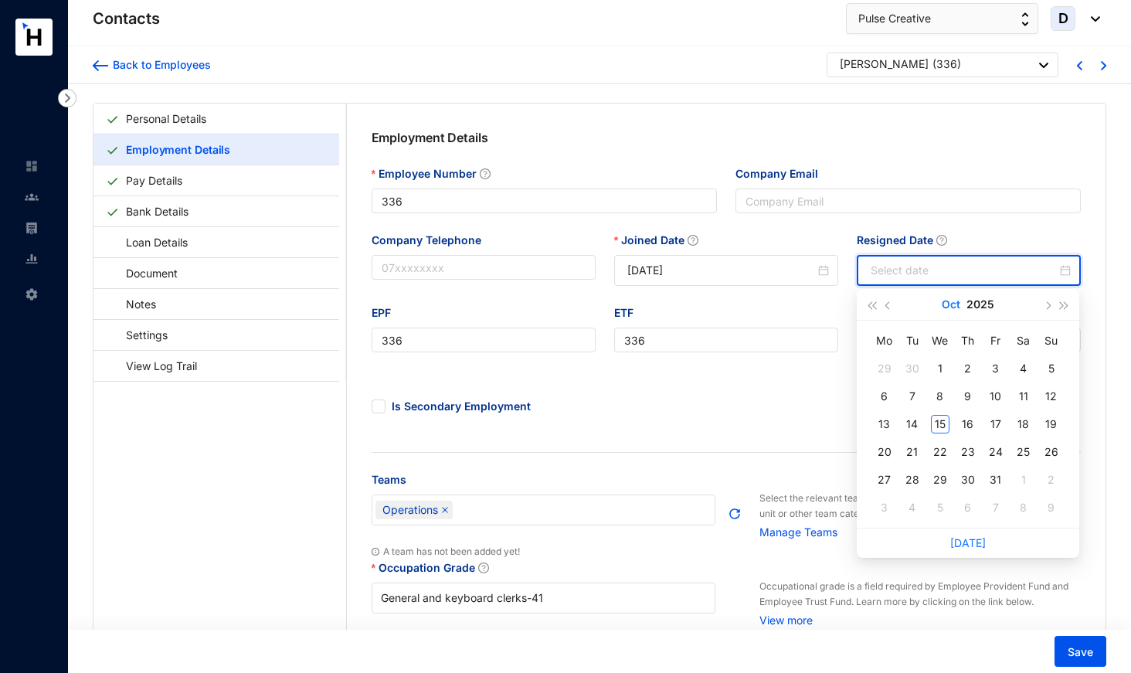
click at [947, 301] on button "Oct" at bounding box center [951, 304] width 19 height 31
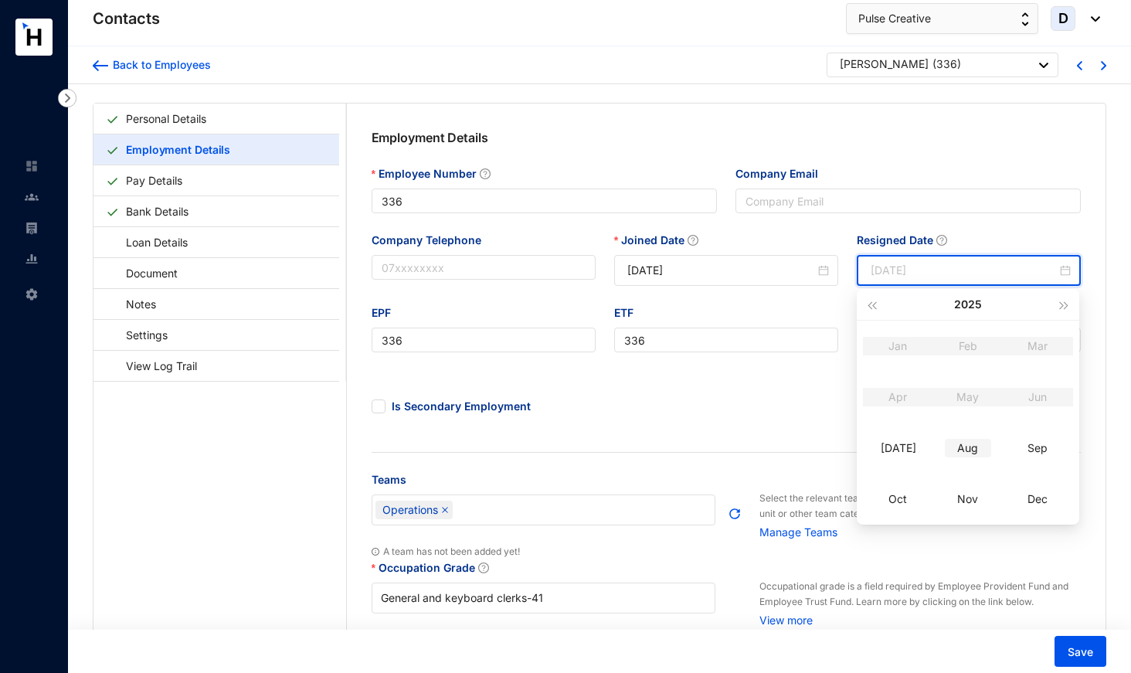
click at [971, 456] on div "Aug" at bounding box center [968, 448] width 46 height 19
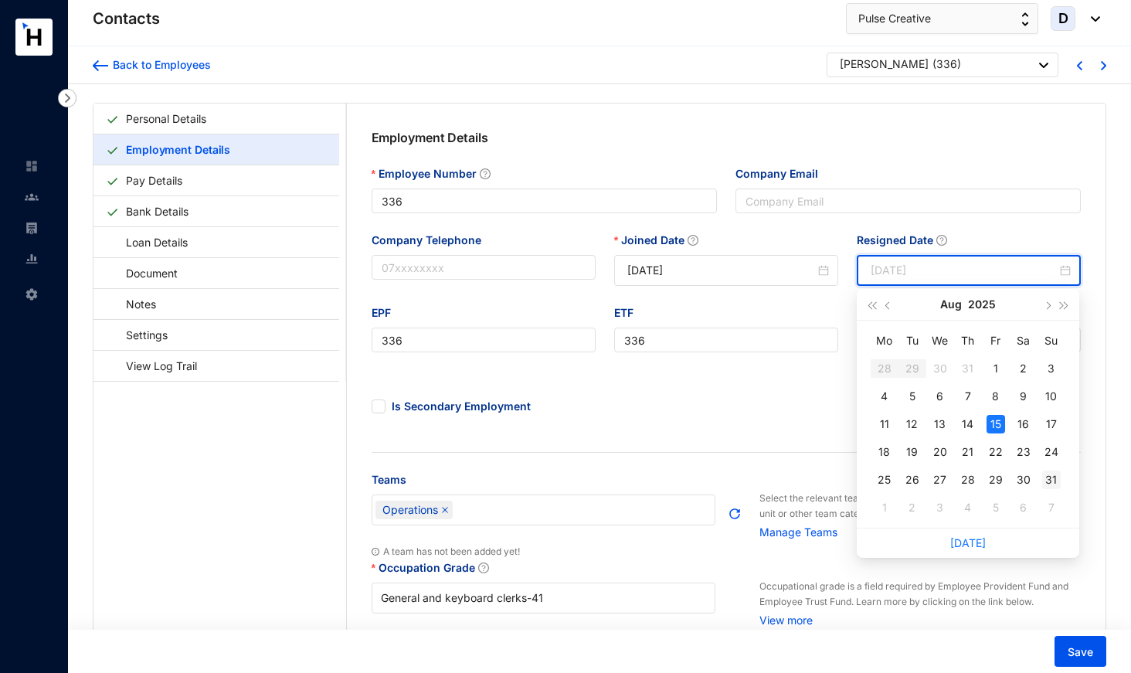
type input "[DATE]"
click at [1055, 481] on div "31" at bounding box center [1051, 480] width 19 height 19
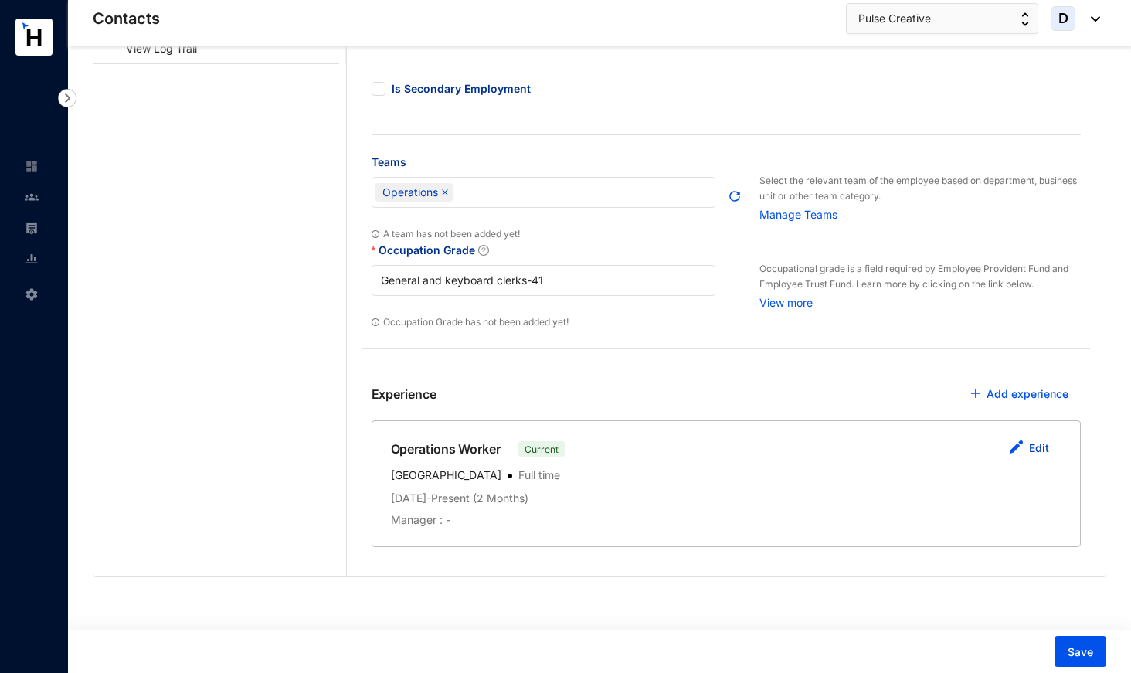
scroll to position [317, 0]
click at [1038, 451] on link "Edit" at bounding box center [1039, 448] width 20 height 13
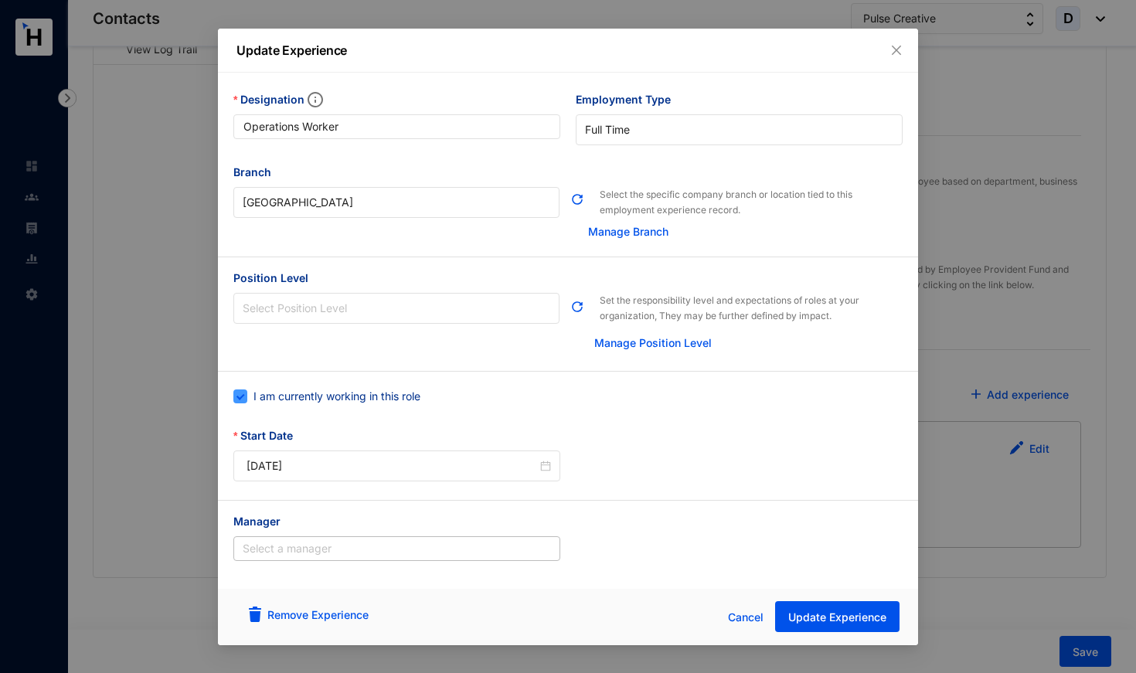
click at [423, 401] on span "I am currently working in this role" at bounding box center [336, 396] width 179 height 17
click at [244, 400] on input "I am currently working in this role" at bounding box center [238, 394] width 11 height 11
checkbox input "false"
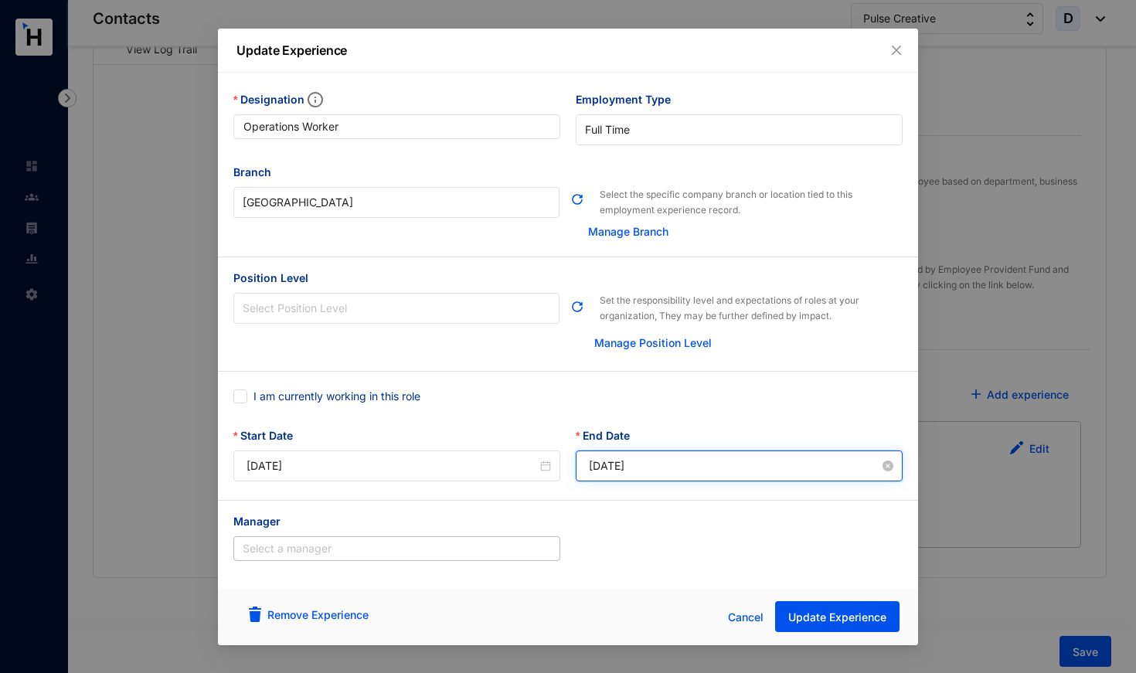
click at [615, 473] on input "[DATE]" at bounding box center [734, 465] width 291 height 17
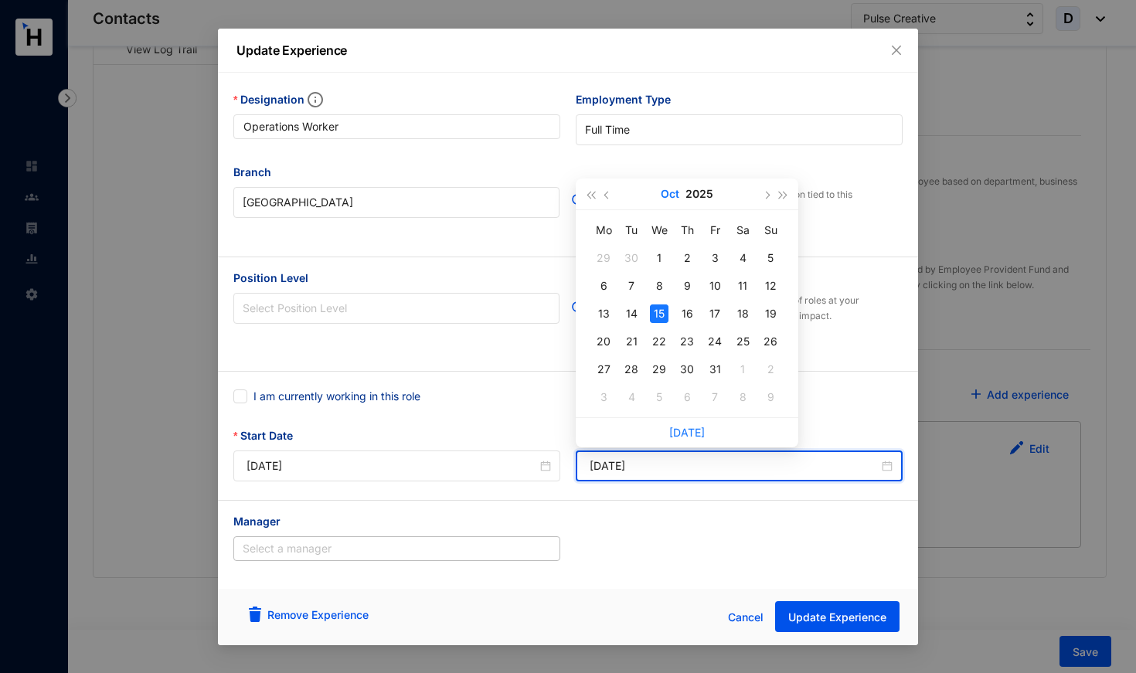
click at [668, 195] on button "Oct" at bounding box center [670, 193] width 19 height 31
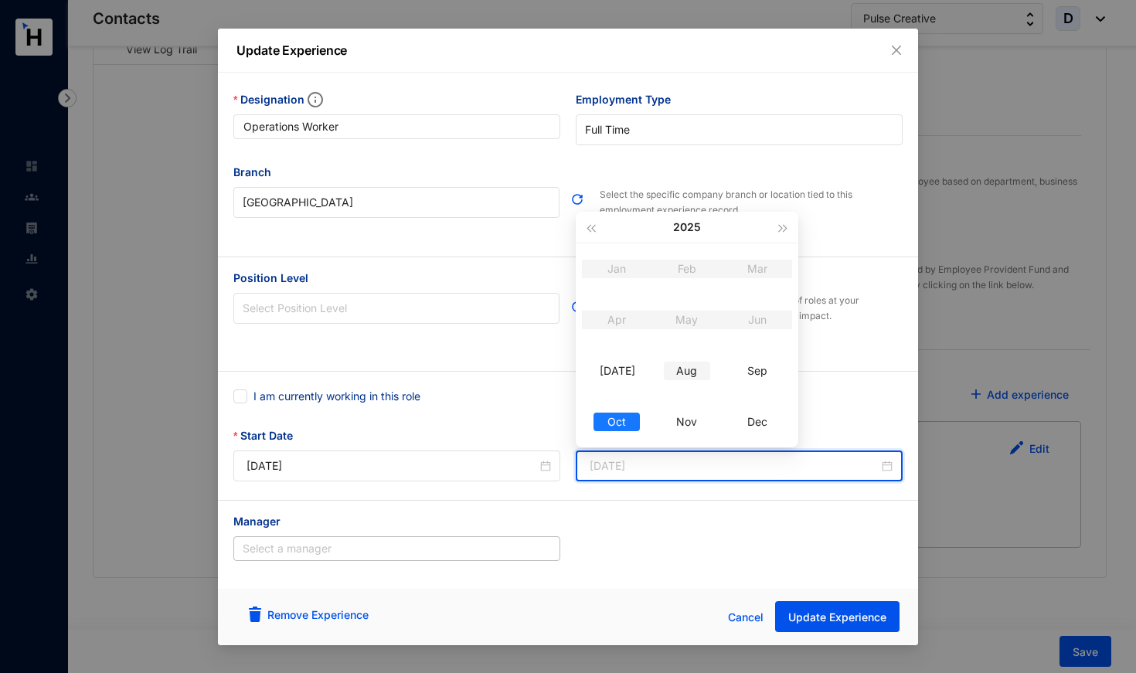
click at [689, 375] on div "Aug" at bounding box center [687, 371] width 46 height 19
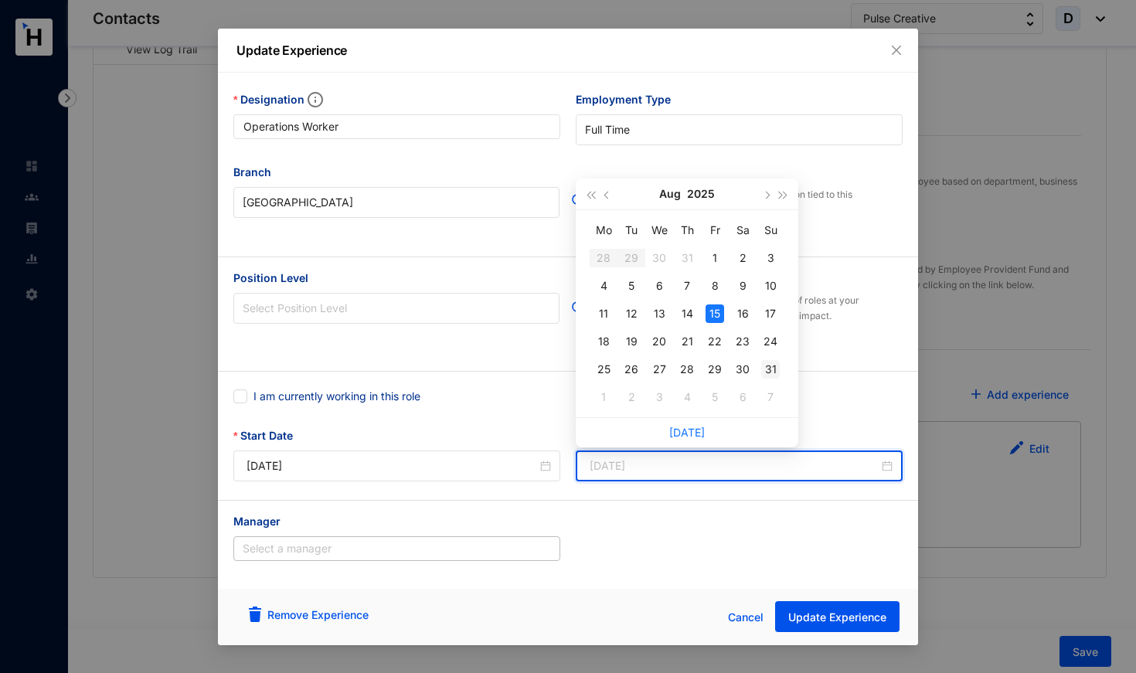
click at [768, 365] on div "31" at bounding box center [770, 369] width 19 height 19
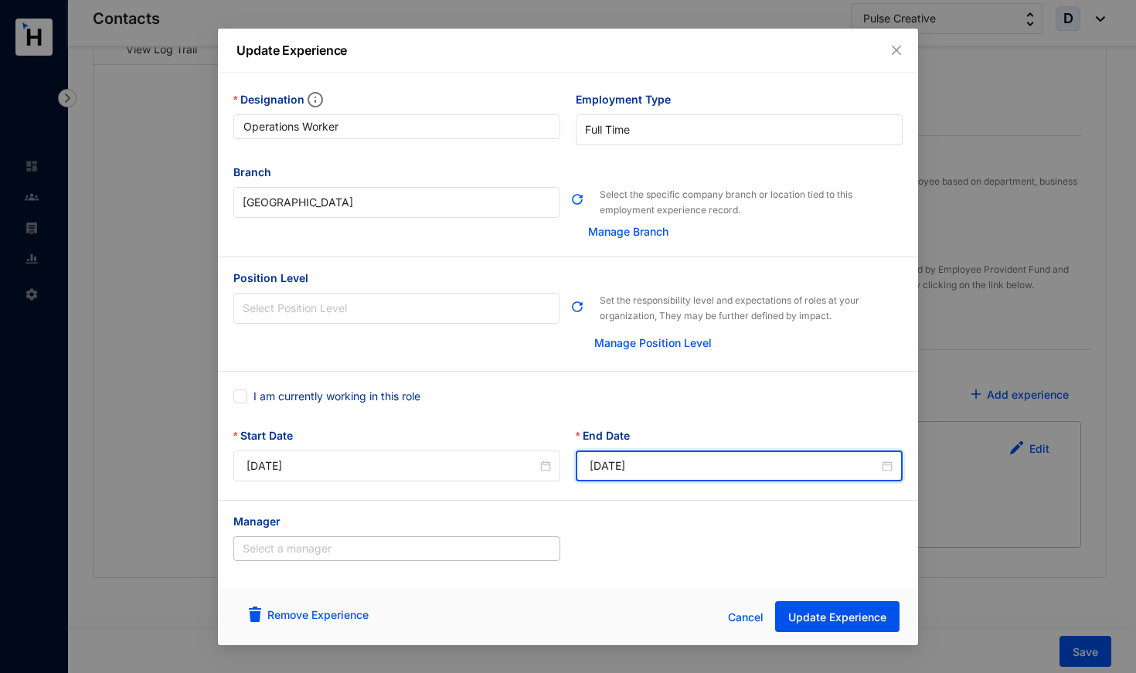
type input "[DATE]"
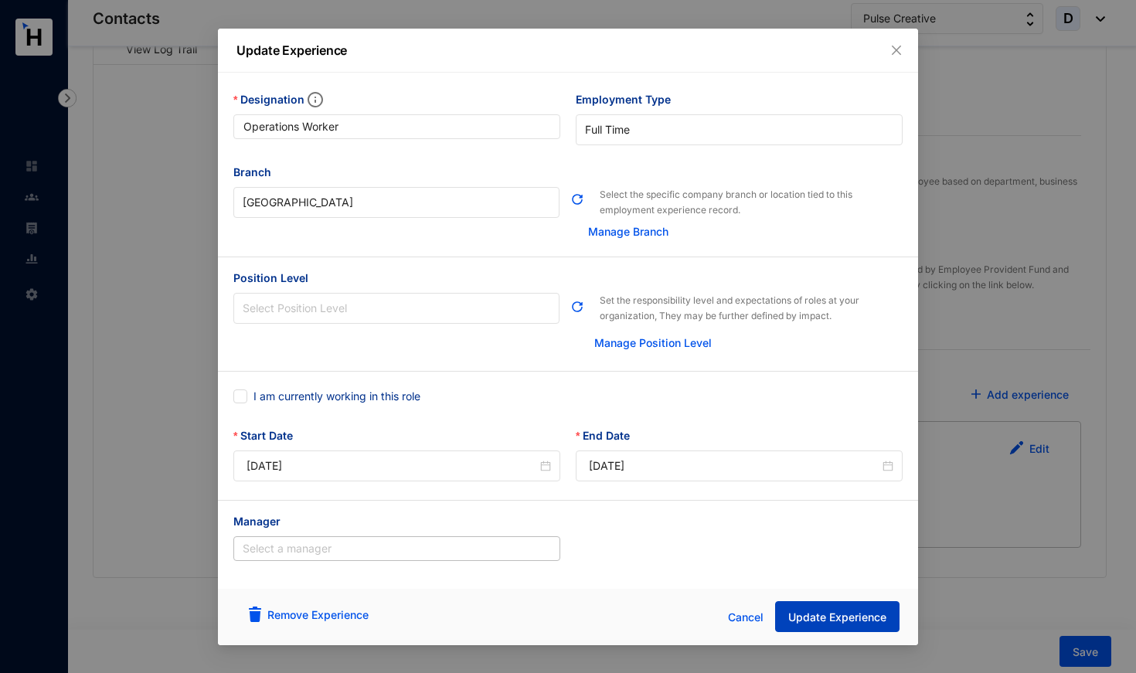
click at [833, 620] on span "Update Experience" at bounding box center [837, 617] width 98 height 15
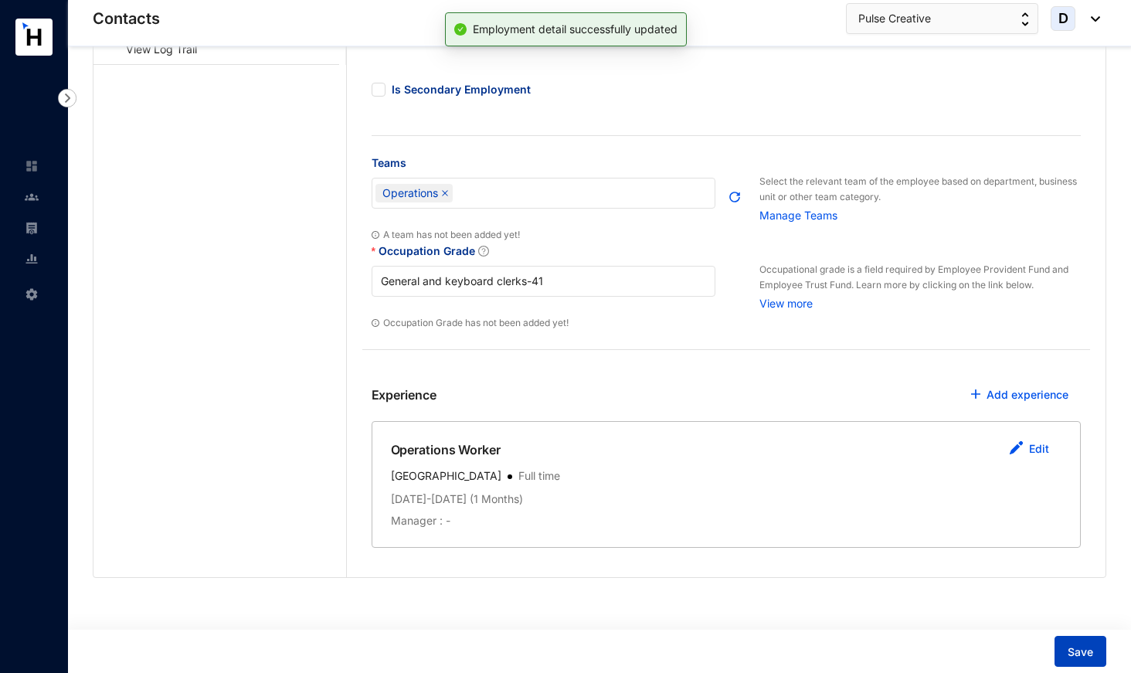
click at [1086, 652] on span "Save" at bounding box center [1080, 651] width 25 height 15
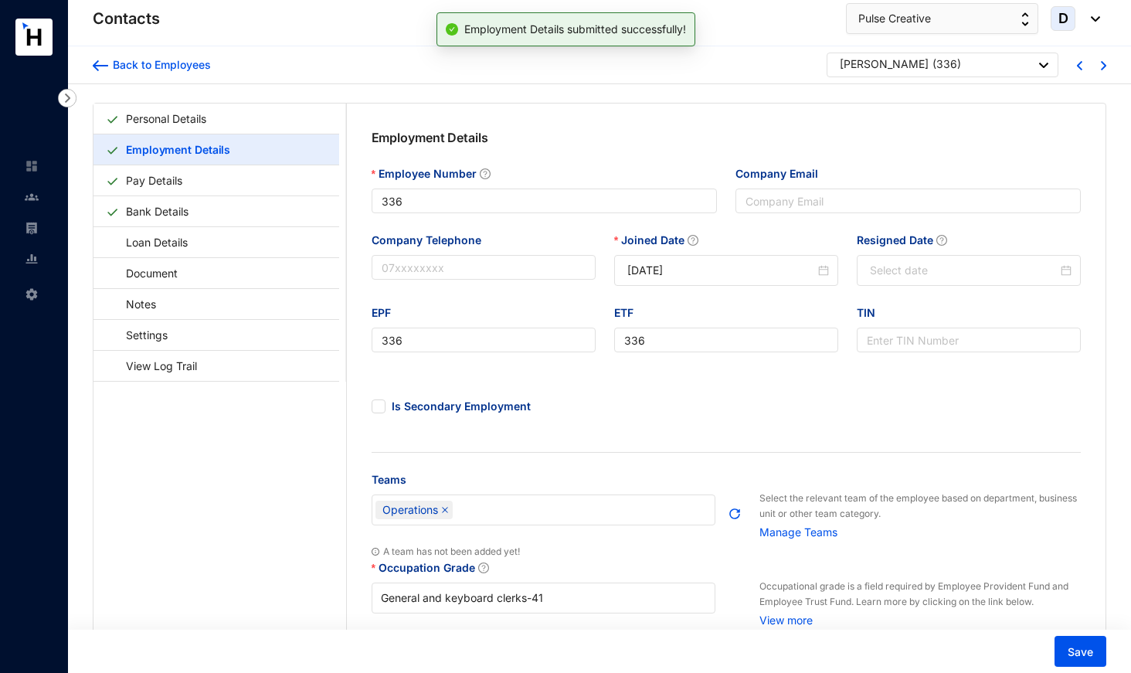
scroll to position [0, 0]
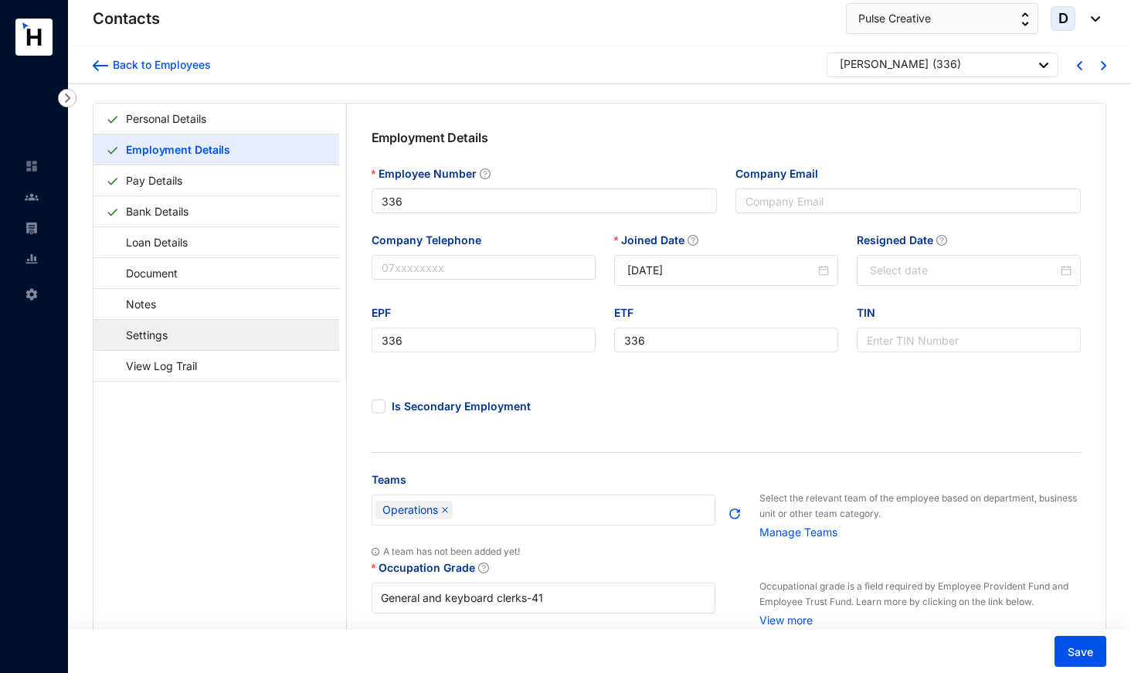
click at [173, 337] on link "Settings" at bounding box center [139, 335] width 67 height 32
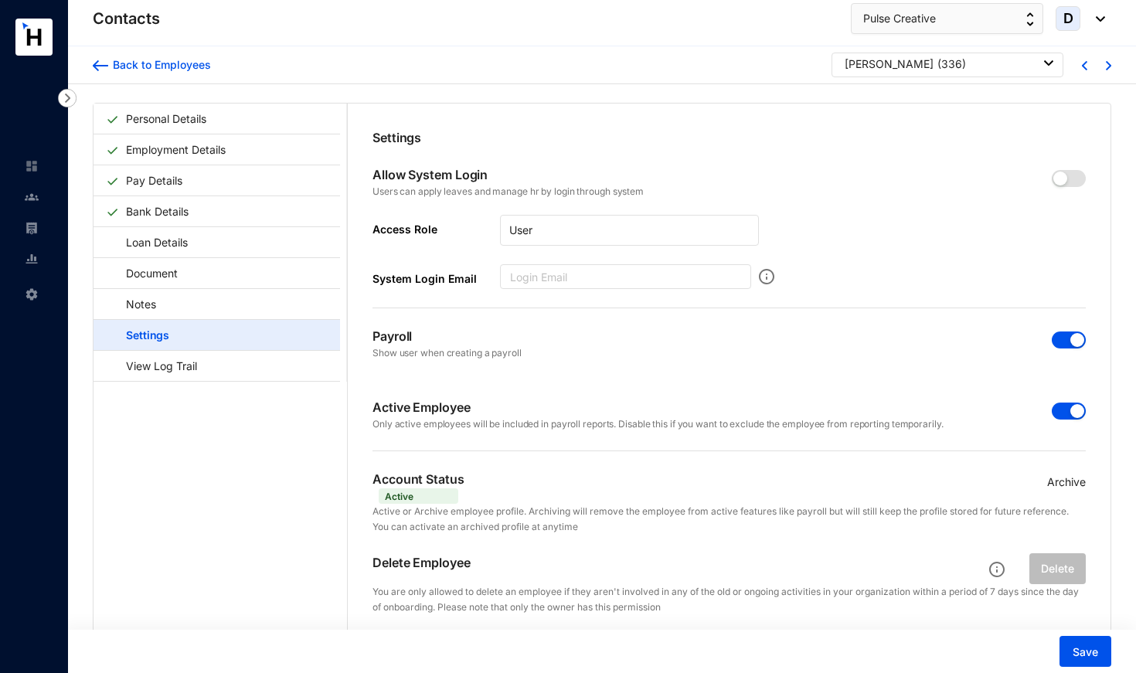
click at [1060, 413] on span "button" at bounding box center [1069, 411] width 34 height 17
click at [1062, 336] on span "button" at bounding box center [1069, 339] width 34 height 17
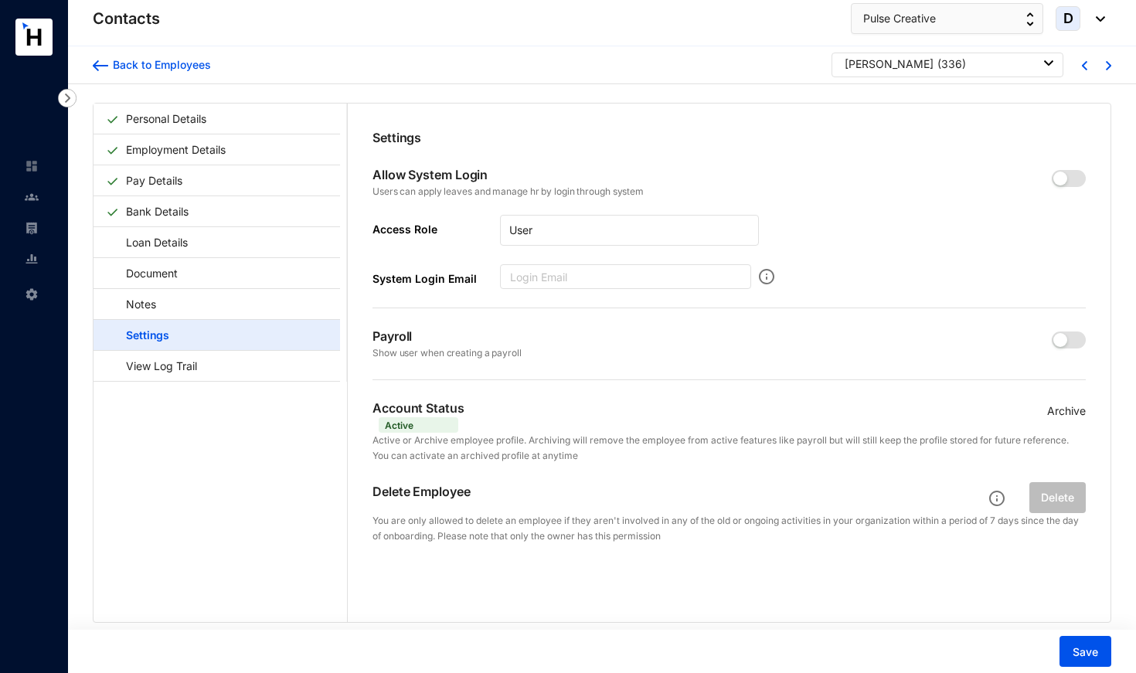
click at [1069, 403] on p "Archive" at bounding box center [1066, 411] width 39 height 17
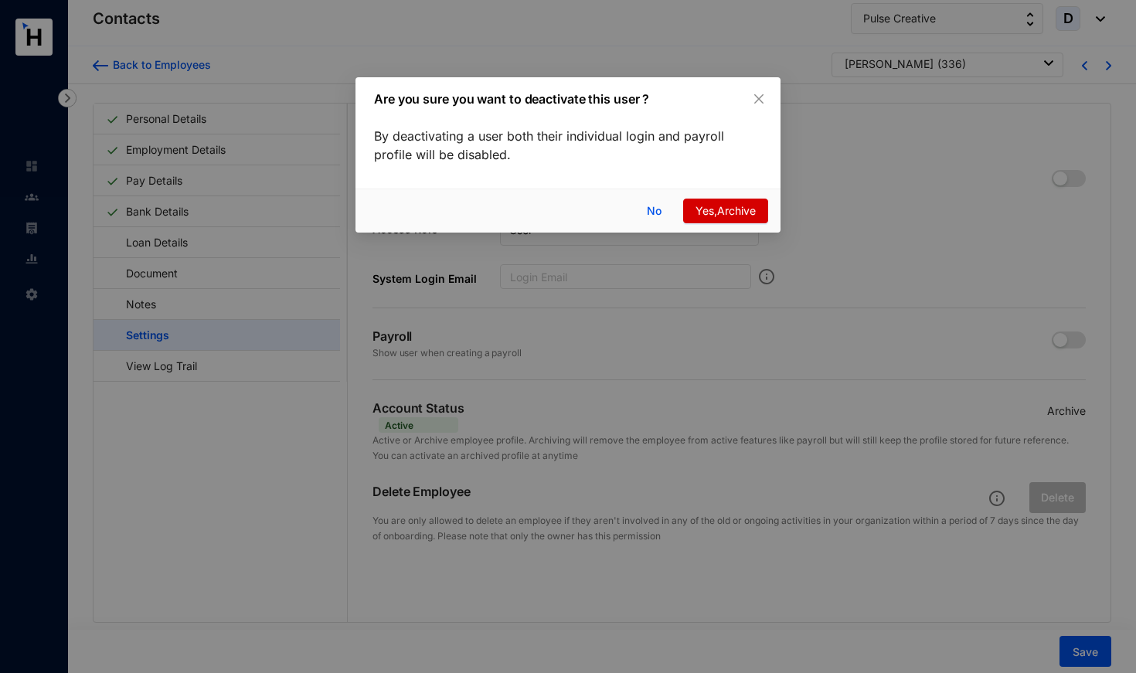
click at [730, 212] on span "Yes,Archive" at bounding box center [725, 210] width 60 height 17
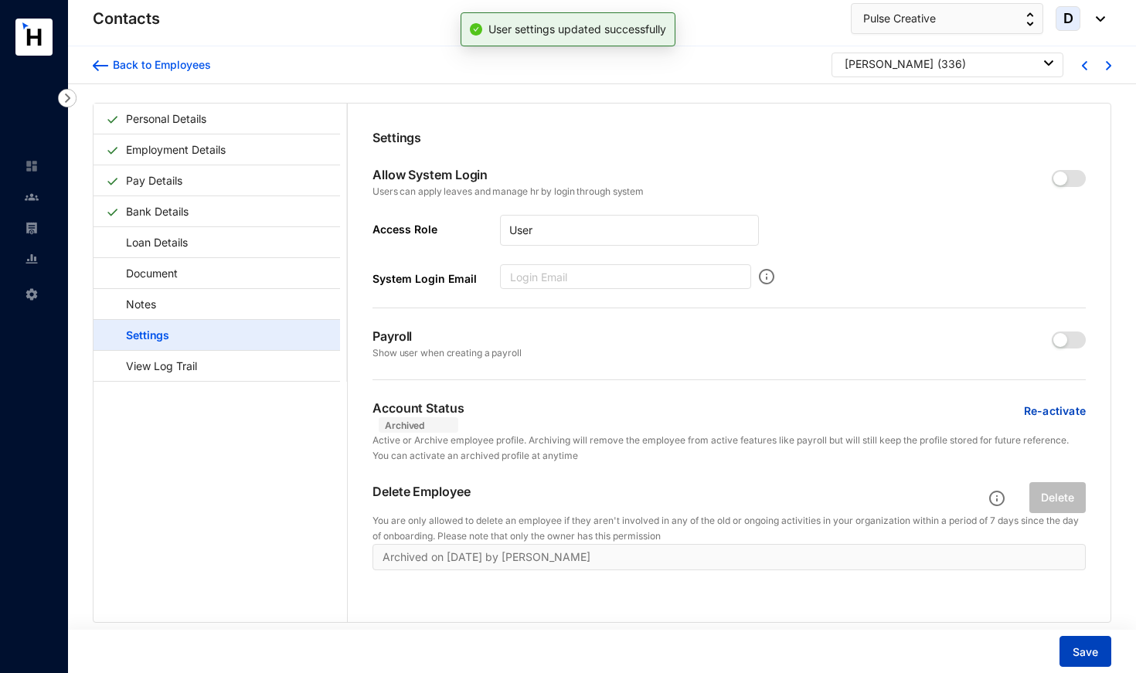
click at [1082, 650] on span "Save" at bounding box center [1084, 651] width 25 height 15
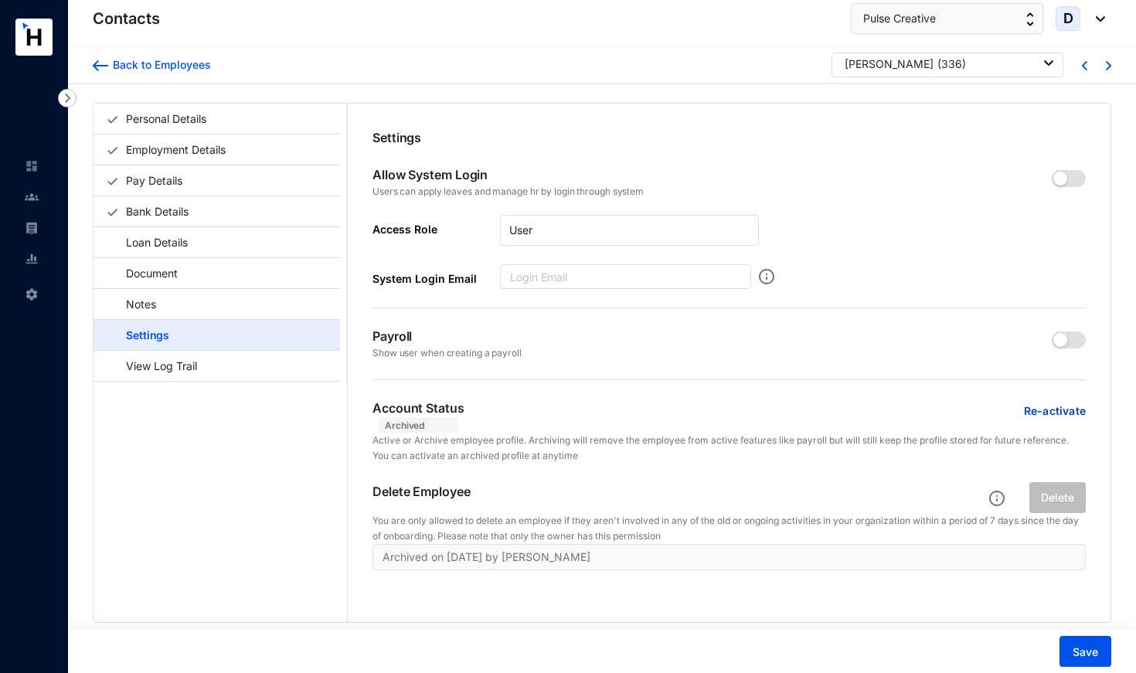
click at [940, 63] on div "[PERSON_NAME] ( 336 )" at bounding box center [949, 63] width 209 height 15
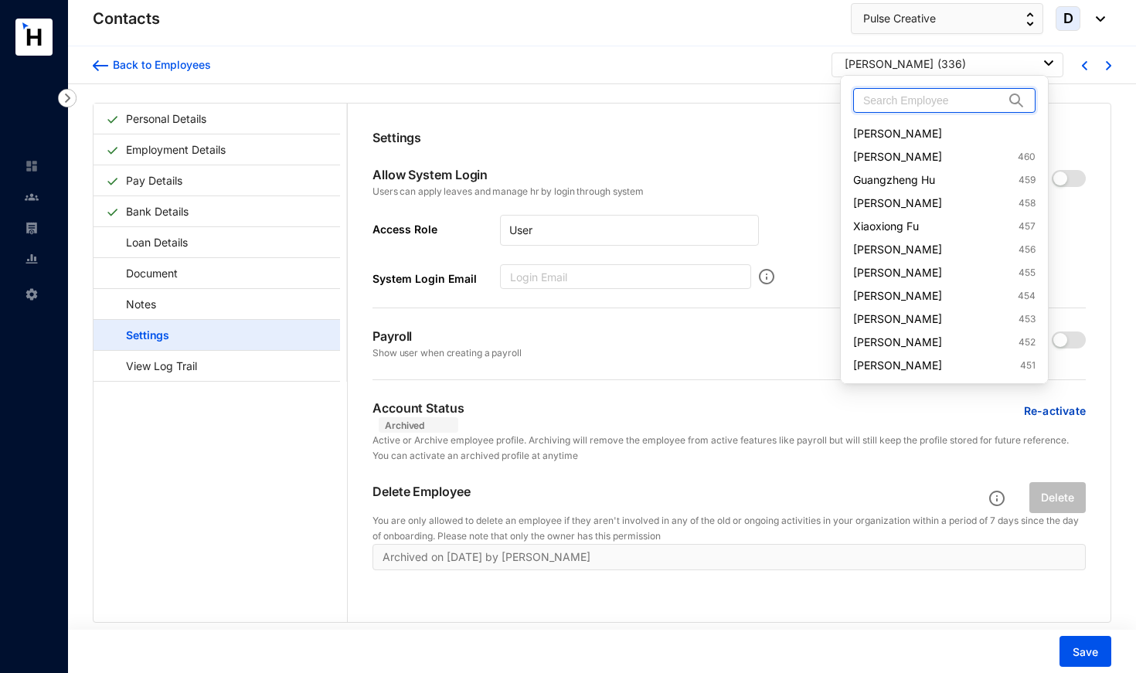
click at [923, 101] on input "text" at bounding box center [933, 100] width 141 height 23
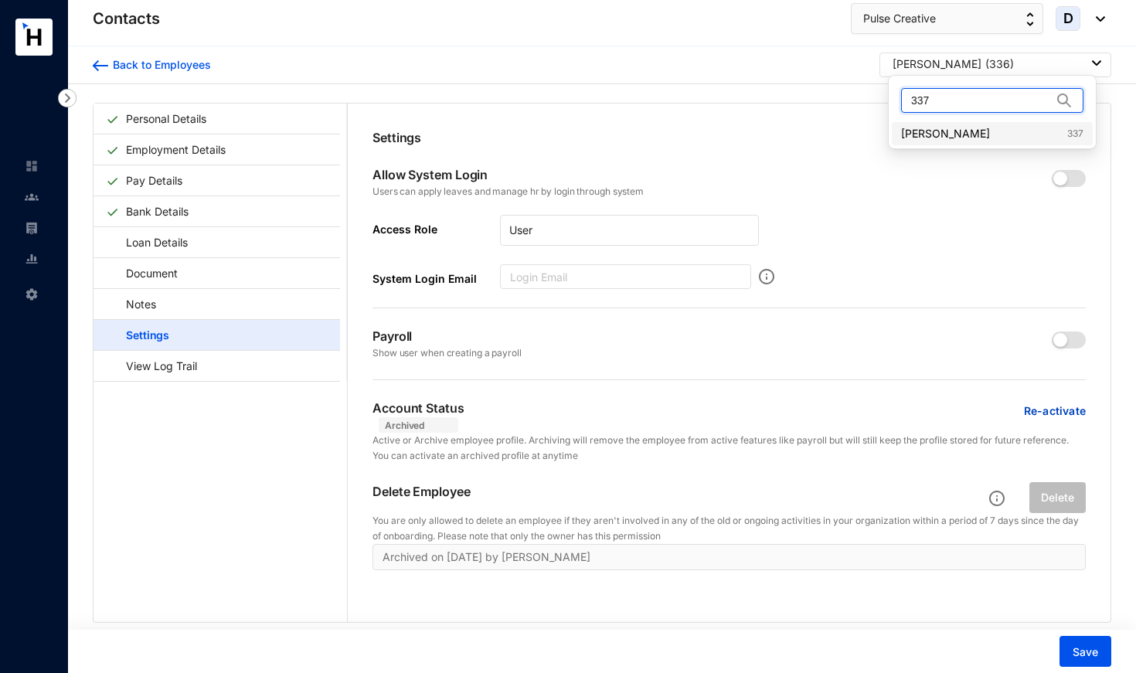
type input "337"
click at [933, 136] on link "[PERSON_NAME] 337" at bounding box center [992, 133] width 182 height 15
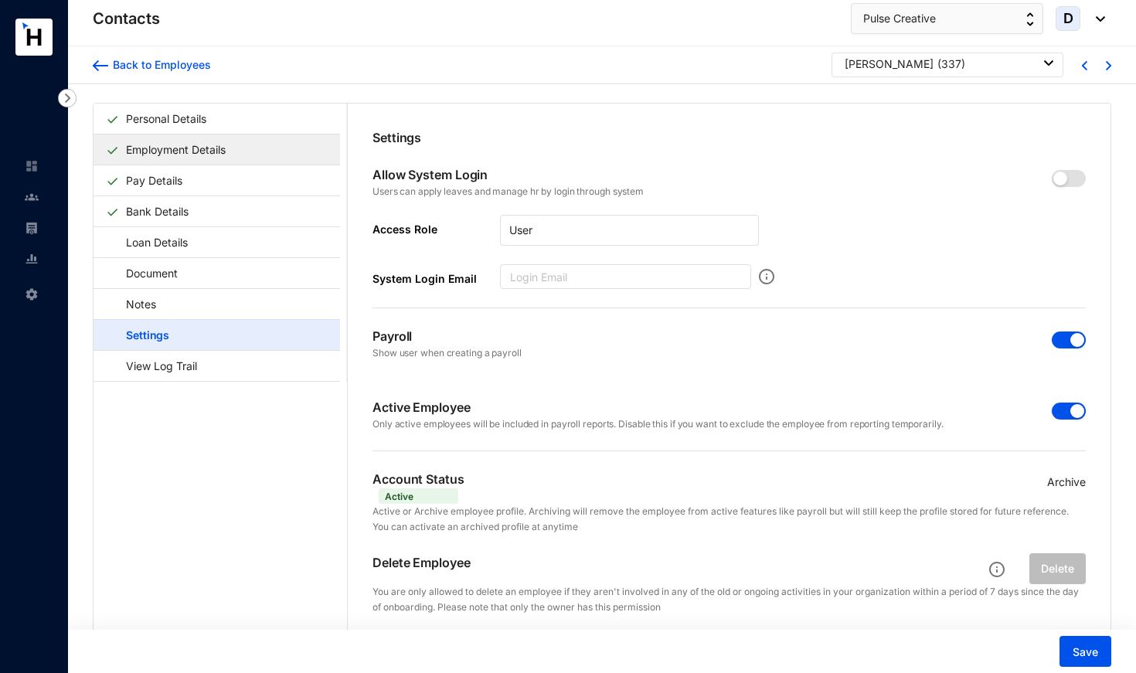
click at [230, 158] on link "Employment Details" at bounding box center [176, 150] width 112 height 32
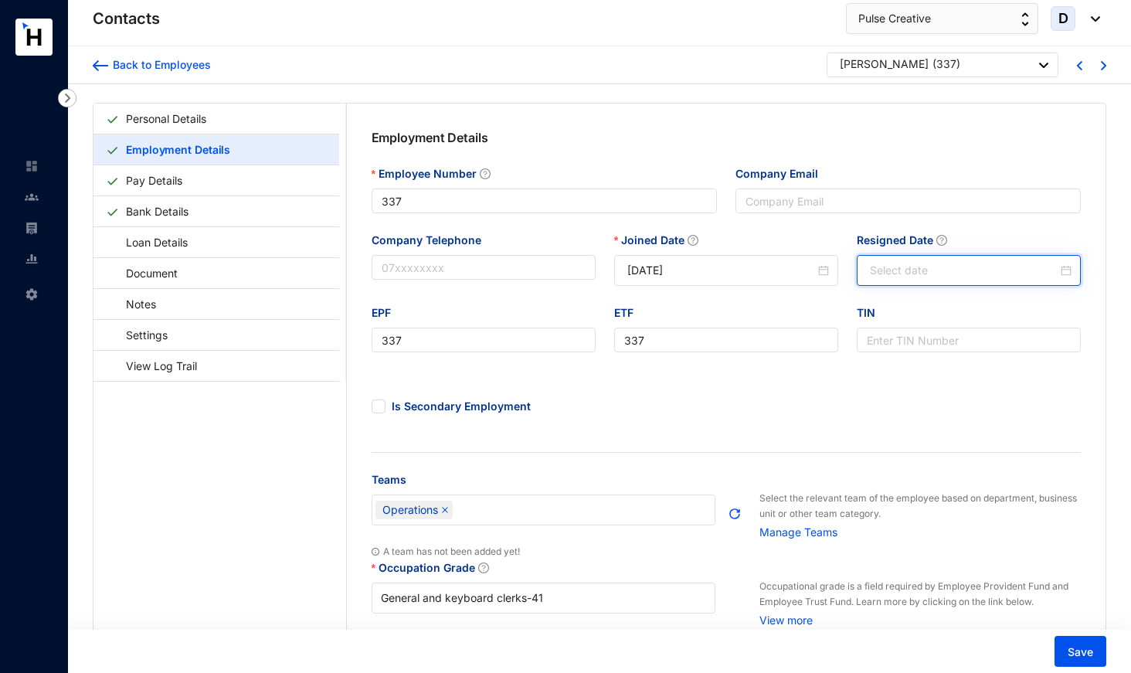
click at [922, 274] on input "Resigned Date" at bounding box center [964, 270] width 188 height 17
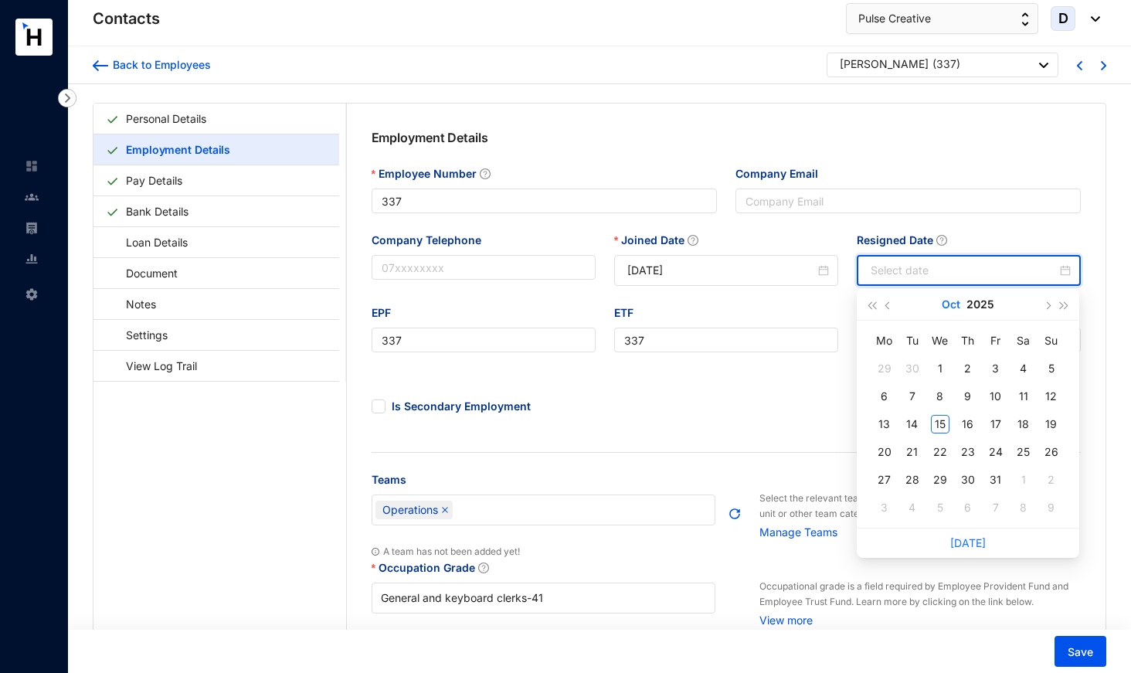
click at [953, 305] on button "Oct" at bounding box center [951, 304] width 19 height 31
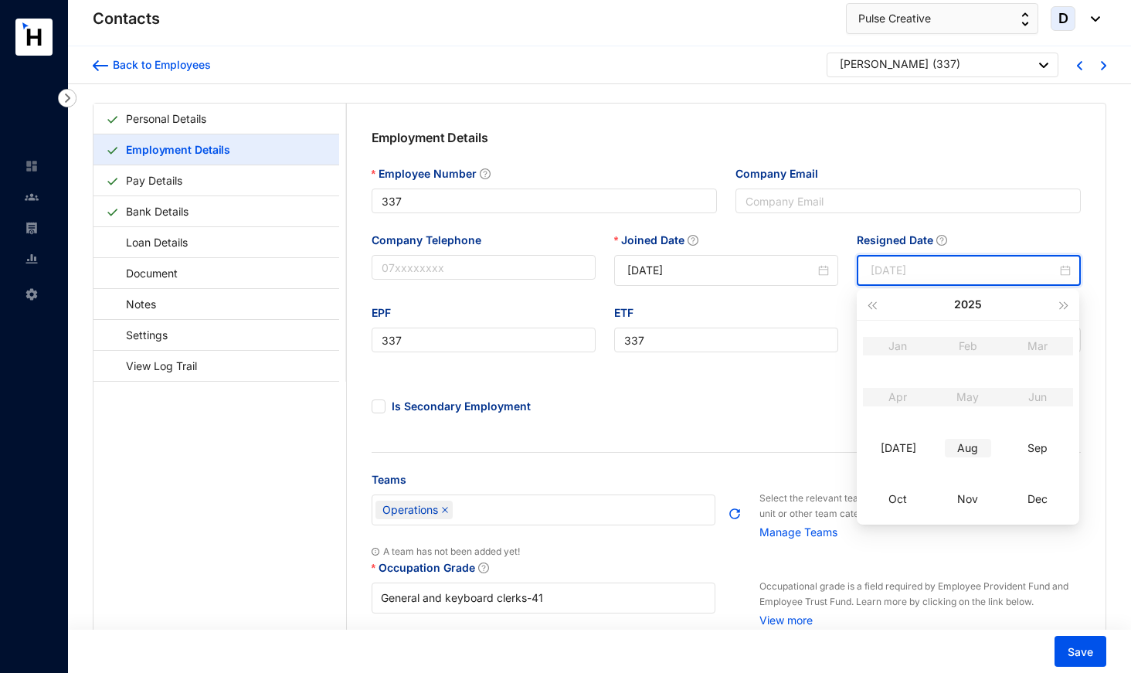
click at [970, 450] on div "Aug" at bounding box center [968, 448] width 46 height 19
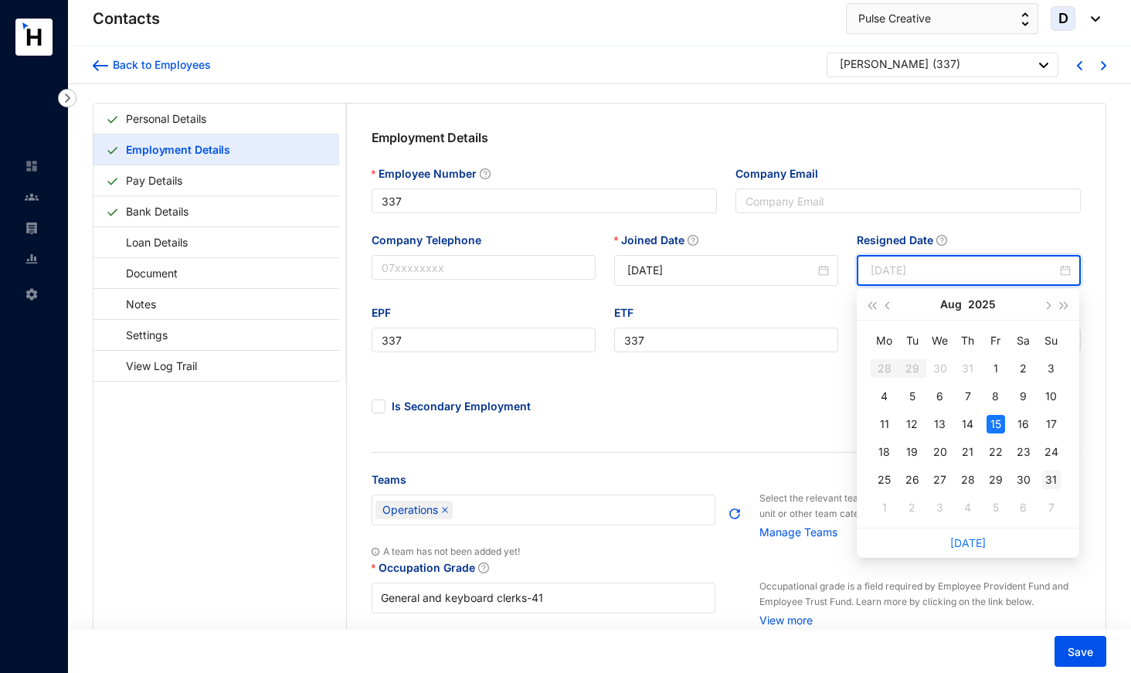
type input "[DATE]"
click at [1054, 476] on div "31" at bounding box center [1051, 480] width 19 height 19
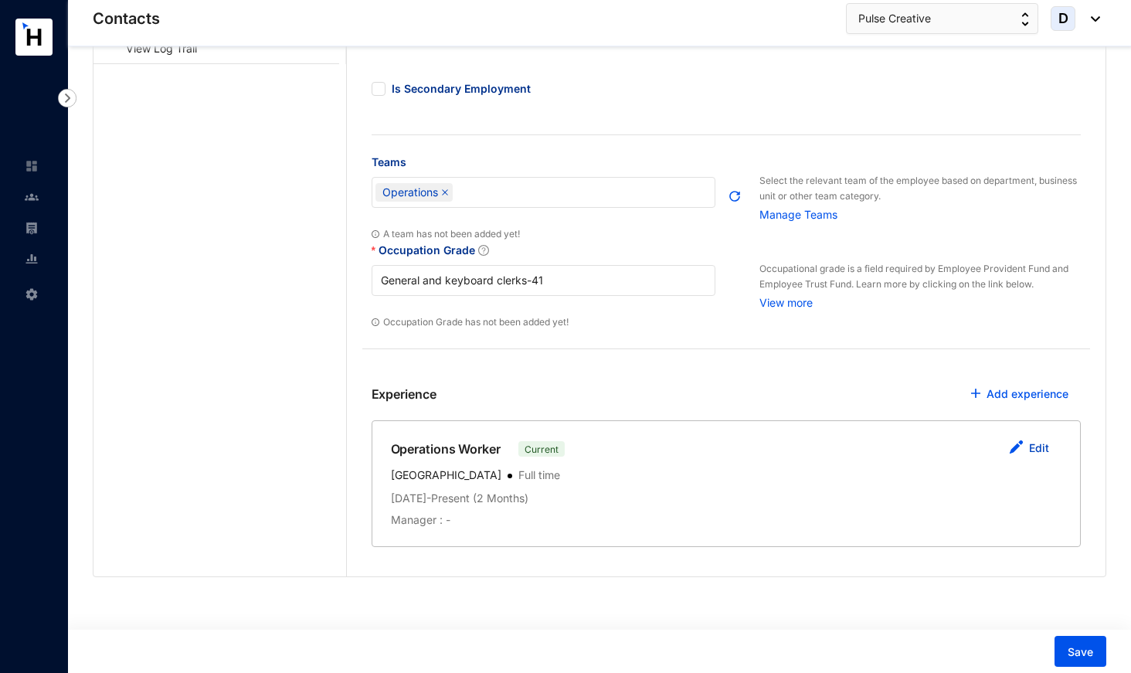
scroll to position [317, 0]
click at [1042, 448] on link "Edit" at bounding box center [1039, 448] width 20 height 13
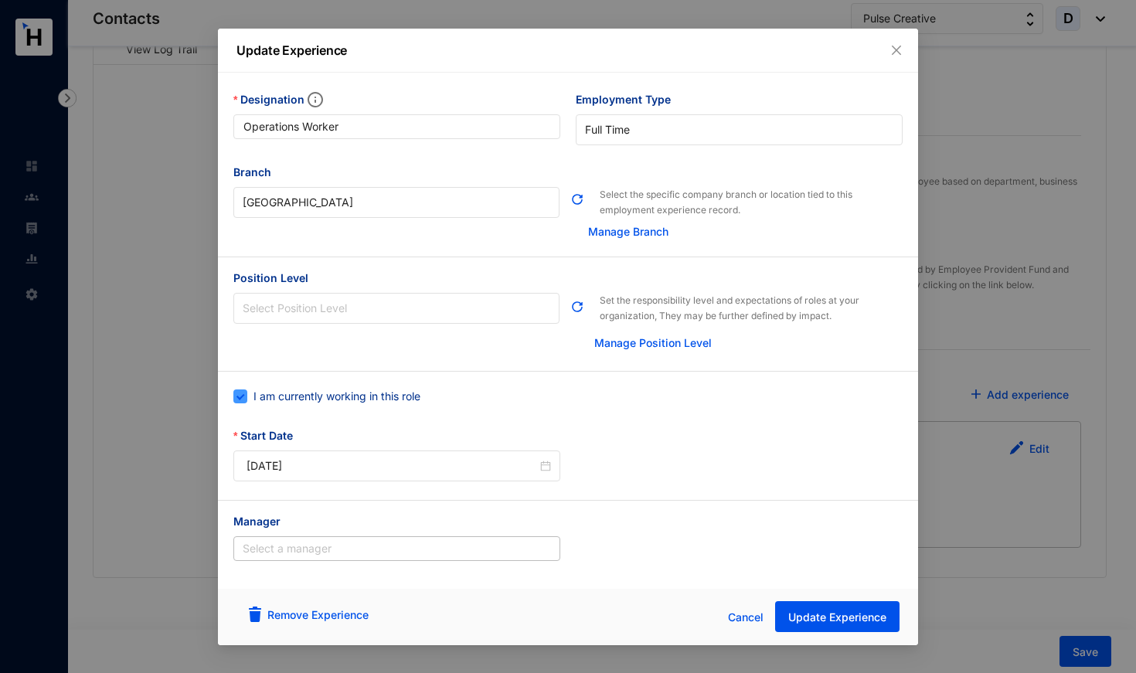
click at [368, 399] on span "I am currently working in this role" at bounding box center [336, 396] width 179 height 17
click at [244, 399] on input "I am currently working in this role" at bounding box center [238, 394] width 11 height 11
checkbox input "false"
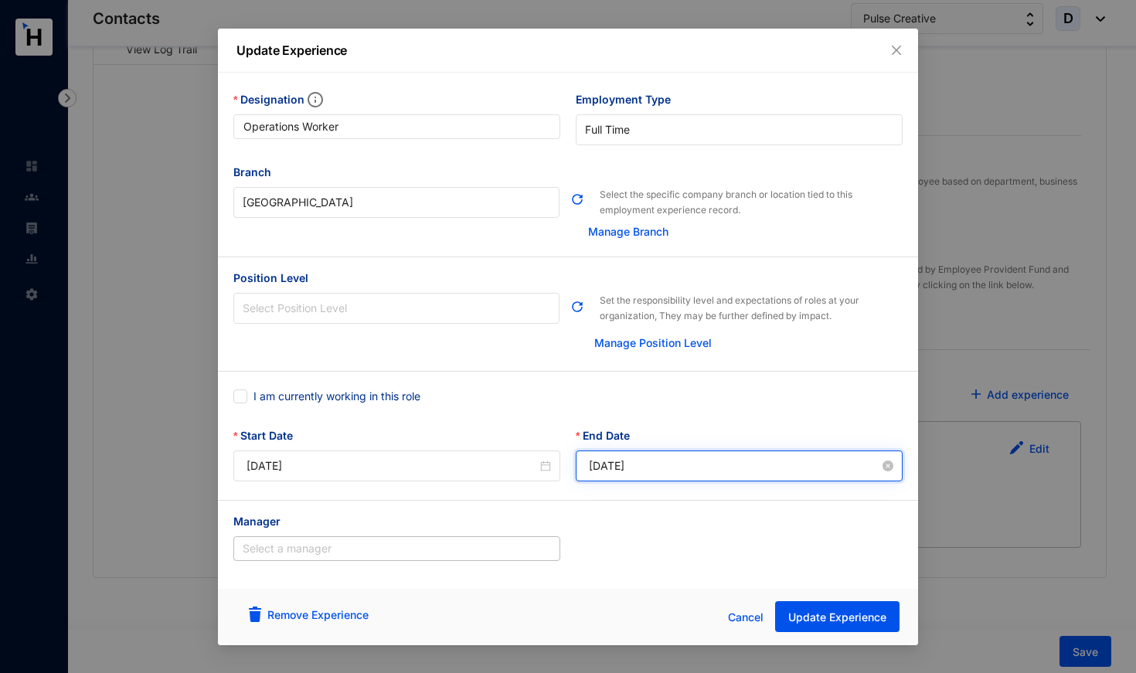
click at [615, 464] on input "[DATE]" at bounding box center [734, 465] width 291 height 17
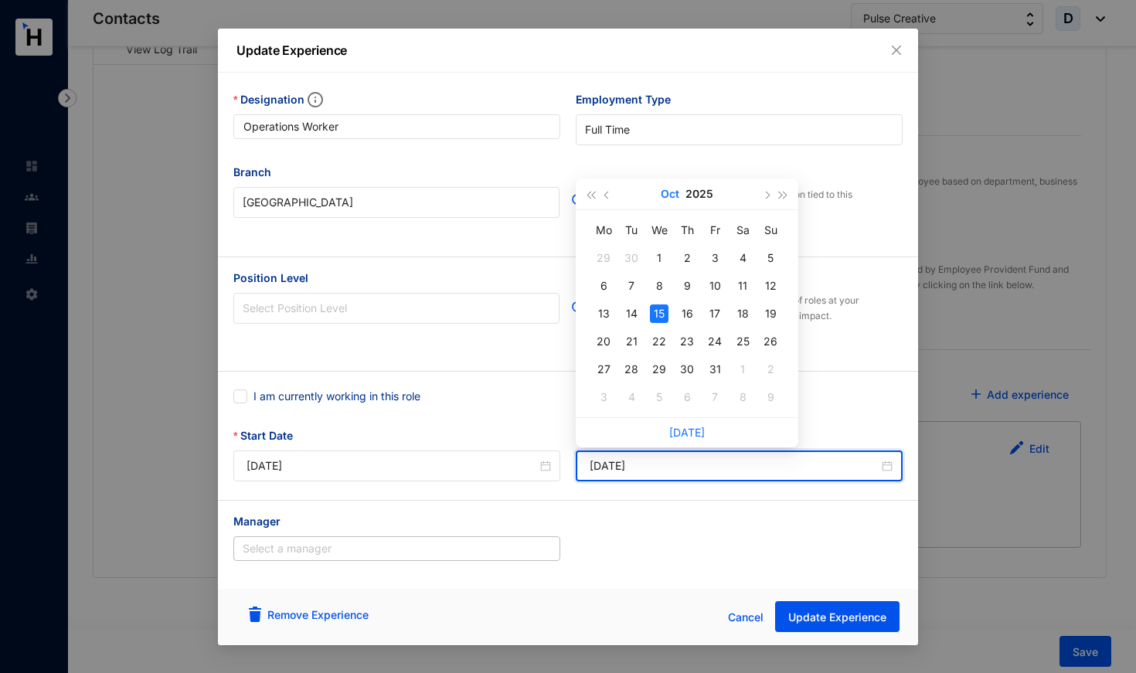
click at [669, 195] on button "Oct" at bounding box center [670, 193] width 19 height 31
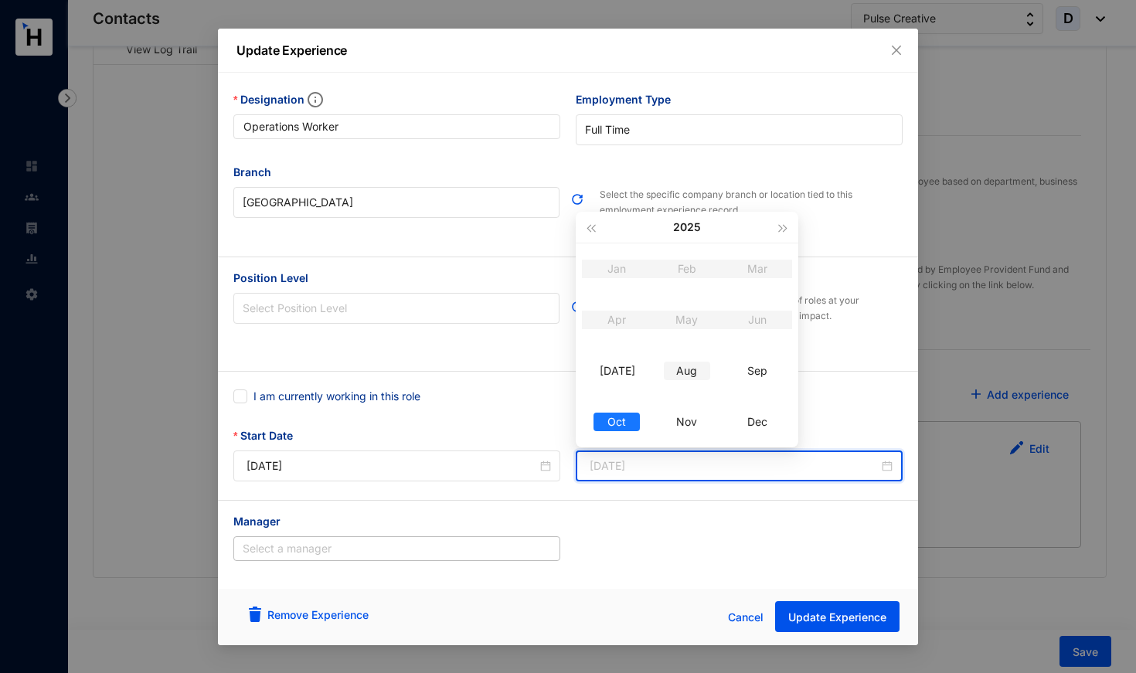
click at [689, 371] on div "Aug" at bounding box center [687, 371] width 46 height 19
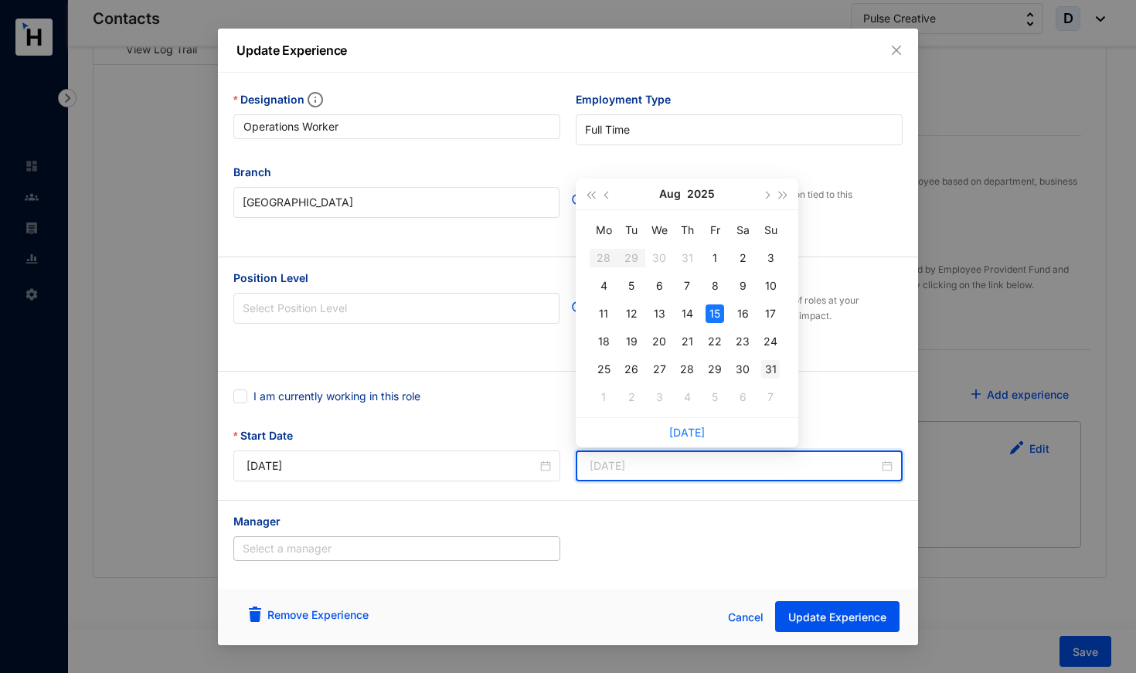
type input "[DATE]"
click at [773, 372] on div "31" at bounding box center [770, 369] width 19 height 19
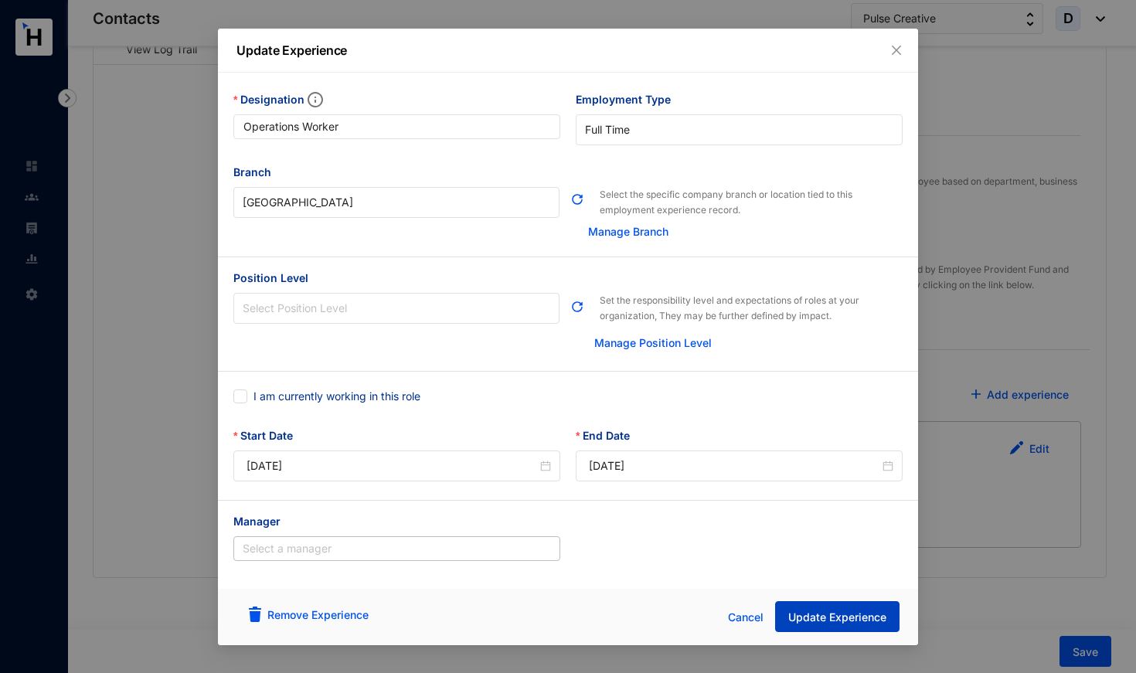
click at [846, 612] on span "Update Experience" at bounding box center [837, 617] width 98 height 15
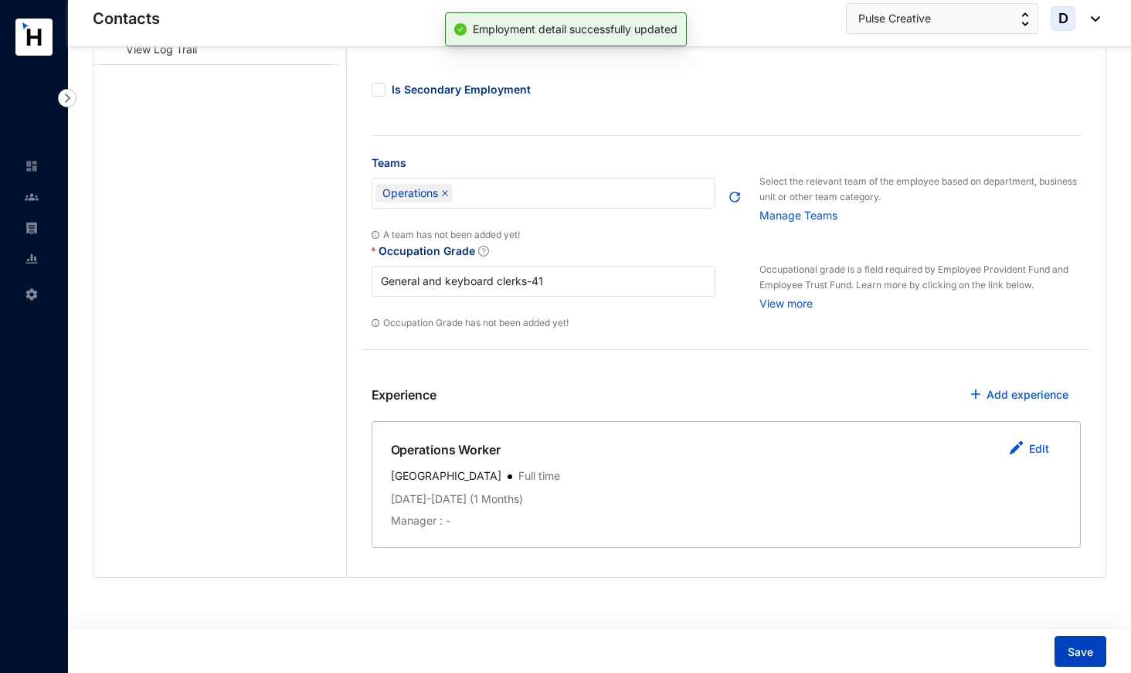
click at [1070, 647] on span "Save" at bounding box center [1080, 651] width 25 height 15
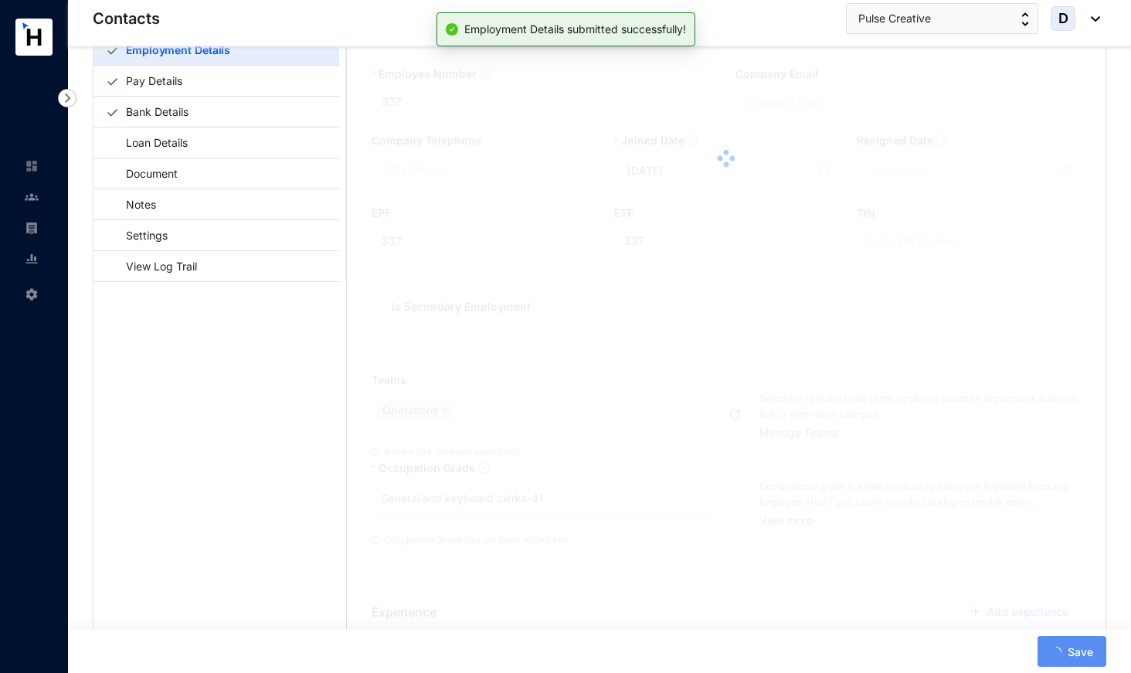
scroll to position [49, 0]
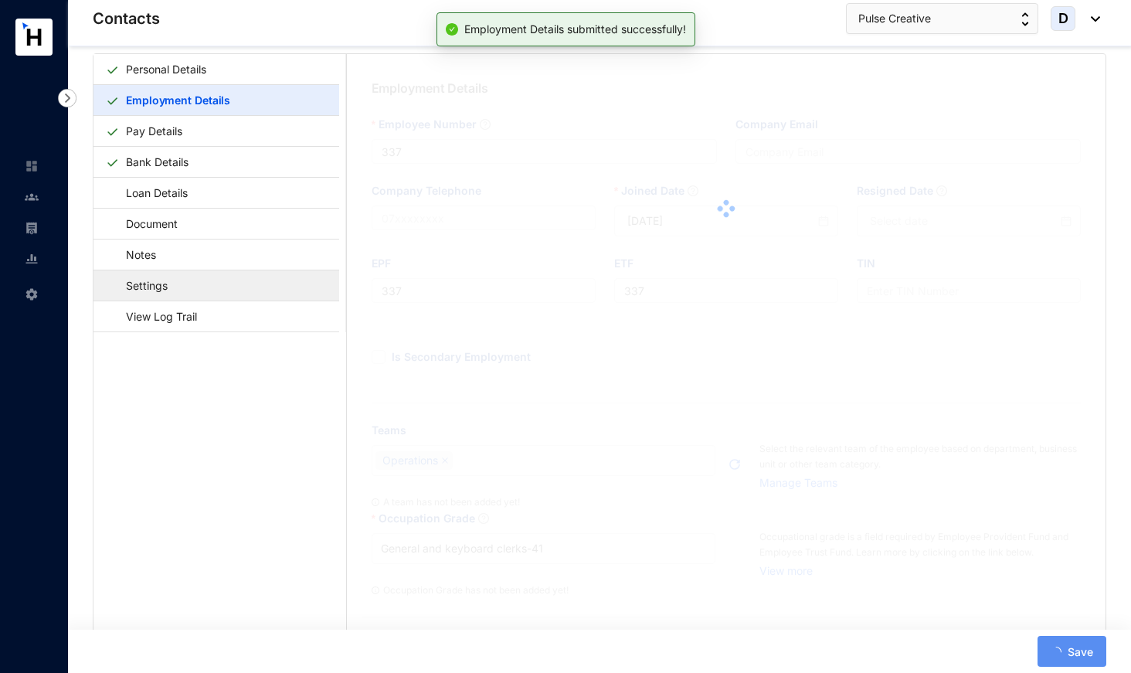
click at [173, 279] on link "Settings" at bounding box center [139, 286] width 67 height 32
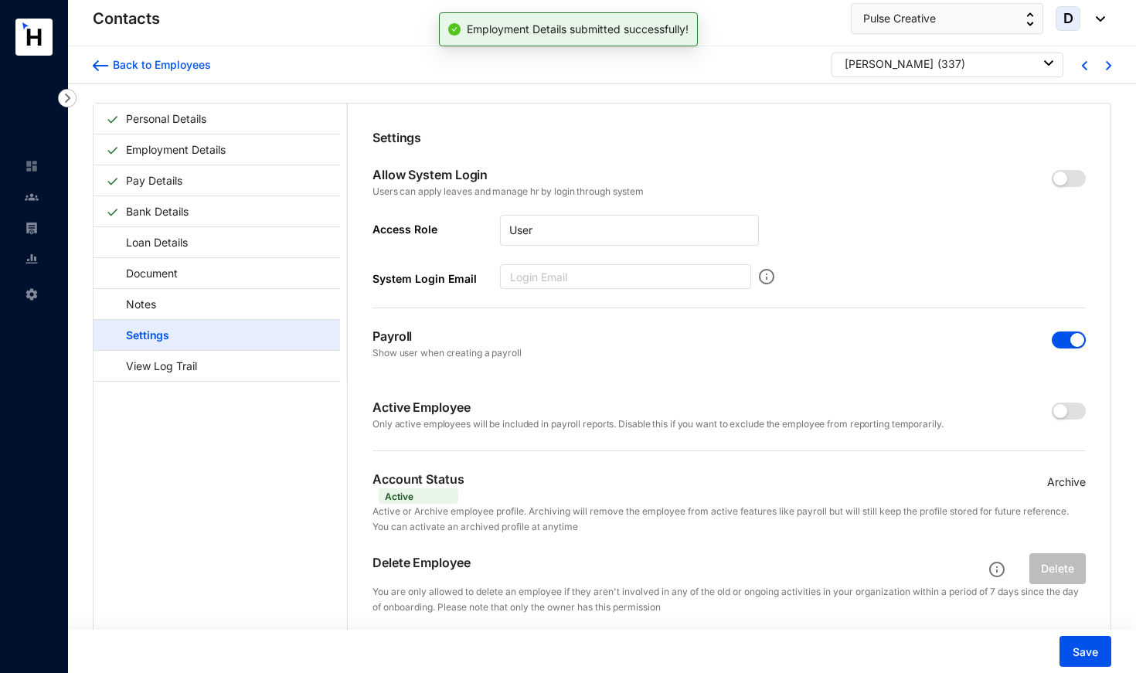
click at [1057, 345] on span "button" at bounding box center [1069, 339] width 34 height 17
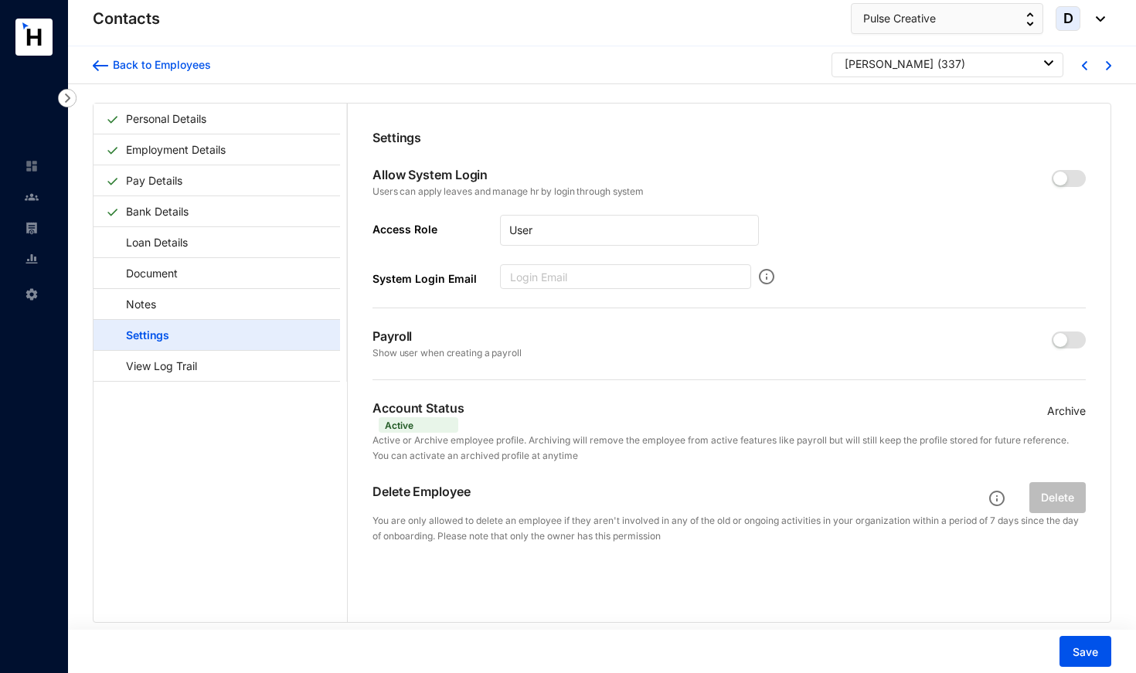
click at [1069, 411] on p "Archive" at bounding box center [1066, 411] width 39 height 17
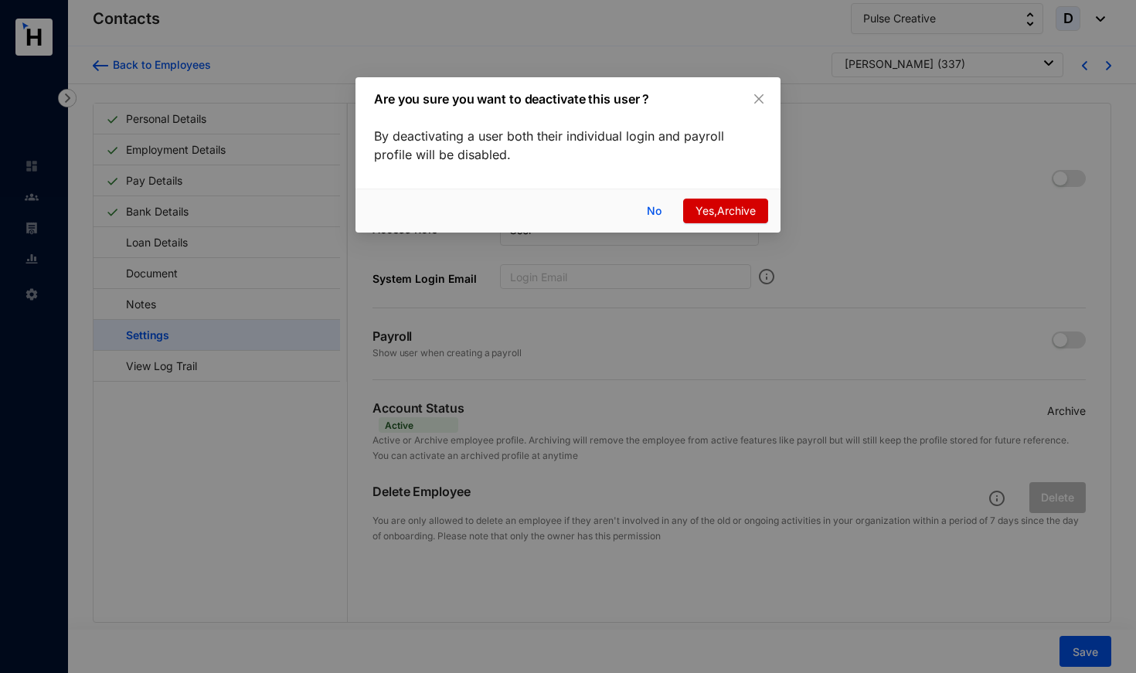
click at [722, 219] on span "Yes,Archive" at bounding box center [725, 210] width 60 height 17
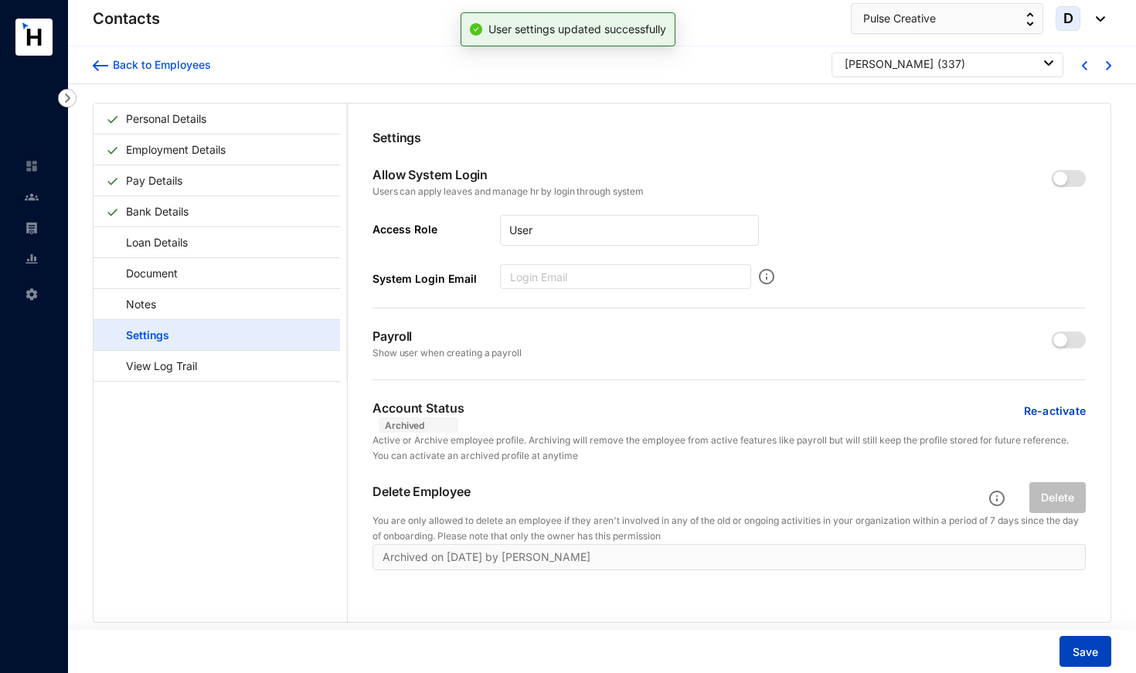
click at [1096, 652] on span "Save" at bounding box center [1084, 651] width 25 height 15
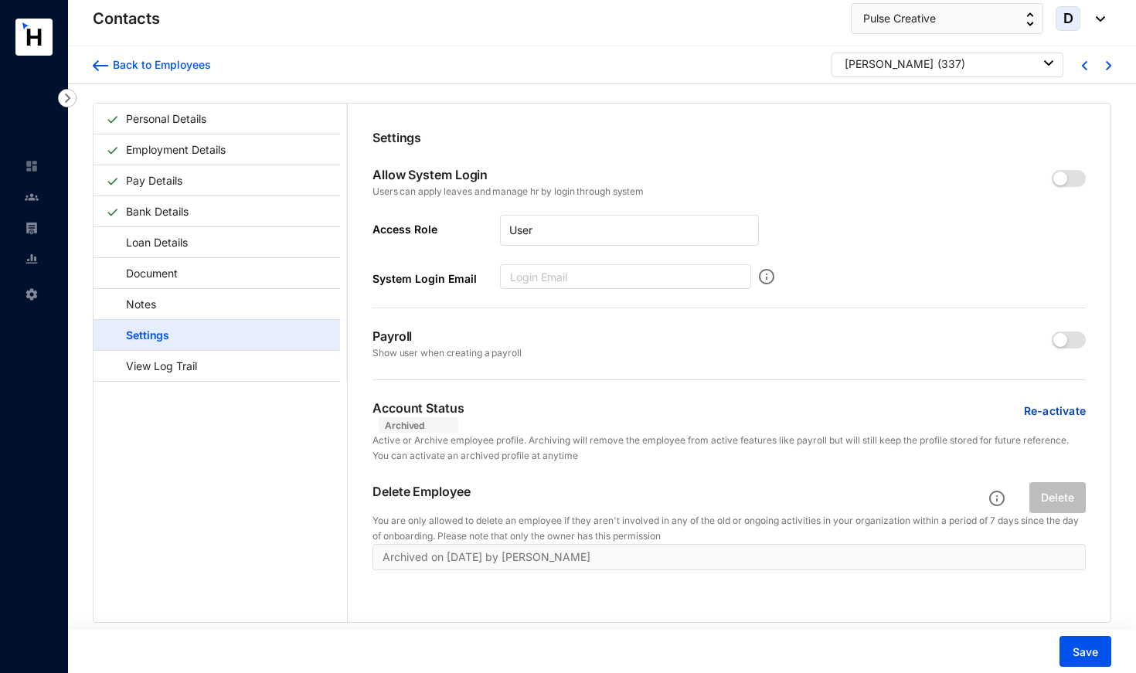
click at [964, 63] on div "[PERSON_NAME] ( 337 )" at bounding box center [949, 63] width 209 height 15
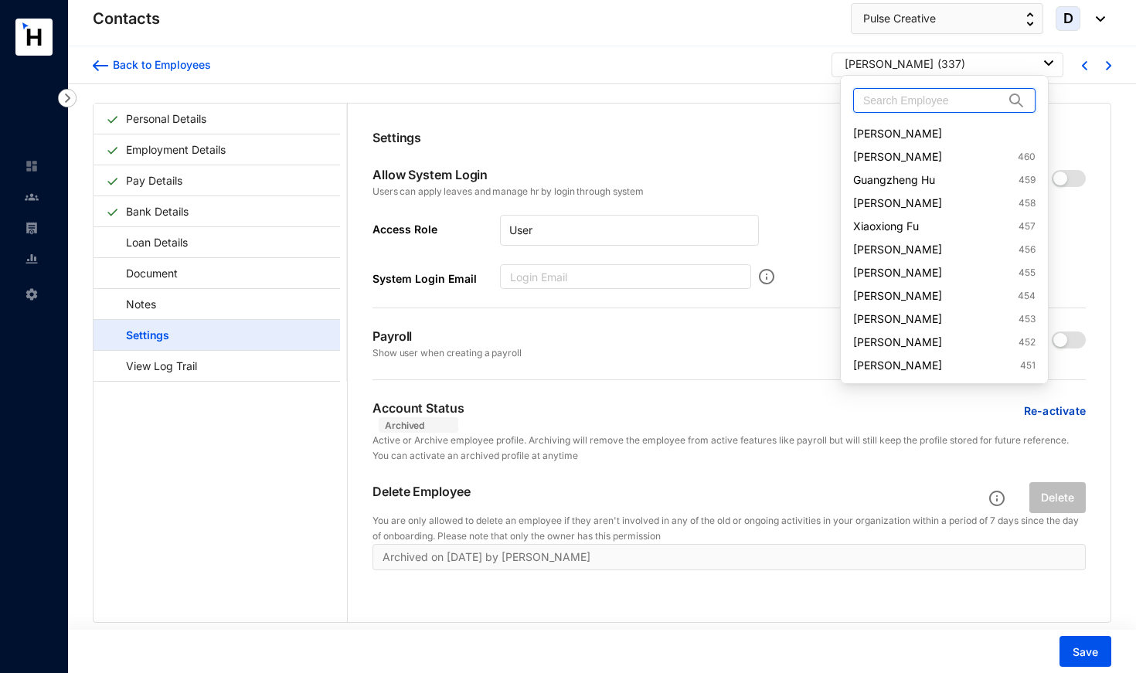
click at [946, 94] on input "text" at bounding box center [933, 100] width 141 height 23
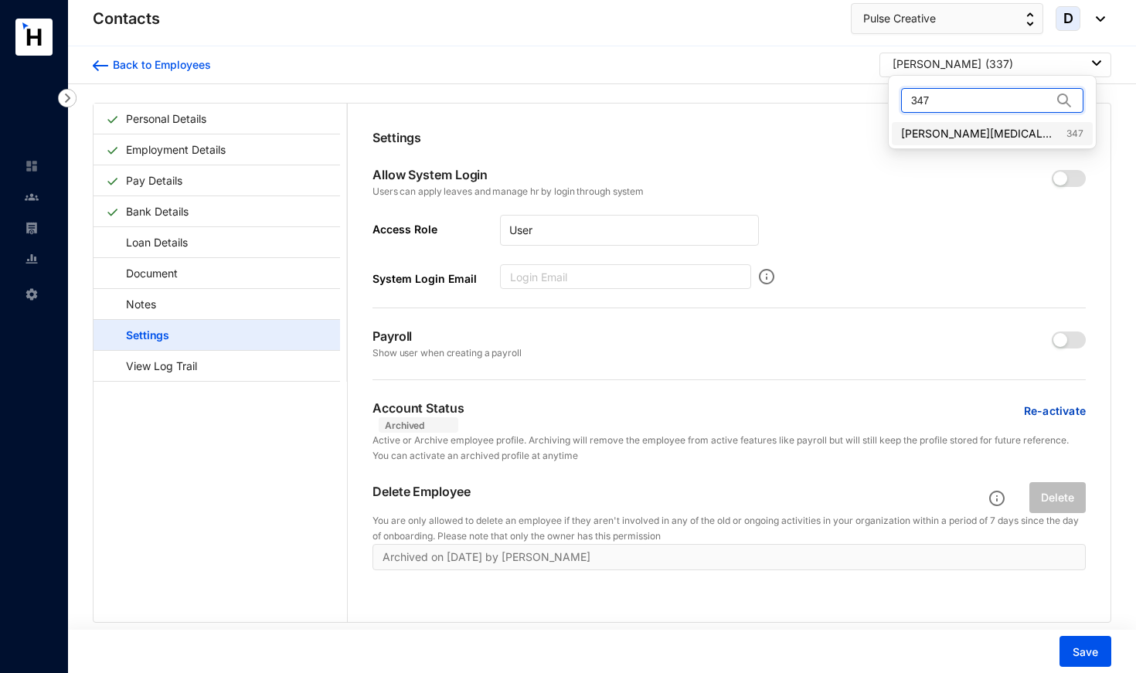
type input "347"
click at [940, 133] on link "[PERSON_NAME][MEDICAL_DATA] 347" at bounding box center [992, 133] width 182 height 15
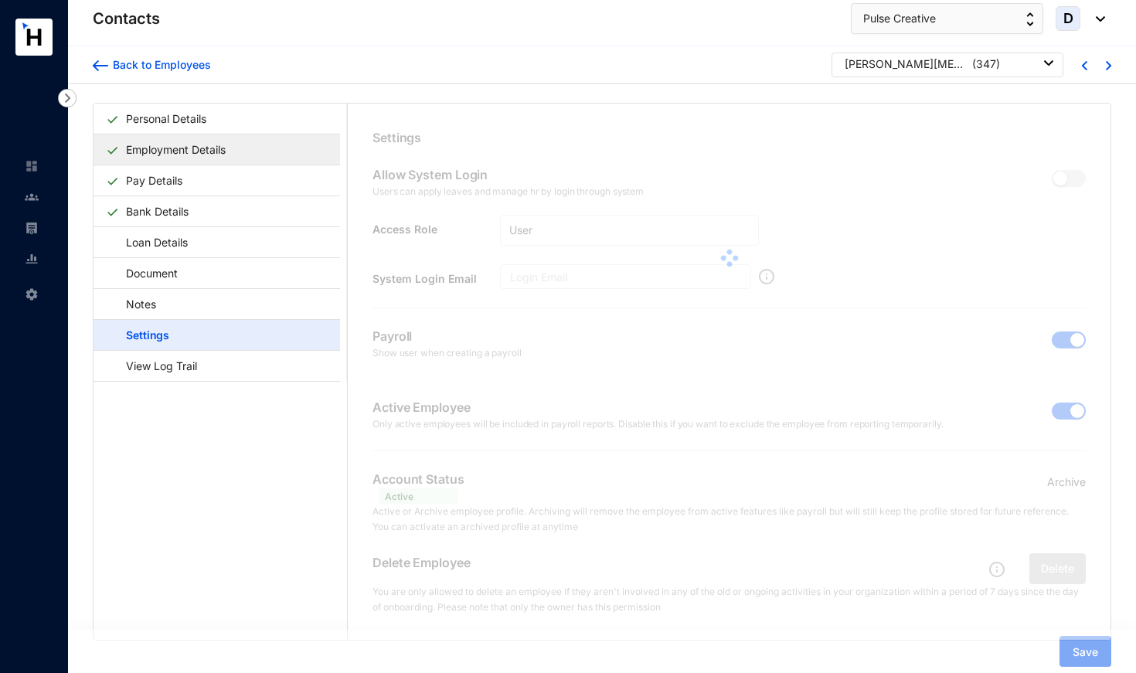
click at [154, 150] on link "Employment Details" at bounding box center [176, 150] width 112 height 32
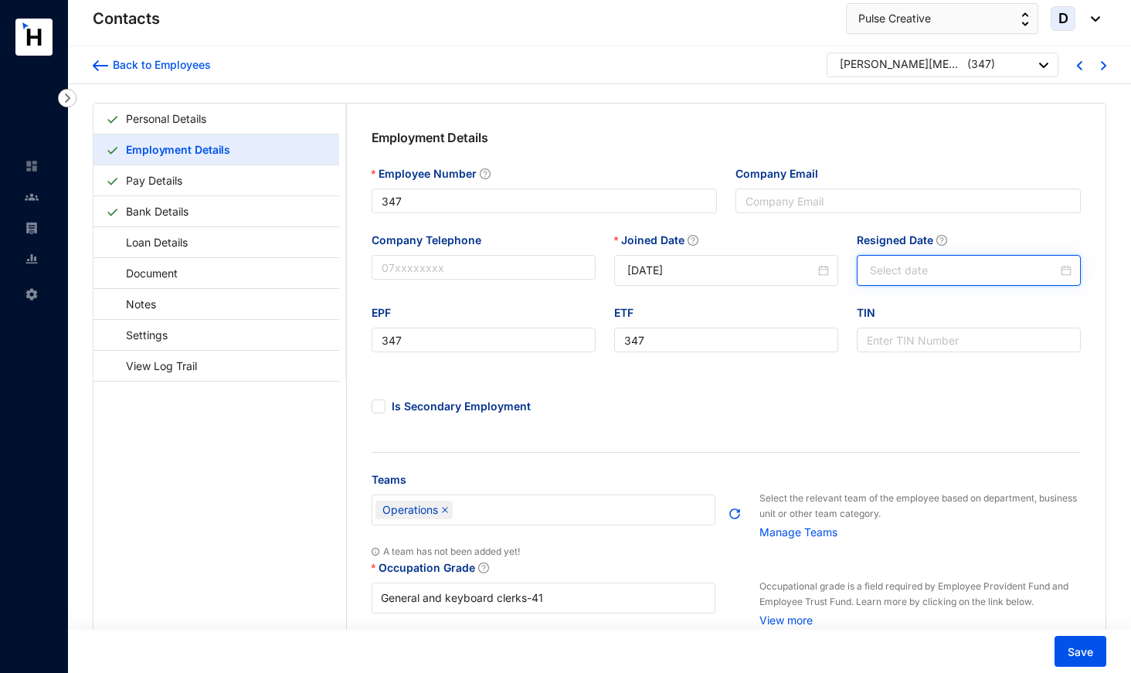
click at [929, 269] on input "Resigned Date" at bounding box center [964, 270] width 188 height 17
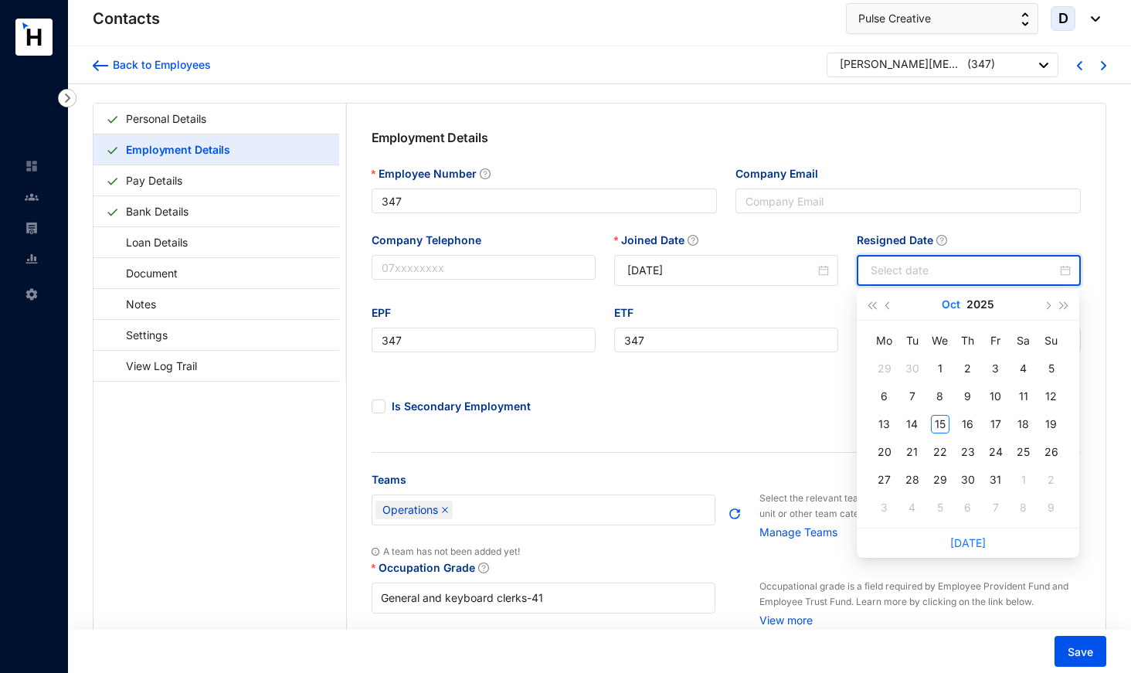
click at [958, 301] on button "Oct" at bounding box center [951, 304] width 19 height 31
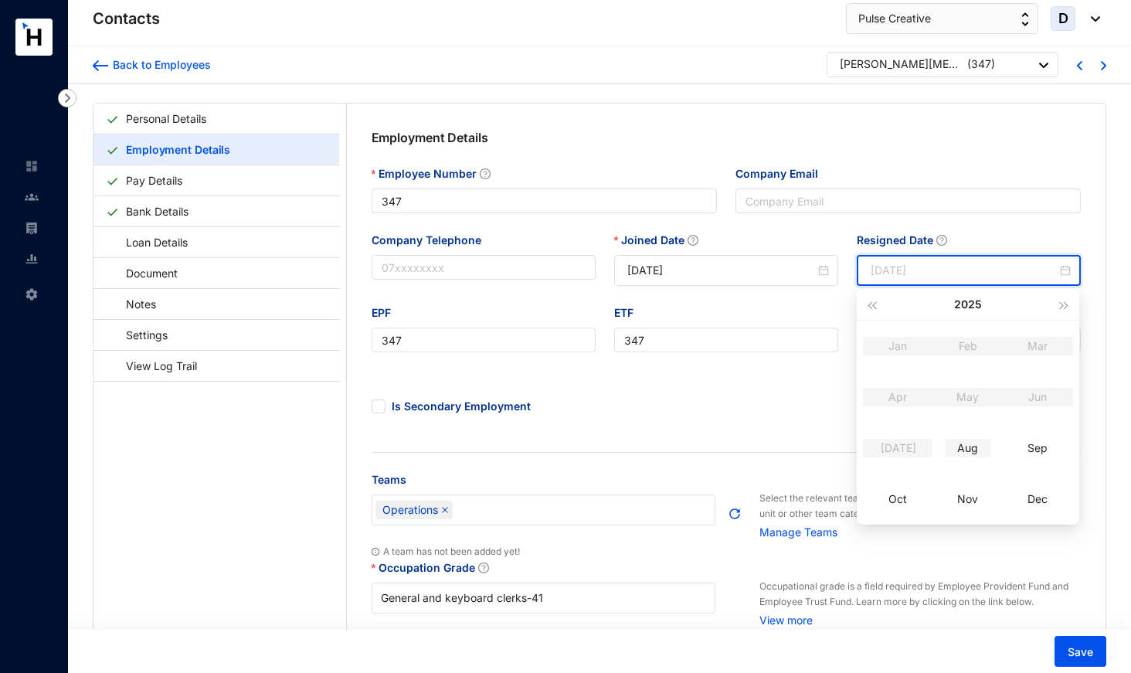
click at [973, 446] on div "Aug" at bounding box center [968, 448] width 46 height 19
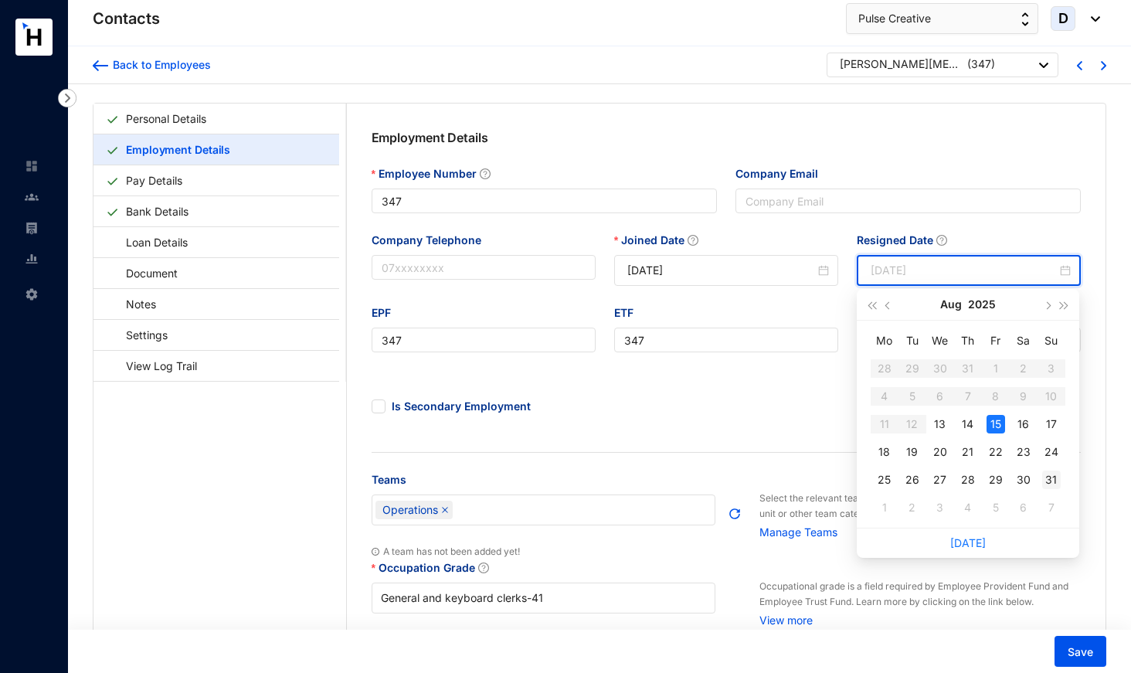
type input "[DATE]"
click at [1048, 479] on div "31" at bounding box center [1051, 480] width 19 height 19
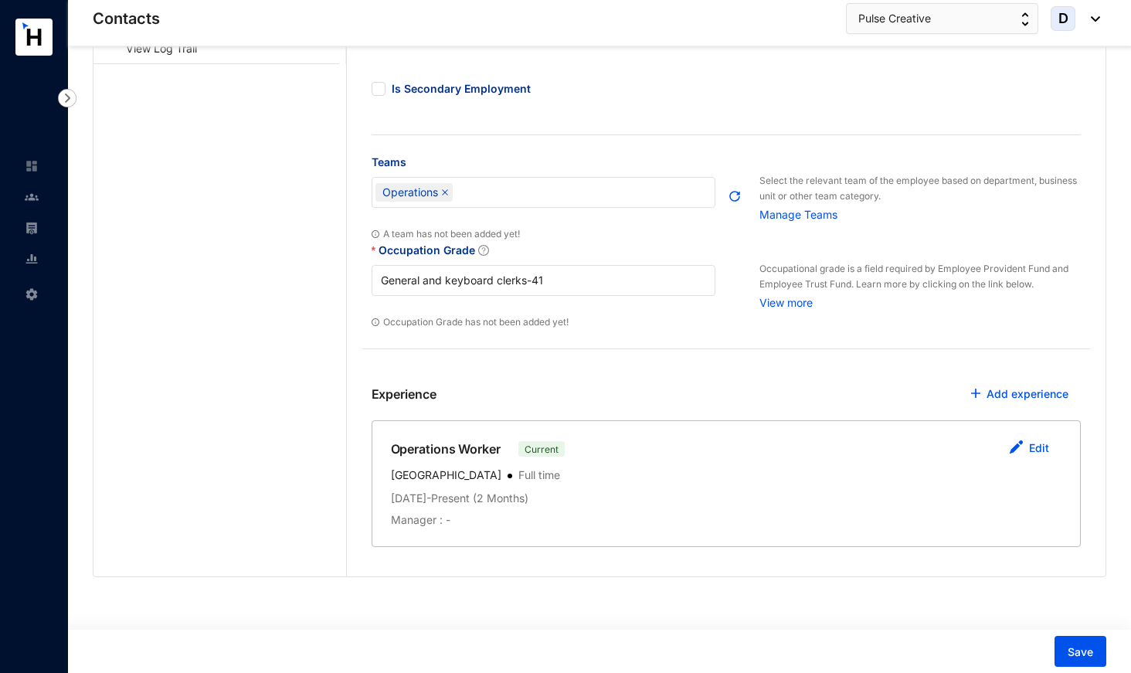
scroll to position [317, 0]
click at [1040, 444] on link "Edit" at bounding box center [1039, 448] width 20 height 13
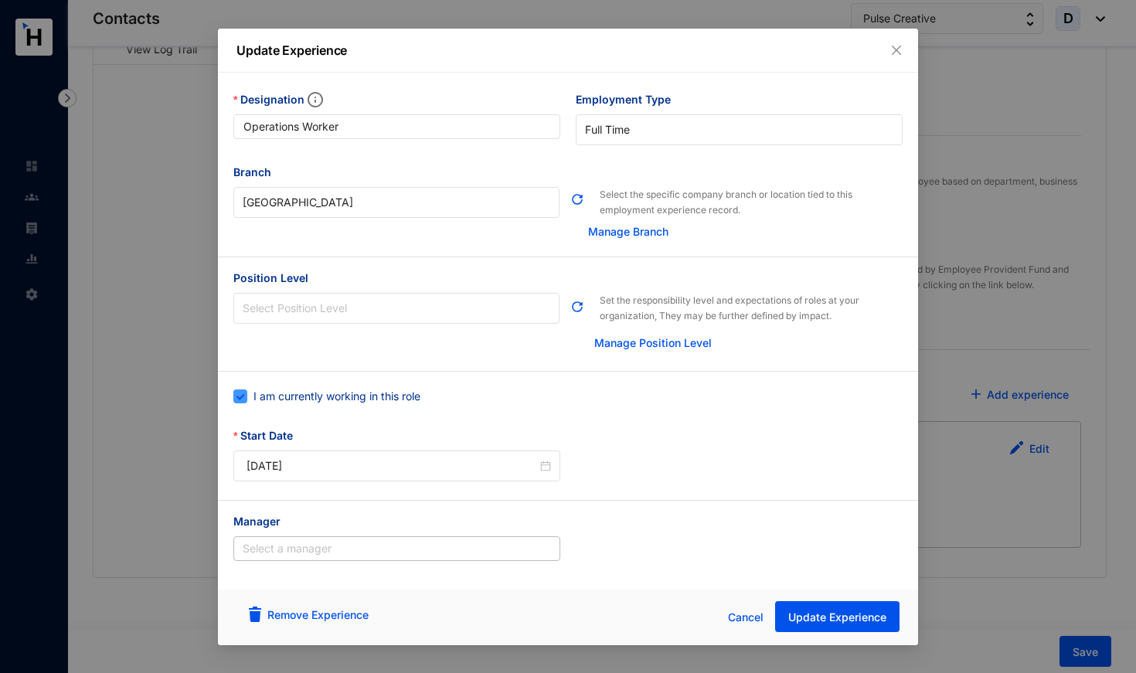
click at [384, 393] on span "I am currently working in this role" at bounding box center [336, 396] width 179 height 17
click at [244, 393] on input "I am currently working in this role" at bounding box center [238, 394] width 11 height 11
checkbox input "false"
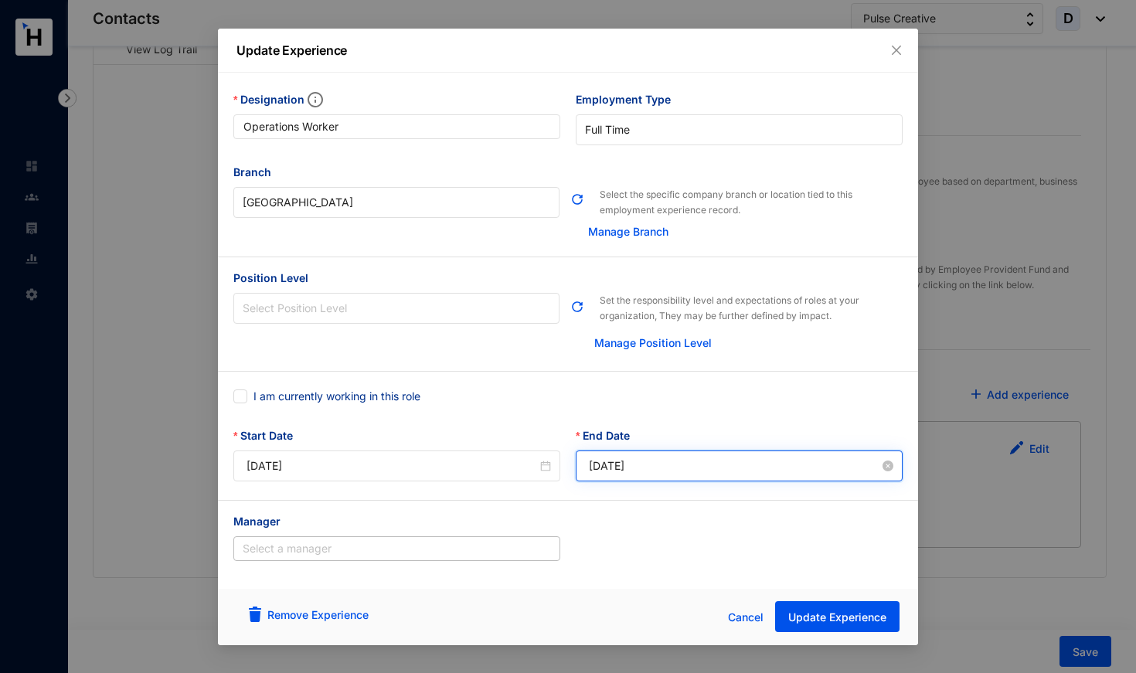
click at [630, 458] on input "[DATE]" at bounding box center [734, 465] width 291 height 17
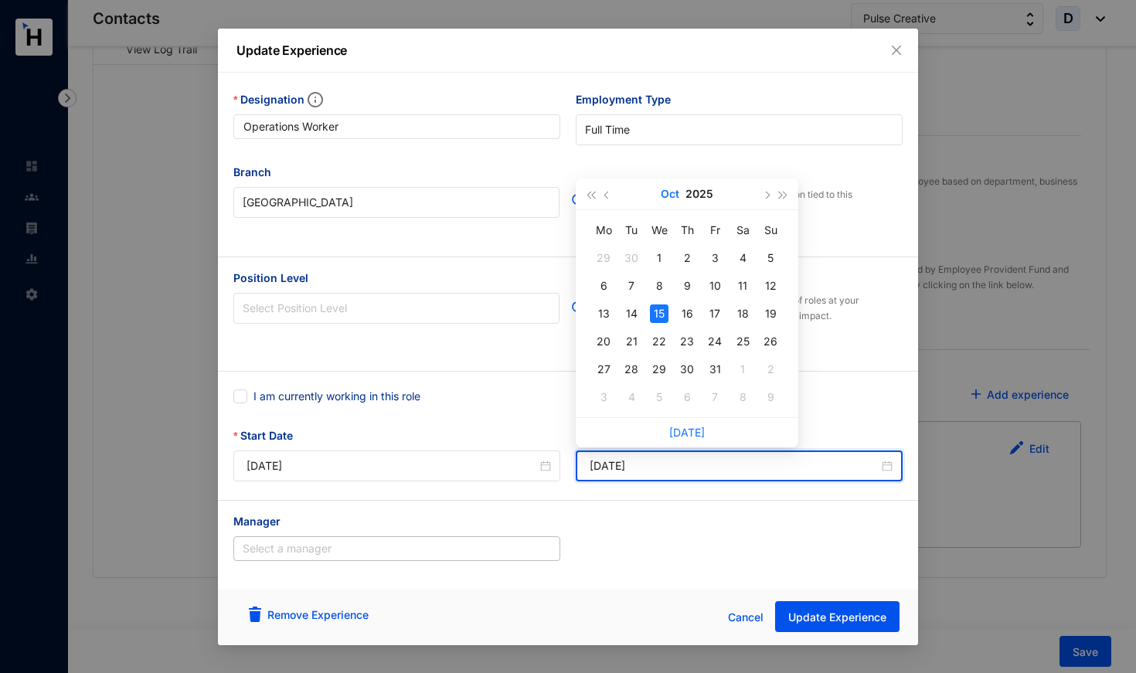
click at [671, 194] on button "Oct" at bounding box center [670, 193] width 19 height 31
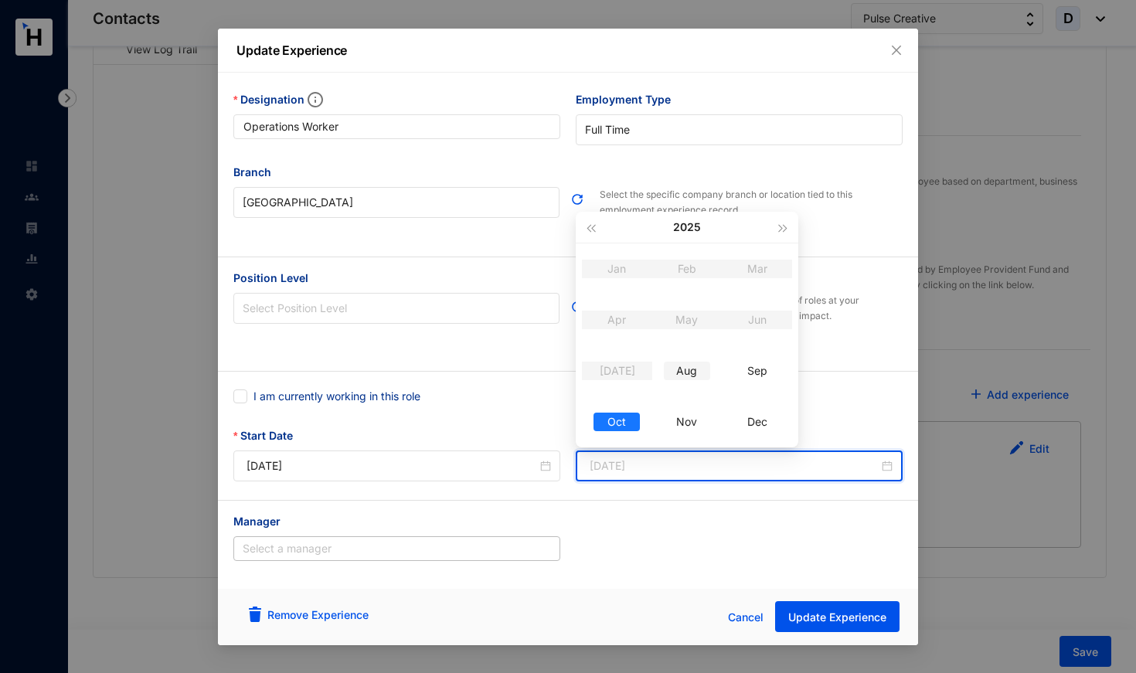
click at [692, 375] on div "Aug" at bounding box center [687, 371] width 46 height 19
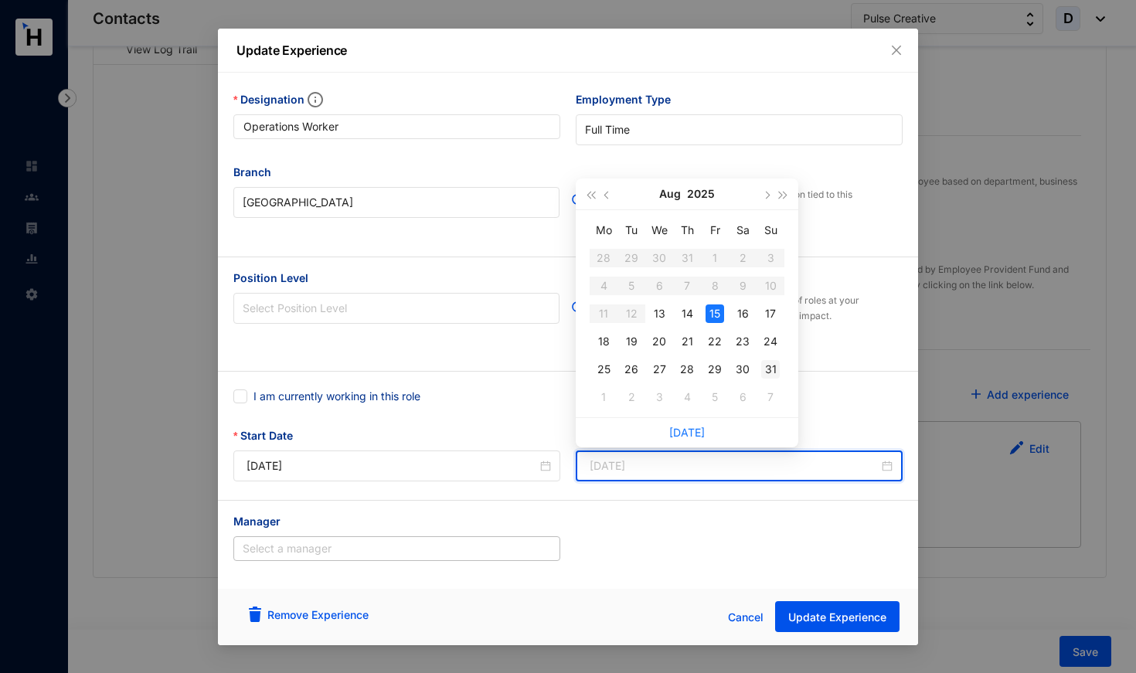
type input "[DATE]"
click at [770, 372] on div "31" at bounding box center [770, 369] width 19 height 19
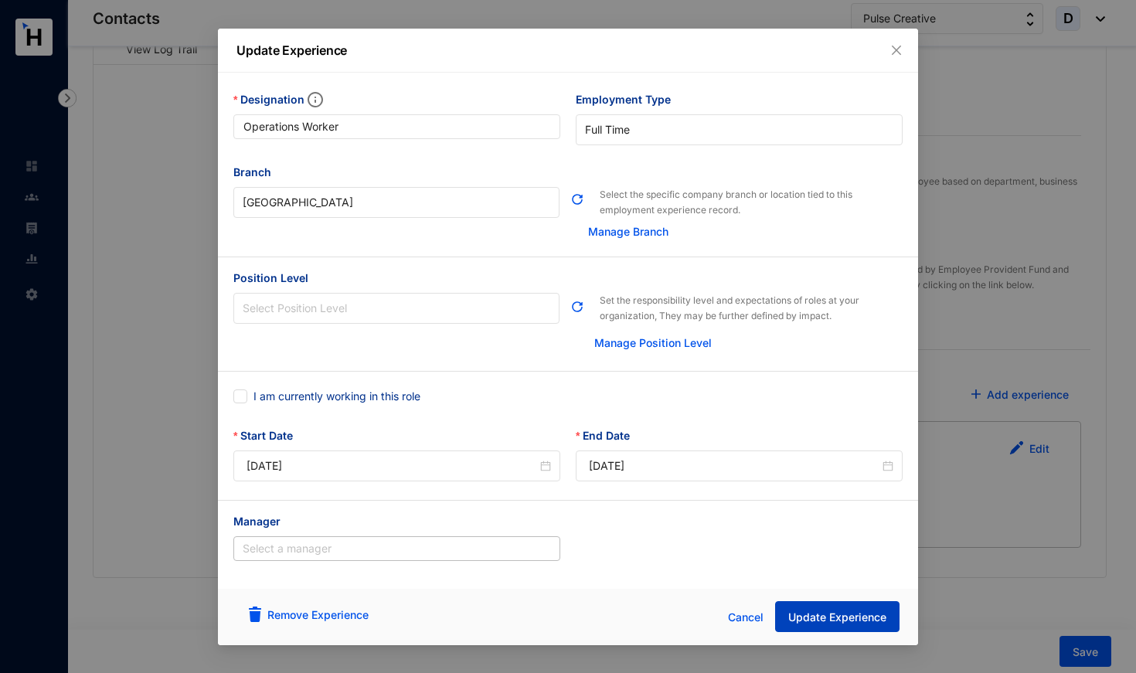
click at [822, 618] on span "Update Experience" at bounding box center [837, 617] width 98 height 15
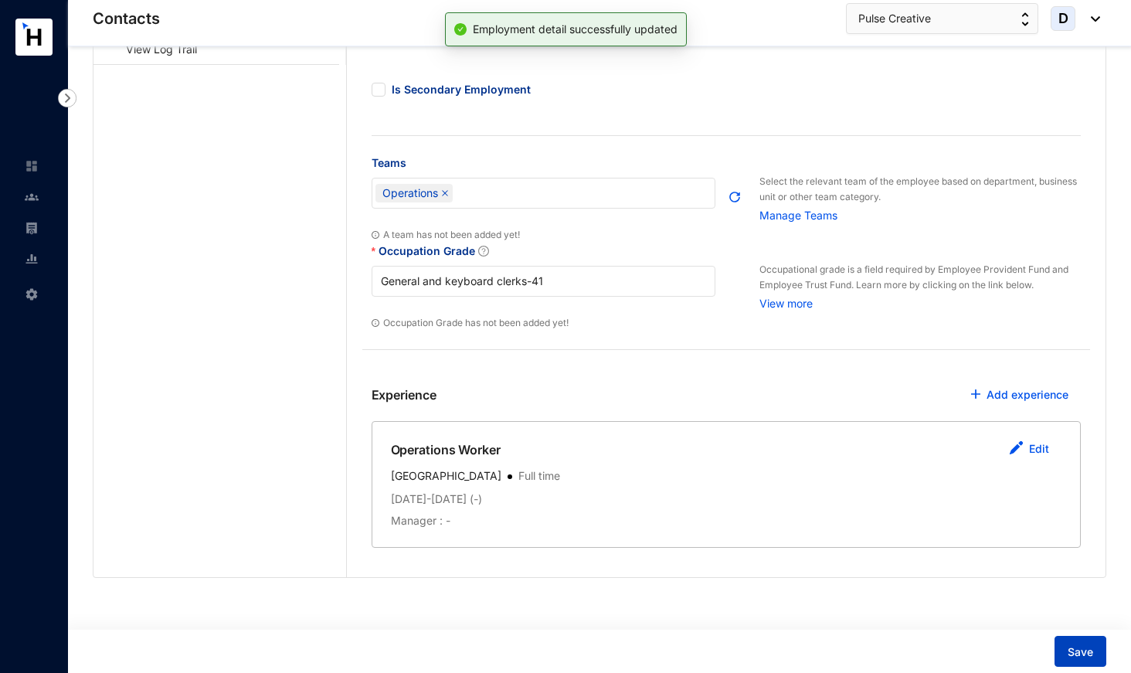
click at [1077, 650] on span "Save" at bounding box center [1080, 651] width 25 height 15
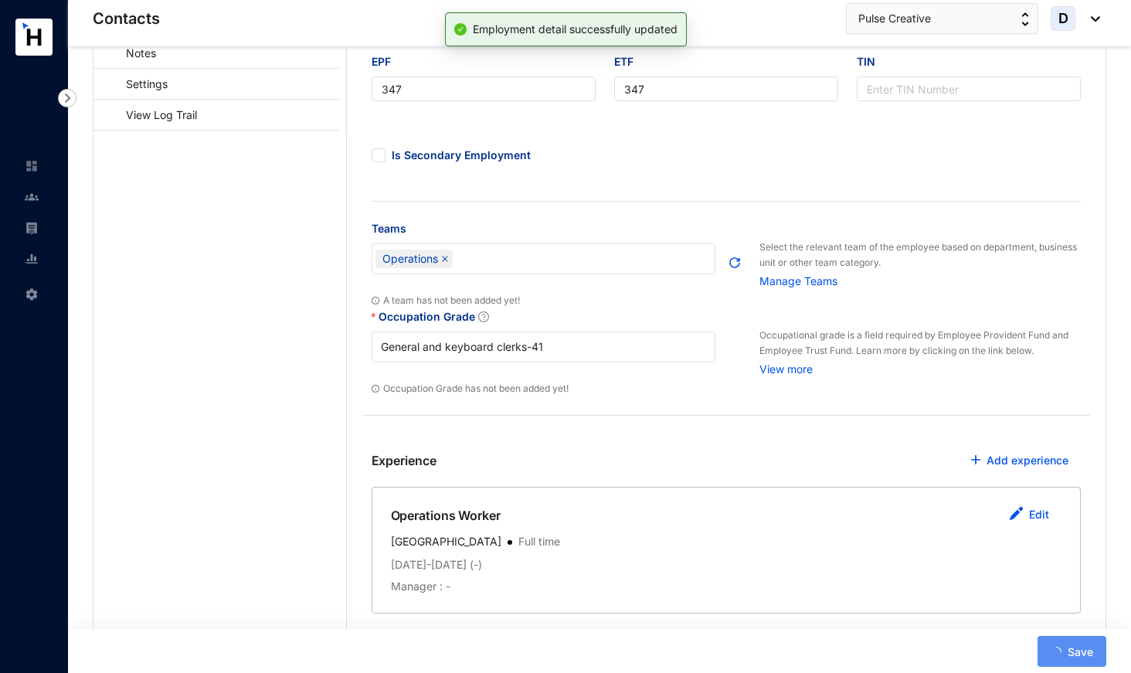
scroll to position [103, 0]
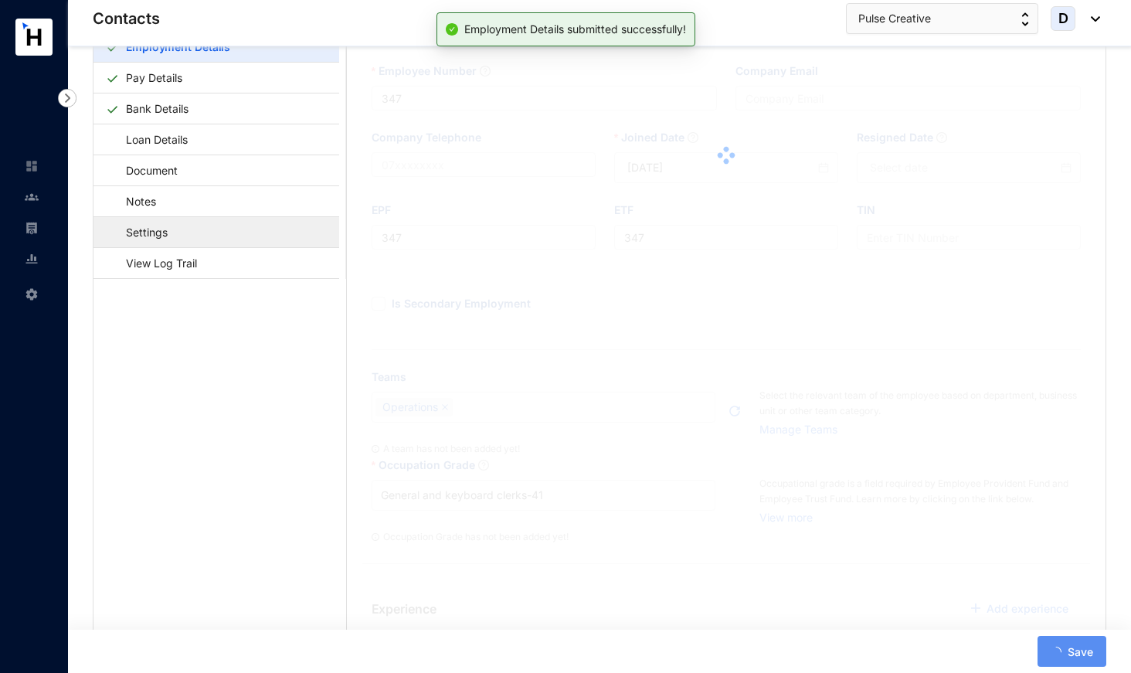
click at [173, 233] on link "Settings" at bounding box center [139, 232] width 67 height 32
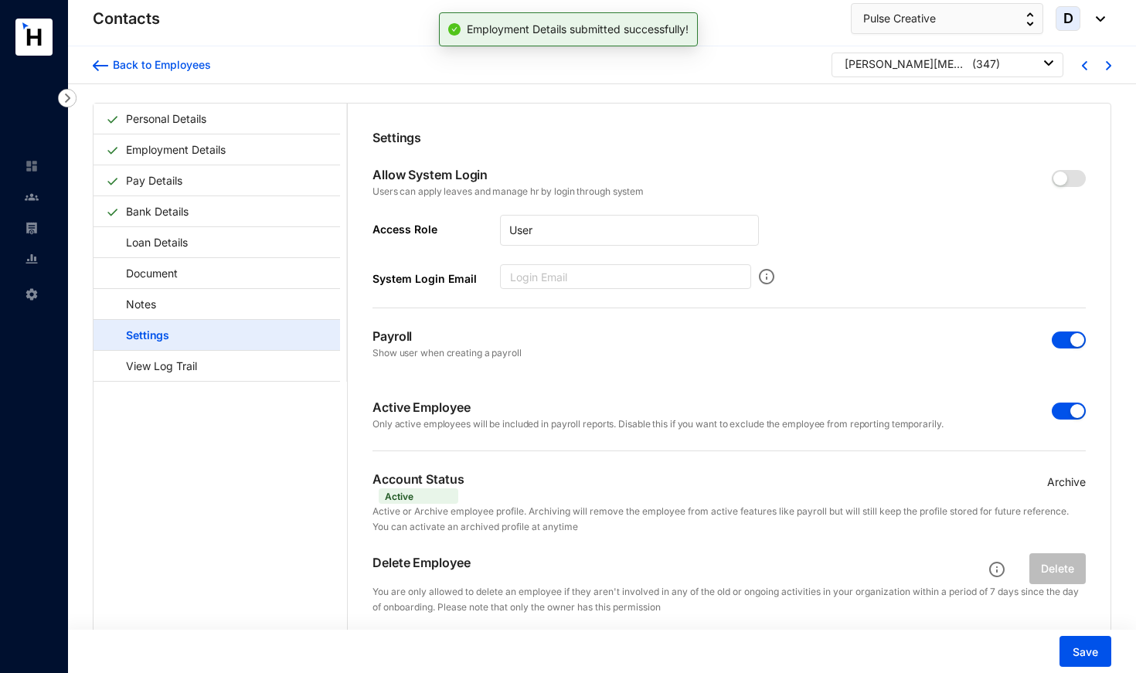
click at [1058, 410] on span "button" at bounding box center [1069, 411] width 34 height 17
click at [1058, 338] on span "button" at bounding box center [1069, 339] width 34 height 17
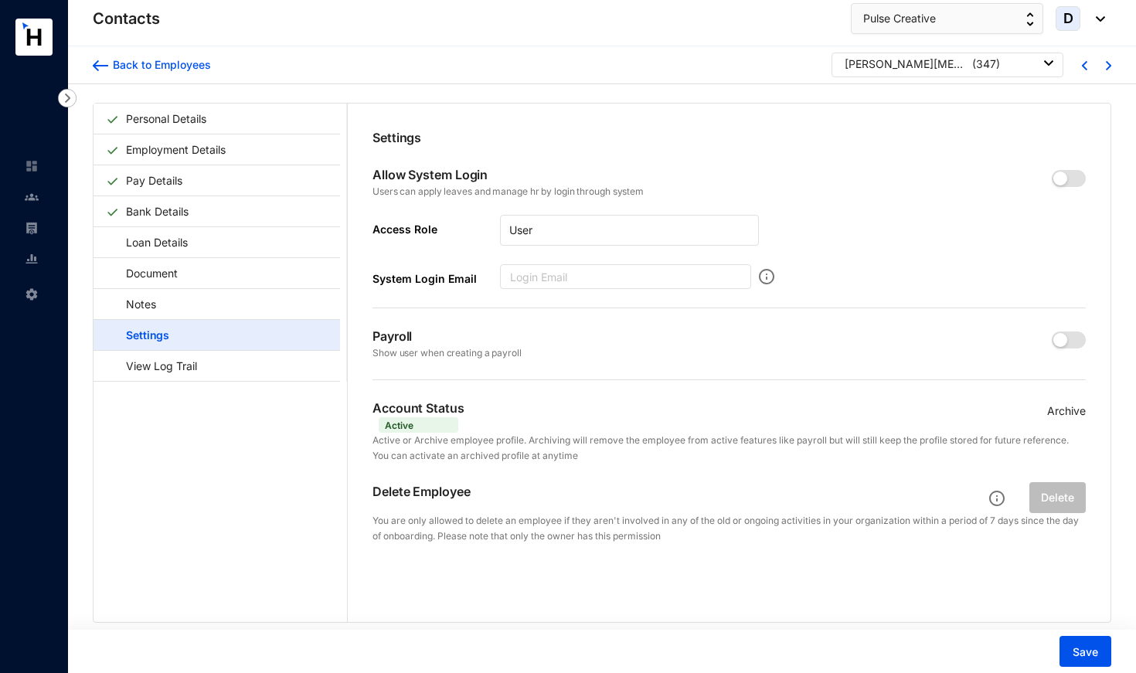
click at [1071, 406] on p "Archive" at bounding box center [1066, 411] width 39 height 17
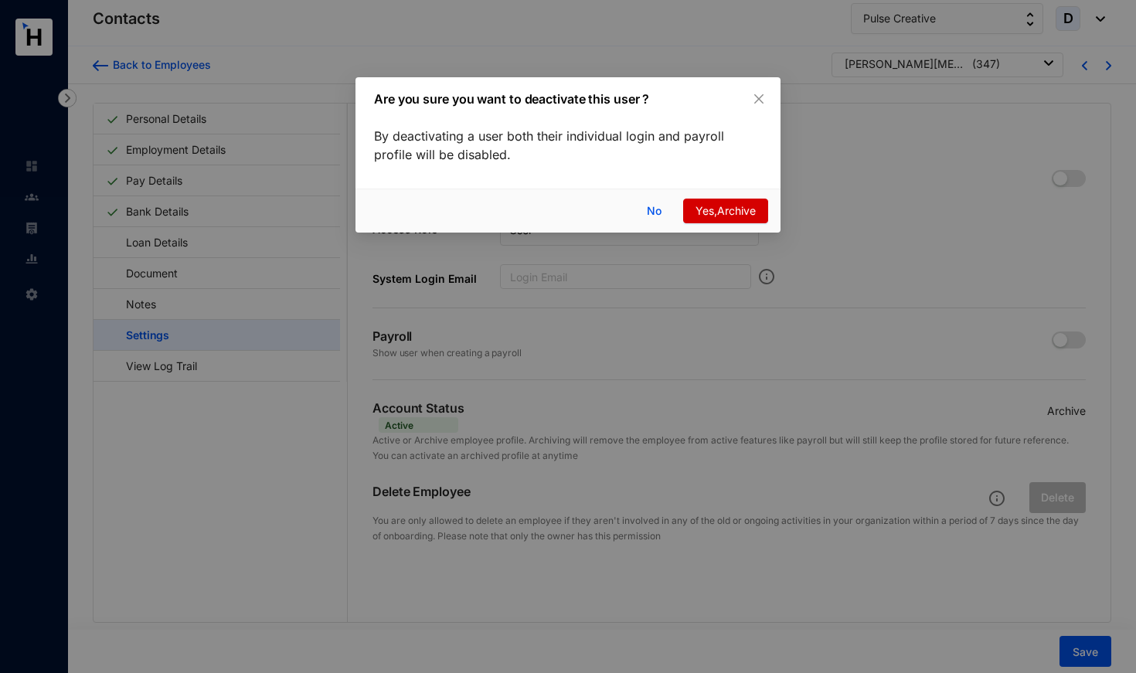
click at [726, 211] on span "Yes,Archive" at bounding box center [725, 210] width 60 height 17
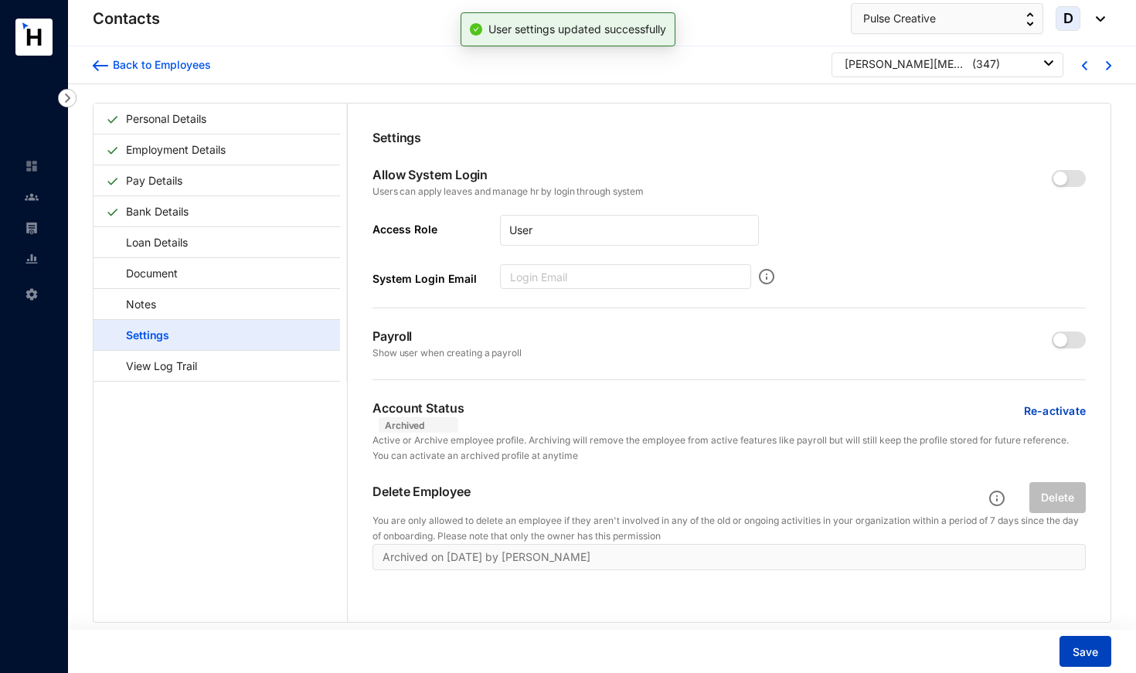
click at [1081, 652] on span "Save" at bounding box center [1084, 651] width 25 height 15
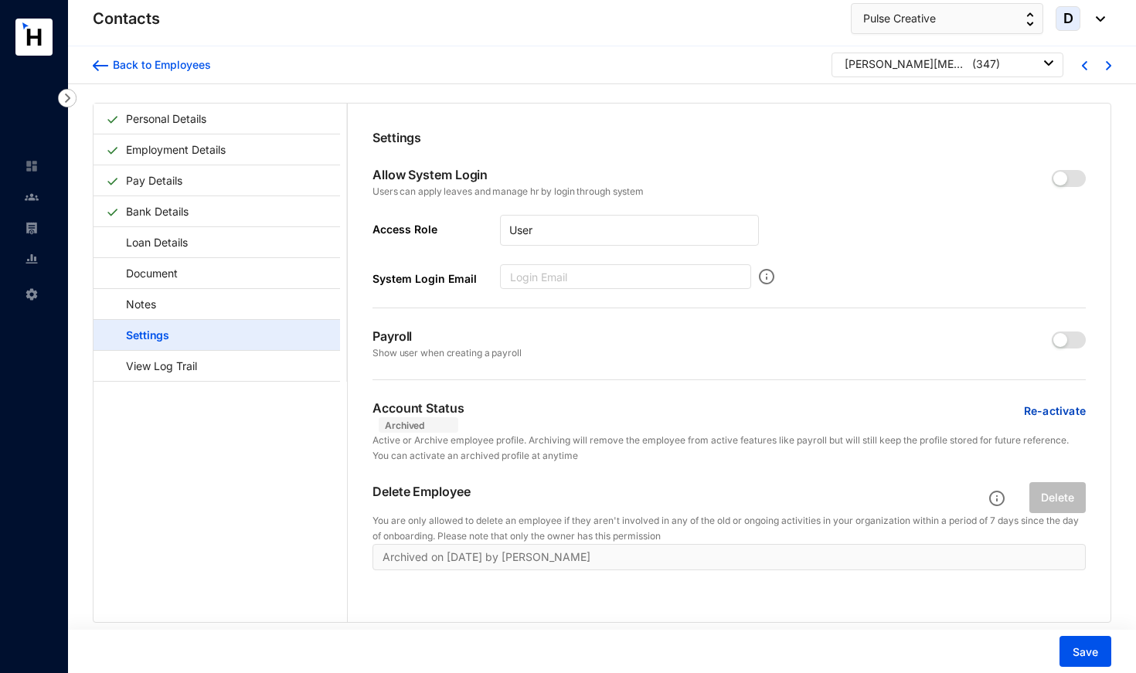
click at [926, 62] on div "[PERSON_NAME][MEDICAL_DATA] ( 347 )" at bounding box center [949, 63] width 209 height 15
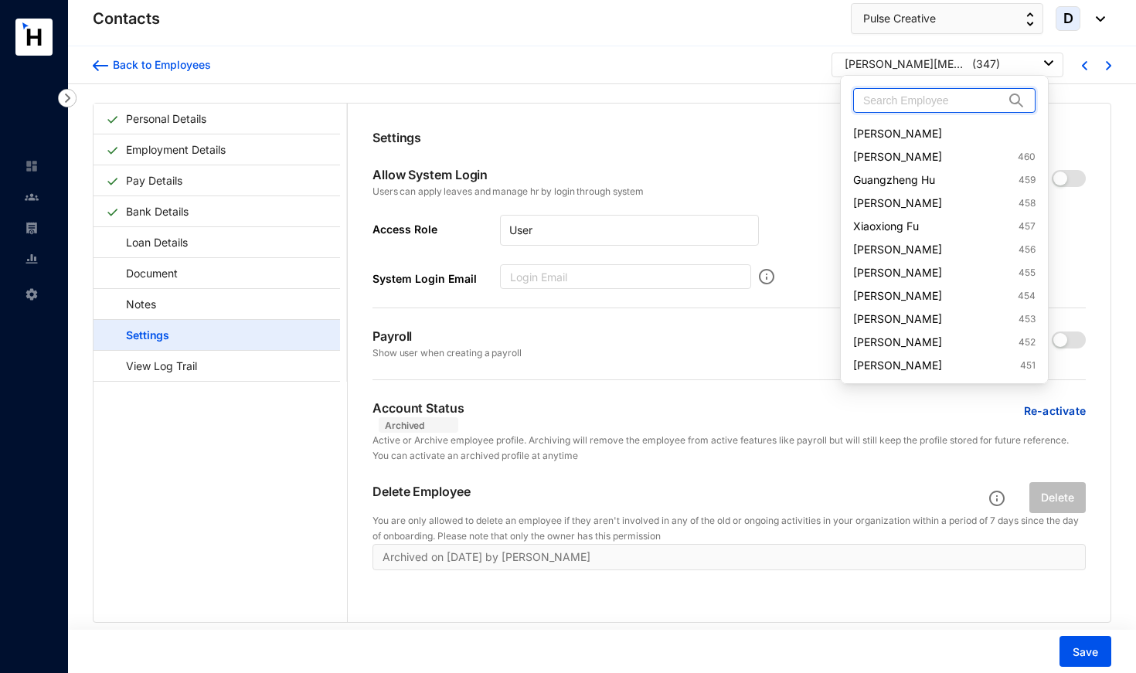
click at [919, 95] on input "text" at bounding box center [933, 100] width 141 height 23
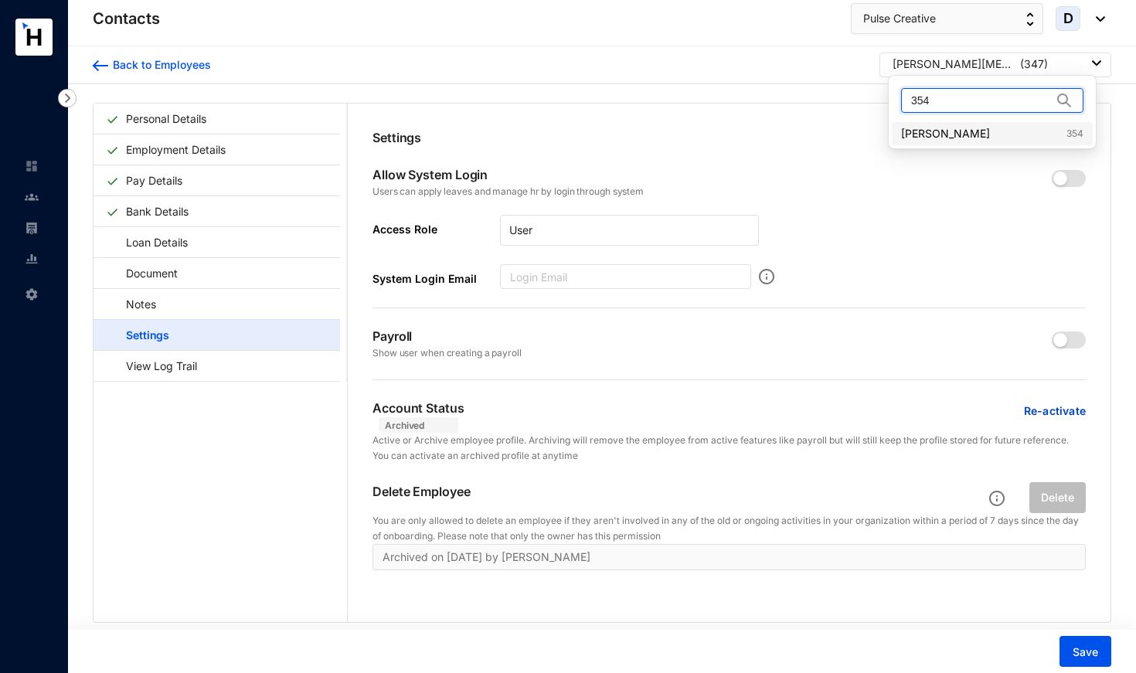
type input "354"
click at [916, 136] on link "[PERSON_NAME] 354" at bounding box center [992, 133] width 182 height 15
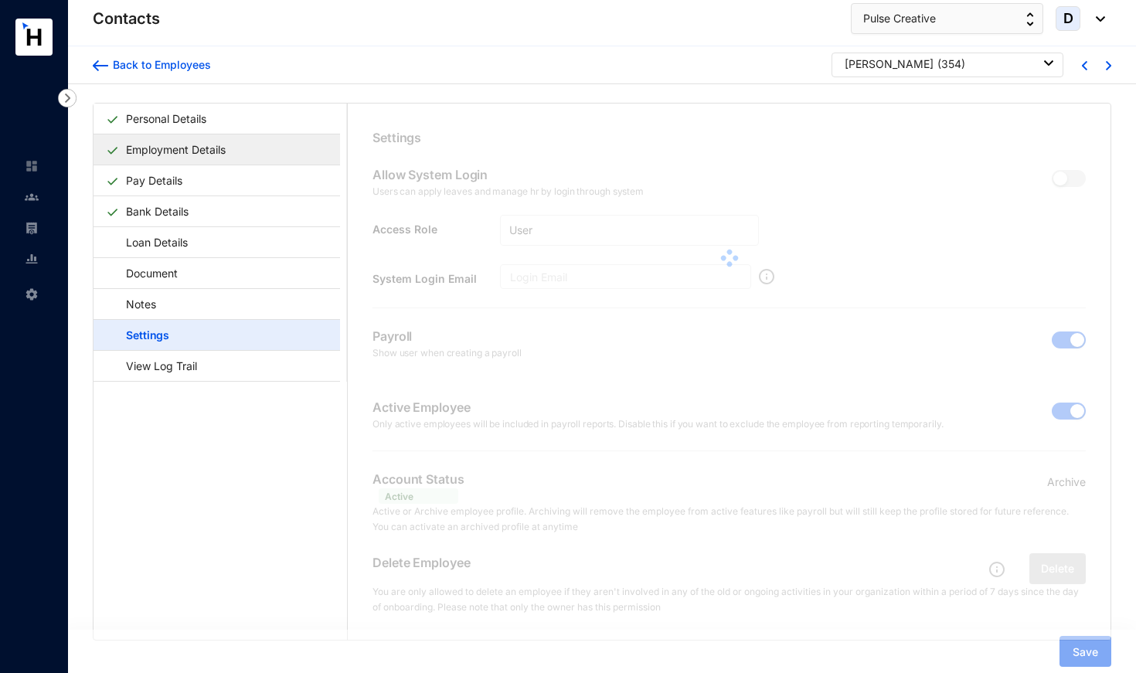
click at [207, 155] on link "Employment Details" at bounding box center [176, 150] width 112 height 32
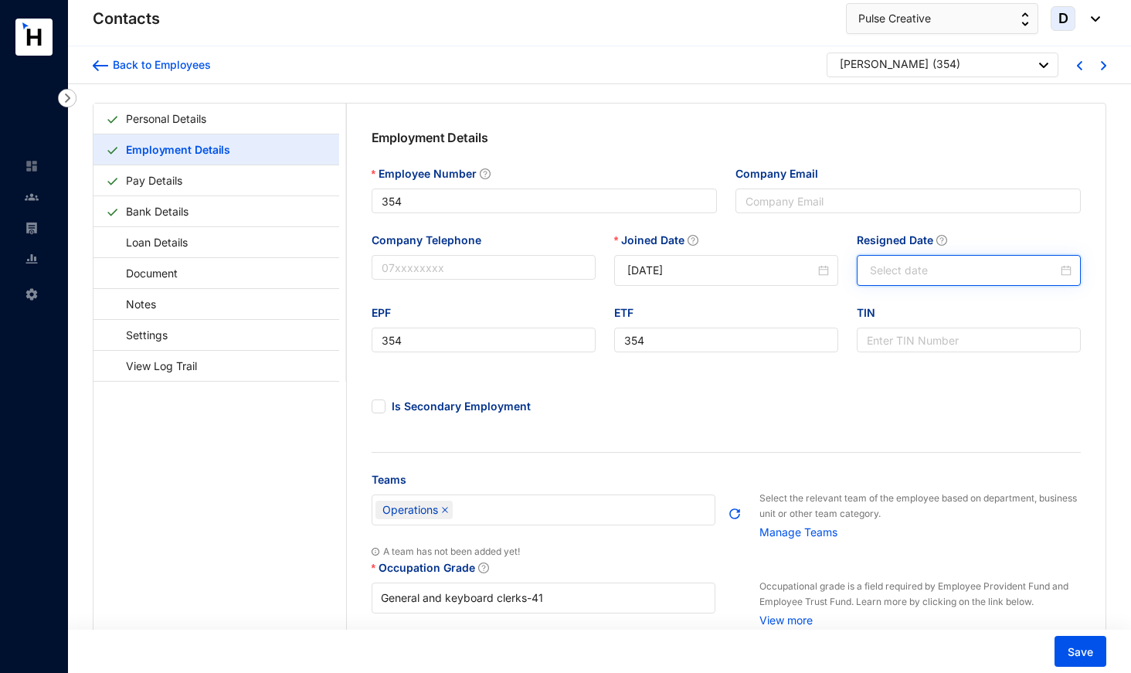
click at [893, 271] on input "Resigned Date" at bounding box center [964, 270] width 188 height 17
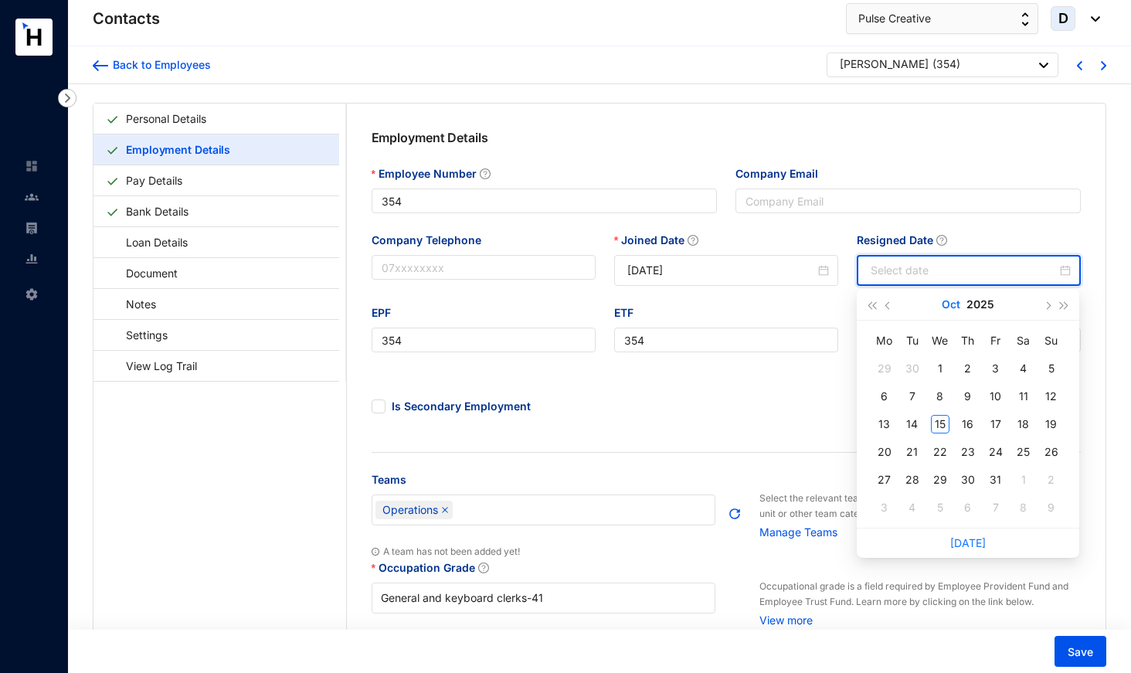
click at [954, 304] on button "Oct" at bounding box center [951, 304] width 19 height 31
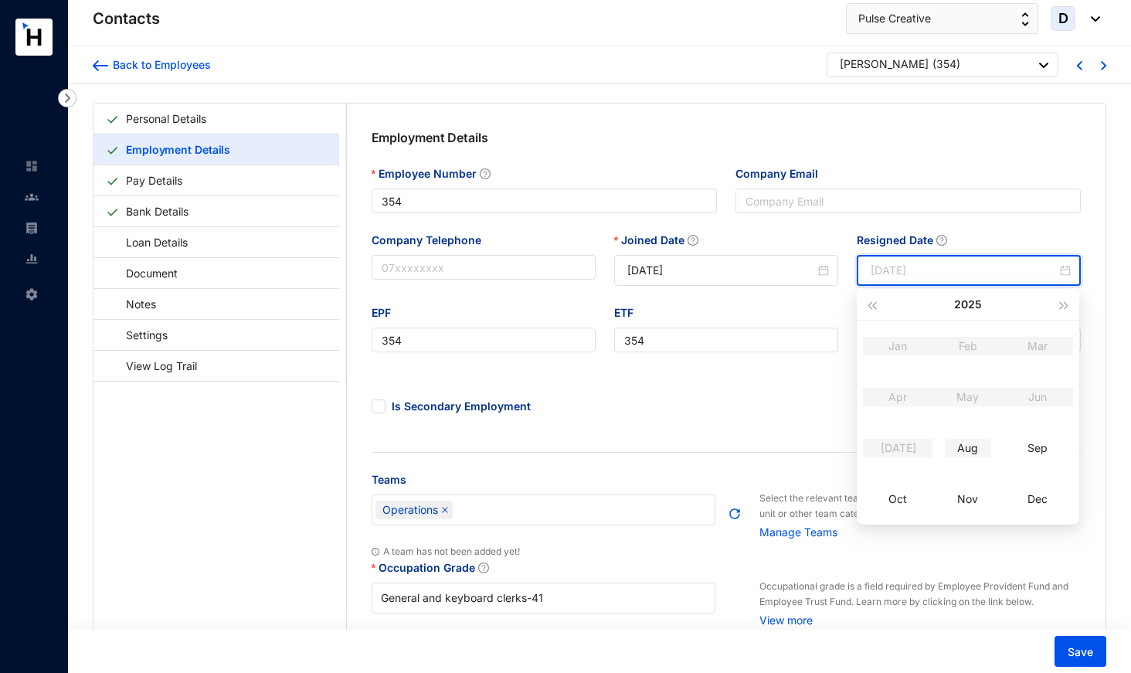
click at [970, 451] on div "Aug" at bounding box center [968, 448] width 46 height 19
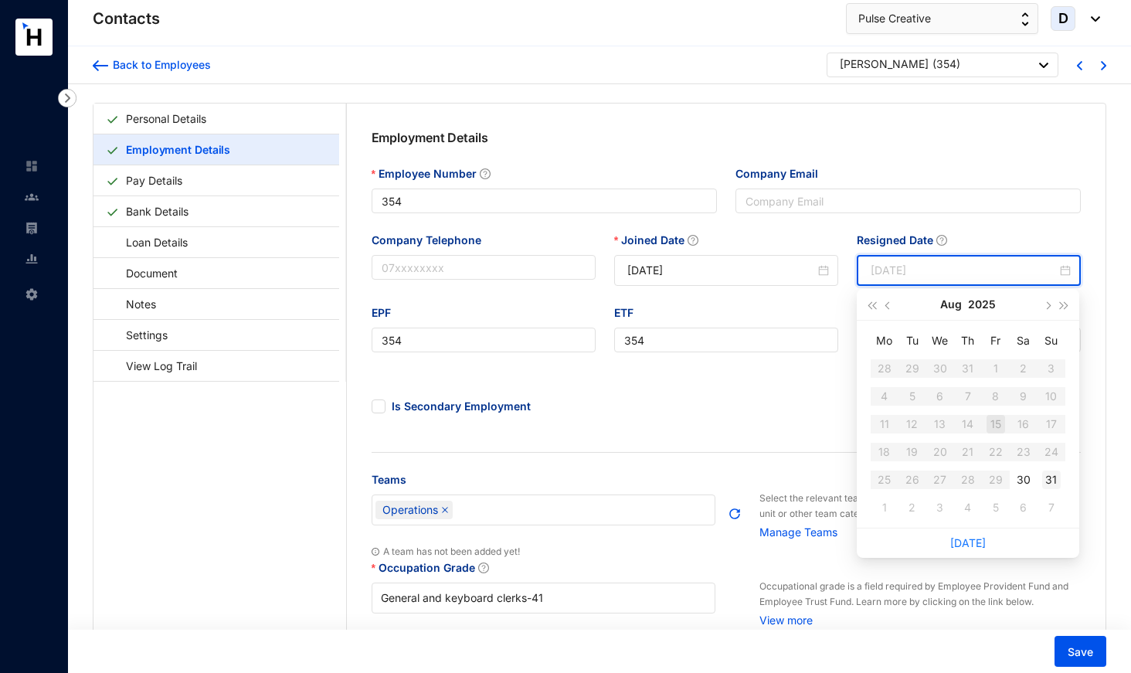
type input "[DATE]"
click at [1057, 480] on div "31" at bounding box center [1051, 480] width 19 height 19
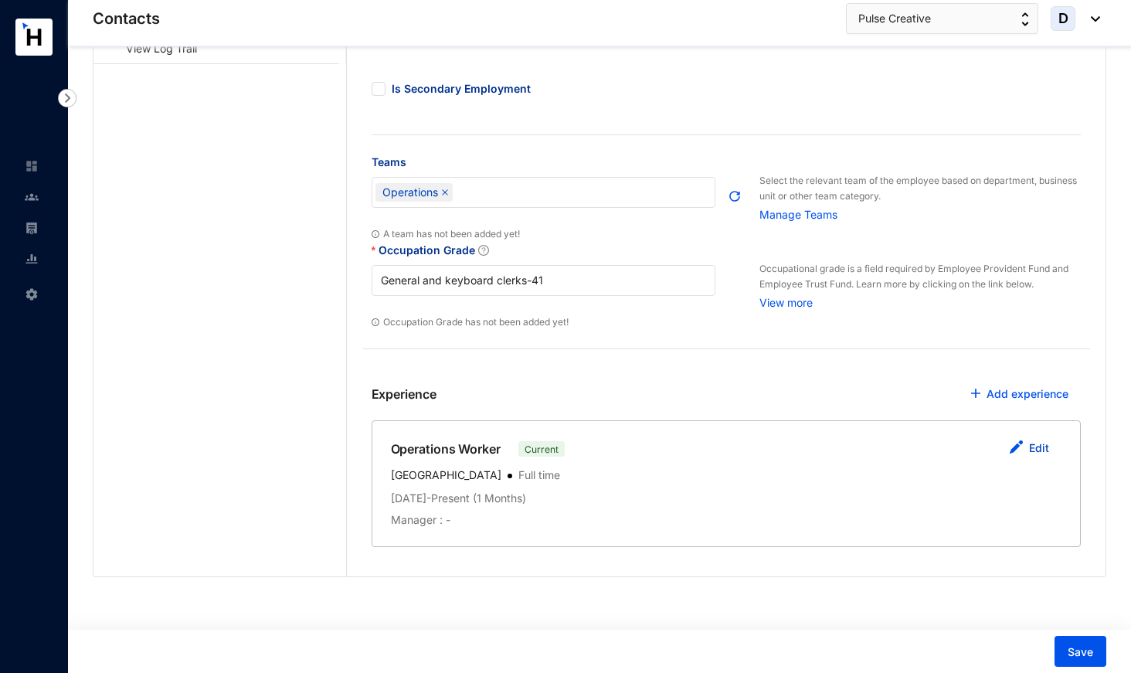
scroll to position [317, 0]
click at [1048, 444] on link "Edit" at bounding box center [1039, 448] width 20 height 13
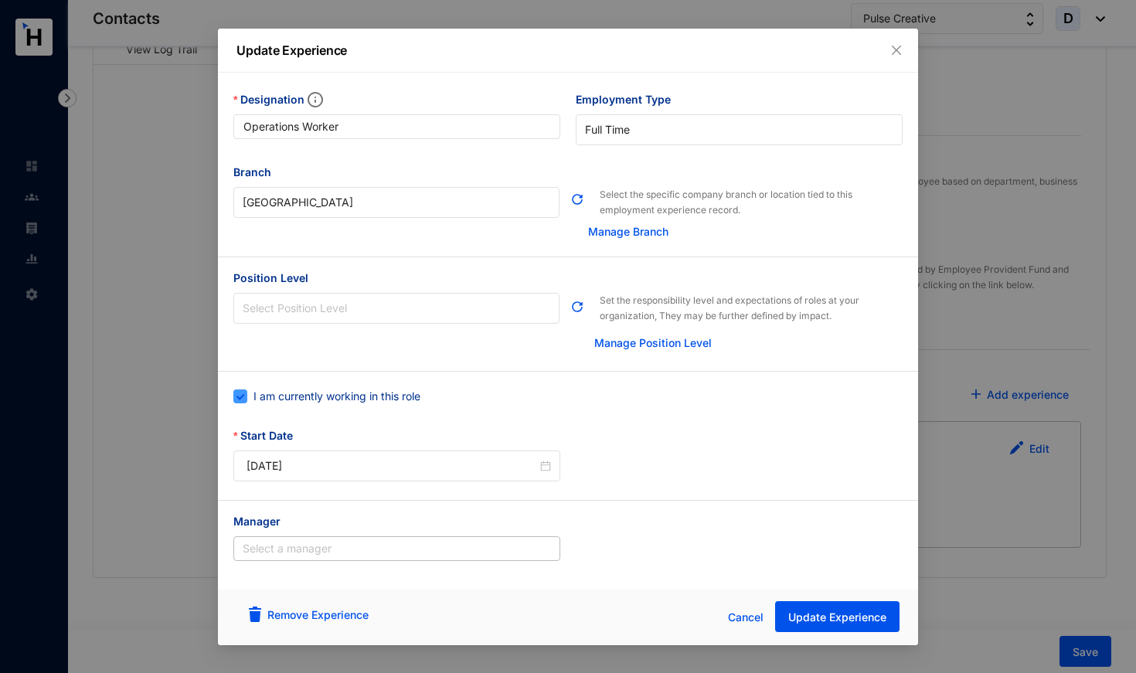
click at [401, 395] on span "I am currently working in this role" at bounding box center [336, 396] width 179 height 17
click at [244, 395] on input "I am currently working in this role" at bounding box center [238, 394] width 11 height 11
checkbox input "false"
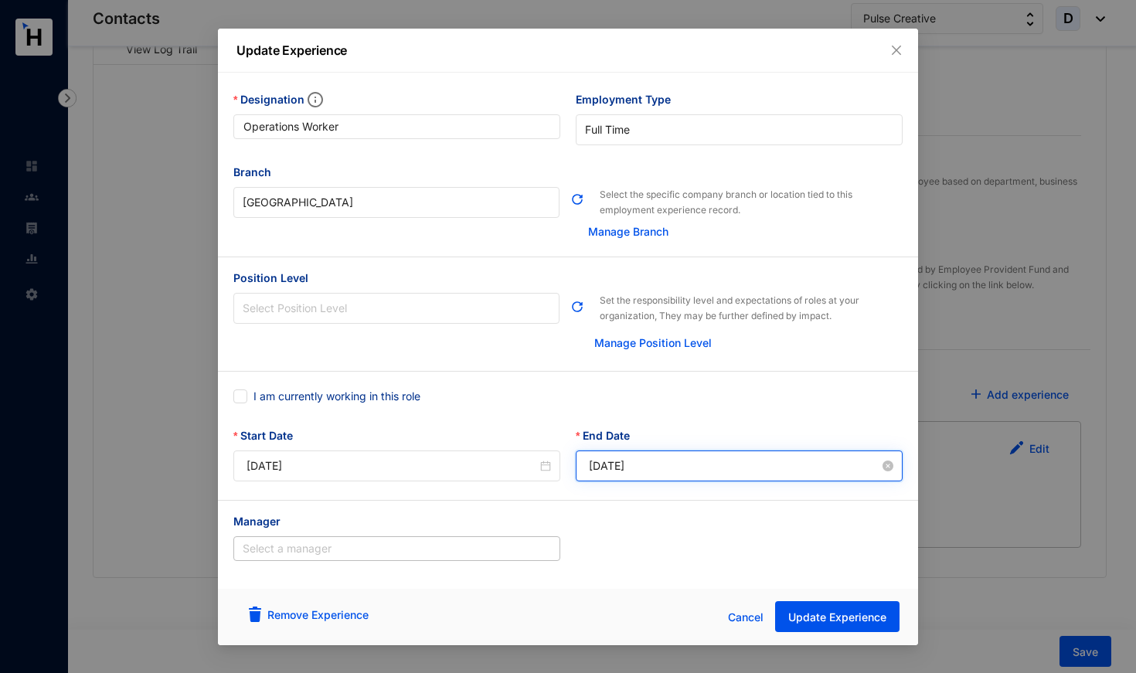
click at [611, 467] on input "[DATE]" at bounding box center [734, 465] width 291 height 17
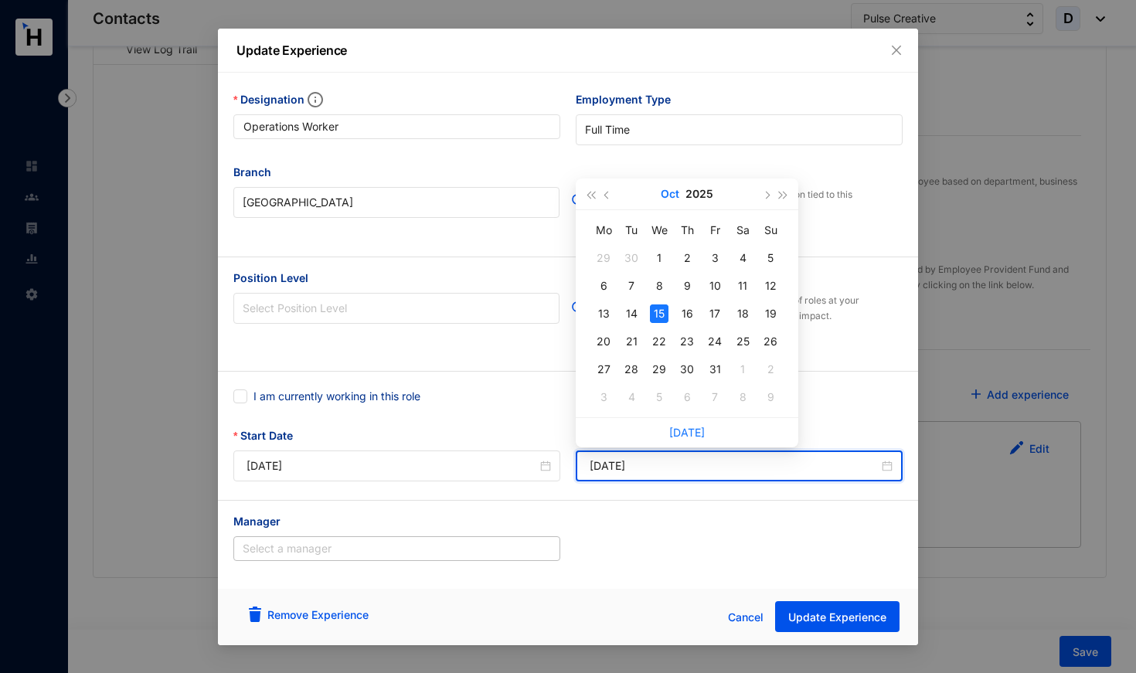
click at [666, 192] on button "Oct" at bounding box center [670, 193] width 19 height 31
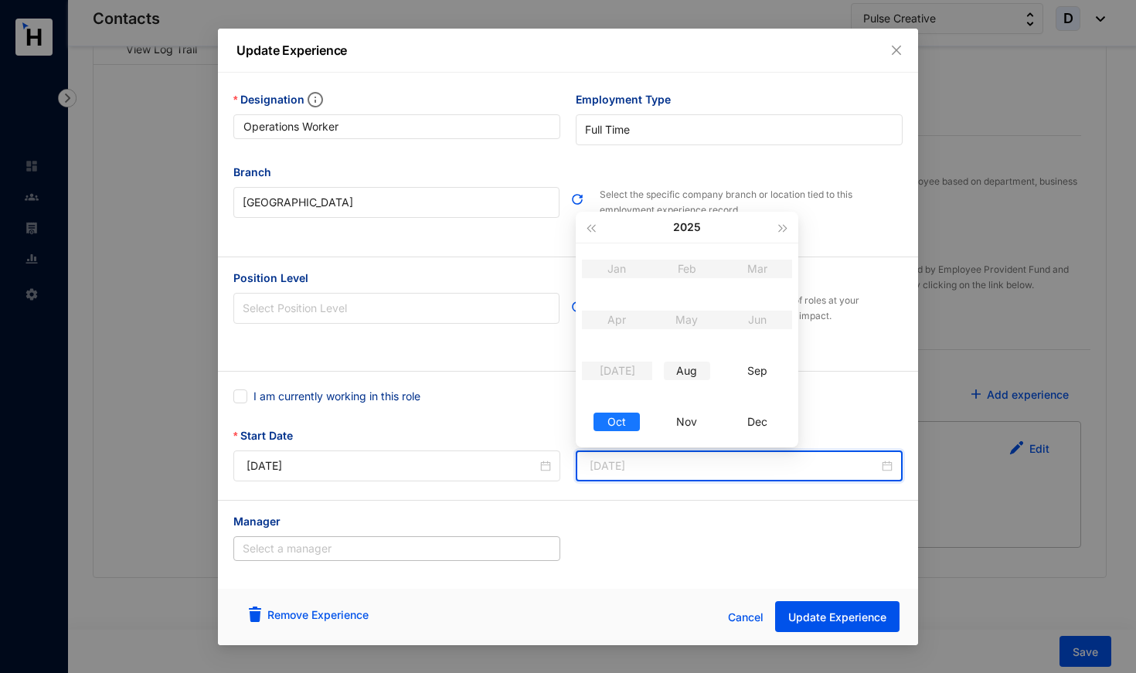
click at [692, 382] on td "Aug" at bounding box center [687, 370] width 70 height 51
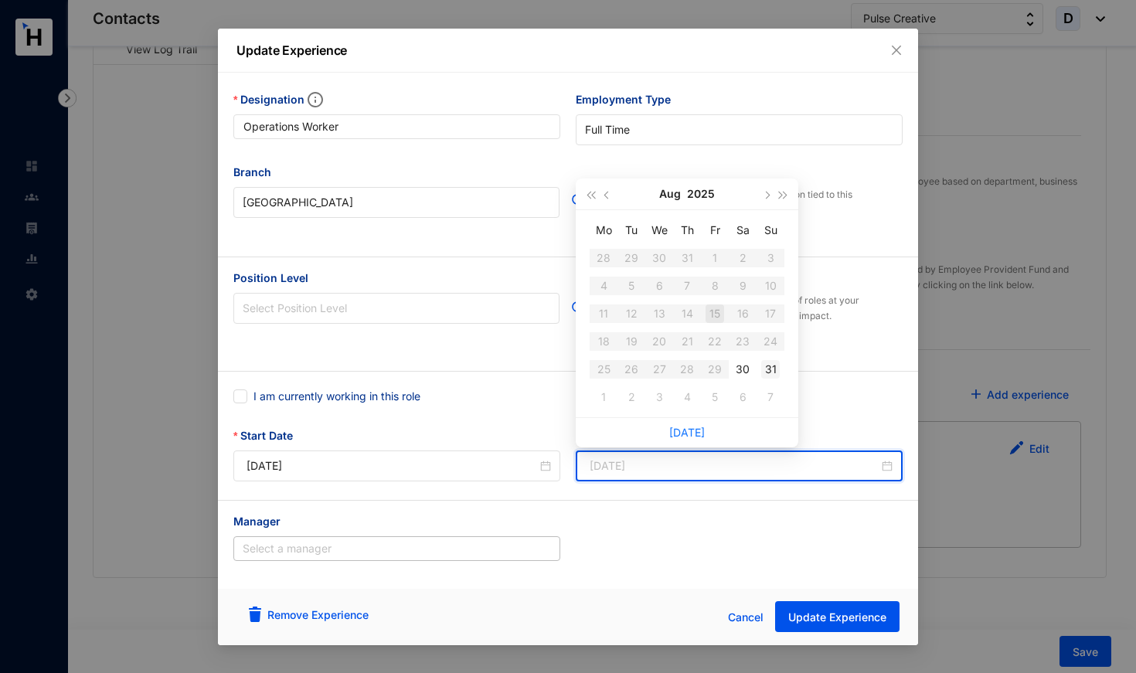
type input "[DATE]"
click at [774, 365] on div "31" at bounding box center [770, 369] width 19 height 19
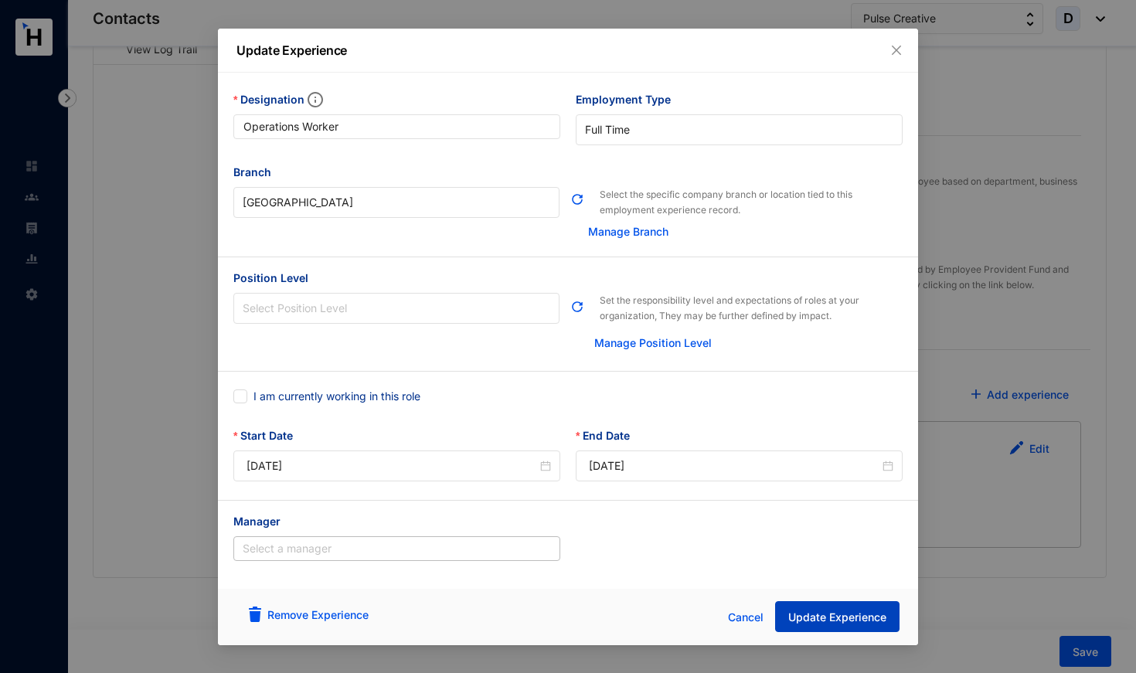
click at [822, 620] on span "Update Experience" at bounding box center [837, 617] width 98 height 15
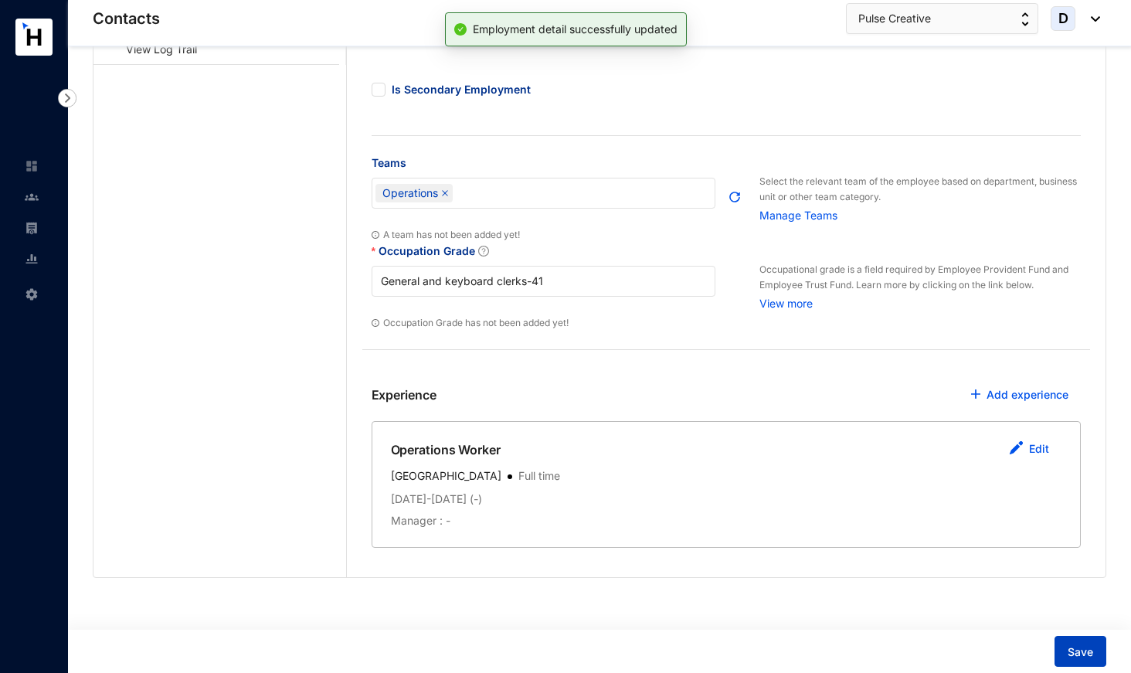
click at [1082, 660] on button "Save" at bounding box center [1081, 651] width 52 height 31
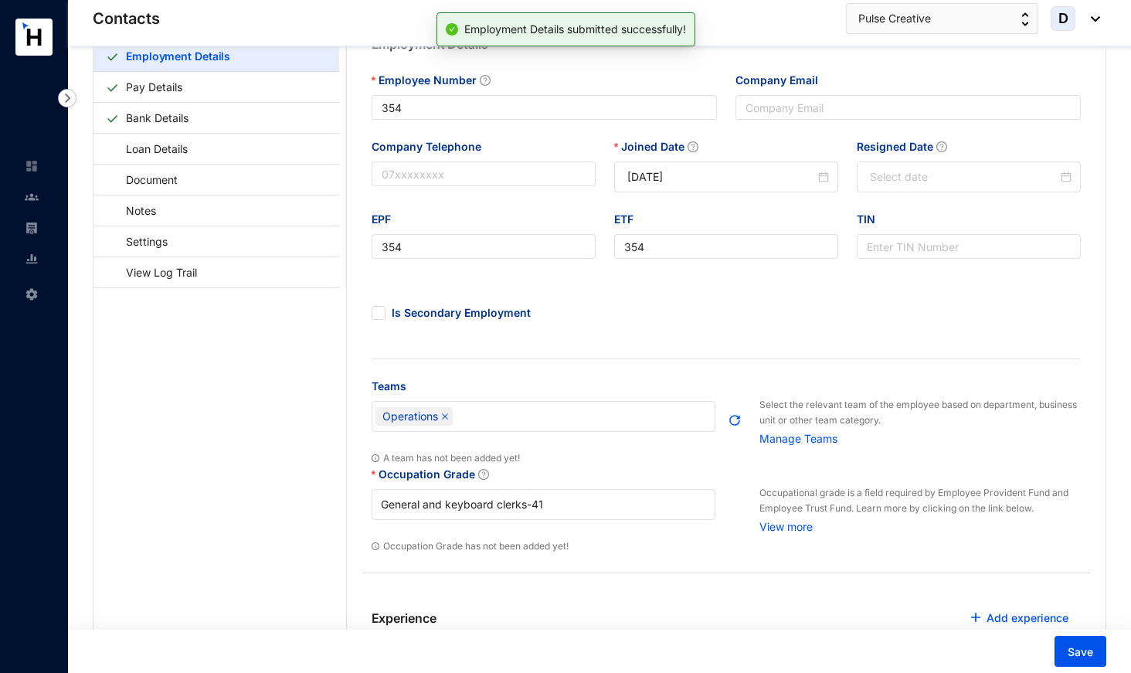
scroll to position [23, 0]
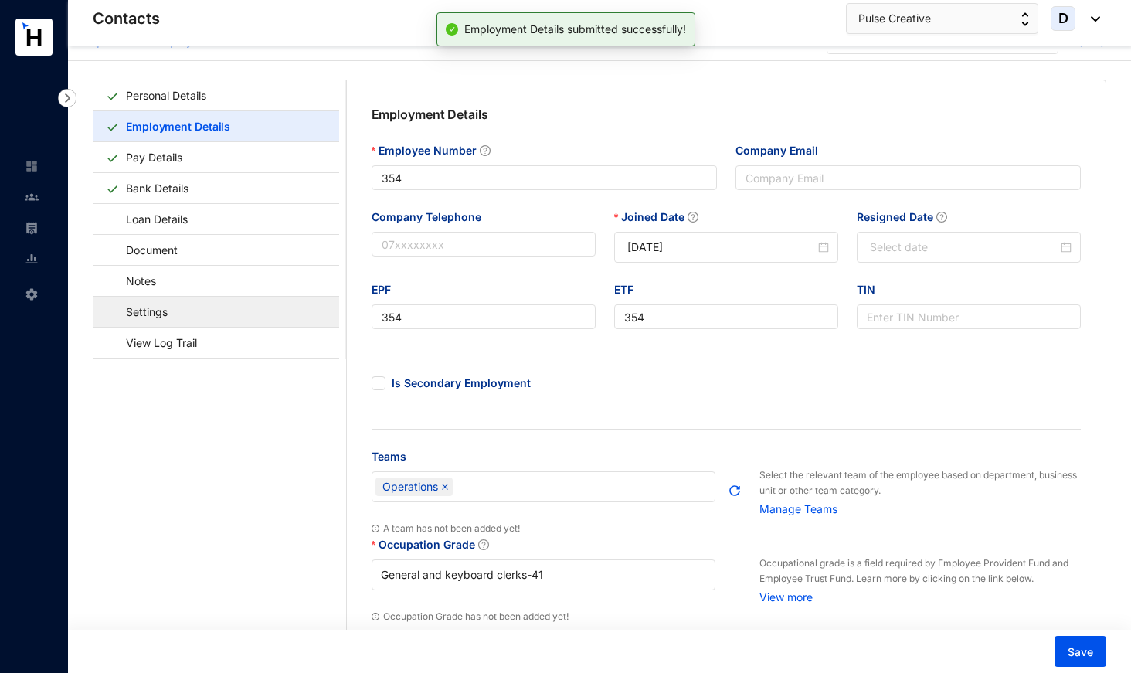
click at [173, 314] on link "Settings" at bounding box center [139, 312] width 67 height 32
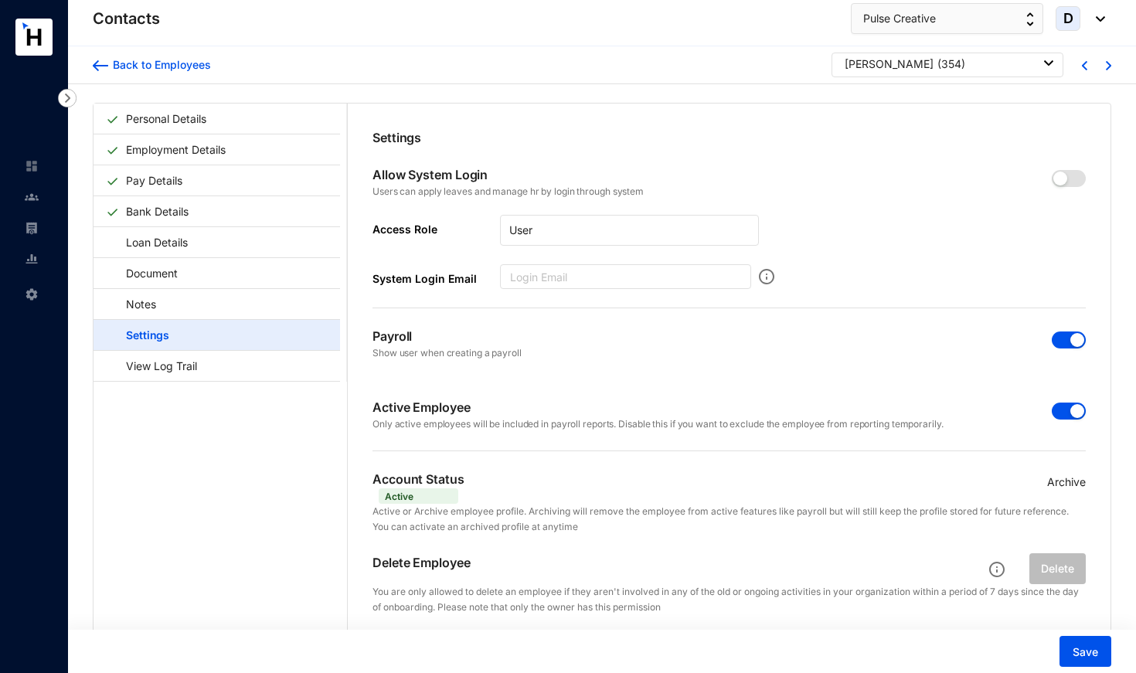
click at [1059, 407] on span "button" at bounding box center [1069, 411] width 34 height 17
click at [1062, 338] on span "button" at bounding box center [1069, 339] width 34 height 17
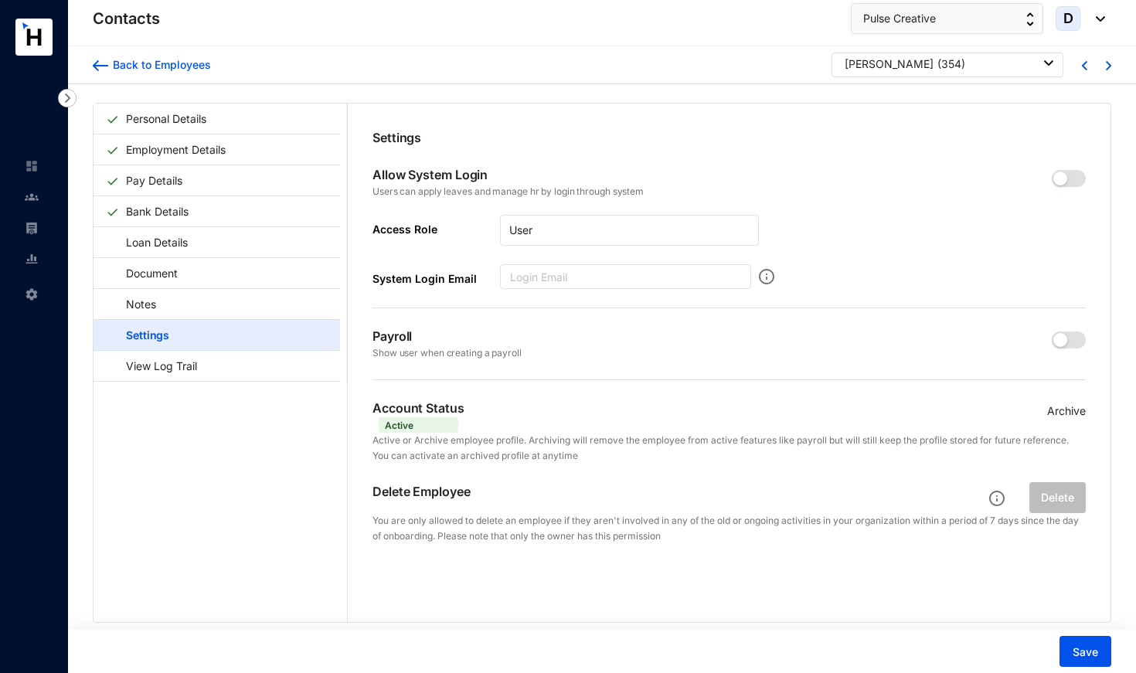
click at [1064, 410] on p "Archive" at bounding box center [1066, 411] width 39 height 17
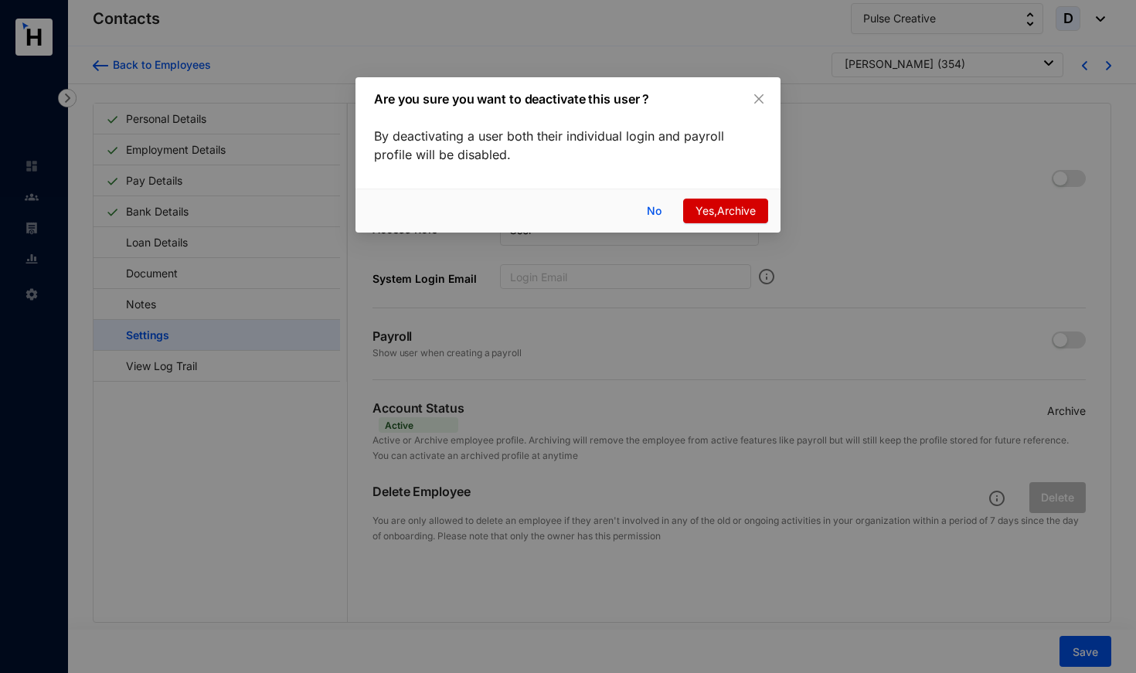
click at [729, 209] on span "Yes,Archive" at bounding box center [725, 210] width 60 height 17
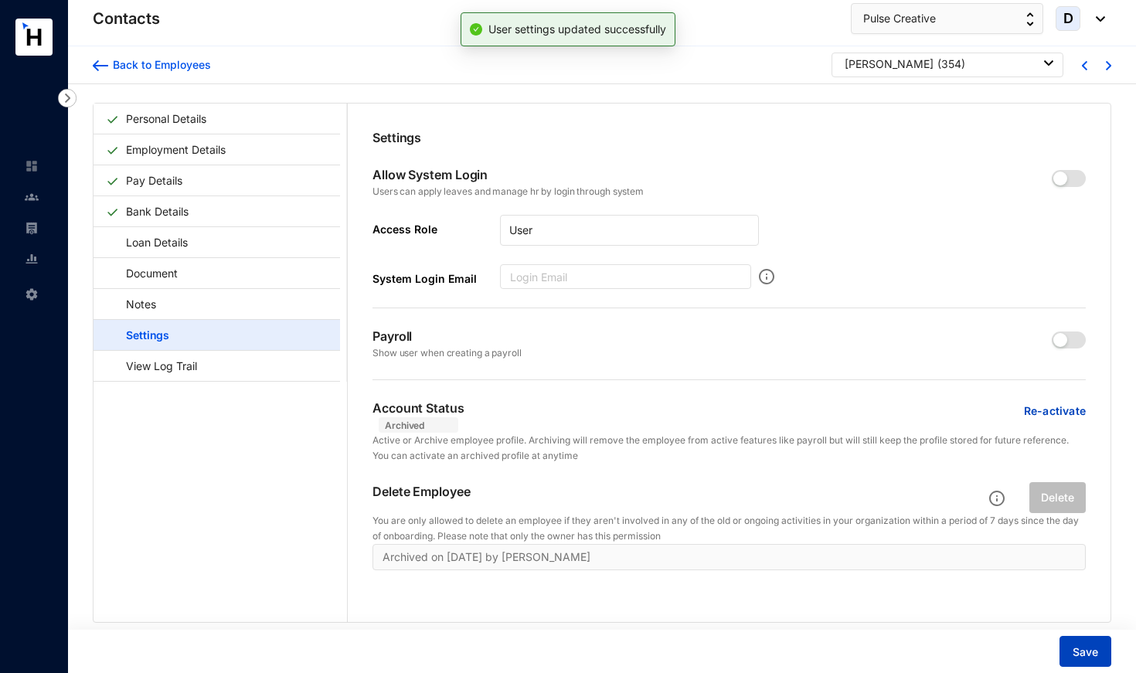
click at [1091, 659] on span "Save" at bounding box center [1084, 651] width 25 height 15
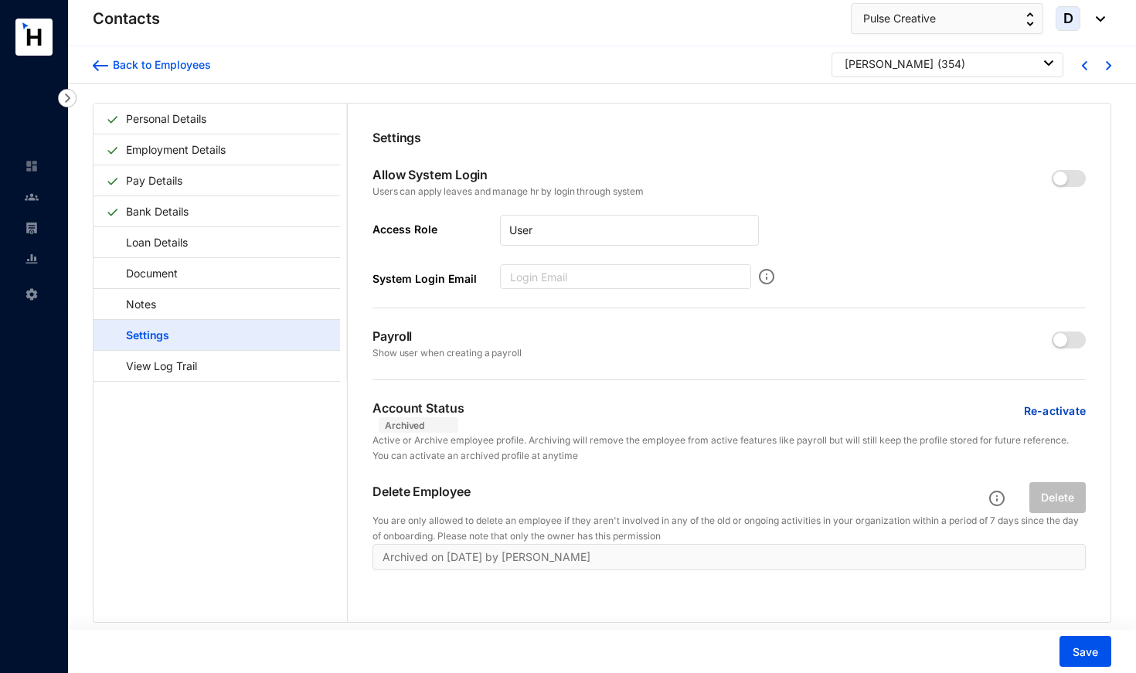
drag, startPoint x: 933, startPoint y: 62, endPoint x: 933, endPoint y: 71, distance: 9.3
click at [937, 62] on p "( 354 )" at bounding box center [951, 63] width 28 height 15
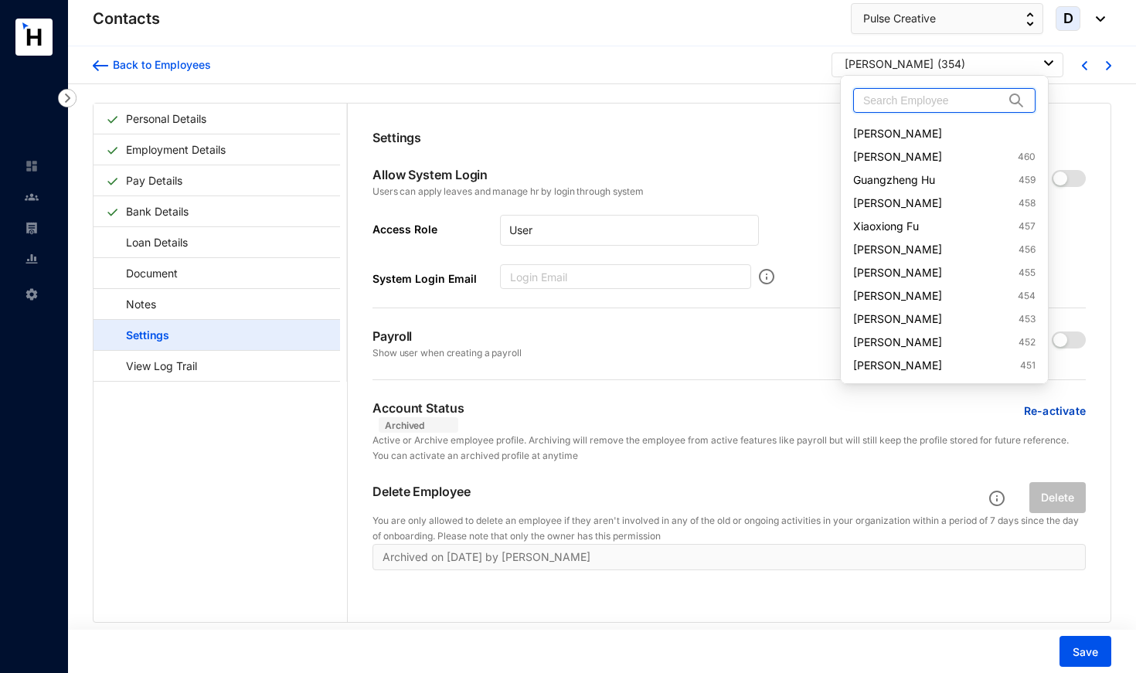
click at [930, 103] on input "text" at bounding box center [933, 100] width 141 height 23
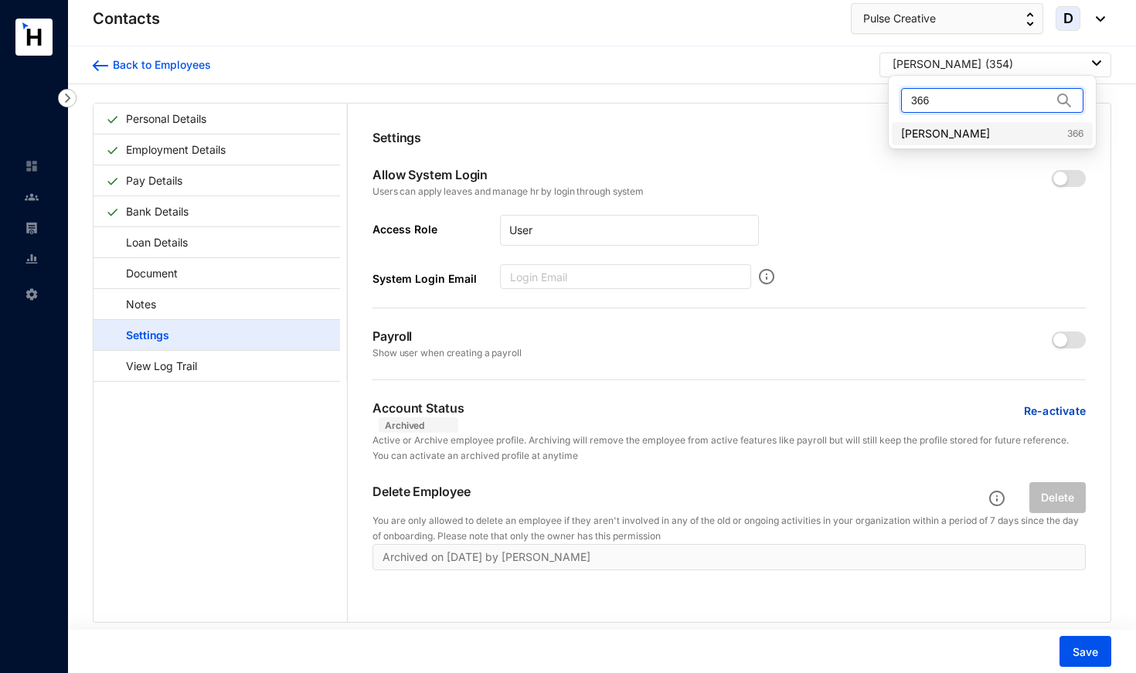
type input "366"
click at [934, 133] on link "[PERSON_NAME] 366" at bounding box center [992, 133] width 182 height 15
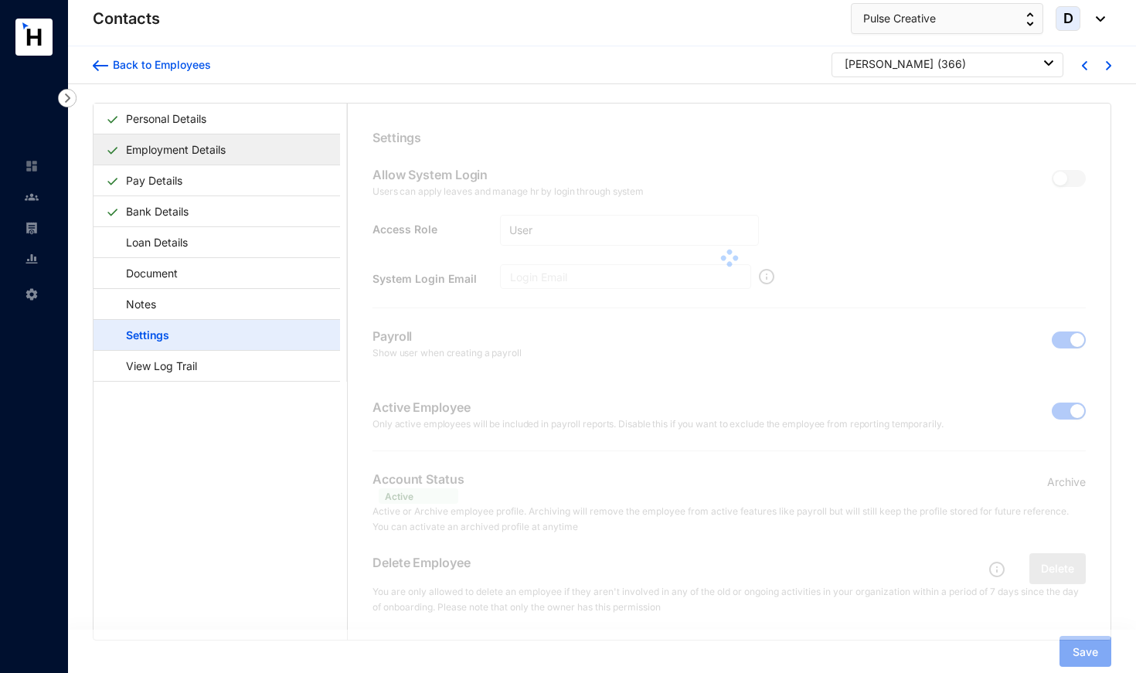
click at [183, 150] on link "Employment Details" at bounding box center [176, 150] width 112 height 32
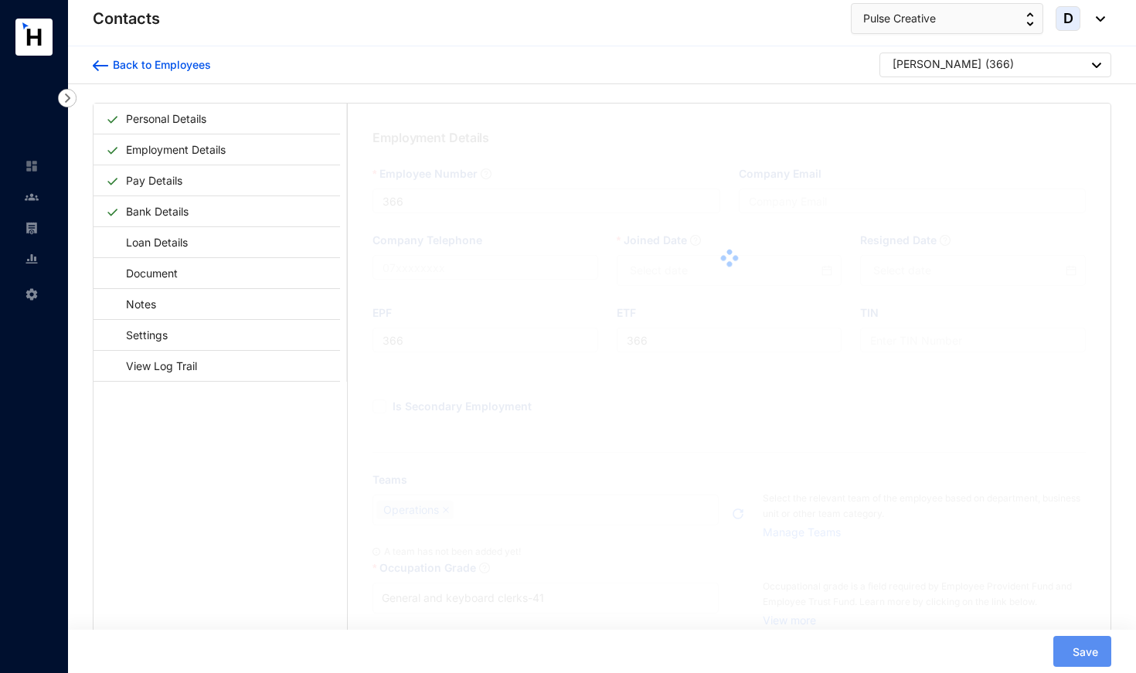
type input "[DATE]"
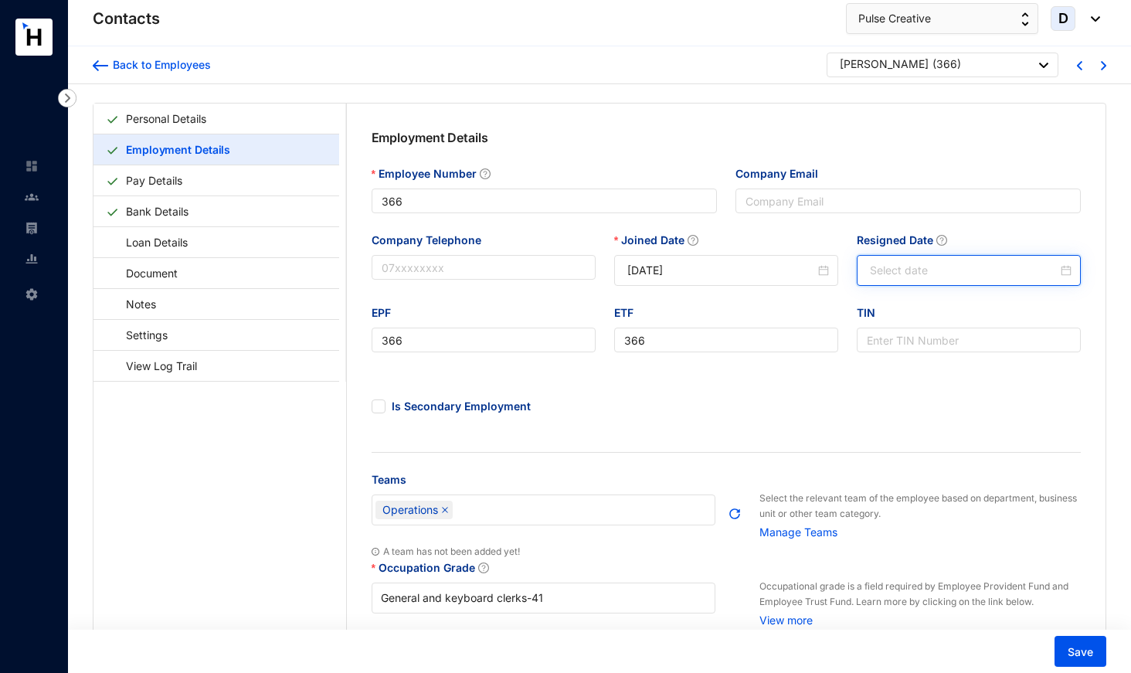
click at [880, 272] on input "Resigned Date" at bounding box center [964, 270] width 188 height 17
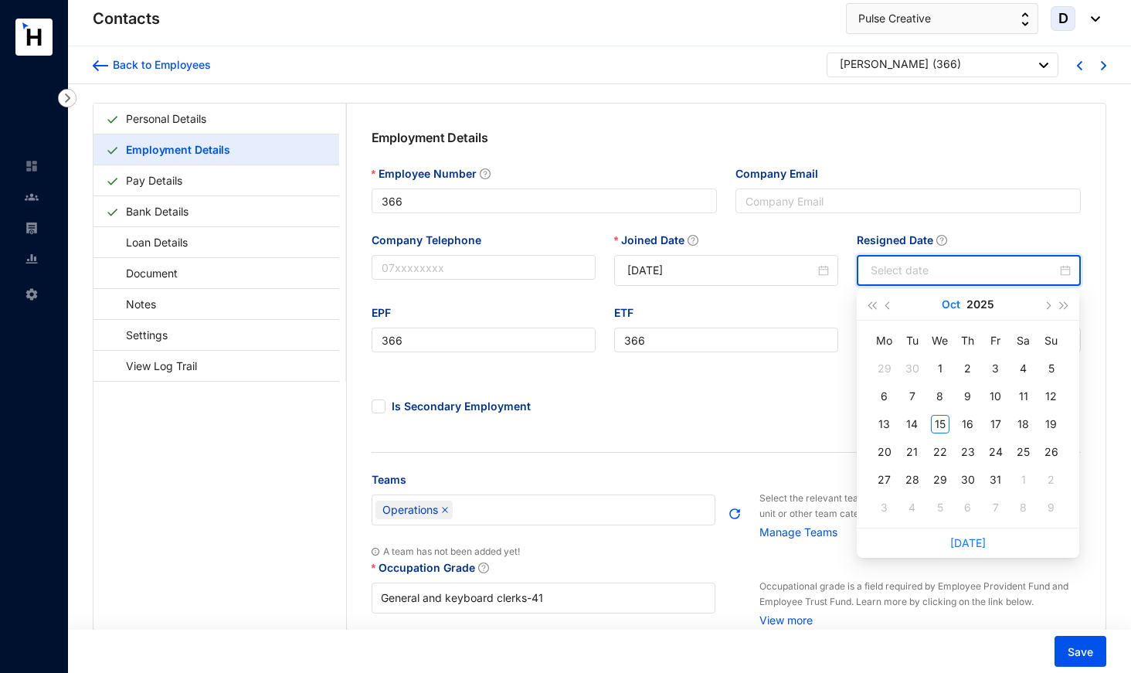
click at [954, 306] on button "Oct" at bounding box center [951, 304] width 19 height 31
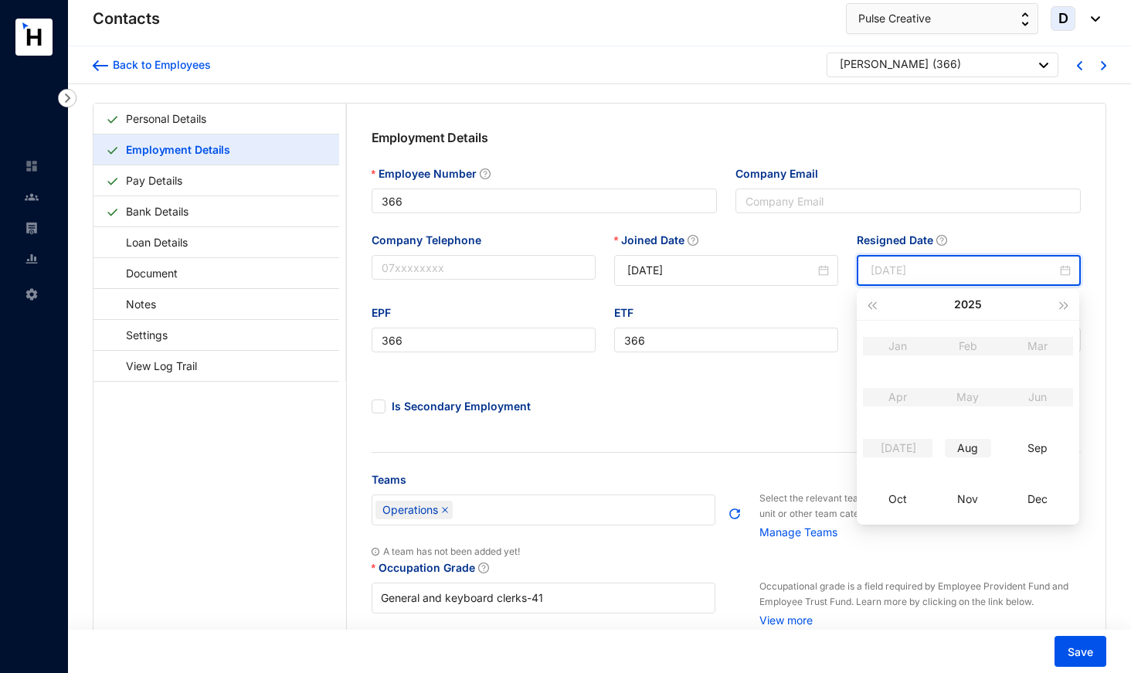
click at [970, 456] on div "Aug" at bounding box center [968, 448] width 46 height 19
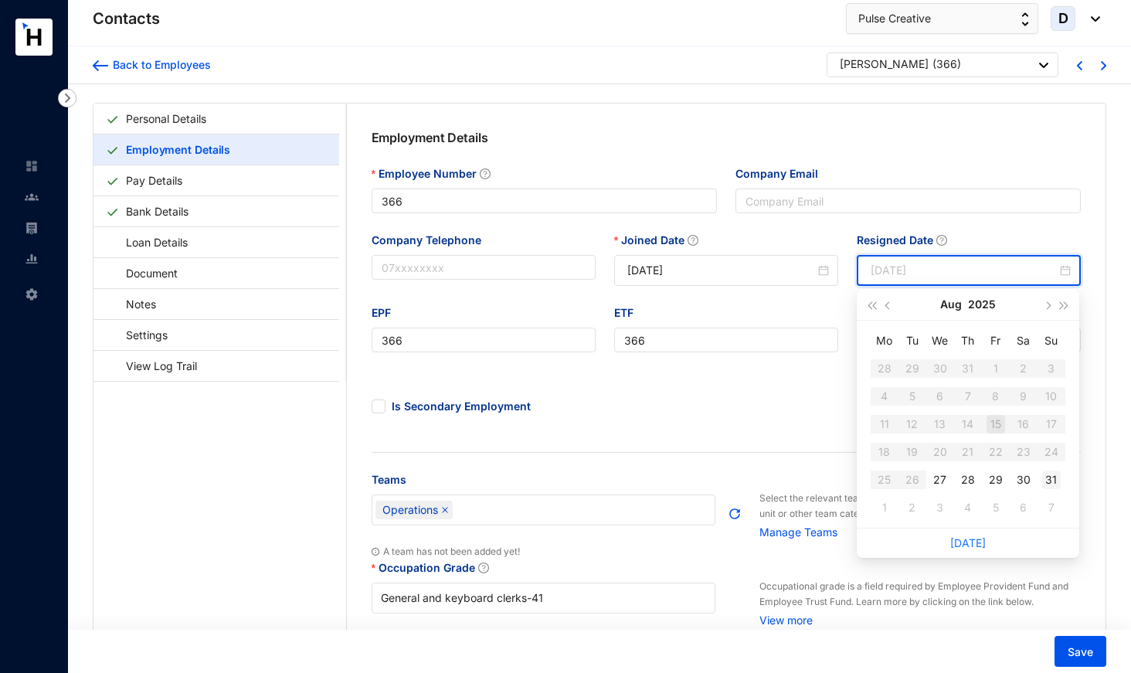
type input "[DATE]"
click at [1047, 478] on div "31" at bounding box center [1051, 480] width 19 height 19
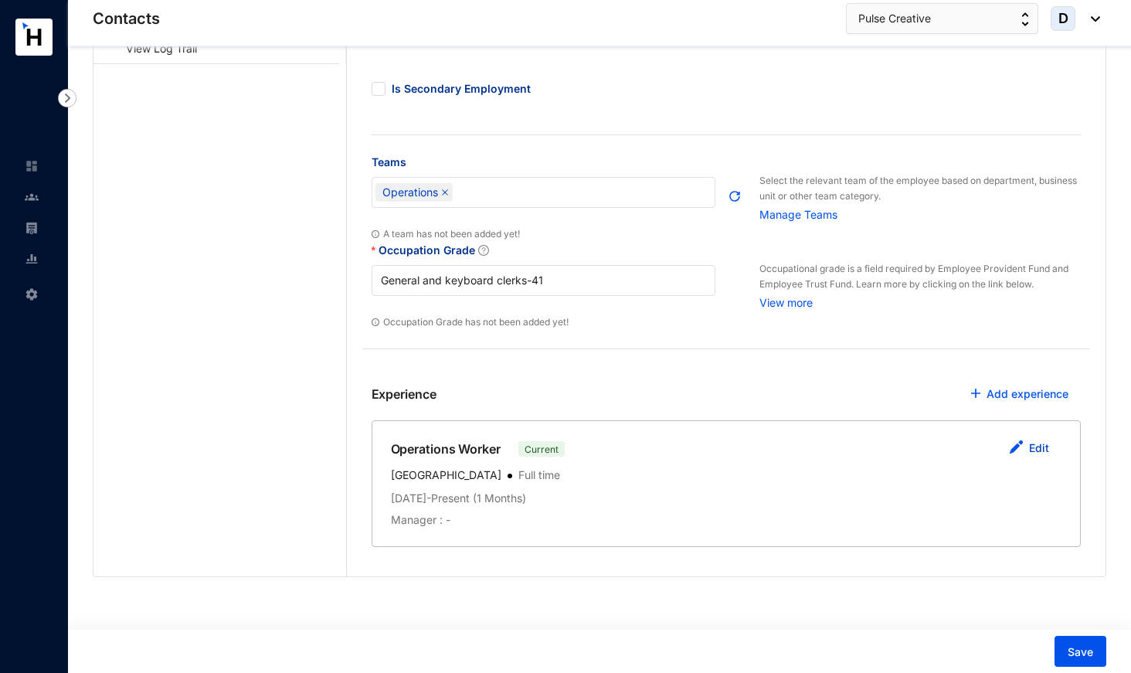
scroll to position [317, 0]
click at [1029, 437] on button "Edit" at bounding box center [1029, 449] width 65 height 31
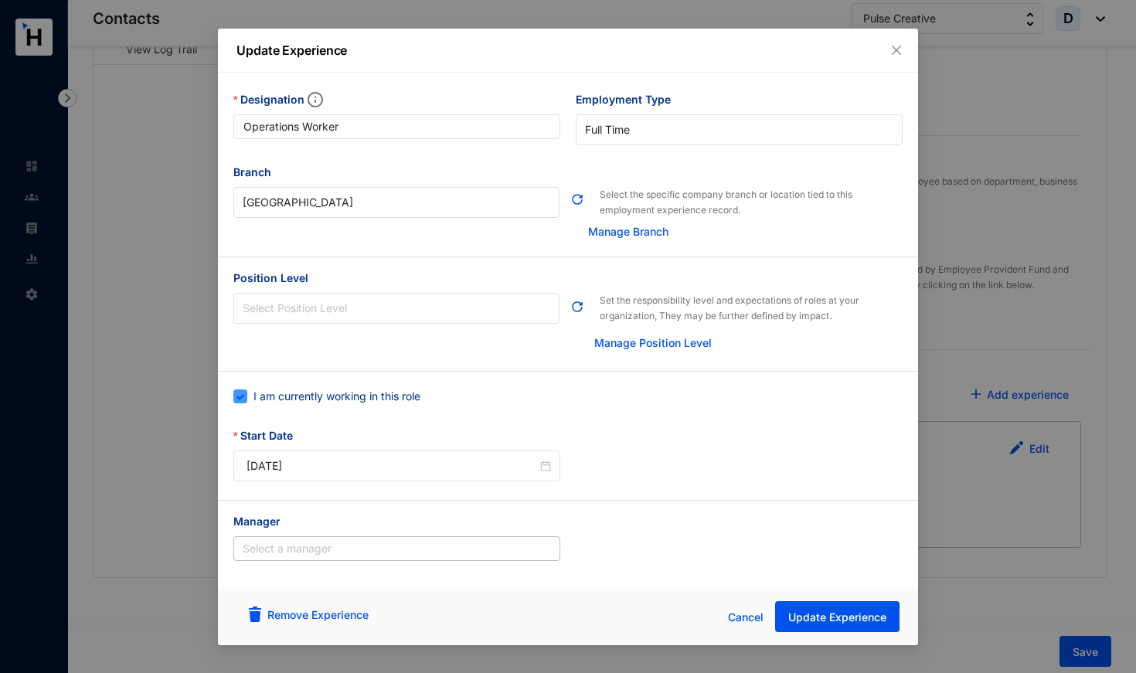
click at [393, 396] on span "I am currently working in this role" at bounding box center [336, 396] width 179 height 17
click at [244, 396] on input "I am currently working in this role" at bounding box center [238, 394] width 11 height 11
checkbox input "false"
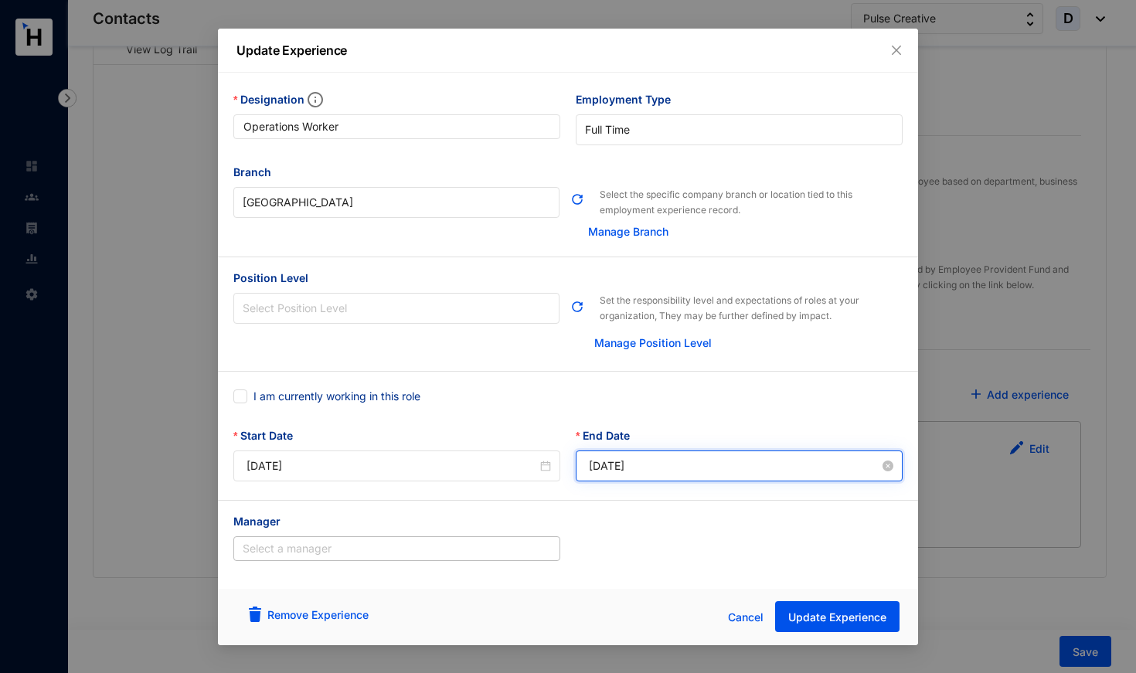
click at [633, 464] on input "[DATE]" at bounding box center [734, 465] width 291 height 17
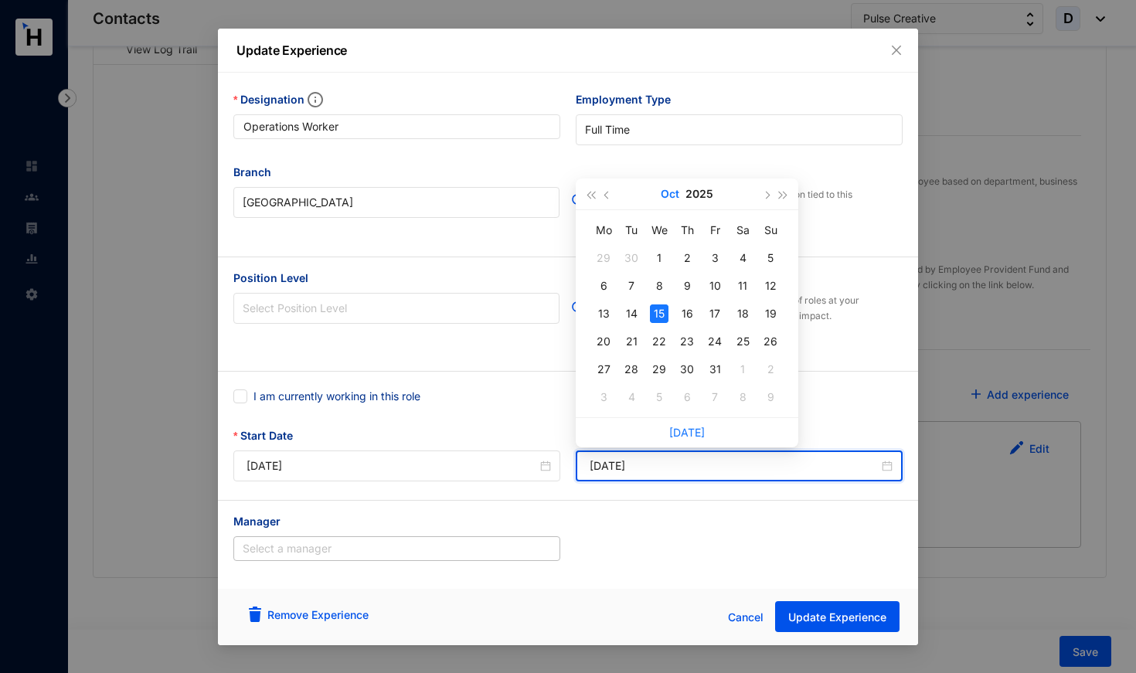
click at [671, 189] on button "Oct" at bounding box center [670, 193] width 19 height 31
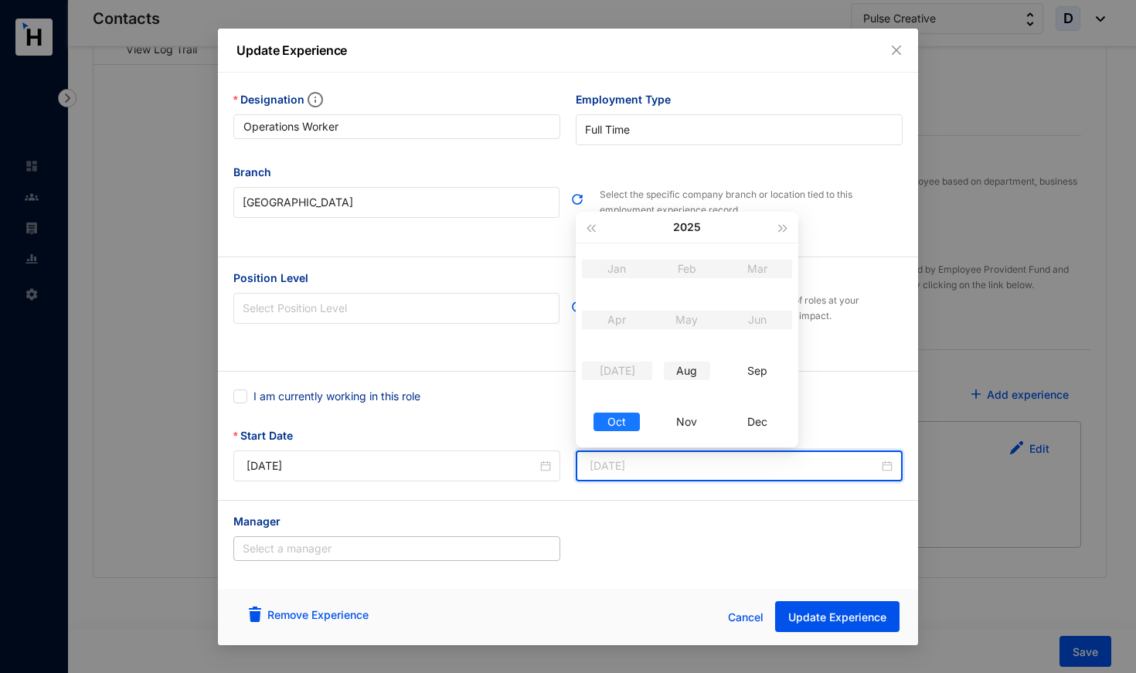
click at [686, 372] on div "Aug" at bounding box center [687, 371] width 46 height 19
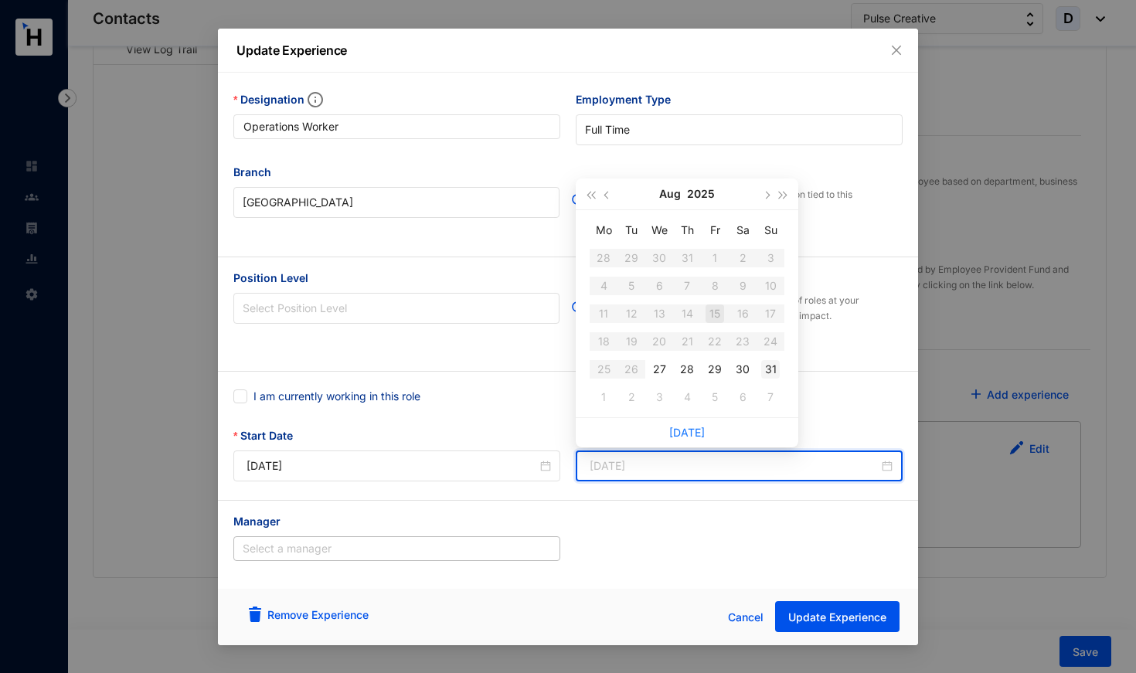
type input "[DATE]"
click at [777, 373] on div "31" at bounding box center [770, 369] width 19 height 19
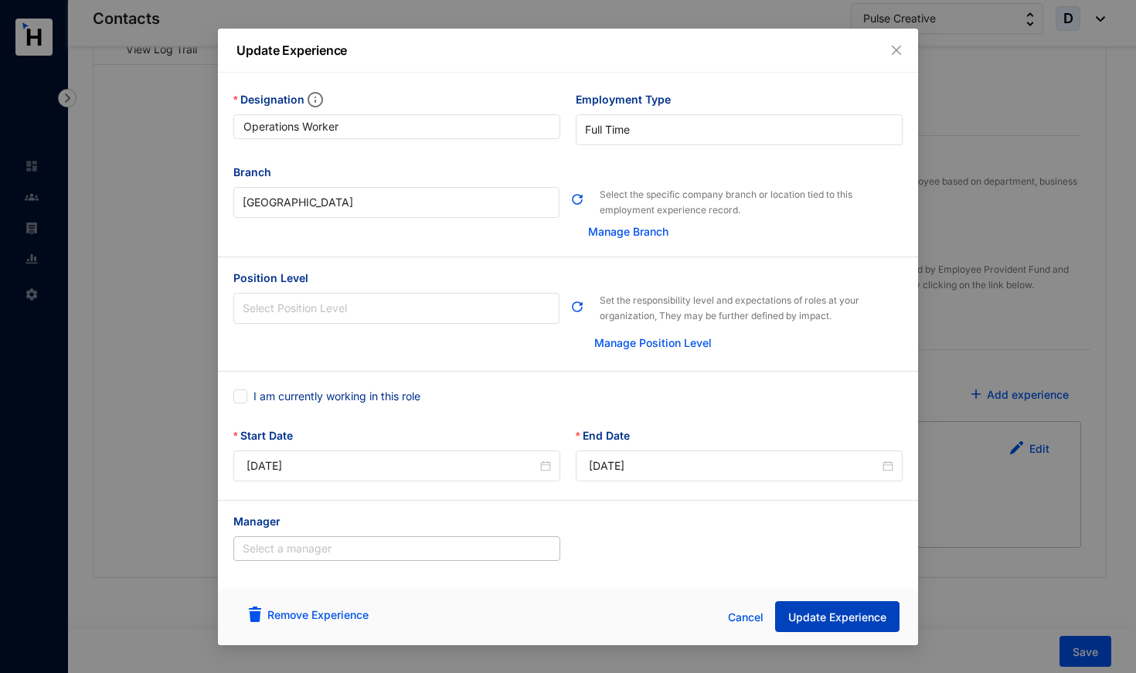
click at [848, 617] on span "Update Experience" at bounding box center [837, 617] width 98 height 15
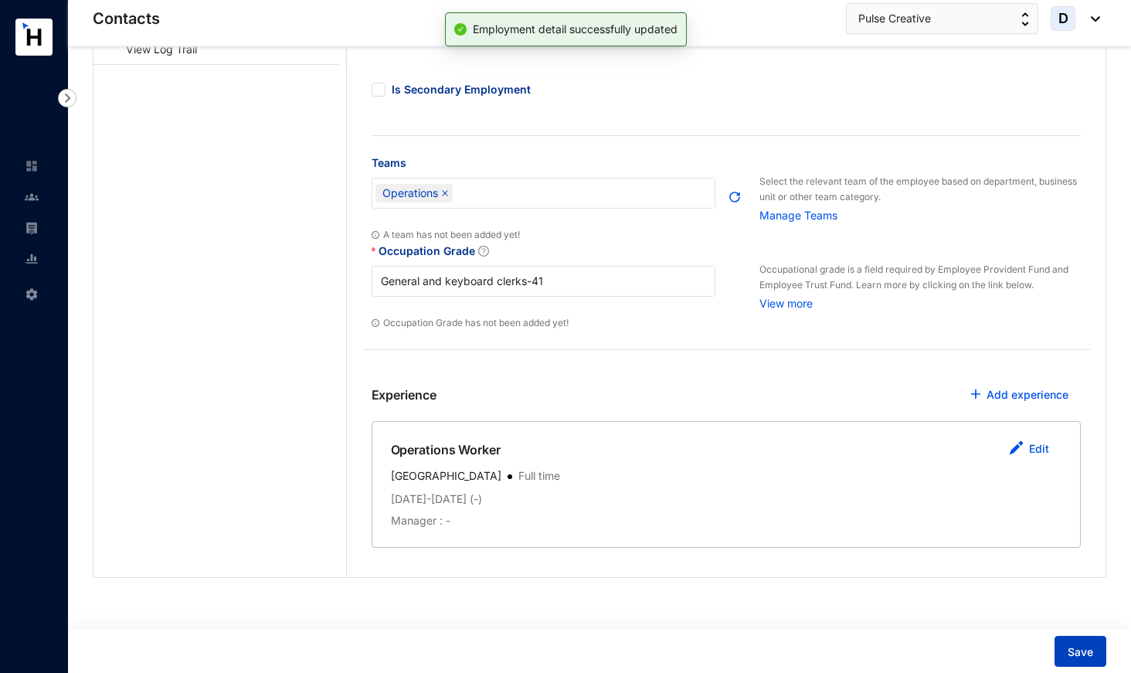
click at [1070, 651] on span "Save" at bounding box center [1080, 651] width 25 height 15
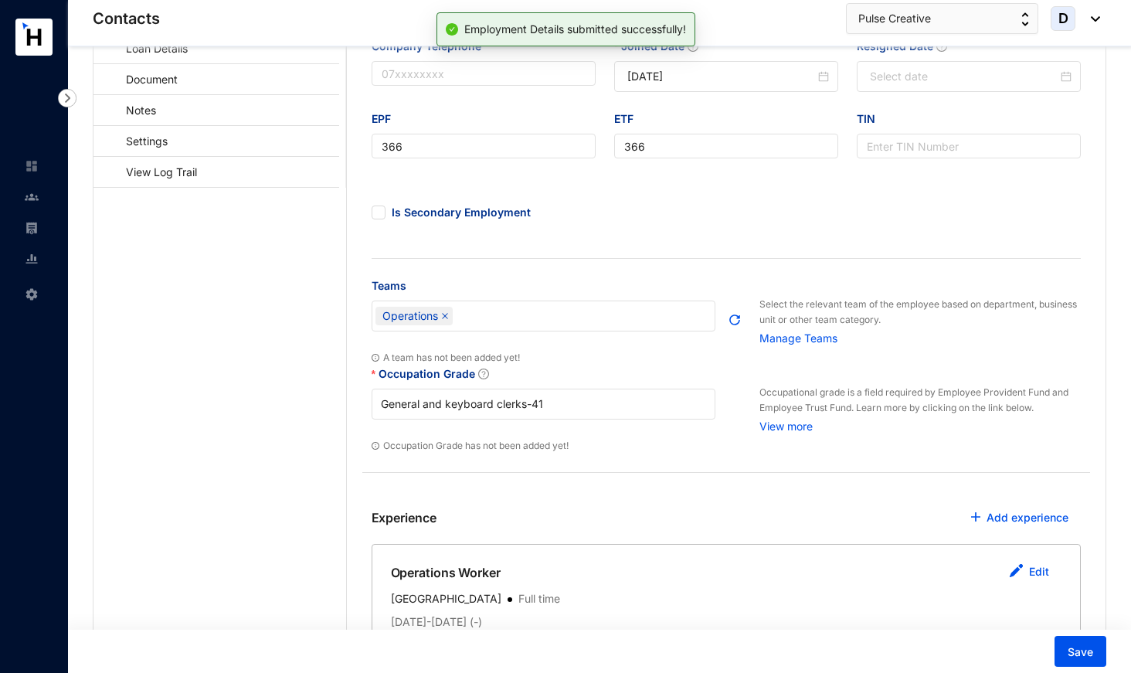
scroll to position [81, 0]
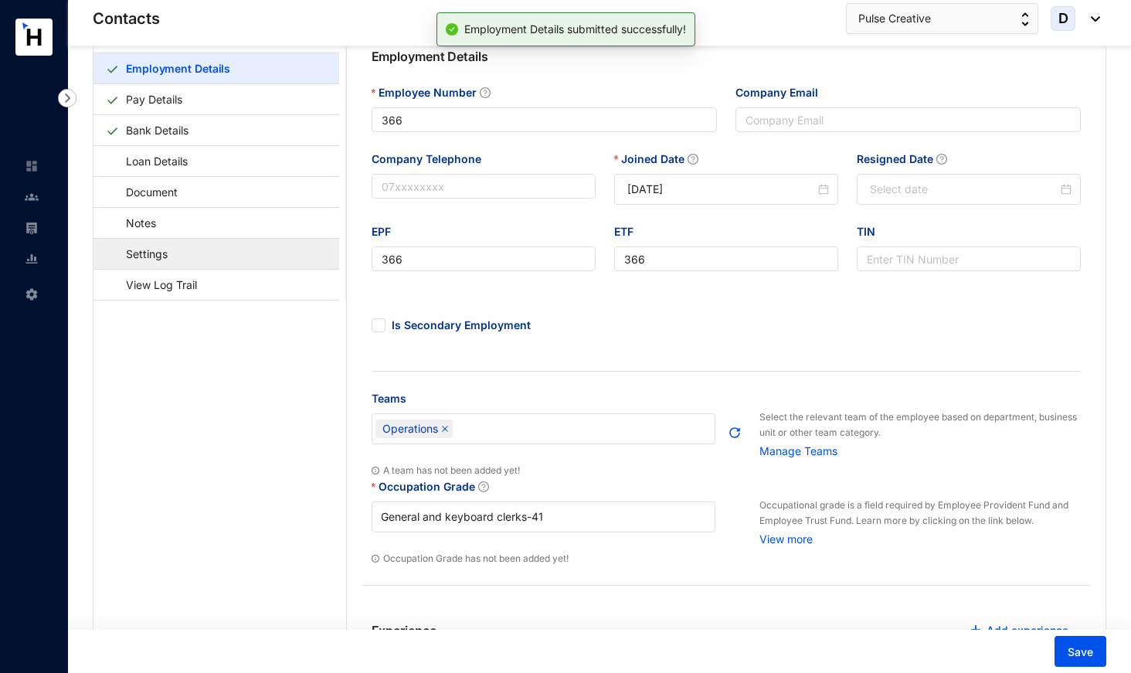
click at [173, 253] on link "Settings" at bounding box center [139, 254] width 67 height 32
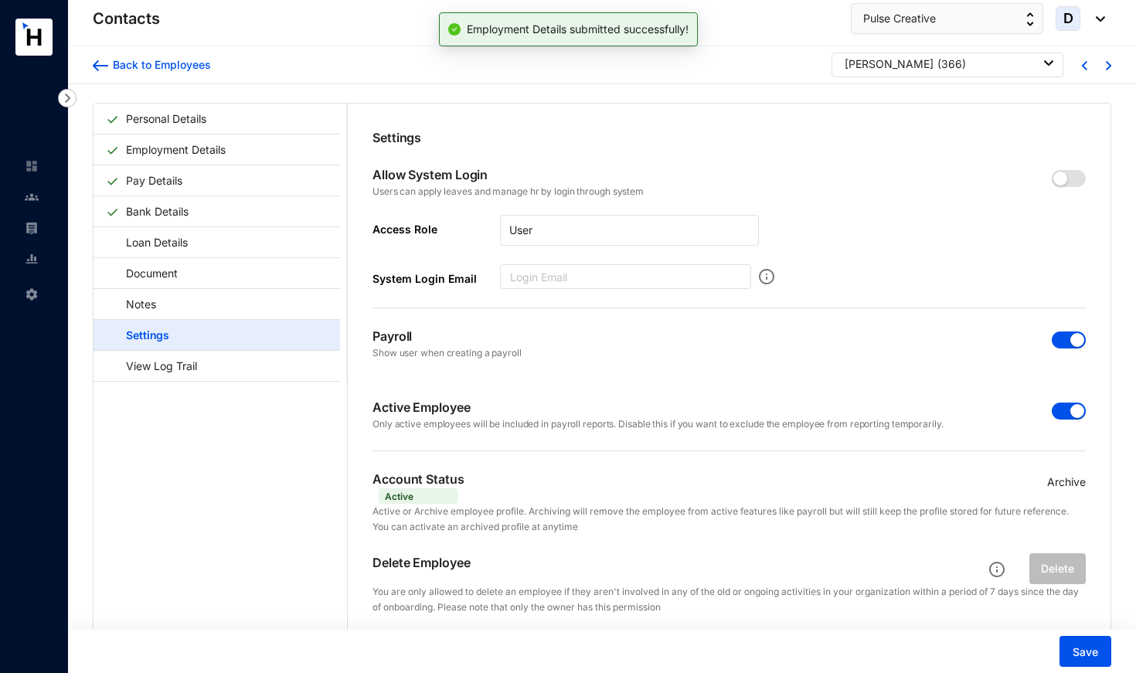
click at [1056, 412] on span "button" at bounding box center [1069, 411] width 34 height 17
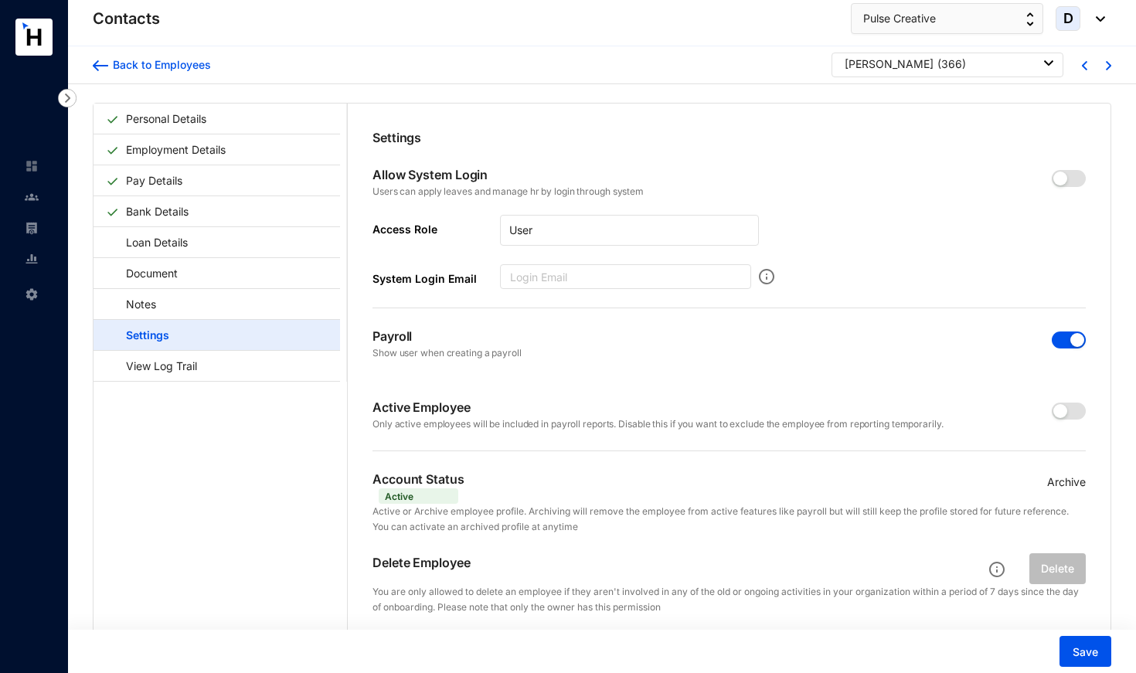
click at [1057, 335] on span "button" at bounding box center [1069, 339] width 34 height 17
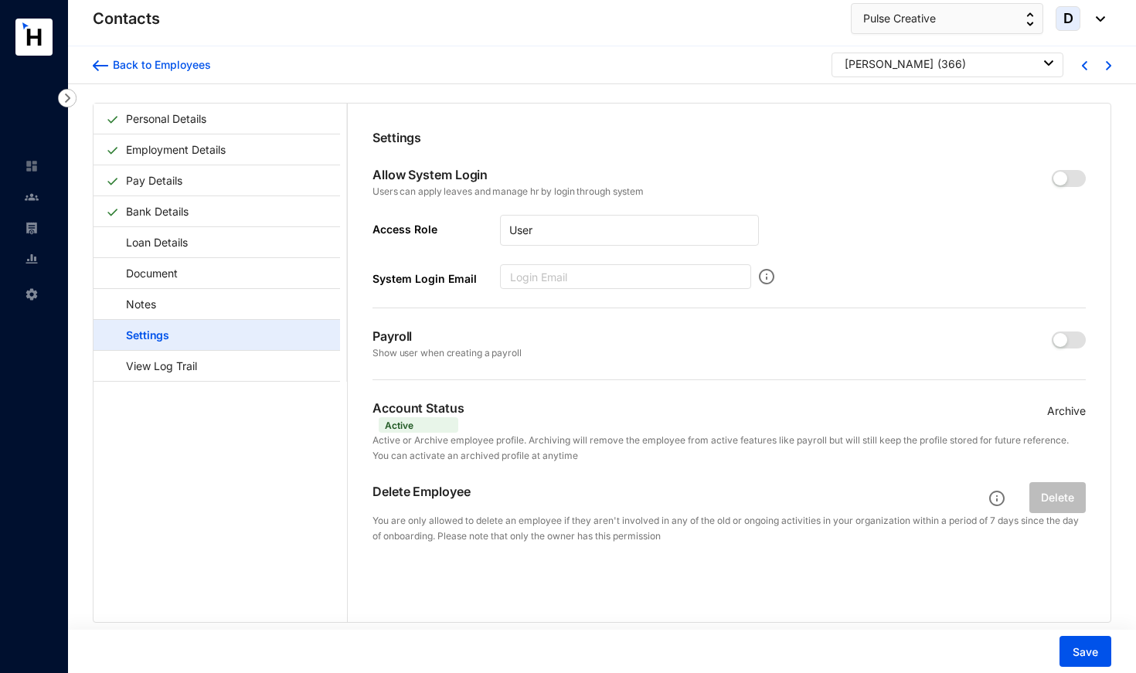
click at [1064, 411] on p "Archive" at bounding box center [1066, 411] width 39 height 17
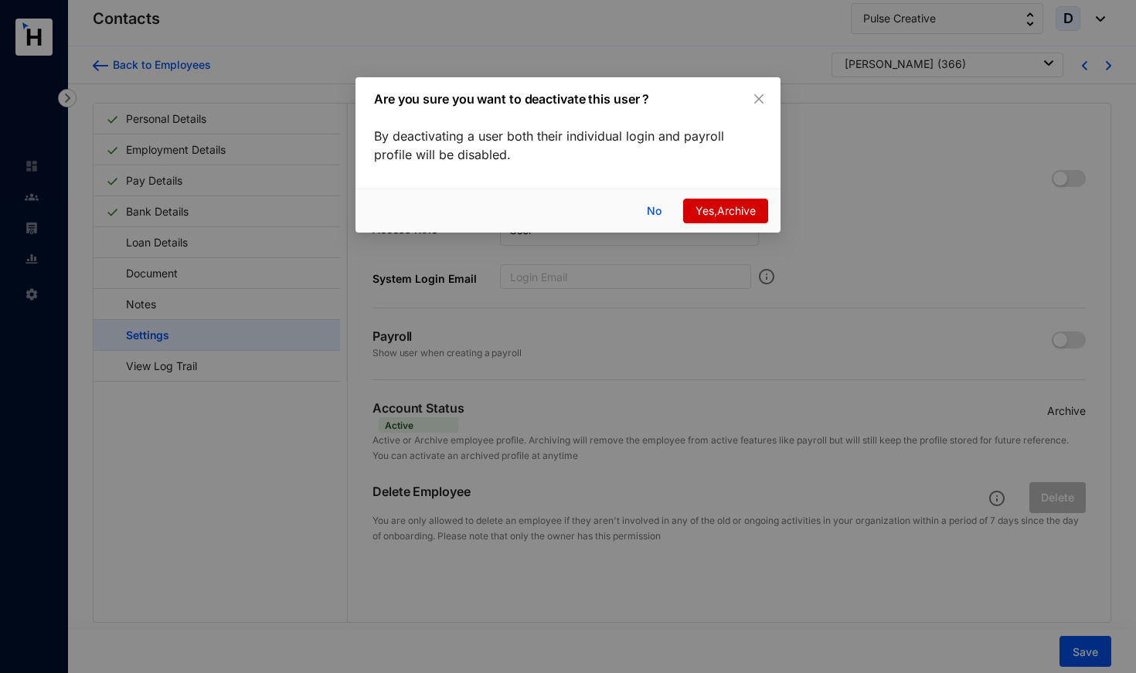
click at [706, 206] on span "Yes,Archive" at bounding box center [725, 210] width 60 height 17
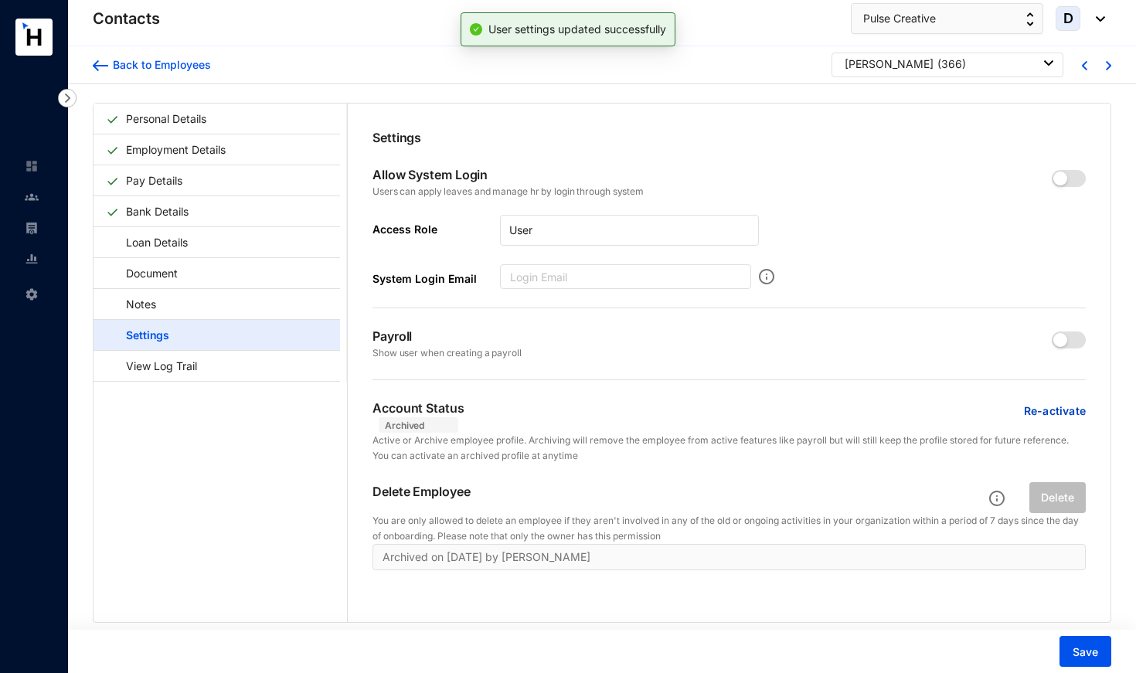
click at [1095, 651] on span "Save" at bounding box center [1084, 651] width 25 height 15
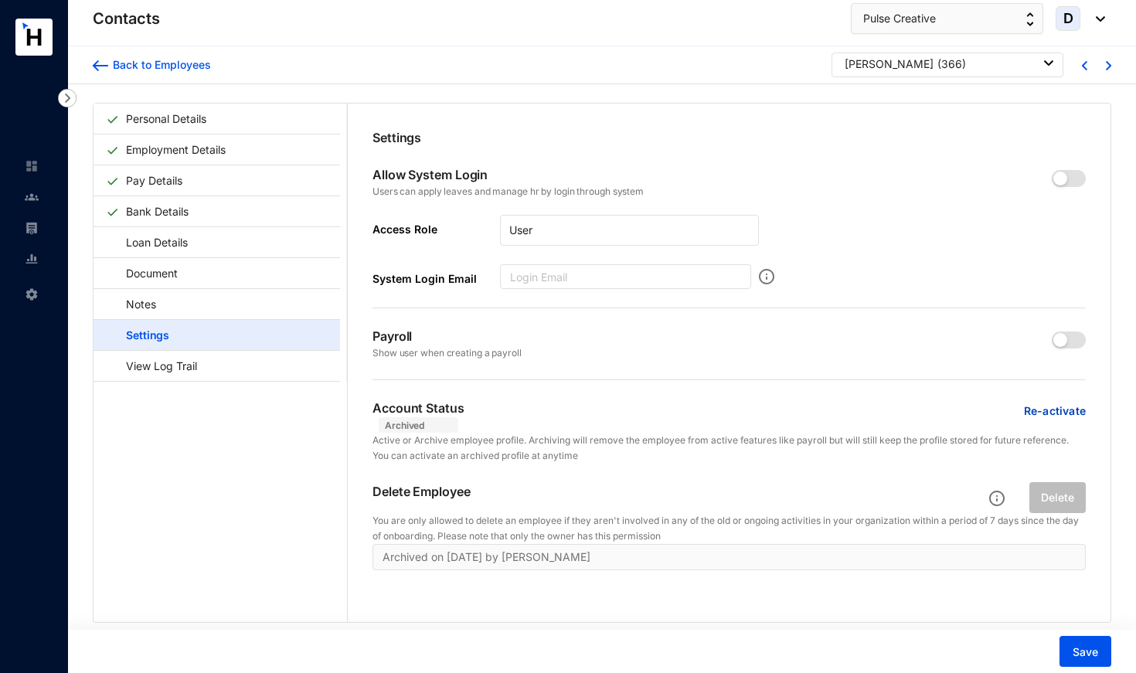
click at [997, 56] on div "[PERSON_NAME] ( 366 )" at bounding box center [949, 63] width 209 height 15
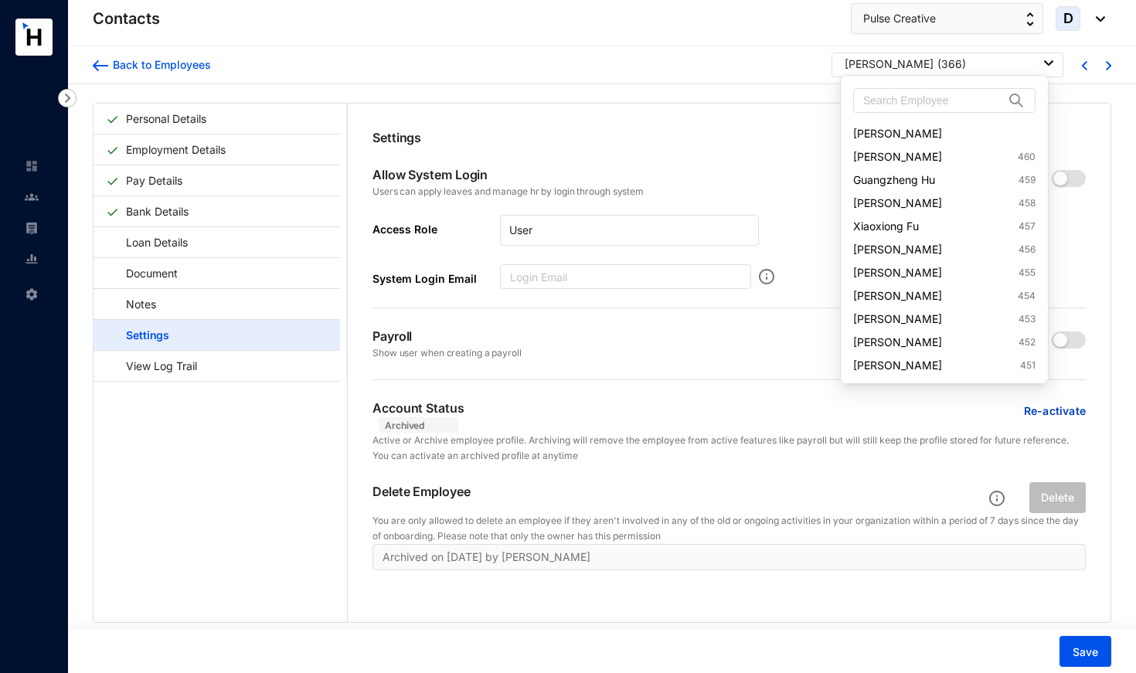
click at [987, 70] on div "[PERSON_NAME] ( 366 )" at bounding box center [949, 63] width 209 height 15
click at [976, 99] on input "text" at bounding box center [933, 100] width 141 height 23
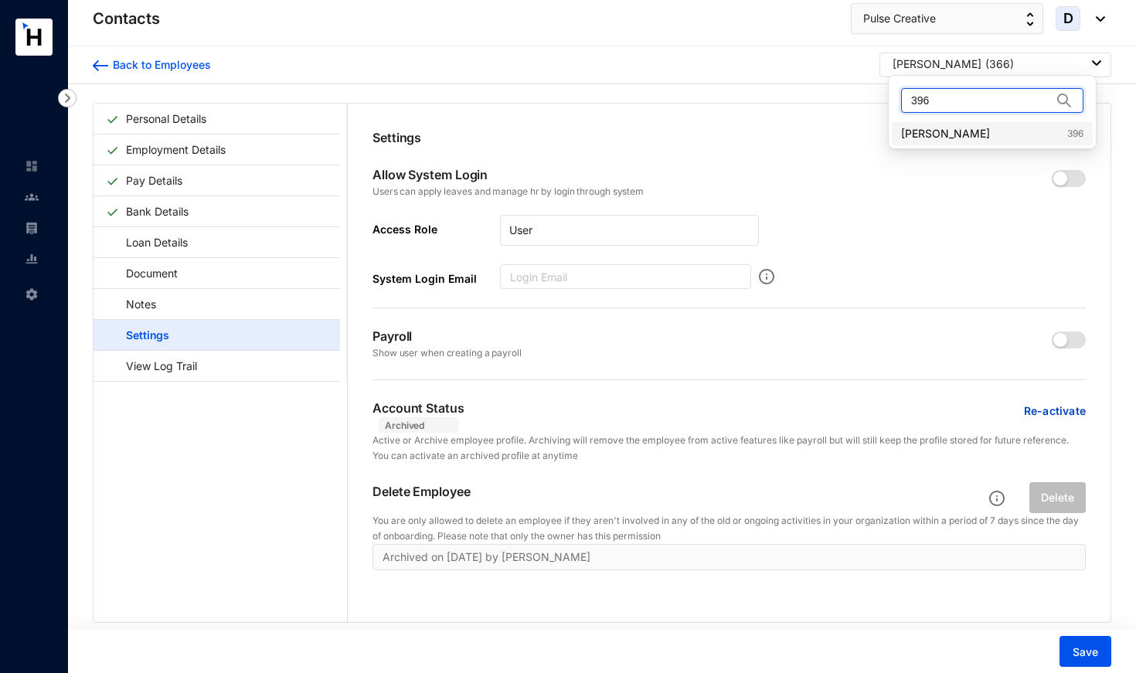
type input "396"
click at [953, 134] on link "[PERSON_NAME] 396" at bounding box center [992, 133] width 182 height 15
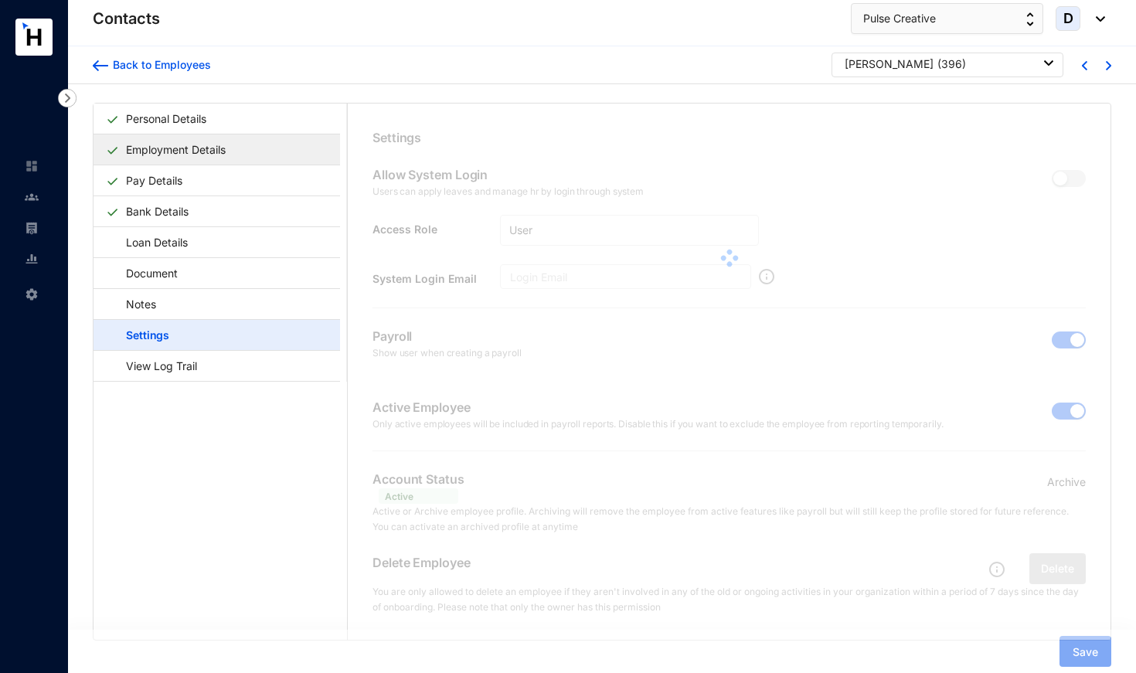
click at [163, 151] on link "Employment Details" at bounding box center [176, 150] width 112 height 32
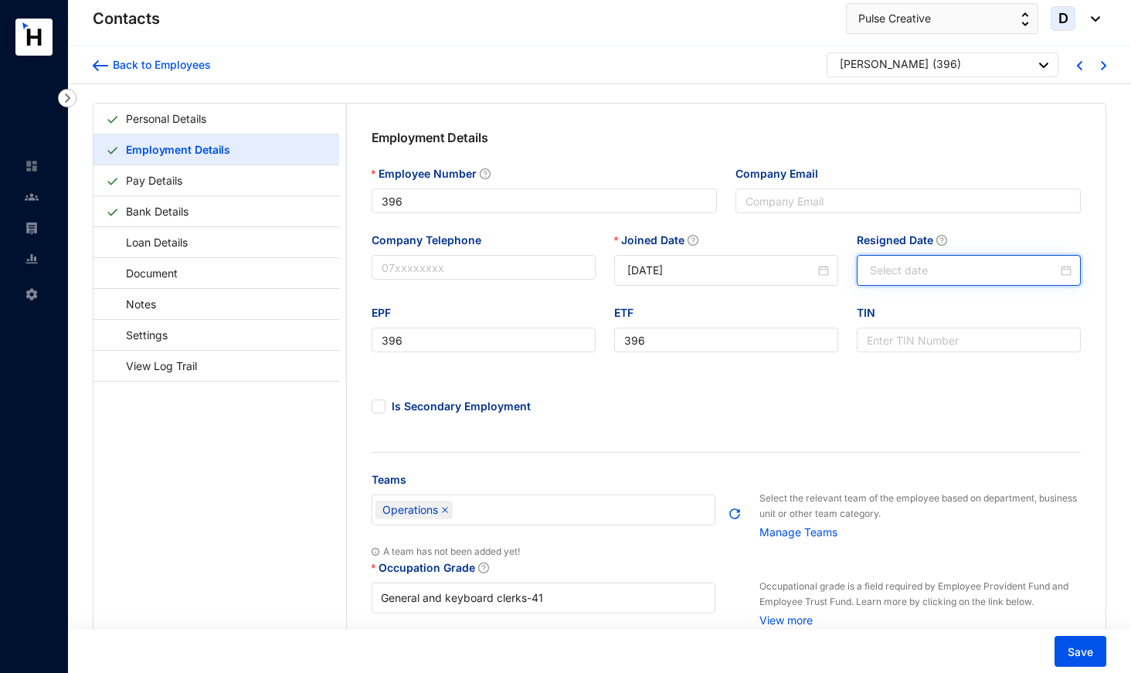
click at [909, 271] on input "Resigned Date" at bounding box center [964, 270] width 188 height 17
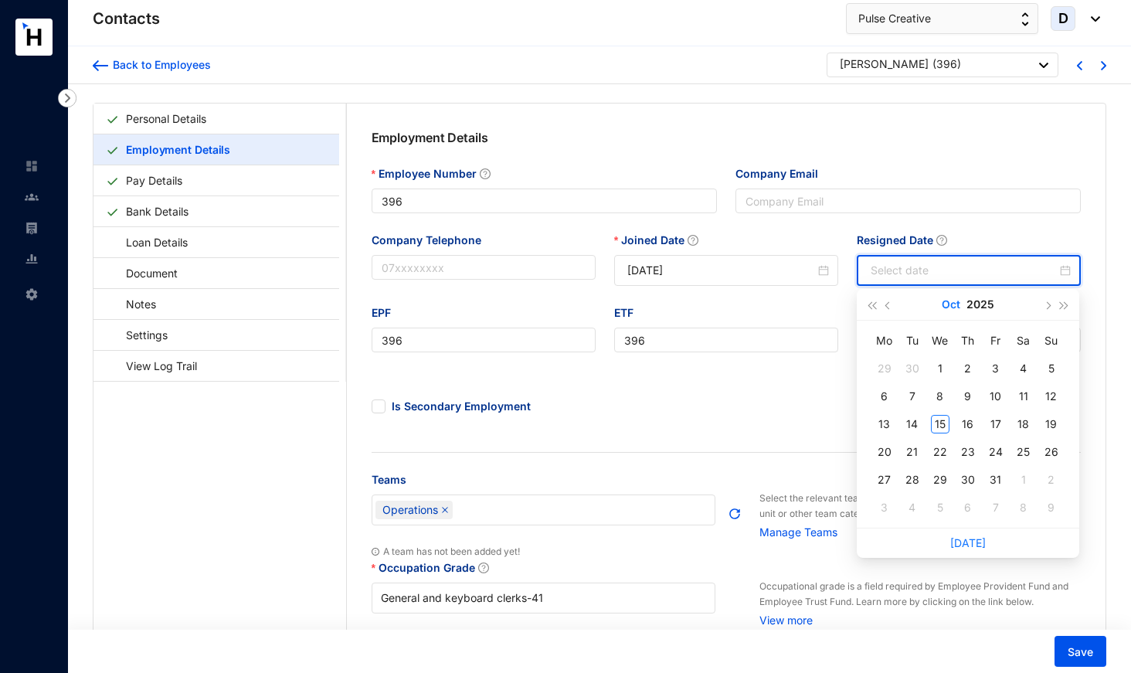
click at [952, 307] on button "Oct" at bounding box center [951, 304] width 19 height 31
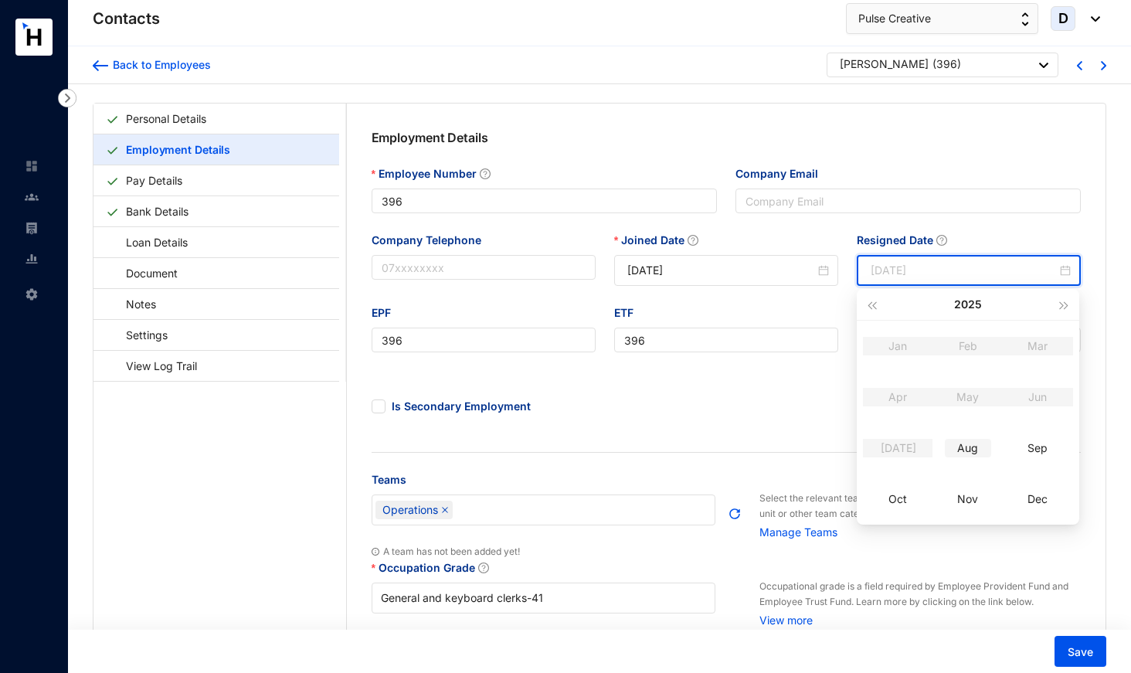
click at [972, 450] on div "Aug" at bounding box center [968, 448] width 46 height 19
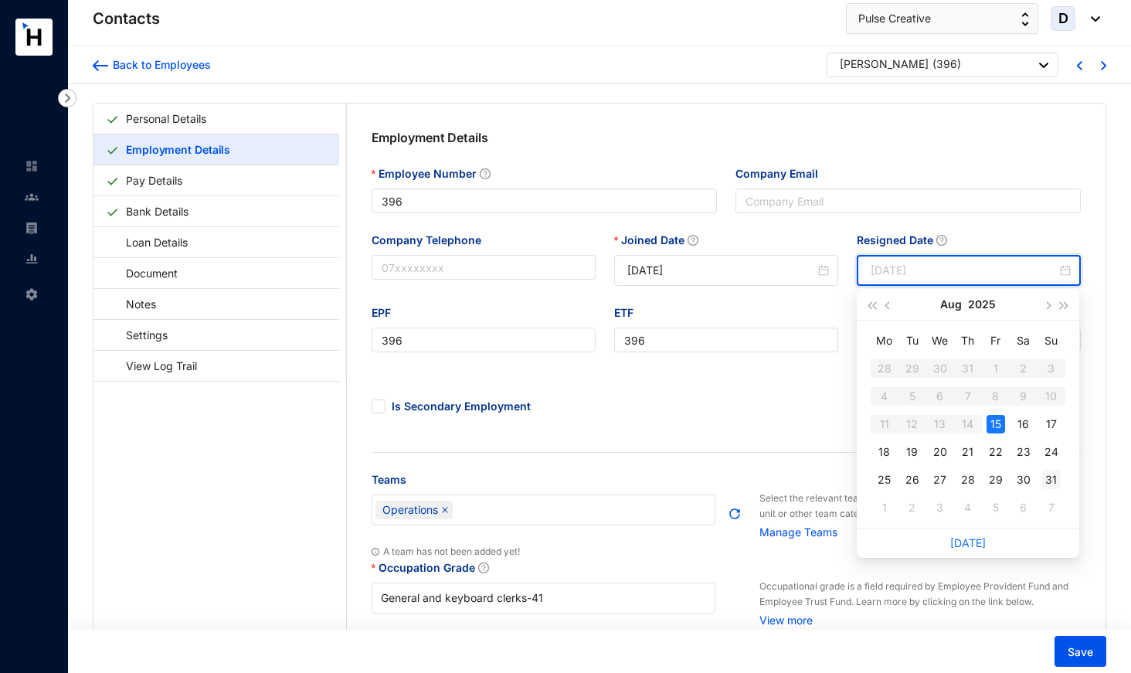
type input "[DATE]"
click at [1054, 475] on div "31" at bounding box center [1051, 480] width 19 height 19
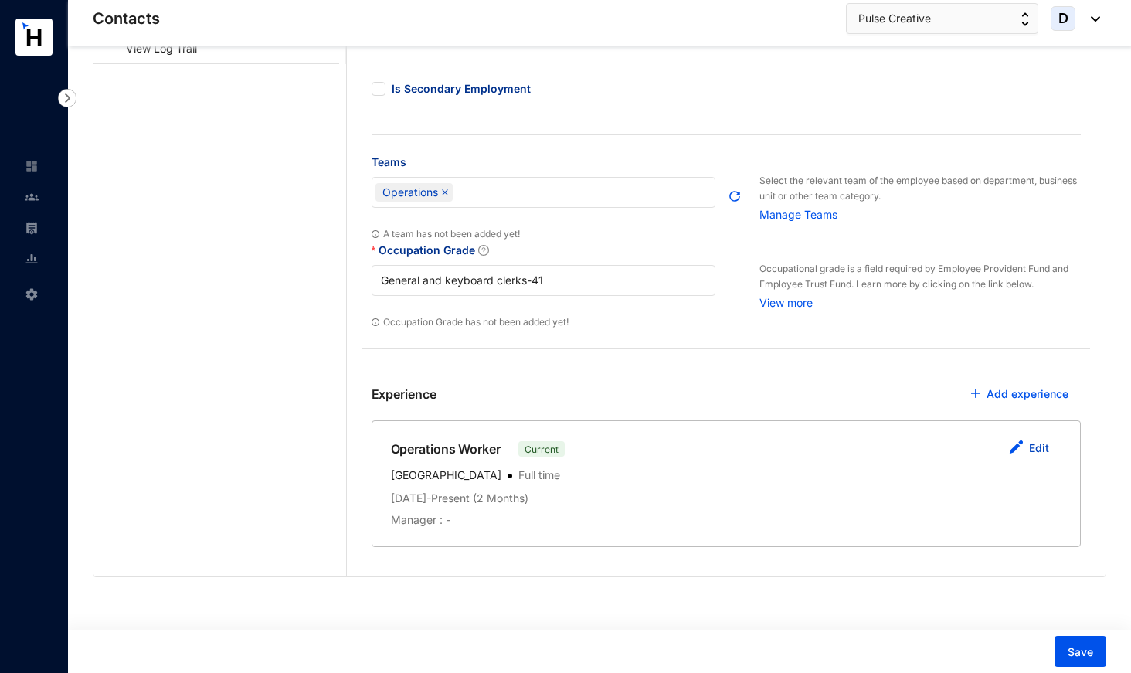
scroll to position [317, 0]
click at [1038, 447] on link "Edit" at bounding box center [1039, 448] width 20 height 13
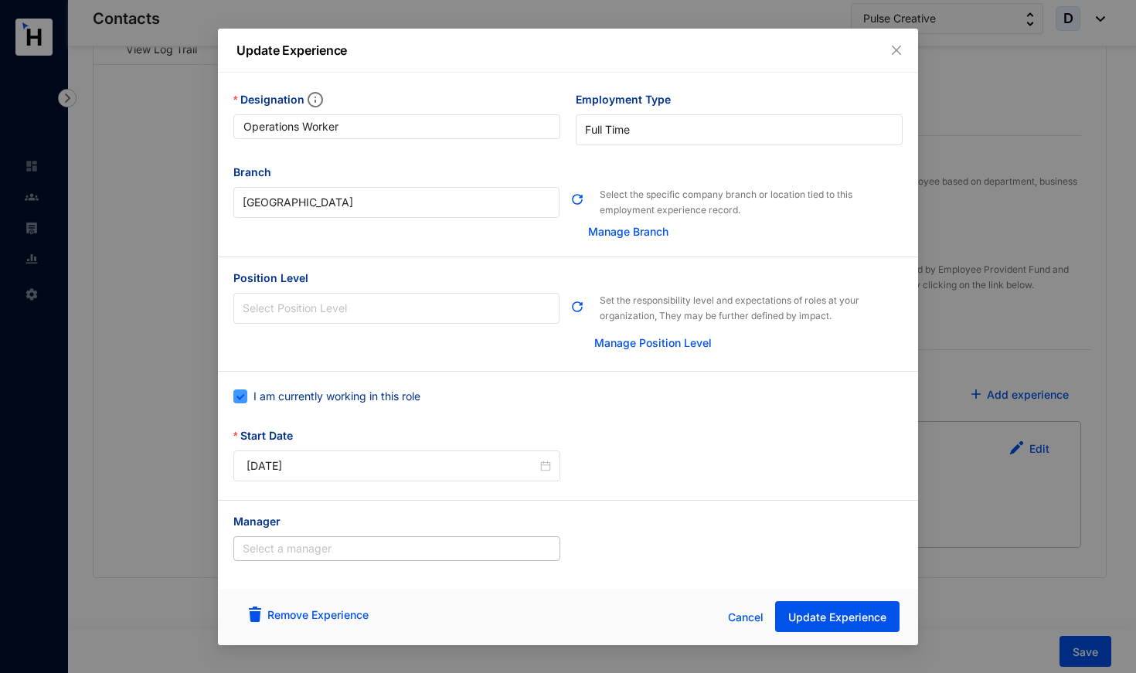
click at [393, 400] on span "I am currently working in this role" at bounding box center [336, 396] width 179 height 17
click at [244, 400] on input "I am currently working in this role" at bounding box center [238, 394] width 11 height 11
checkbox input "false"
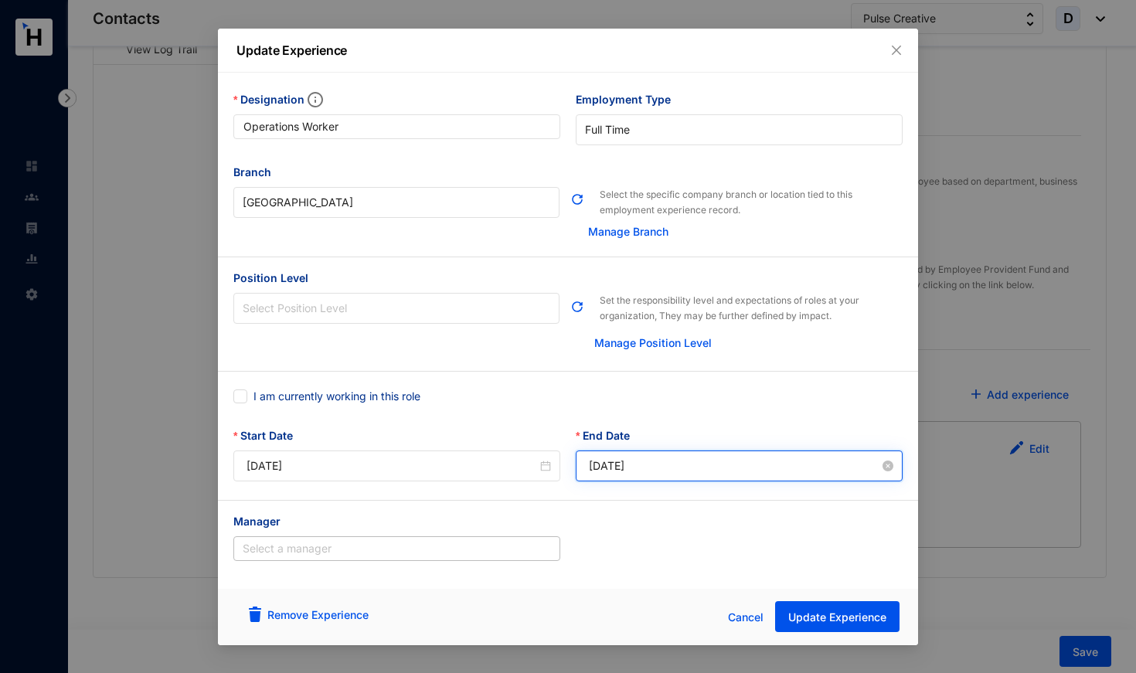
click at [620, 462] on input "[DATE]" at bounding box center [734, 465] width 291 height 17
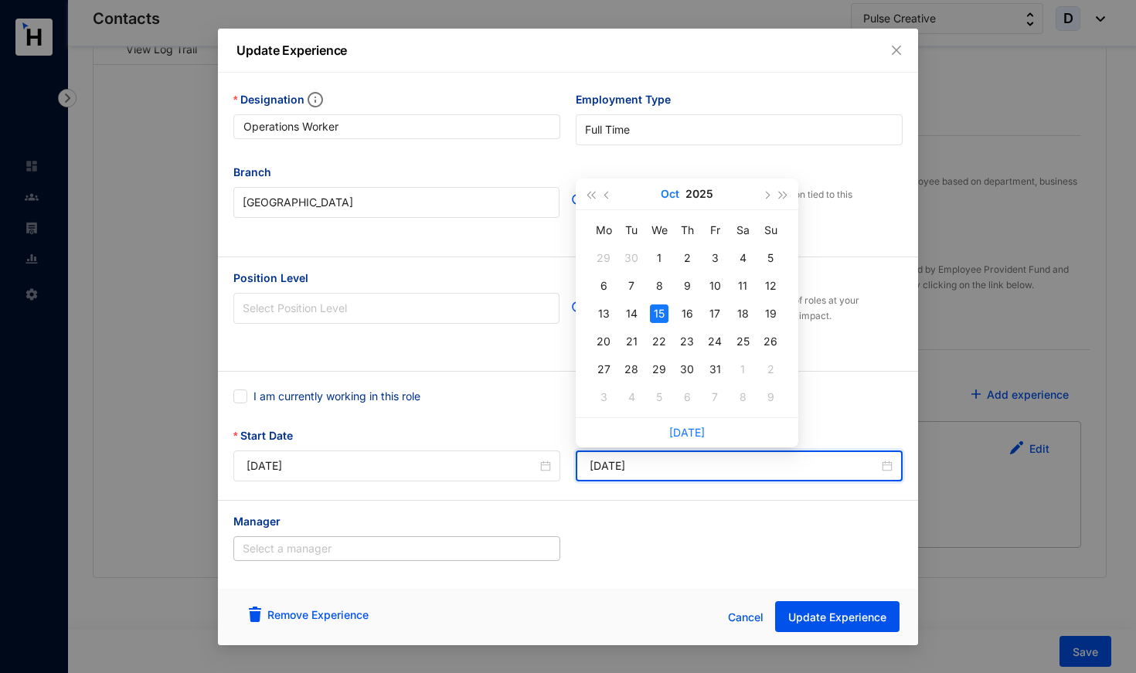
click at [666, 190] on button "Oct" at bounding box center [670, 193] width 19 height 31
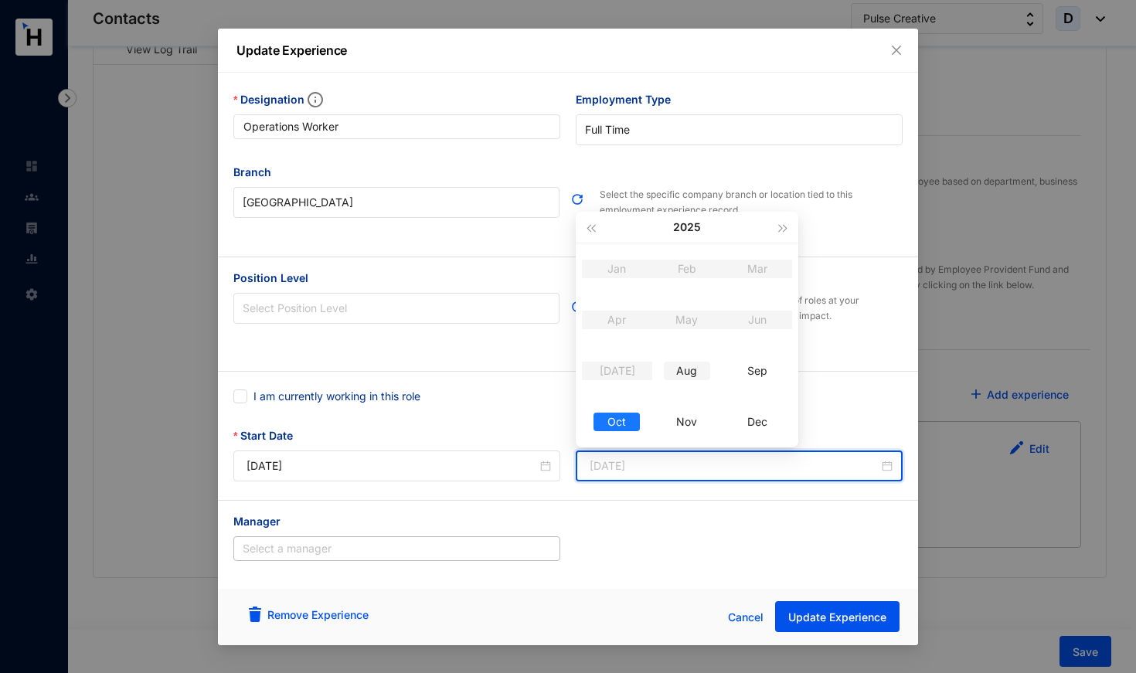
click at [694, 367] on div "Aug" at bounding box center [687, 371] width 46 height 19
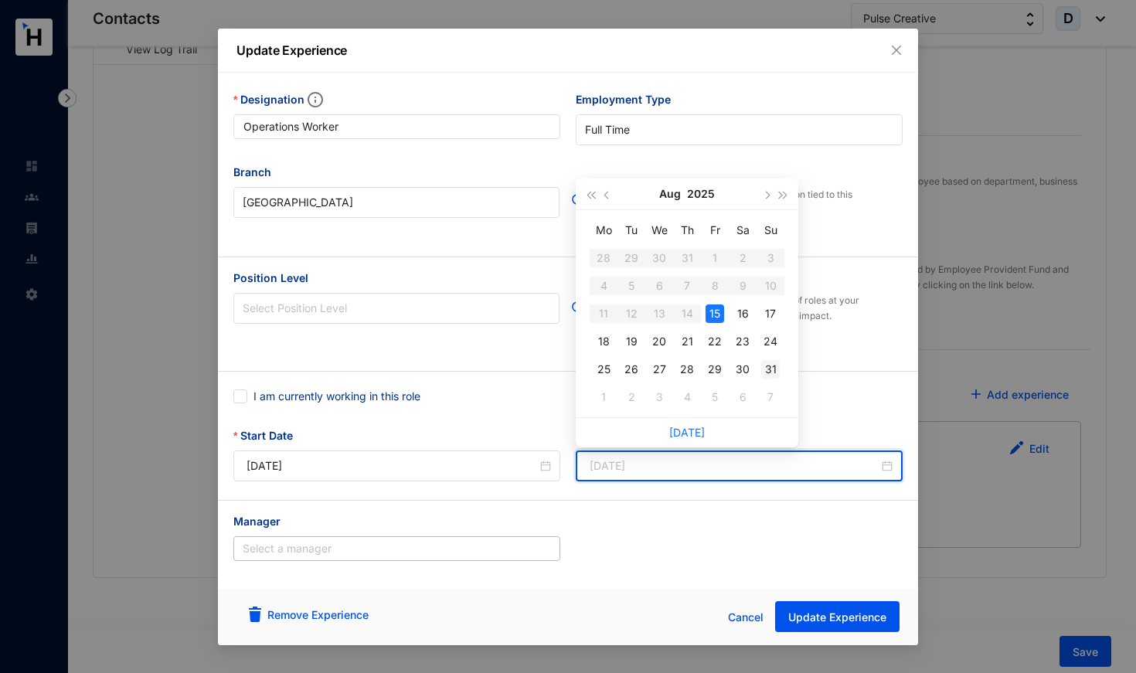
click at [773, 372] on div "31" at bounding box center [770, 369] width 19 height 19
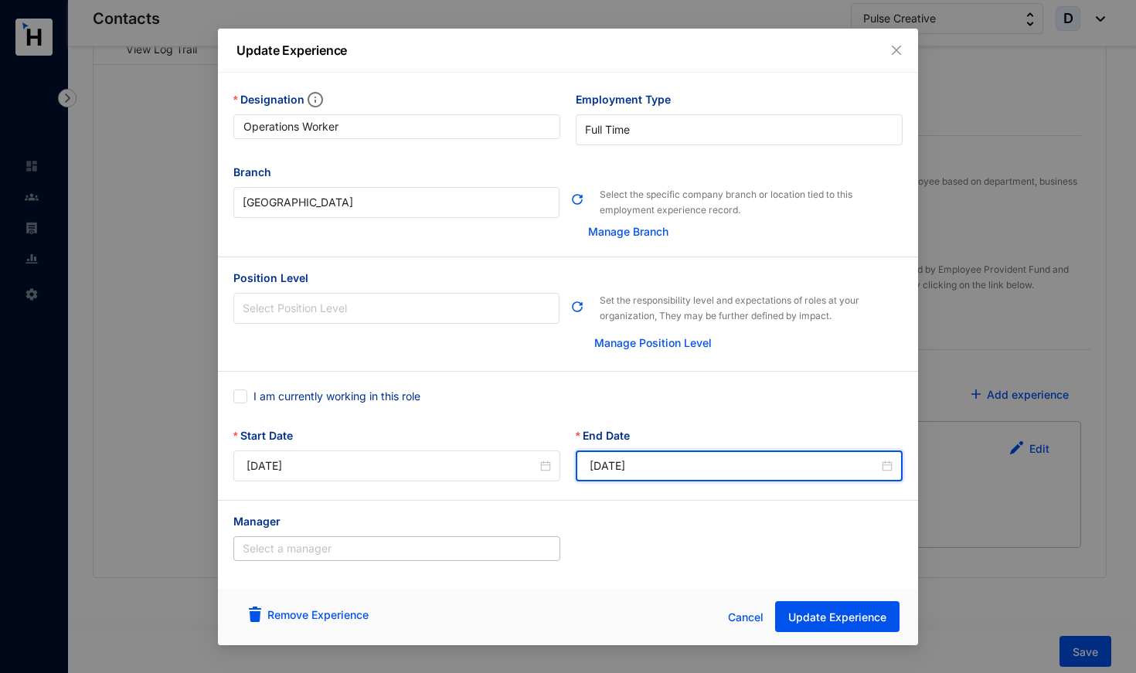
type input "[DATE]"
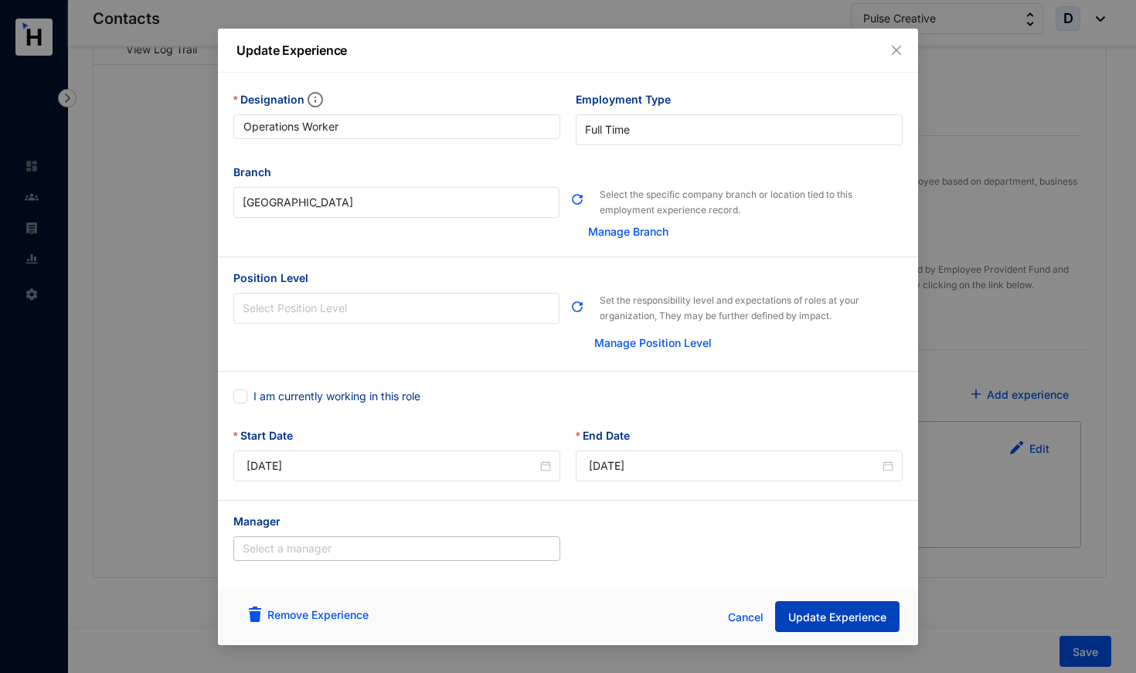
click at [831, 618] on span "Update Experience" at bounding box center [837, 617] width 98 height 15
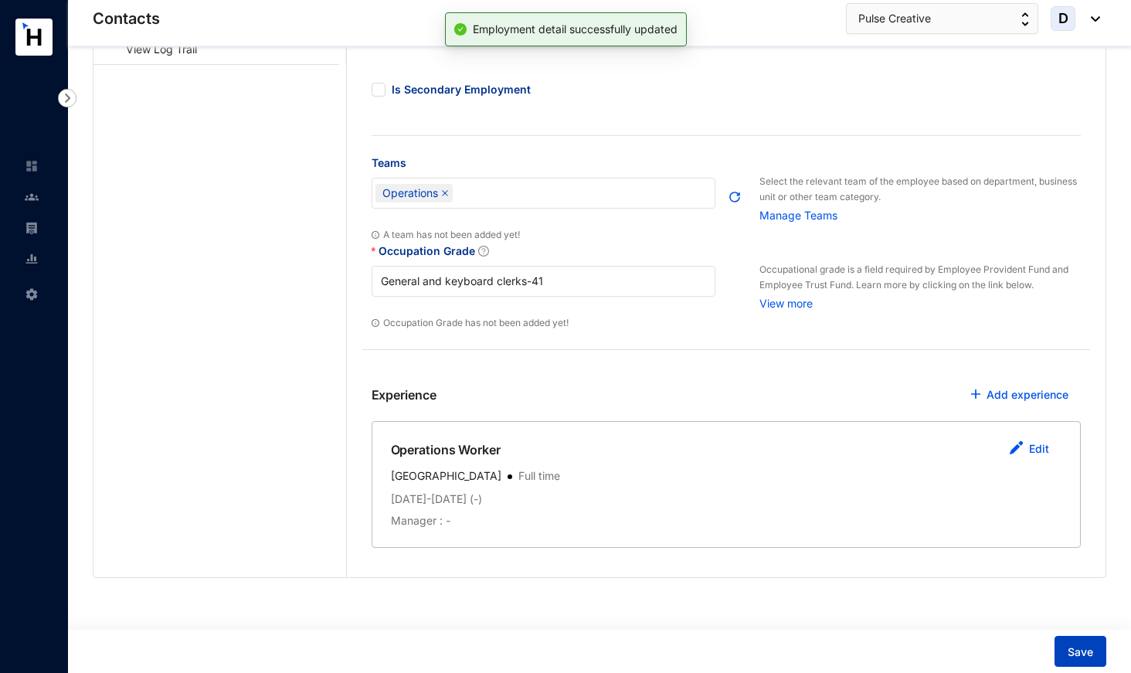
click at [1085, 657] on span "Save" at bounding box center [1080, 651] width 25 height 15
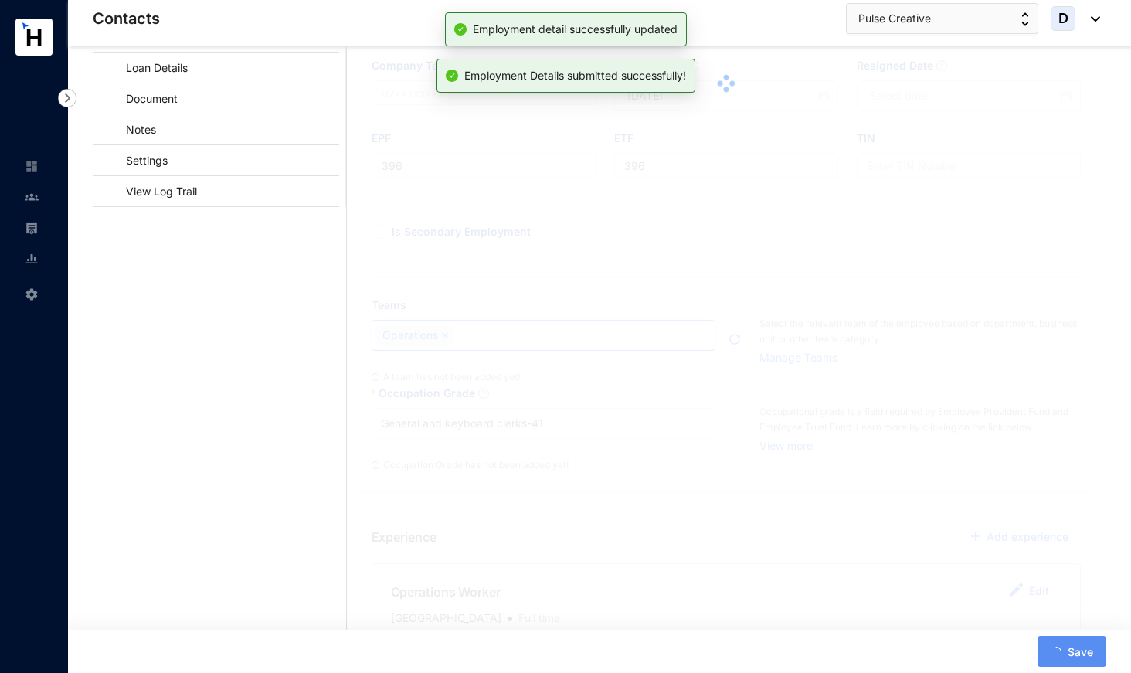
scroll to position [80, 0]
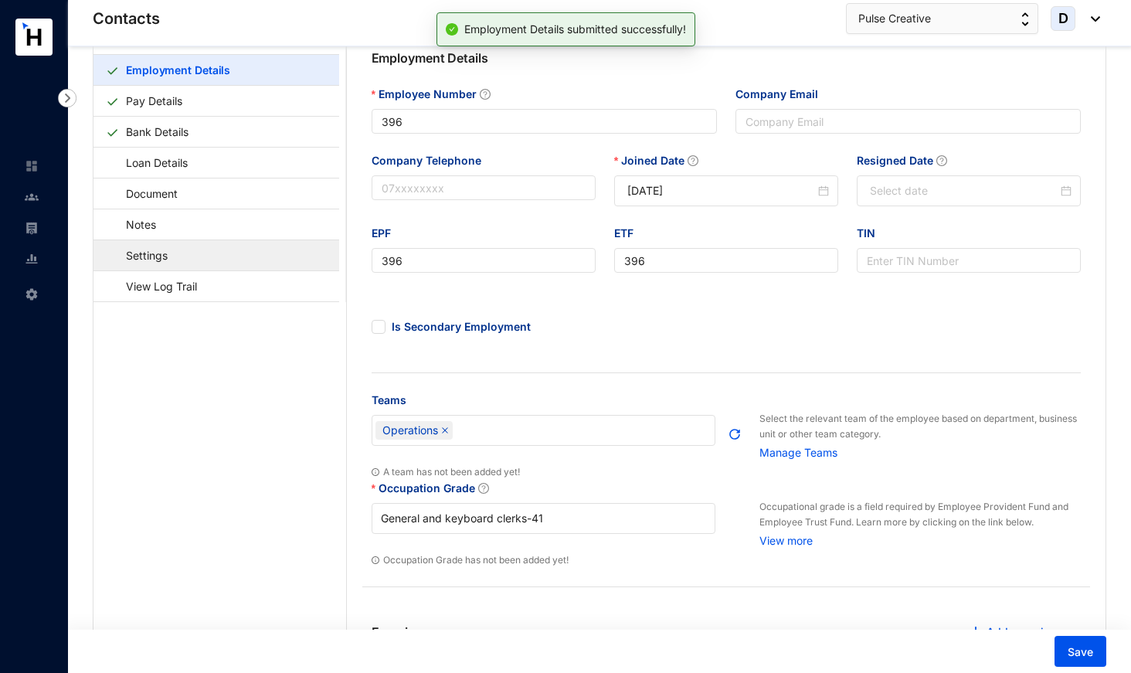
click at [173, 248] on link "Settings" at bounding box center [139, 256] width 67 height 32
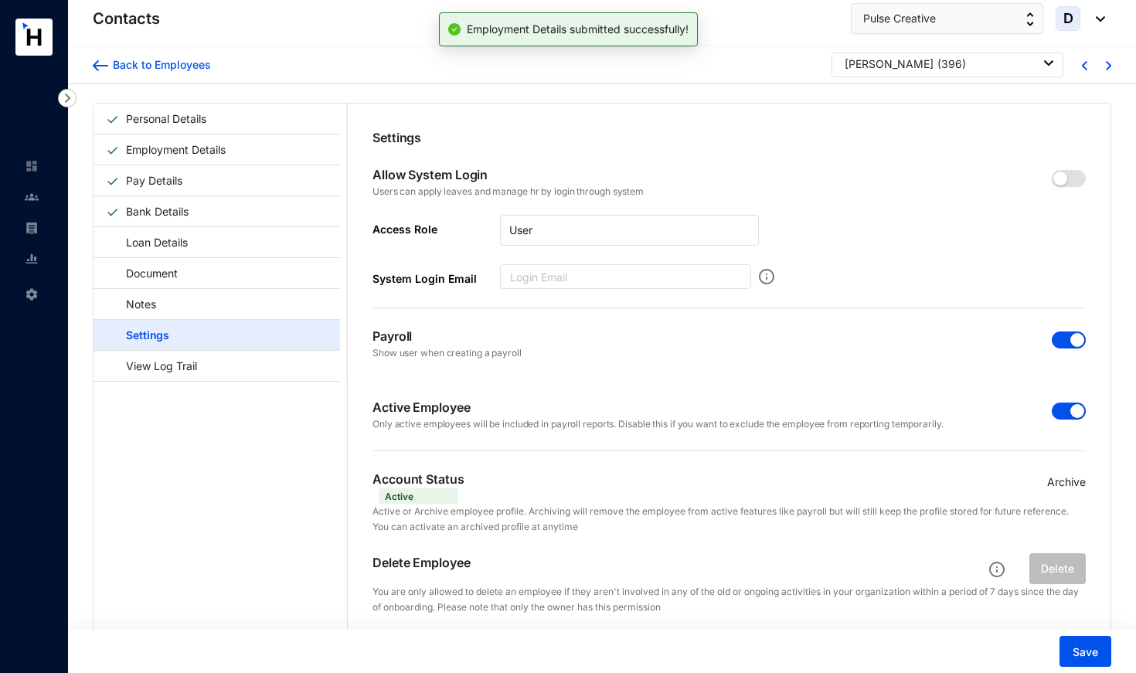
click at [1061, 414] on span "button" at bounding box center [1069, 411] width 34 height 17
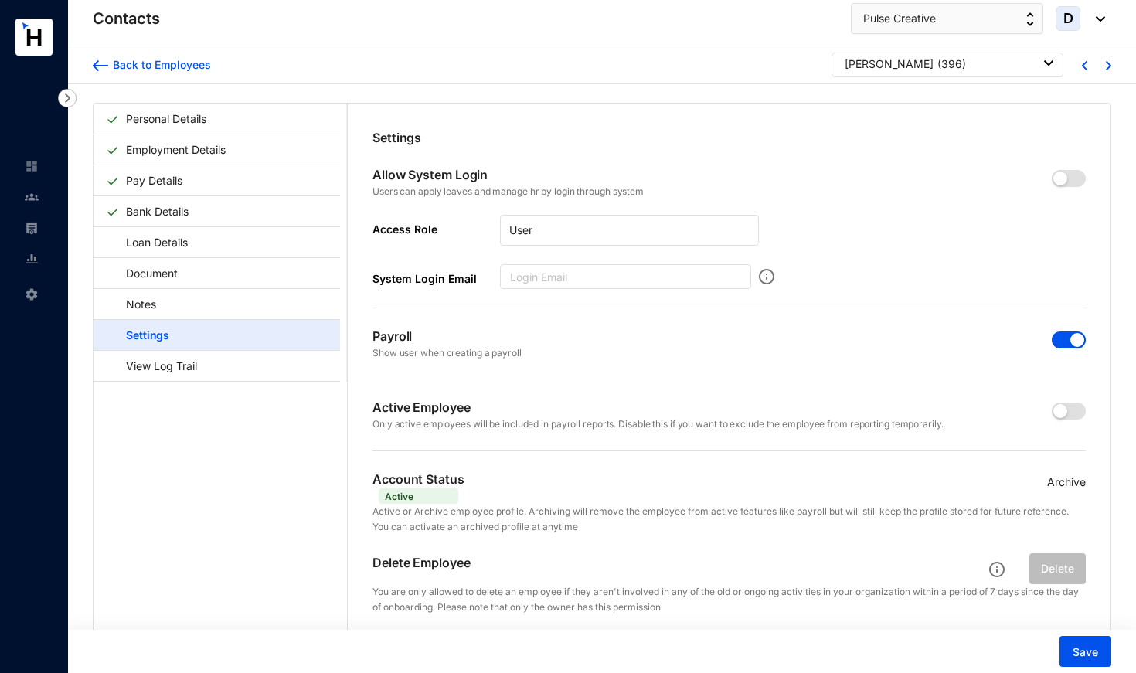
click at [1062, 338] on span "button" at bounding box center [1069, 339] width 34 height 17
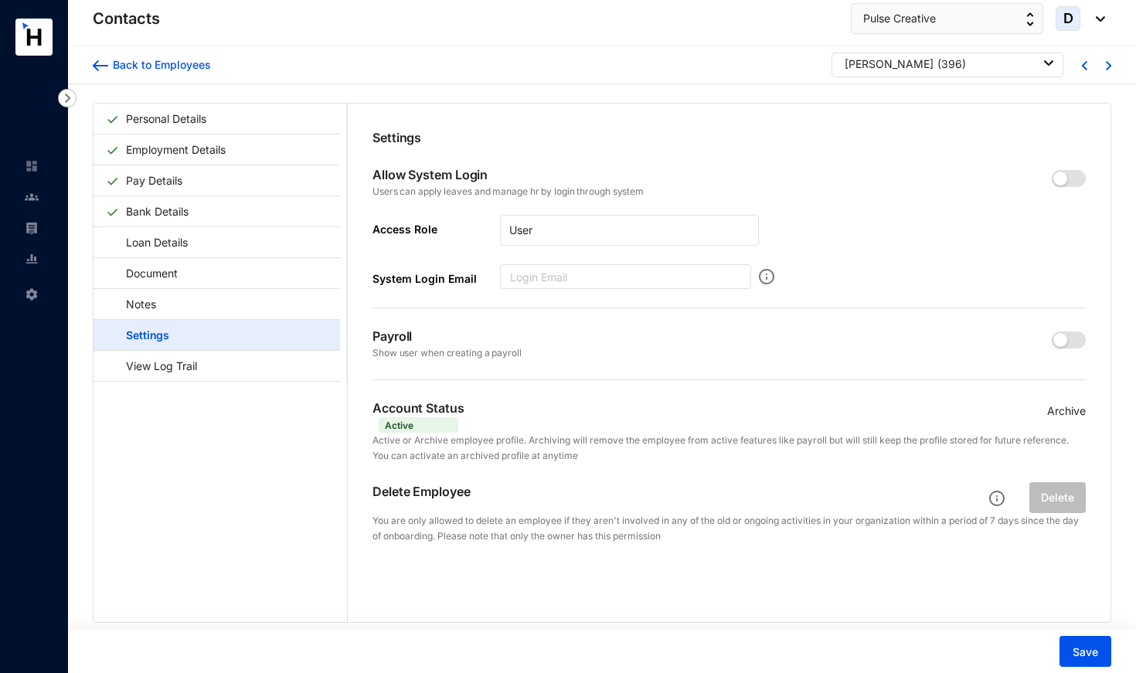
click at [1062, 409] on p "Archive" at bounding box center [1066, 411] width 39 height 17
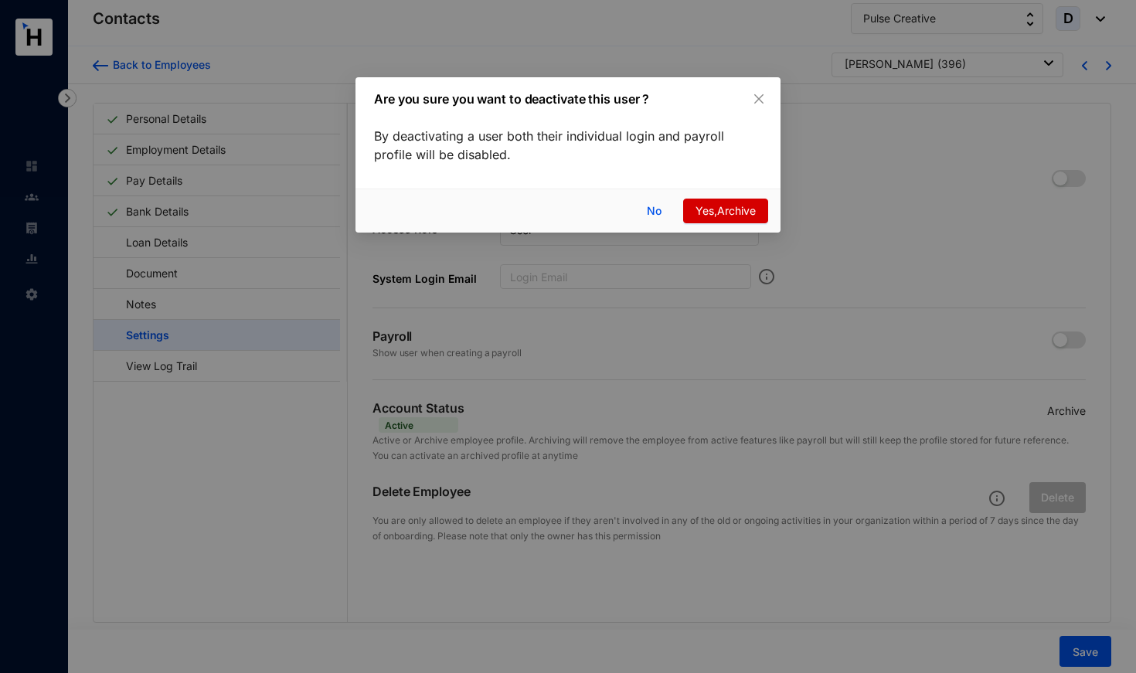
click at [732, 214] on span "Yes,Archive" at bounding box center [725, 210] width 60 height 17
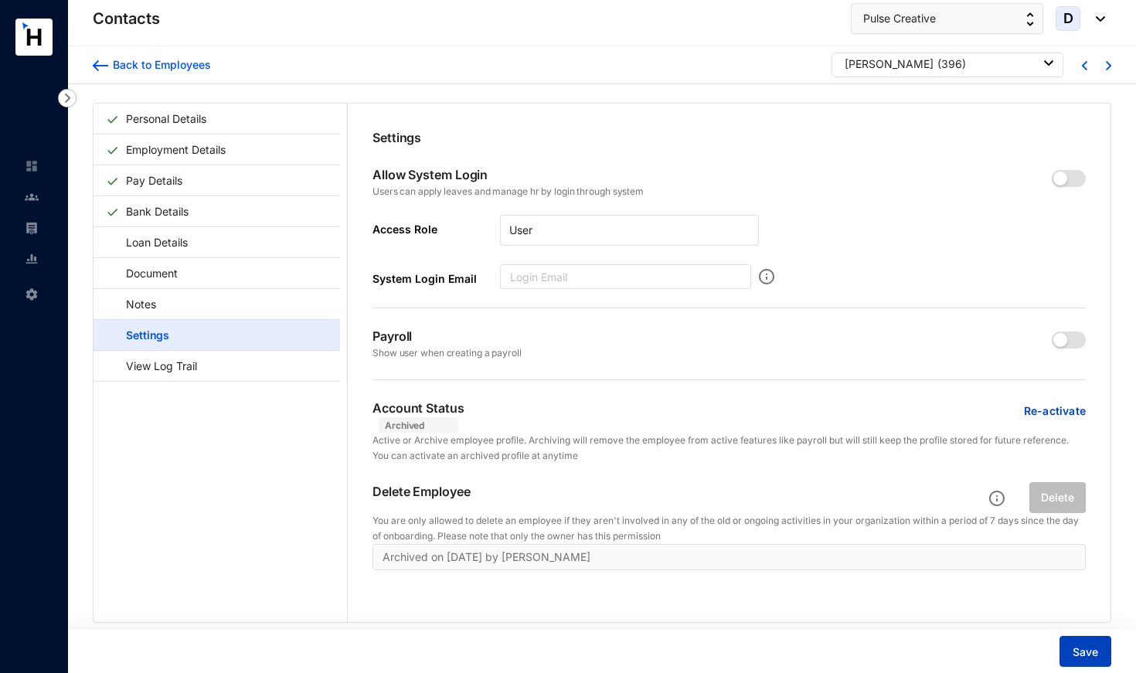
click at [1090, 653] on span "Save" at bounding box center [1084, 651] width 25 height 15
click at [965, 58] on div "[PERSON_NAME] ( 396 )" at bounding box center [949, 63] width 209 height 15
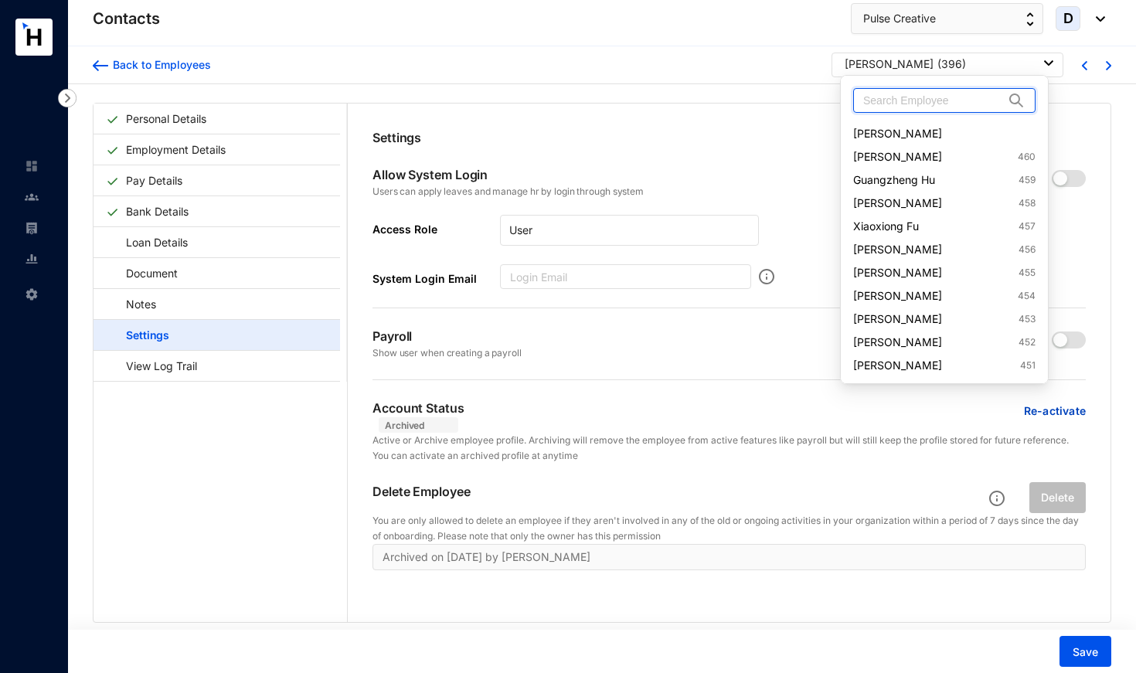
click at [943, 105] on input "text" at bounding box center [933, 100] width 141 height 23
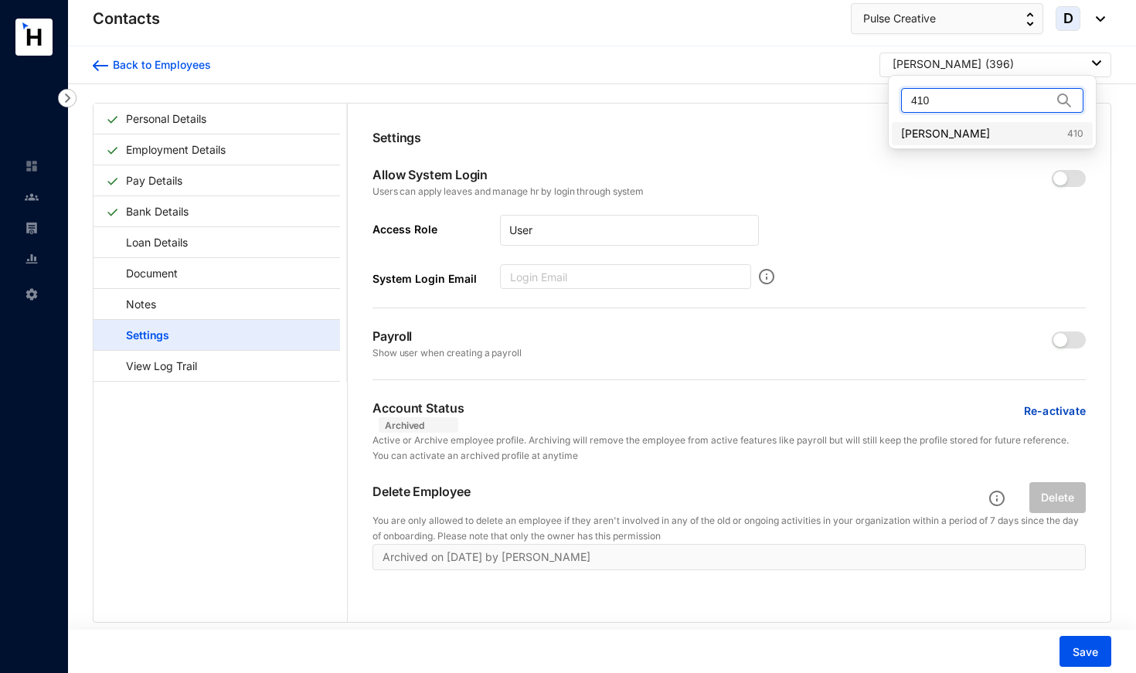
type input "410"
click at [932, 130] on link "[PERSON_NAME] 410" at bounding box center [992, 133] width 182 height 15
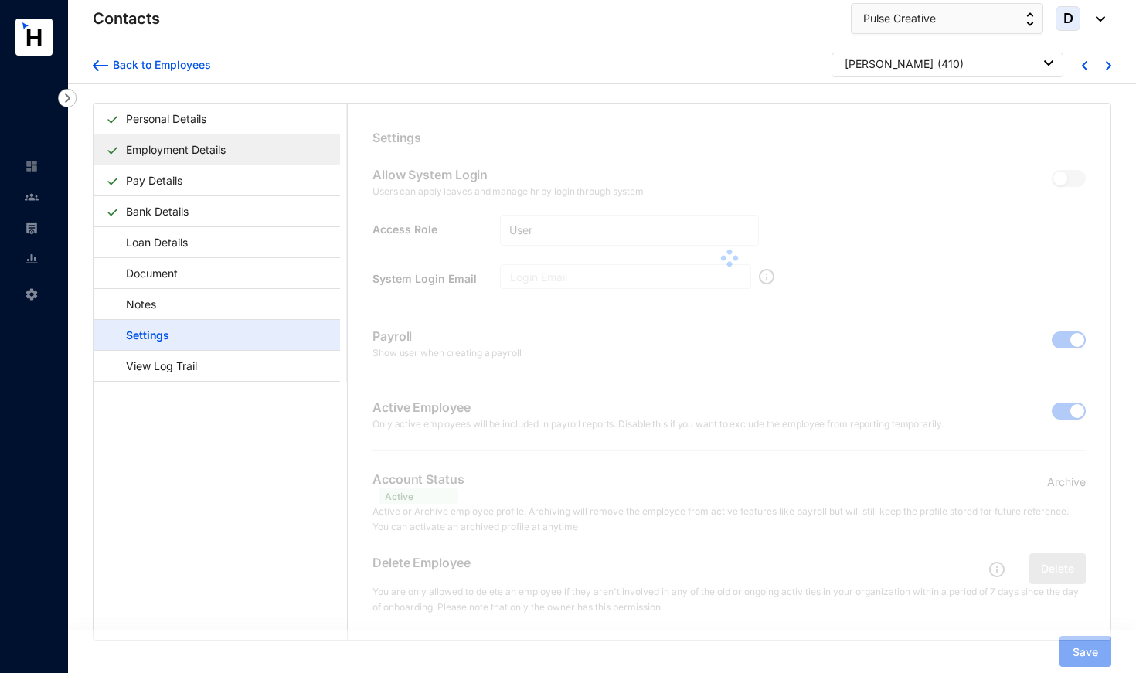
click at [178, 144] on link "Employment Details" at bounding box center [176, 150] width 112 height 32
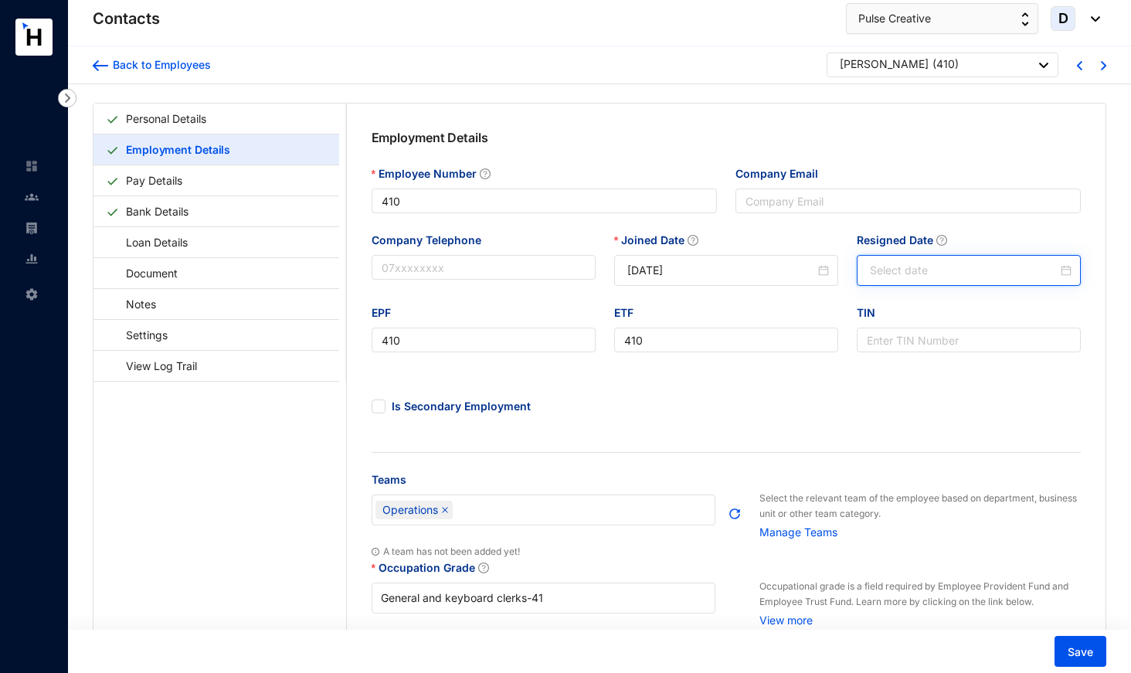
click at [921, 266] on input "Resigned Date" at bounding box center [964, 270] width 188 height 17
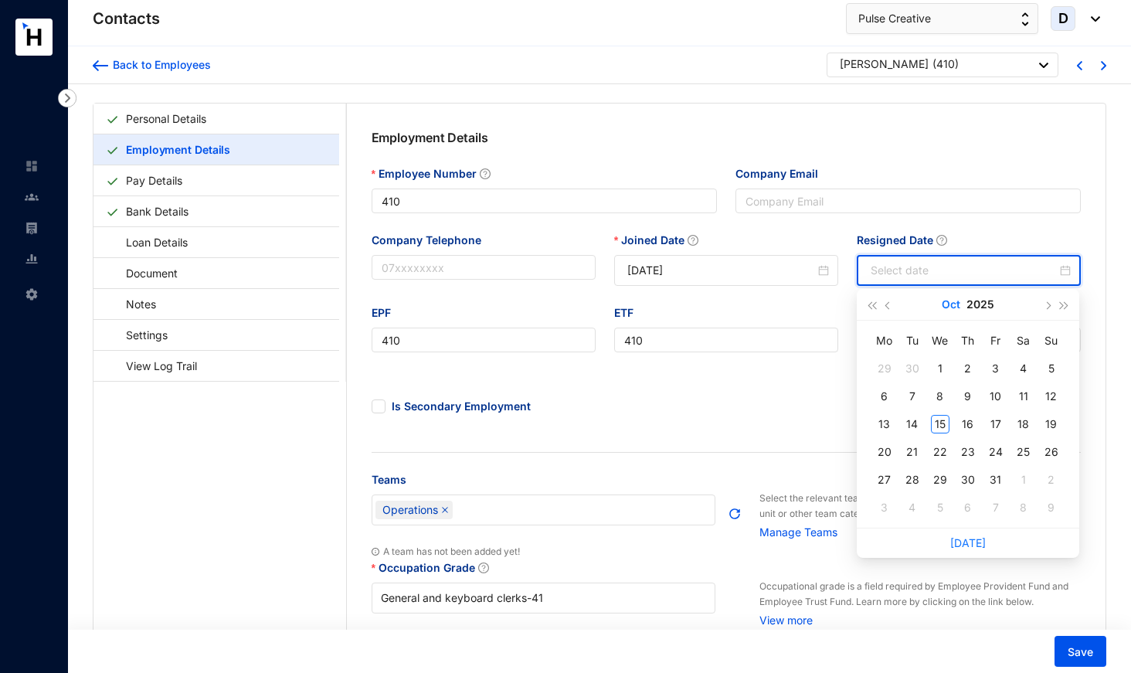
click at [953, 305] on button "Oct" at bounding box center [951, 304] width 19 height 31
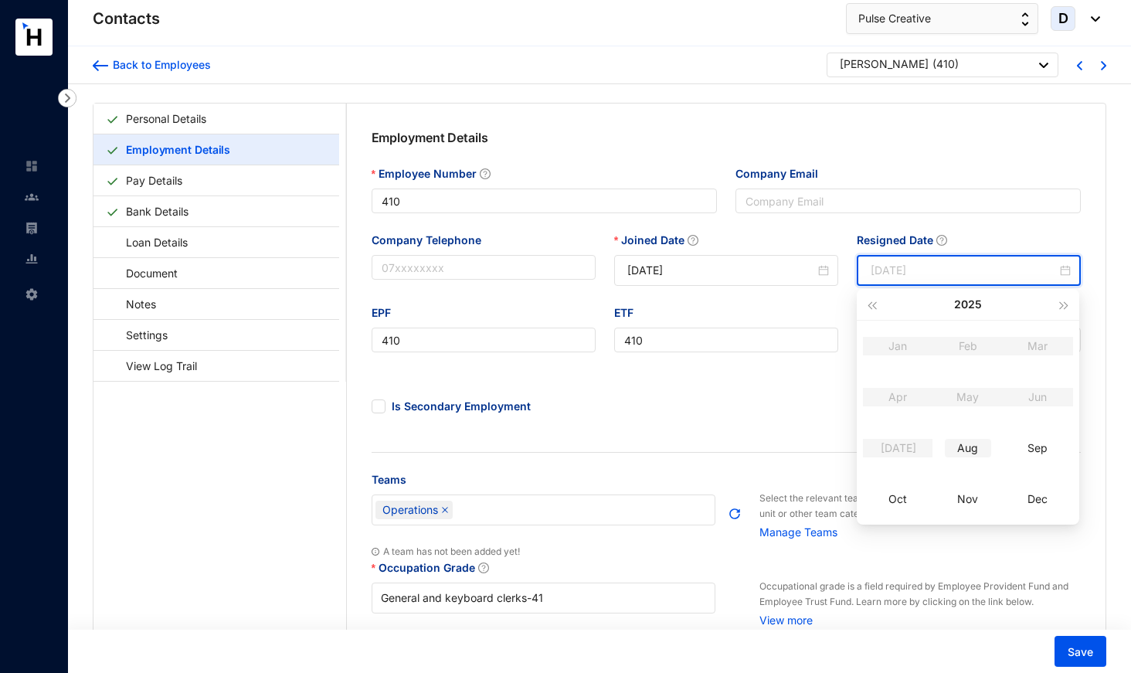
click at [975, 451] on div "Aug" at bounding box center [968, 448] width 46 height 19
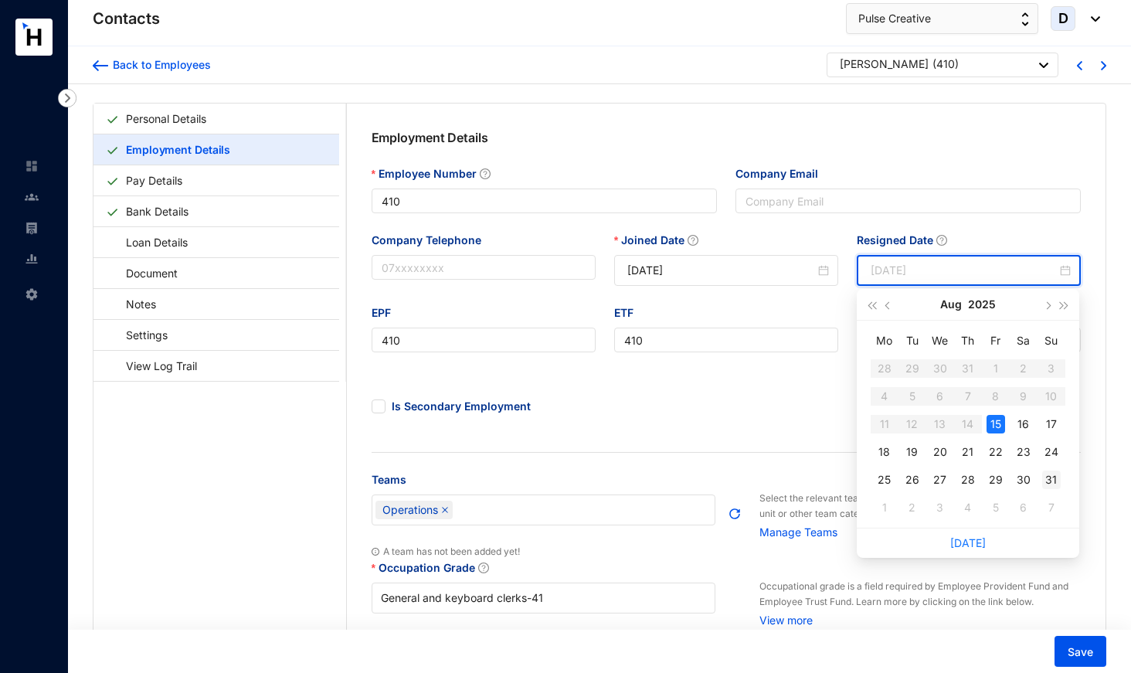
type input "[DATE]"
click at [1054, 481] on div "31" at bounding box center [1051, 480] width 19 height 19
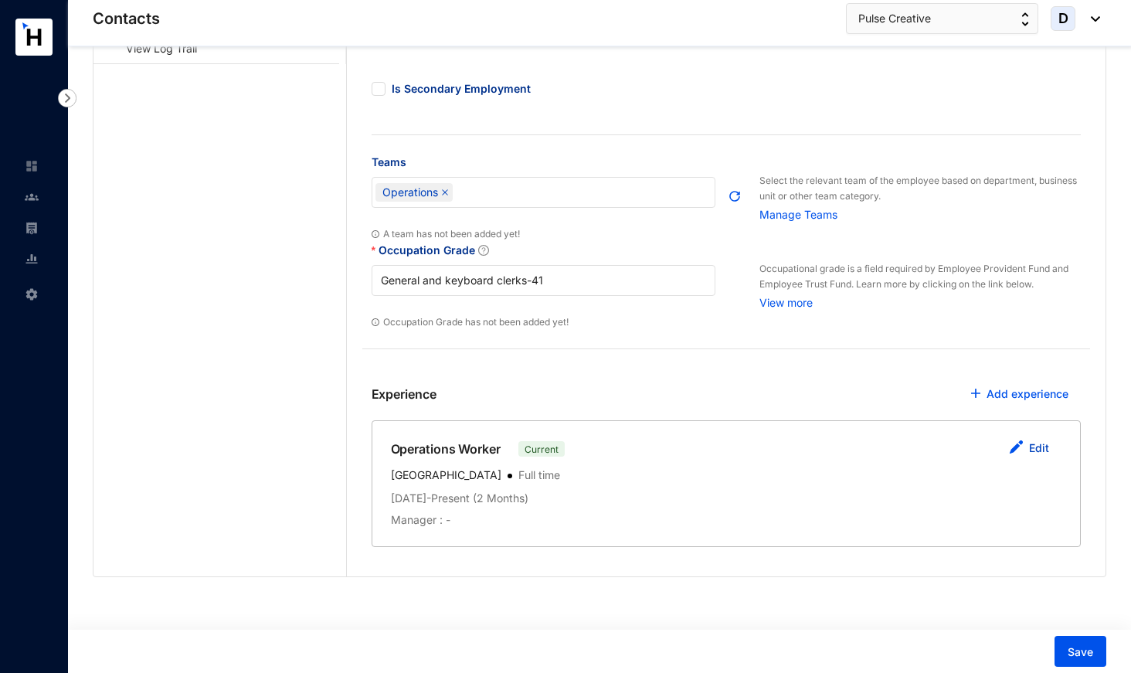
scroll to position [317, 0]
click at [1032, 446] on link "Edit" at bounding box center [1039, 448] width 20 height 13
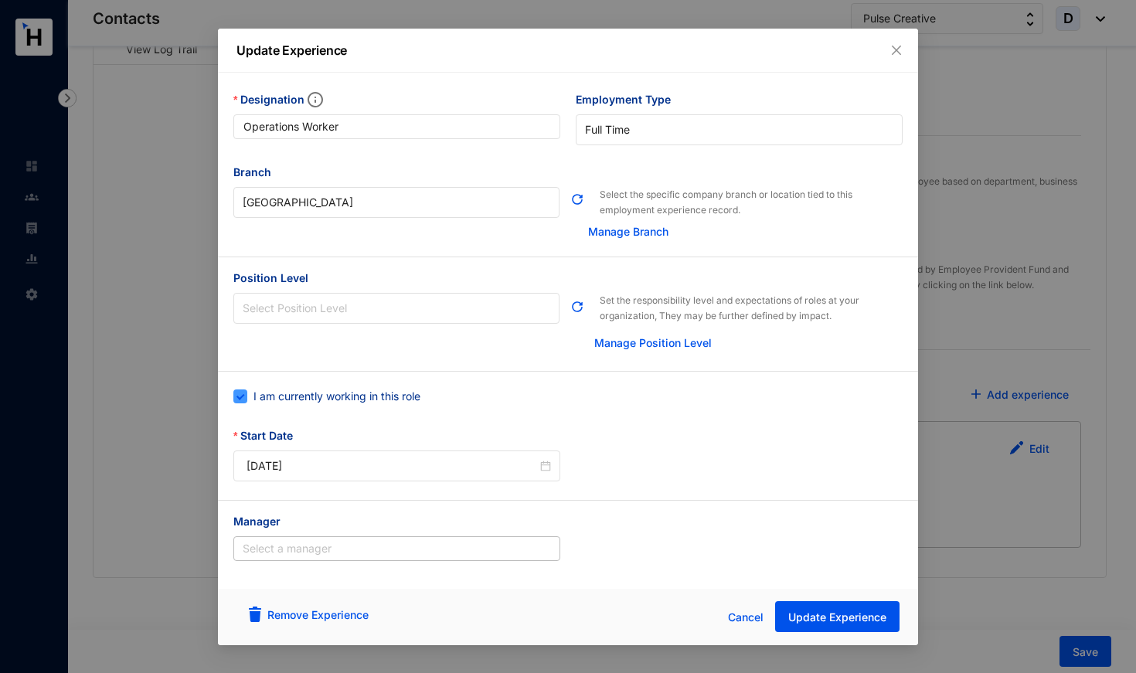
click at [384, 398] on span "I am currently working in this role" at bounding box center [336, 396] width 179 height 17
click at [244, 398] on input "I am currently working in this role" at bounding box center [238, 394] width 11 height 11
checkbox input "false"
click at [628, 456] on div "[DATE]" at bounding box center [739, 465] width 327 height 31
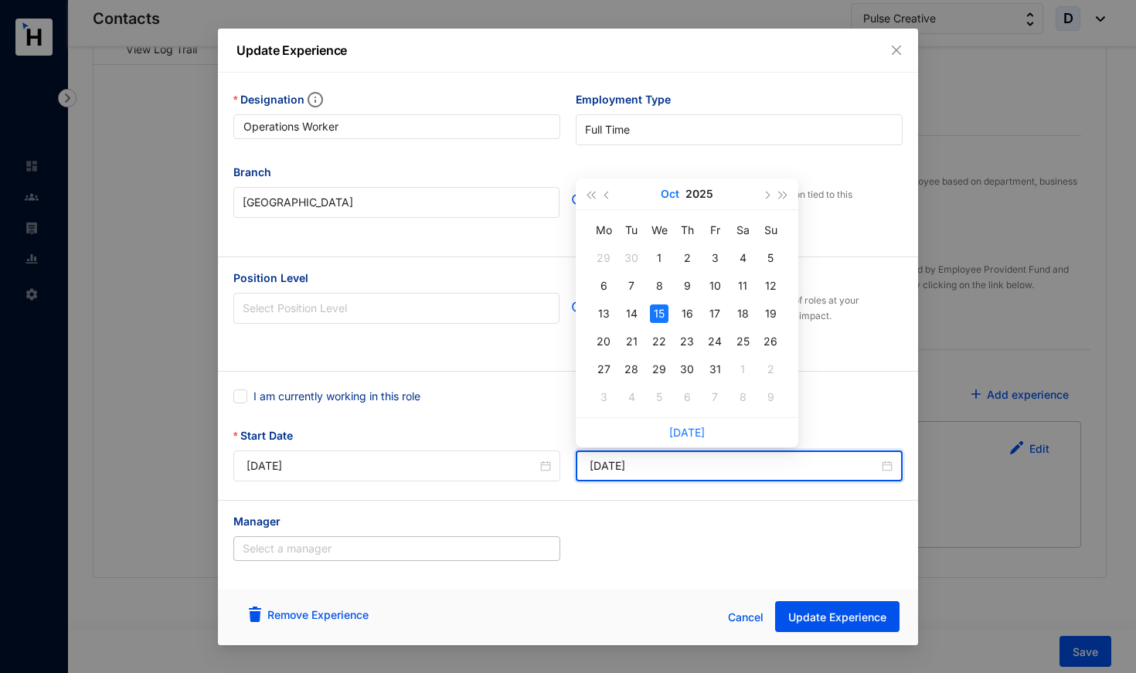
click at [666, 192] on button "Oct" at bounding box center [670, 193] width 19 height 31
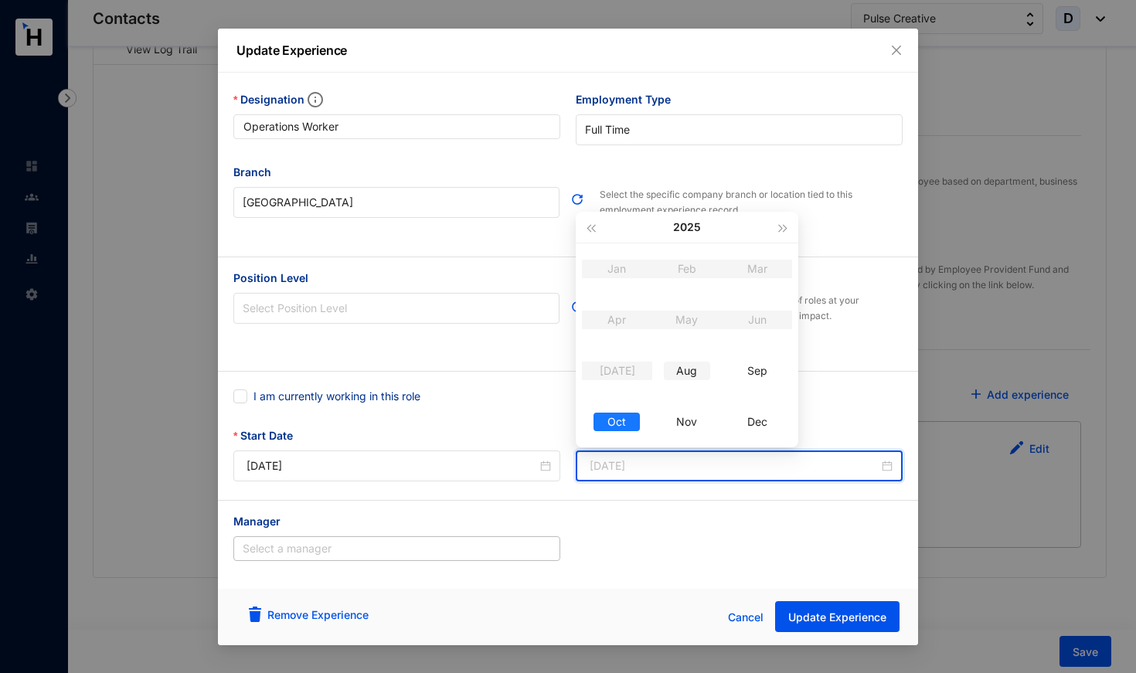
click at [686, 370] on div "Aug" at bounding box center [687, 371] width 46 height 19
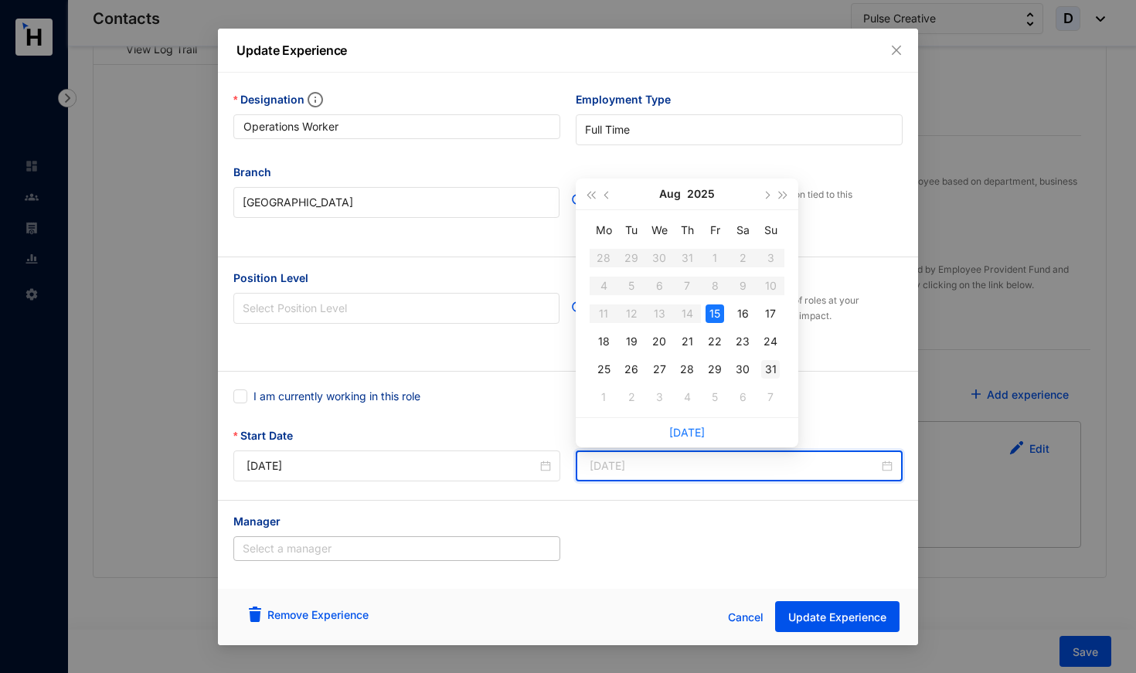
type input "[DATE]"
click at [775, 369] on div "31" at bounding box center [770, 369] width 19 height 19
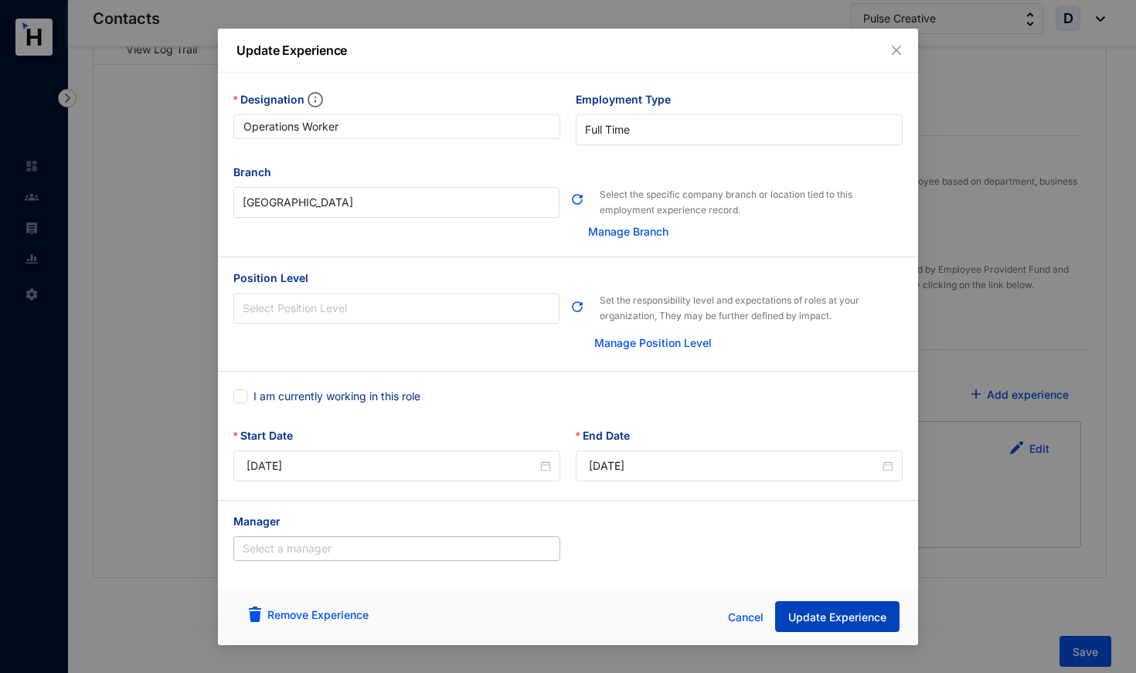
click at [858, 624] on span "Update Experience" at bounding box center [837, 617] width 98 height 15
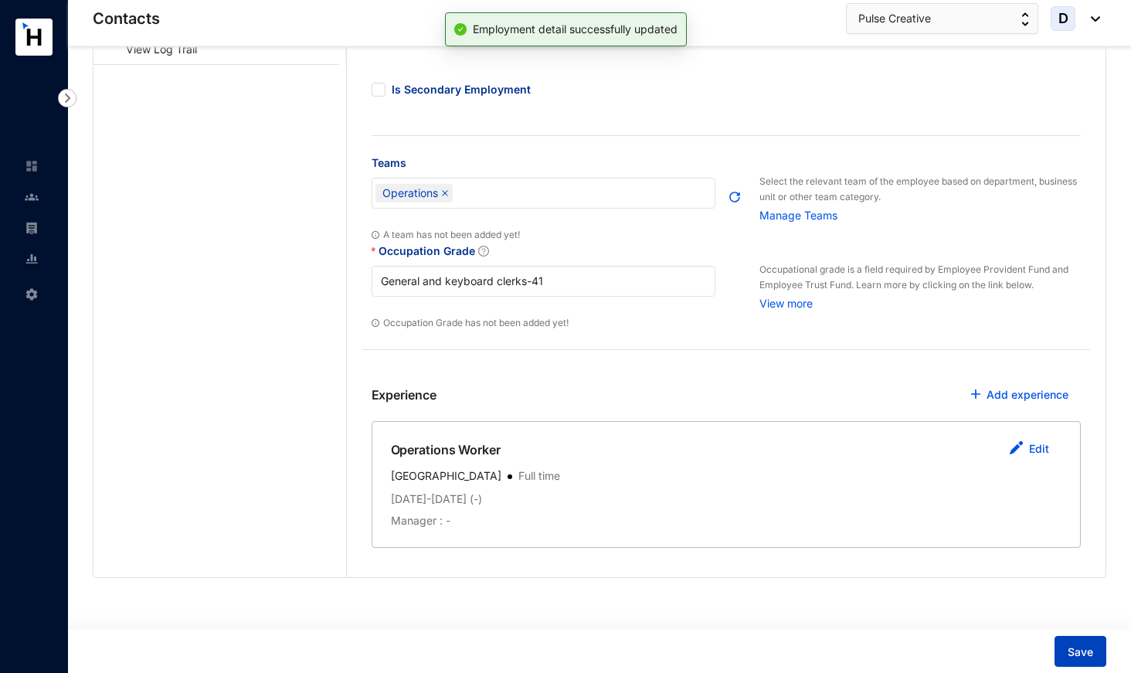
click at [1088, 658] on span "Save" at bounding box center [1080, 651] width 25 height 15
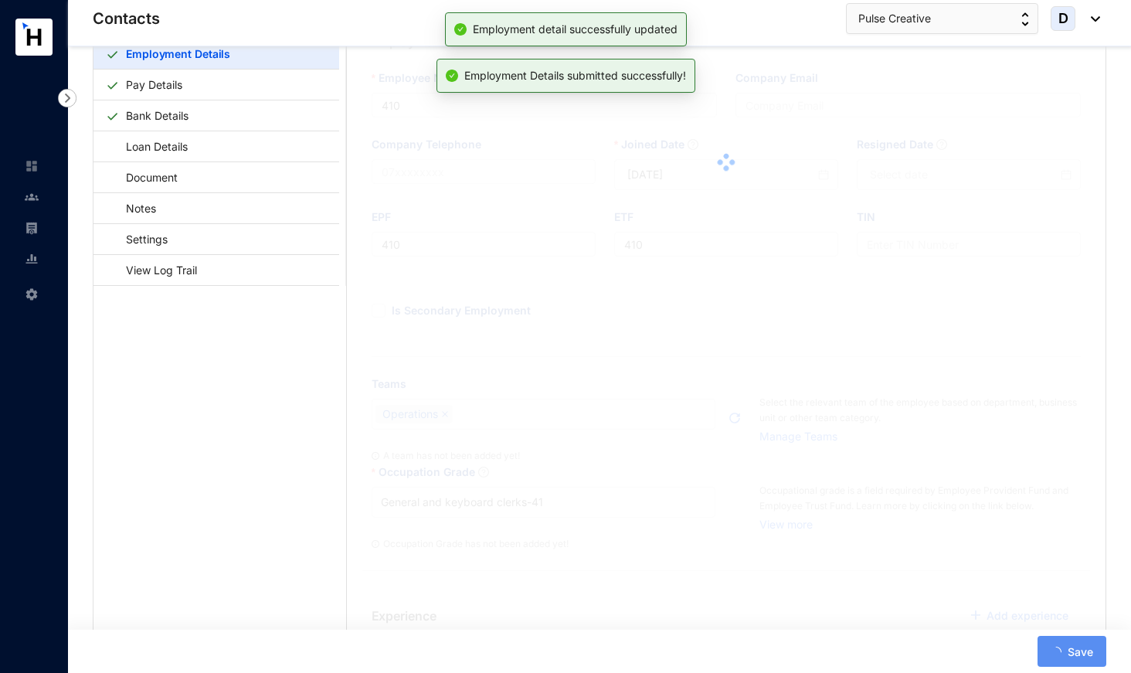
scroll to position [75, 0]
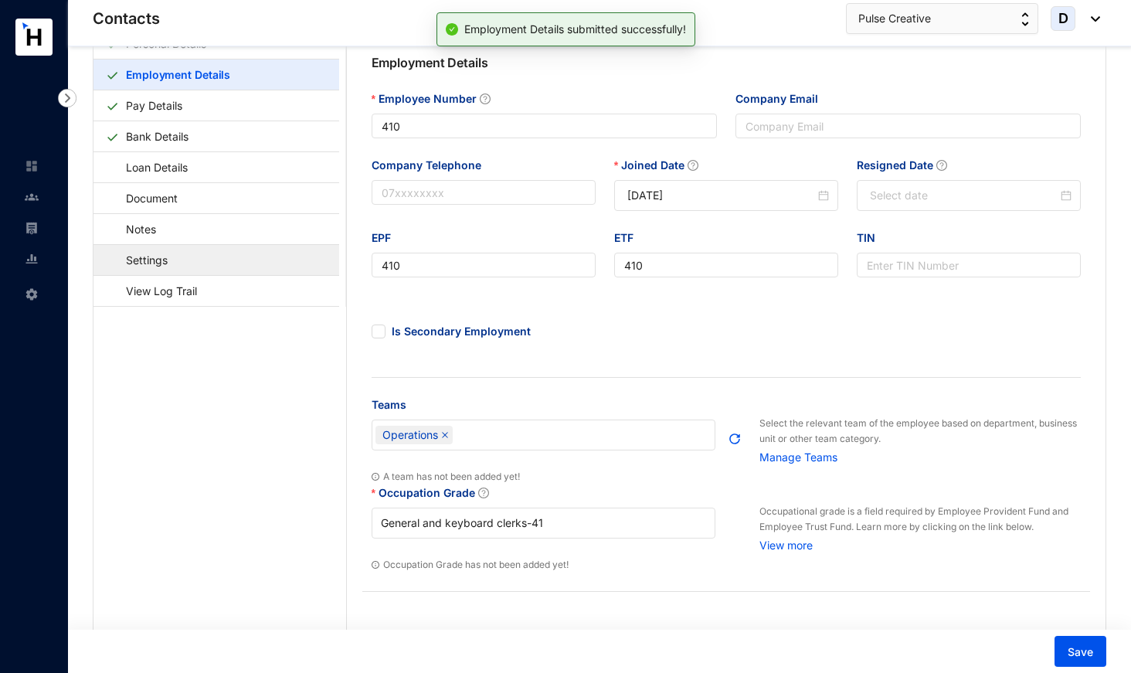
click at [173, 260] on link "Settings" at bounding box center [139, 260] width 67 height 32
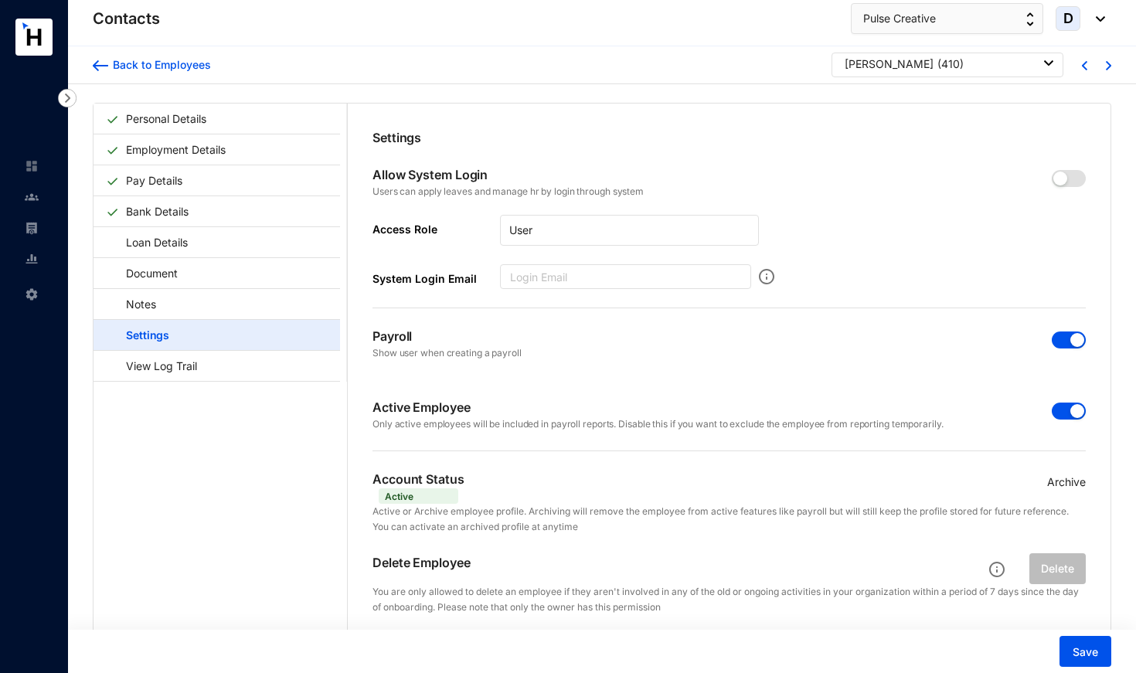
click at [1062, 409] on span "button" at bounding box center [1069, 411] width 34 height 17
click at [1063, 334] on span "button" at bounding box center [1069, 339] width 34 height 17
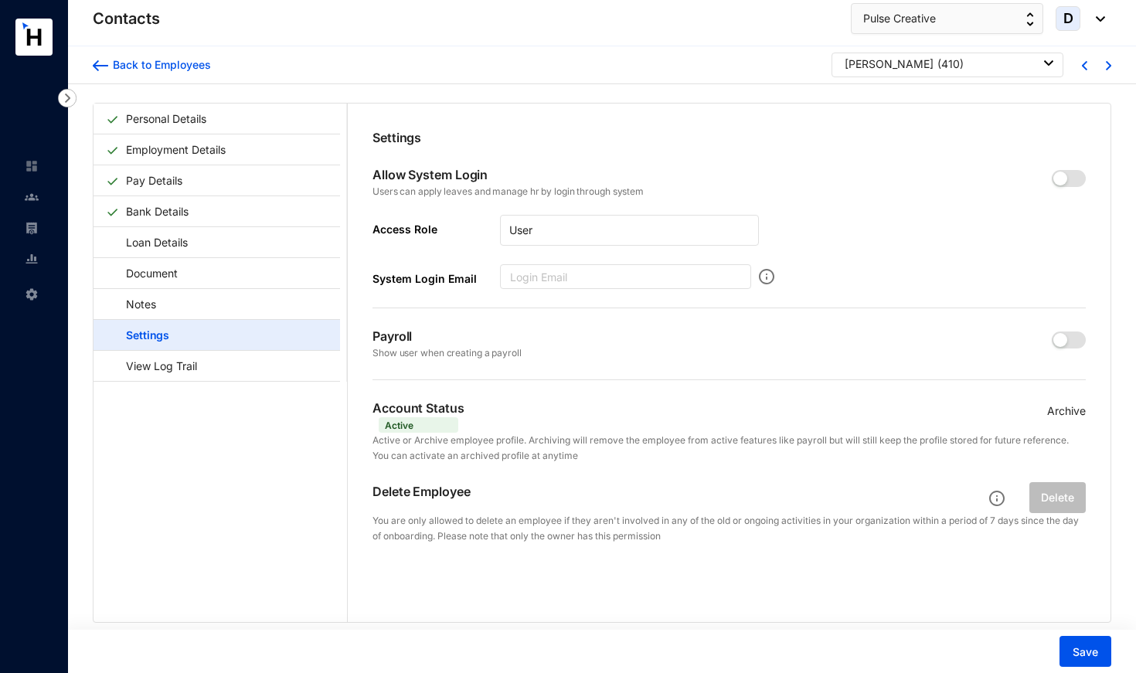
click at [1065, 413] on p "Archive" at bounding box center [1066, 411] width 39 height 17
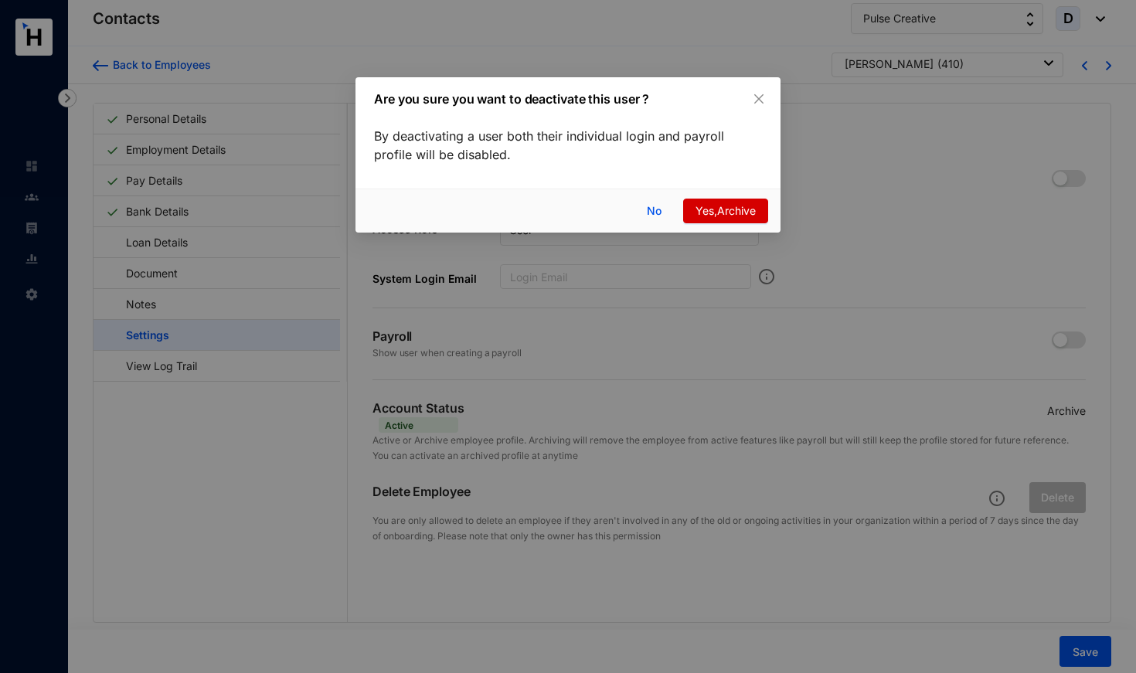
click at [734, 200] on button "Yes,Archive" at bounding box center [725, 211] width 85 height 25
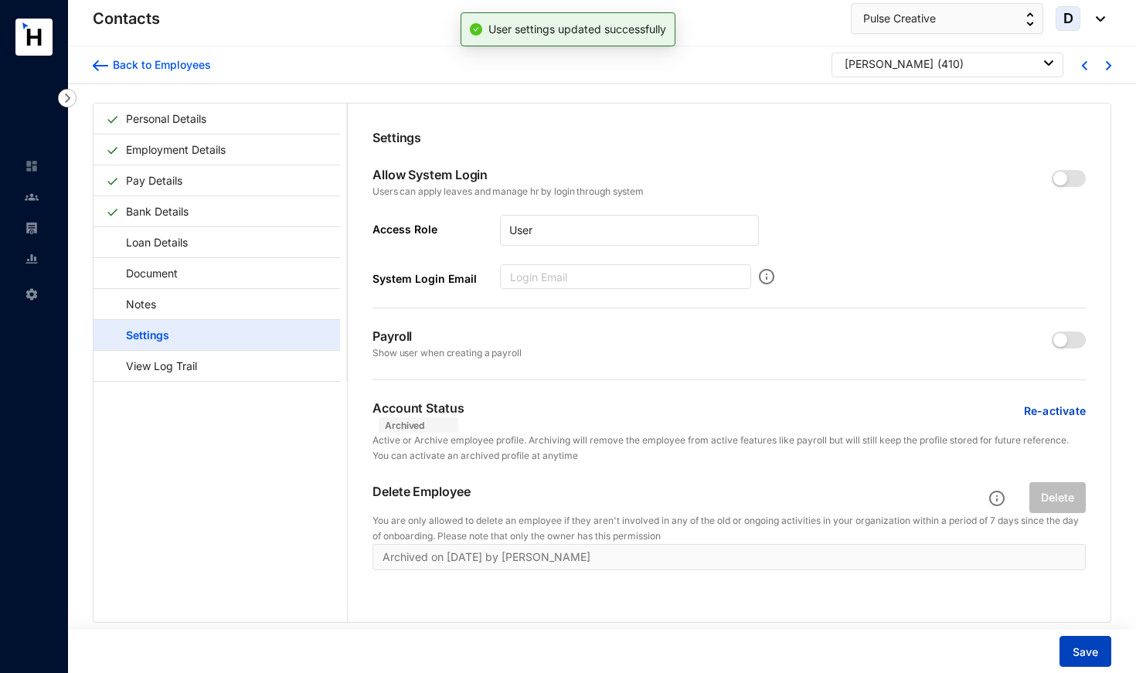
click at [1066, 648] on button "Save" at bounding box center [1085, 651] width 52 height 31
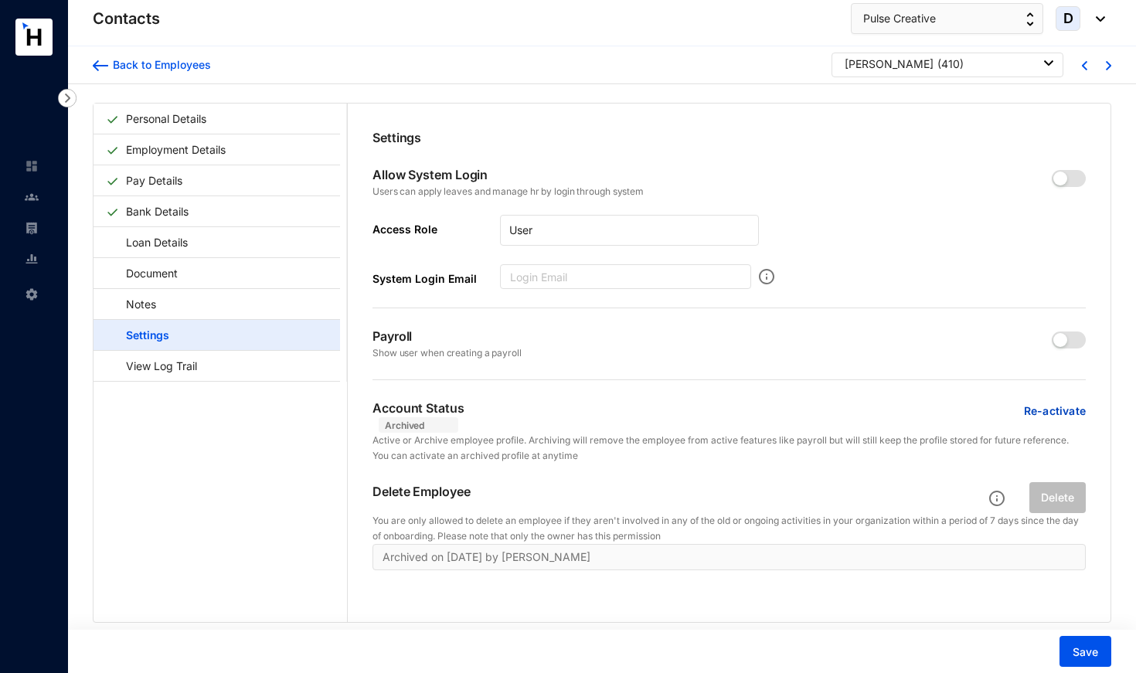
click at [953, 62] on div "[PERSON_NAME] ( 410 )" at bounding box center [949, 63] width 209 height 15
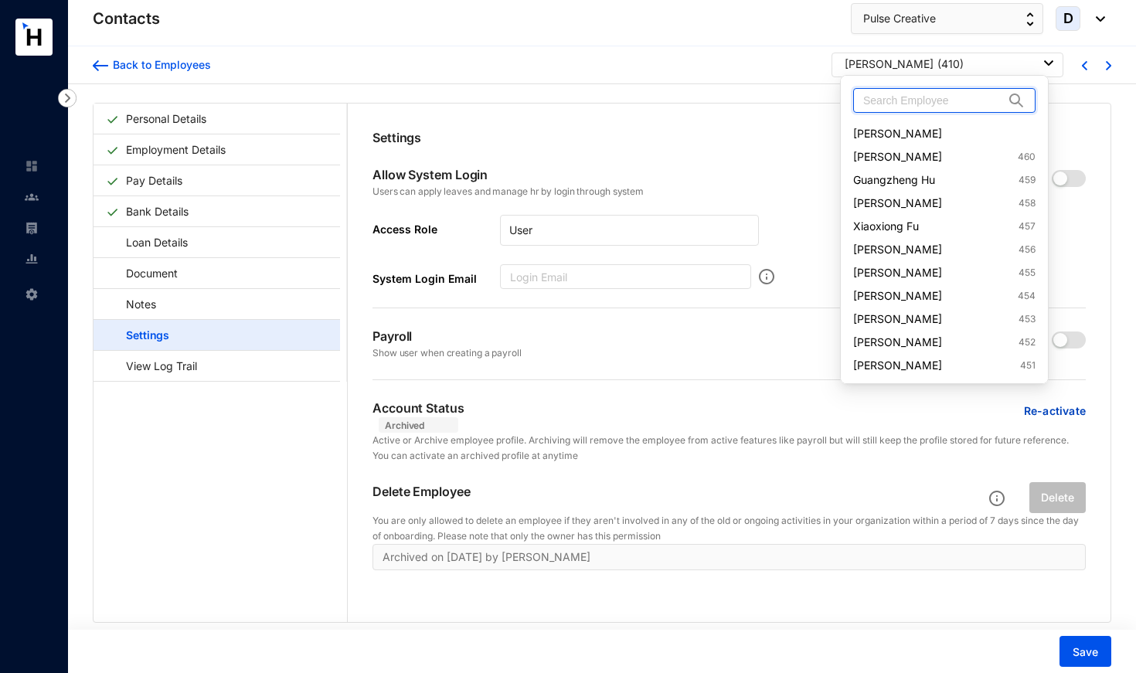
click at [943, 95] on input "text" at bounding box center [933, 100] width 141 height 23
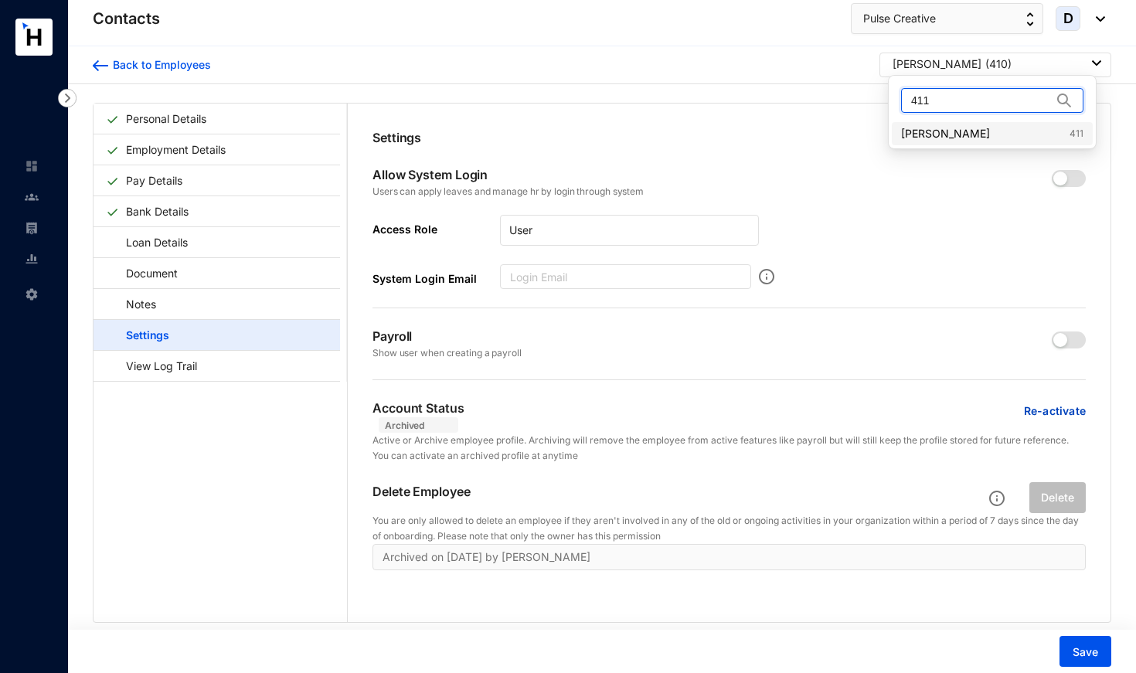
type input "411"
click at [936, 136] on link "[PERSON_NAME] 411" at bounding box center [992, 133] width 182 height 15
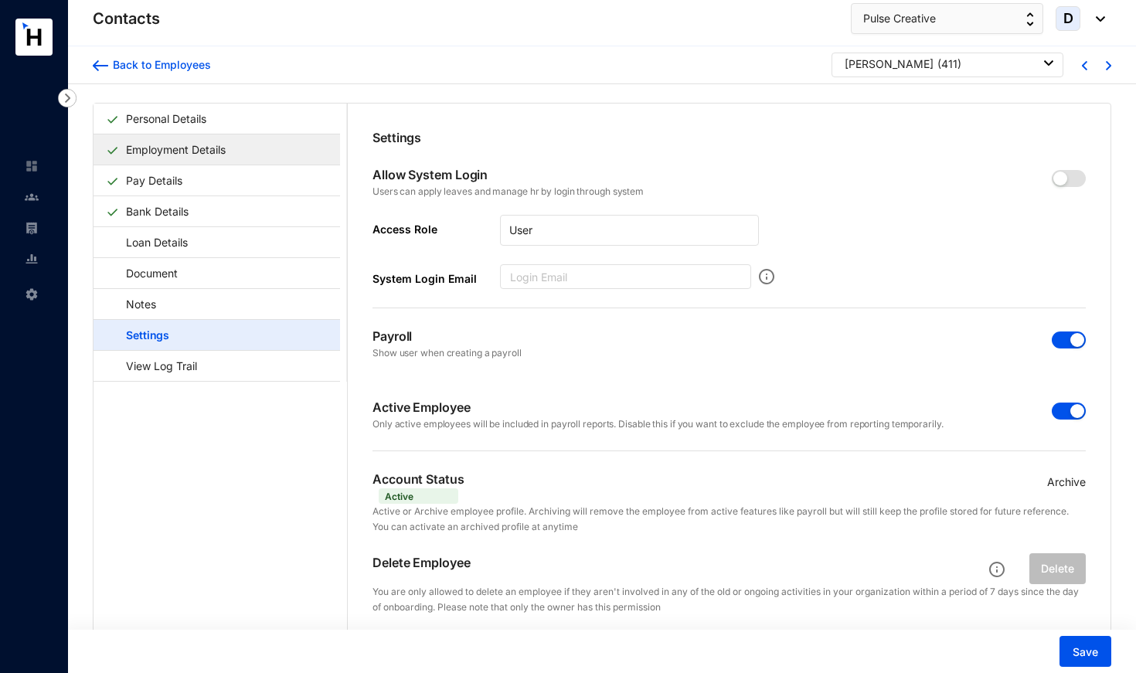
click at [143, 147] on link "Employment Details" at bounding box center [176, 150] width 112 height 32
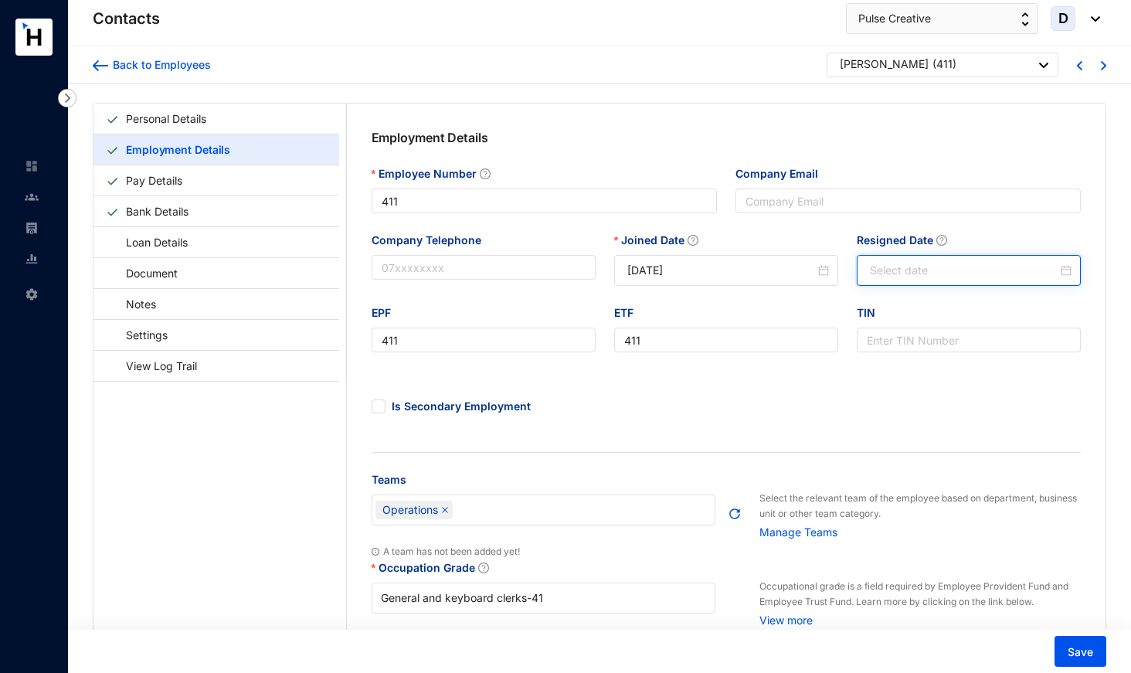
click at [878, 277] on input "Resigned Date" at bounding box center [964, 270] width 188 height 17
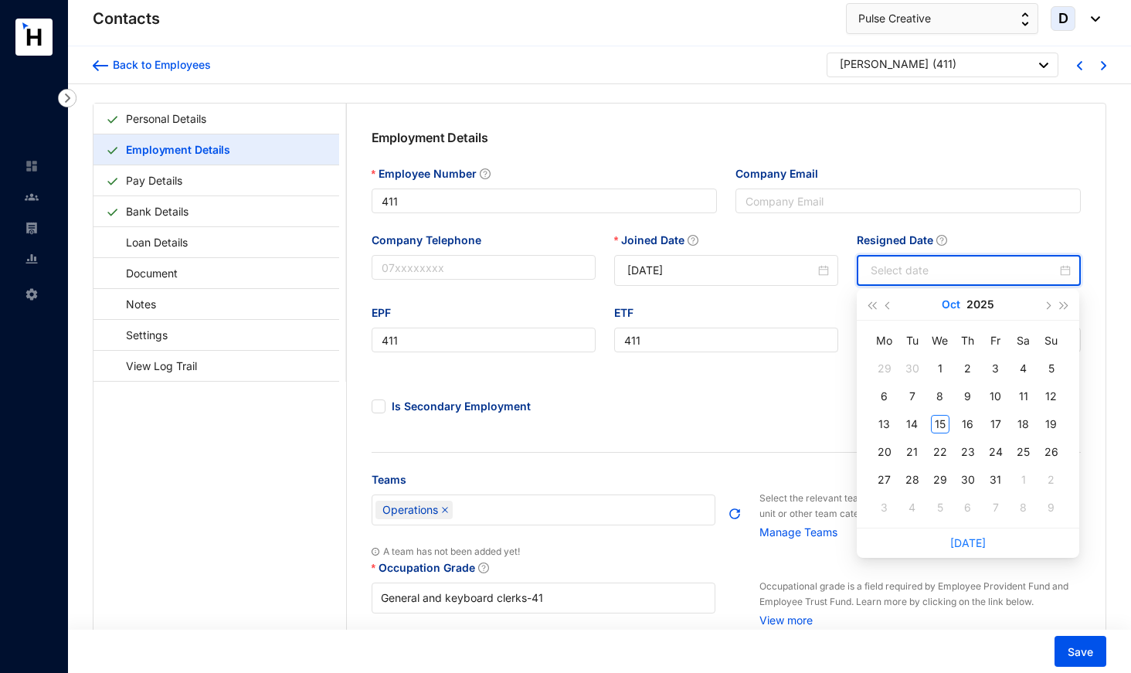
click at [949, 304] on button "Oct" at bounding box center [951, 304] width 19 height 31
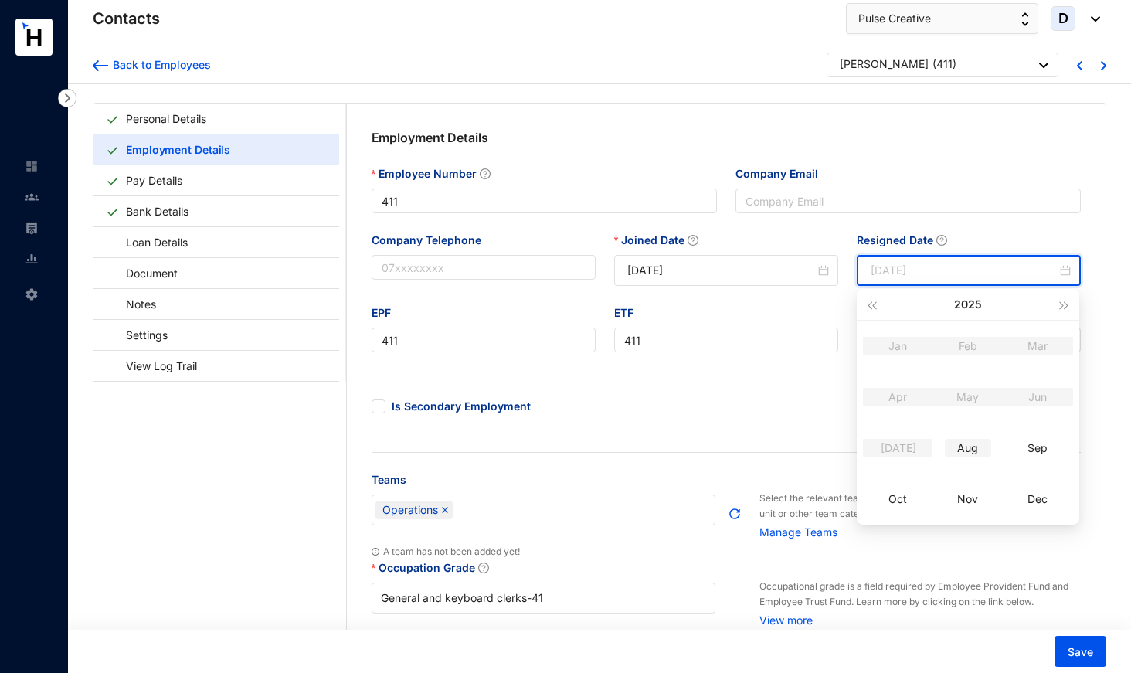
click at [970, 447] on div "Aug" at bounding box center [968, 448] width 46 height 19
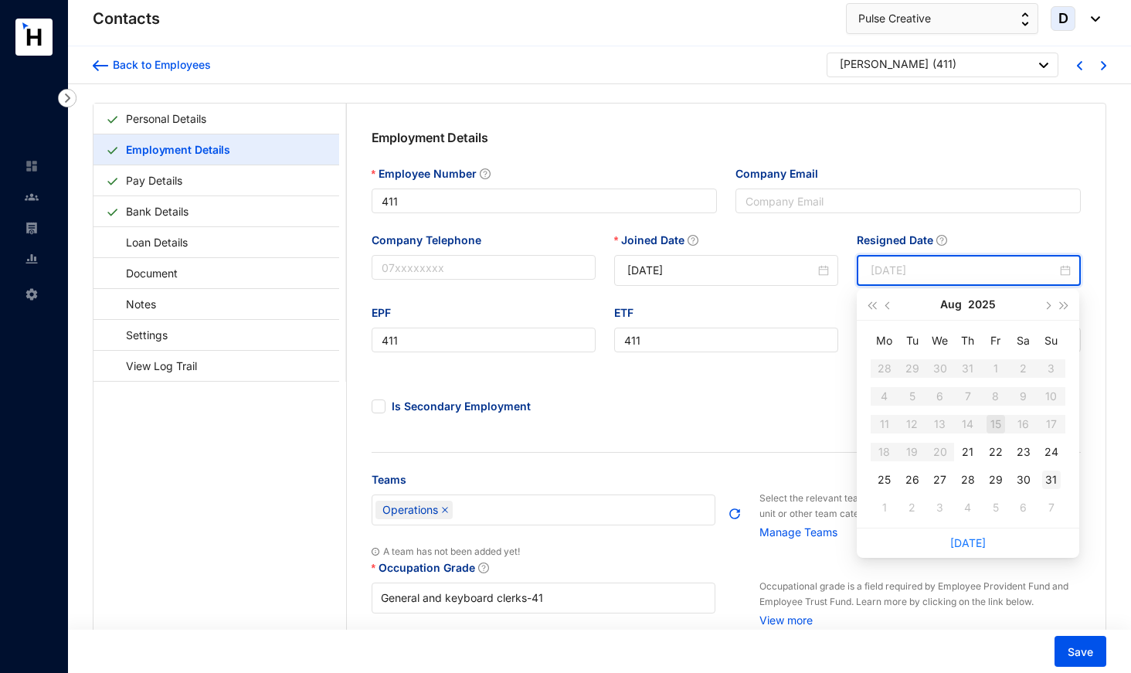
type input "[DATE]"
click at [1052, 478] on div "31" at bounding box center [1051, 480] width 19 height 19
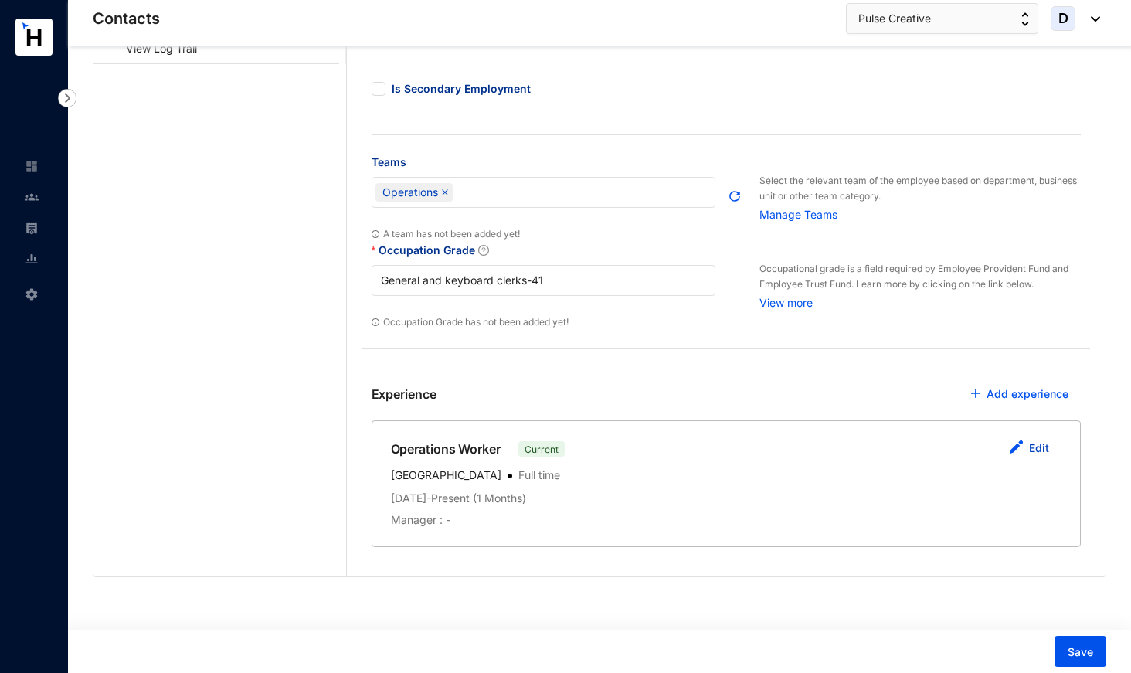
scroll to position [317, 0]
click at [1035, 448] on link "Edit" at bounding box center [1039, 448] width 20 height 13
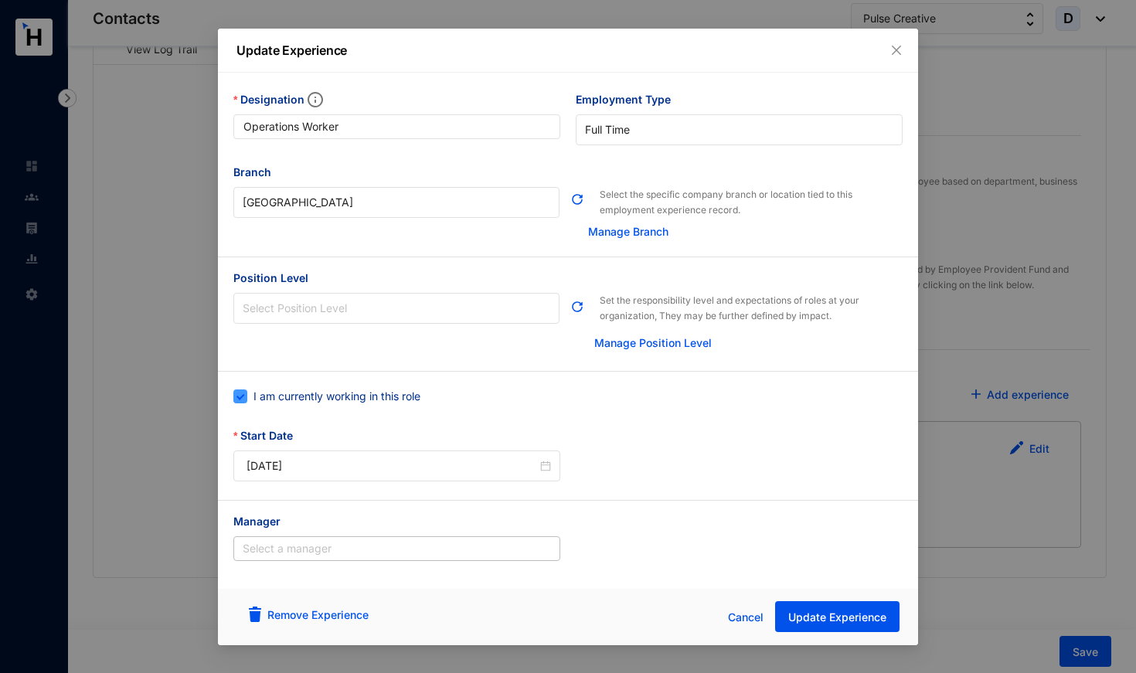
click at [336, 404] on span "I am currently working in this role" at bounding box center [336, 396] width 179 height 17
click at [244, 400] on input "I am currently working in this role" at bounding box center [238, 394] width 11 height 11
checkbox input "false"
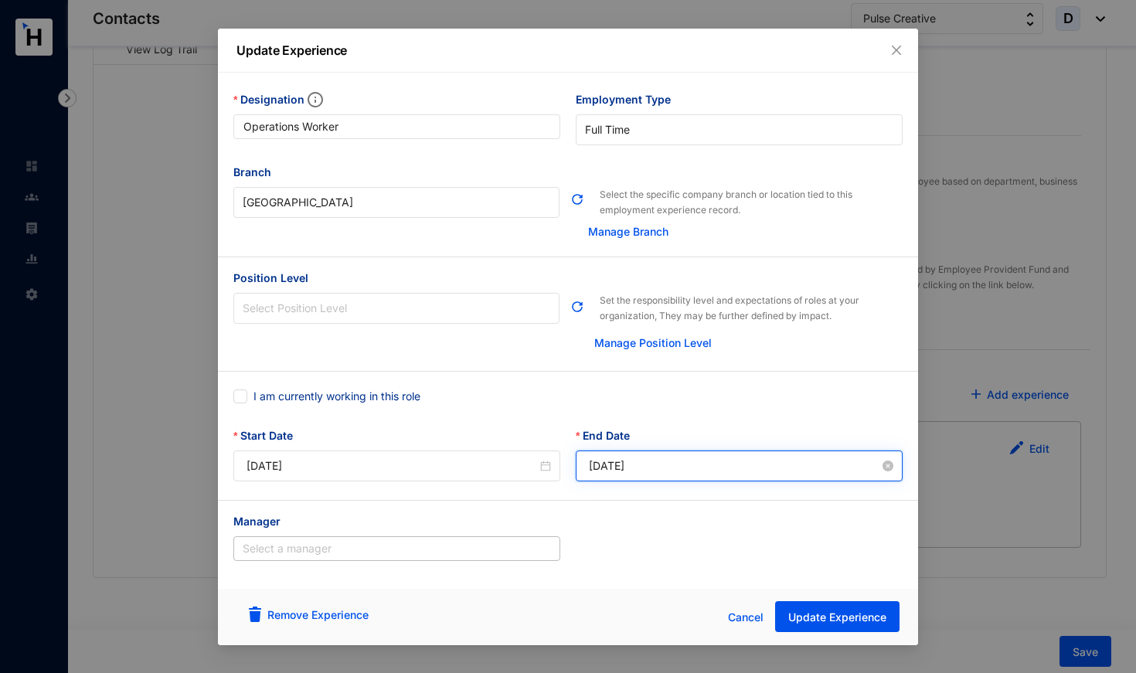
click at [637, 460] on input "[DATE]" at bounding box center [734, 465] width 291 height 17
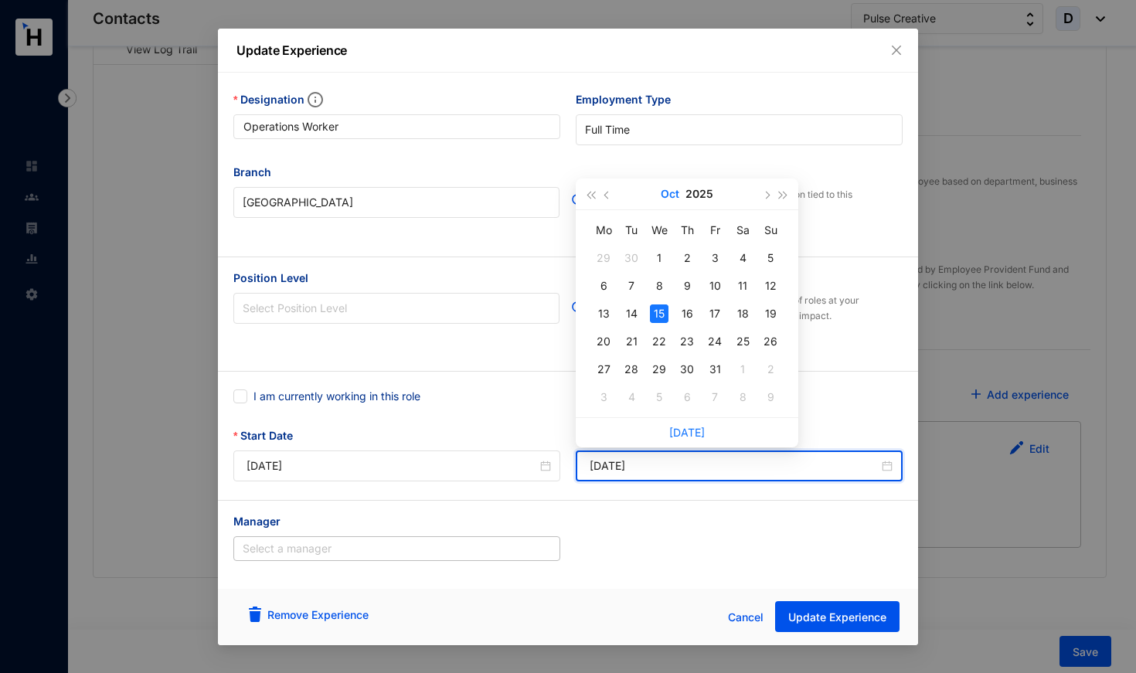
click at [667, 188] on button "Oct" at bounding box center [670, 193] width 19 height 31
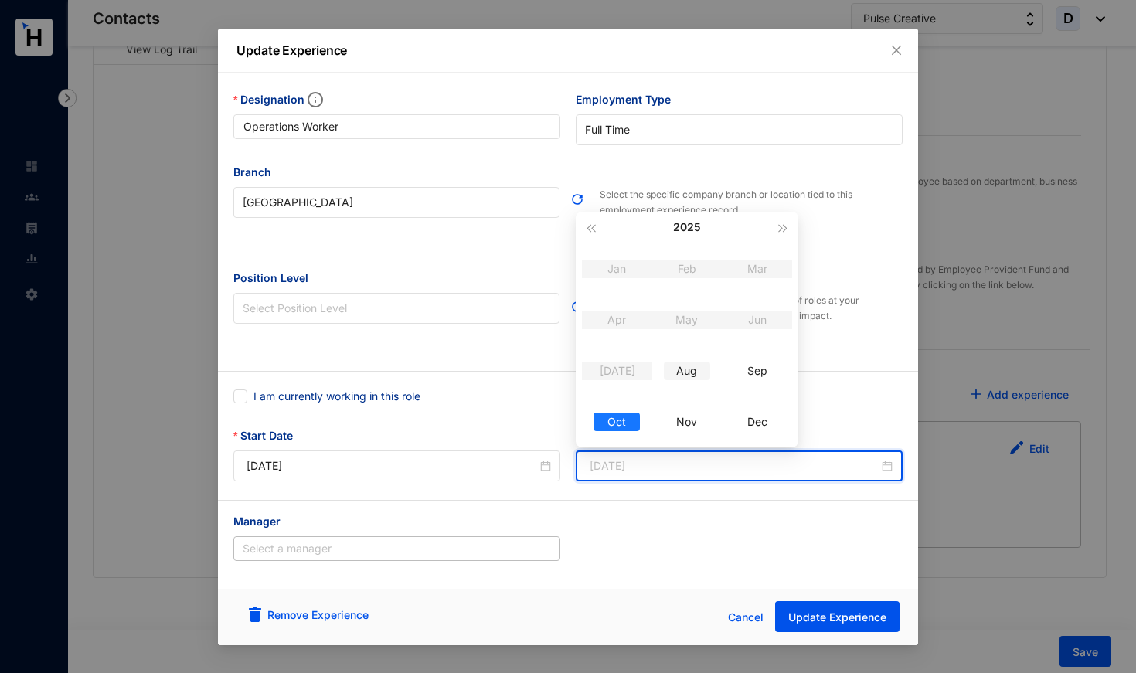
click at [690, 365] on div "Aug" at bounding box center [687, 371] width 46 height 19
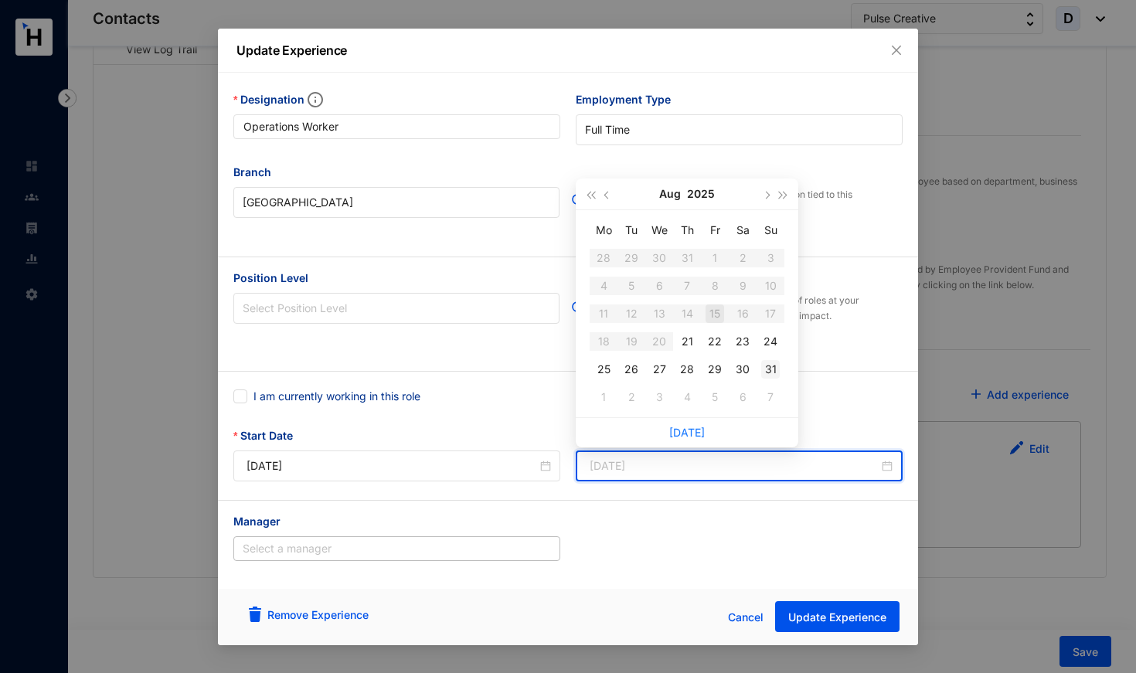
type input "[DATE]"
click at [770, 372] on div "31" at bounding box center [770, 369] width 19 height 19
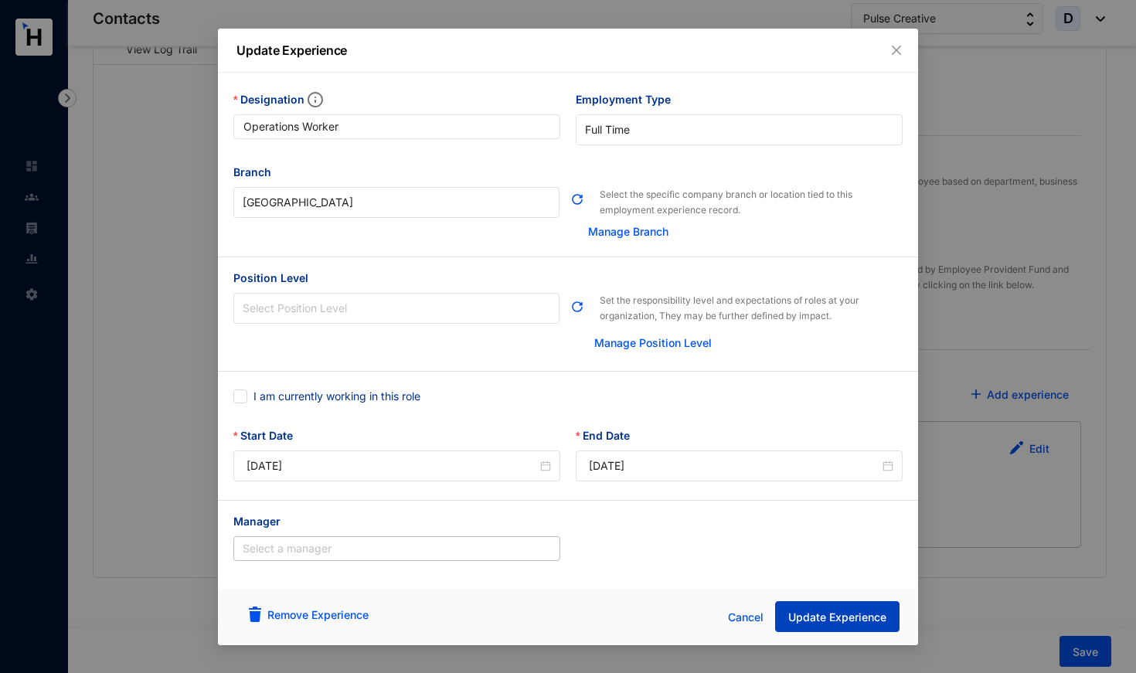
click at [824, 619] on span "Update Experience" at bounding box center [837, 617] width 98 height 15
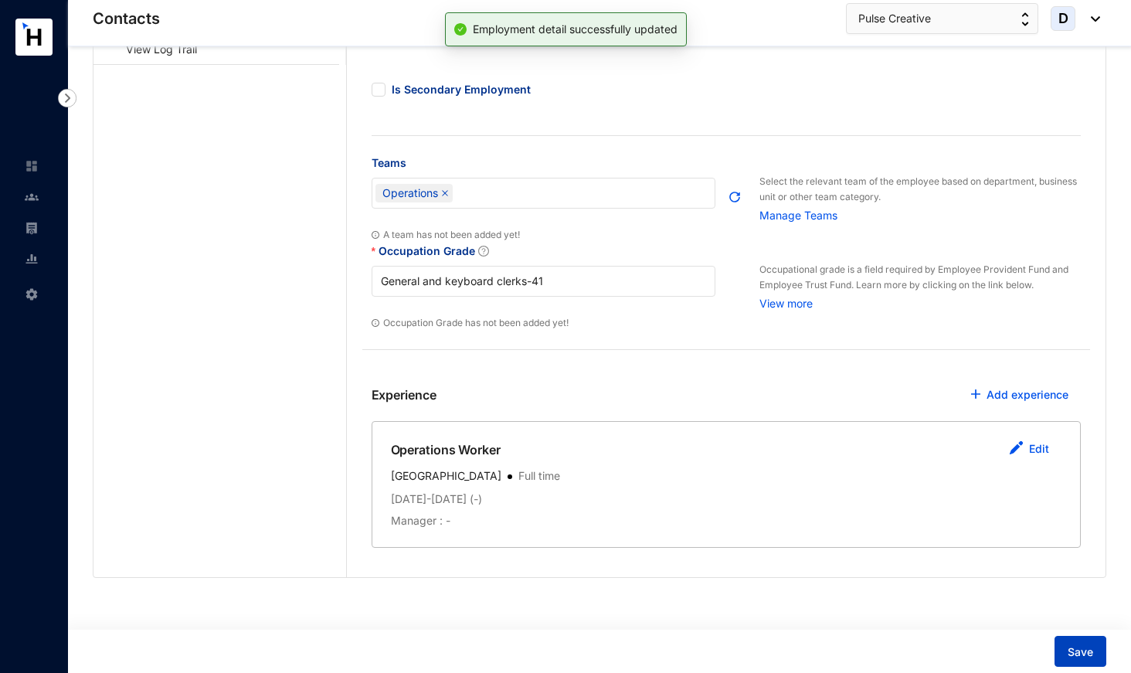
click at [1082, 654] on span "Save" at bounding box center [1080, 651] width 25 height 15
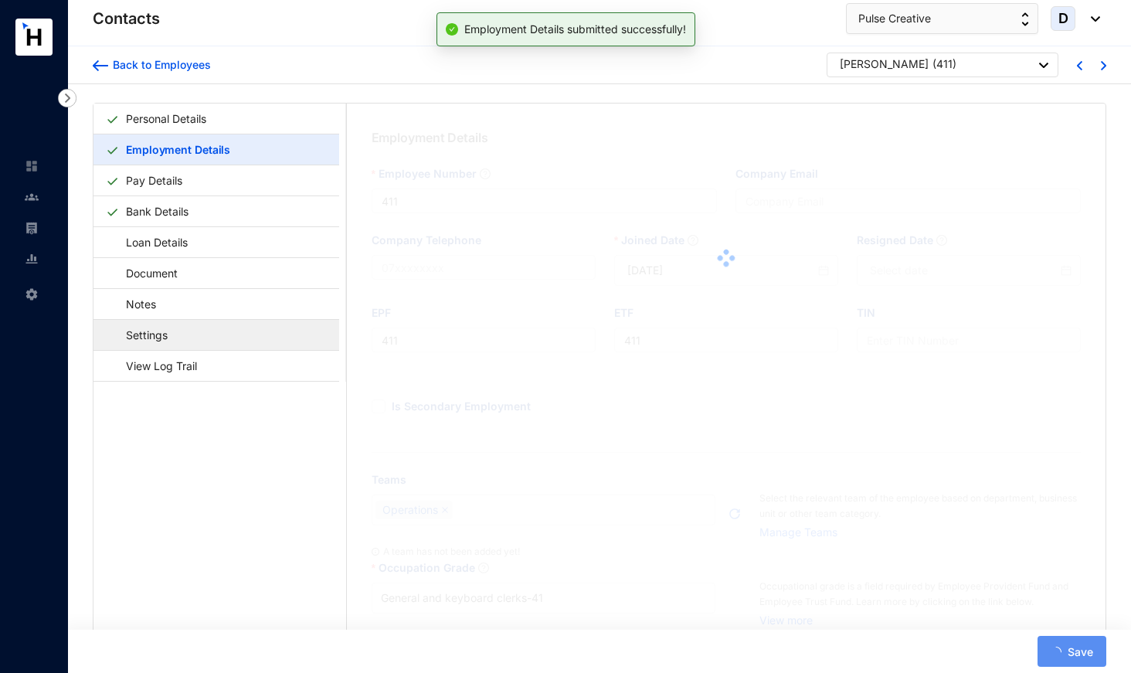
scroll to position [0, 0]
click at [173, 329] on link "Settings" at bounding box center [139, 335] width 67 height 32
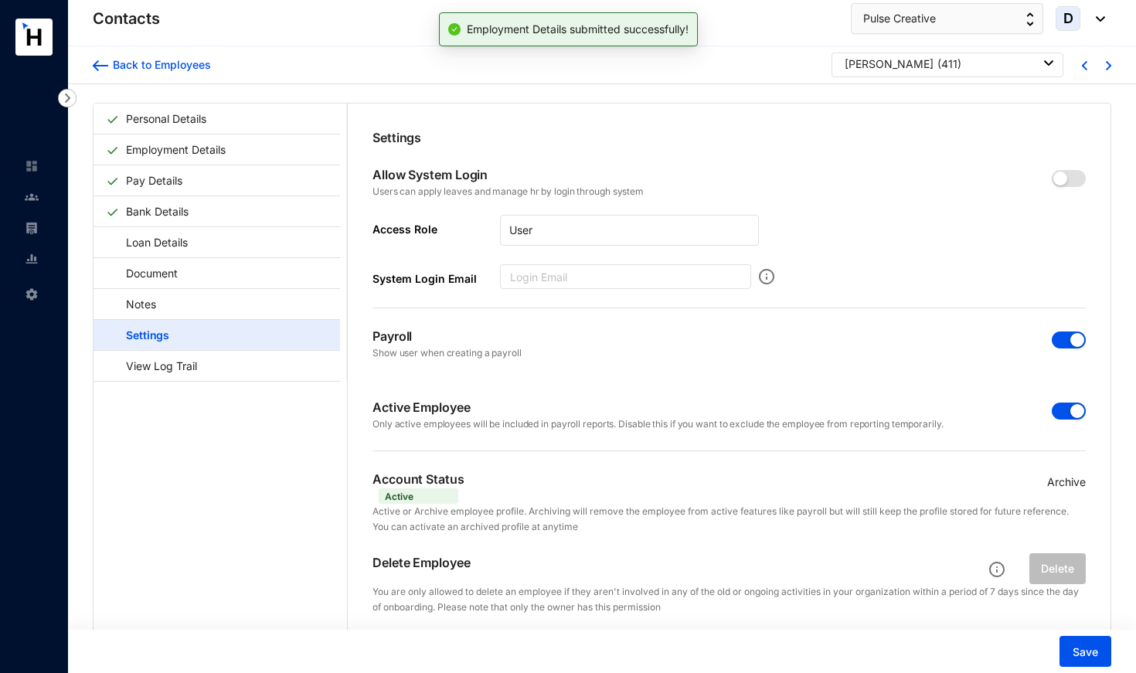
click at [1057, 413] on span "button" at bounding box center [1069, 411] width 34 height 17
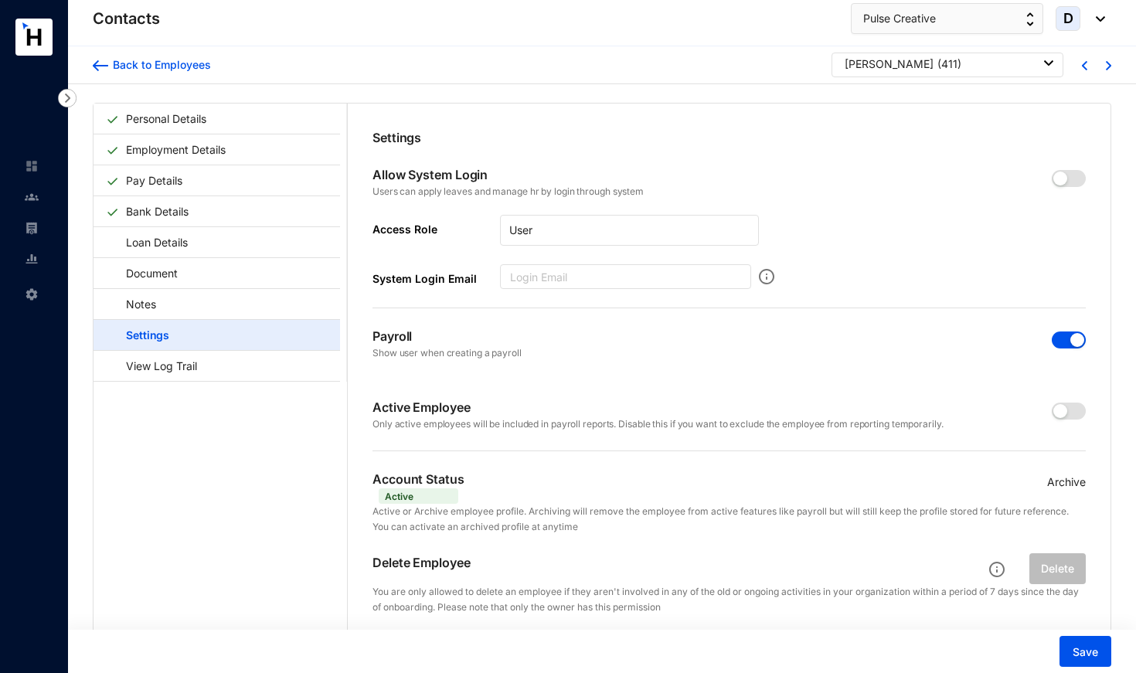
click at [1054, 335] on span "button" at bounding box center [1069, 339] width 34 height 17
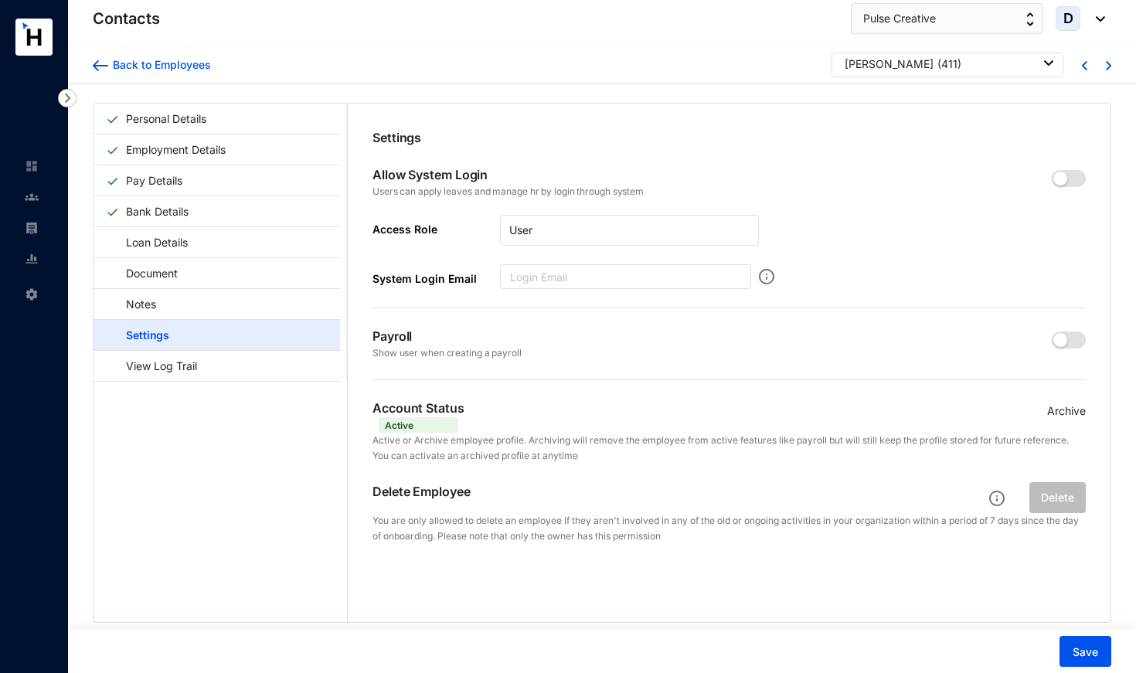
click at [1065, 410] on p "Archive" at bounding box center [1066, 411] width 39 height 17
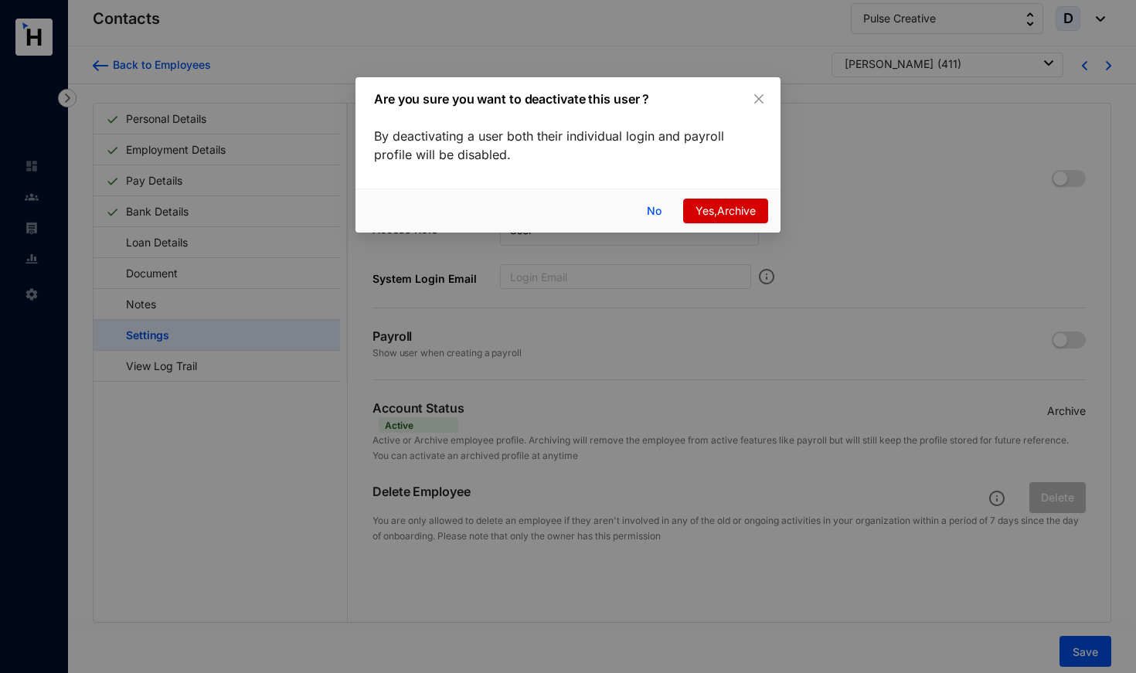
click at [710, 209] on span "Yes,Archive" at bounding box center [725, 210] width 60 height 17
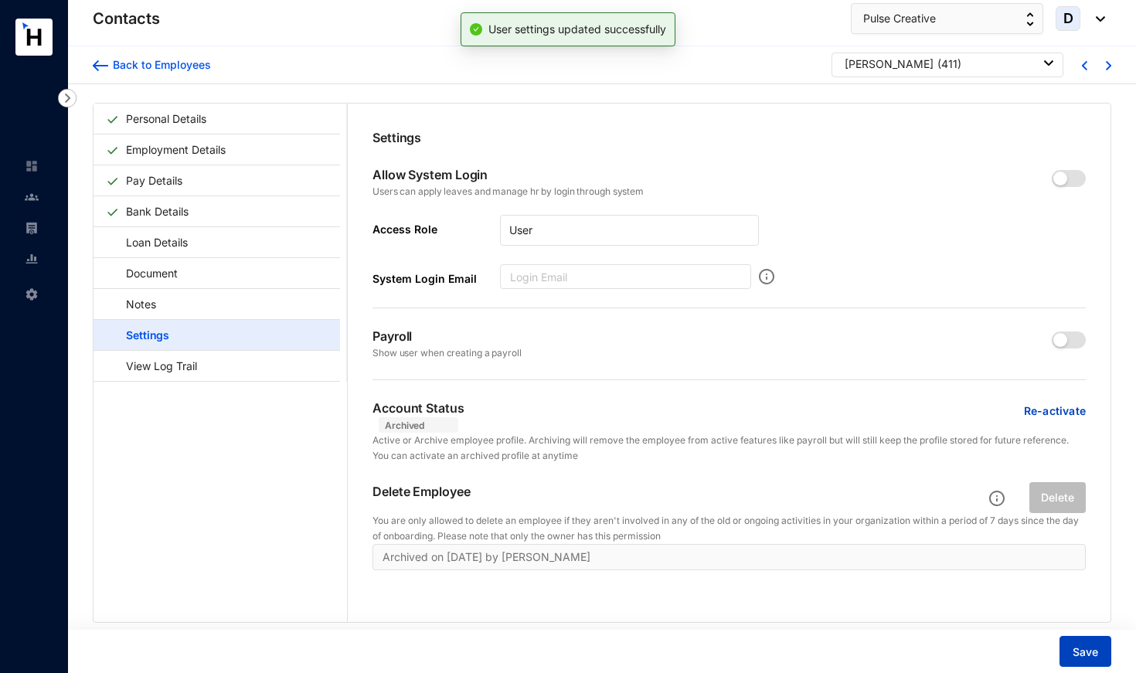
click at [1088, 651] on span "Save" at bounding box center [1084, 651] width 25 height 15
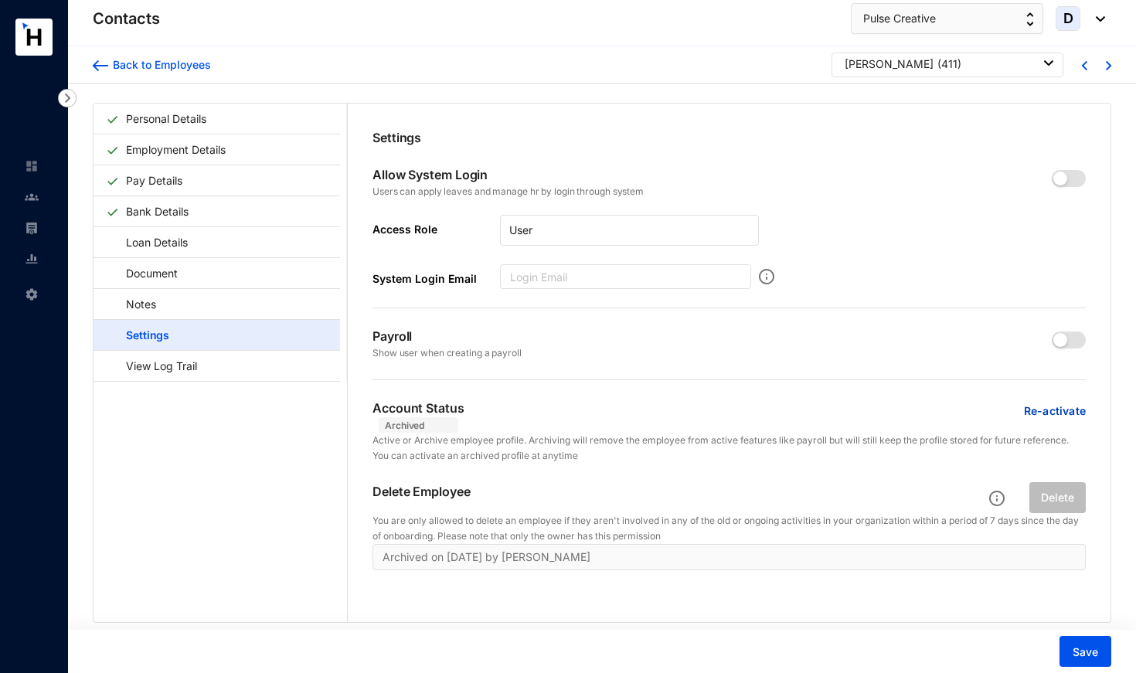
drag, startPoint x: 855, startPoint y: 64, endPoint x: 858, endPoint y: 97, distance: 32.6
click at [855, 64] on div "[PERSON_NAME]" at bounding box center [889, 63] width 89 height 15
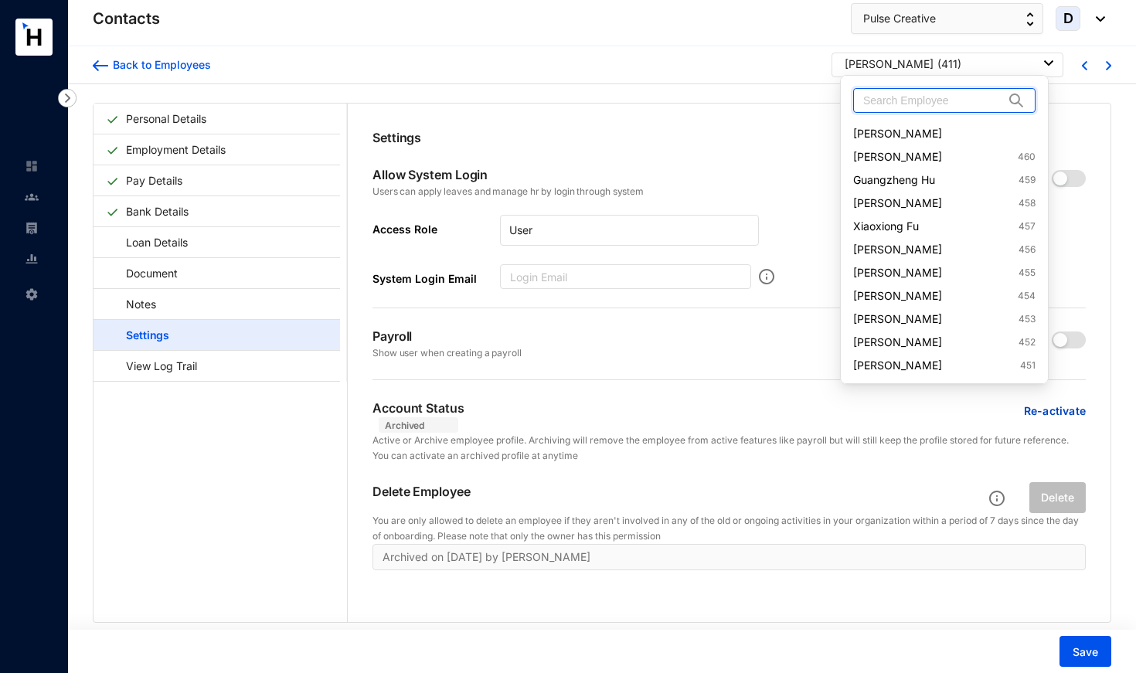
click at [863, 100] on input "text" at bounding box center [933, 100] width 141 height 23
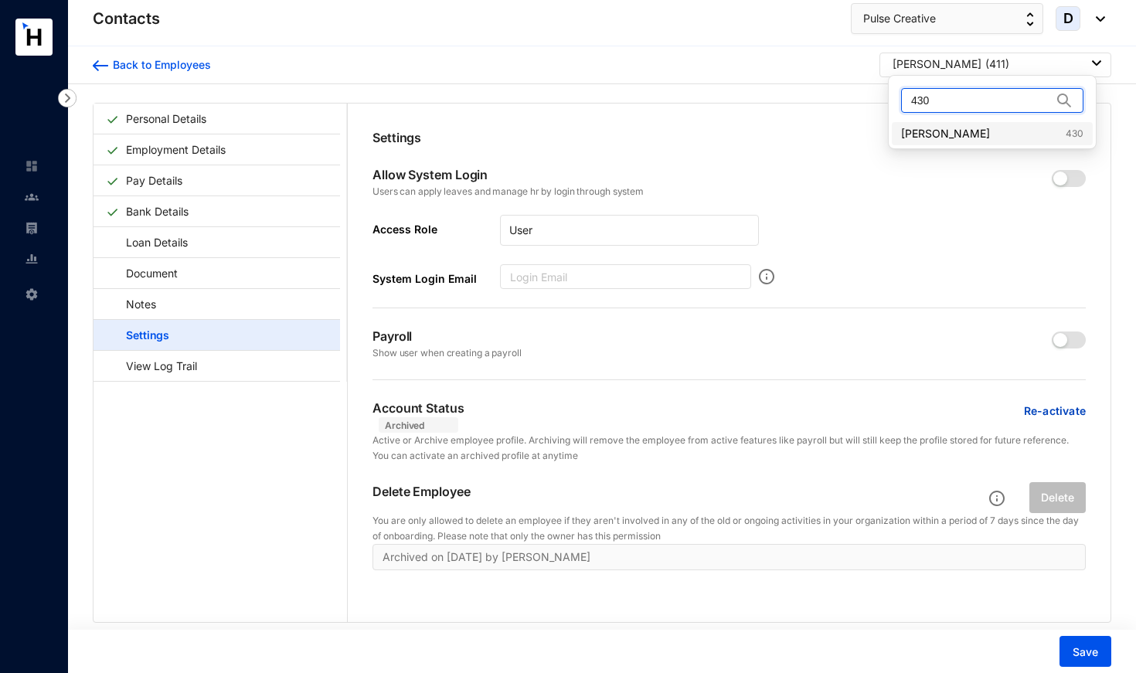
type input "430"
click at [958, 138] on link "[PERSON_NAME] 430" at bounding box center [992, 133] width 182 height 15
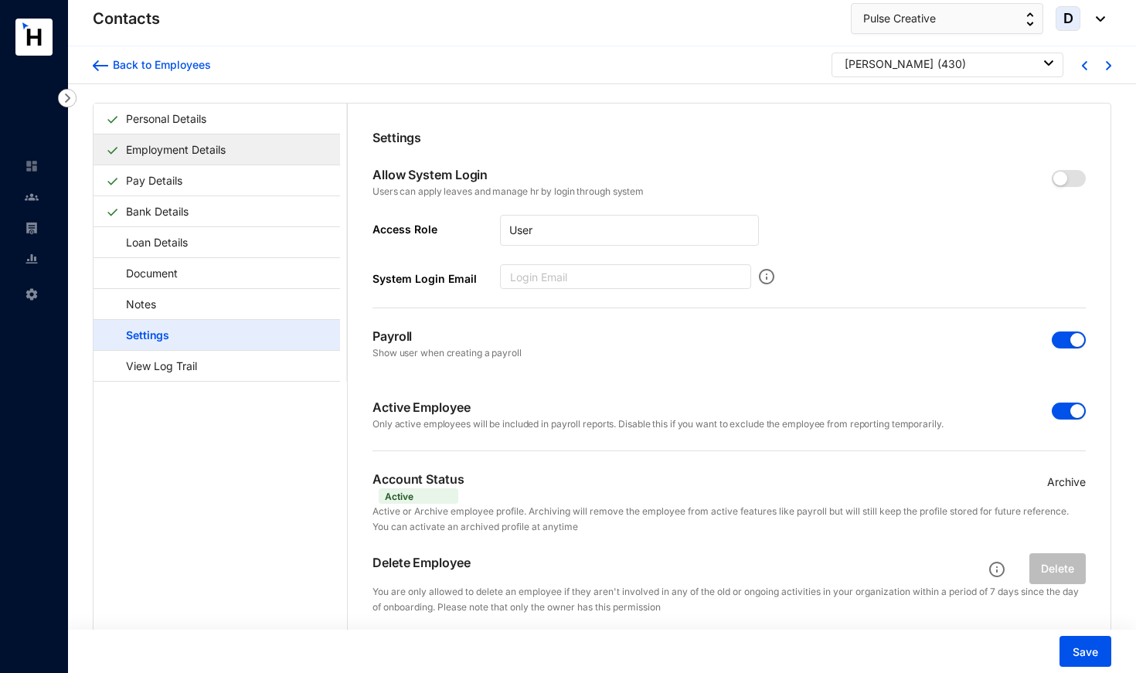
click at [193, 154] on link "Employment Details" at bounding box center [176, 150] width 112 height 32
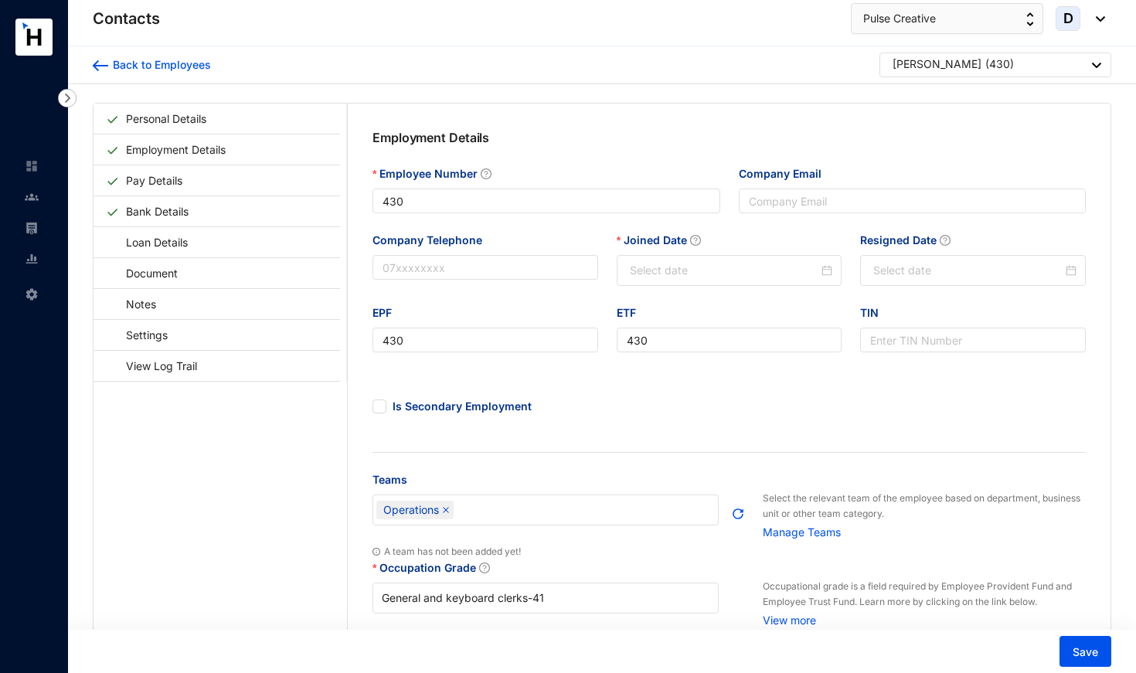
type input "[DATE]"
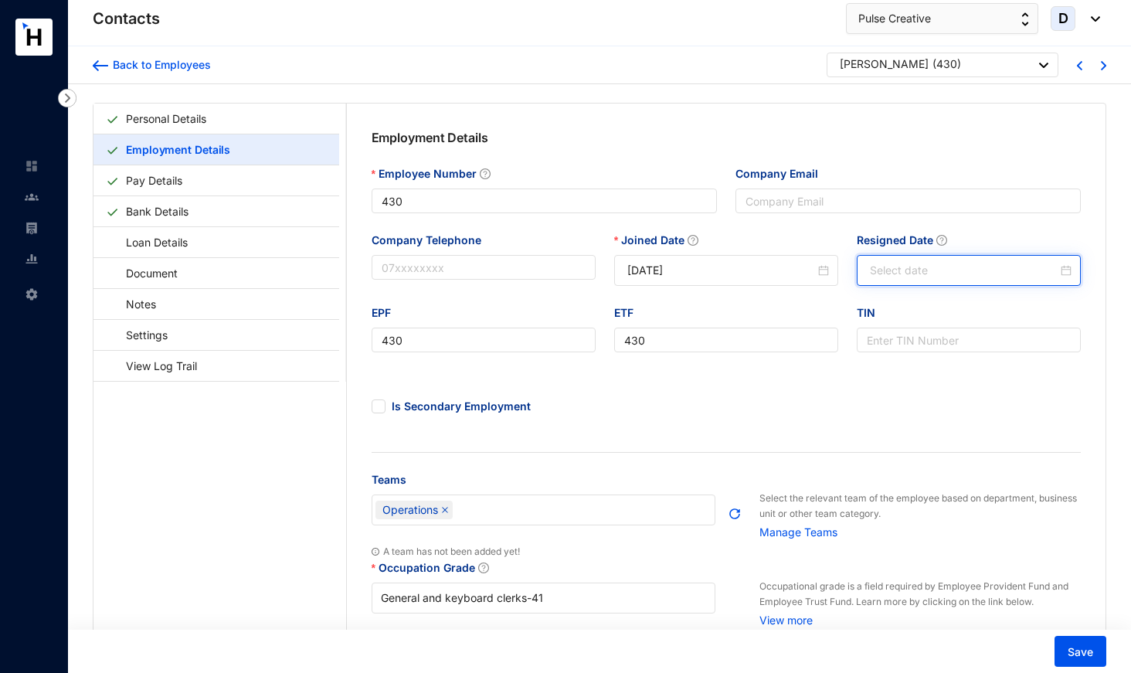
click at [875, 263] on input "Resigned Date" at bounding box center [964, 270] width 188 height 17
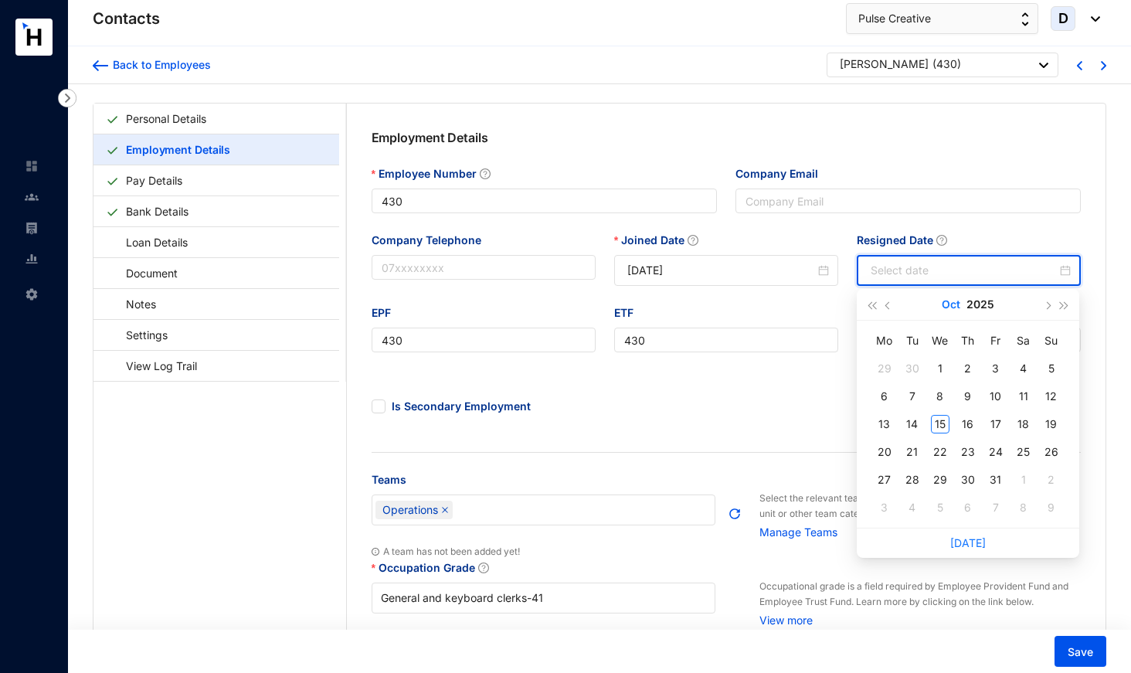
click at [949, 302] on button "Oct" at bounding box center [951, 304] width 19 height 31
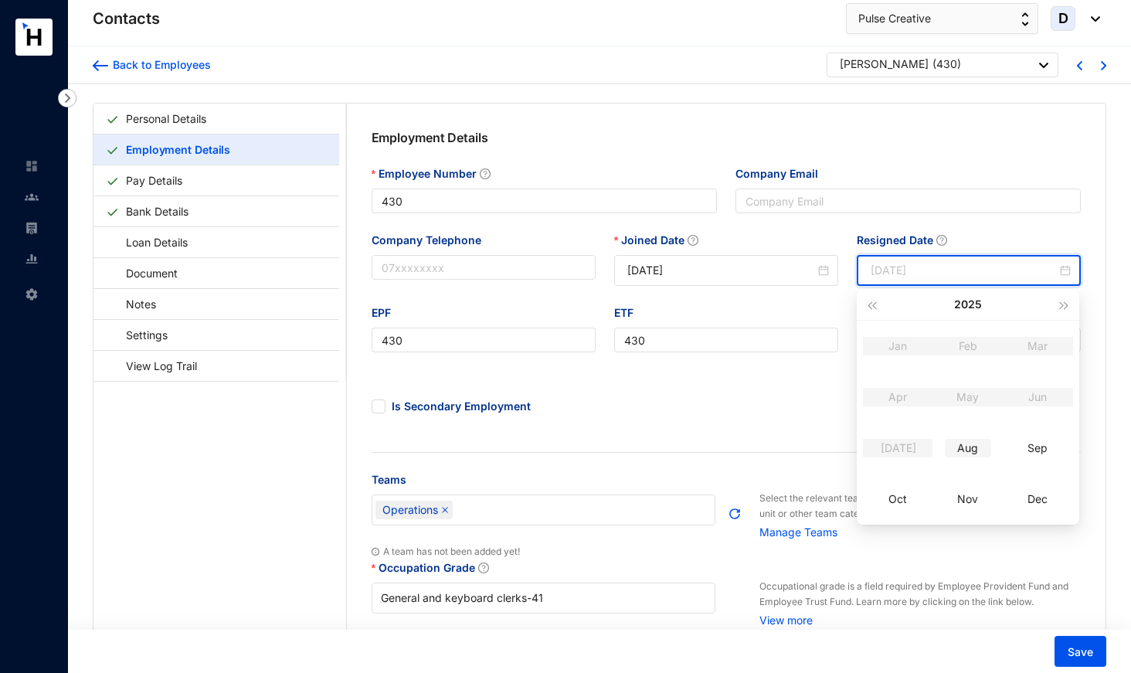
click at [977, 446] on div "Aug" at bounding box center [968, 448] width 46 height 19
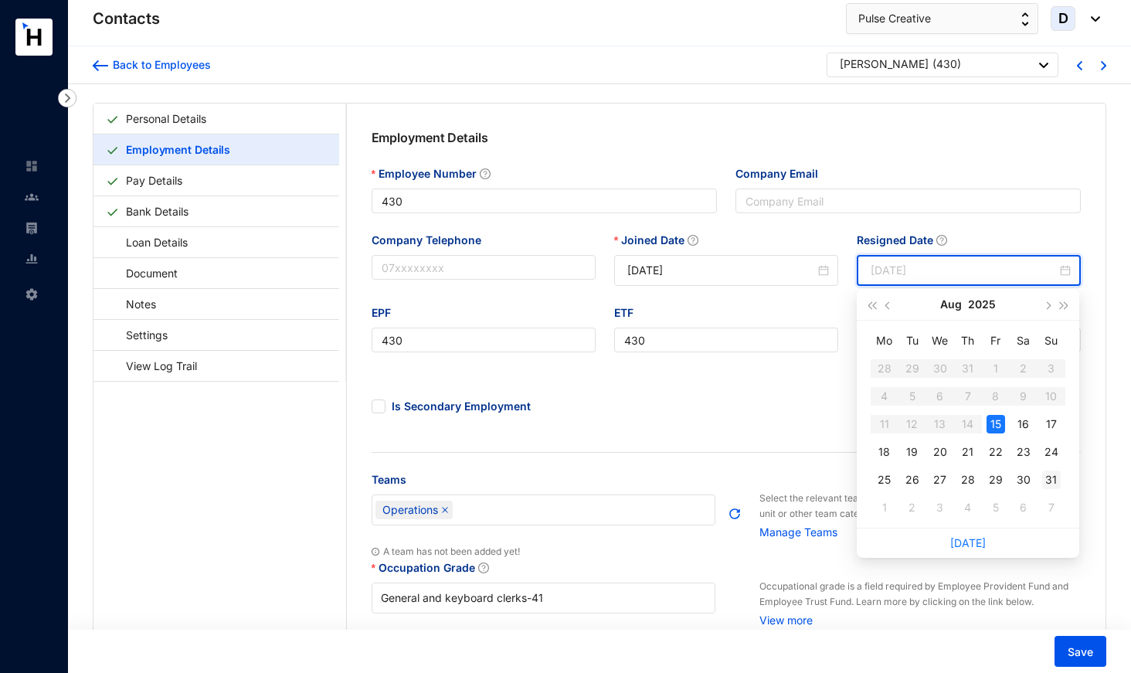
type input "[DATE]"
click at [1048, 476] on div "31" at bounding box center [1051, 480] width 19 height 19
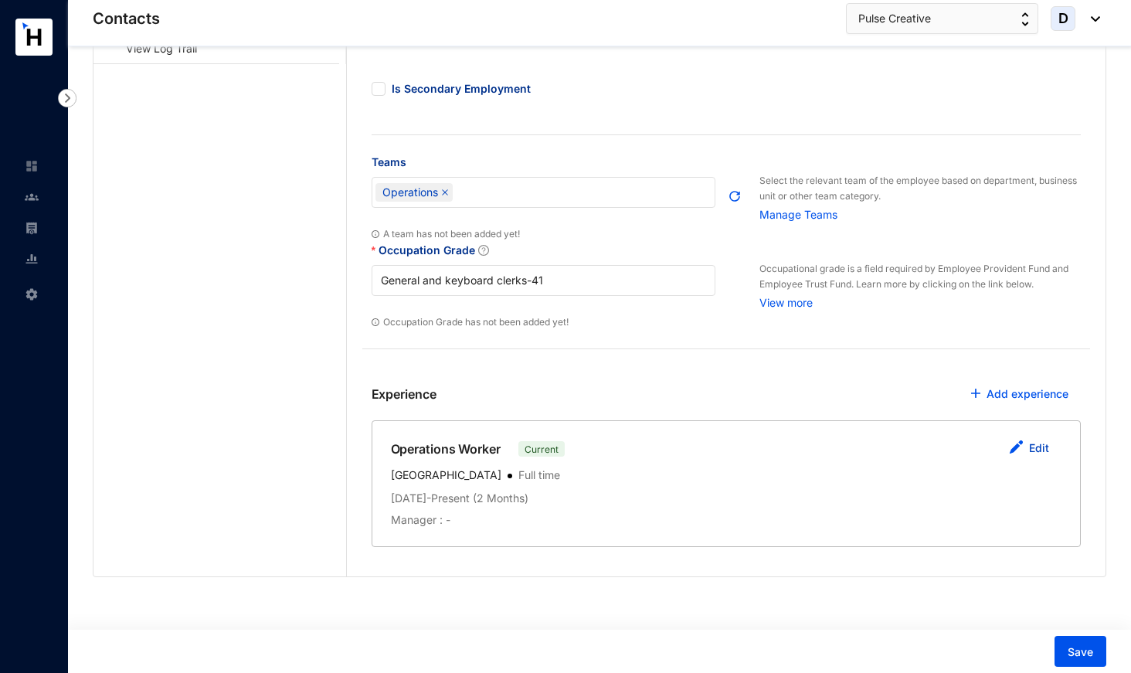
scroll to position [317, 0]
click at [1039, 448] on link "Edit" at bounding box center [1039, 448] width 20 height 13
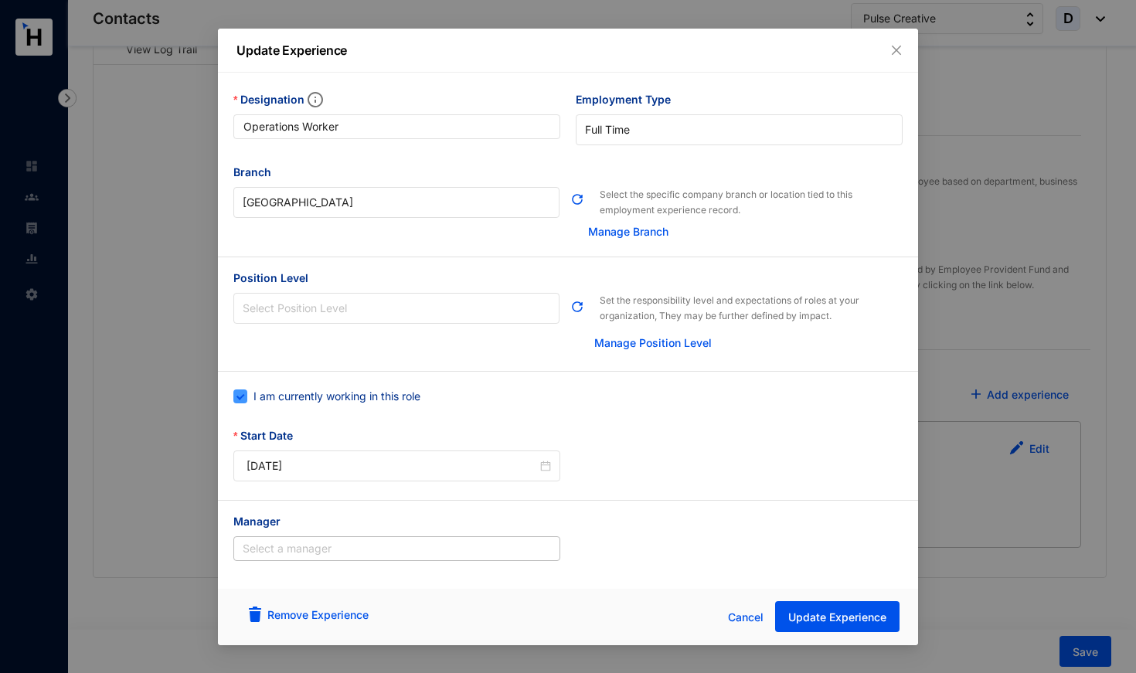
click at [421, 397] on span "I am currently working in this role" at bounding box center [336, 396] width 179 height 17
click at [244, 397] on input "I am currently working in this role" at bounding box center [238, 394] width 11 height 11
checkbox input "false"
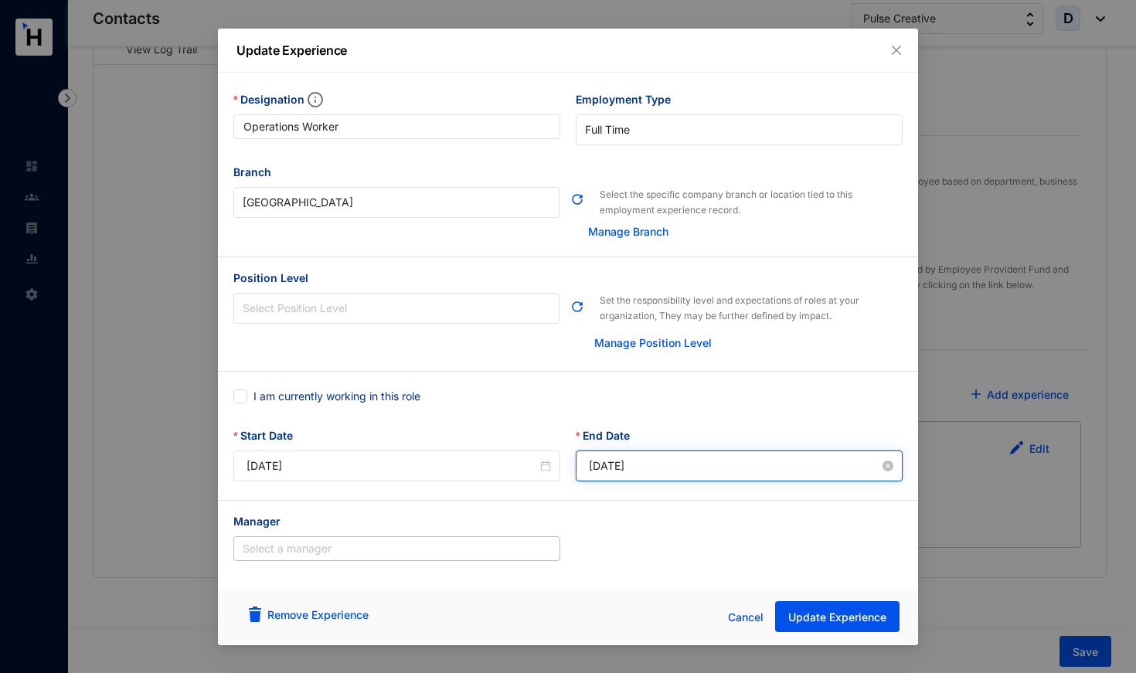
click at [639, 469] on input "[DATE]" at bounding box center [734, 465] width 291 height 17
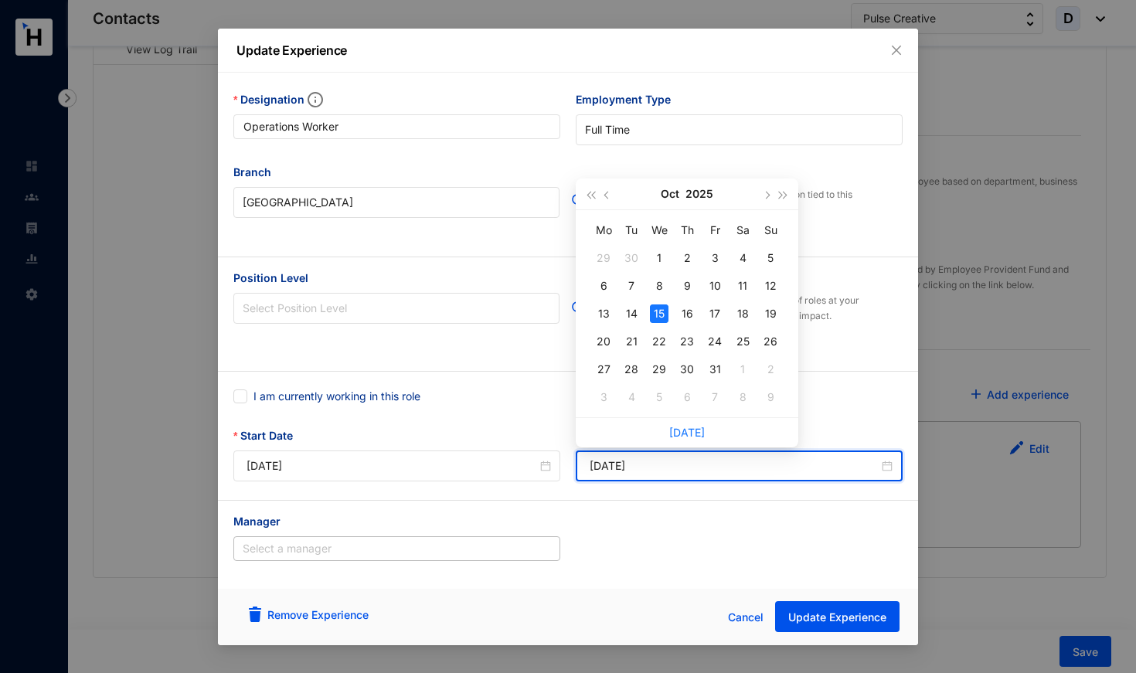
click at [671, 189] on button "Oct" at bounding box center [670, 193] width 19 height 31
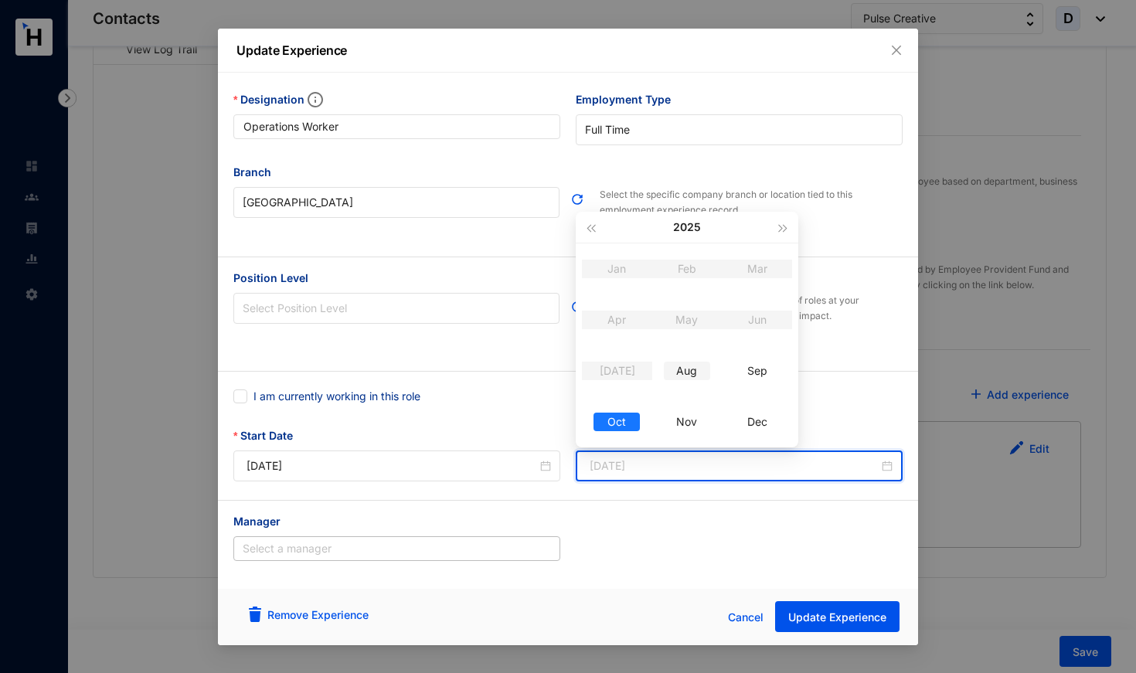
click at [698, 371] on div "Aug" at bounding box center [687, 371] width 46 height 19
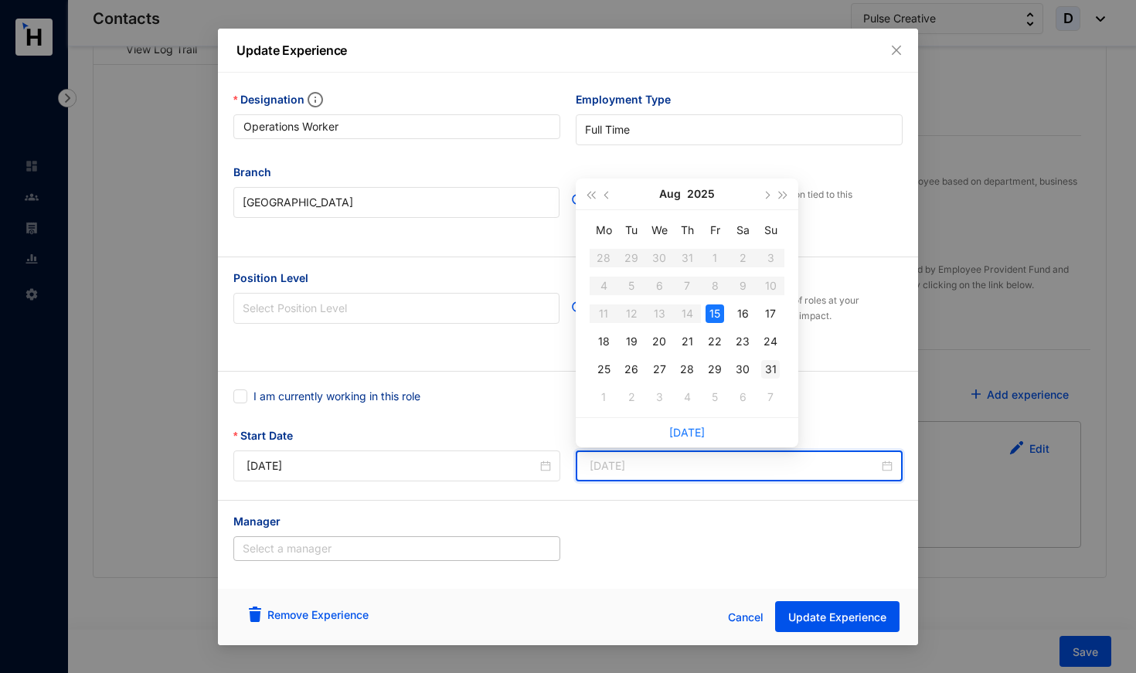
type input "[DATE]"
click at [772, 370] on div "31" at bounding box center [770, 369] width 19 height 19
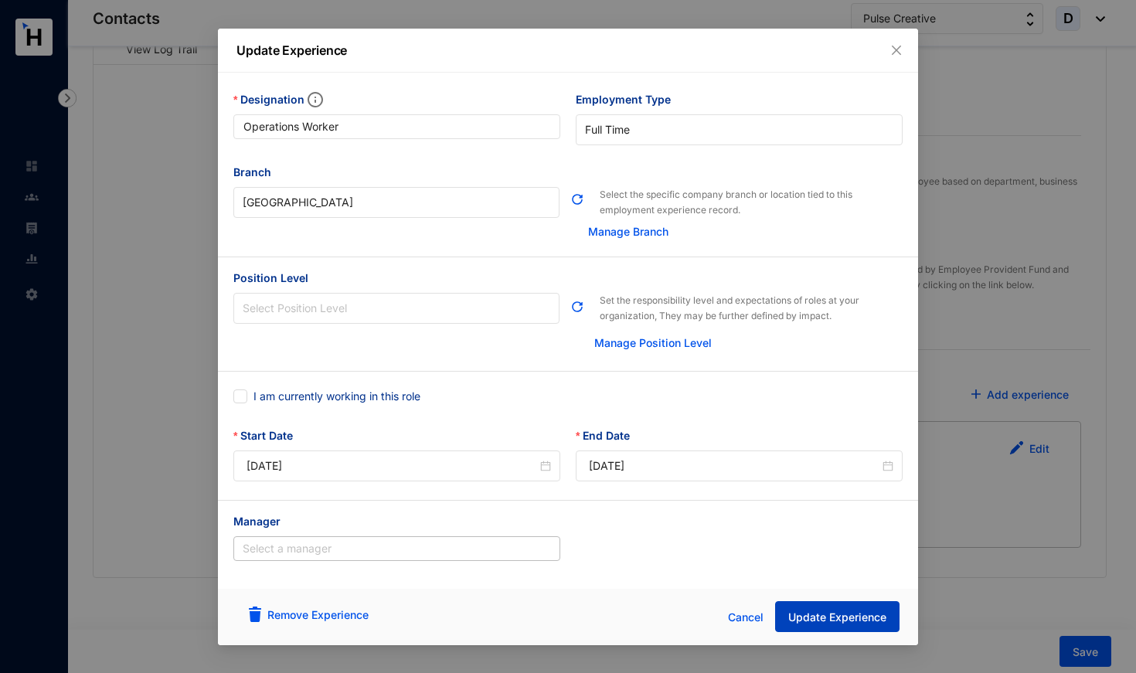
click at [833, 618] on span "Update Experience" at bounding box center [837, 617] width 98 height 15
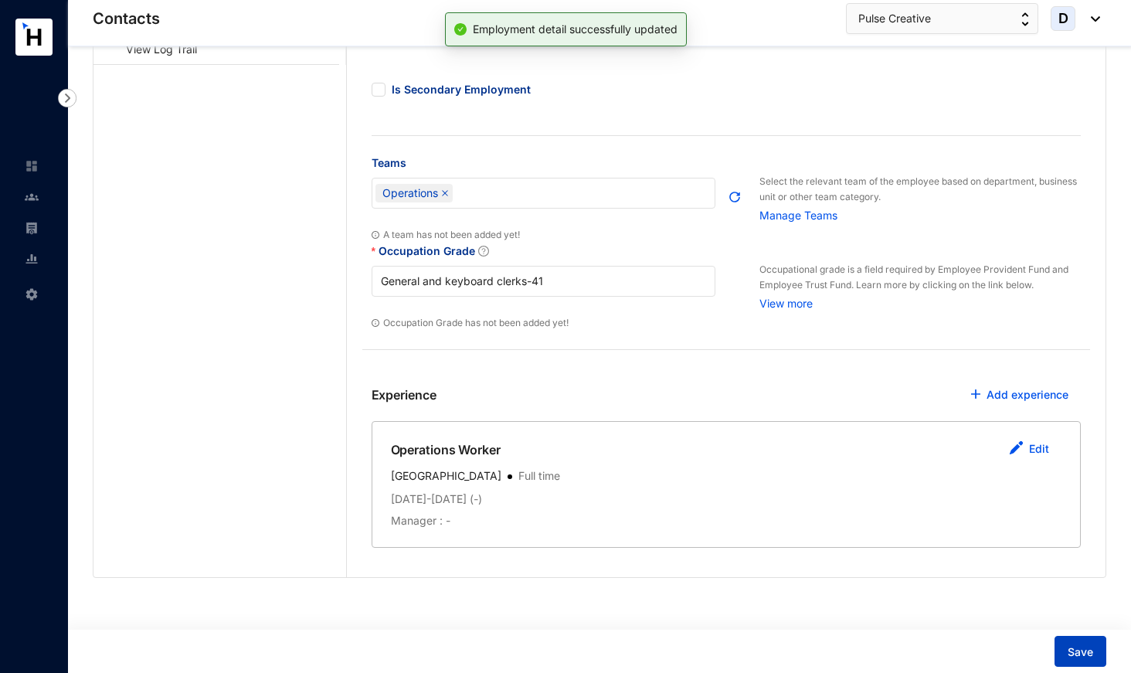
click at [1078, 647] on span "Save" at bounding box center [1080, 651] width 25 height 15
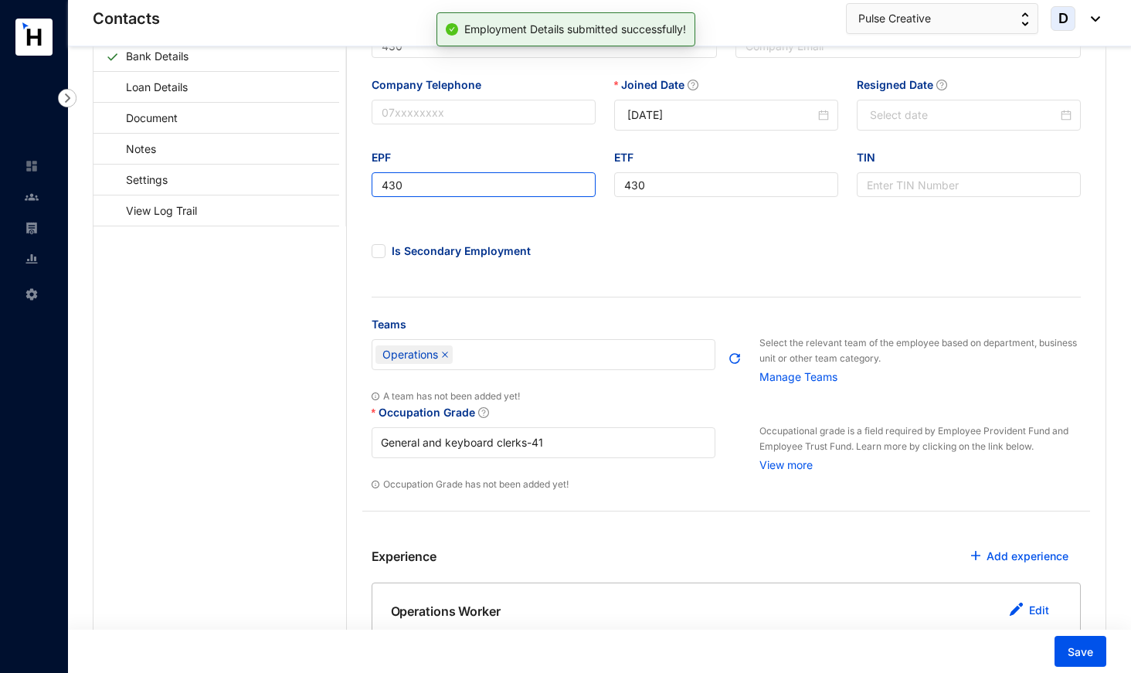
scroll to position [122, 0]
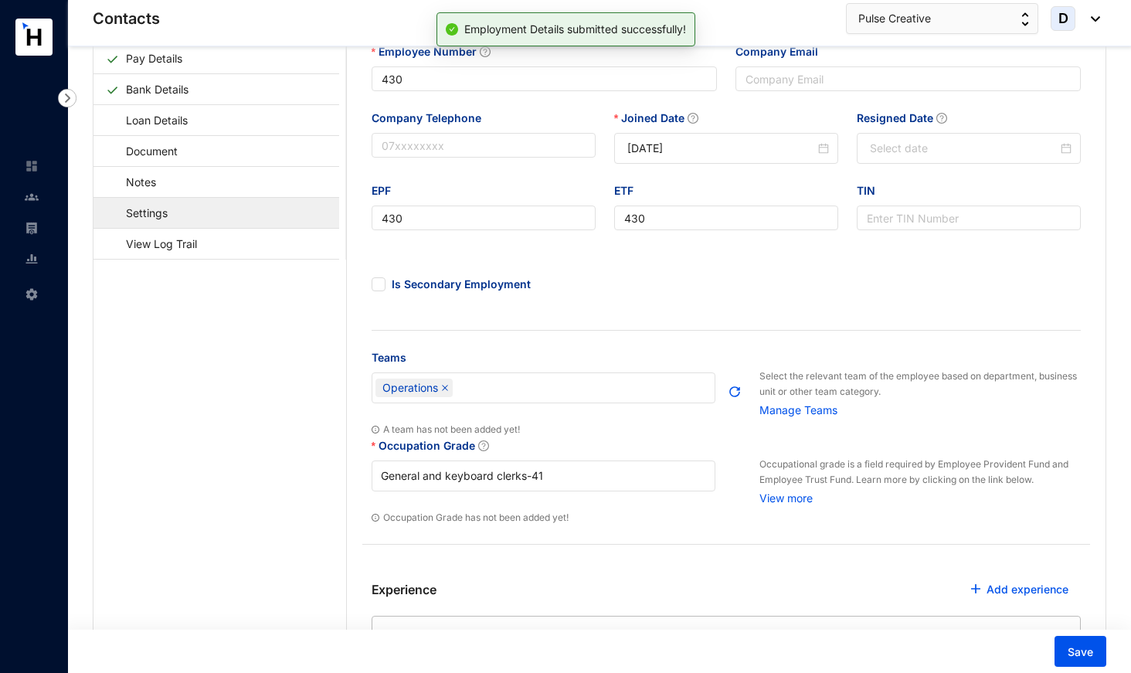
click at [173, 207] on link "Settings" at bounding box center [139, 213] width 67 height 32
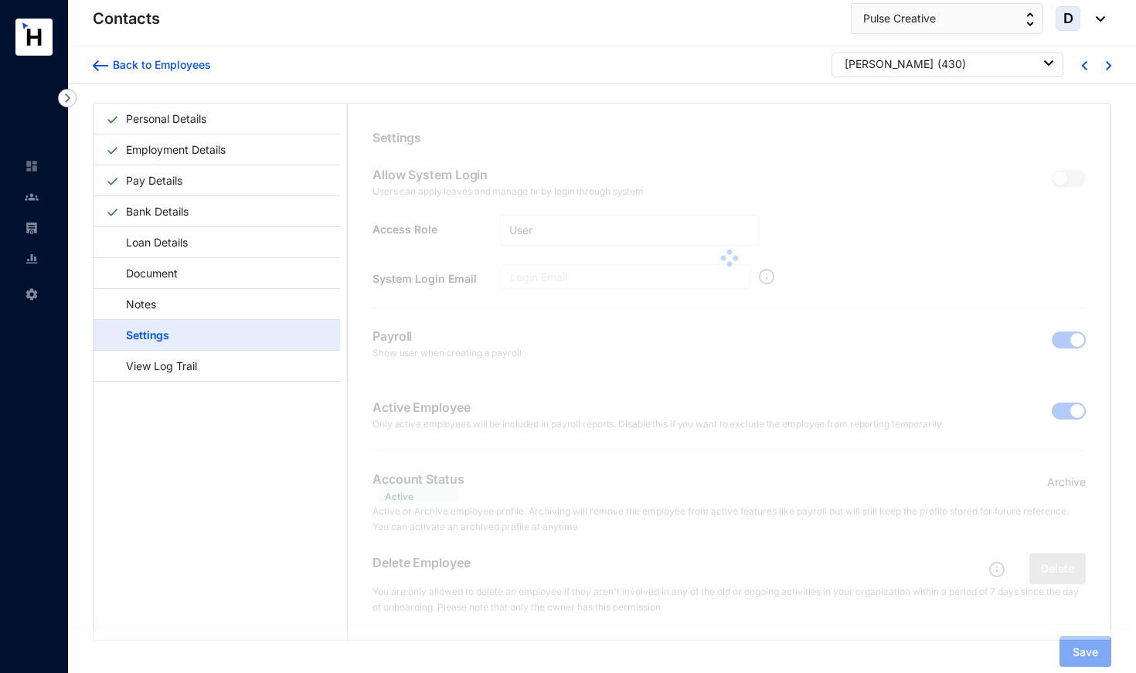
click at [1055, 409] on div at bounding box center [729, 258] width 763 height 309
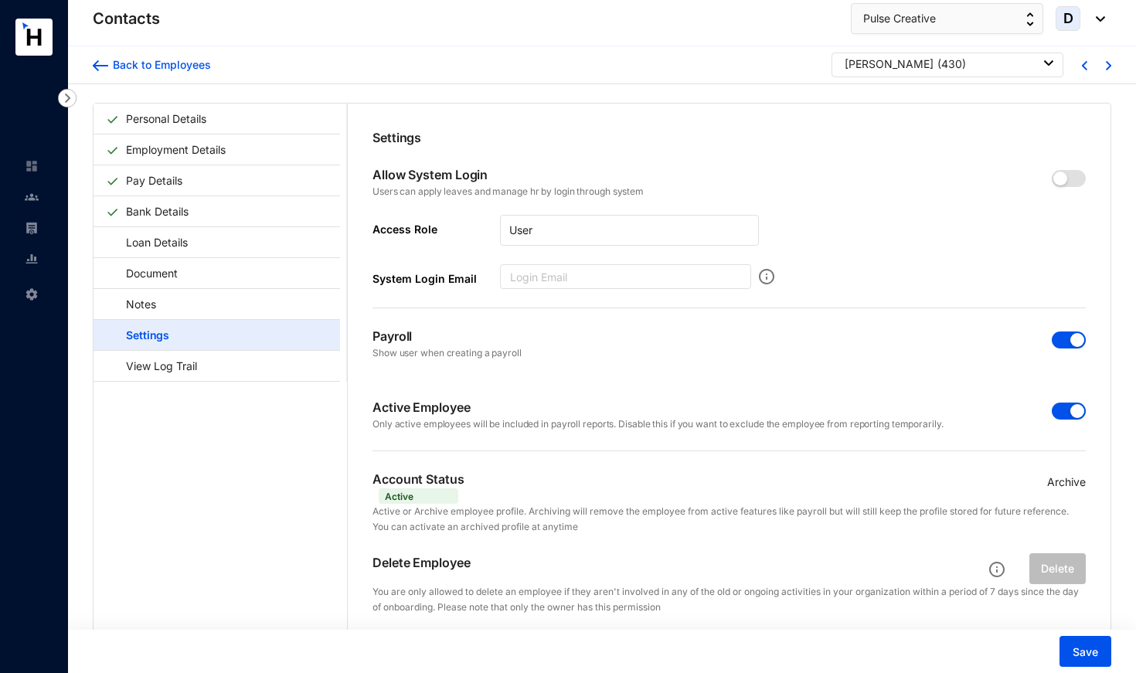
click at [1062, 405] on span "button" at bounding box center [1069, 411] width 34 height 17
click at [1060, 345] on span "button" at bounding box center [1069, 339] width 34 height 17
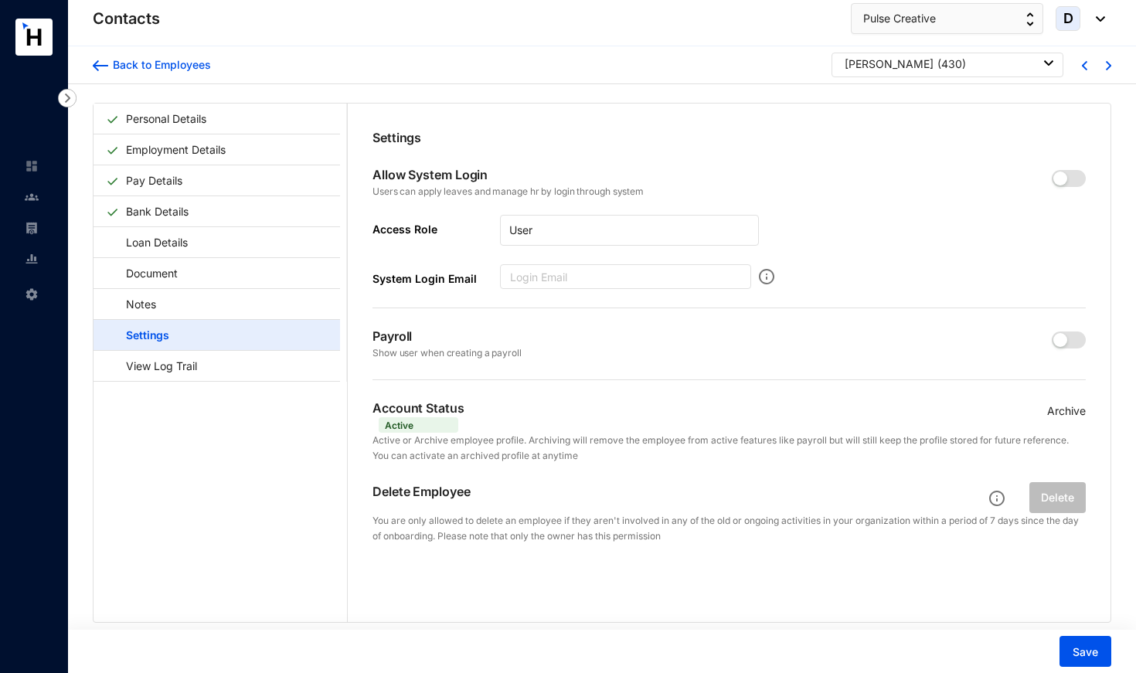
click at [1062, 409] on p "Archive" at bounding box center [1066, 411] width 39 height 17
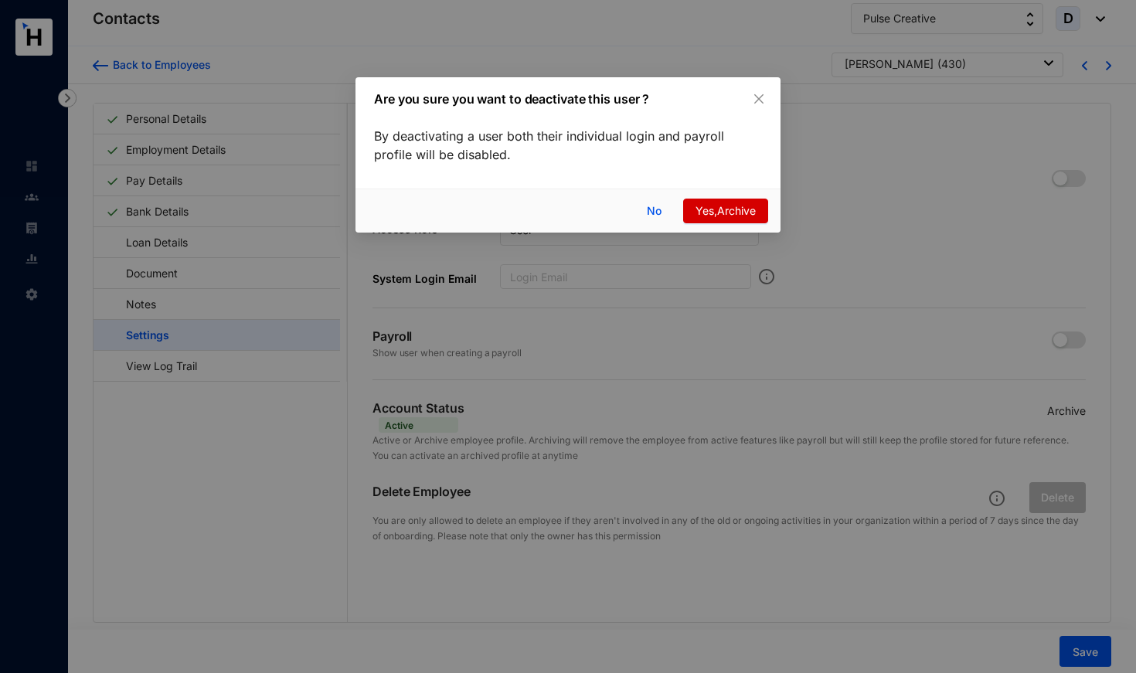
click at [727, 207] on span "Yes,Archive" at bounding box center [725, 210] width 60 height 17
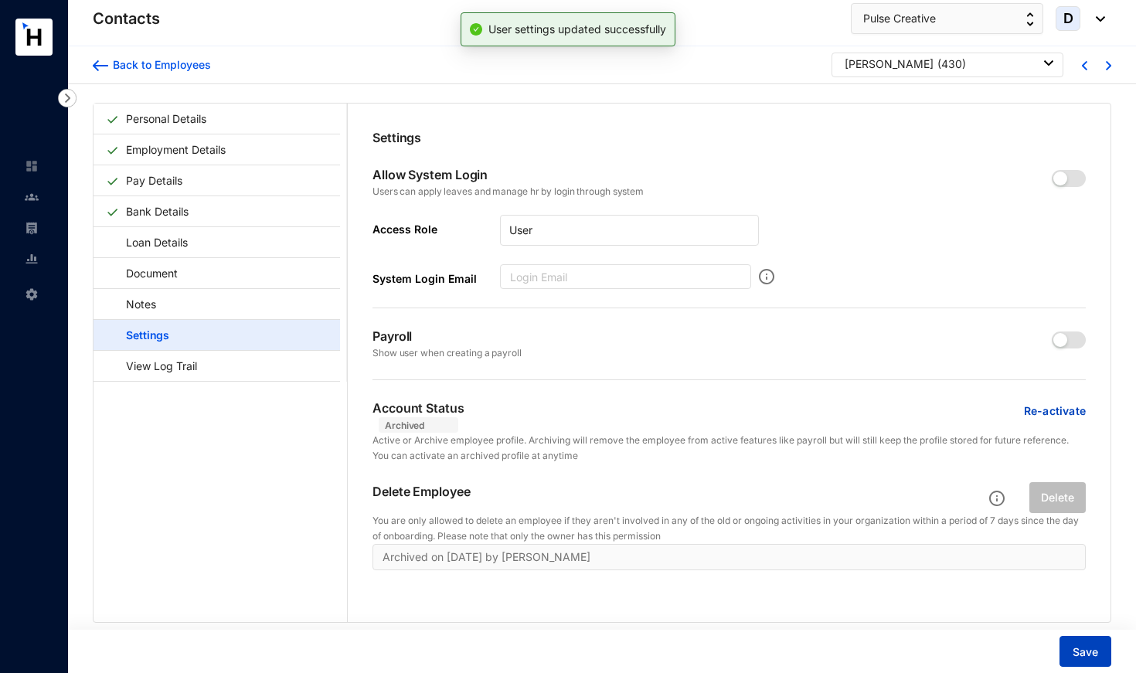
click at [1088, 655] on span "Save" at bounding box center [1084, 651] width 25 height 15
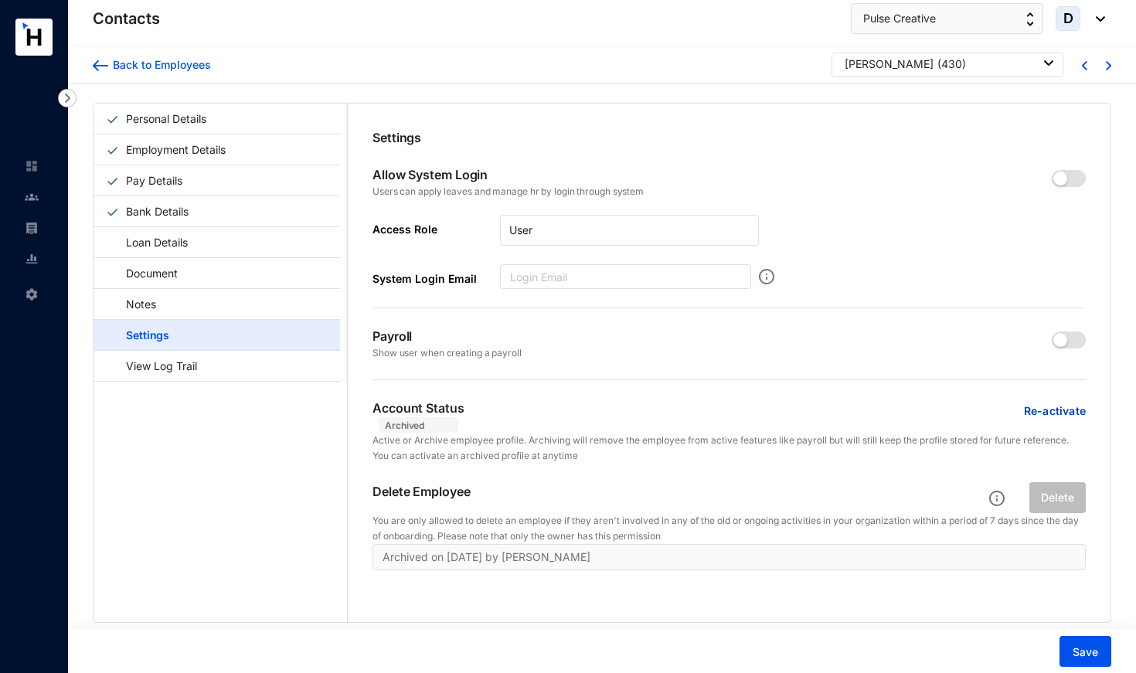
click at [987, 63] on div "[PERSON_NAME] ( 430 )" at bounding box center [949, 63] width 209 height 15
click at [953, 94] on div "Personal Details Employment Details Pay Details Bank Details Loan Details Docum…" at bounding box center [602, 397] width 1068 height 627
click at [956, 66] on div "[PERSON_NAME] ( 430 )" at bounding box center [949, 63] width 209 height 15
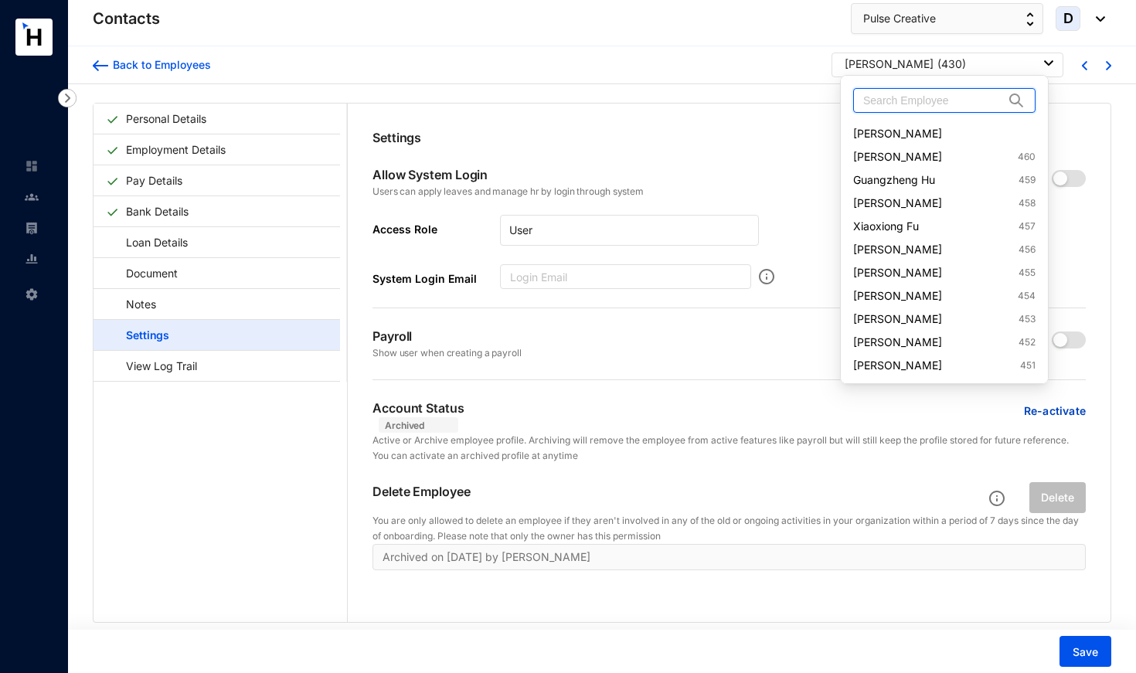
click at [954, 105] on input "text" at bounding box center [933, 100] width 141 height 23
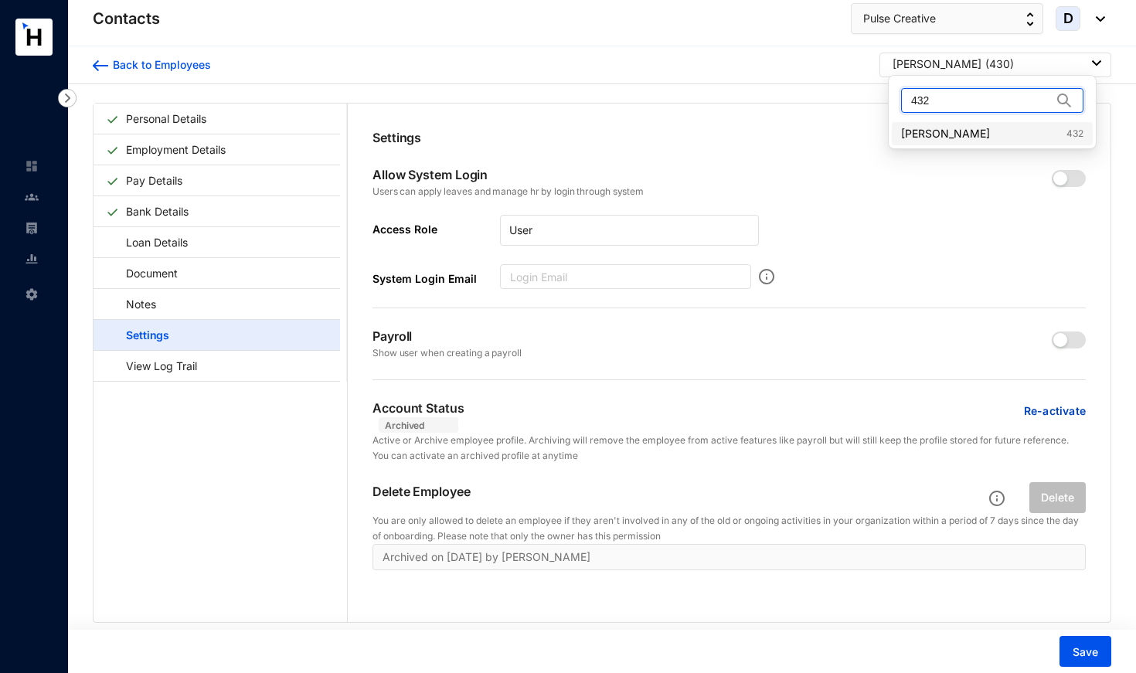
type input "432"
click at [945, 138] on link "Jun Wan 432" at bounding box center [992, 133] width 182 height 15
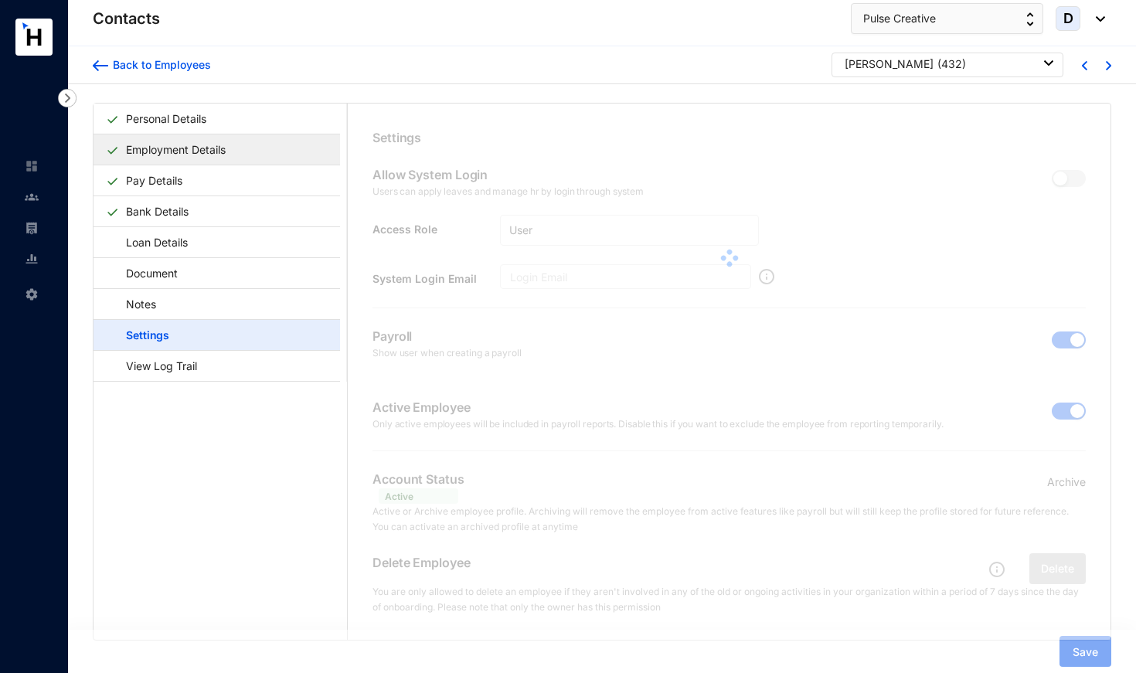
click at [166, 152] on link "Employment Details" at bounding box center [176, 150] width 112 height 32
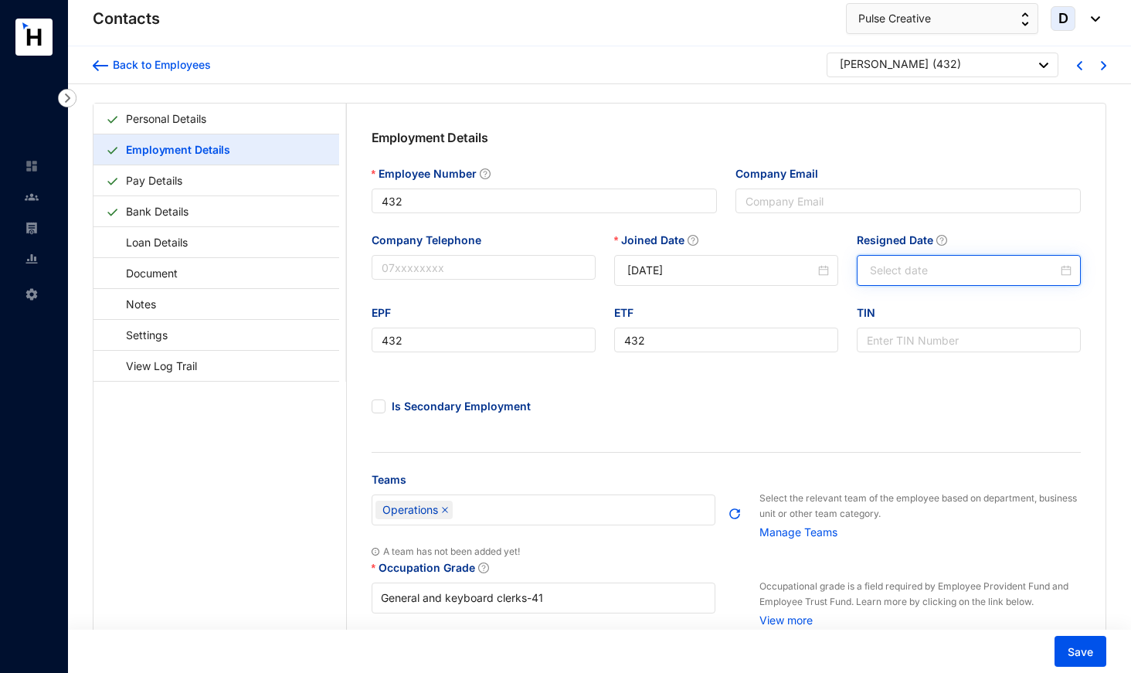
click at [876, 265] on input "Resigned Date" at bounding box center [964, 270] width 188 height 17
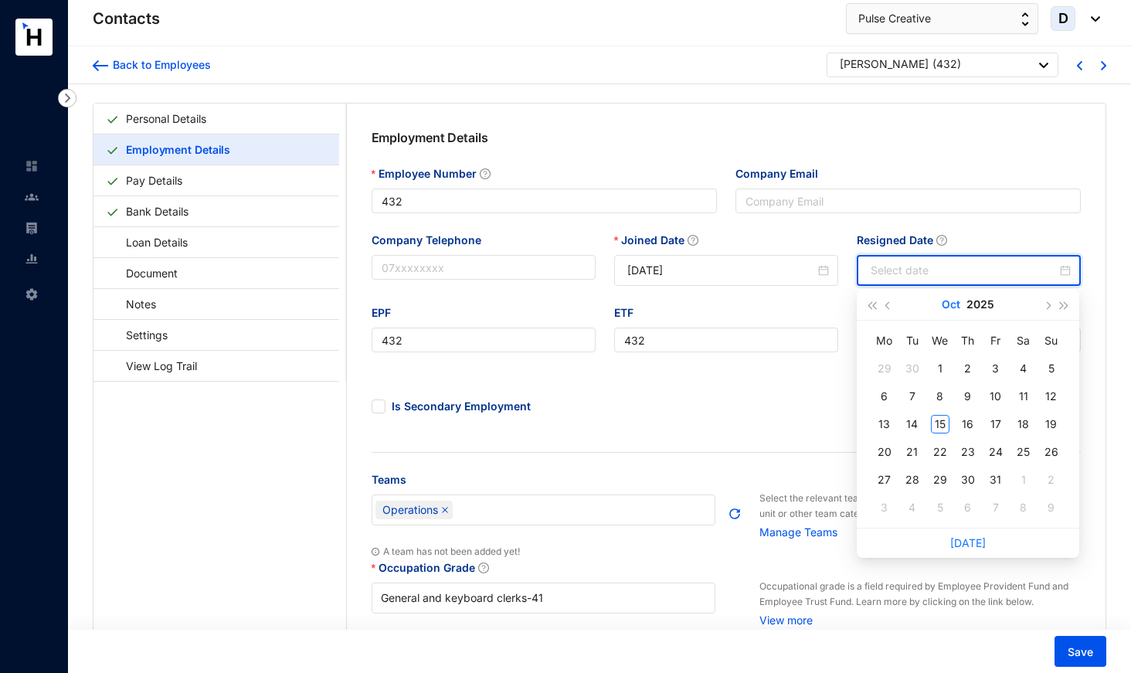
click at [950, 307] on button "Oct" at bounding box center [951, 304] width 19 height 31
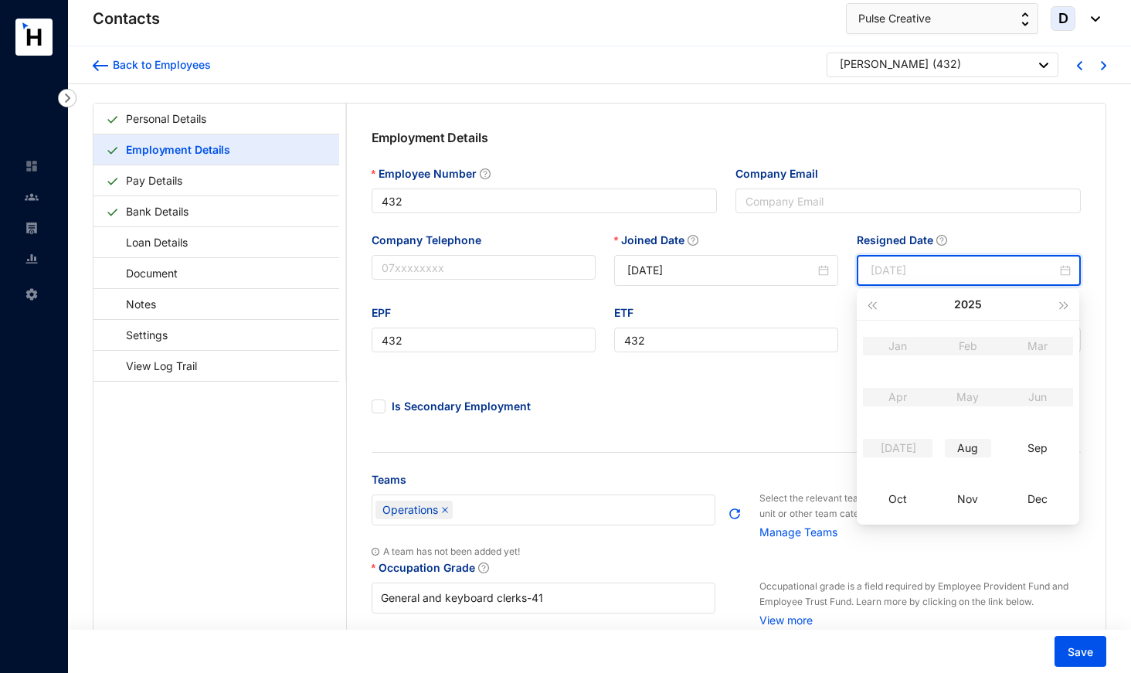
click at [970, 447] on div "Aug" at bounding box center [968, 448] width 46 height 19
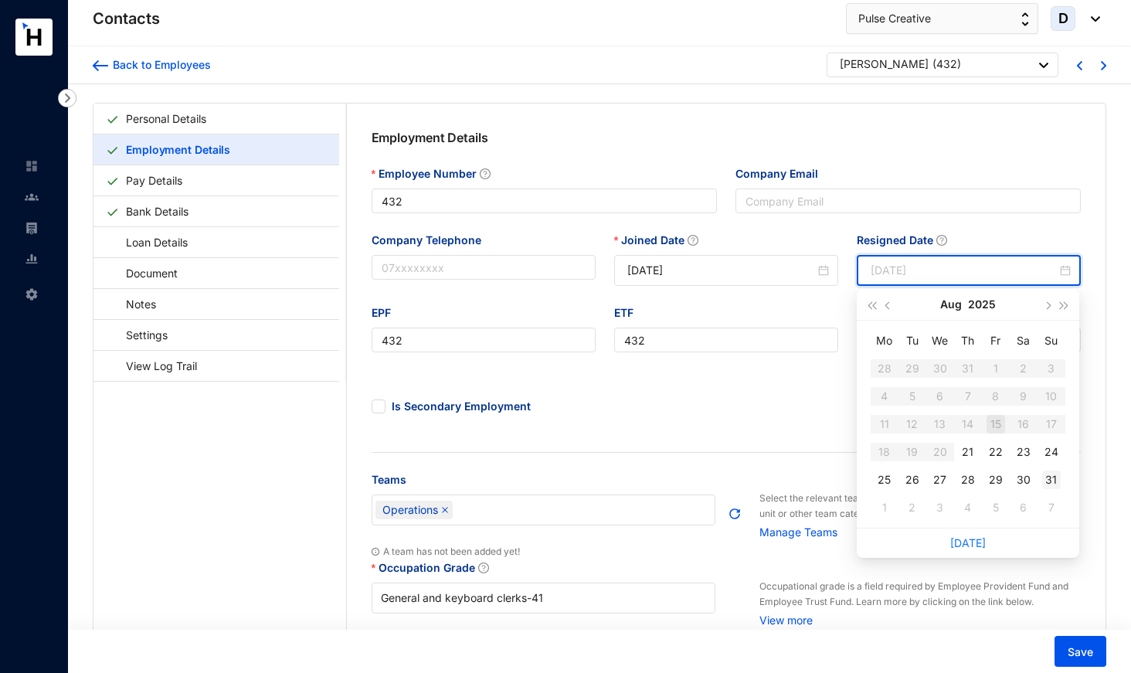
type input "[DATE]"
click at [1051, 480] on div "31" at bounding box center [1051, 480] width 19 height 19
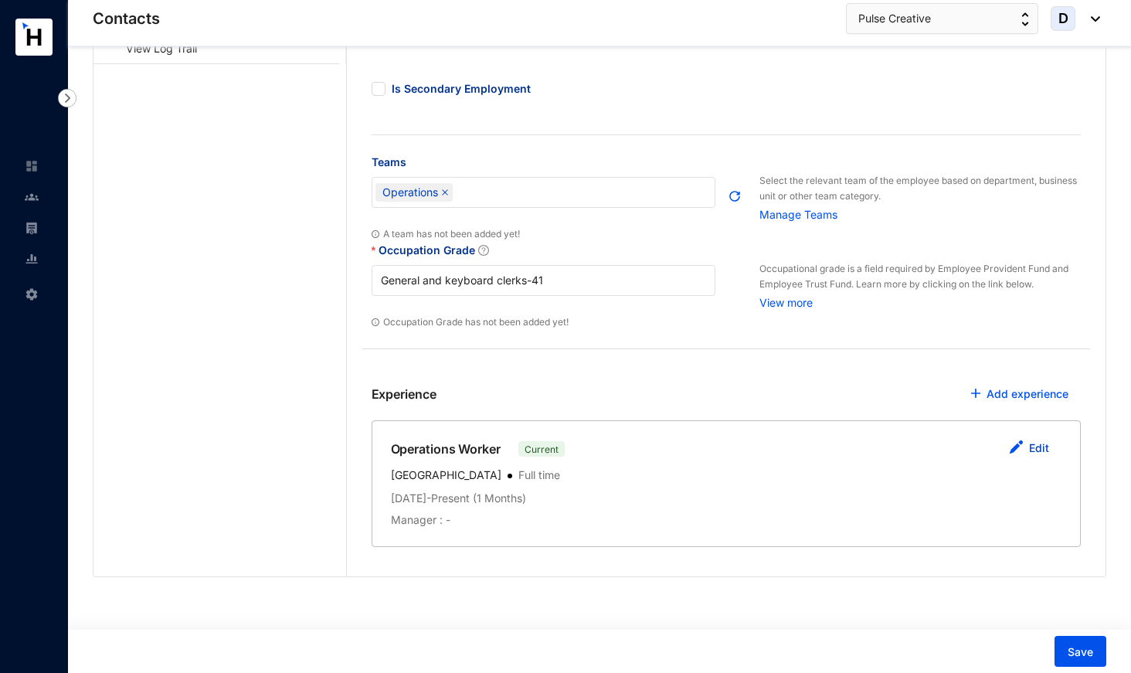
scroll to position [317, 0]
click at [1034, 444] on link "Edit" at bounding box center [1039, 448] width 20 height 13
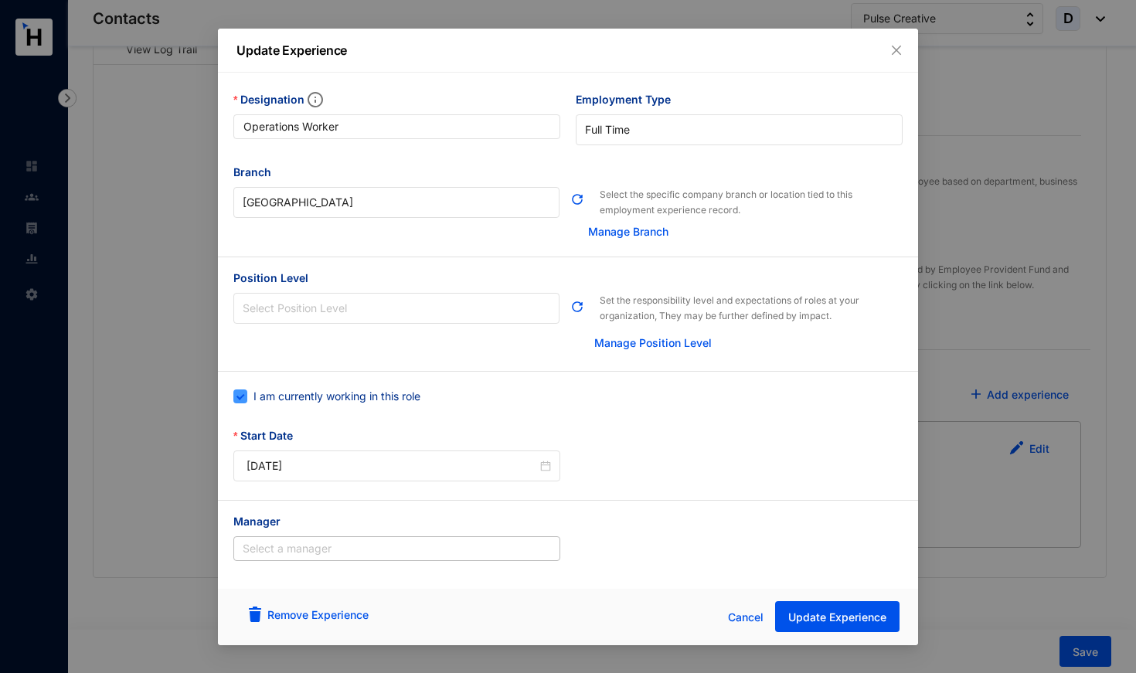
click at [397, 402] on span "I am currently working in this role" at bounding box center [336, 396] width 179 height 17
click at [244, 400] on input "I am currently working in this role" at bounding box center [238, 394] width 11 height 11
checkbox input "false"
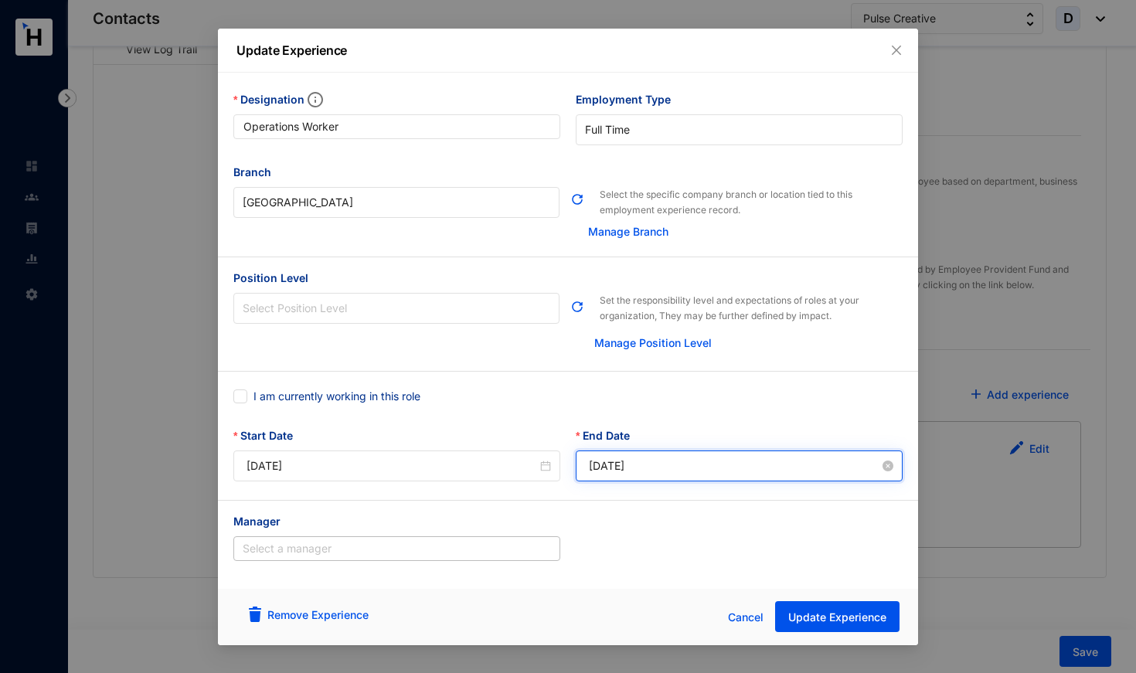
click at [614, 464] on input "[DATE]" at bounding box center [734, 465] width 291 height 17
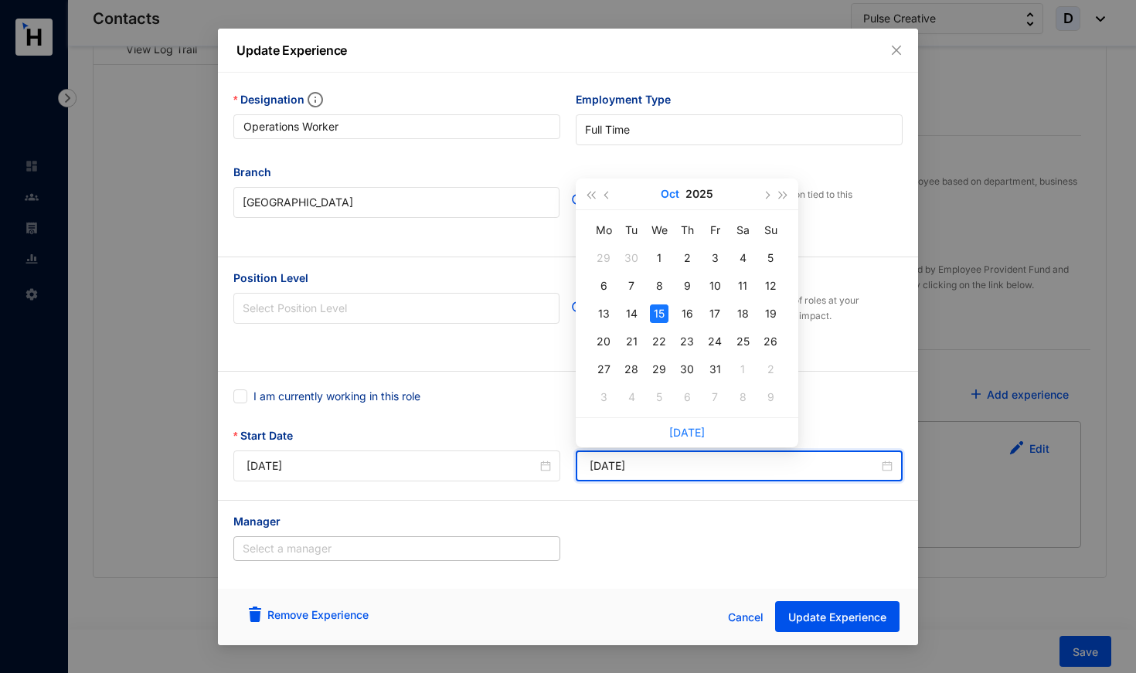
click at [676, 189] on button "Oct" at bounding box center [670, 193] width 19 height 31
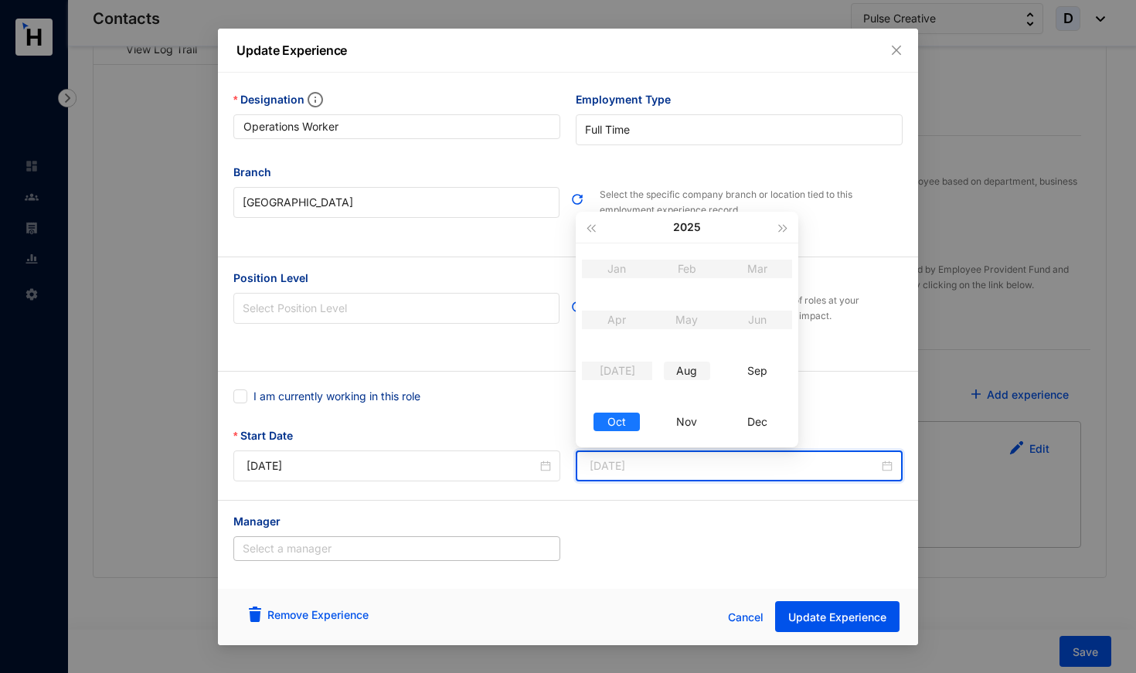
click at [688, 365] on div "Aug" at bounding box center [687, 371] width 46 height 19
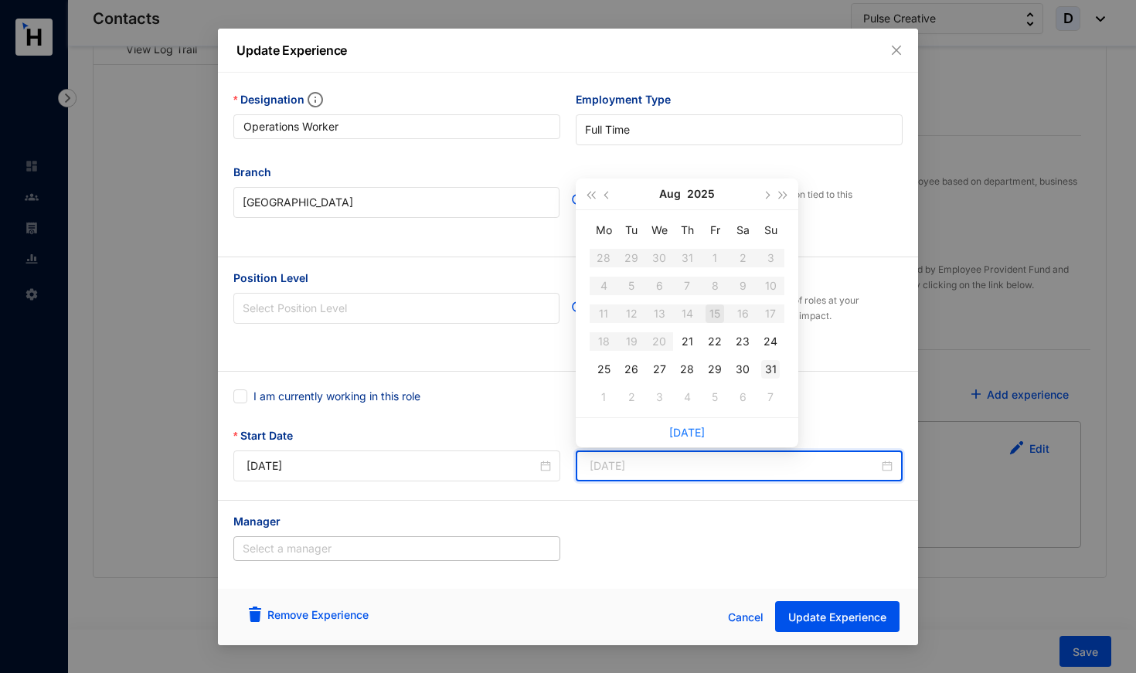
type input "[DATE]"
click at [775, 368] on div "31" at bounding box center [770, 369] width 19 height 19
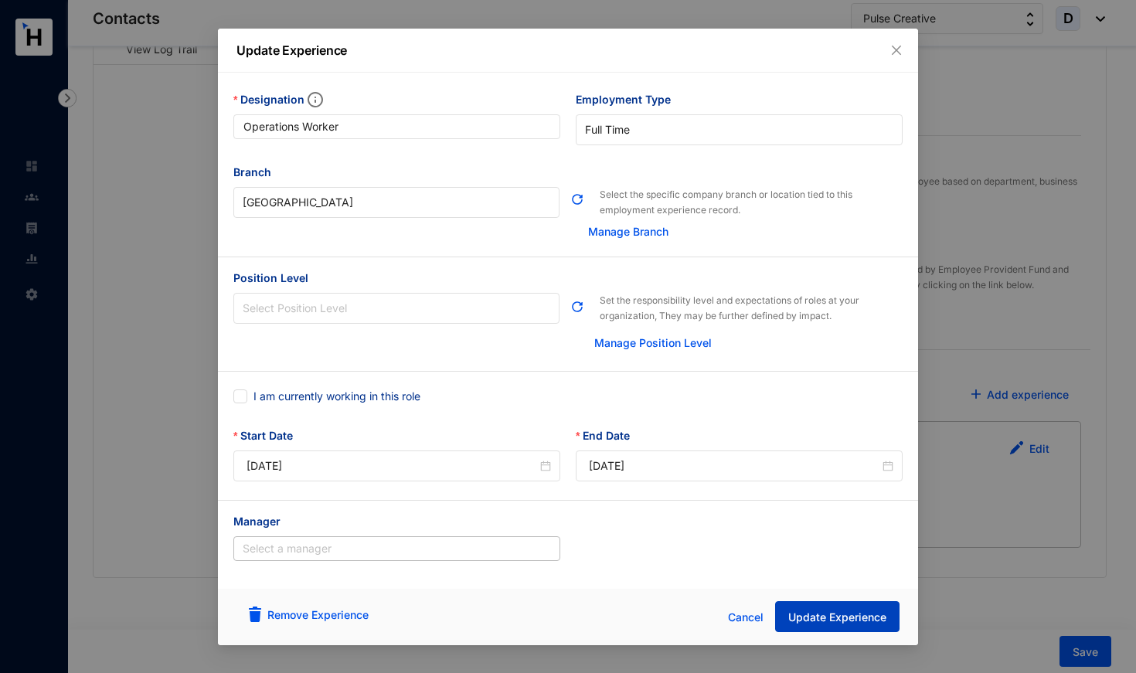
click at [854, 617] on span "Update Experience" at bounding box center [837, 617] width 98 height 15
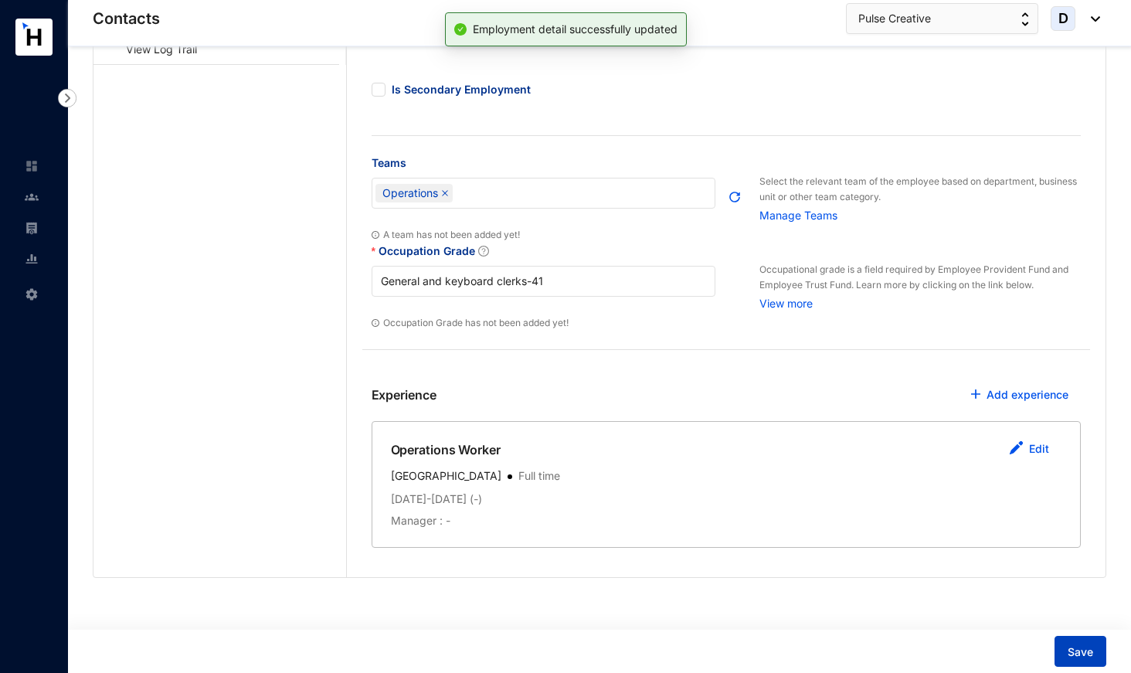
click at [1071, 652] on span "Save" at bounding box center [1080, 651] width 25 height 15
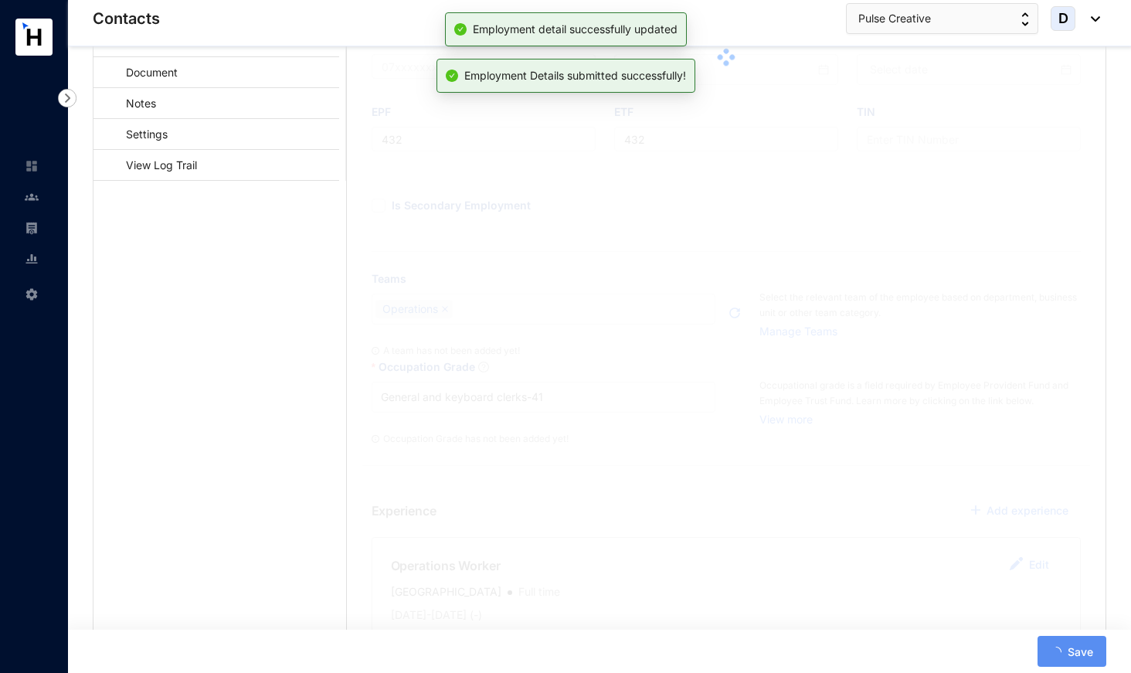
scroll to position [121, 0]
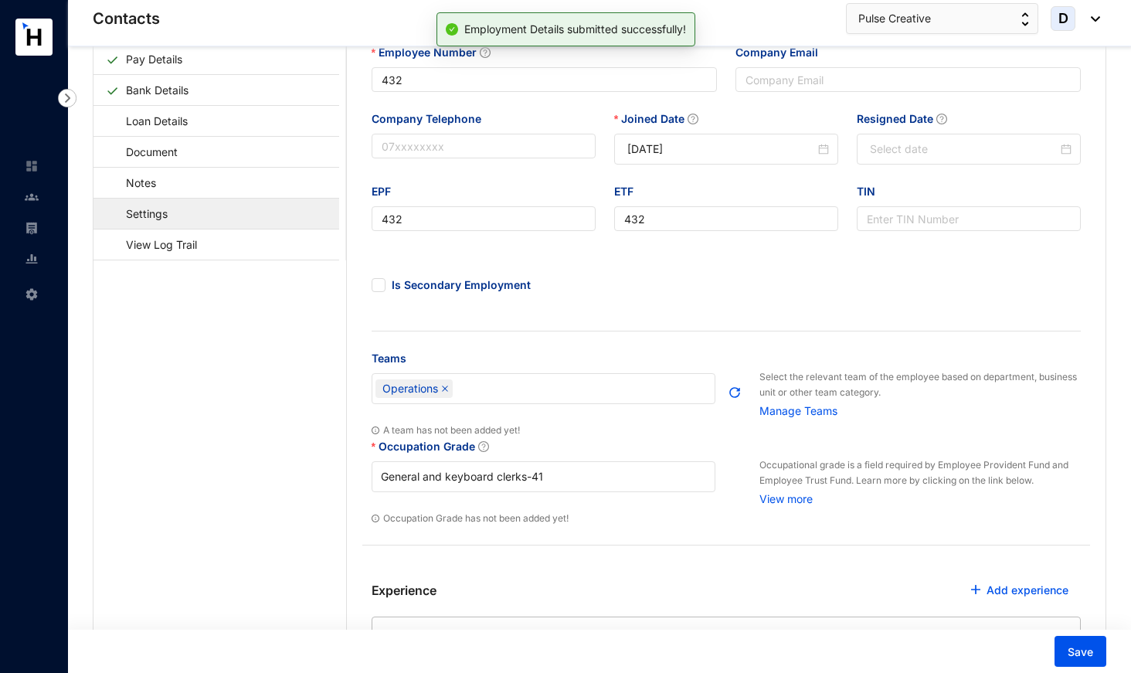
click at [173, 210] on link "Settings" at bounding box center [139, 214] width 67 height 32
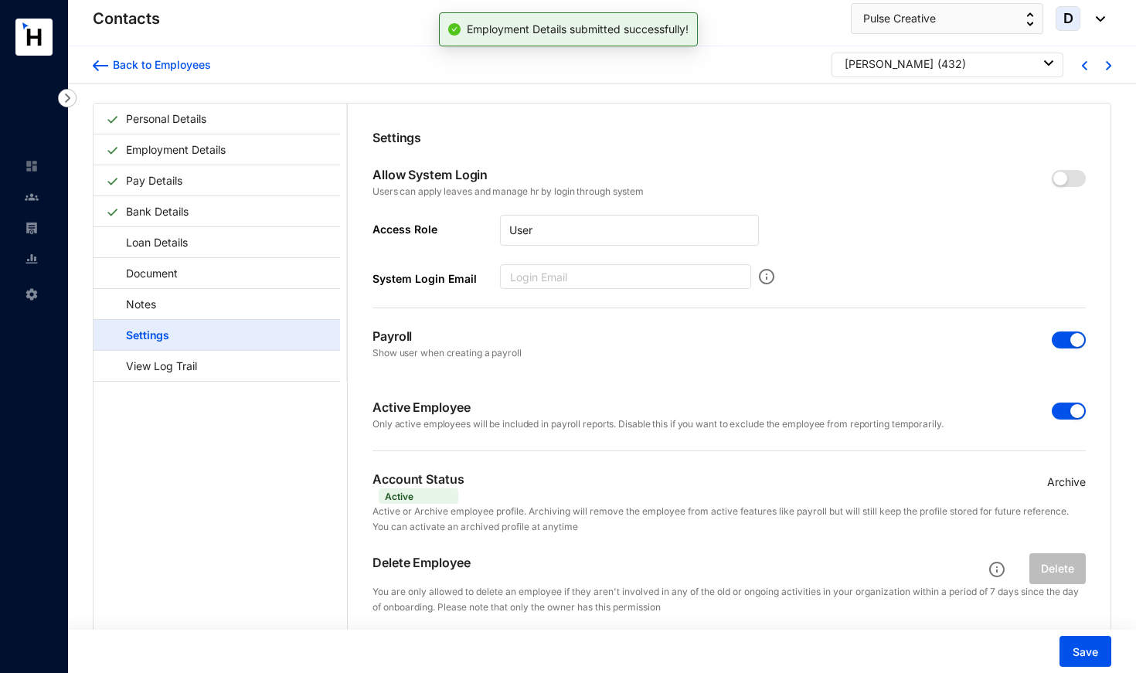
click at [1056, 413] on span "button" at bounding box center [1069, 411] width 34 height 17
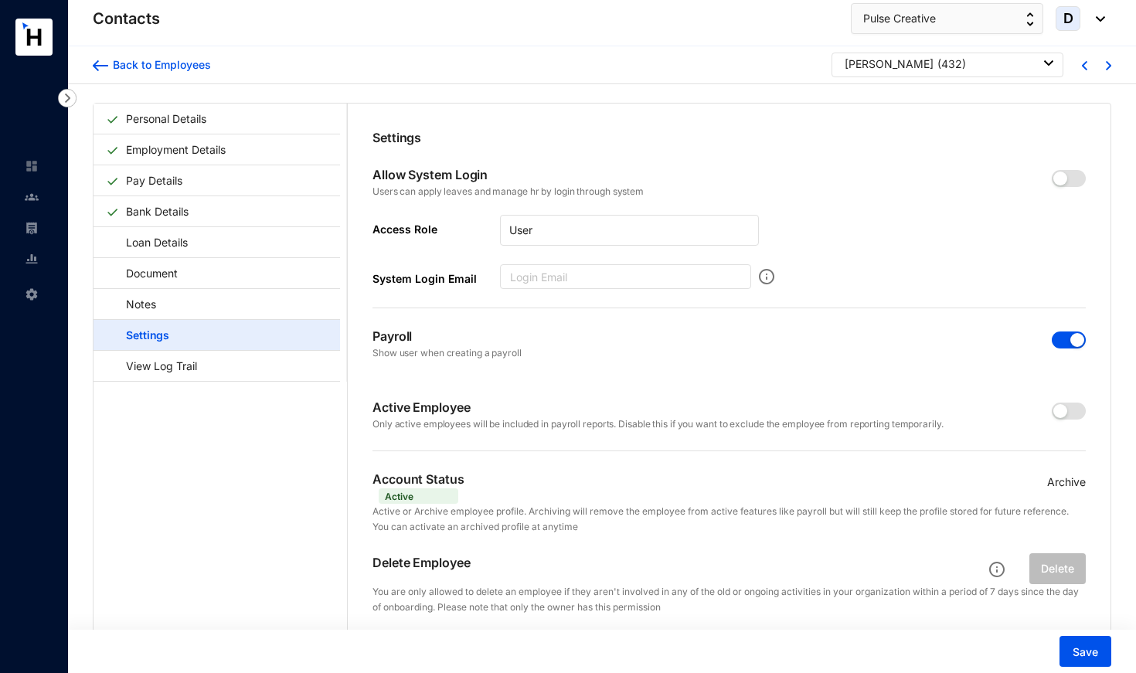
click at [1062, 335] on span "button" at bounding box center [1069, 339] width 34 height 17
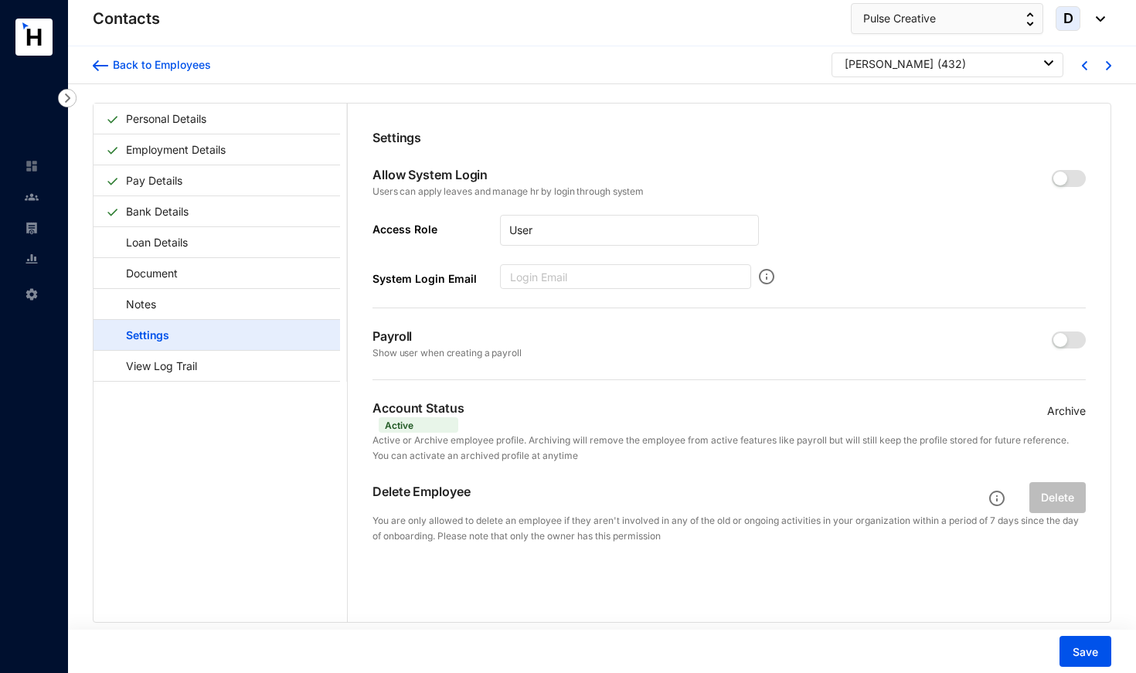
click at [1064, 411] on p "Archive" at bounding box center [1066, 411] width 39 height 17
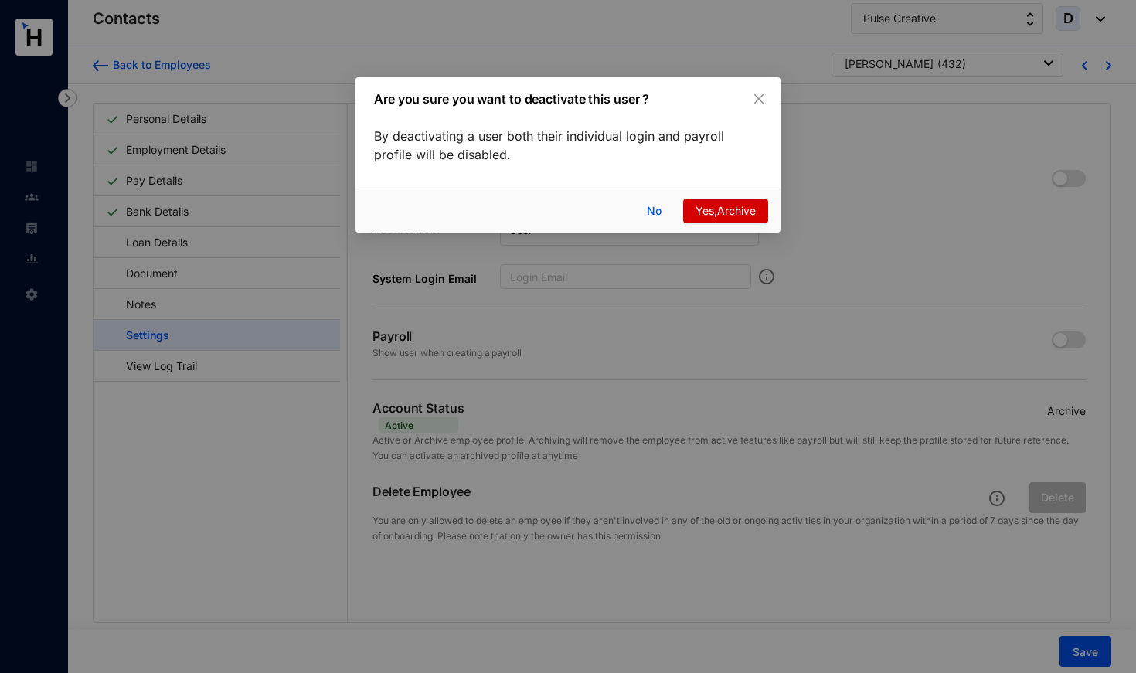
click at [706, 211] on span "Yes,Archive" at bounding box center [725, 210] width 60 height 17
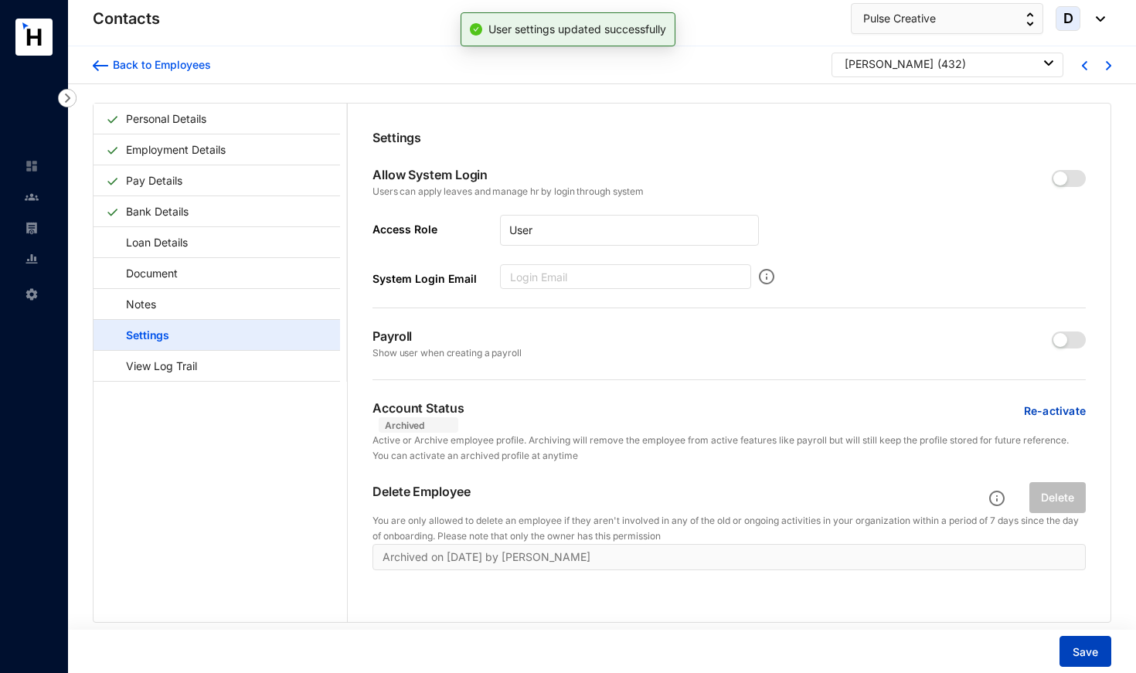
click at [1089, 653] on span "Save" at bounding box center [1084, 651] width 25 height 15
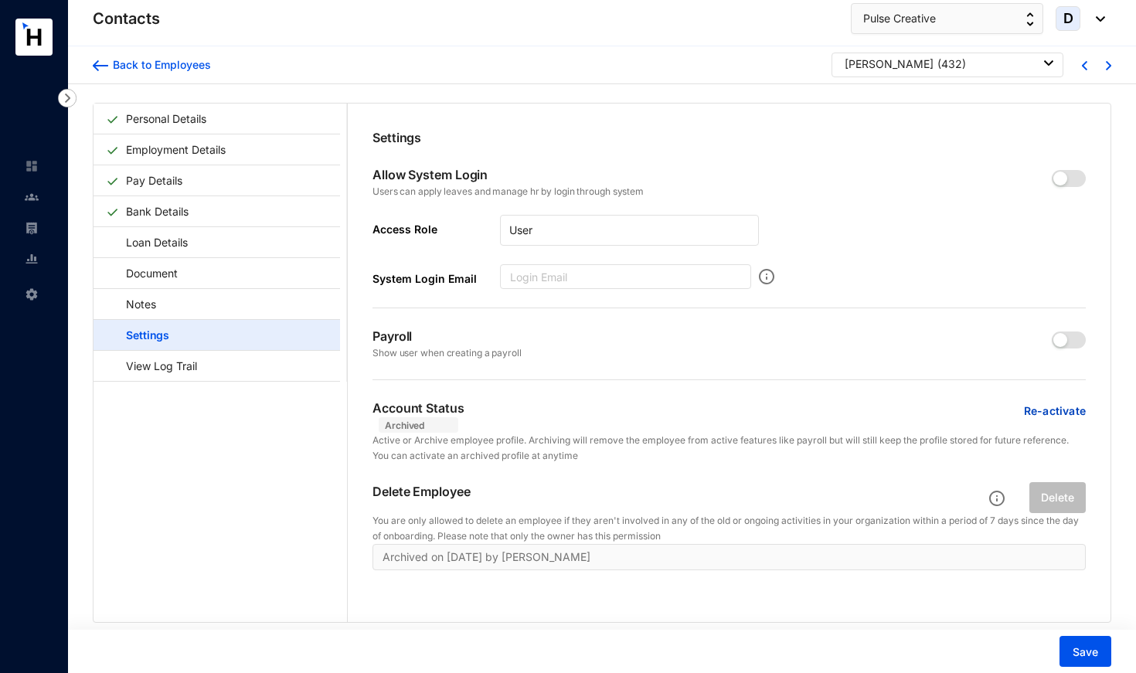
click at [969, 62] on div "[PERSON_NAME] ( 432 )" at bounding box center [949, 63] width 209 height 15
click at [937, 98] on div "Personal Details Employment Details Pay Details Bank Details Loan Details Docum…" at bounding box center [602, 397] width 1068 height 627
click at [937, 68] on div "[PERSON_NAME] ( 432 )" at bounding box center [949, 63] width 209 height 15
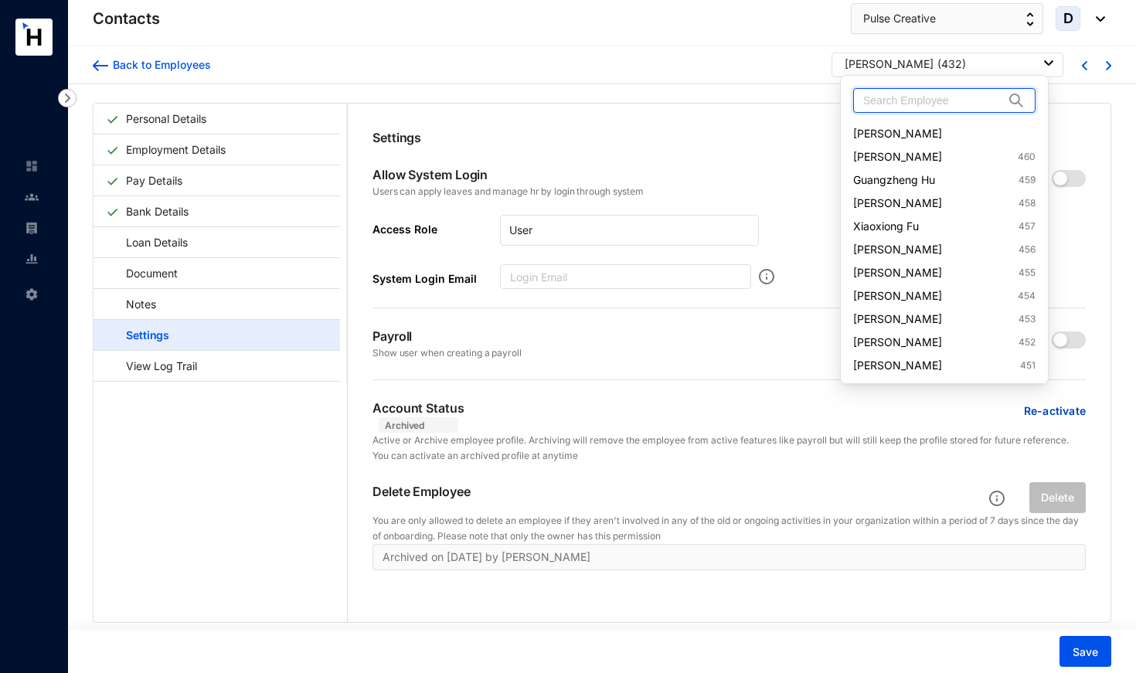
click at [936, 98] on input "text" at bounding box center [933, 100] width 141 height 23
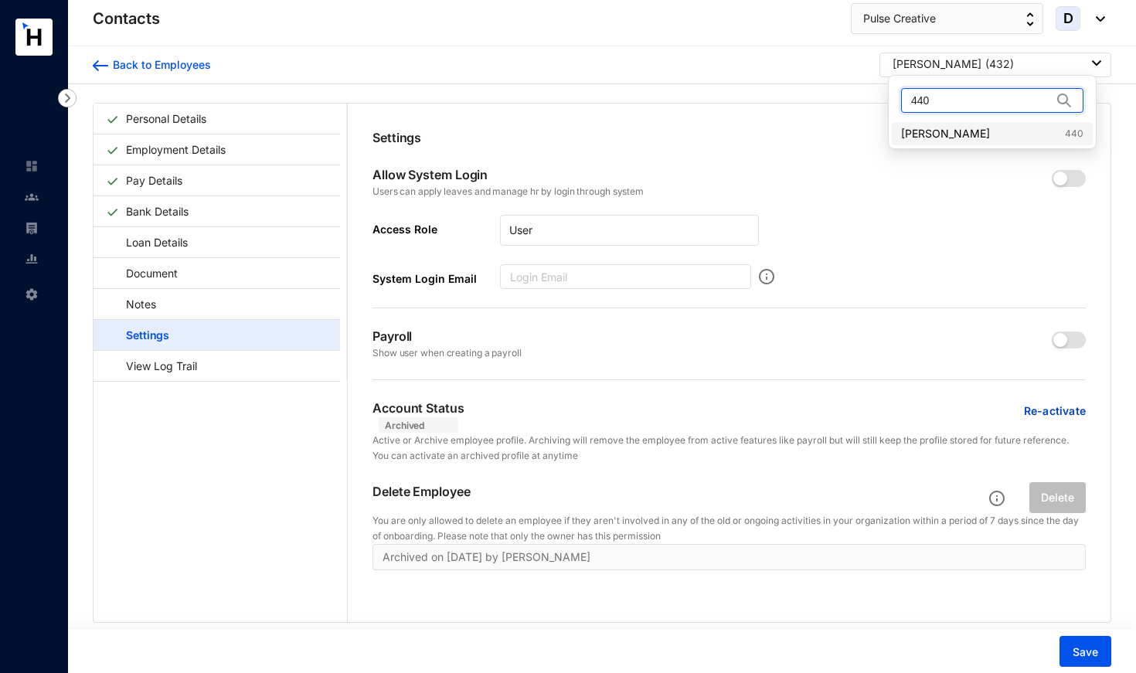
type input "440"
click at [936, 134] on link "[PERSON_NAME] 440" at bounding box center [992, 133] width 182 height 15
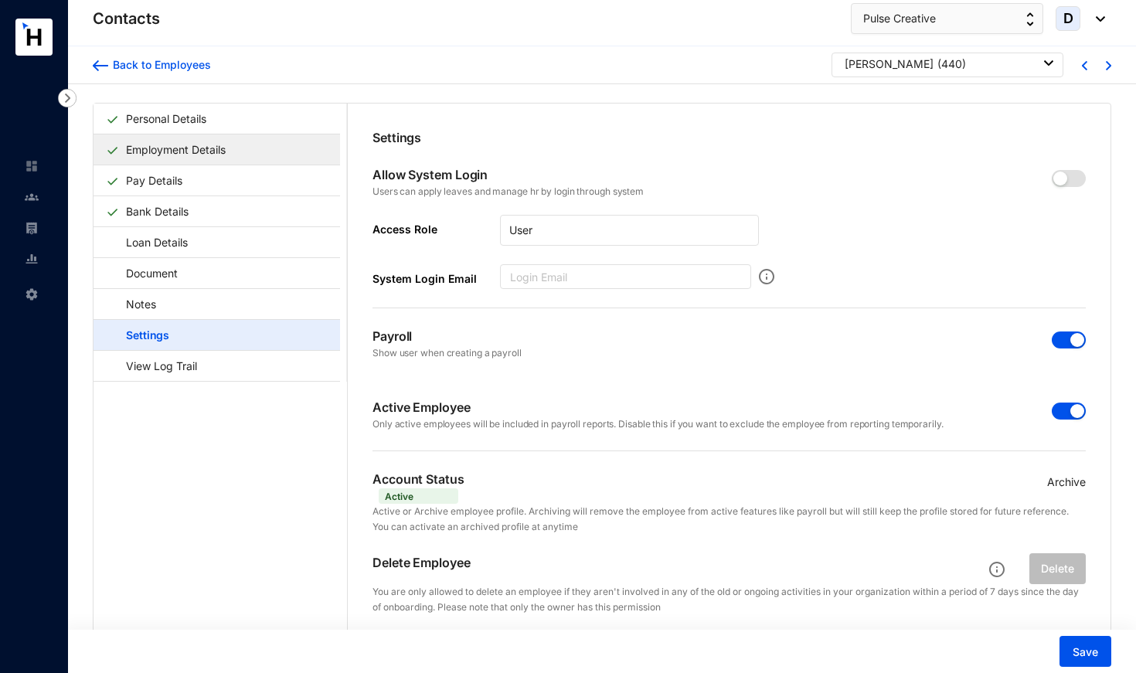
click at [229, 146] on link "Employment Details" at bounding box center [176, 150] width 112 height 32
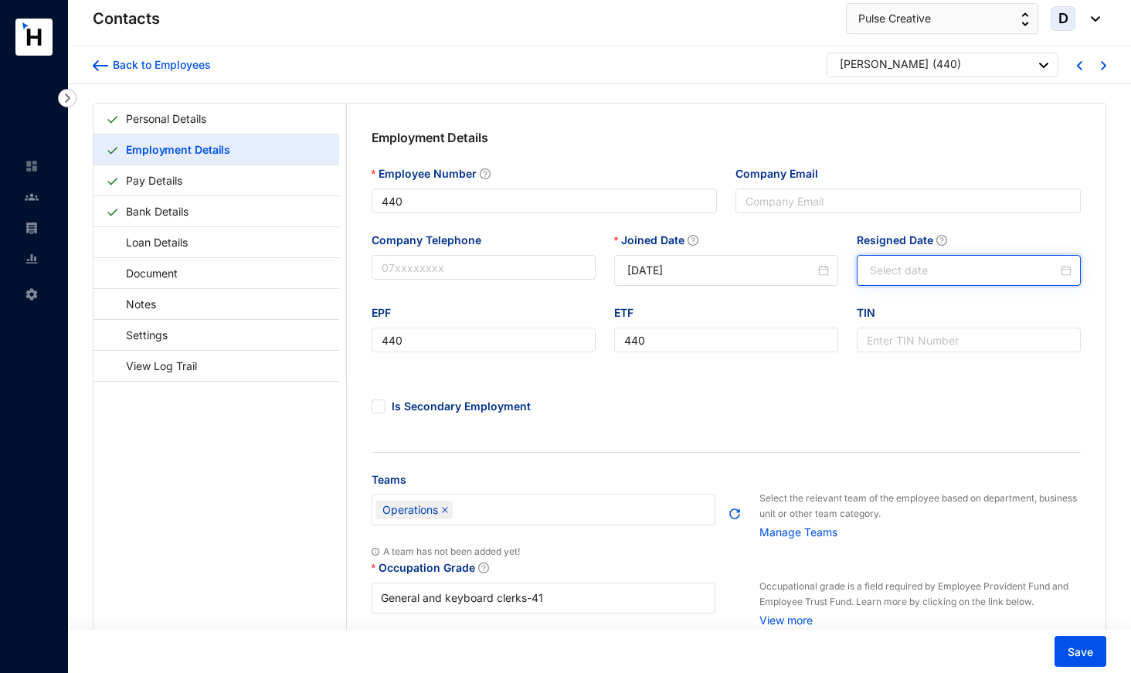
click at [916, 276] on input "Resigned Date" at bounding box center [964, 270] width 188 height 17
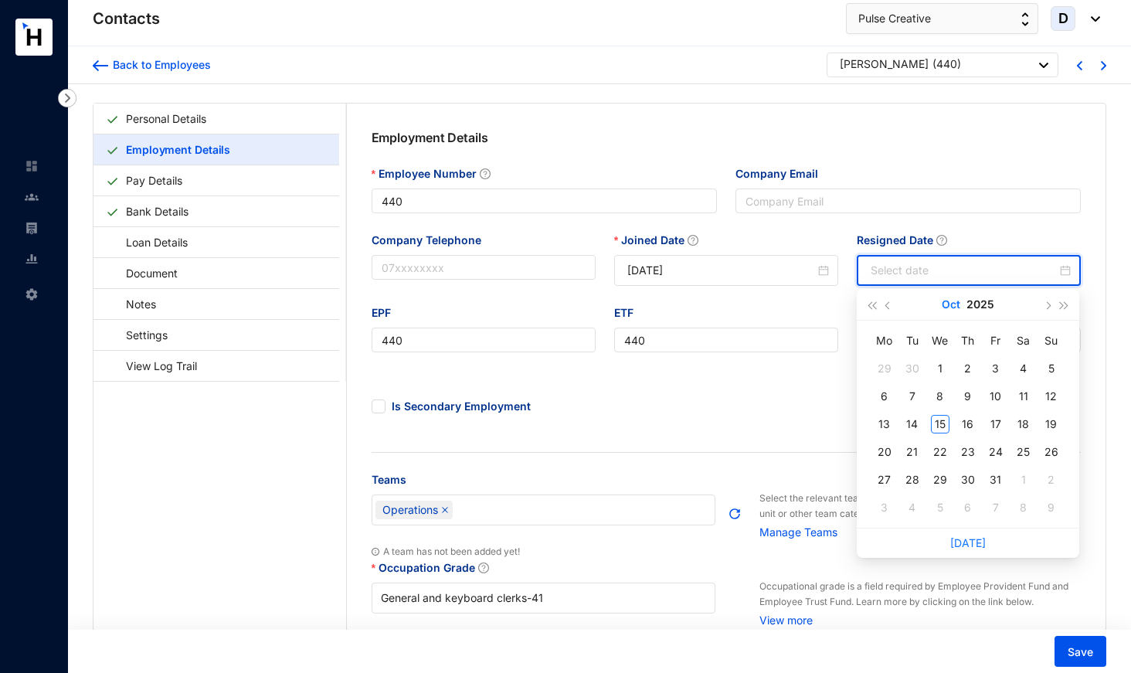
click at [947, 306] on button "Oct" at bounding box center [951, 304] width 19 height 31
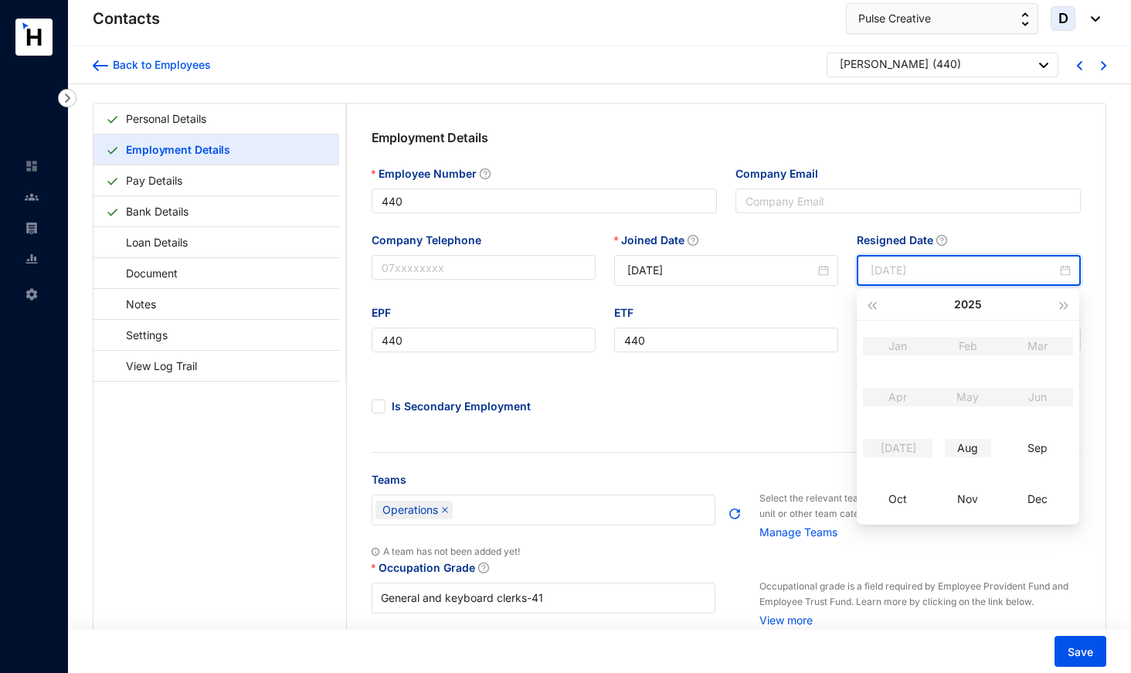
click at [970, 446] on div "Aug" at bounding box center [968, 448] width 46 height 19
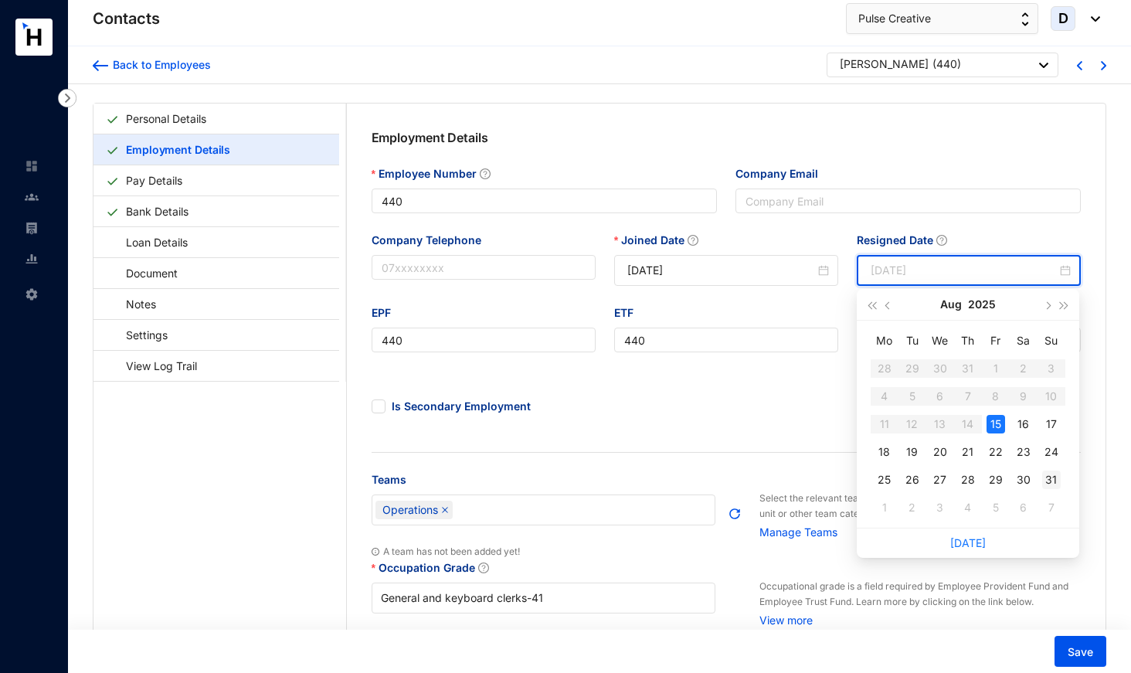
type input "[DATE]"
click at [1049, 482] on div "31" at bounding box center [1051, 480] width 19 height 19
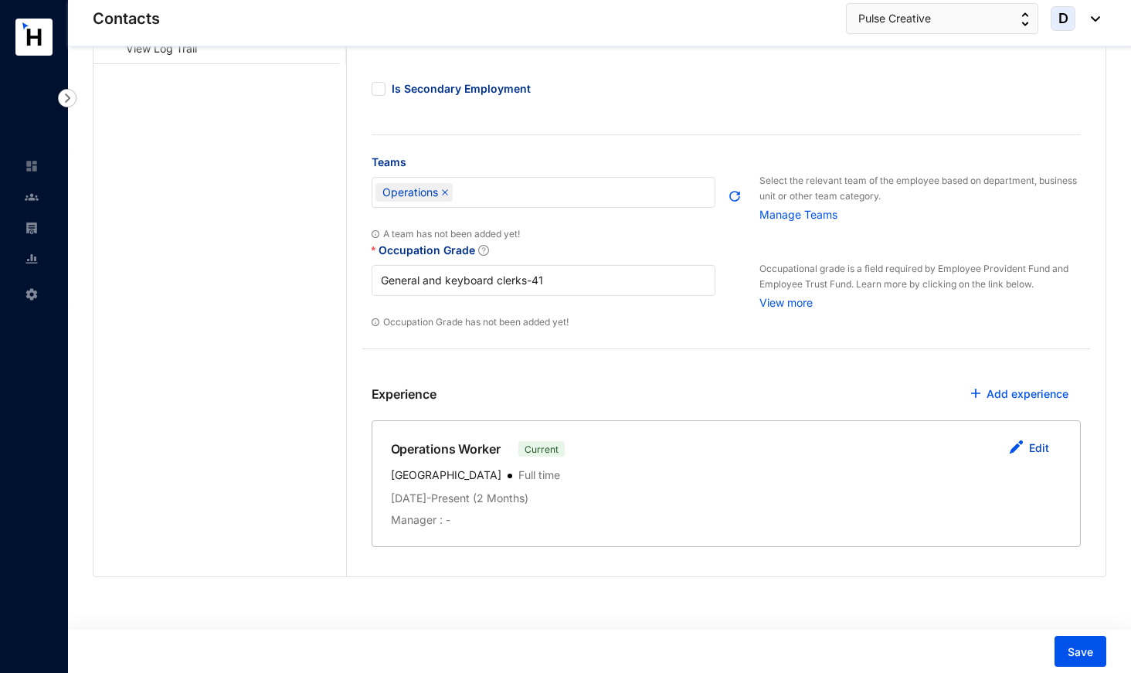
scroll to position [317, 0]
click at [1031, 442] on link "Edit" at bounding box center [1039, 448] width 20 height 13
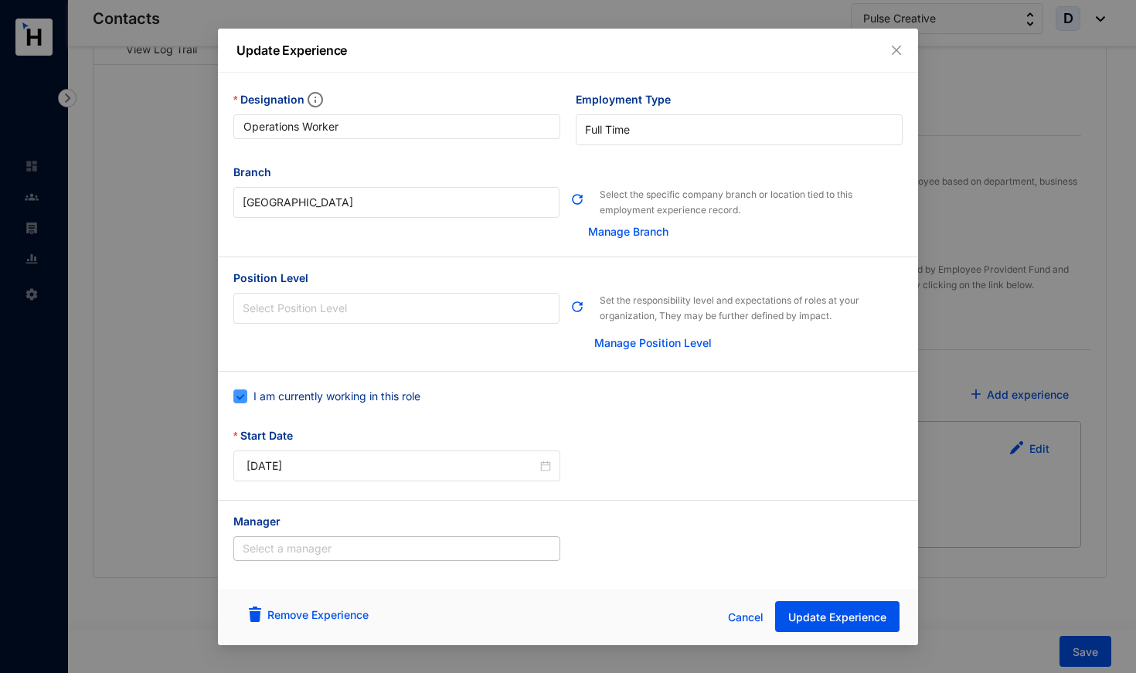
click at [403, 401] on span "I am currently working in this role" at bounding box center [336, 396] width 179 height 17
click at [244, 400] on input "I am currently working in this role" at bounding box center [238, 394] width 11 height 11
checkbox input "false"
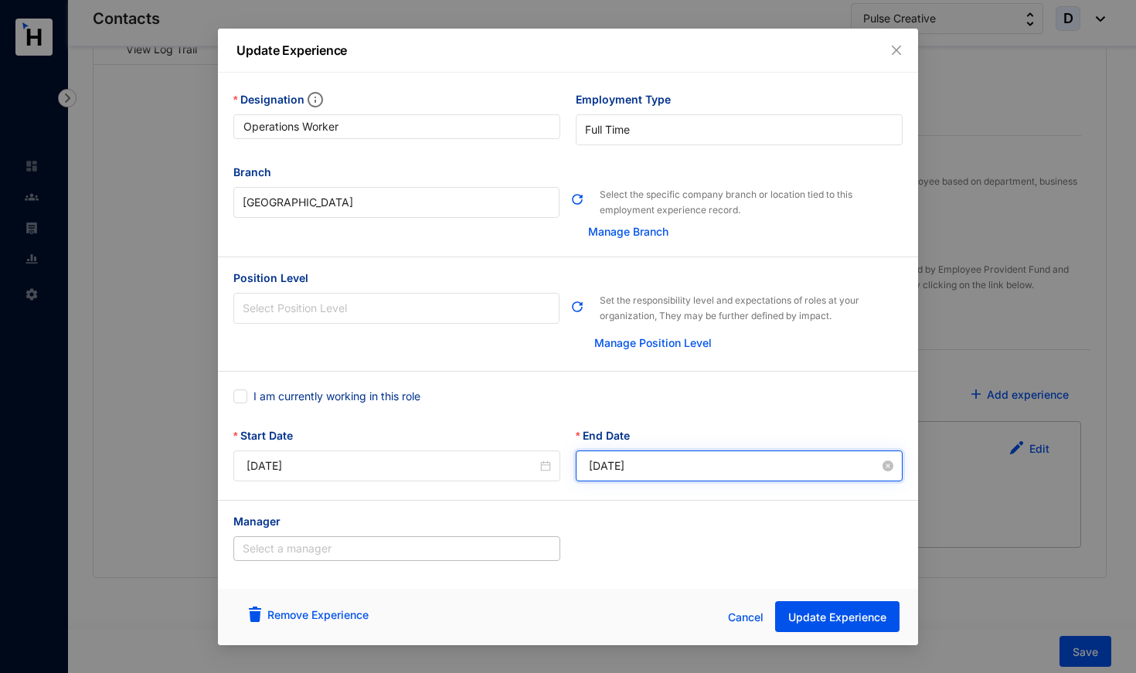
click at [630, 464] on input "[DATE]" at bounding box center [734, 465] width 291 height 17
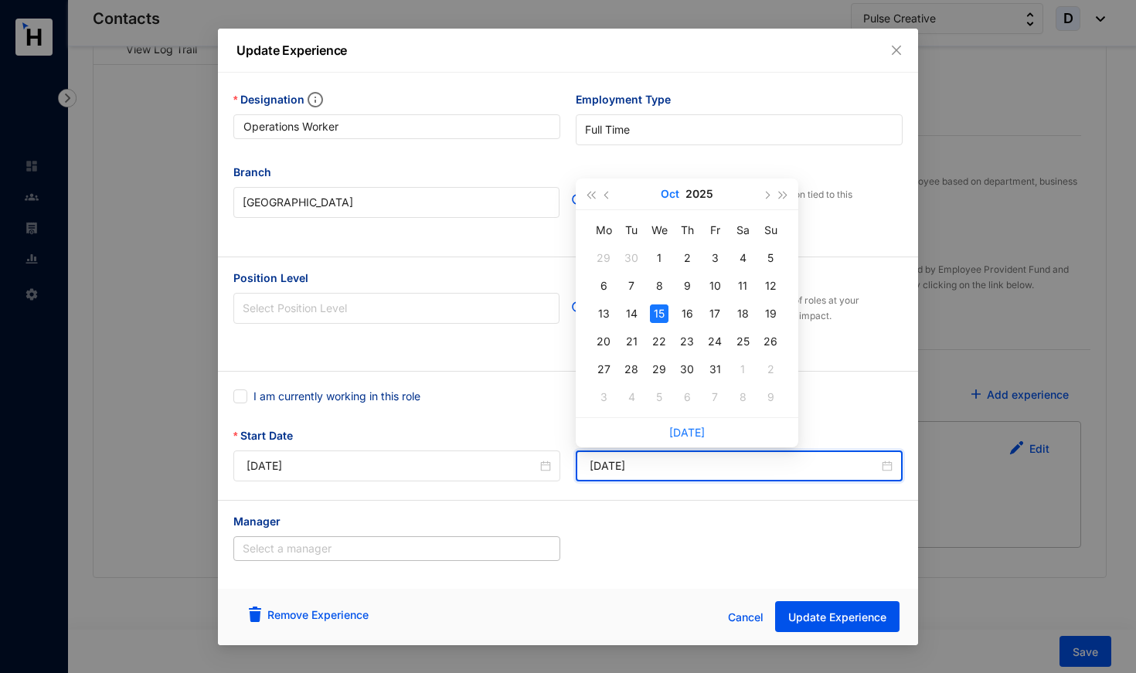
click at [671, 193] on button "Oct" at bounding box center [670, 193] width 19 height 31
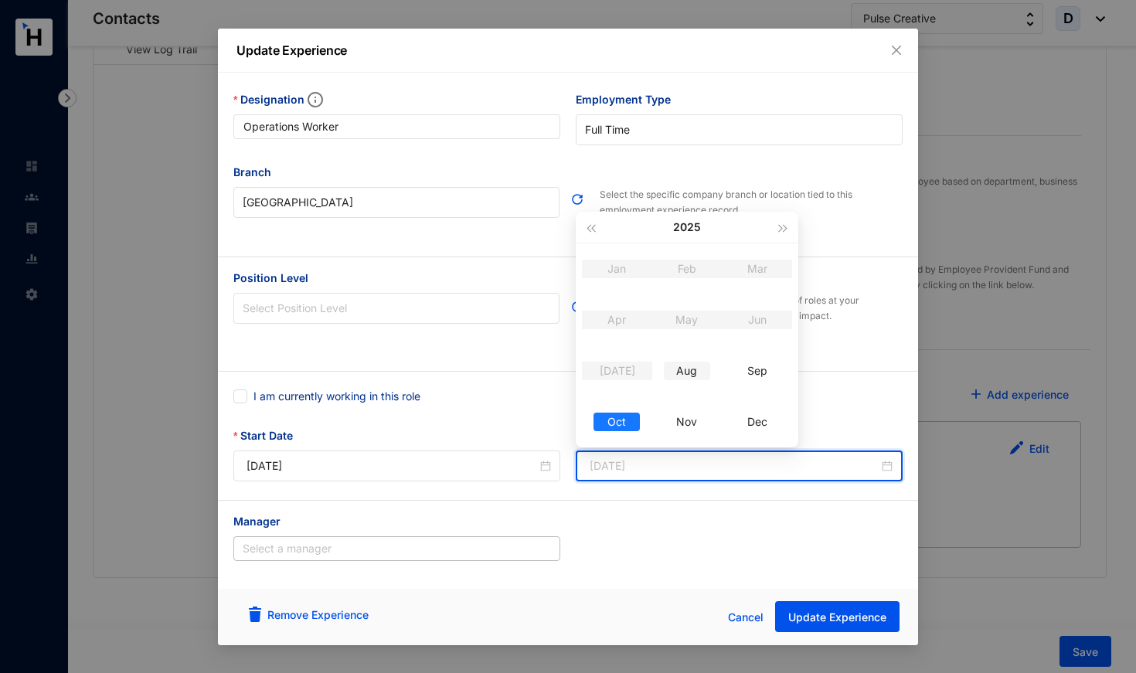
click at [687, 373] on div "Aug" at bounding box center [687, 371] width 46 height 19
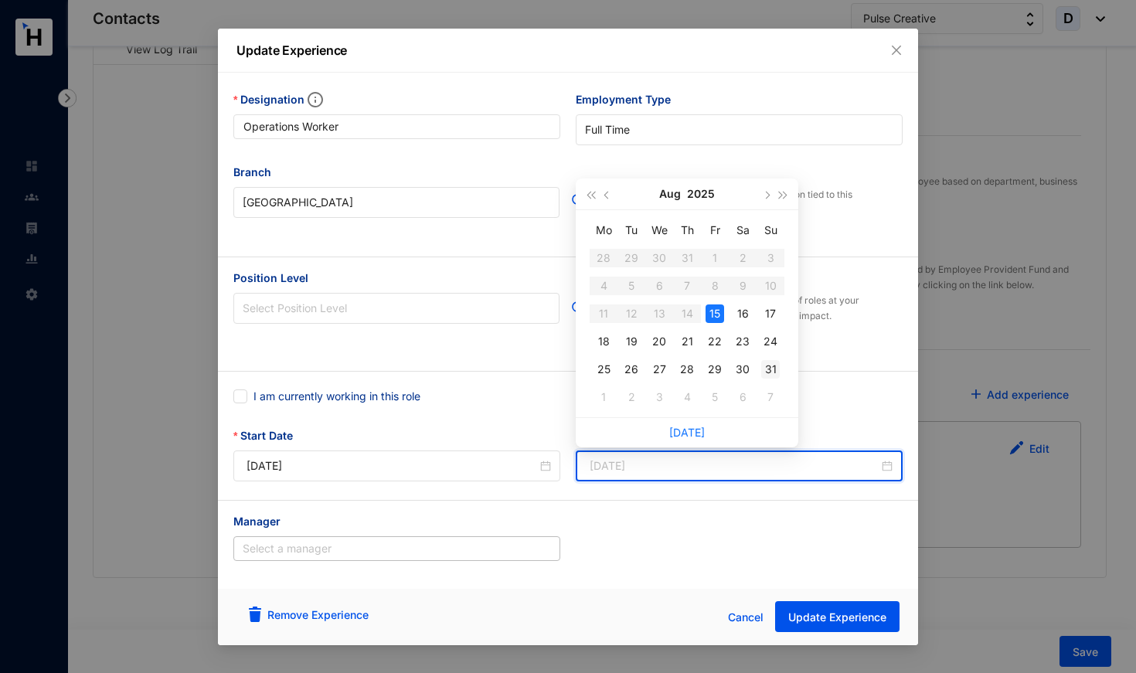
type input "[DATE]"
click at [773, 371] on div "31" at bounding box center [770, 369] width 19 height 19
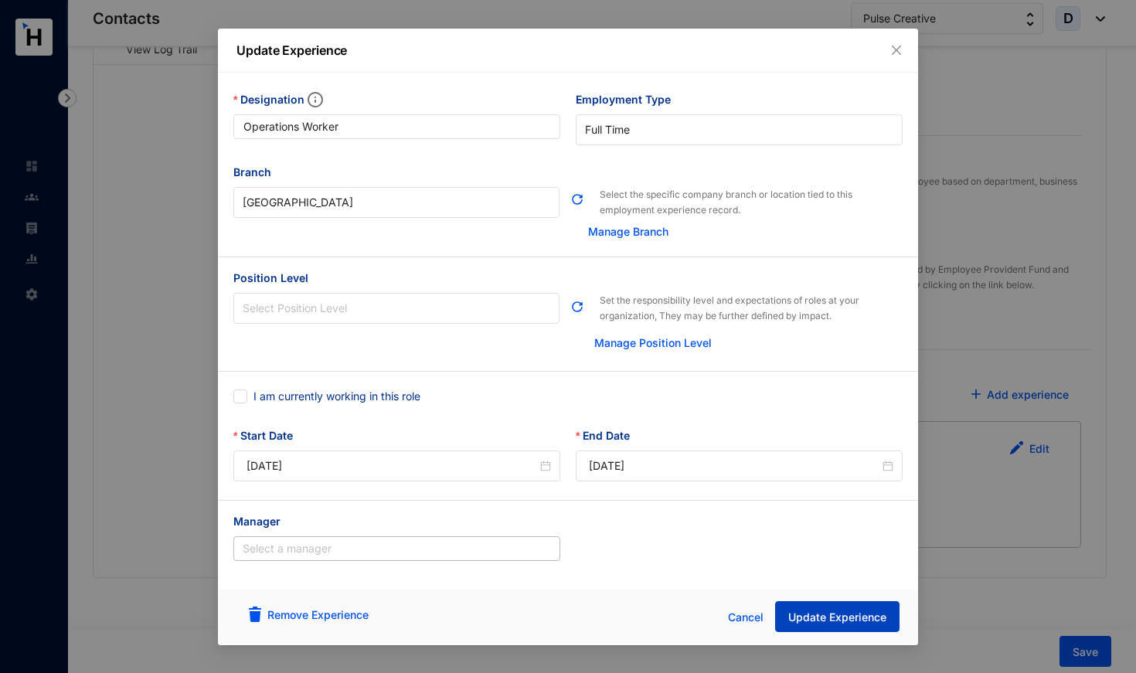
click at [841, 620] on span "Update Experience" at bounding box center [837, 617] width 98 height 15
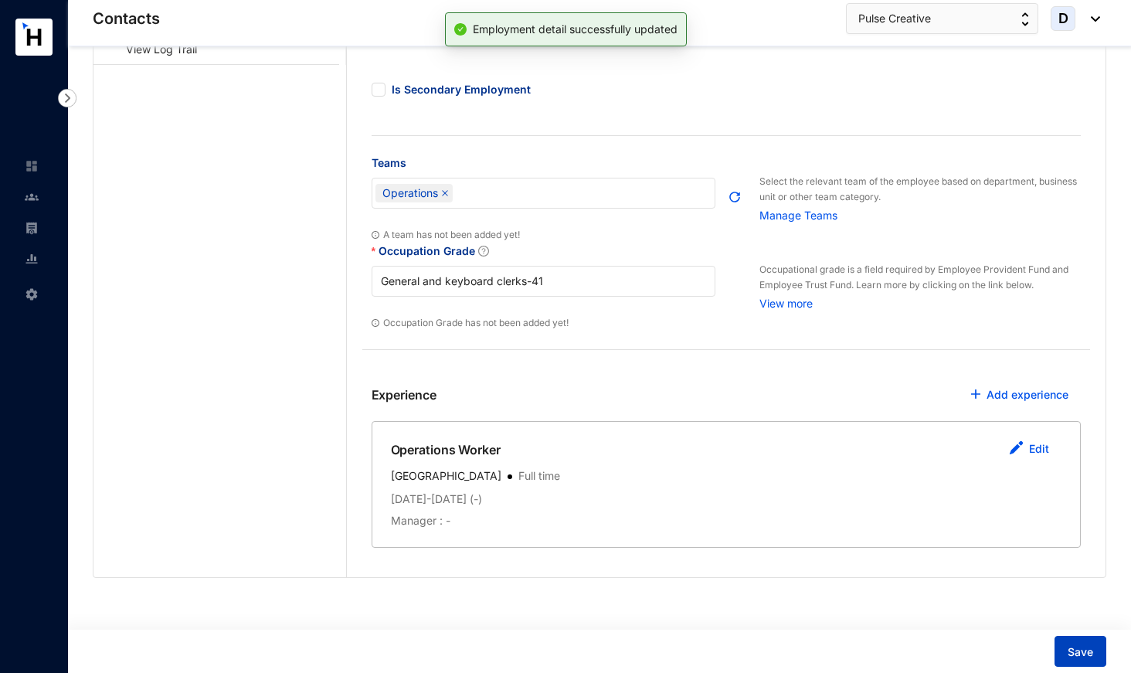
click at [1086, 648] on span "Save" at bounding box center [1080, 651] width 25 height 15
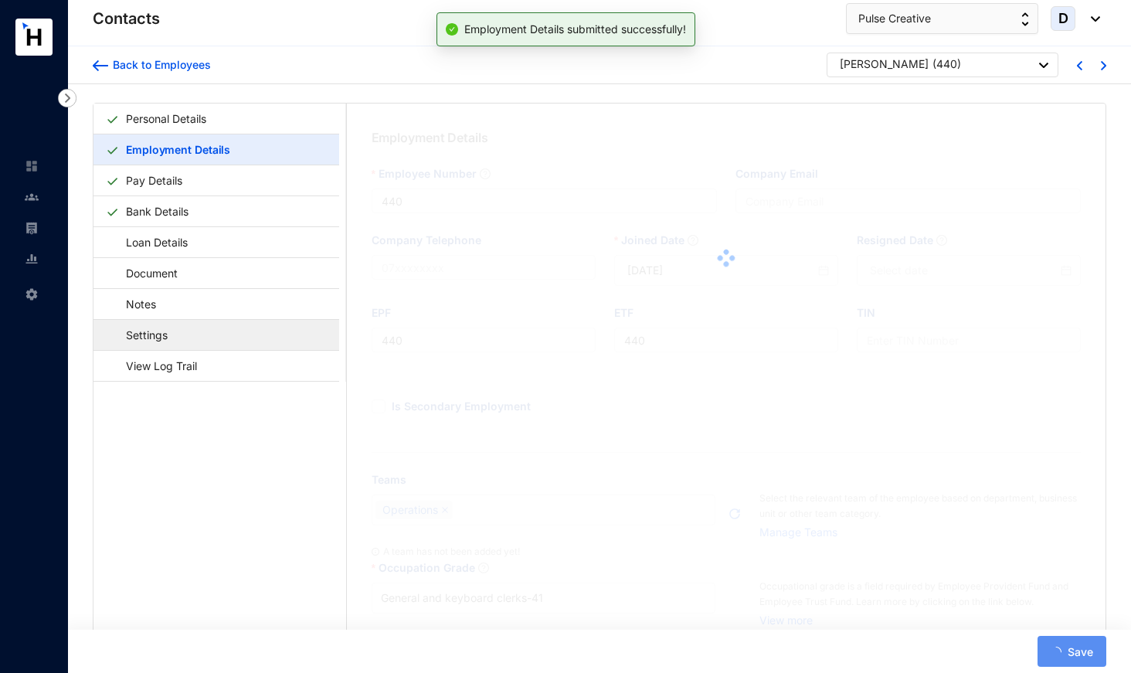
scroll to position [0, 0]
click at [173, 340] on link "Settings" at bounding box center [139, 335] width 67 height 32
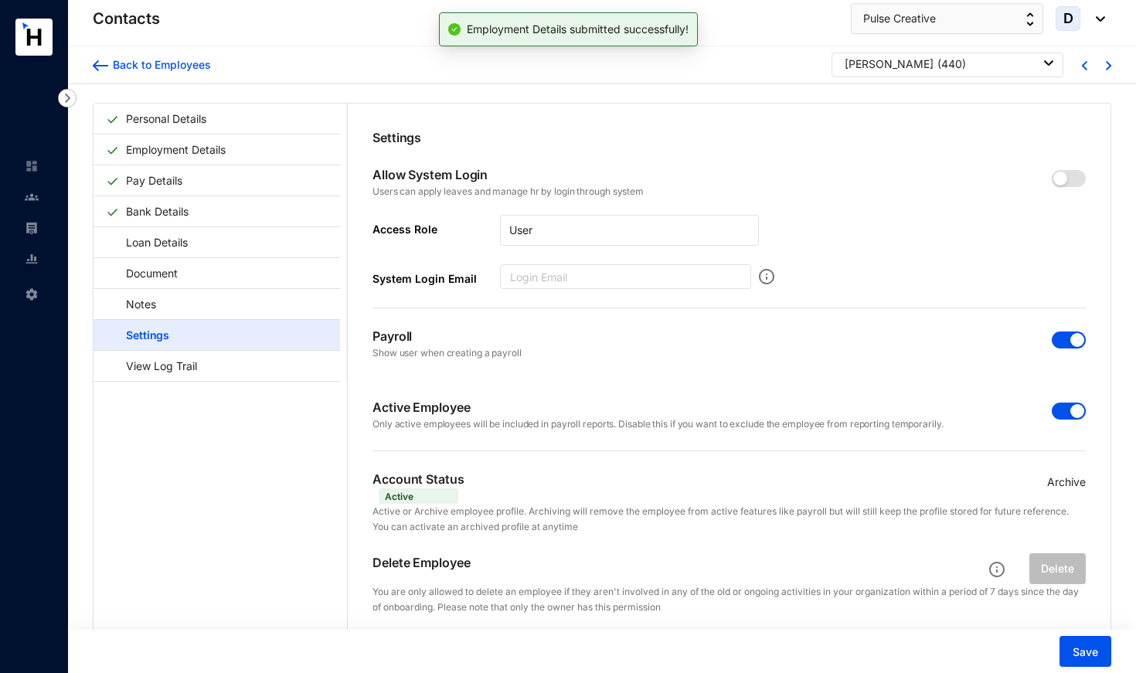
click at [1052, 403] on span "button" at bounding box center [1069, 411] width 34 height 17
click at [1053, 342] on span "button" at bounding box center [1069, 339] width 34 height 17
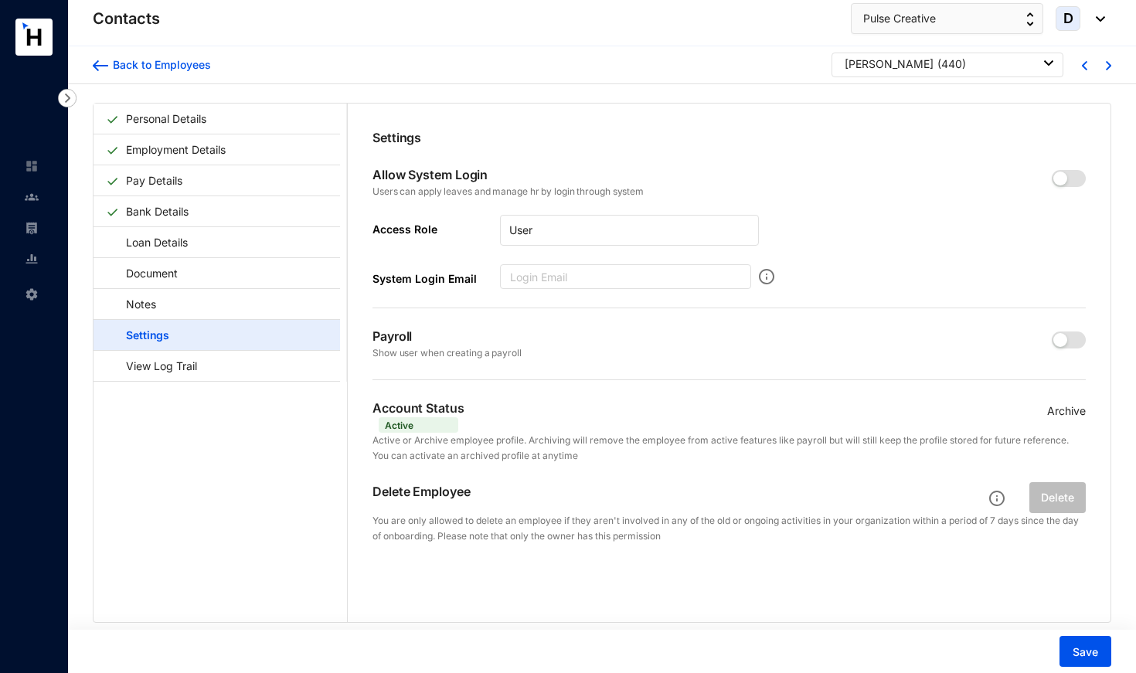
click at [1066, 405] on p "Archive" at bounding box center [1066, 411] width 39 height 17
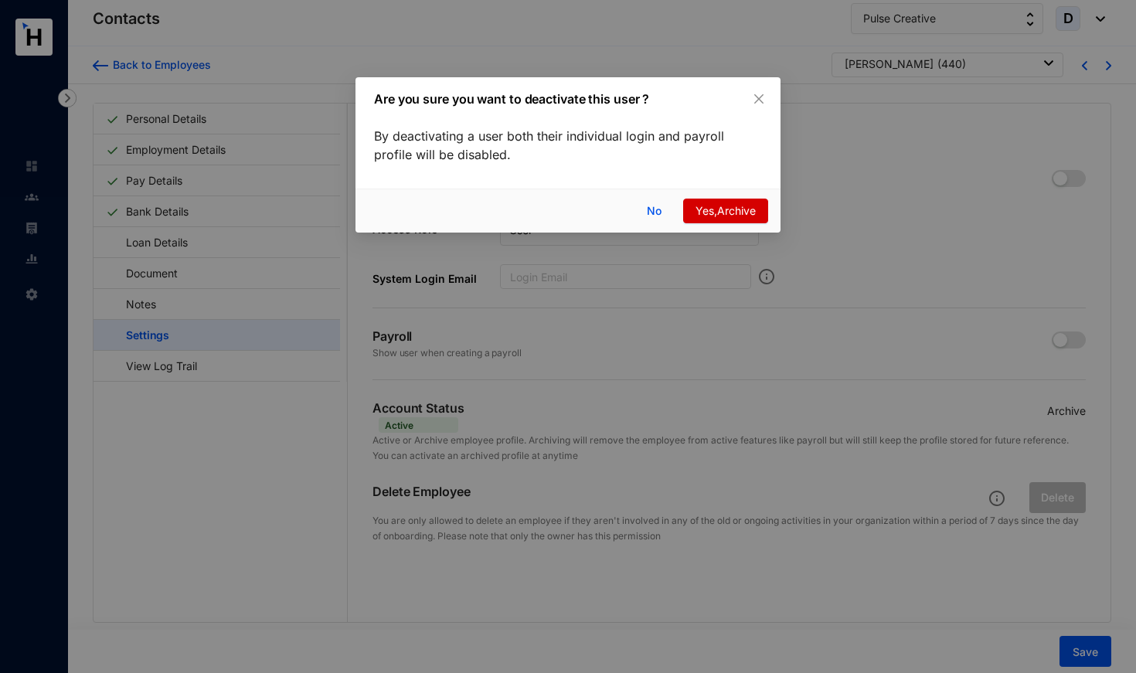
click at [712, 202] on span "Yes,Archive" at bounding box center [725, 210] width 60 height 17
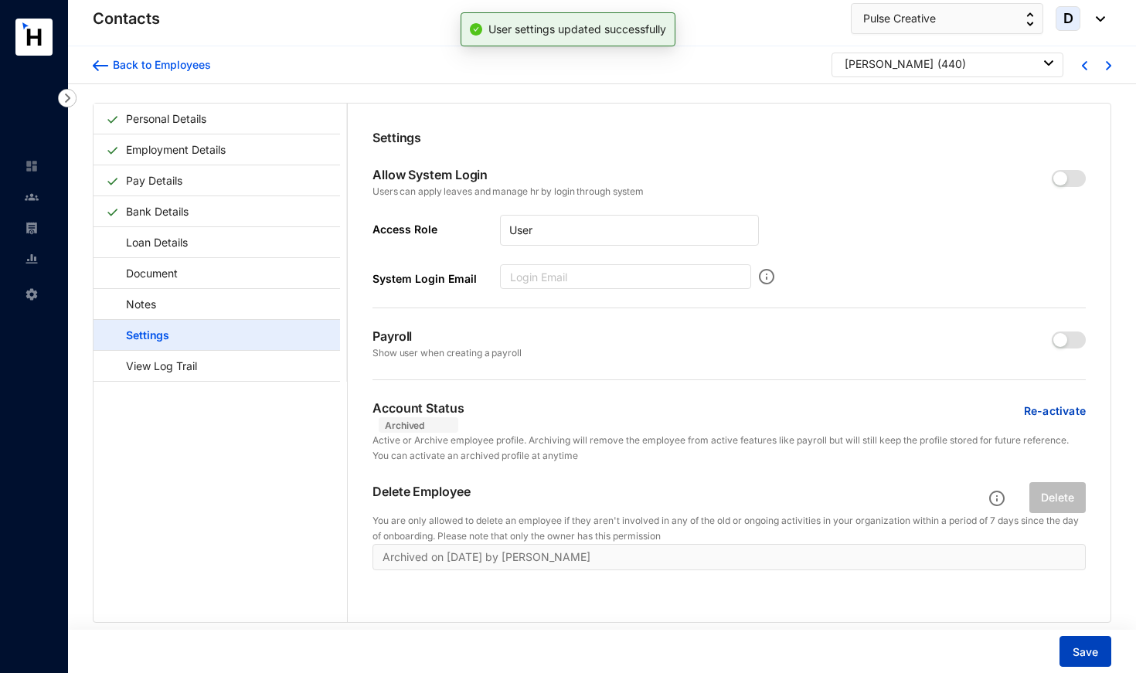
click at [1076, 653] on span "Save" at bounding box center [1084, 651] width 25 height 15
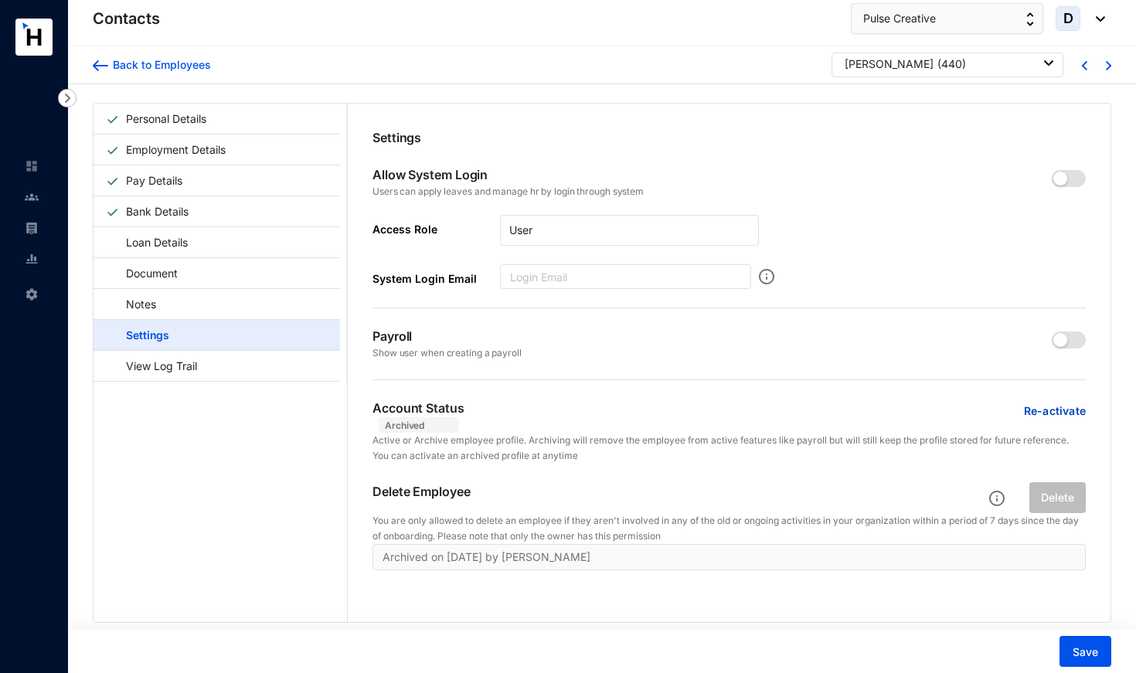
click at [953, 58] on div "[PERSON_NAME] ( 440 )" at bounding box center [949, 63] width 209 height 15
click at [935, 97] on div "Personal Details Employment Details Pay Details Bank Details Loan Details Docum…" at bounding box center [602, 397] width 1068 height 627
click at [935, 66] on div "[PERSON_NAME] ( 440 )" at bounding box center [949, 63] width 209 height 15
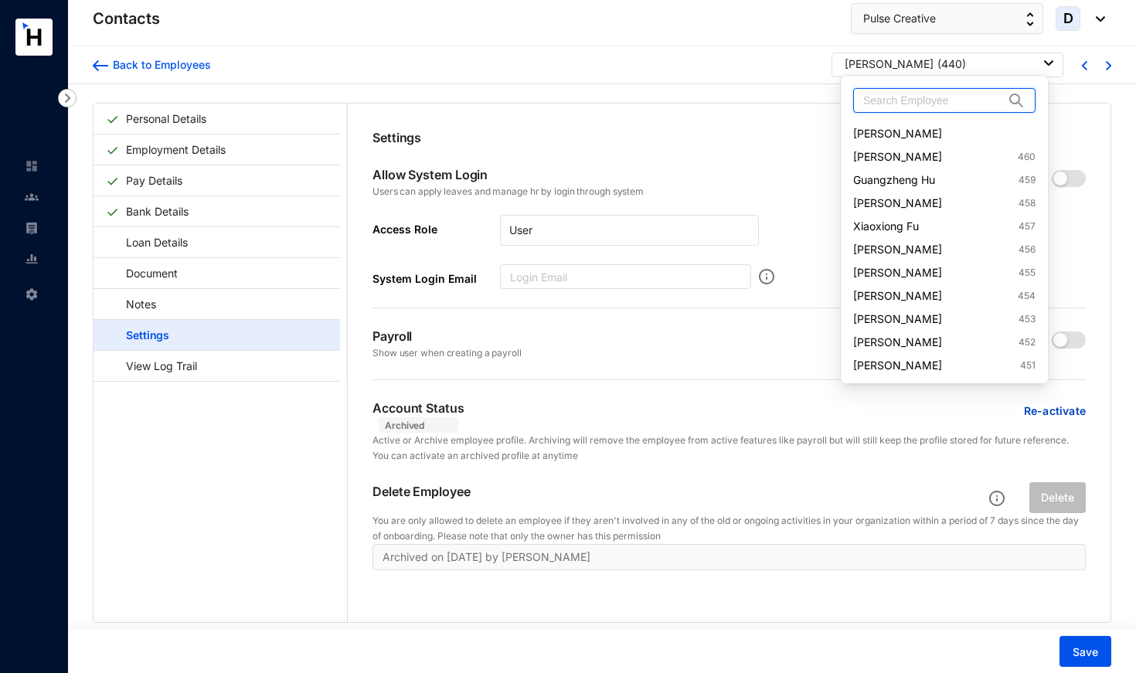
click at [935, 105] on input "text" at bounding box center [933, 100] width 141 height 23
type input "441"
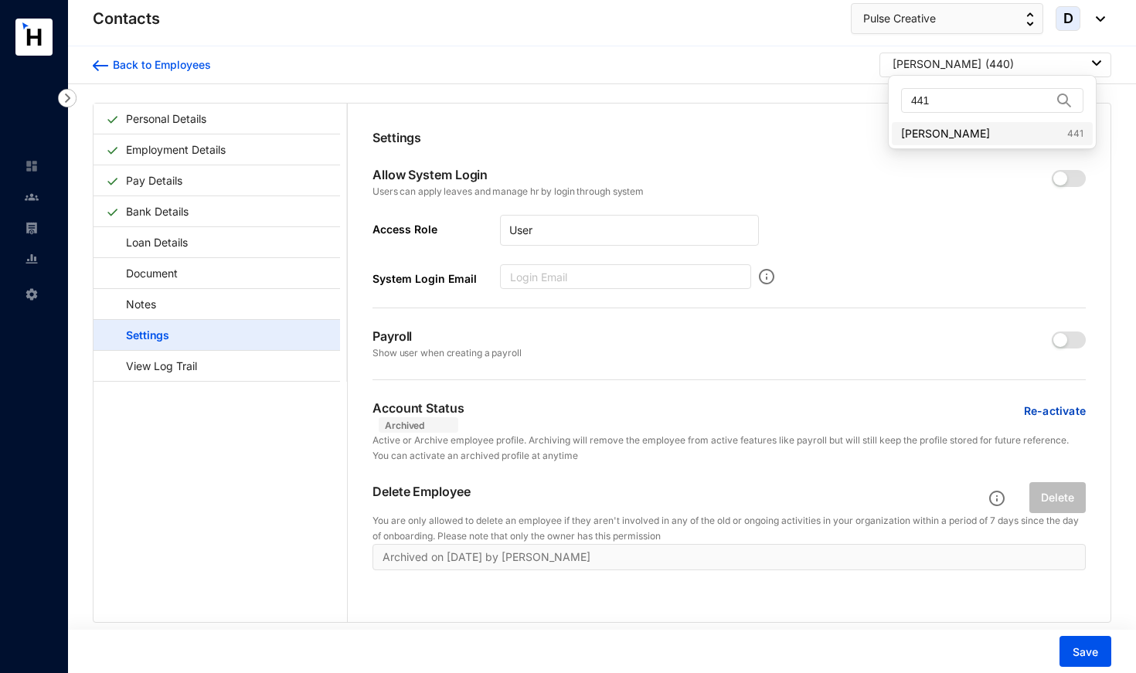
click at [935, 130] on link "[PERSON_NAME] 441" at bounding box center [992, 133] width 182 height 15
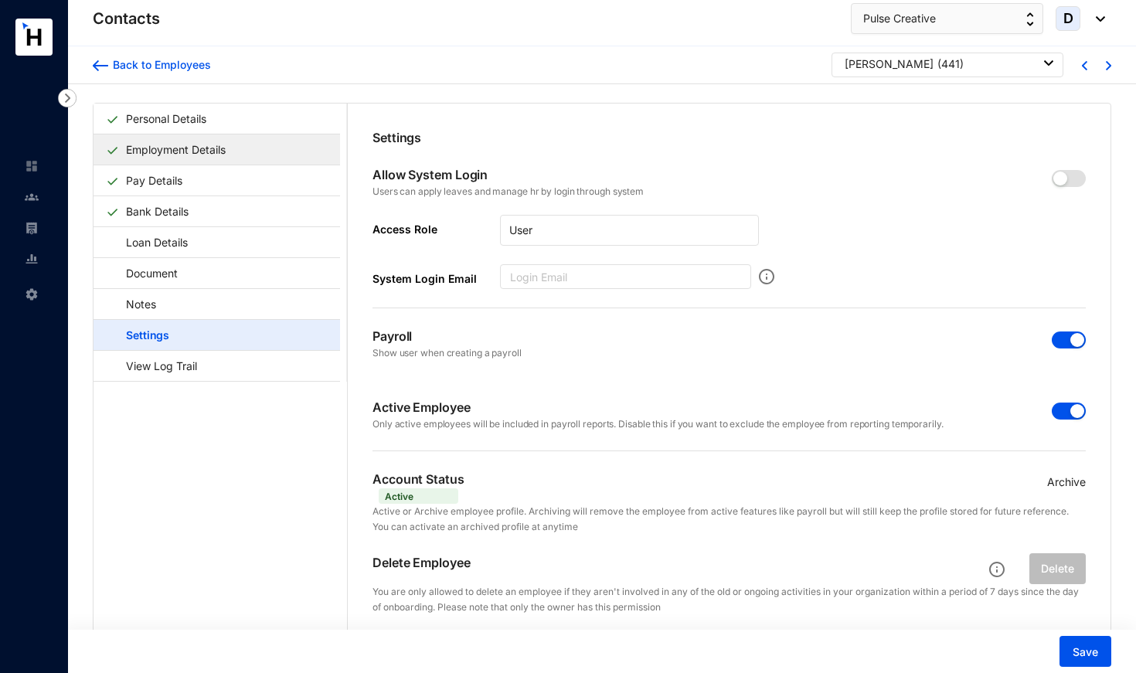
click at [156, 148] on link "Employment Details" at bounding box center [176, 150] width 112 height 32
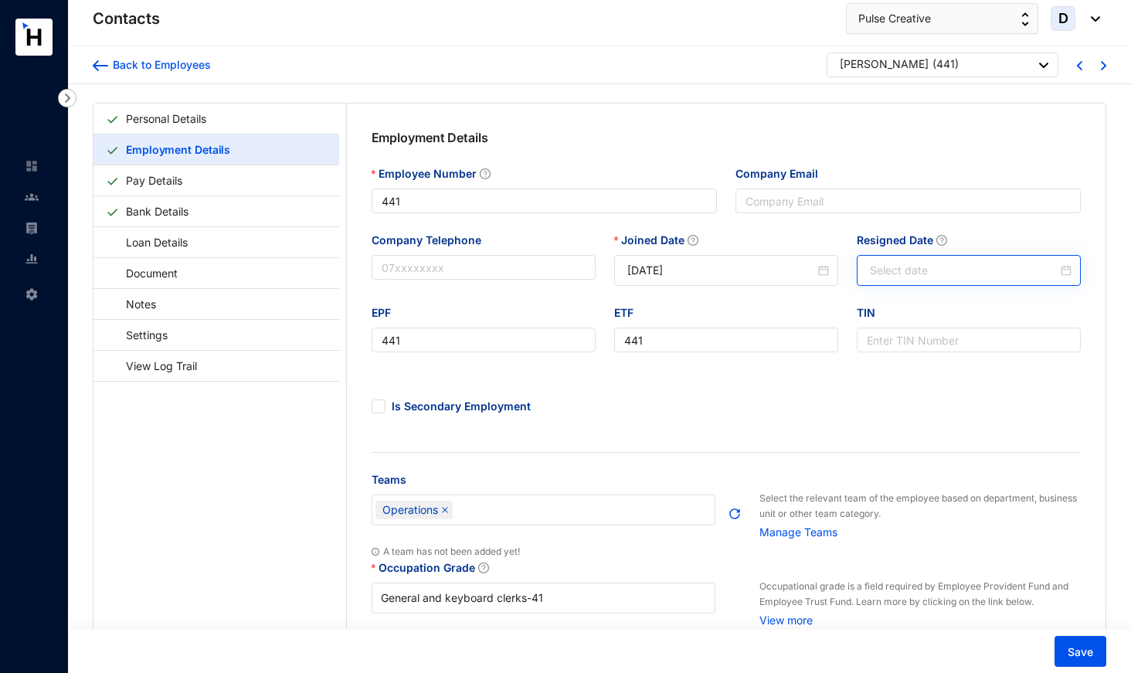
click at [920, 285] on div at bounding box center [969, 270] width 224 height 31
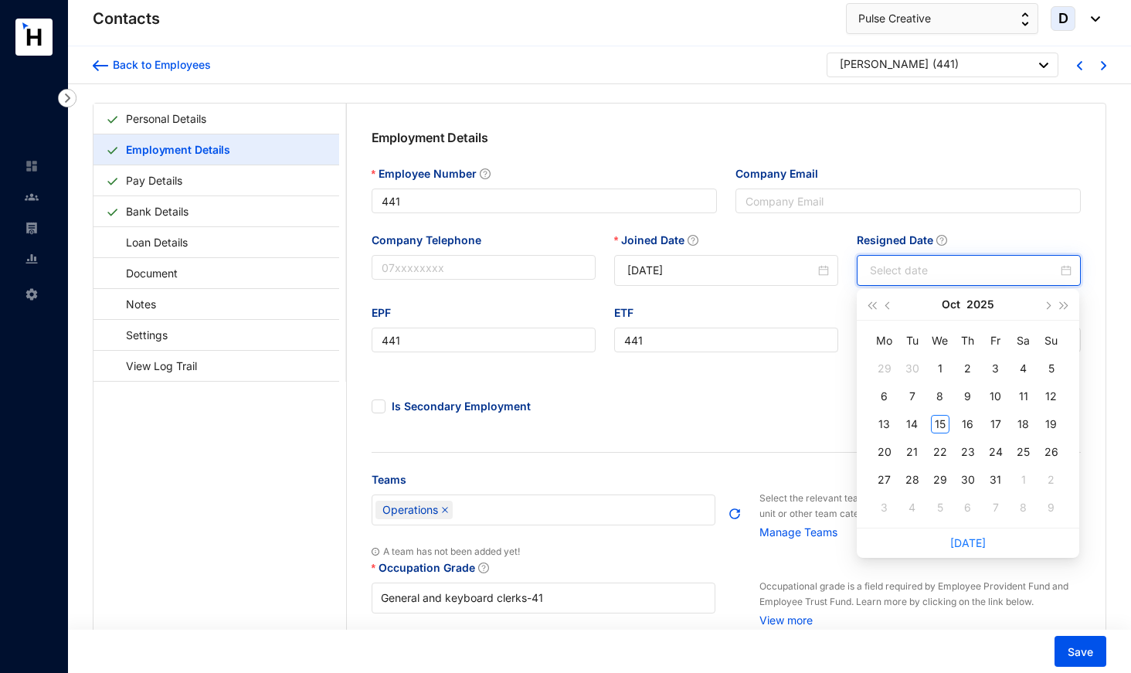
click at [919, 274] on input "Resigned Date" at bounding box center [964, 270] width 188 height 17
click at [950, 301] on button "Oct" at bounding box center [951, 304] width 19 height 31
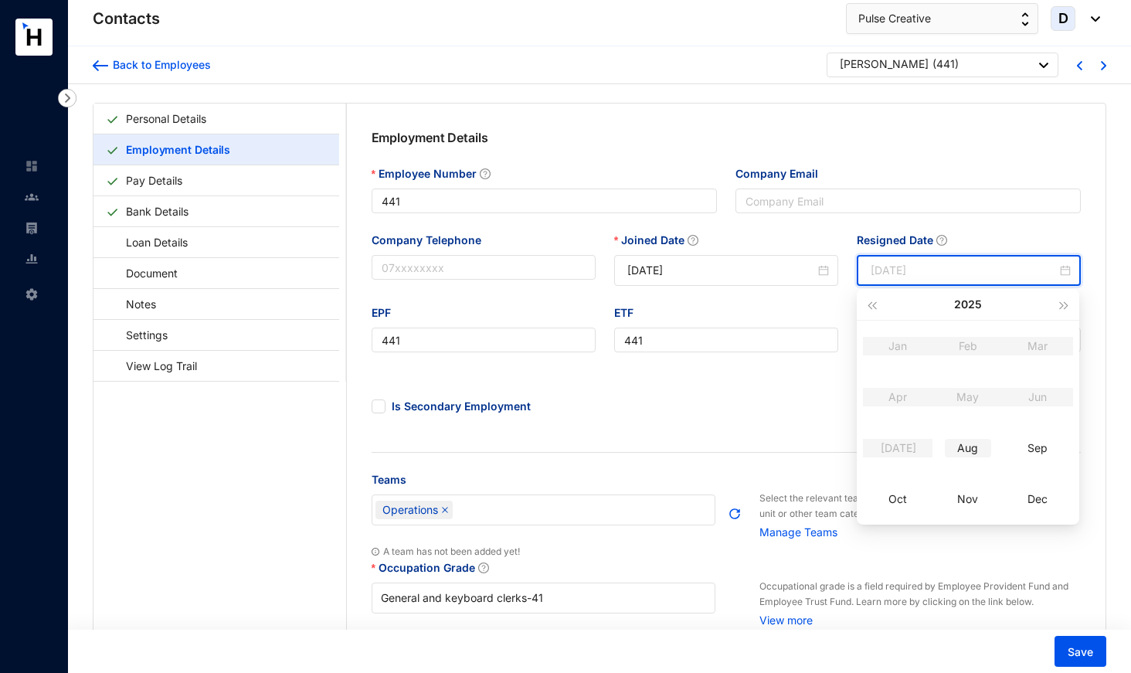
click at [970, 447] on div "Aug" at bounding box center [968, 448] width 46 height 19
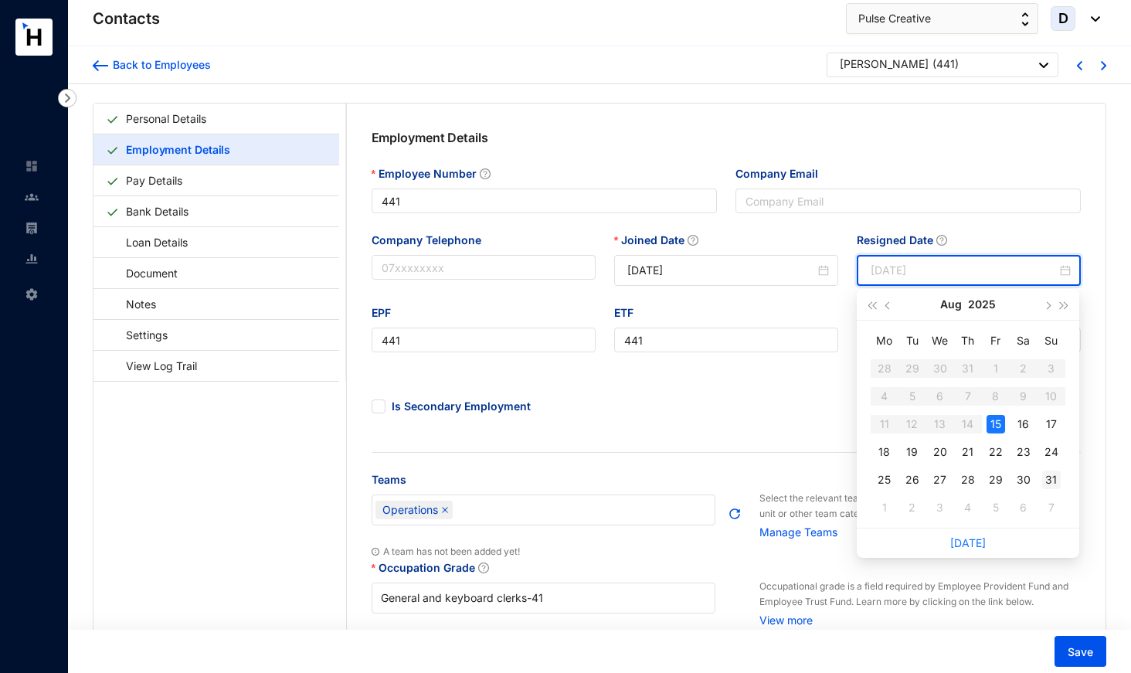
type input "[DATE]"
click at [1055, 475] on div "31" at bounding box center [1051, 480] width 19 height 19
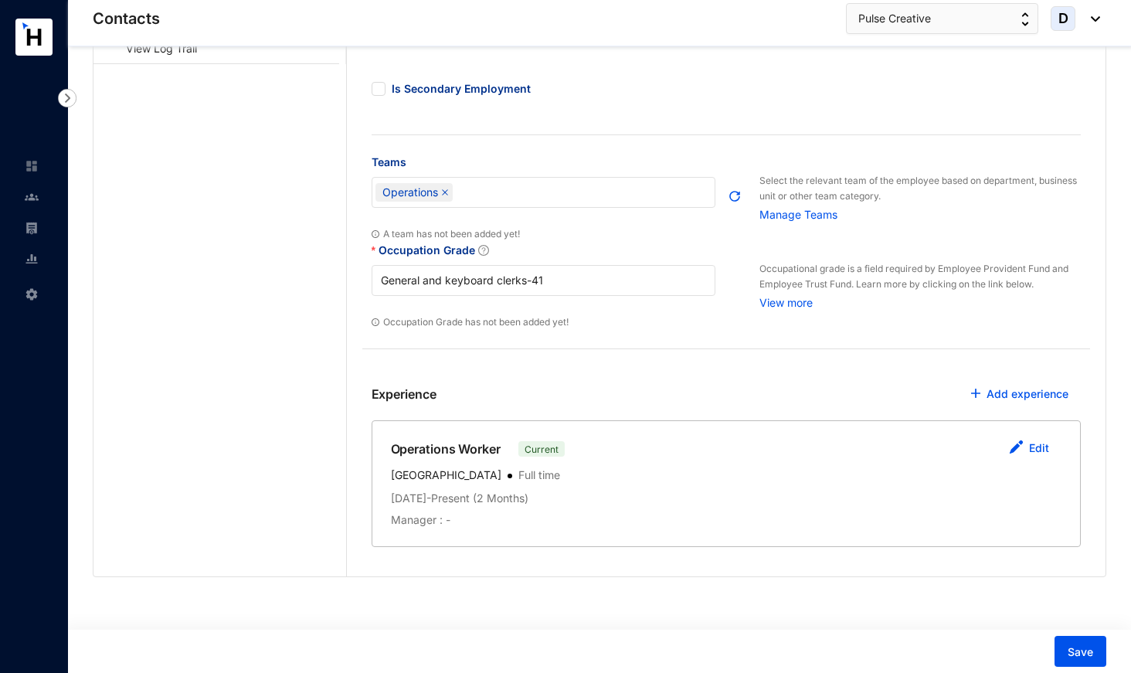
scroll to position [317, 0]
click at [1039, 440] on button "Edit" at bounding box center [1029, 449] width 65 height 31
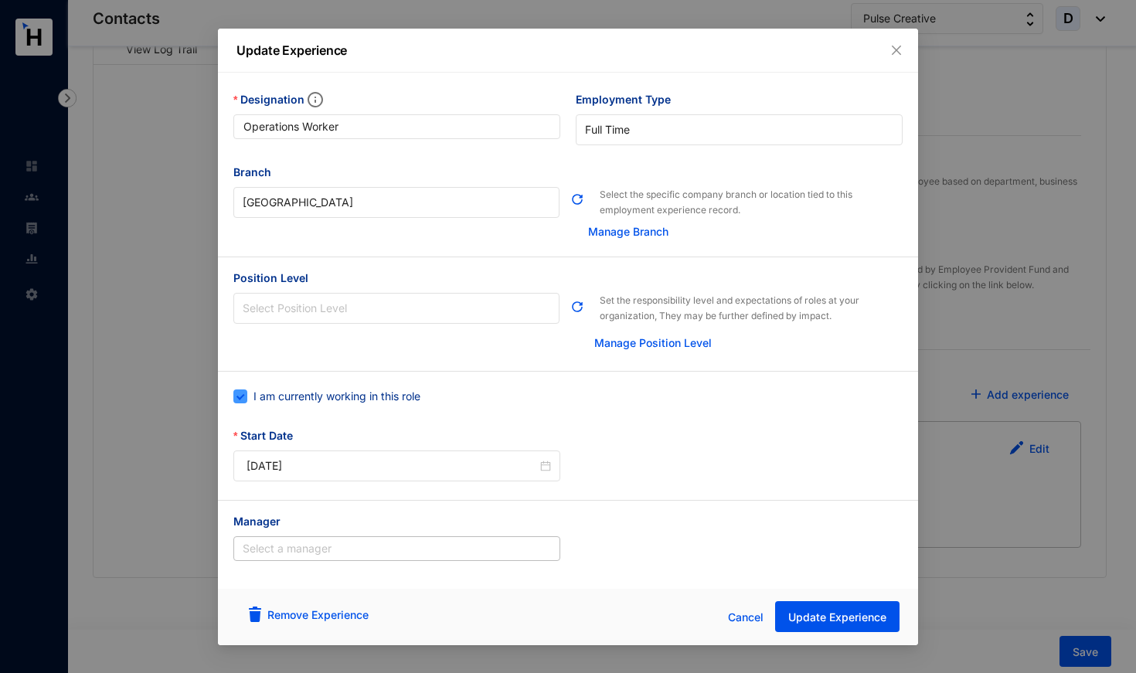
click at [389, 402] on span "I am currently working in this role" at bounding box center [336, 396] width 179 height 17
click at [244, 400] on input "I am currently working in this role" at bounding box center [238, 394] width 11 height 11
checkbox input "false"
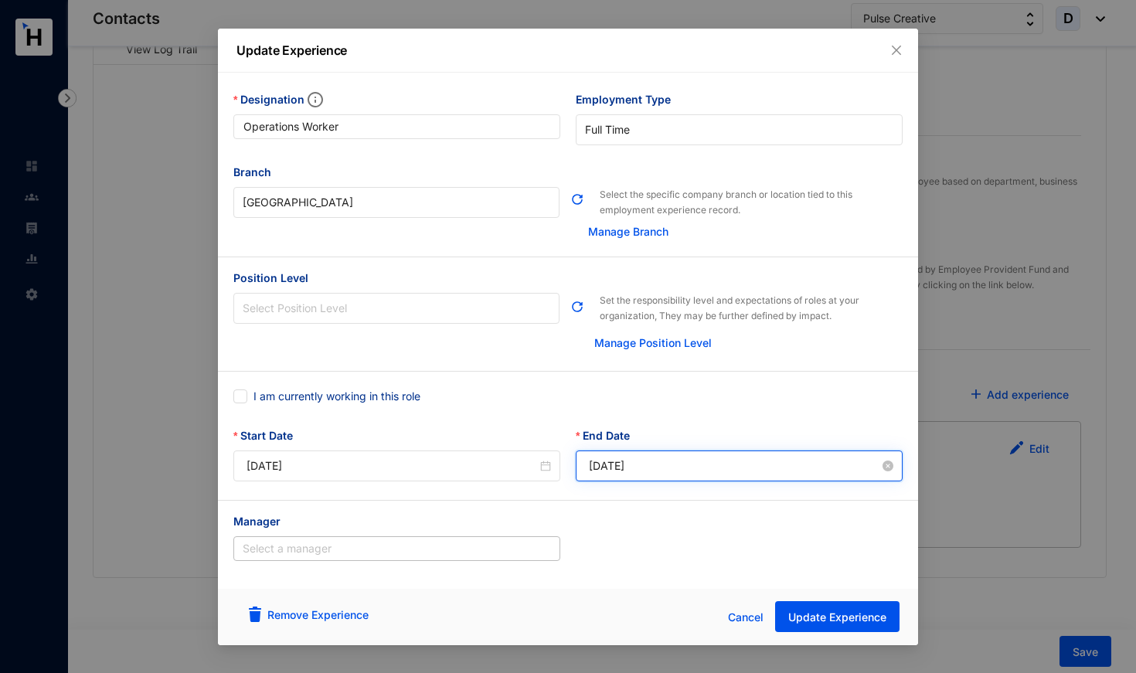
click at [598, 460] on input "[DATE]" at bounding box center [734, 465] width 291 height 17
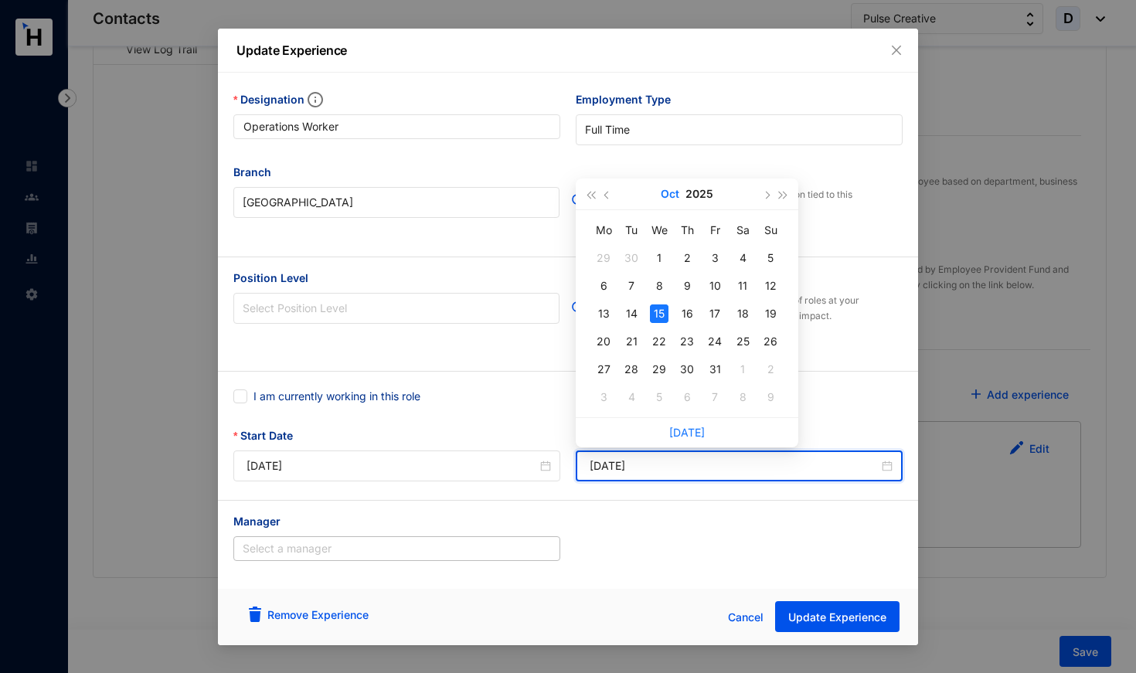
click at [673, 196] on button "Oct" at bounding box center [670, 193] width 19 height 31
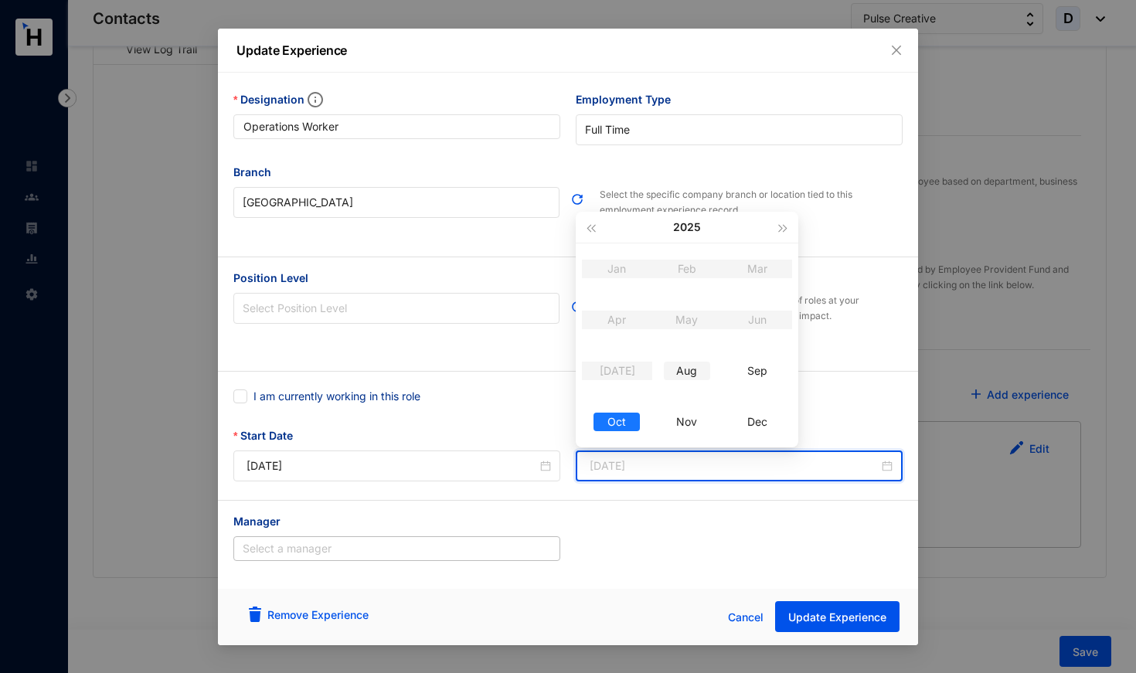
click at [697, 363] on div "Aug" at bounding box center [687, 371] width 46 height 19
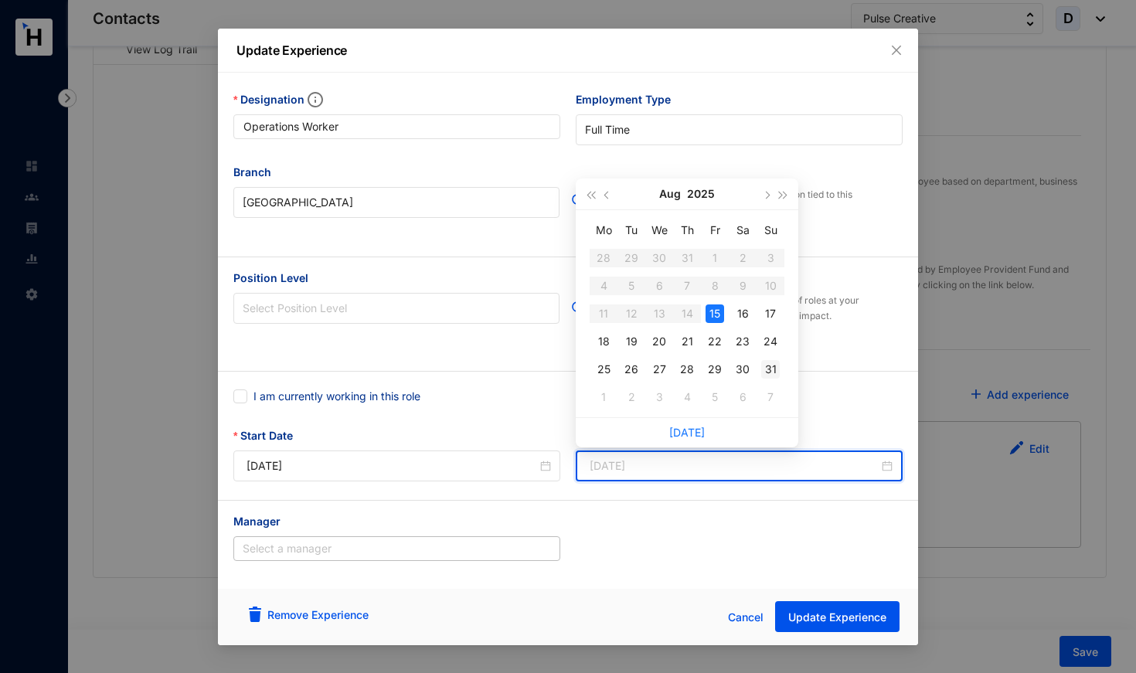
type input "[DATE]"
click at [769, 369] on div "31" at bounding box center [770, 369] width 19 height 19
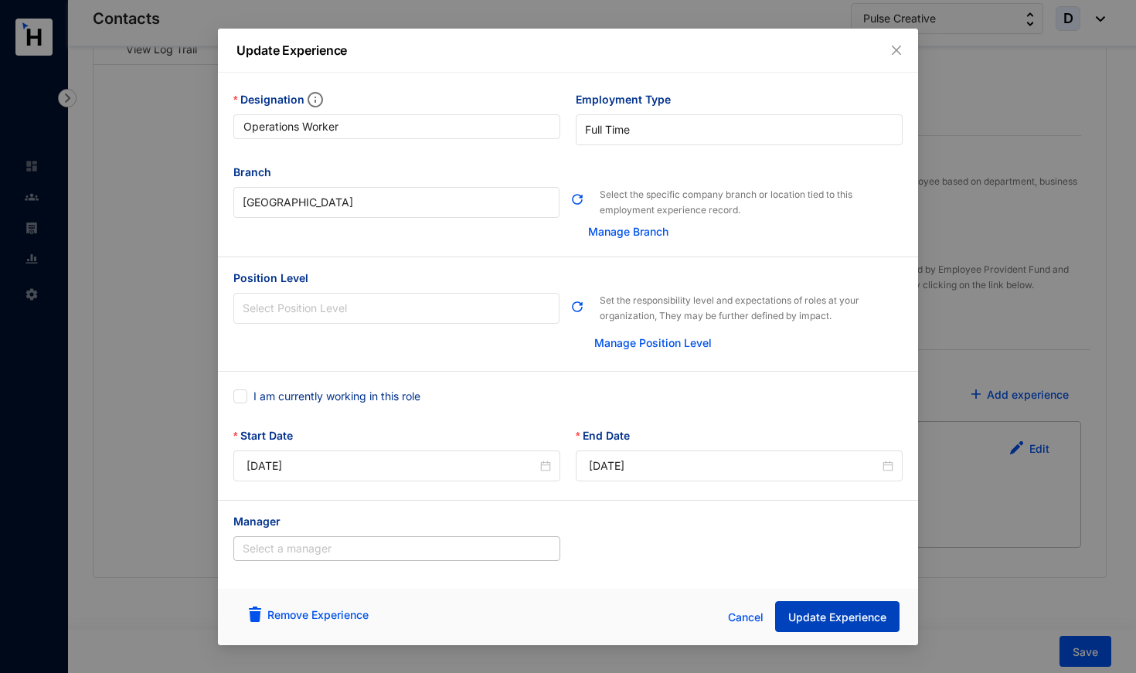
click at [837, 614] on span "Update Experience" at bounding box center [837, 617] width 98 height 15
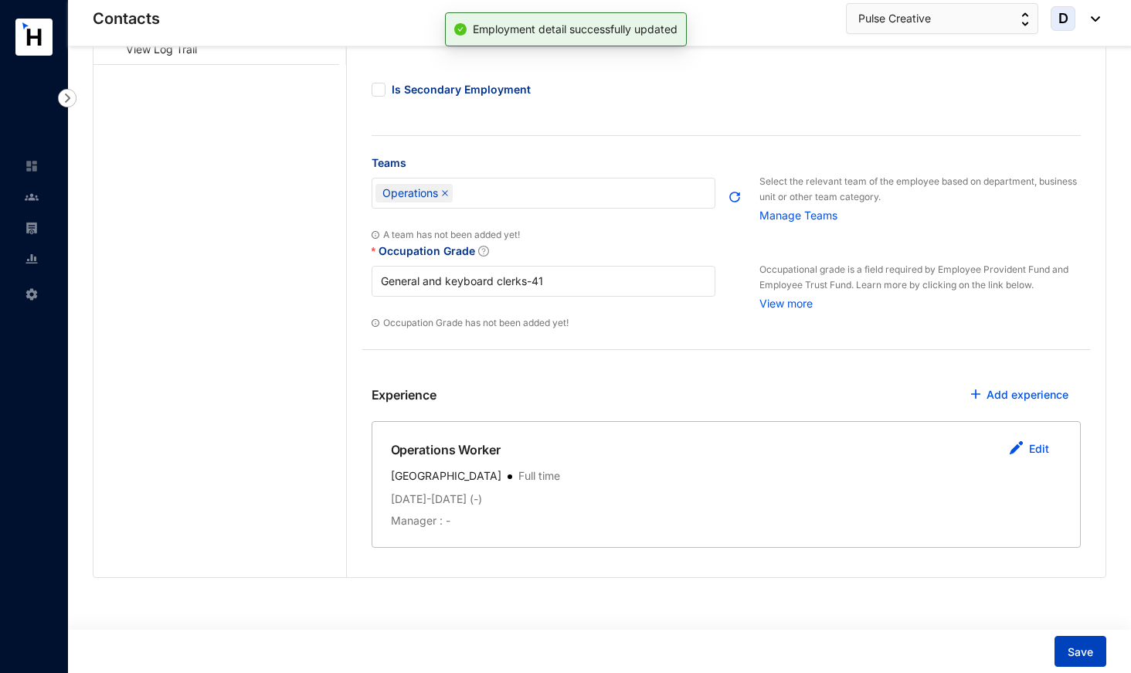
click at [1074, 644] on button "Save" at bounding box center [1081, 651] width 52 height 31
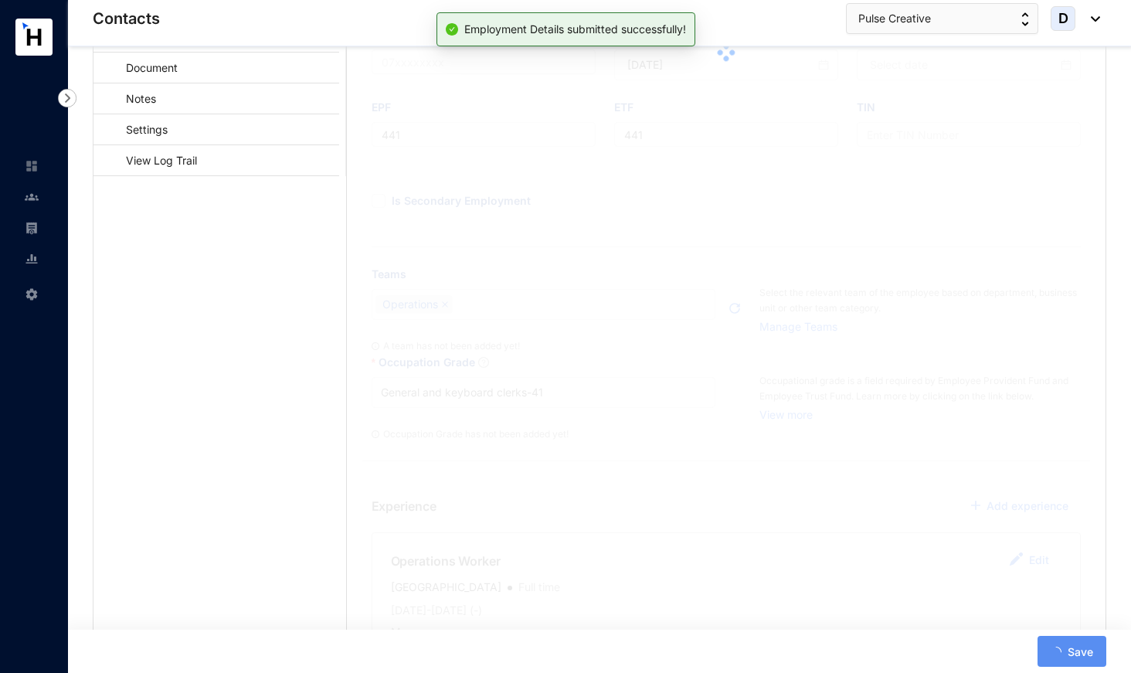
scroll to position [141, 0]
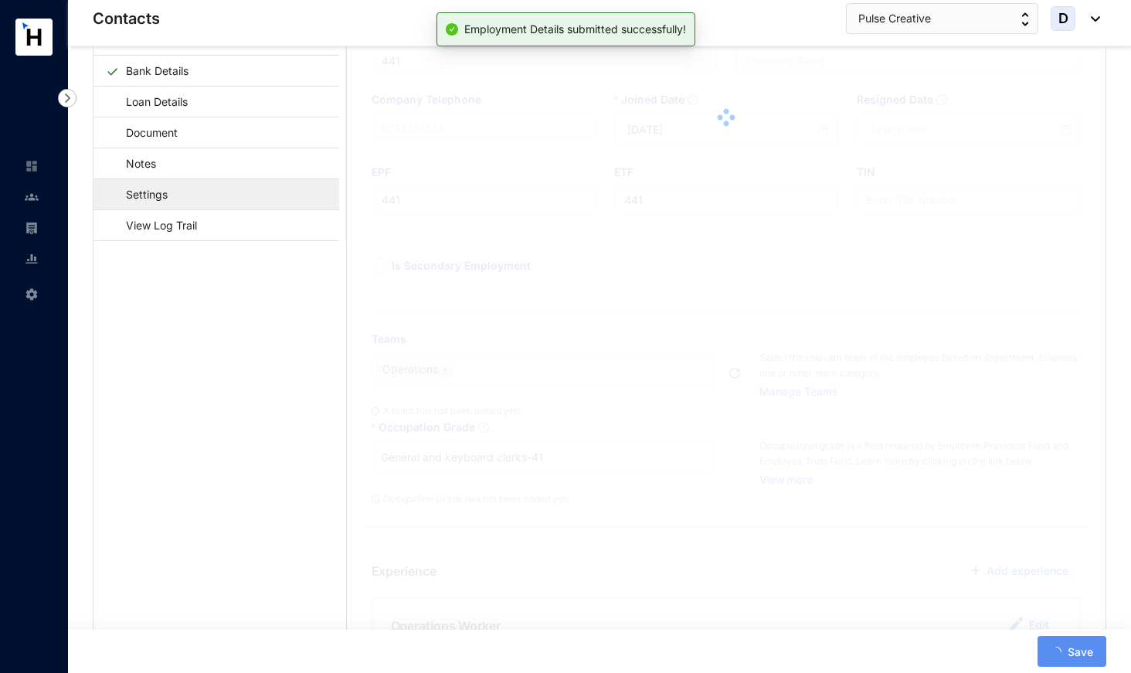
click at [173, 195] on link "Settings" at bounding box center [139, 194] width 67 height 32
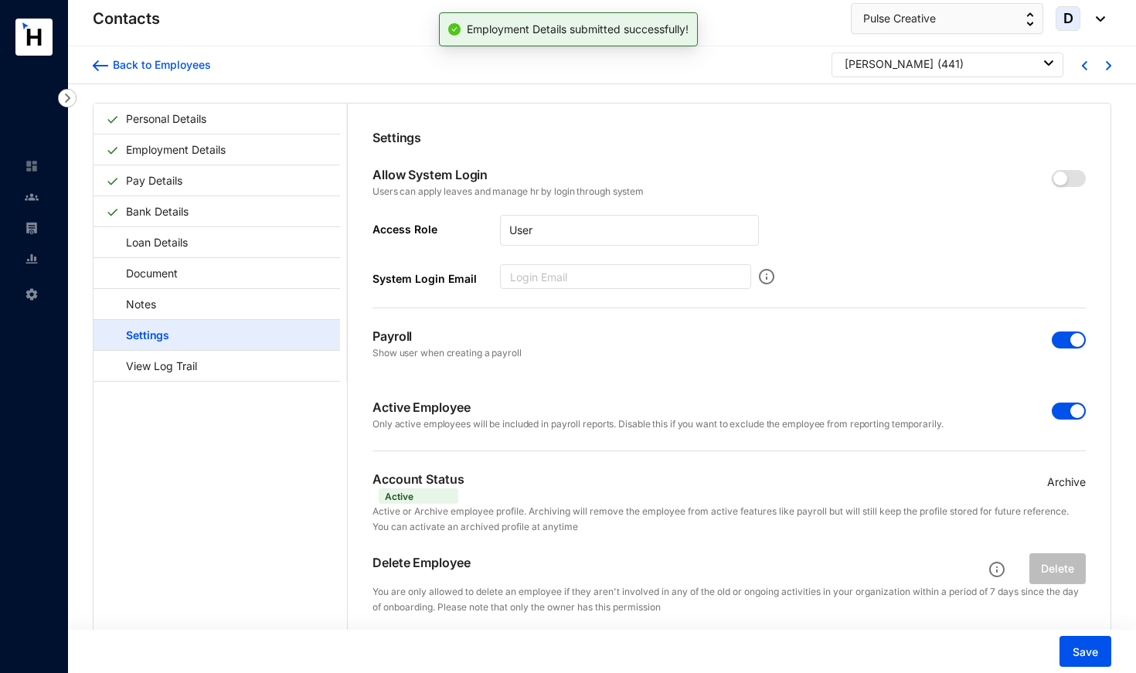
click at [1052, 408] on span "button" at bounding box center [1069, 411] width 34 height 17
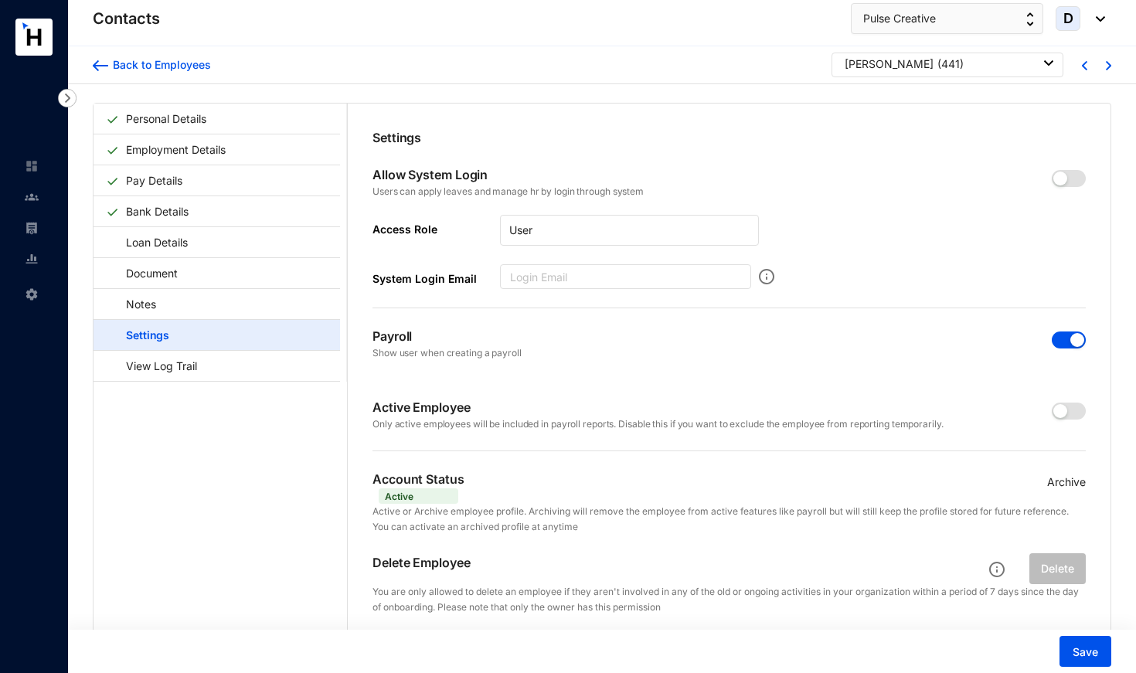
click at [1057, 339] on span "button" at bounding box center [1069, 339] width 34 height 17
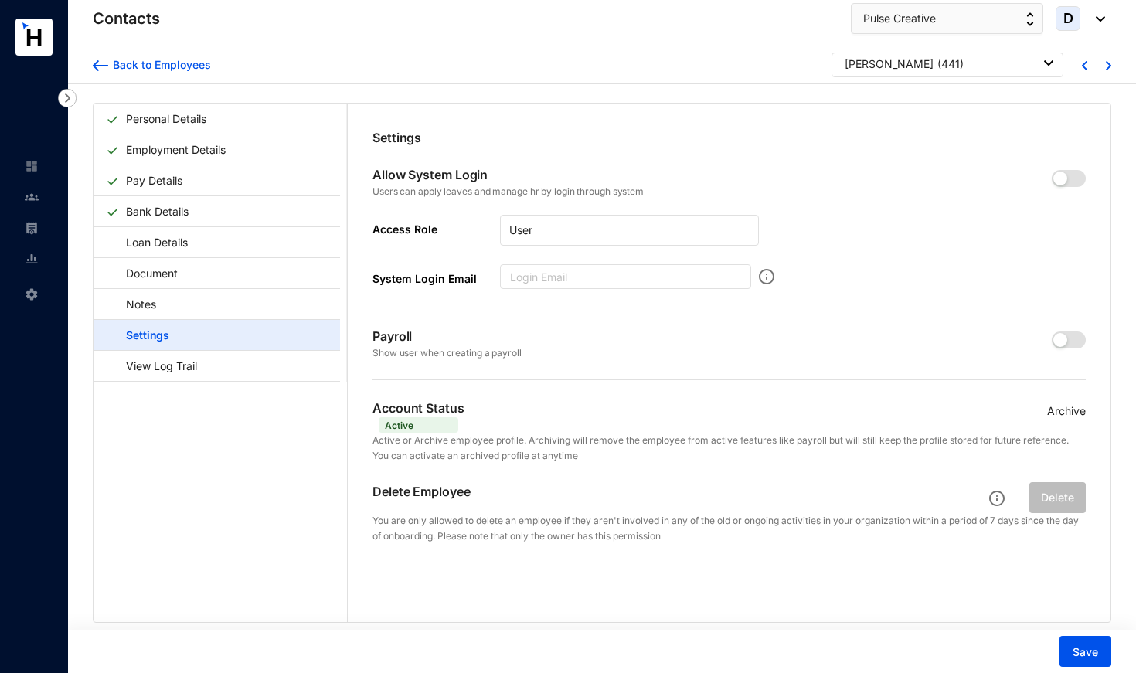
click at [1067, 406] on p "Archive" at bounding box center [1066, 411] width 39 height 17
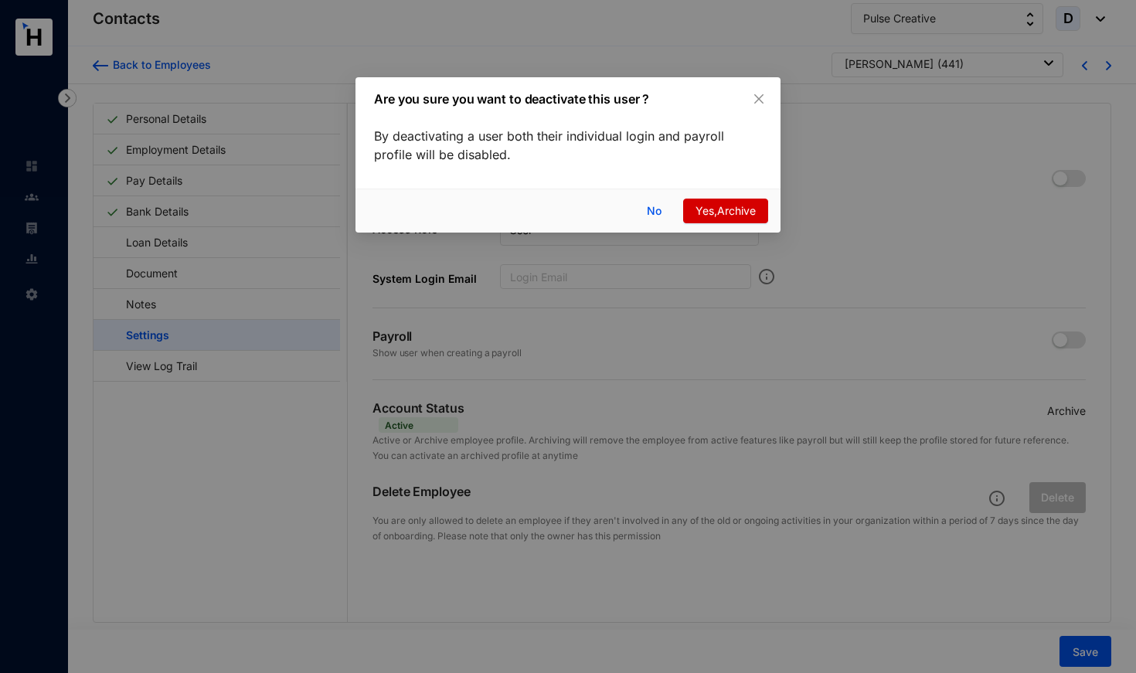
click at [711, 210] on span "Yes,Archive" at bounding box center [725, 210] width 60 height 17
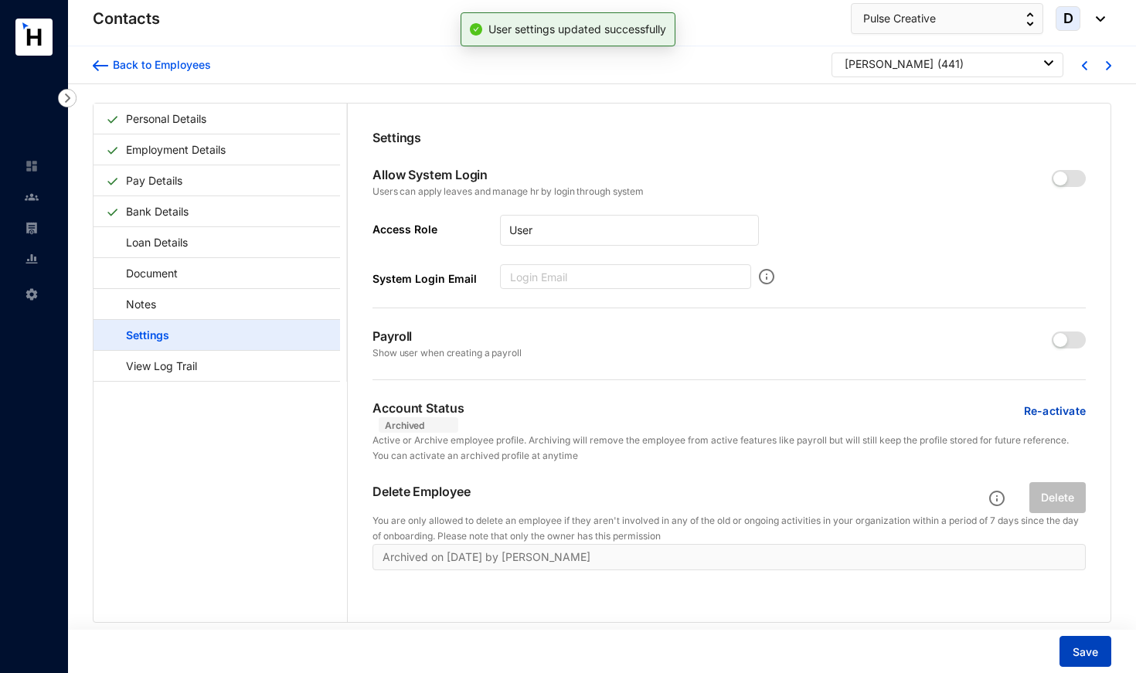
click at [1073, 651] on span "Save" at bounding box center [1084, 651] width 25 height 15
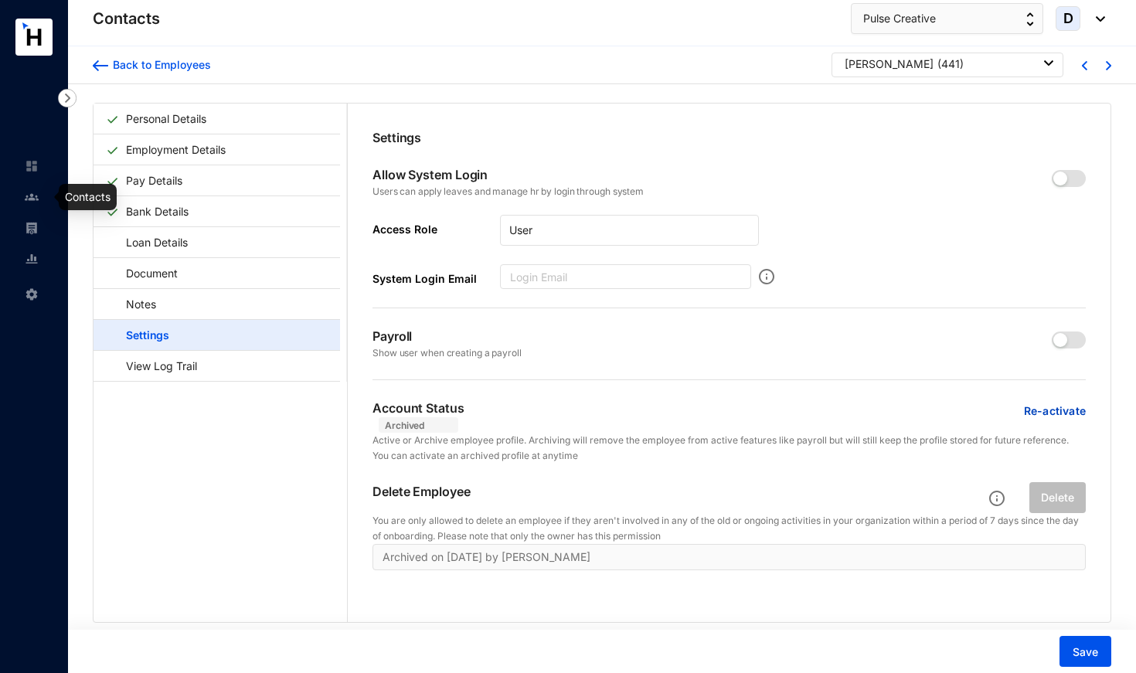
click at [29, 200] on img at bounding box center [32, 197] width 14 height 14
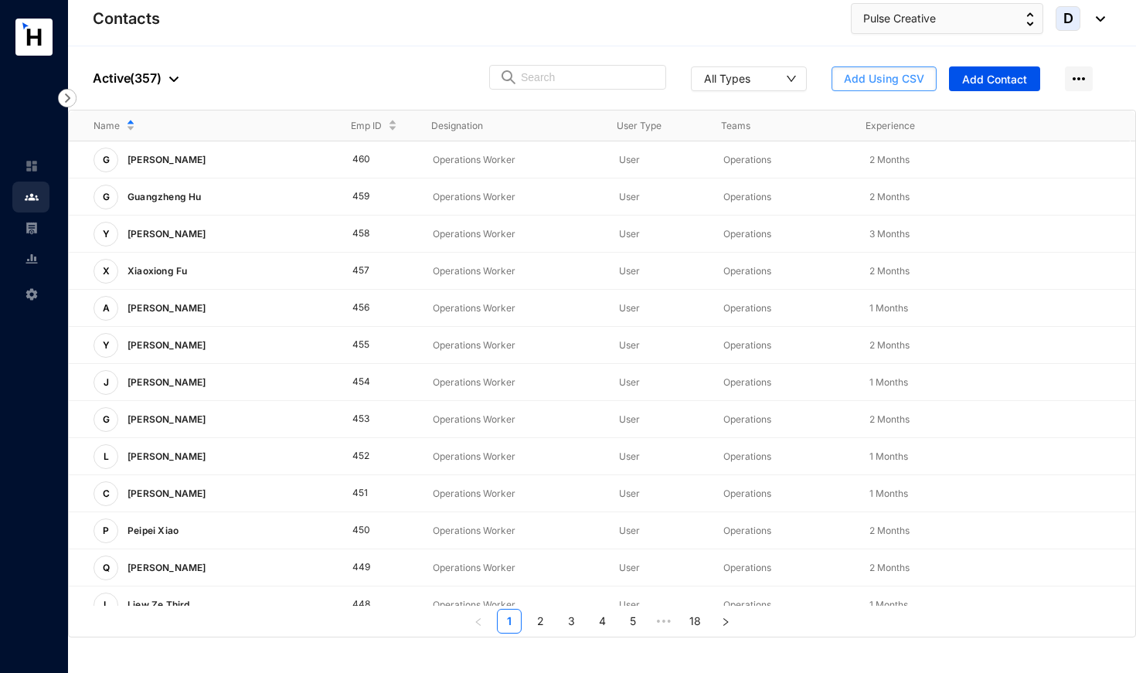
click at [897, 75] on span "Add Using CSV" at bounding box center [884, 78] width 80 height 15
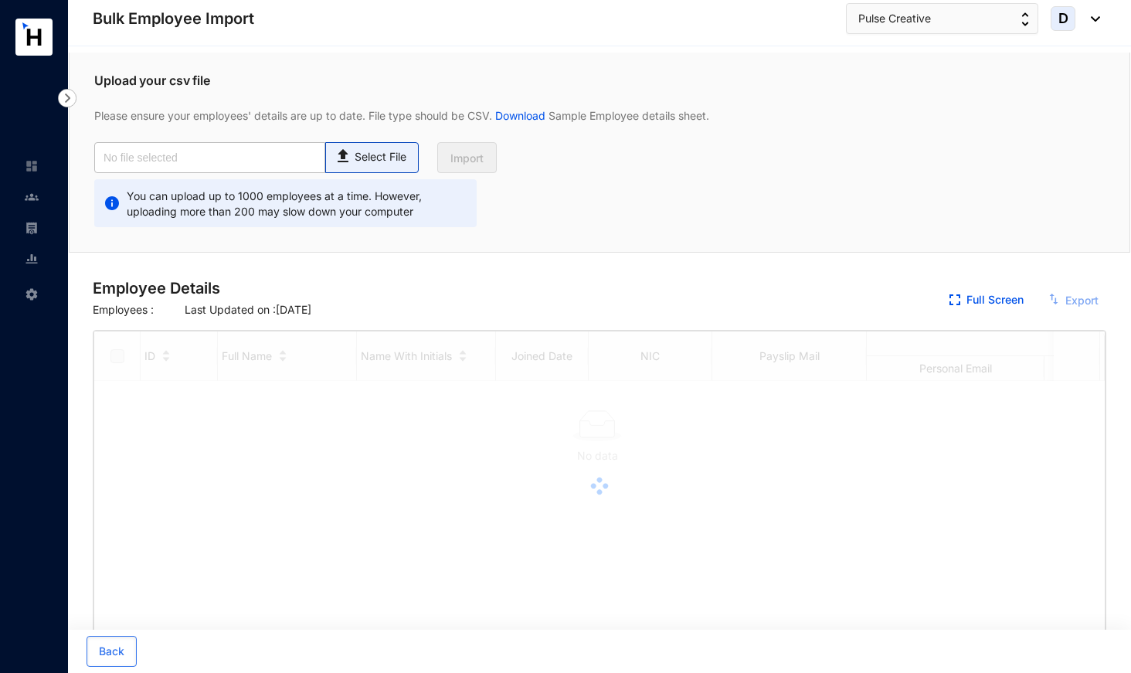
click at [376, 158] on p "Select File" at bounding box center [381, 157] width 52 height 16
click at [0, 0] on input "Select File" at bounding box center [0, 0] width 0 height 0
checkbox input "true"
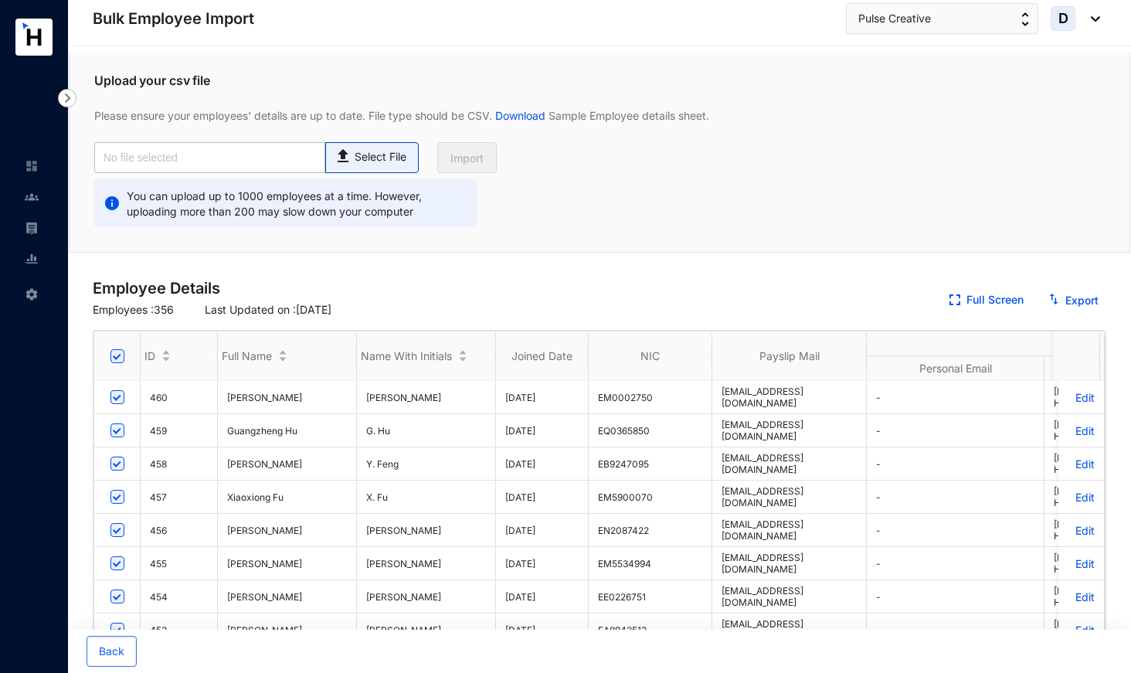
type input "Pulse Emp Data Base_Sept.csv"
click at [471, 157] on span "Import" at bounding box center [466, 158] width 33 height 15
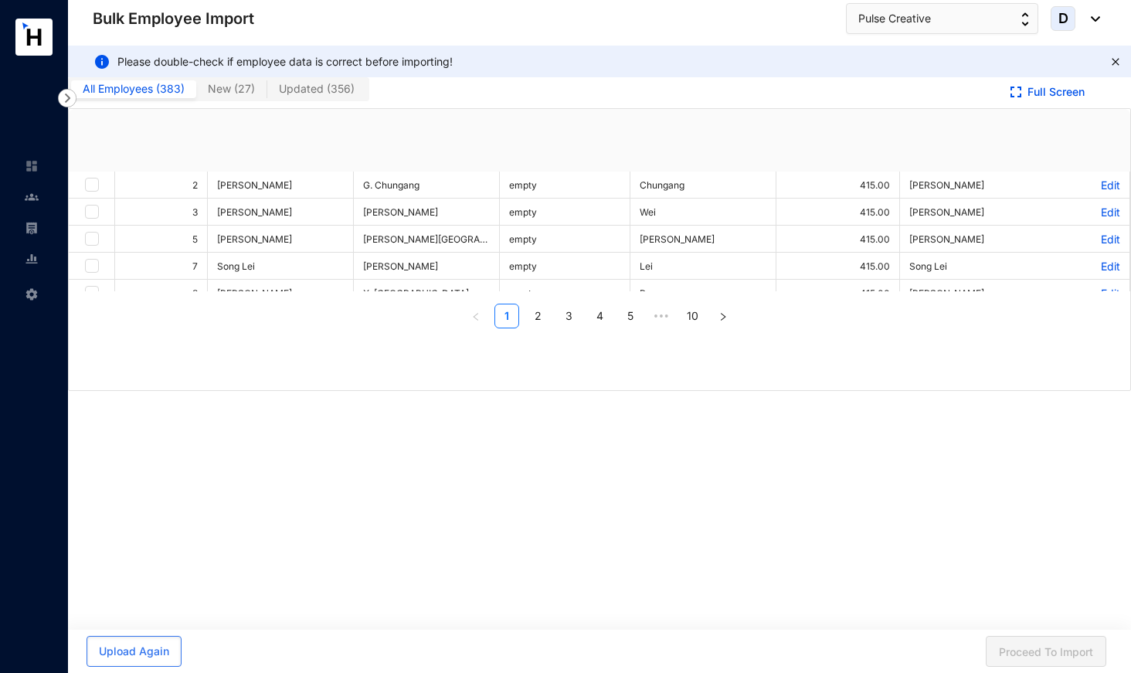
checkbox input "true"
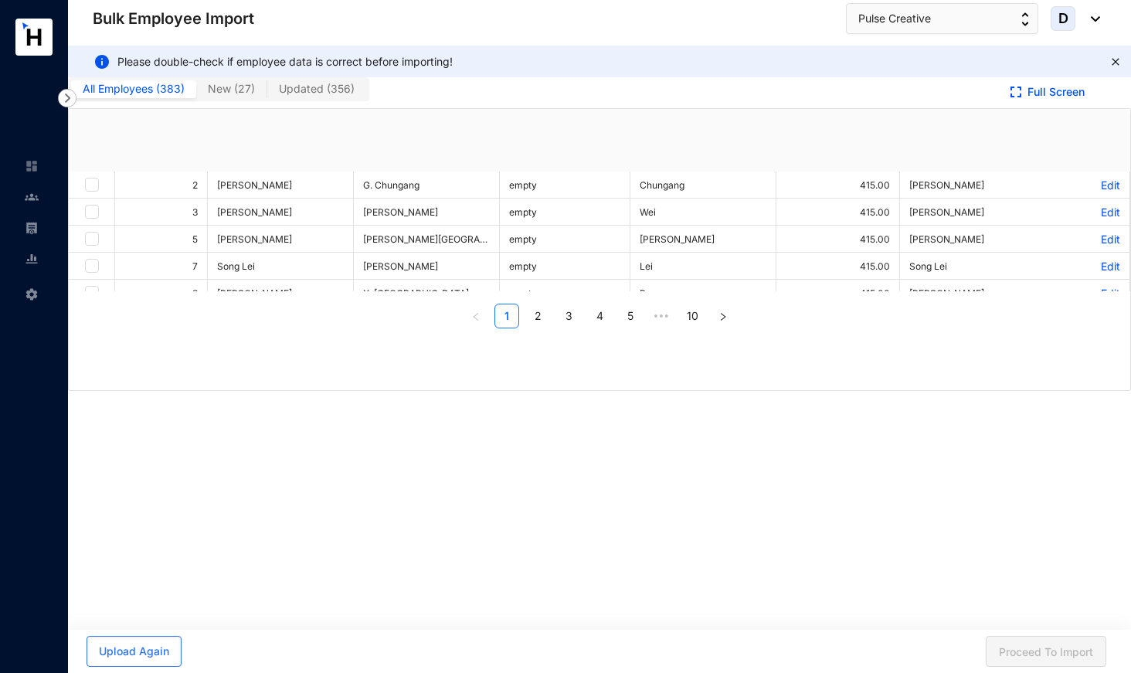
checkbox input "true"
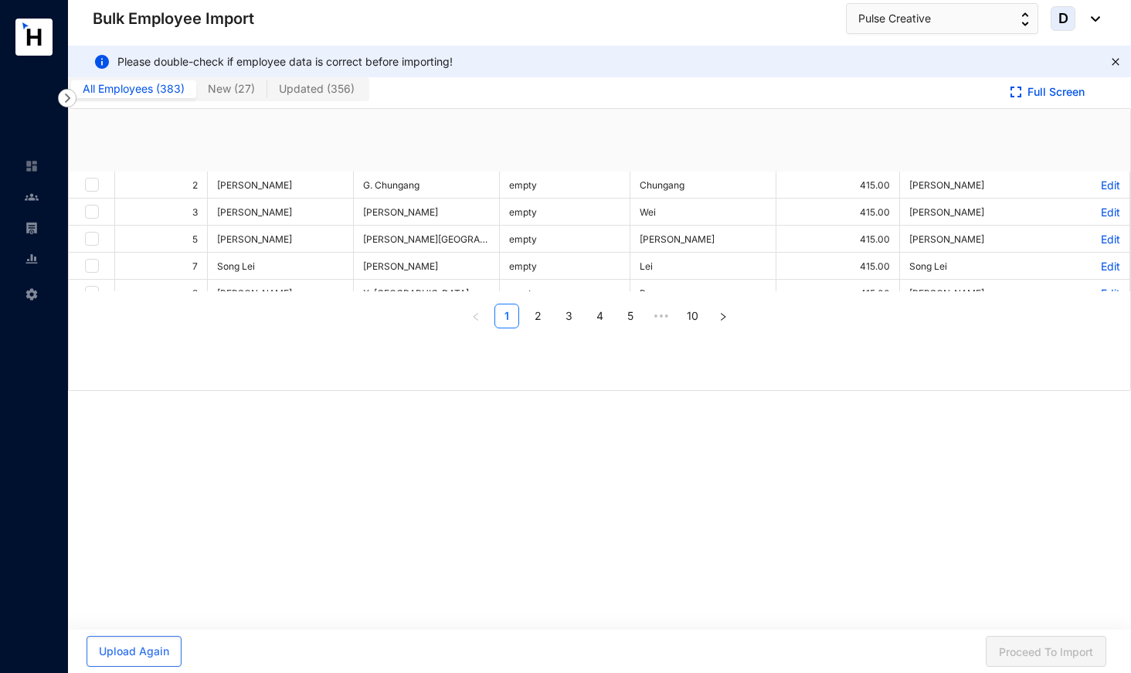
checkbox input "true"
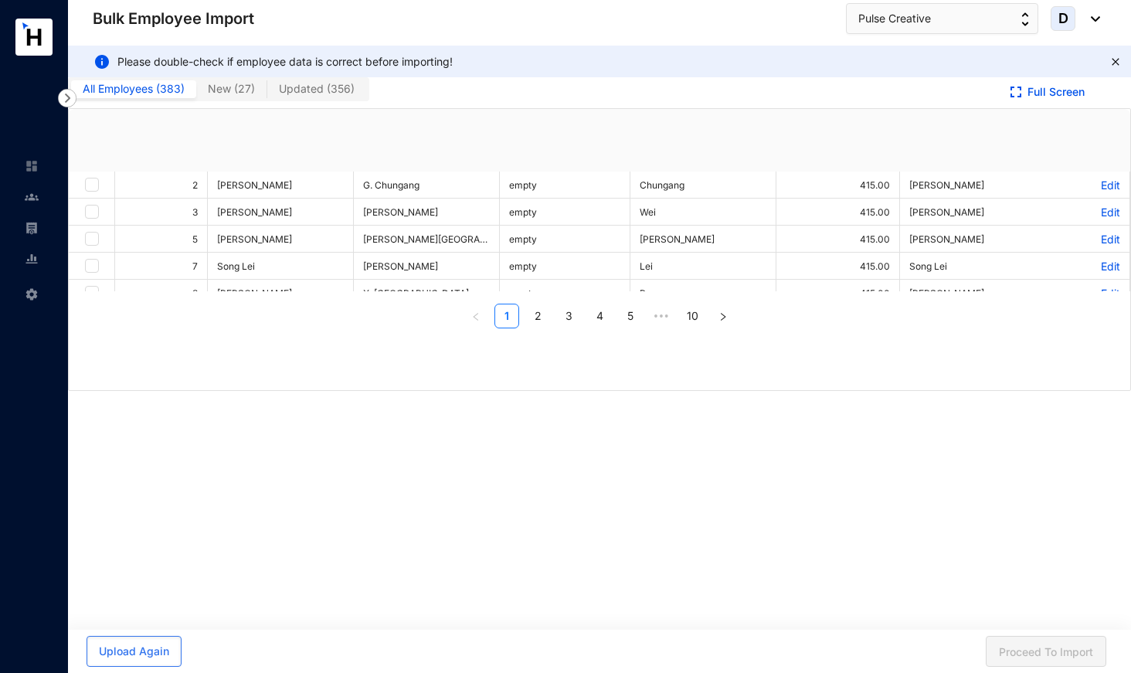
checkbox input "true"
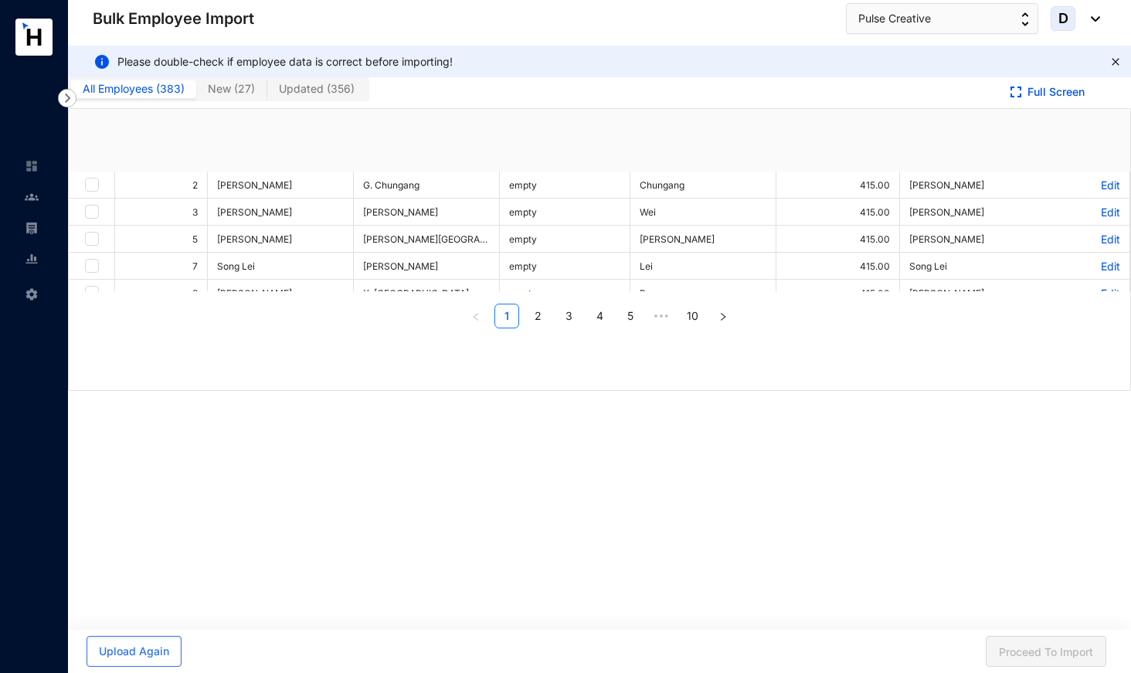
checkbox input "true"
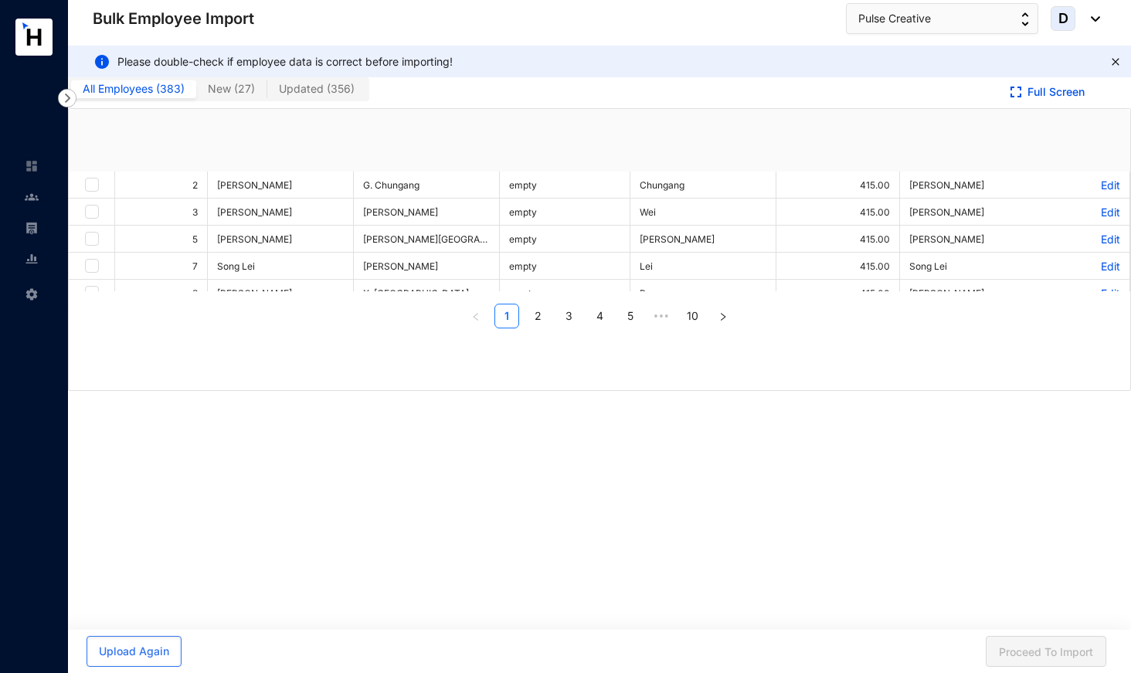
checkbox input "true"
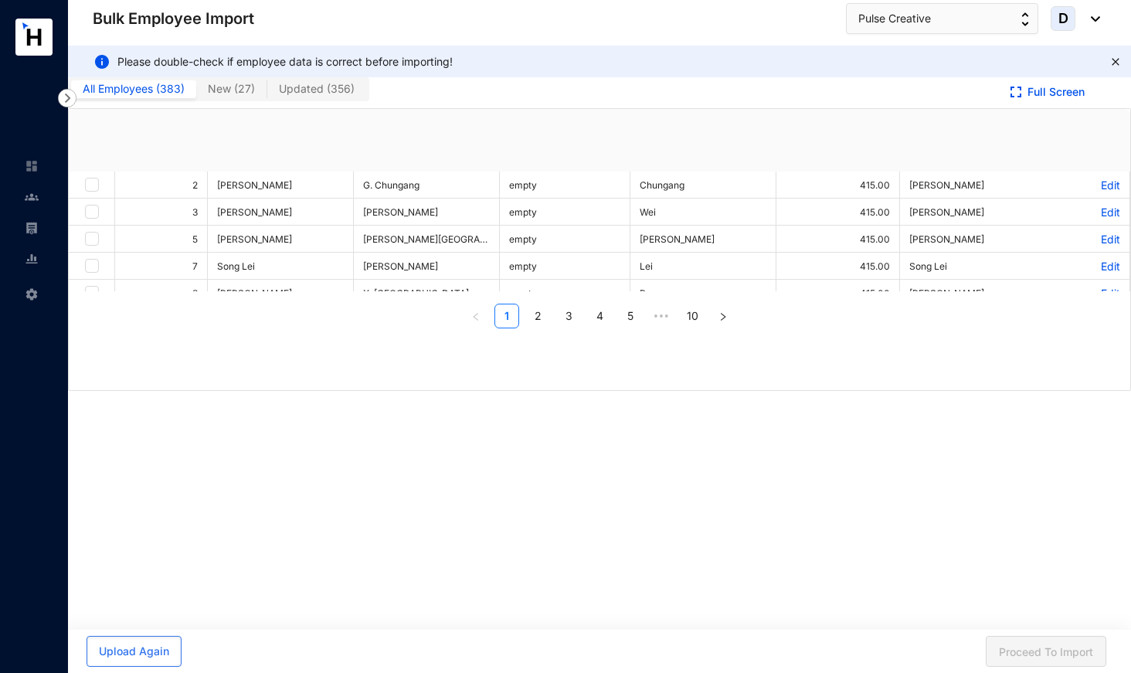
checkbox input "true"
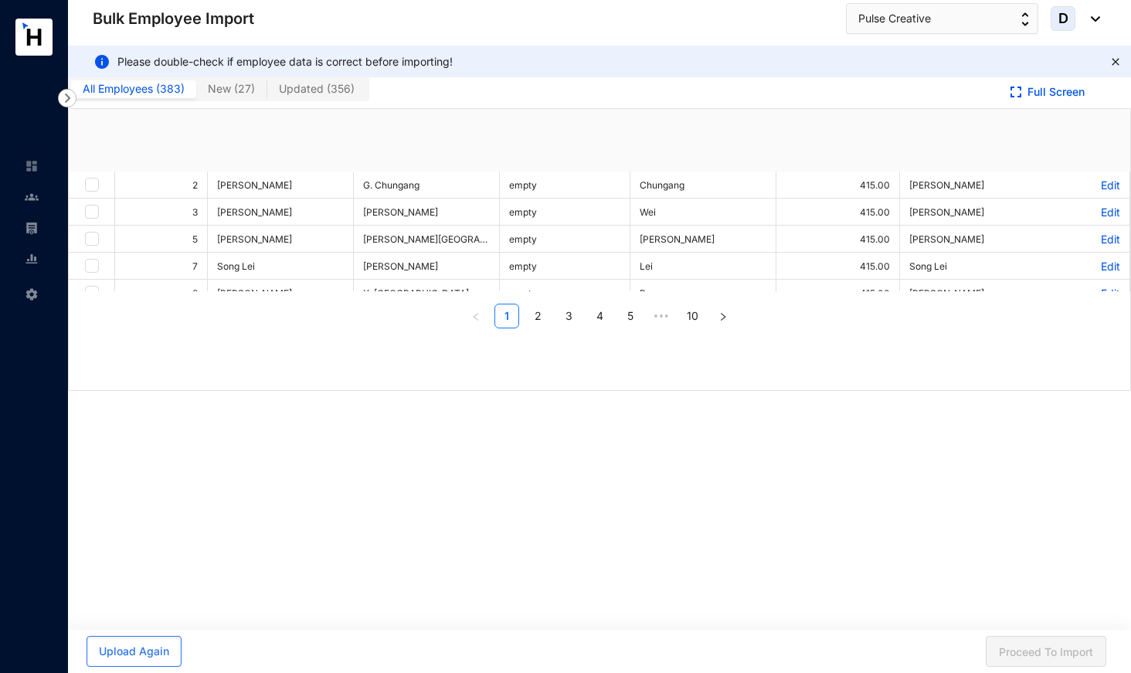
checkbox input "true"
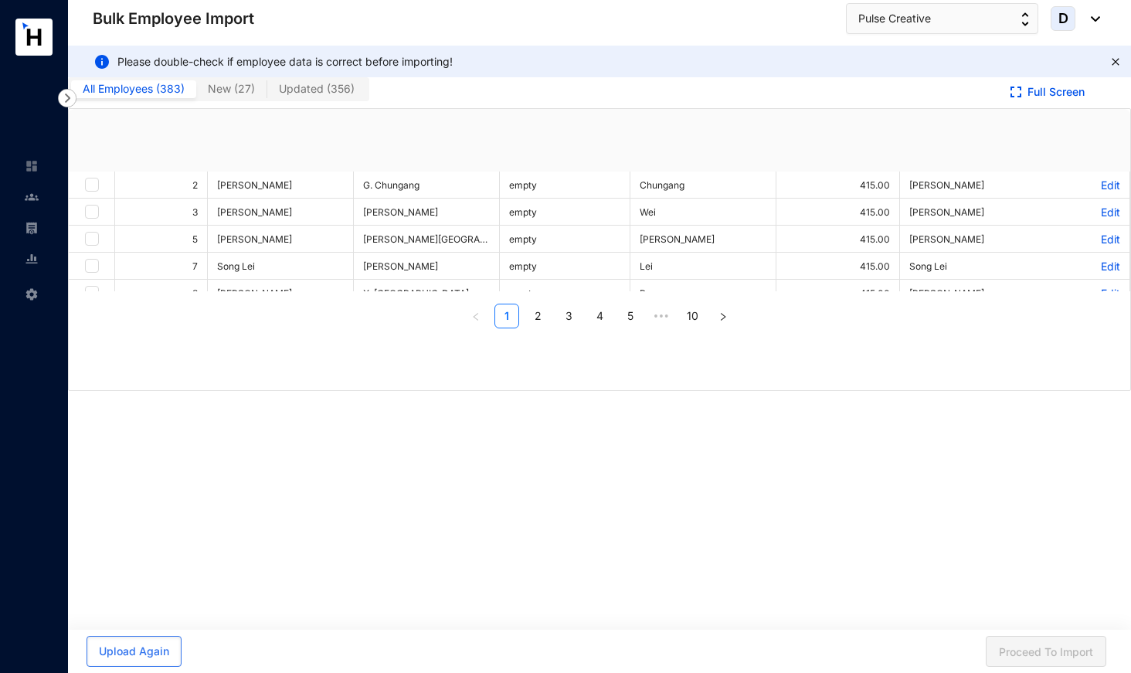
checkbox input "true"
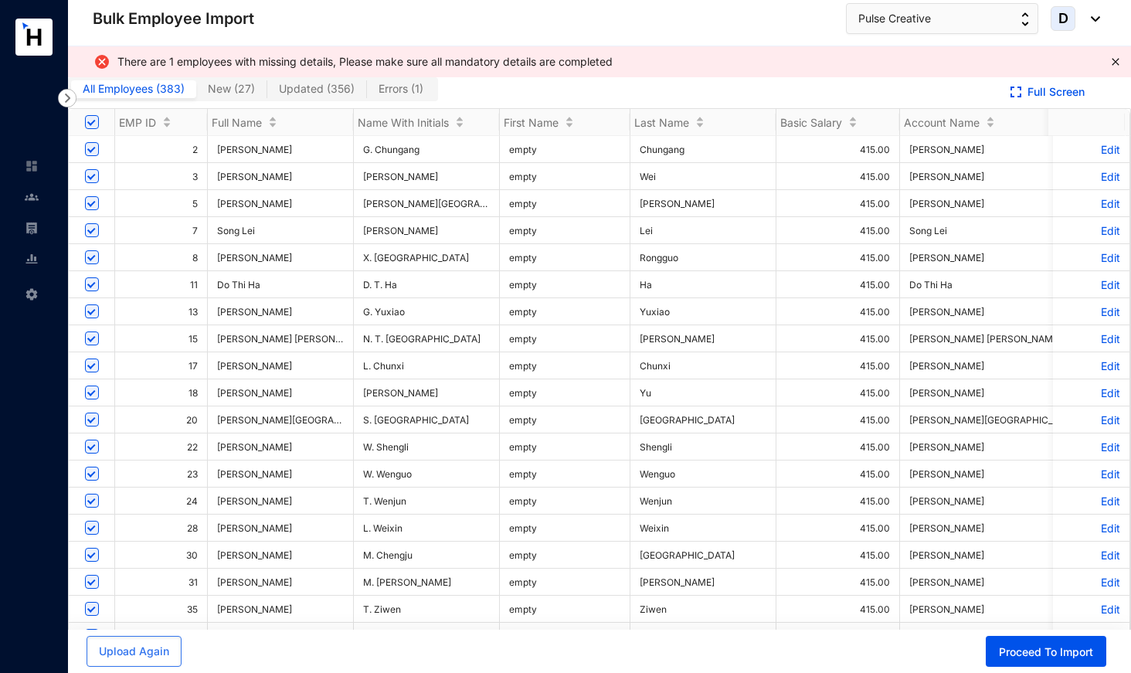
click at [400, 93] on span "Errors ( 1 )" at bounding box center [401, 88] width 45 height 13
click at [367, 93] on input "Errors ( 1 )" at bounding box center [367, 93] width 0 height 0
checkbox input "false"
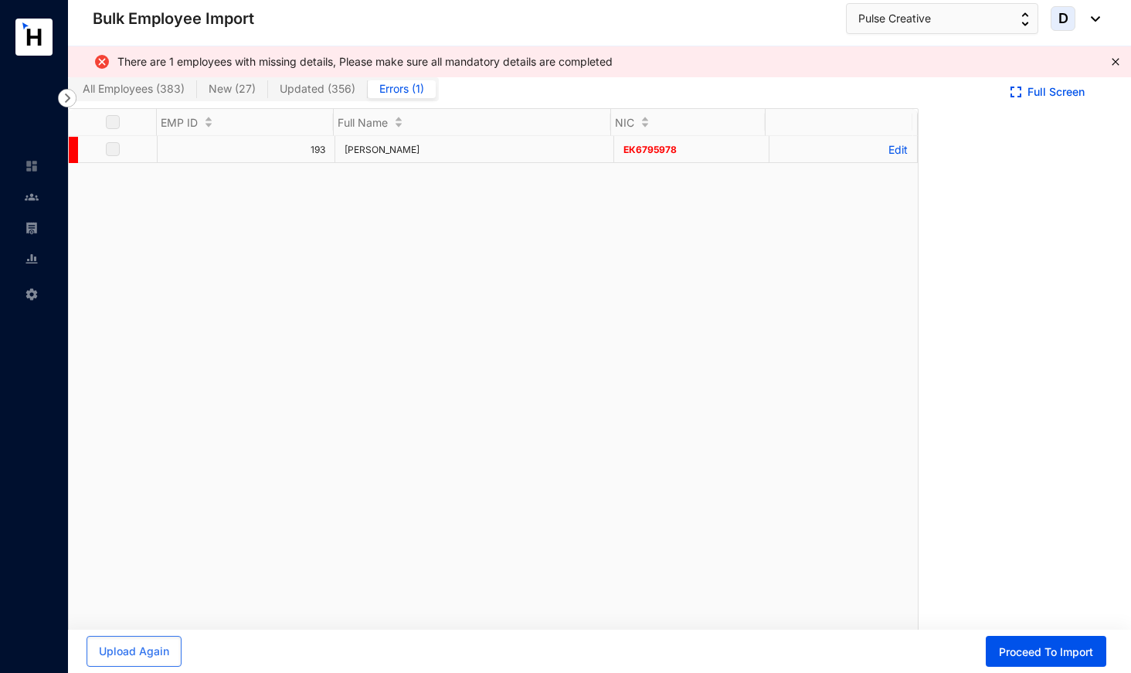
click at [886, 150] on p "Edit" at bounding box center [843, 149] width 128 height 13
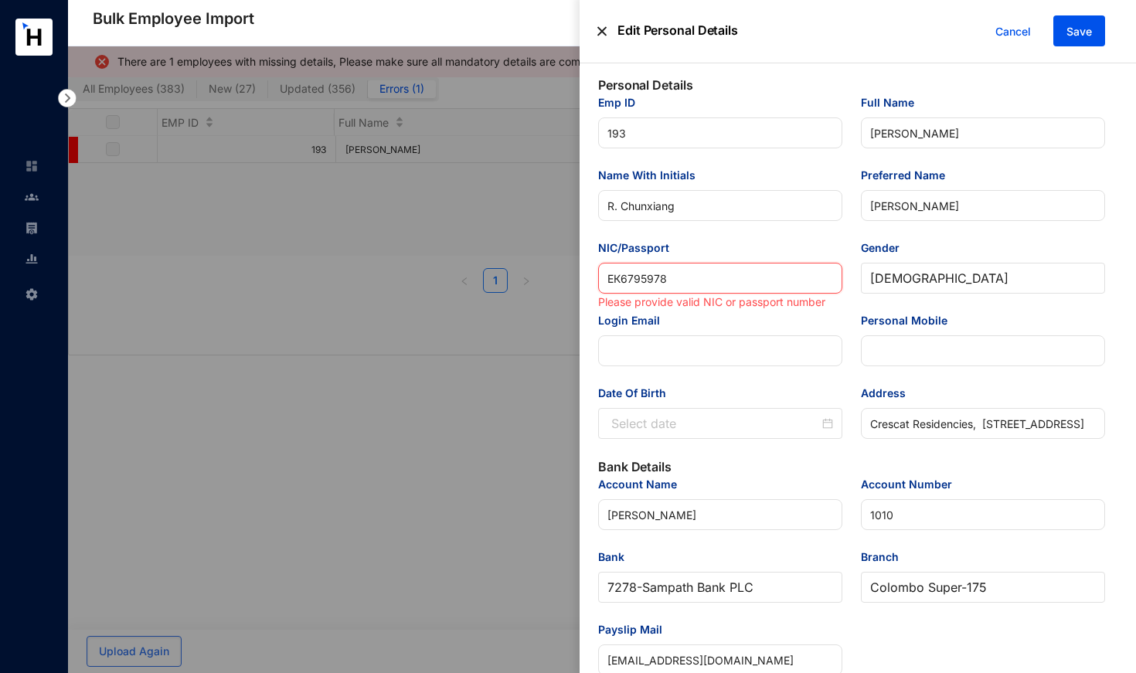
click at [678, 279] on input "ЕК6795978" at bounding box center [720, 278] width 244 height 31
click at [1075, 27] on span "Save" at bounding box center [1078, 31] width 25 height 15
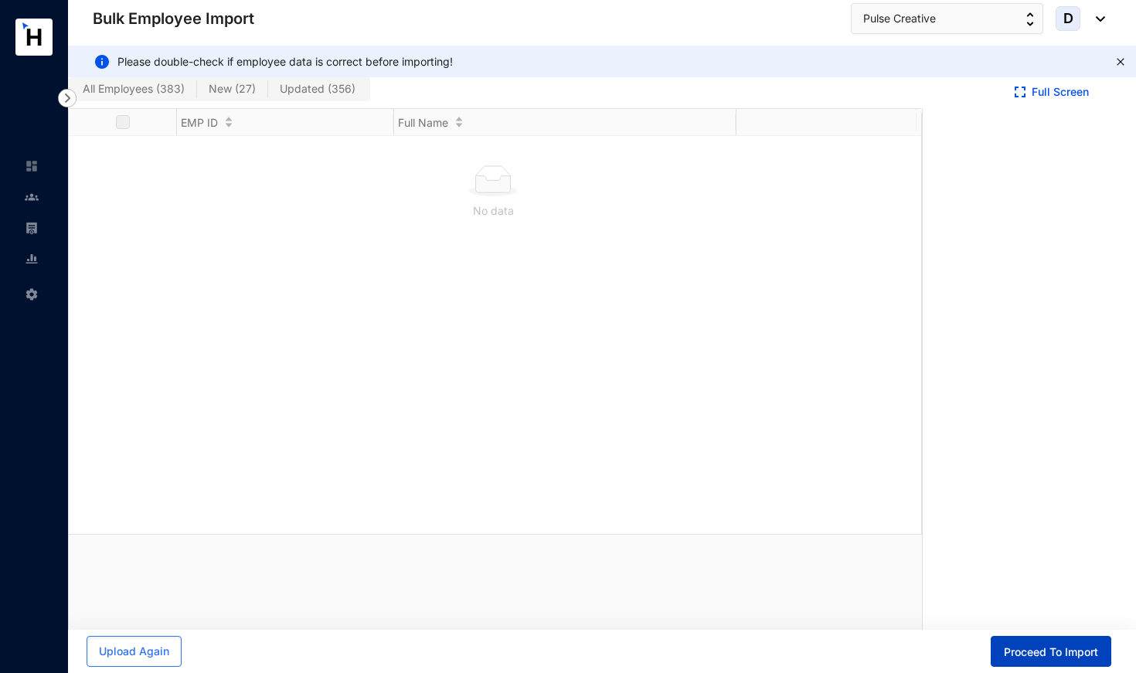
click at [1050, 654] on span "Proceed To Import" at bounding box center [1051, 651] width 94 height 15
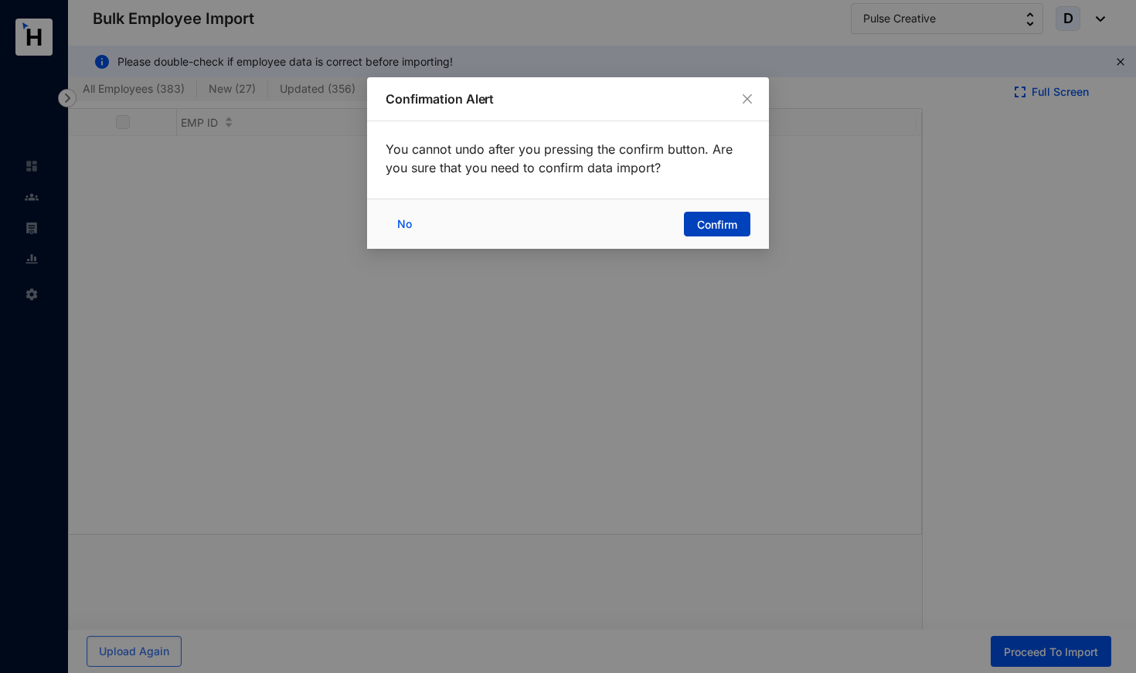
click at [712, 216] on button "Confirm" at bounding box center [717, 224] width 66 height 25
